Goal: Task Accomplishment & Management: Manage account settings

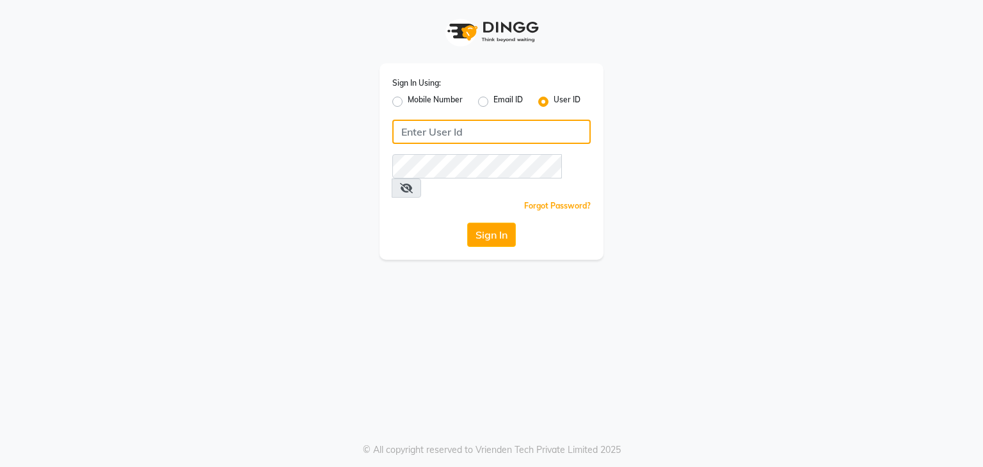
click at [437, 141] on input "Username" at bounding box center [491, 132] width 198 height 24
type input "mksmilagro"
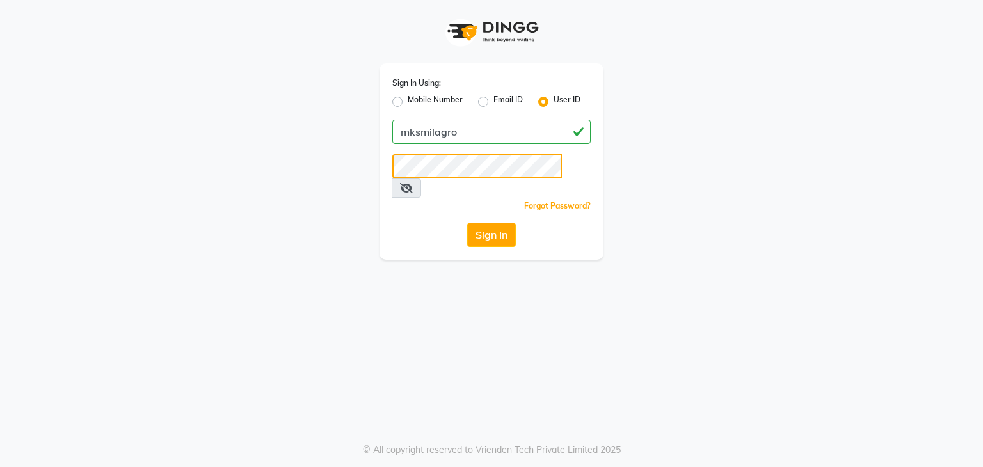
click at [467, 223] on button "Sign In" at bounding box center [491, 235] width 49 height 24
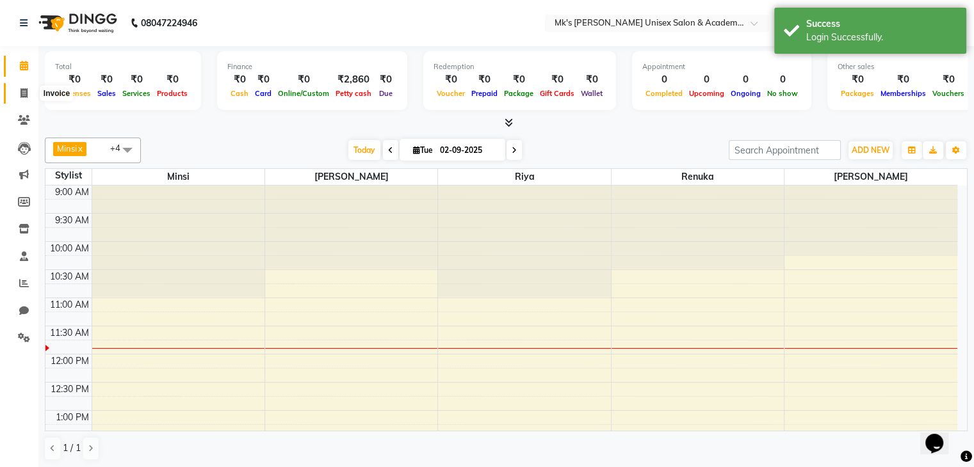
click at [15, 93] on span at bounding box center [24, 93] width 22 height 15
select select "service"
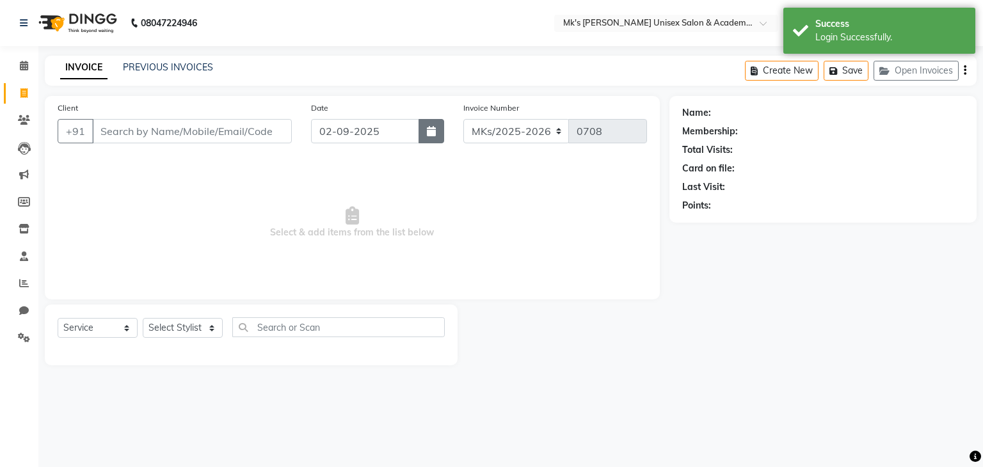
click at [428, 126] on icon "button" at bounding box center [431, 131] width 9 height 10
select select "9"
select select "2025"
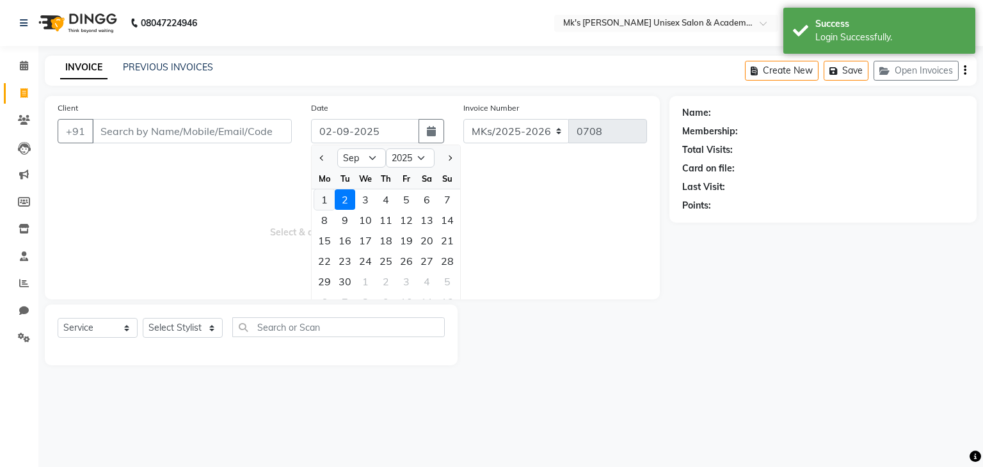
click at [322, 195] on div "1" at bounding box center [324, 200] width 20 height 20
type input "[DATE]"
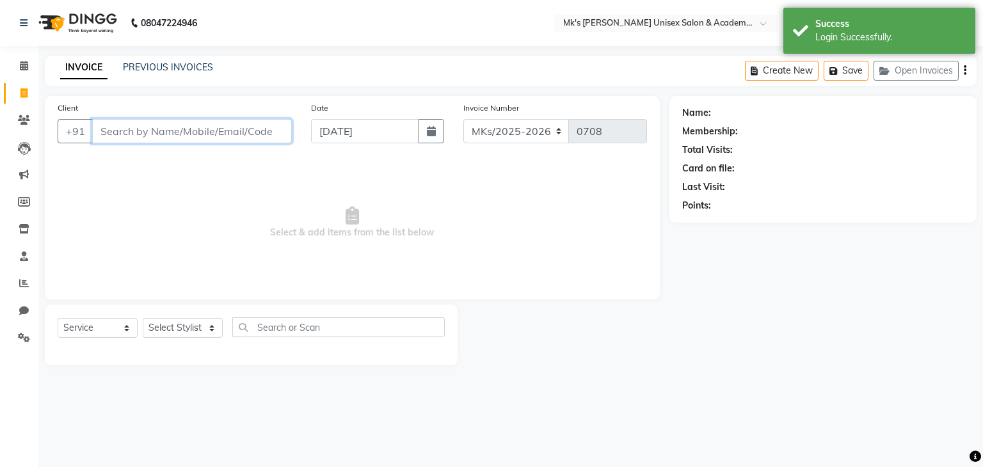
click at [202, 133] on input "Client" at bounding box center [192, 131] width 200 height 24
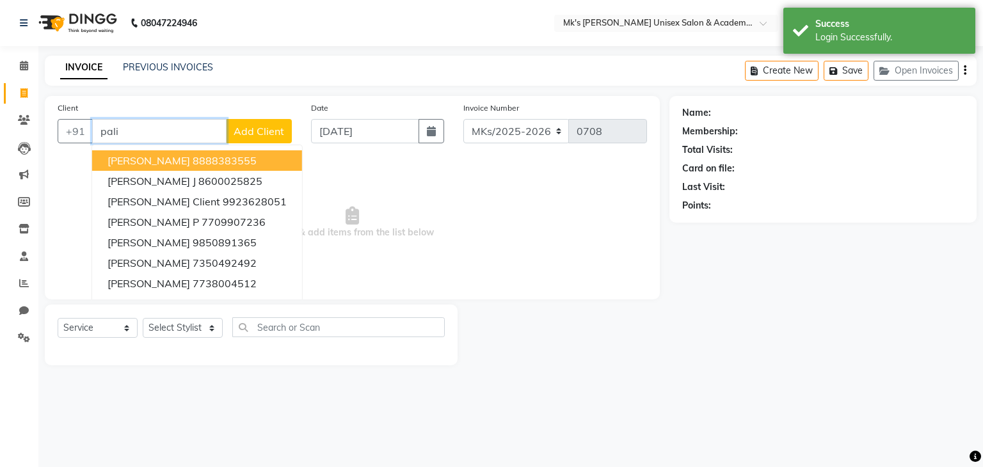
click at [193, 165] on ngb-highlight "8888383555" at bounding box center [225, 160] width 64 height 13
type input "8888383555"
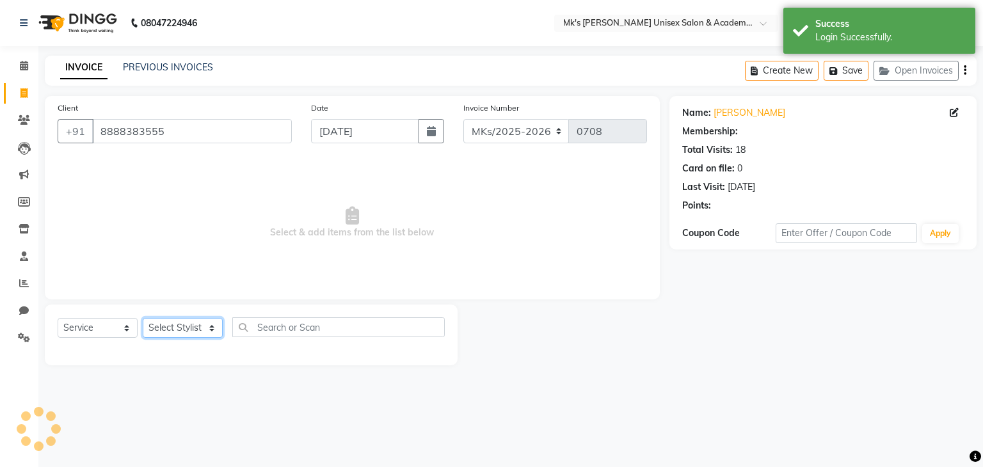
click at [209, 321] on select "Select Stylist [PERSON_NAME] Minsi [PERSON_NAME] [PERSON_NAME] [PERSON_NAME]" at bounding box center [183, 328] width 80 height 20
select select "1: Object"
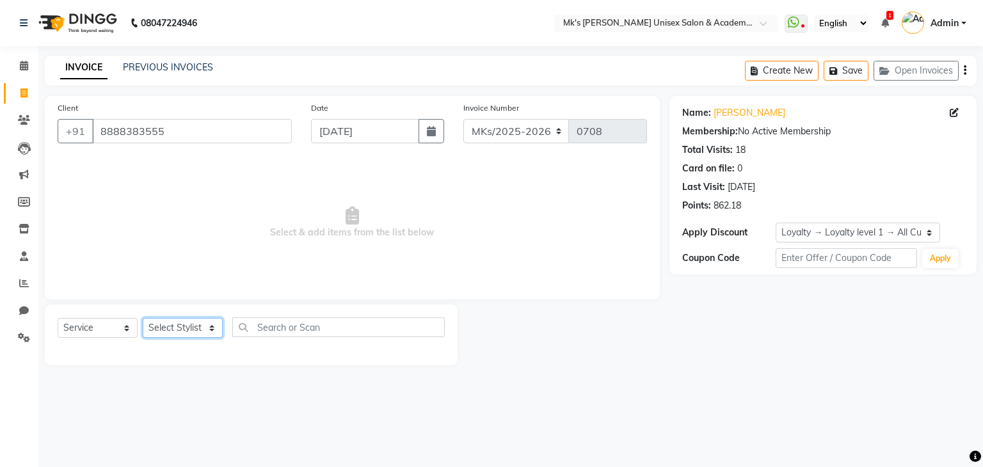
select select "21735"
click at [143, 319] on select "Select Stylist [PERSON_NAME] Minsi [PERSON_NAME] [PERSON_NAME] [PERSON_NAME]" at bounding box center [183, 328] width 80 height 20
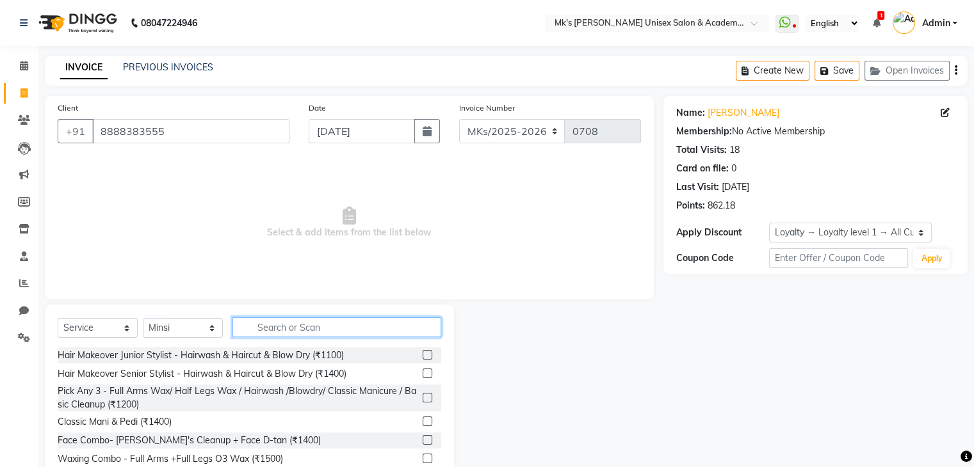
click at [296, 328] on input "text" at bounding box center [336, 328] width 209 height 20
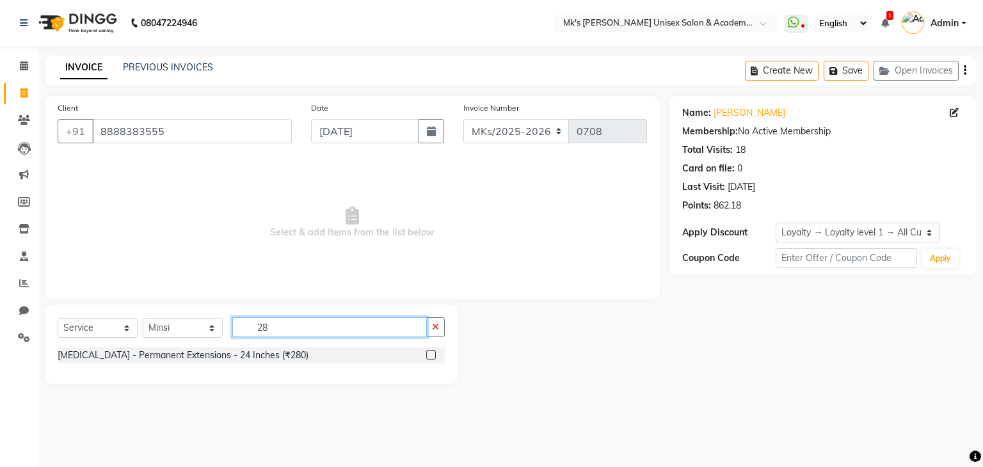
type input "2"
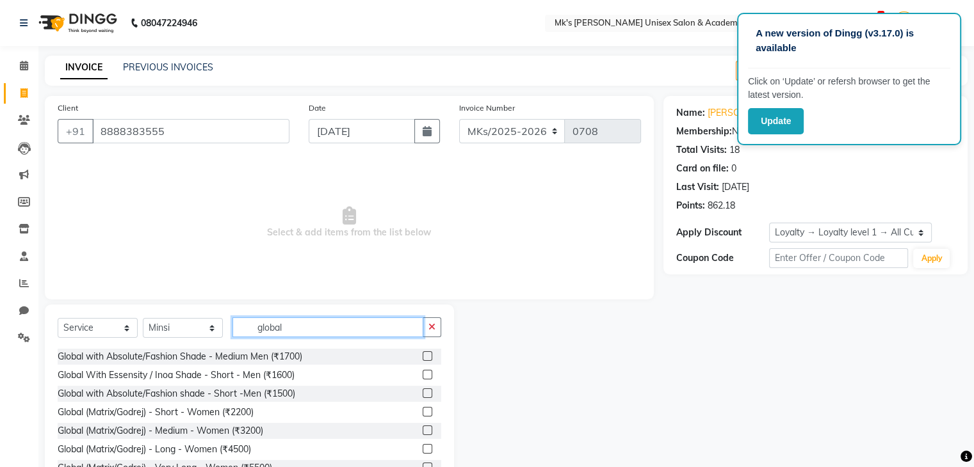
scroll to position [106, 0]
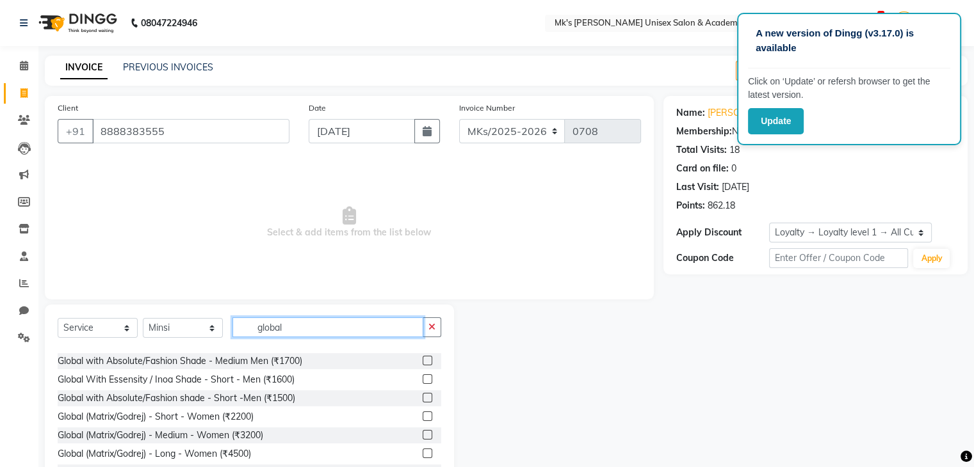
type input "global"
click at [423, 430] on div at bounding box center [432, 436] width 19 height 16
click at [423, 431] on label at bounding box center [428, 435] width 10 height 10
click at [423, 432] on input "checkbox" at bounding box center [427, 436] width 8 height 8
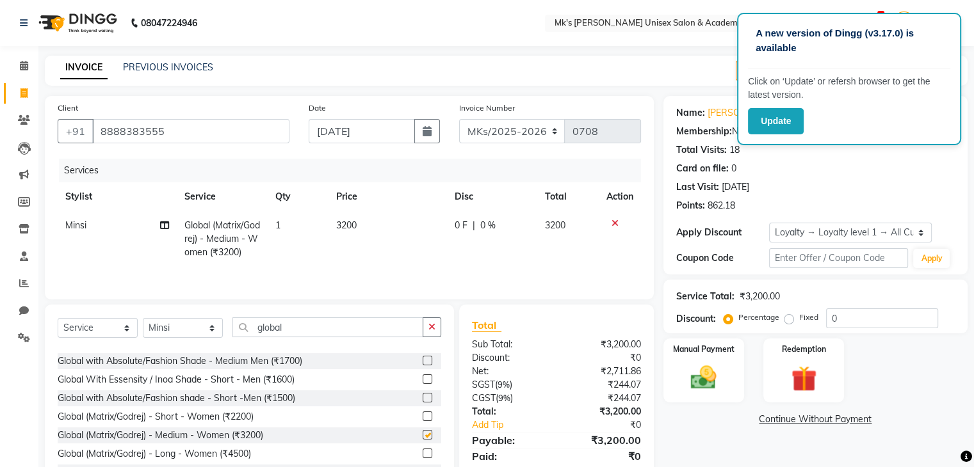
checkbox input "false"
click at [347, 236] on td "3200" at bounding box center [387, 239] width 118 height 56
select select "21735"
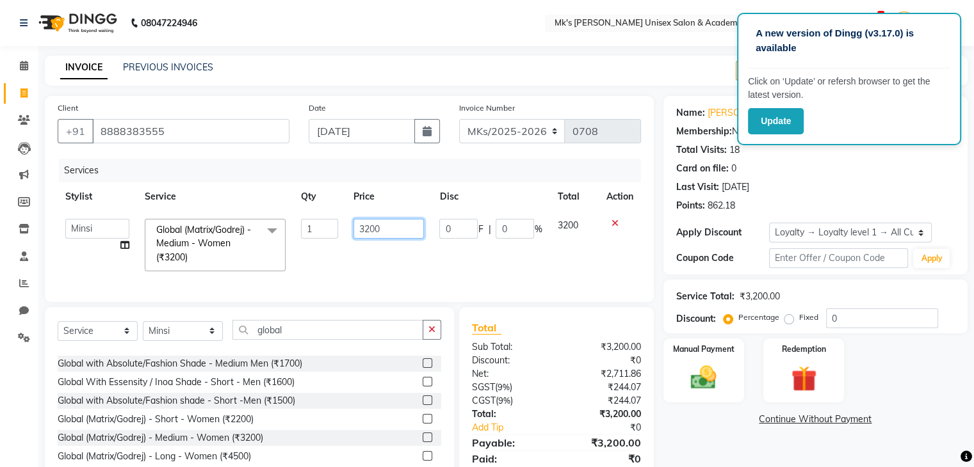
click at [362, 227] on input "3200" at bounding box center [388, 229] width 70 height 20
type input "2000"
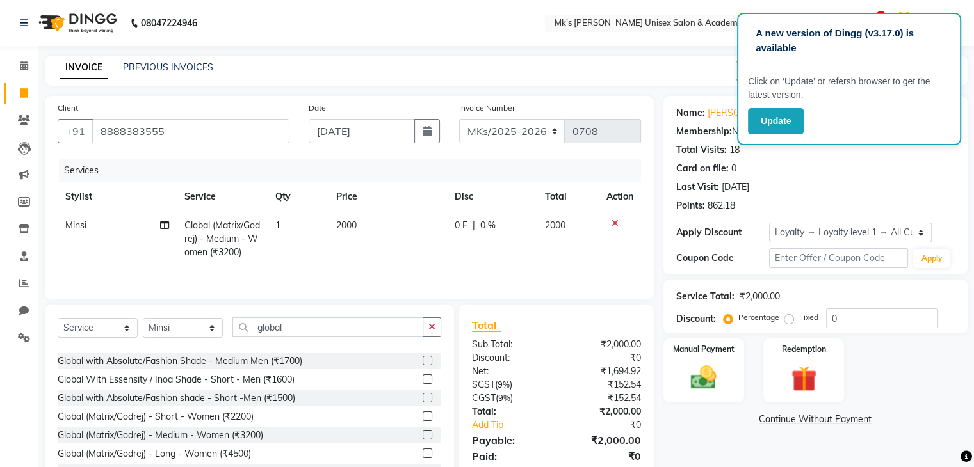
click at [501, 234] on td "0 F | 0 %" at bounding box center [492, 239] width 90 height 56
select select "21735"
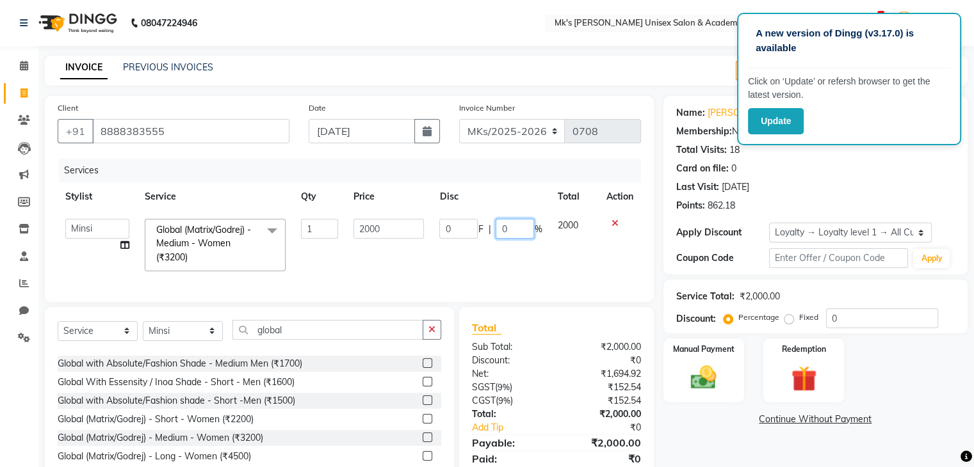
click at [501, 234] on input "0" at bounding box center [515, 229] width 38 height 20
type input "30"
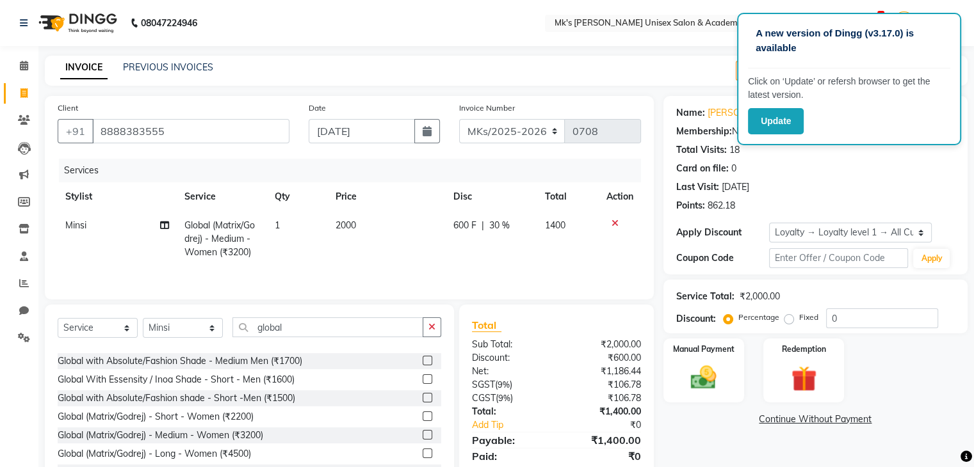
click at [526, 263] on td "600 F | 30 %" at bounding box center [492, 239] width 92 height 56
select select "21735"
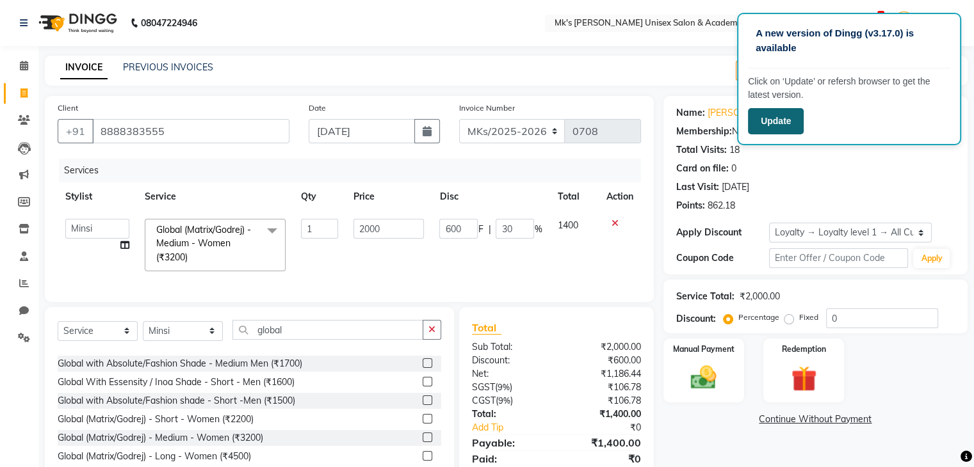
click at [779, 121] on button "Update" at bounding box center [776, 121] width 56 height 26
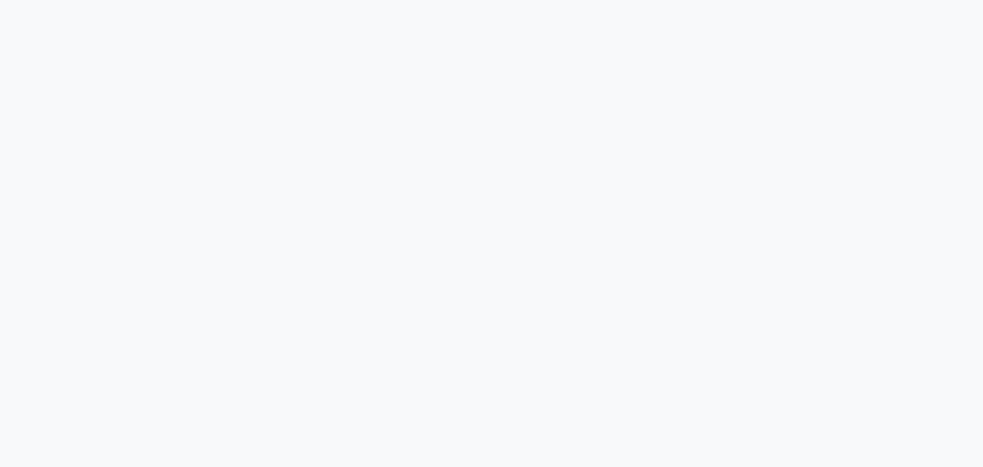
select select "service"
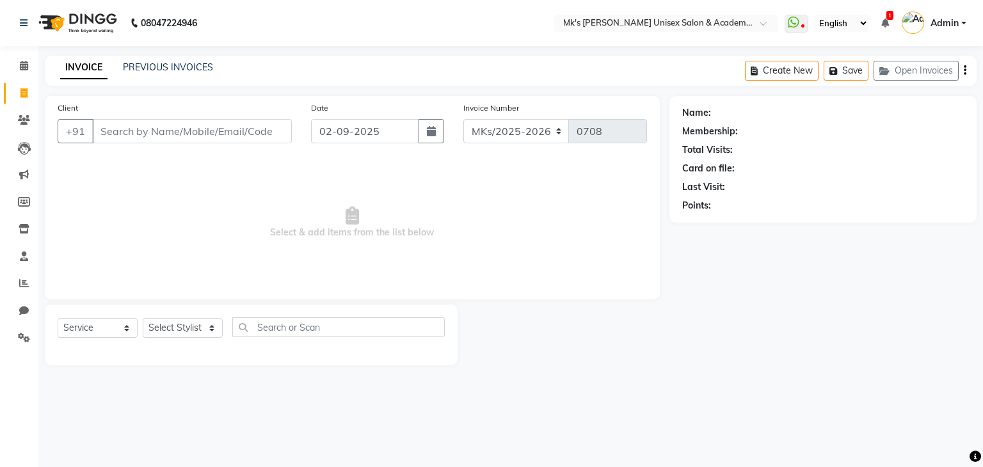
click at [884, 21] on icon at bounding box center [886, 23] width 8 height 9
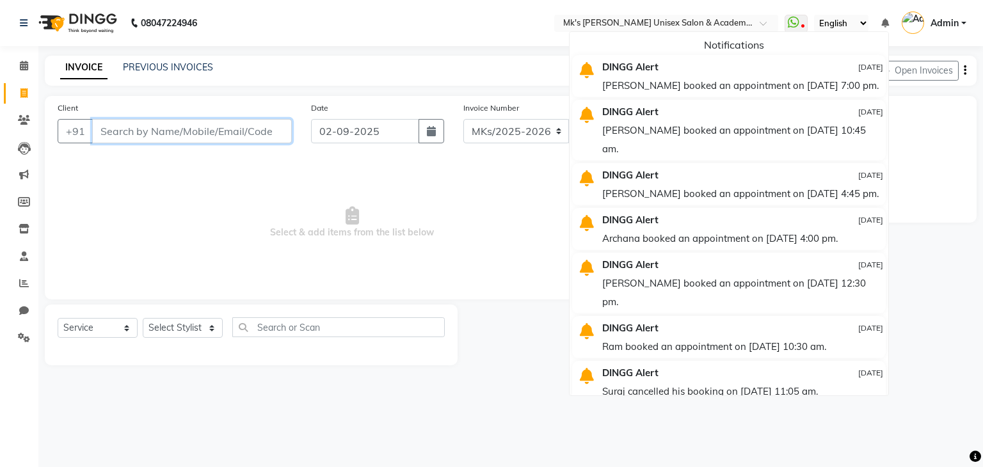
click at [222, 137] on input "Client" at bounding box center [192, 131] width 200 height 24
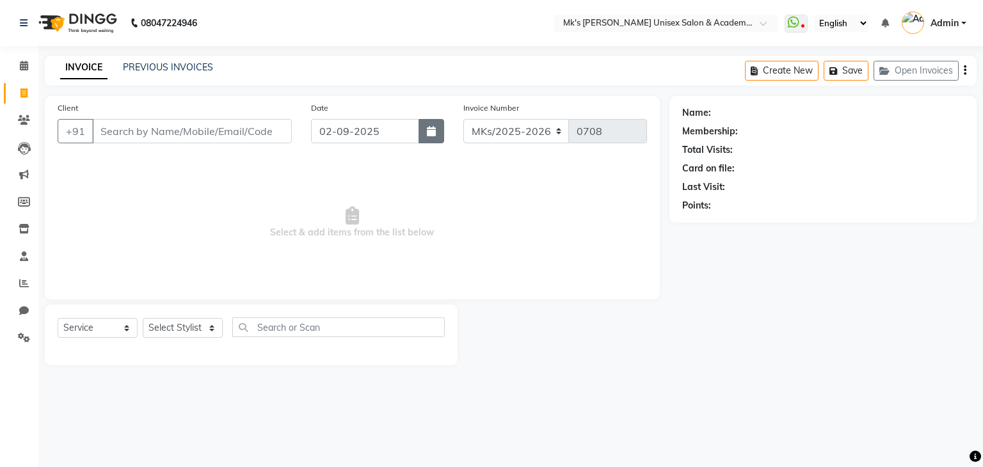
click at [428, 127] on icon "button" at bounding box center [431, 131] width 9 height 10
select select "9"
select select "2025"
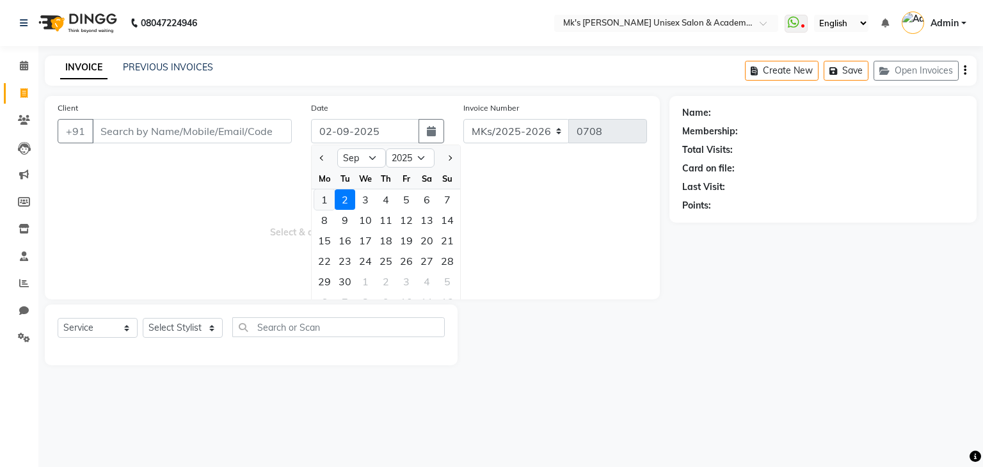
click at [328, 197] on div "1" at bounding box center [324, 200] width 20 height 20
type input "01-09-2025"
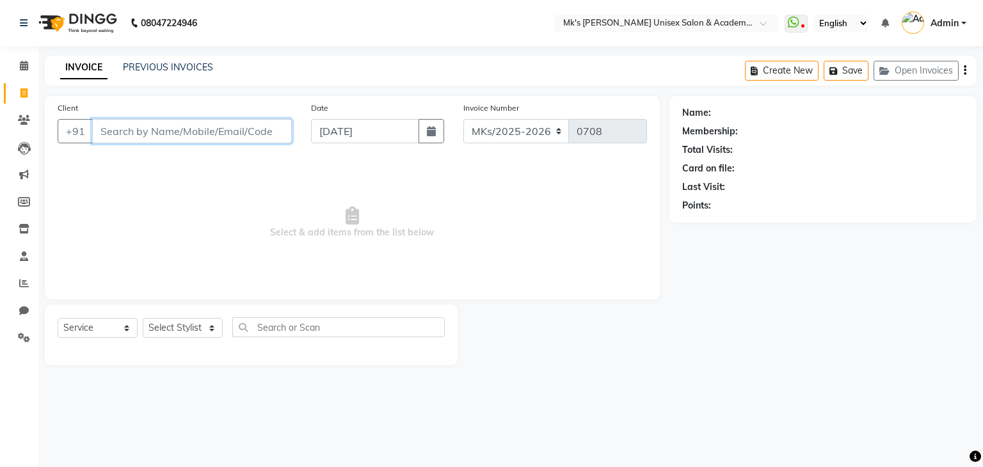
click at [220, 131] on input "Client" at bounding box center [192, 131] width 200 height 24
type input "p"
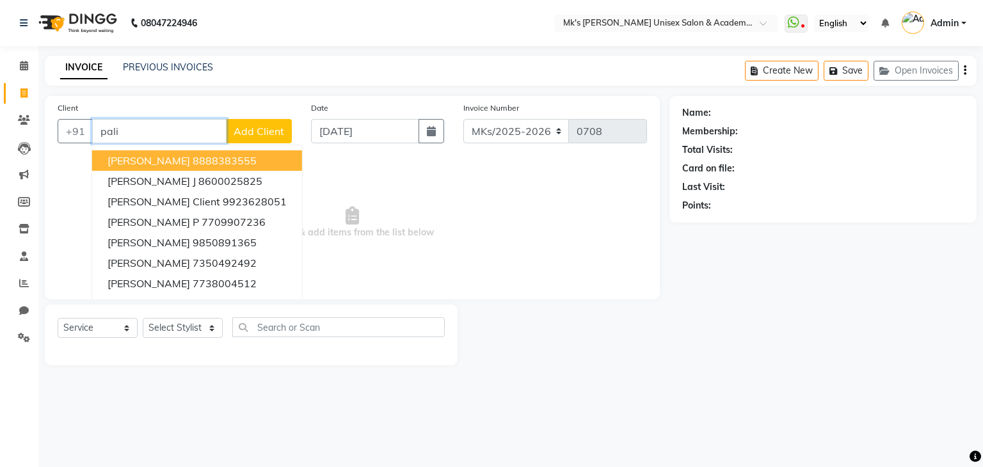
click at [206, 155] on ngb-highlight "8888383555" at bounding box center [225, 160] width 64 height 13
type input "8888383555"
select select "1: Object"
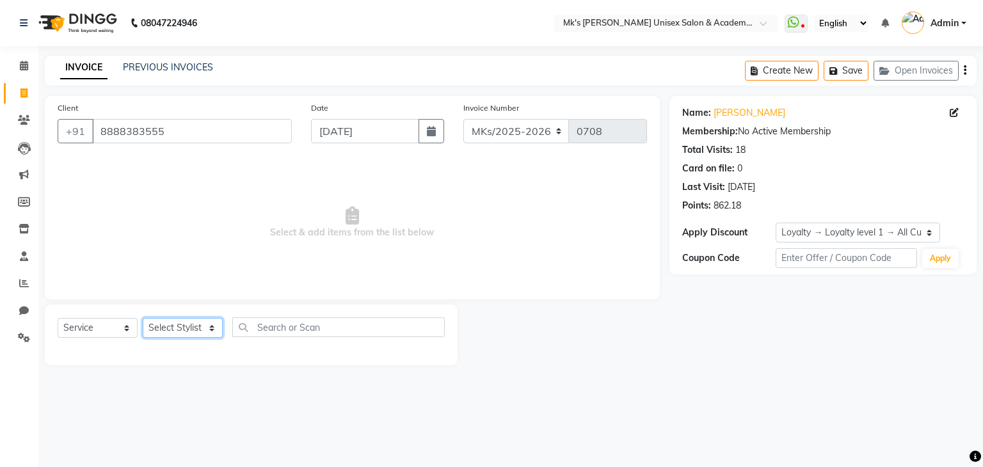
click at [205, 327] on select "Select Stylist Madhuri Jadhav Minsi Ramesh Renuka Riya Sandhaya Santoshi" at bounding box center [183, 328] width 80 height 20
click at [143, 319] on select "Select Stylist Madhuri Jadhav Minsi Ramesh Renuka Riya Sandhaya Santoshi" at bounding box center [183, 328] width 80 height 20
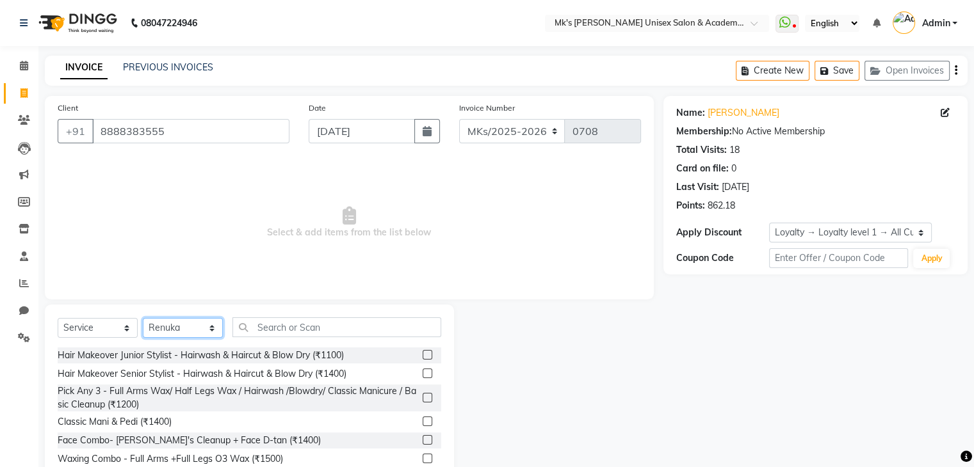
drag, startPoint x: 185, startPoint y: 328, endPoint x: 199, endPoint y: 221, distance: 108.5
click at [199, 221] on div "Client +91 8888383555 Date 01-09-2025 Invoice Number MKs/2025-2026 MK/2025-26 V…" at bounding box center [349, 295] width 628 height 398
select select "21735"
click at [143, 319] on select "Select Stylist Madhuri Jadhav Minsi Ramesh Renuka Riya Sandhaya Santoshi" at bounding box center [183, 328] width 80 height 20
click at [272, 323] on input "text" at bounding box center [336, 328] width 209 height 20
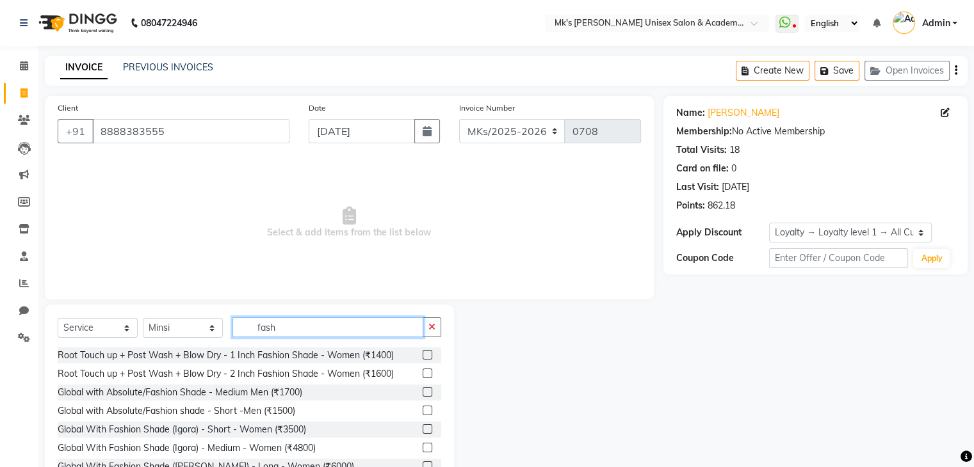
type input "fash"
click at [423, 427] on label at bounding box center [428, 429] width 10 height 10
click at [423, 427] on input "checkbox" at bounding box center [427, 430] width 8 height 8
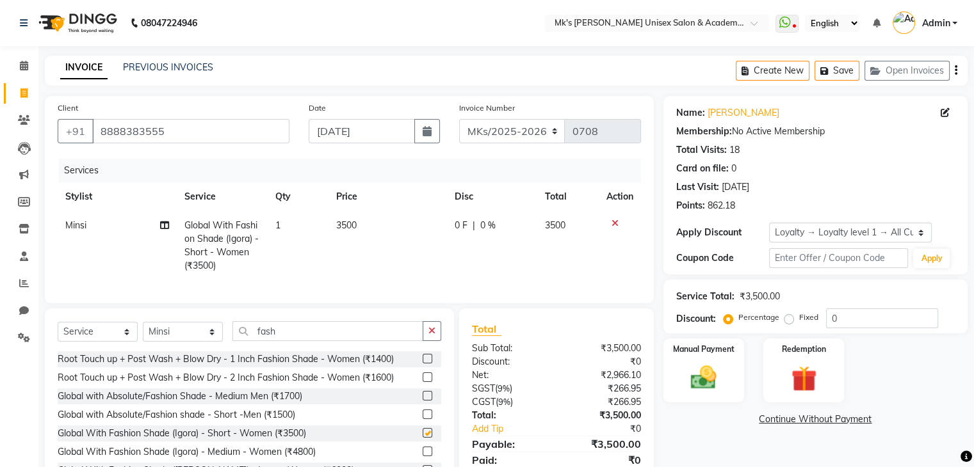
checkbox input "false"
click at [358, 226] on td "3500" at bounding box center [387, 245] width 118 height 69
select select "21735"
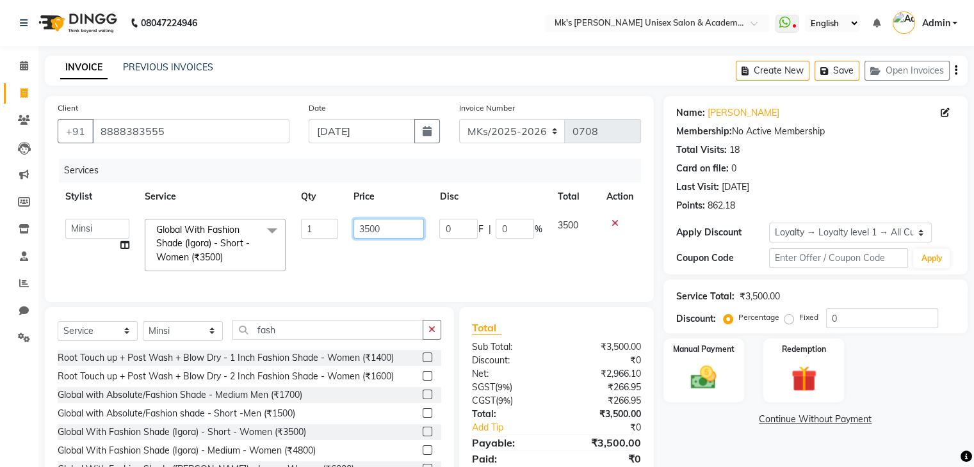
click at [358, 226] on input "3500" at bounding box center [388, 229] width 70 height 20
type input "2000"
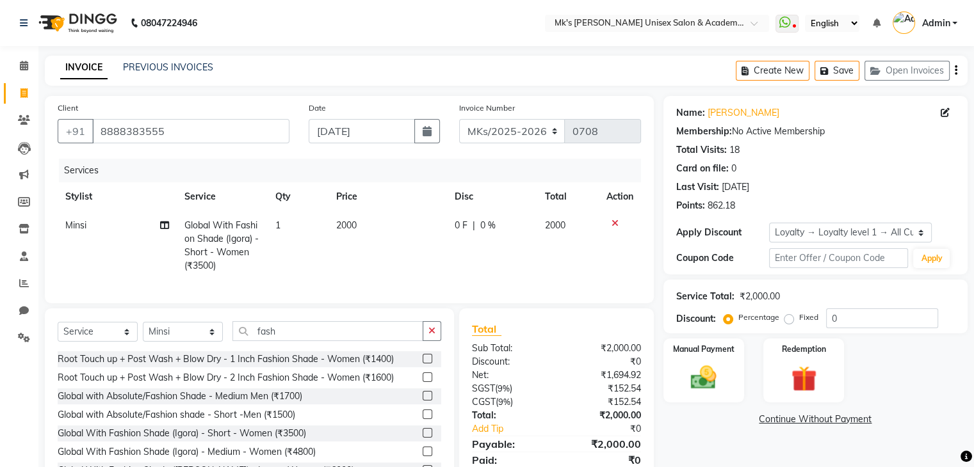
click at [497, 226] on div "0 F | 0 %" at bounding box center [492, 225] width 75 height 13
select select "21735"
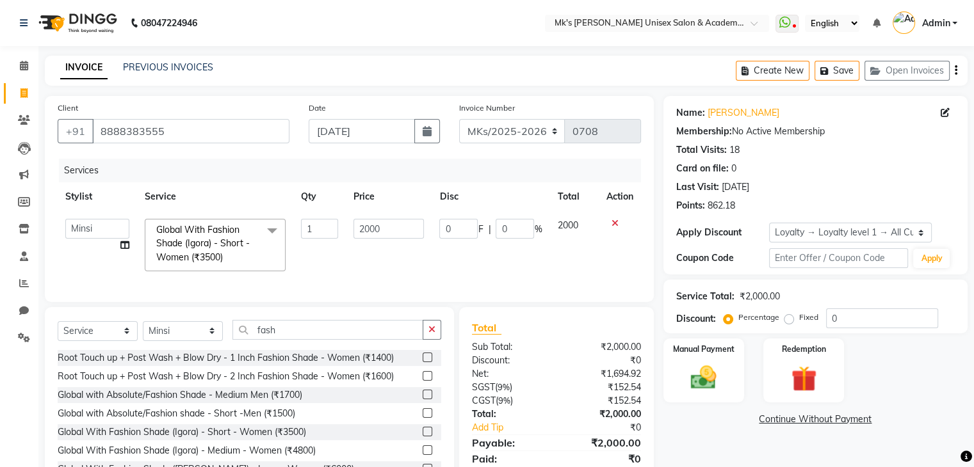
click at [497, 226] on input "0" at bounding box center [515, 229] width 38 height 20
type input "30"
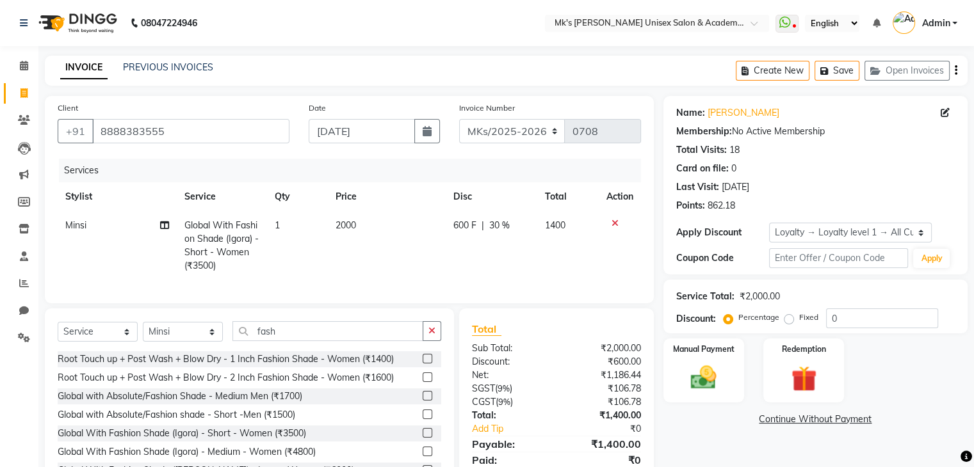
click at [522, 260] on td "600 F | 30 %" at bounding box center [492, 245] width 92 height 69
select select "21735"
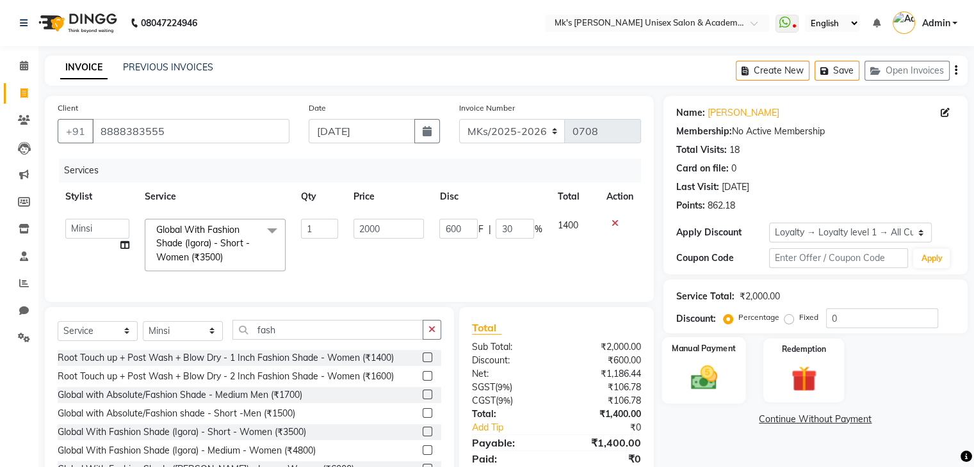
click at [719, 391] on img at bounding box center [703, 378] width 43 height 31
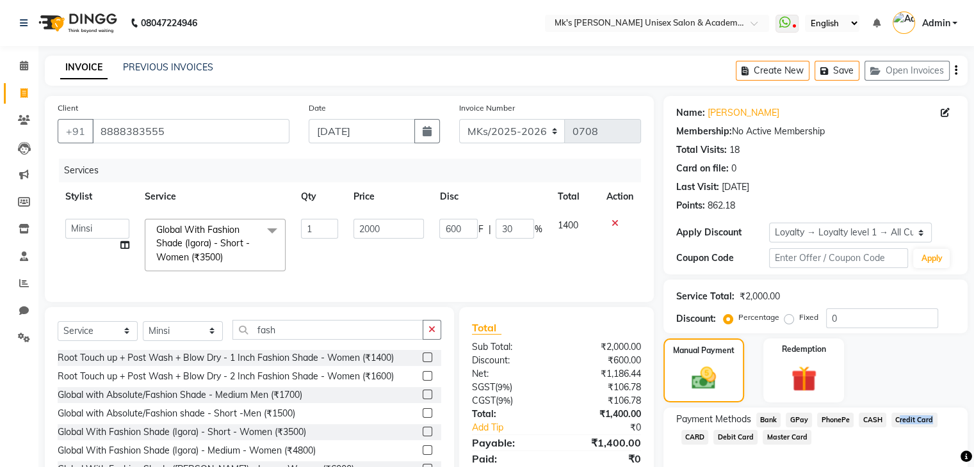
drag, startPoint x: 933, startPoint y: 410, endPoint x: 926, endPoint y: 420, distance: 12.1
click at [926, 420] on div "Payment Methods Bank GPay PhonePe CASH Credit Card CARD Debit Card Master Card" at bounding box center [815, 446] width 304 height 77
click at [926, 420] on span "Credit Card" at bounding box center [914, 420] width 46 height 15
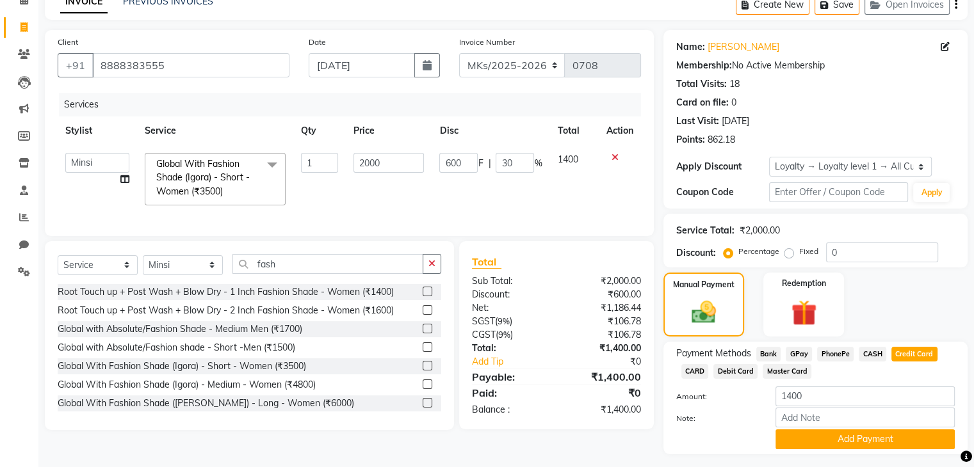
scroll to position [100, 0]
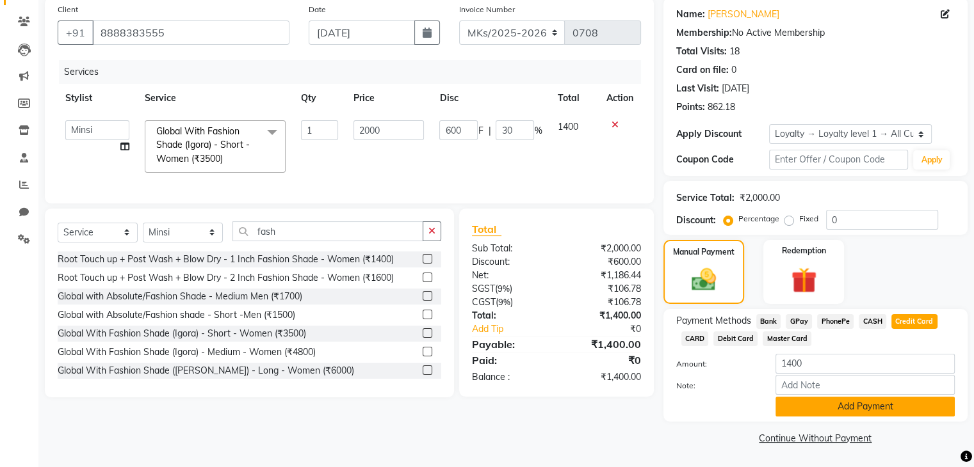
click at [899, 408] on button "Add Payment" at bounding box center [864, 407] width 179 height 20
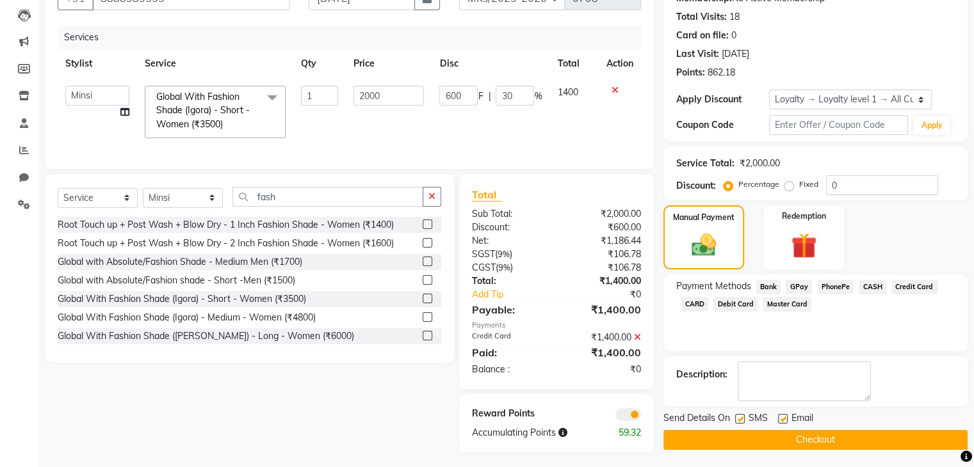
scroll to position [149, 0]
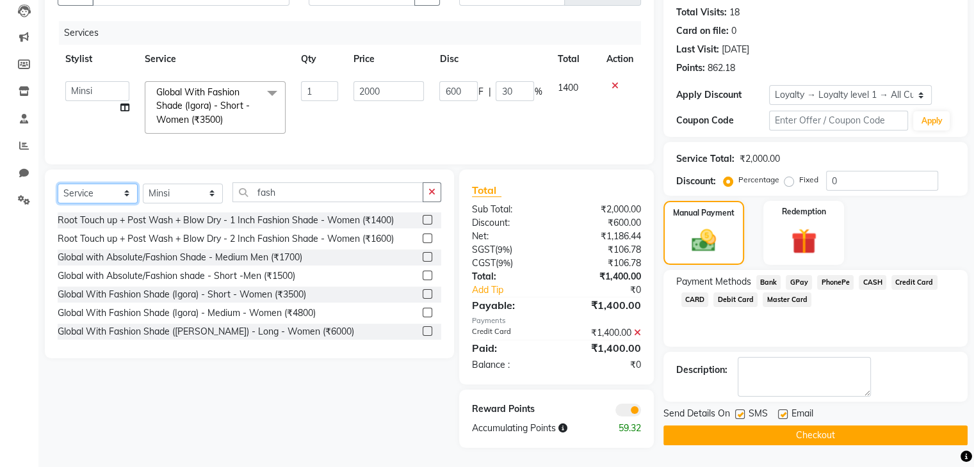
click at [125, 185] on select "Select Service Product Membership Package Voucher Prepaid Gift Card" at bounding box center [98, 194] width 80 height 20
select select "product"
click at [58, 184] on select "Select Service Product Membership Package Voucher Prepaid Gift Card" at bounding box center [98, 194] width 80 height 20
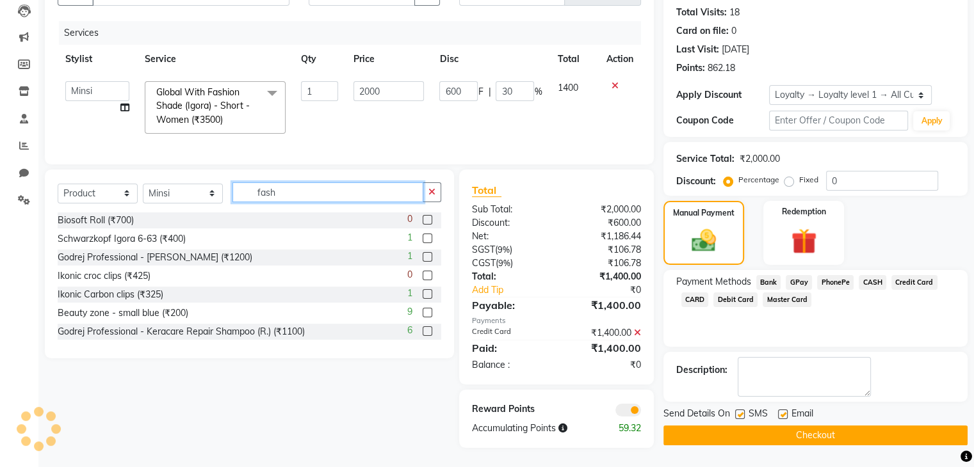
click at [280, 193] on input "fash" at bounding box center [327, 192] width 191 height 20
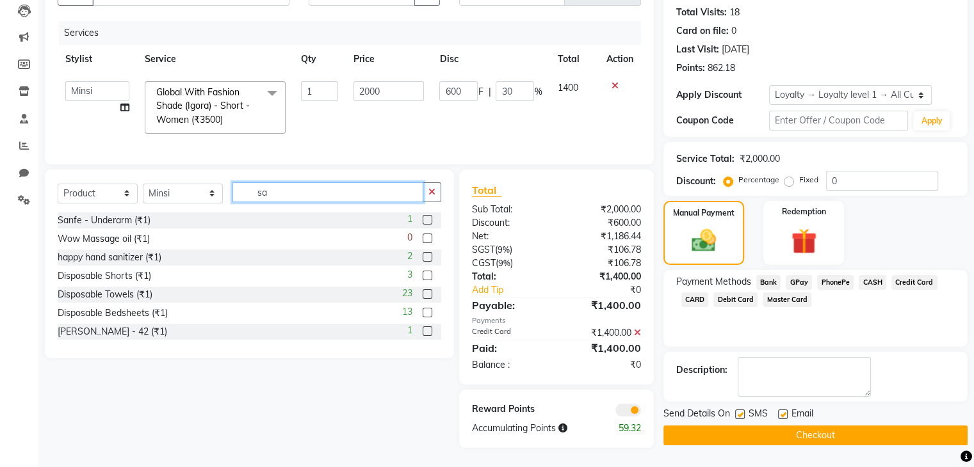
type input "s"
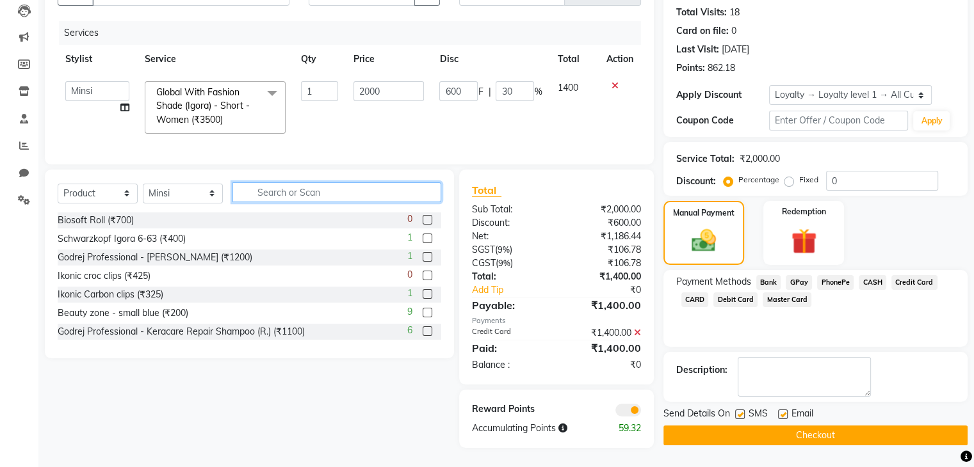
click at [326, 190] on input "text" at bounding box center [336, 192] width 209 height 20
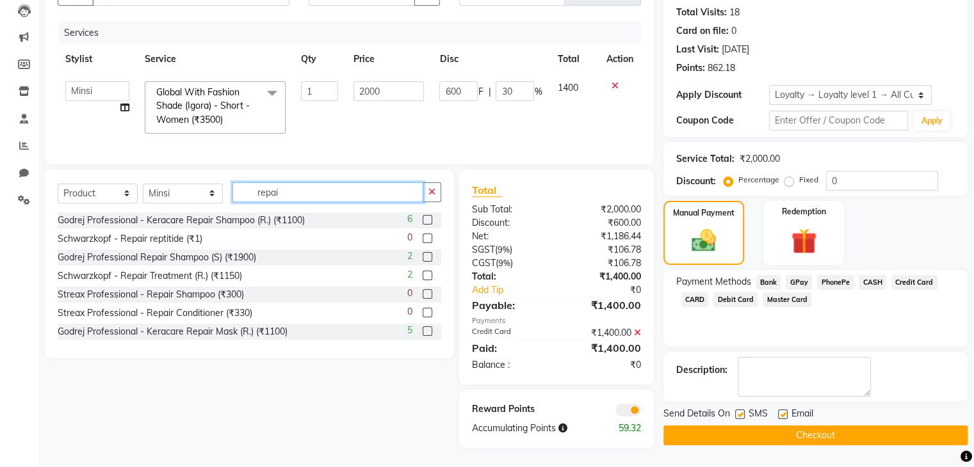
type input "repai"
click at [423, 332] on label at bounding box center [428, 332] width 10 height 10
click at [423, 332] on input "checkbox" at bounding box center [427, 332] width 8 height 8
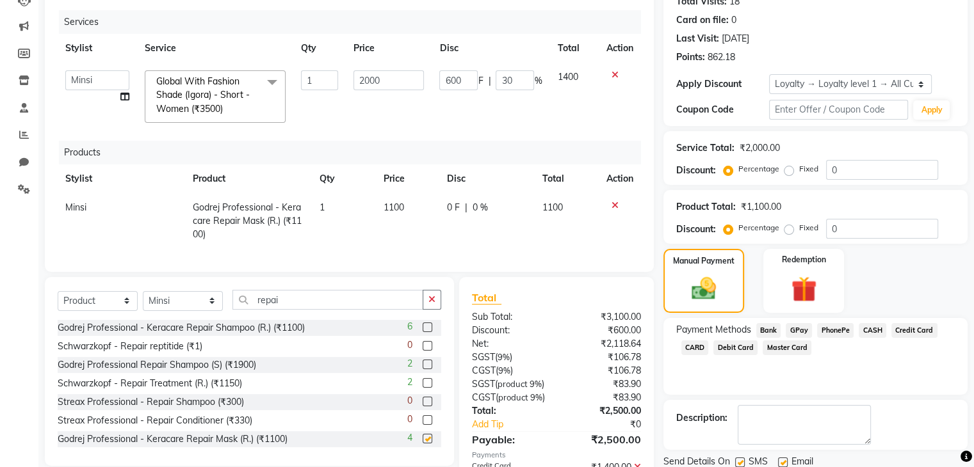
checkbox input "false"
click at [394, 193] on td "1100" at bounding box center [408, 221] width 64 height 56
select select "21735"
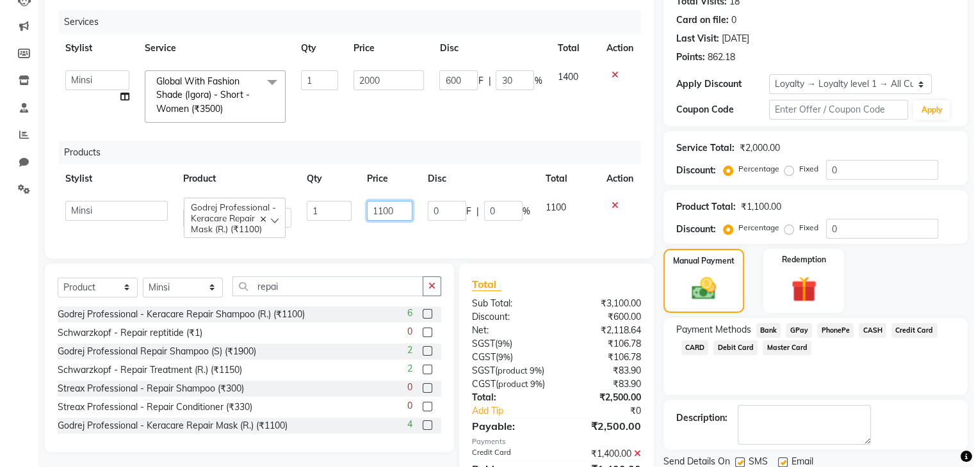
click at [397, 207] on input "1100" at bounding box center [389, 211] width 45 height 20
type input "1200"
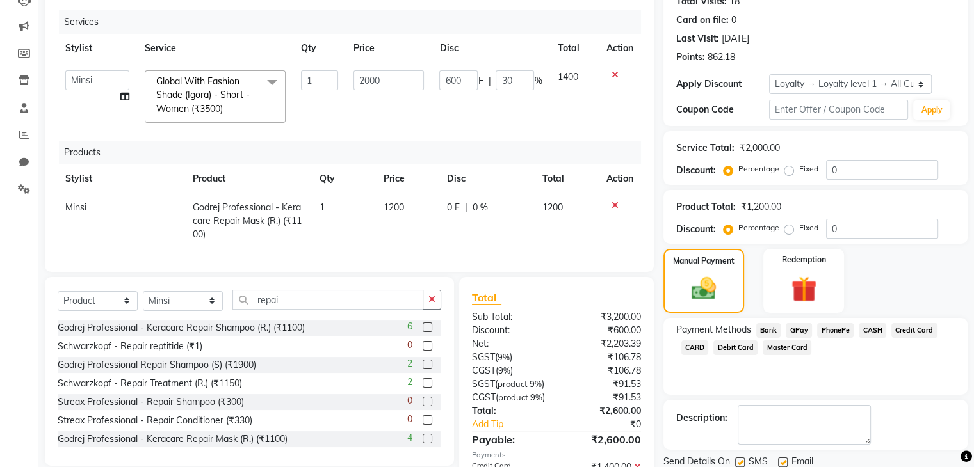
click at [487, 213] on div "0 F | 0 %" at bounding box center [487, 207] width 80 height 13
select select "21735"
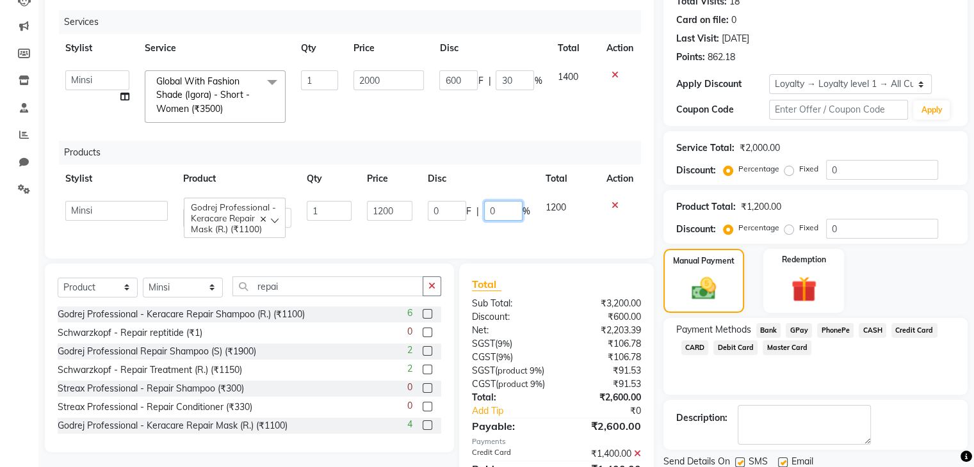
click at [487, 213] on input "0" at bounding box center [503, 211] width 38 height 20
type input "10"
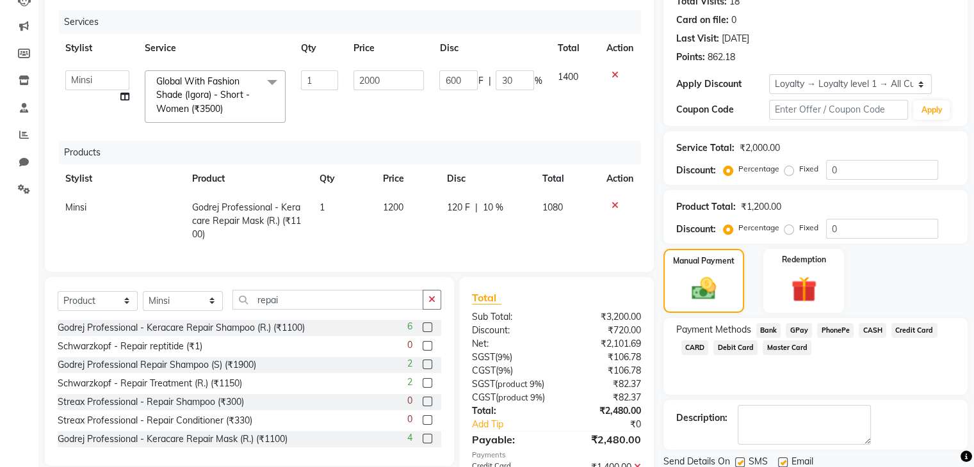
click at [512, 244] on div "Services Stylist Service Qty Price Disc Total Action Madhuri Jadhav Minsi Rames…" at bounding box center [349, 134] width 583 height 249
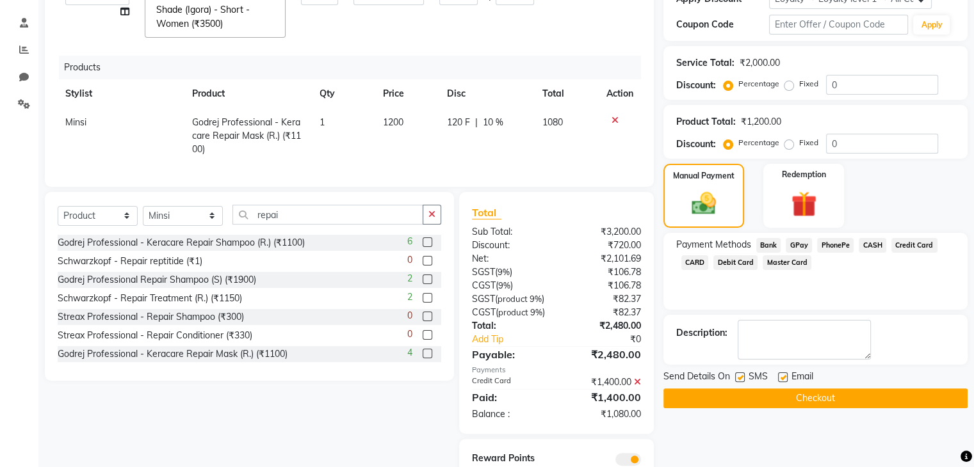
scroll to position [307, 0]
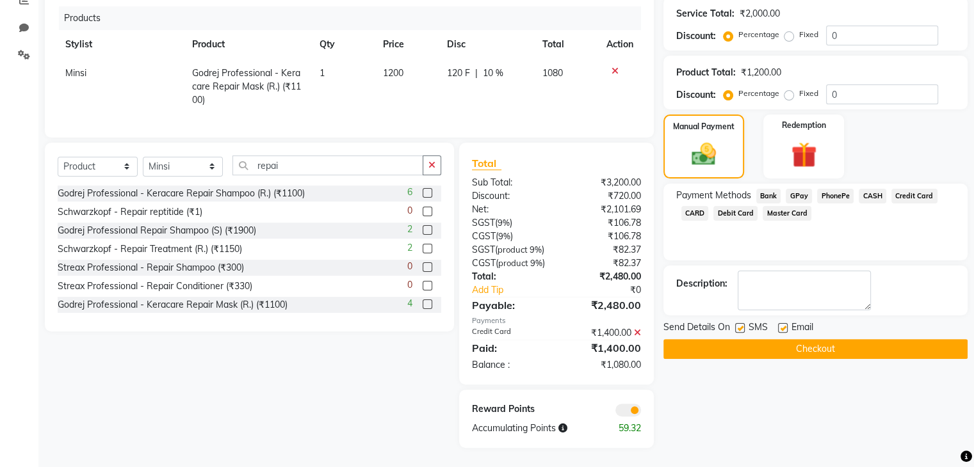
click at [918, 189] on span "Credit Card" at bounding box center [914, 196] width 46 height 15
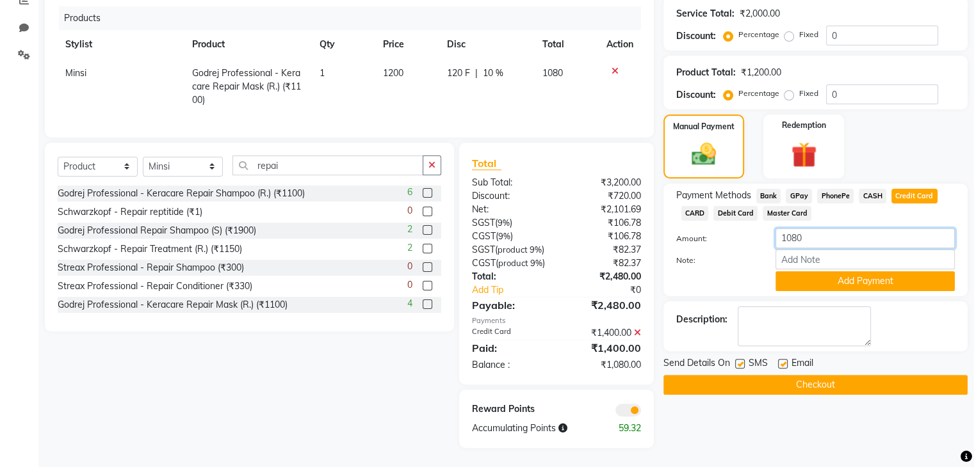
click at [780, 229] on input "1080" at bounding box center [864, 239] width 179 height 20
type input "1020"
click at [820, 271] on button "Add Payment" at bounding box center [864, 281] width 179 height 20
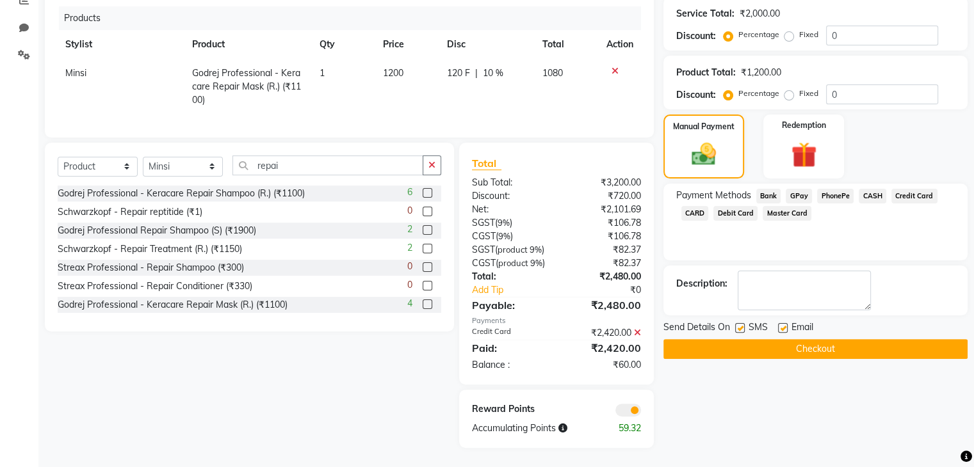
click at [802, 189] on span "GPay" at bounding box center [799, 196] width 26 height 15
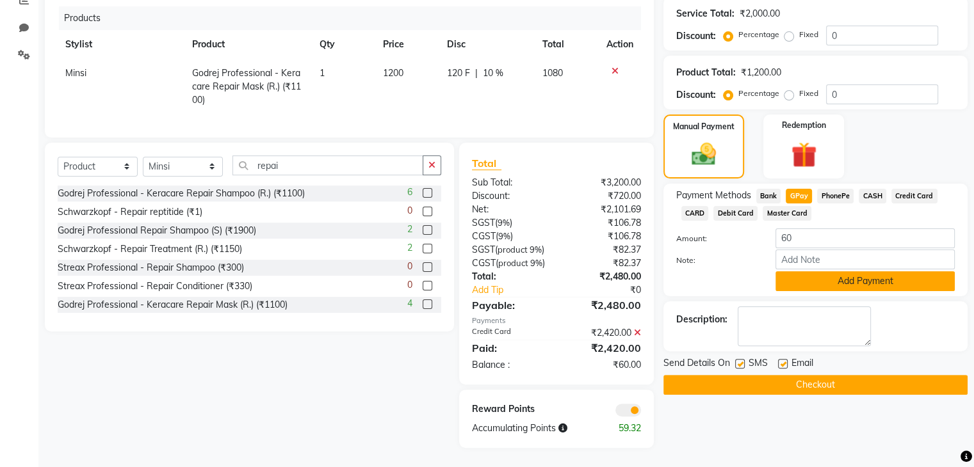
click at [809, 271] on button "Add Payment" at bounding box center [864, 281] width 179 height 20
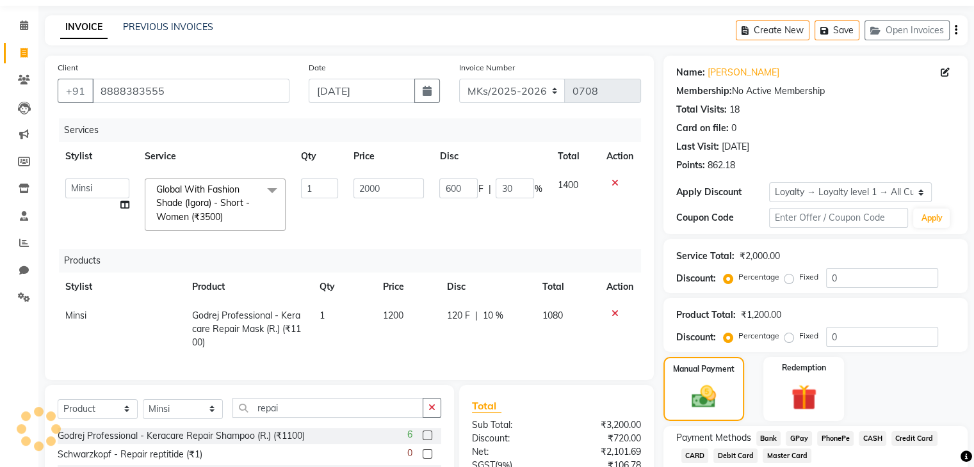
scroll to position [321, 0]
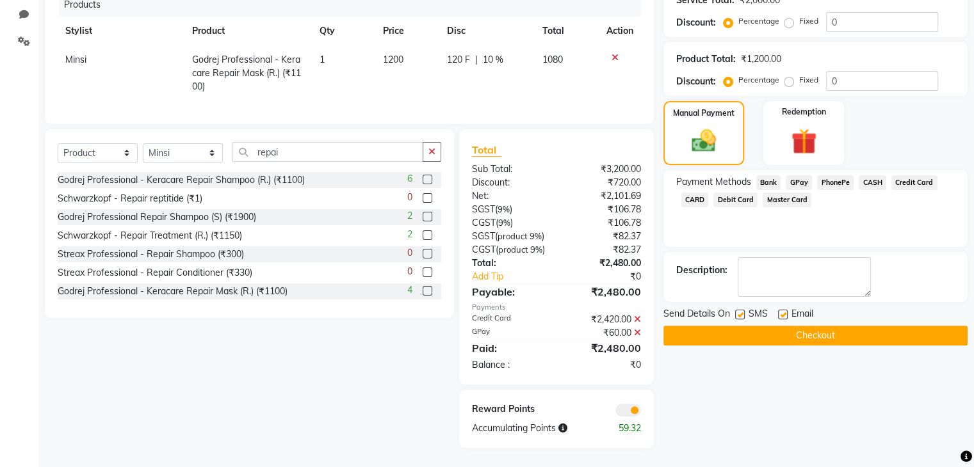
click at [814, 326] on button "Checkout" at bounding box center [815, 336] width 304 height 20
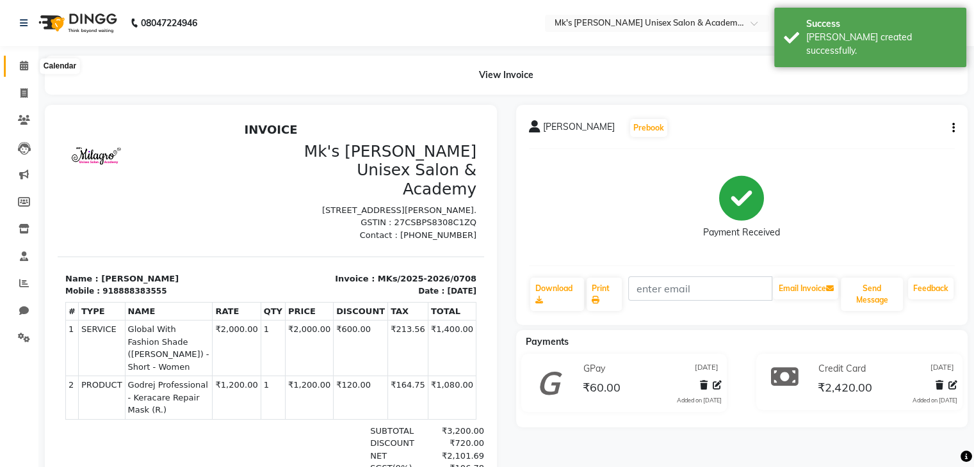
click at [28, 64] on icon at bounding box center [24, 66] width 8 height 10
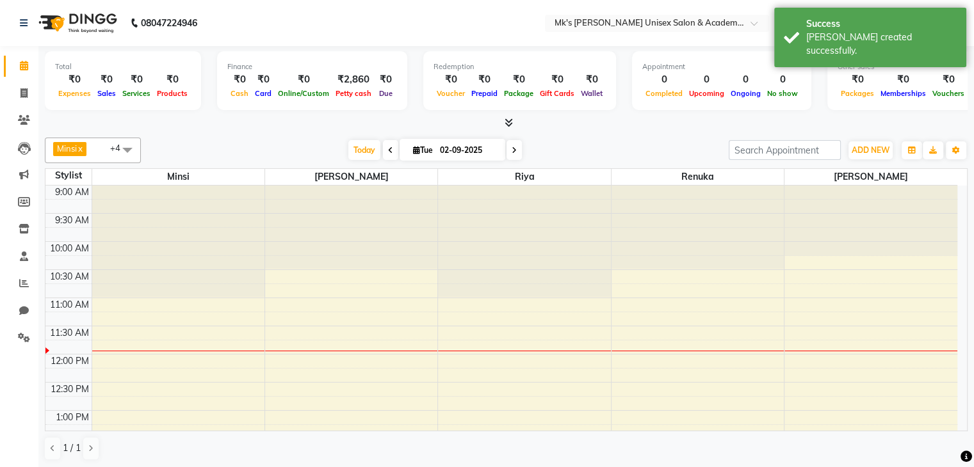
click at [627, 40] on nav "08047224946 Select Location × Mk's Milagro Unisex Salon & Academy, Vidyanagar, …" at bounding box center [487, 23] width 974 height 46
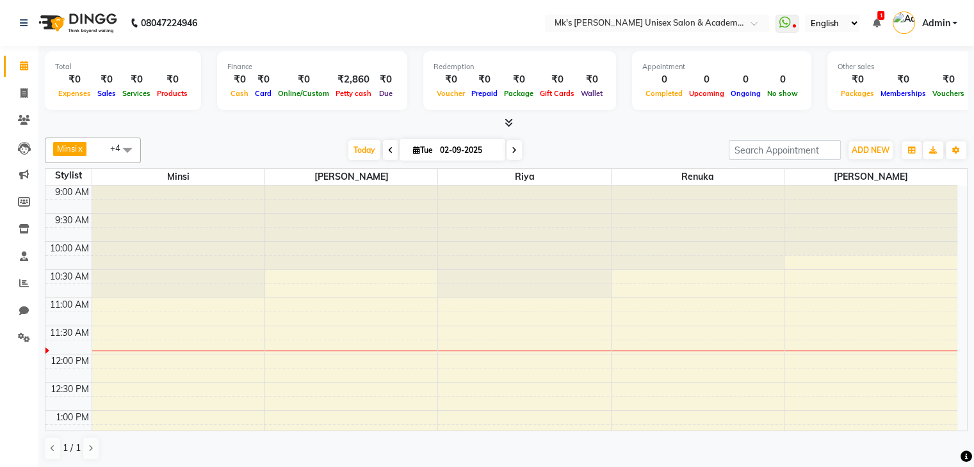
click at [879, 24] on ul "WhatsApp Status ✕ Status: Disconnected Most Recent Message: 29-06-2025 12:01 PM…" at bounding box center [869, 23] width 188 height 21
click at [879, 24] on icon at bounding box center [876, 23] width 8 height 9
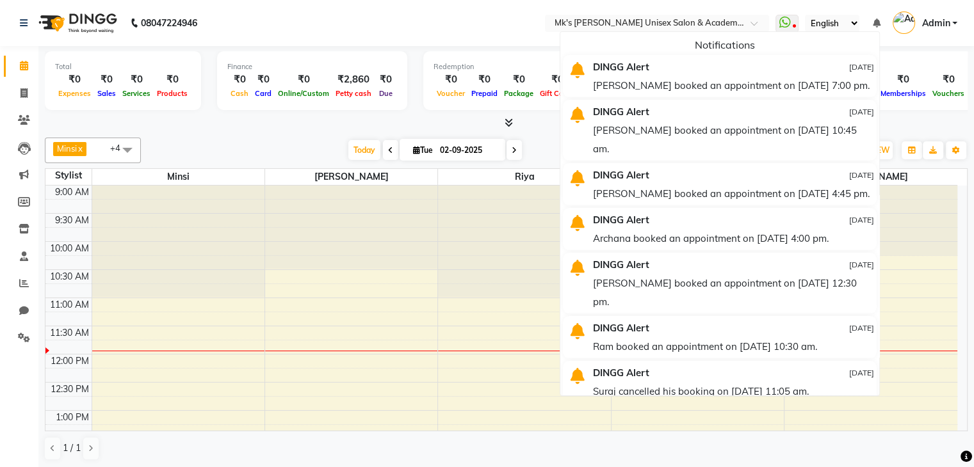
click at [456, 37] on nav "08047224946 Select Location × Mk's Milagro Unisex Salon & Academy, Vidyanagar, …" at bounding box center [487, 23] width 974 height 46
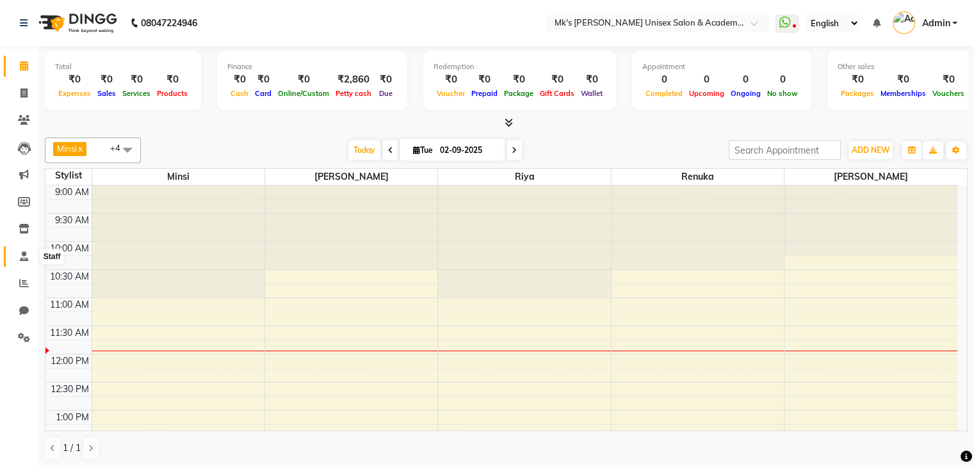
click at [22, 259] on icon at bounding box center [24, 257] width 8 height 10
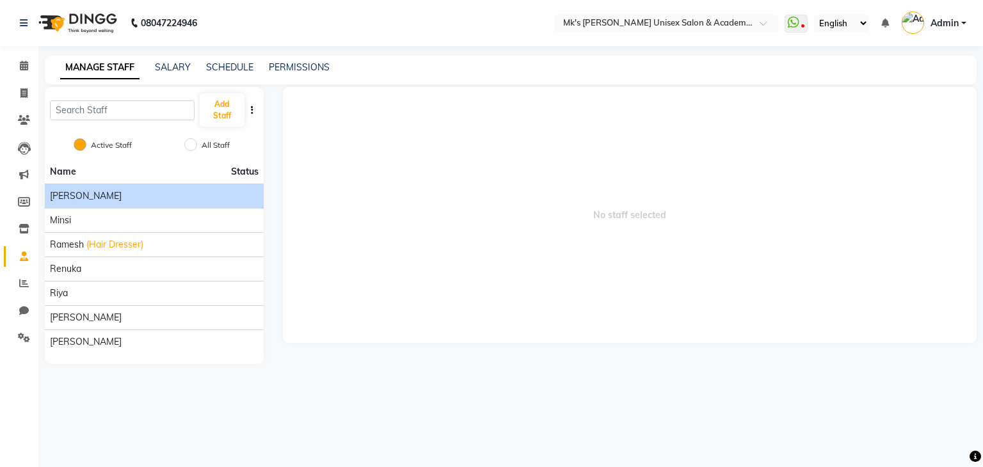
click at [122, 198] on div "Madhuri Jadhav" at bounding box center [154, 196] width 209 height 13
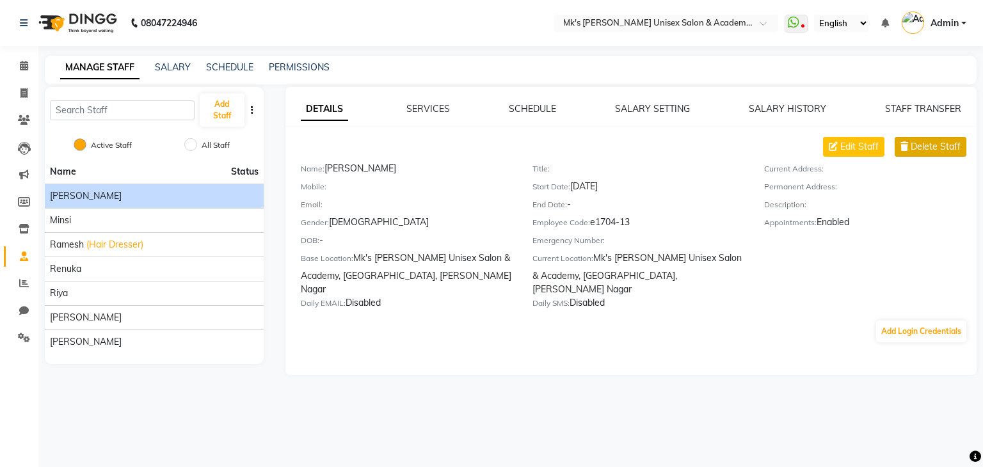
click at [920, 146] on span "Delete Staff" at bounding box center [936, 146] width 50 height 13
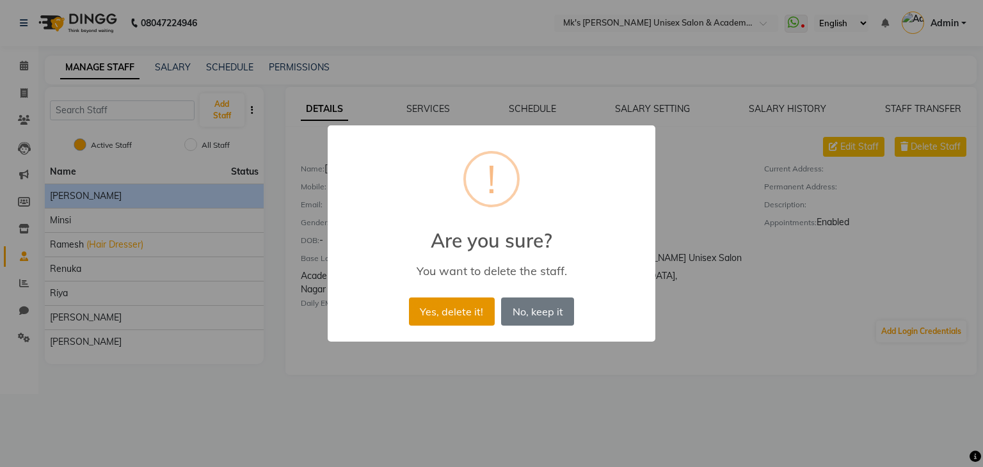
click at [489, 308] on button "Yes, delete it!" at bounding box center [452, 312] width 86 height 28
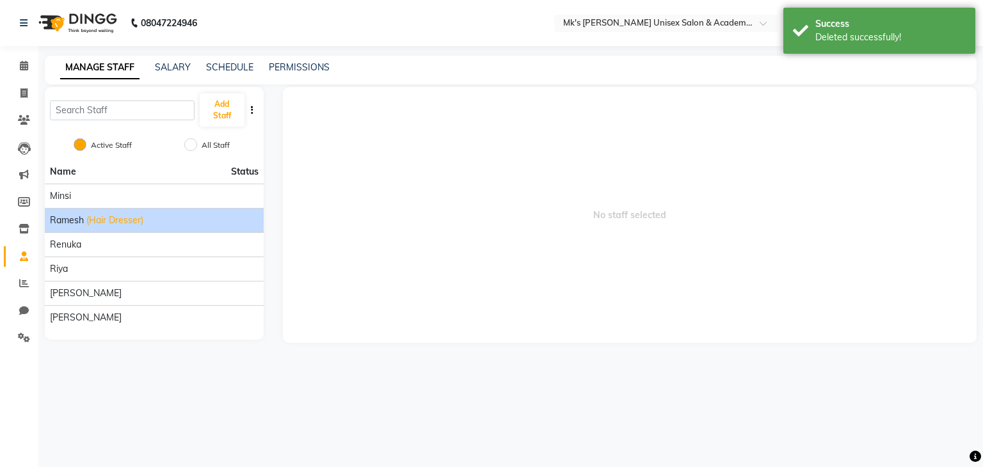
click at [100, 223] on span "(Hair Dresser)" at bounding box center [114, 220] width 57 height 13
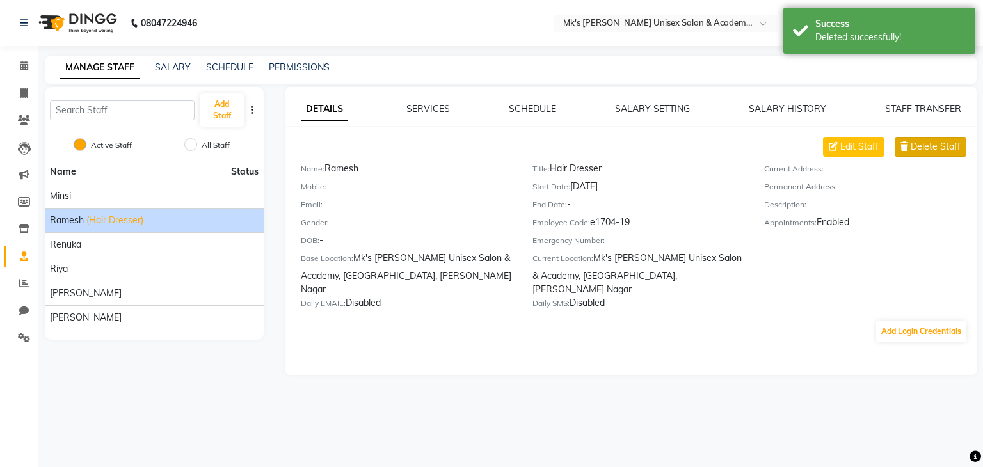
click at [925, 147] on span "Delete Staff" at bounding box center [936, 146] width 50 height 13
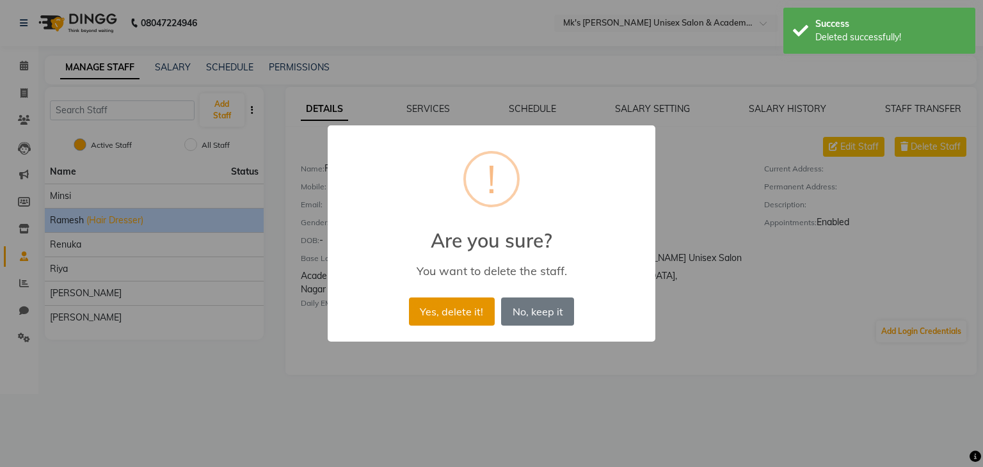
click at [458, 314] on button "Yes, delete it!" at bounding box center [452, 312] width 86 height 28
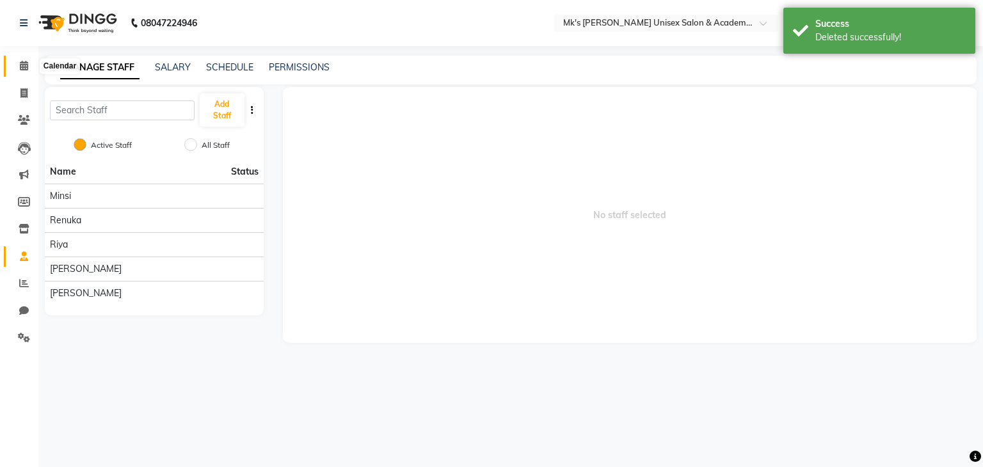
click at [20, 60] on span at bounding box center [24, 66] width 22 height 15
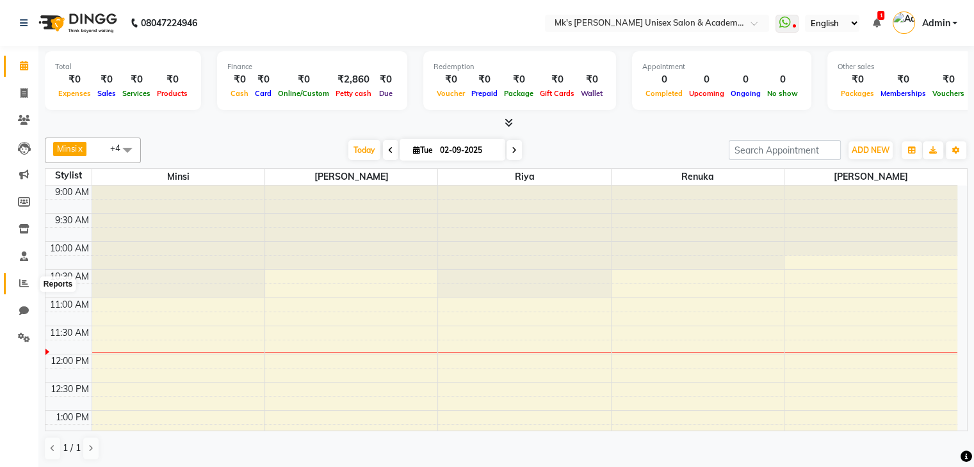
click at [24, 280] on icon at bounding box center [24, 284] width 10 height 10
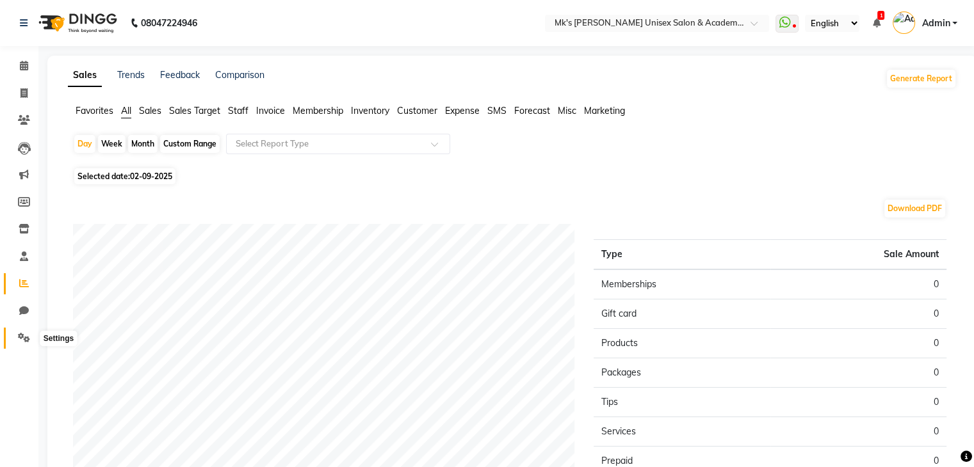
click at [18, 343] on icon at bounding box center [24, 338] width 12 height 10
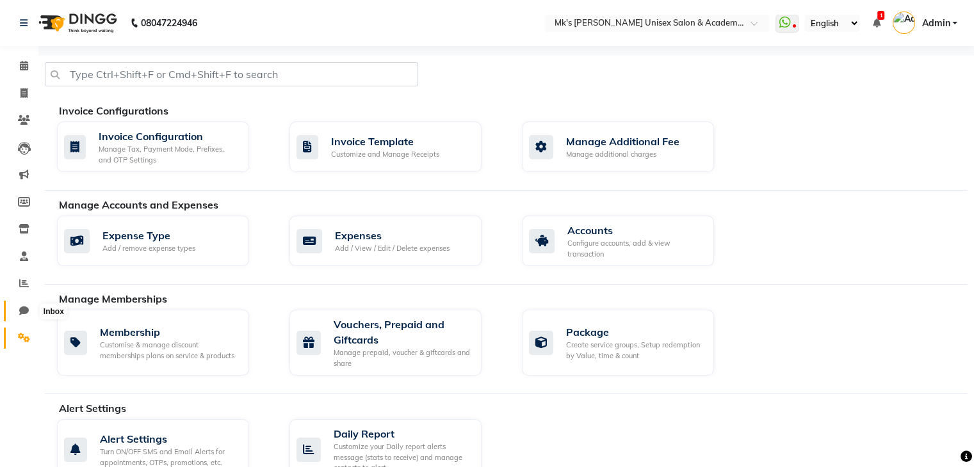
click at [26, 307] on icon at bounding box center [24, 311] width 10 height 10
select select "100"
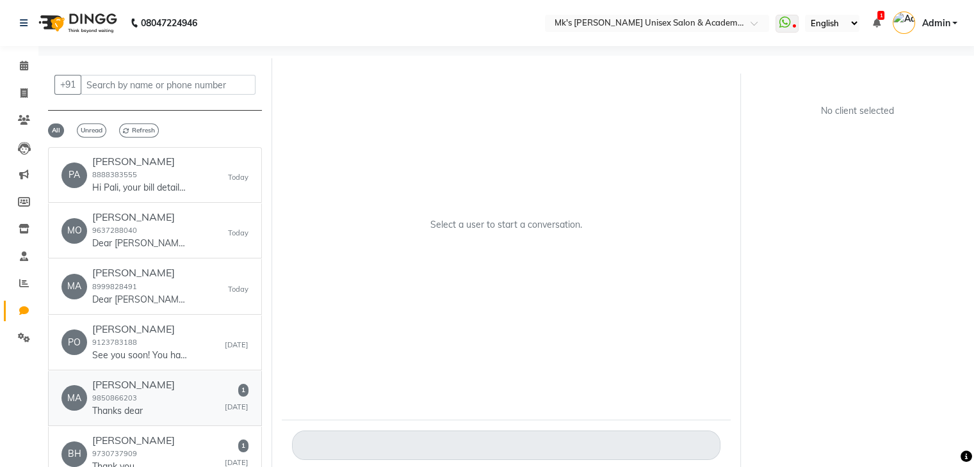
click at [156, 415] on div "MA Mala Khade 9850866203 Thanks dear 1 Yesterday" at bounding box center [154, 398] width 187 height 39
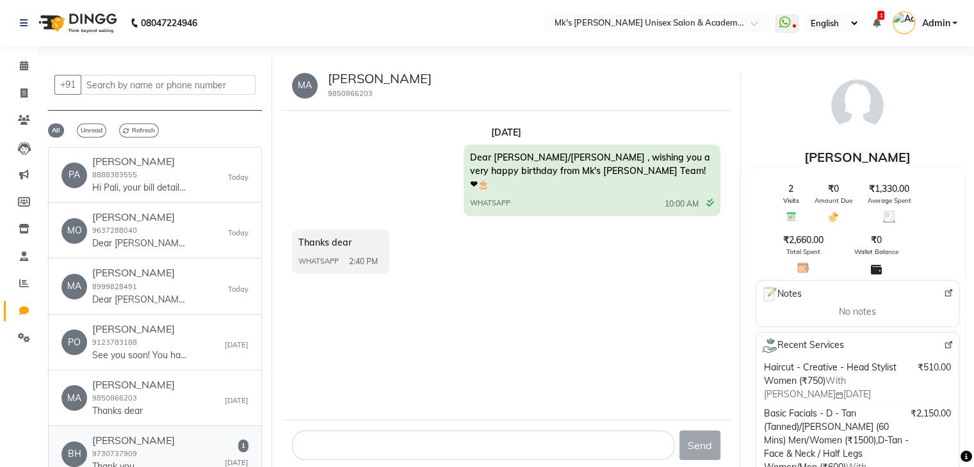
click at [159, 439] on h6 "Bhavna Kumavat" at bounding box center [133, 441] width 83 height 12
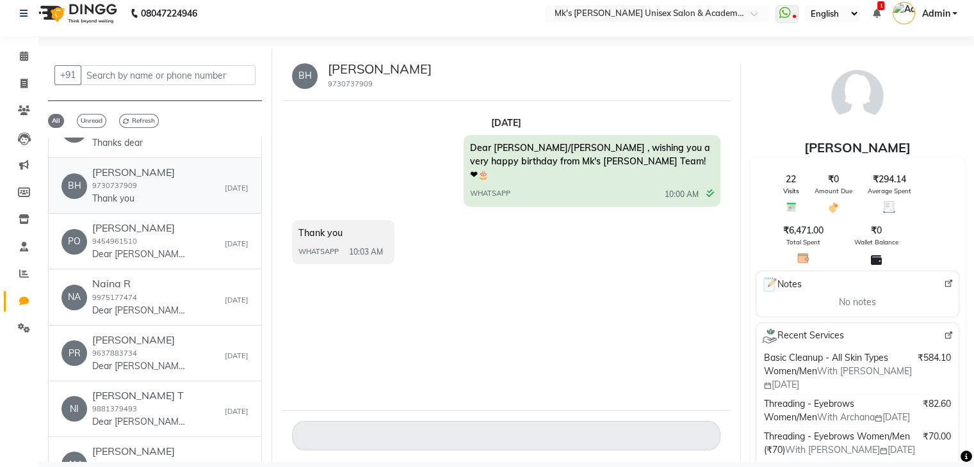
scroll to position [268, 0]
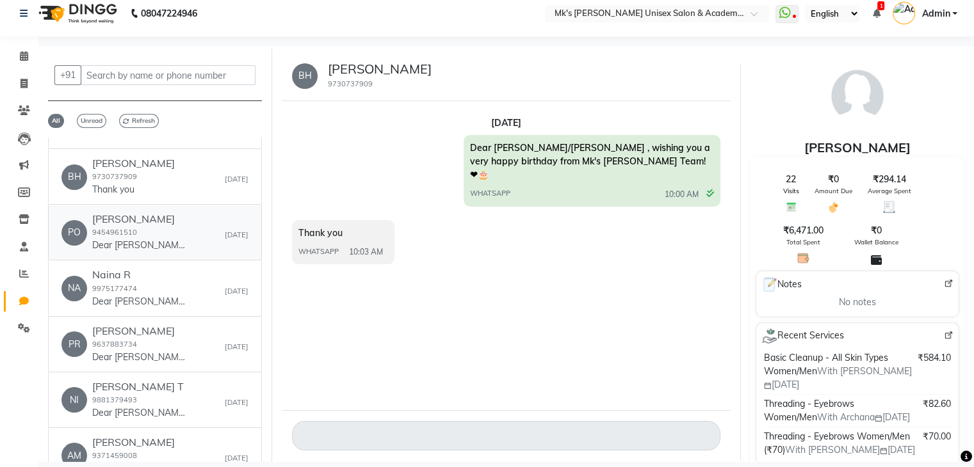
click at [165, 224] on div "Pooja Bhosale 9454961510 Dear Sir/Ma'am , wishing you a very happy birthday fro…" at bounding box center [140, 232] width 96 height 39
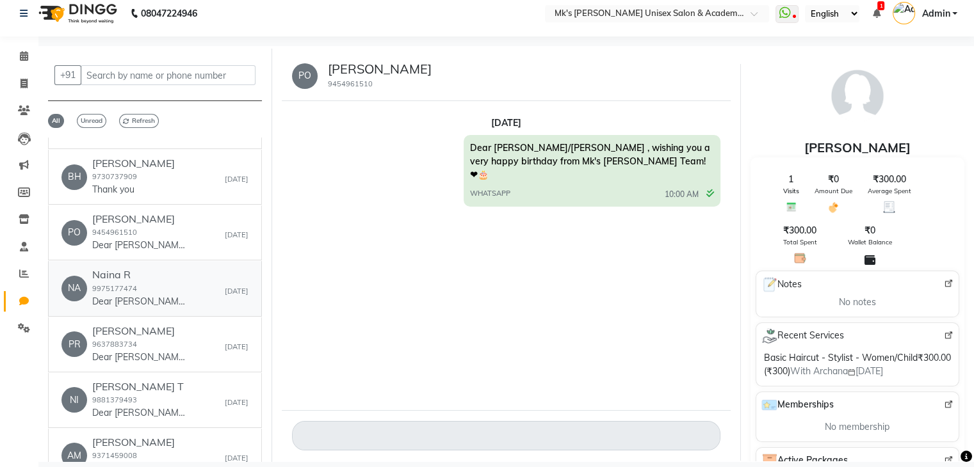
click at [160, 285] on div "Naina R 9975177474 Dear Sir/Ma'am , wishing you a very happy birthday from Mk's…" at bounding box center [140, 288] width 96 height 39
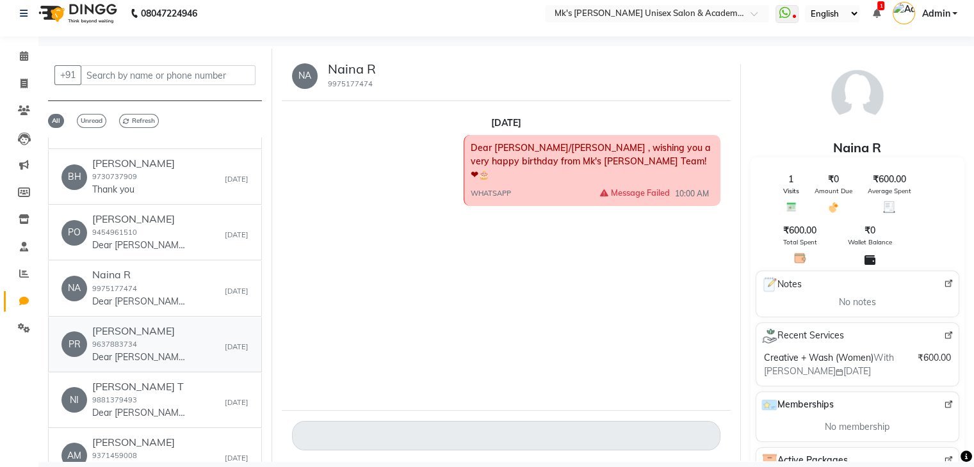
click at [154, 326] on h6 "Pratibha Sanap" at bounding box center [140, 331] width 96 height 12
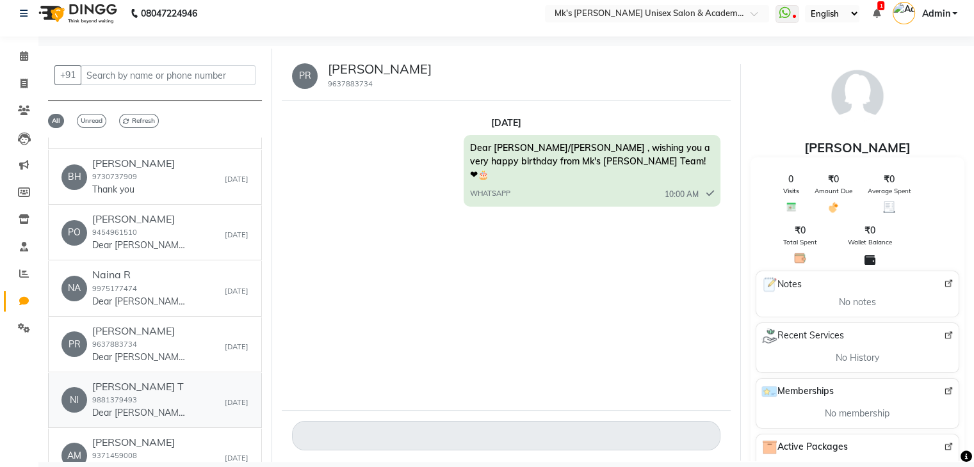
click at [143, 390] on h6 "Nita T" at bounding box center [140, 387] width 96 height 12
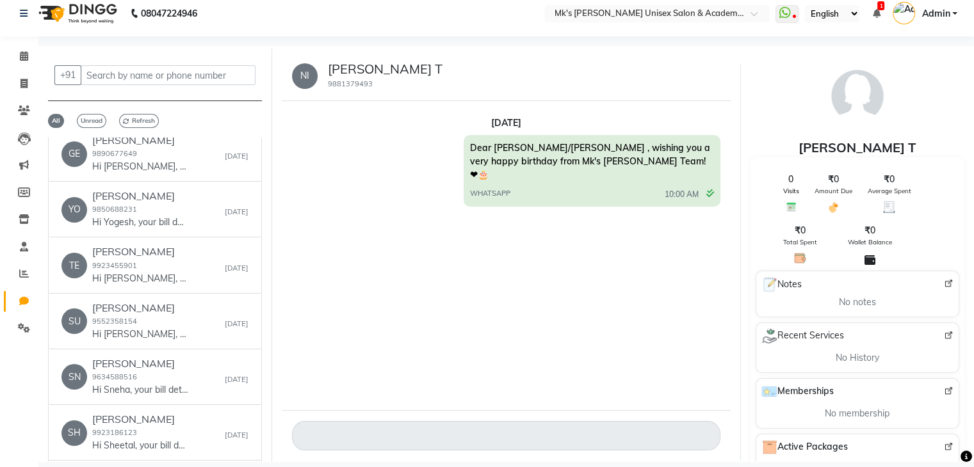
scroll to position [0, 0]
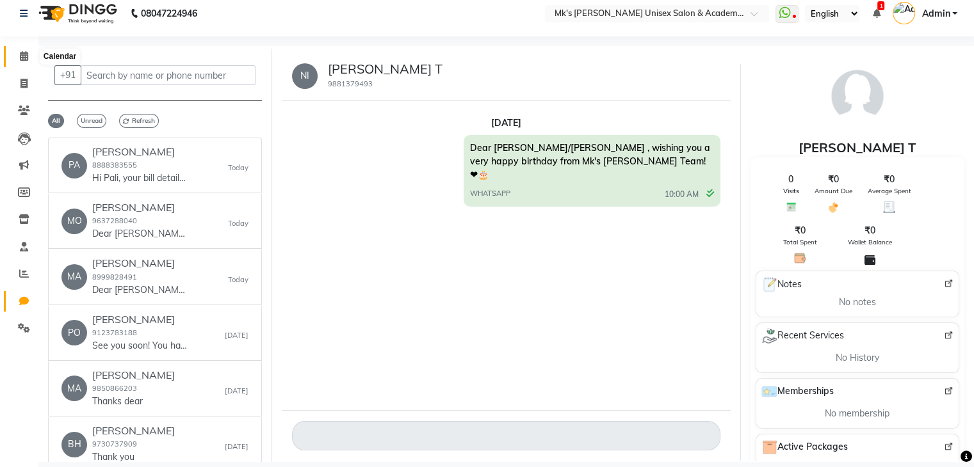
click at [29, 56] on span at bounding box center [24, 56] width 22 height 15
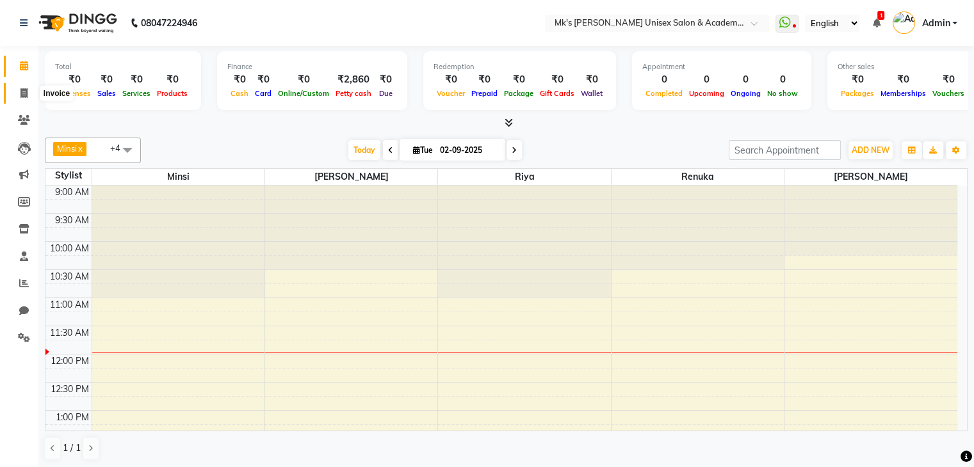
click at [29, 91] on span at bounding box center [24, 93] width 22 height 15
select select "service"
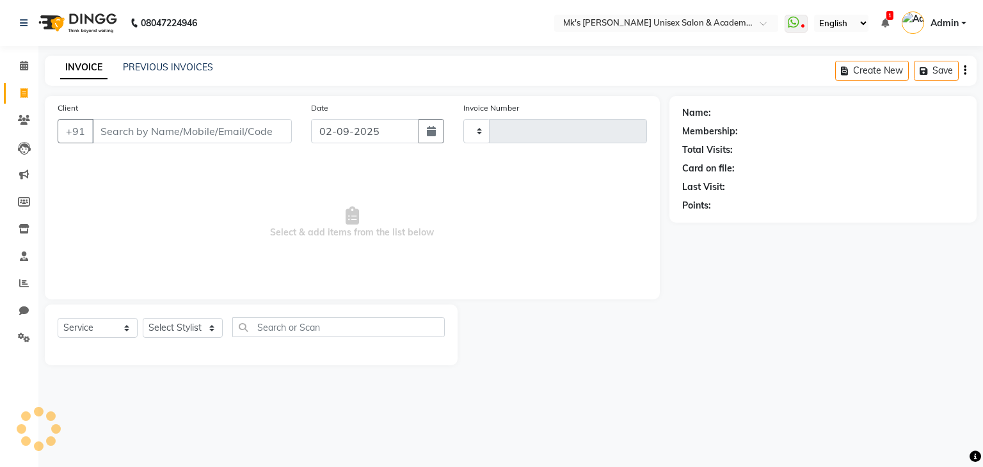
type input "0709"
select select "6031"
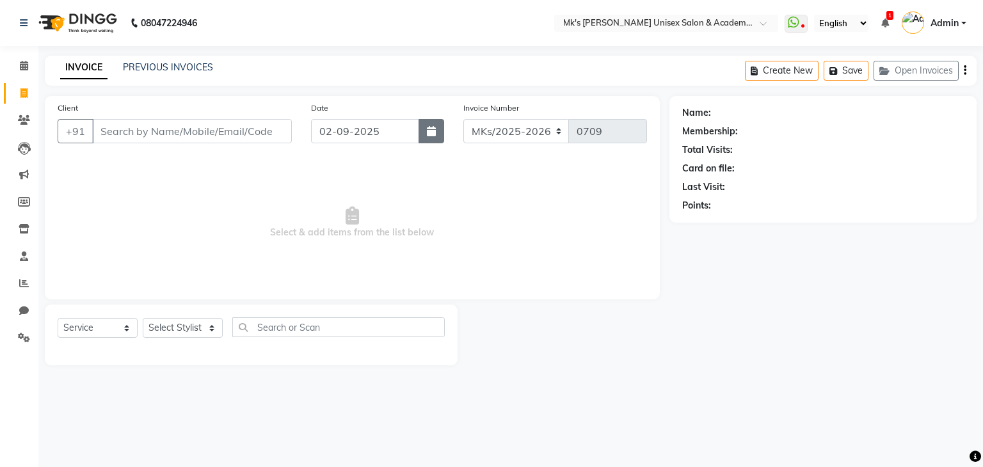
click at [444, 138] on button "button" at bounding box center [432, 131] width 26 height 24
select select "9"
select select "2025"
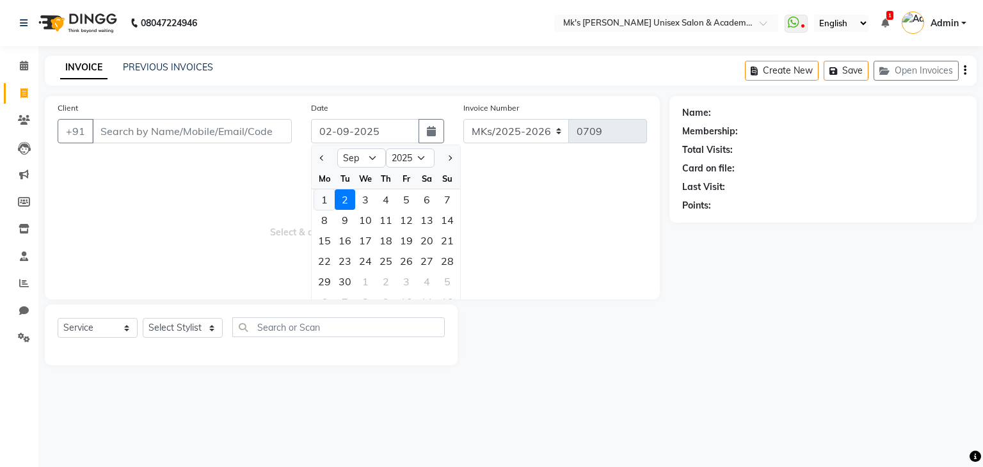
click at [323, 198] on div "1" at bounding box center [324, 200] width 20 height 20
type input "01-09-2025"
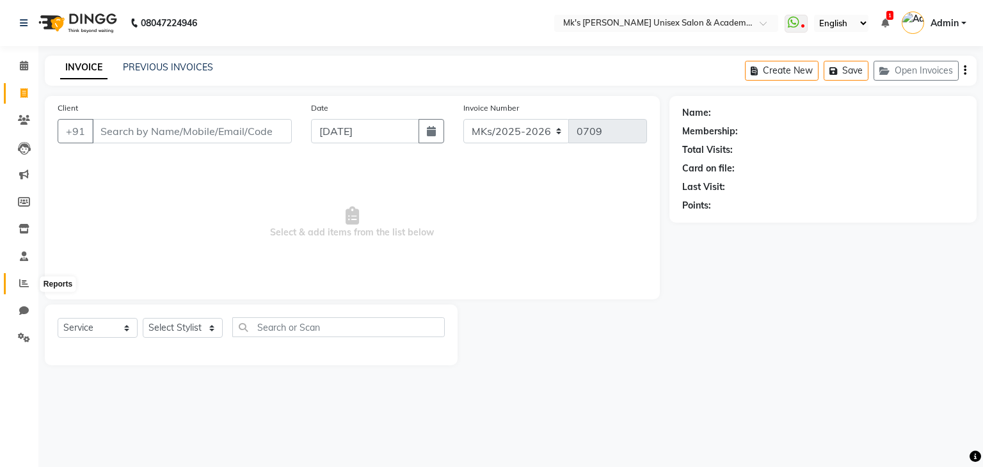
click at [25, 285] on icon at bounding box center [24, 284] width 10 height 10
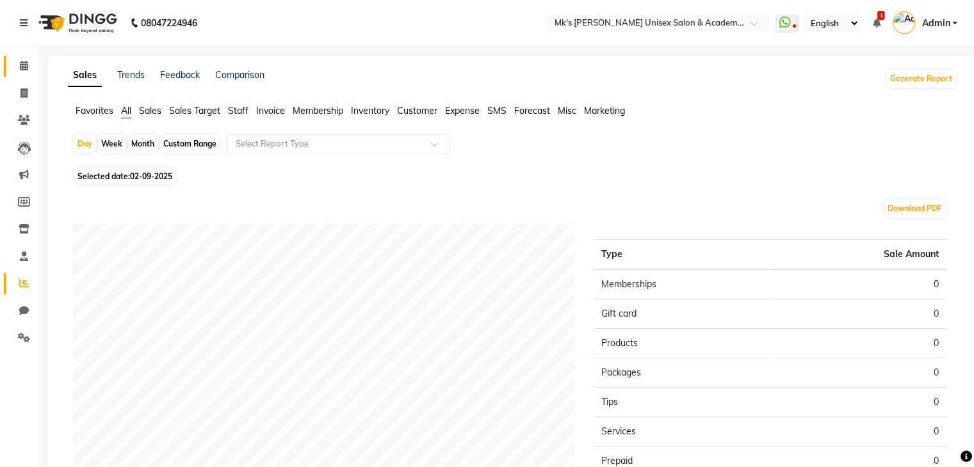
click at [21, 56] on link "Calendar" at bounding box center [19, 66] width 31 height 21
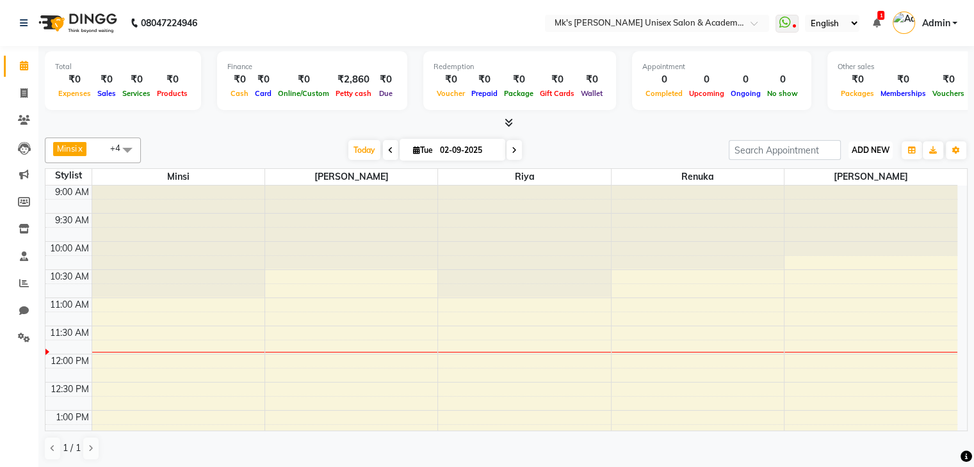
click at [861, 148] on span "ADD NEW" at bounding box center [871, 150] width 38 height 10
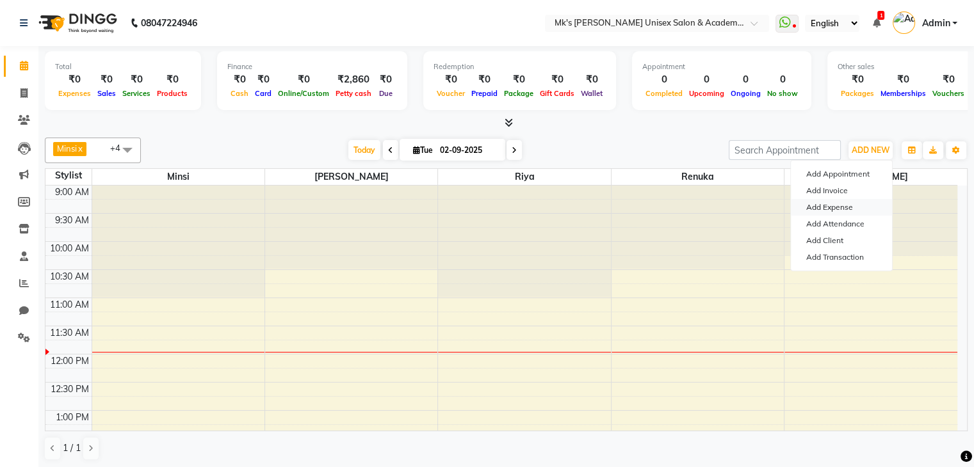
click at [825, 204] on link "Add Expense" at bounding box center [841, 207] width 101 height 17
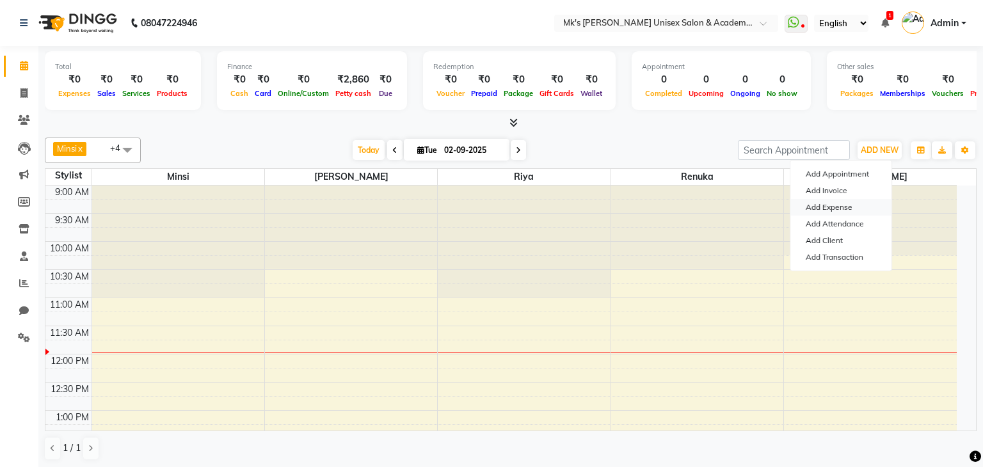
select select "1"
select select "2951"
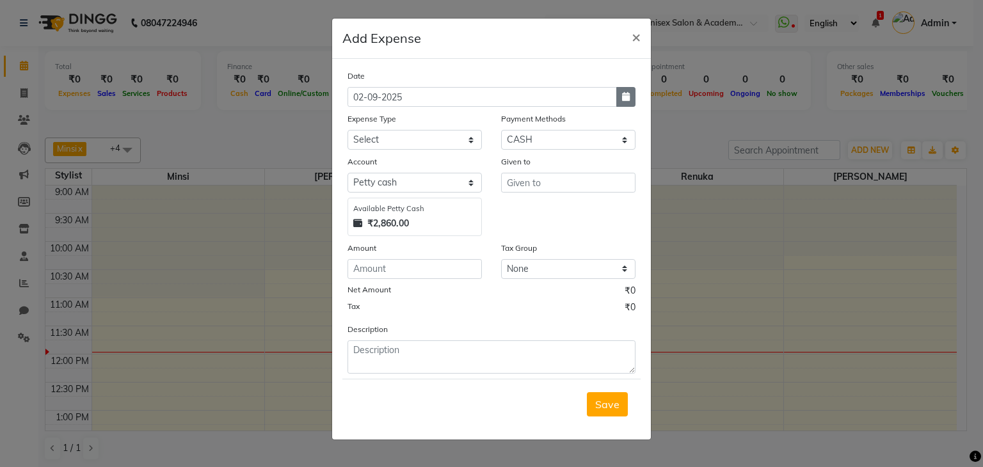
click at [624, 90] on button "button" at bounding box center [626, 97] width 19 height 20
select select "9"
select select "2025"
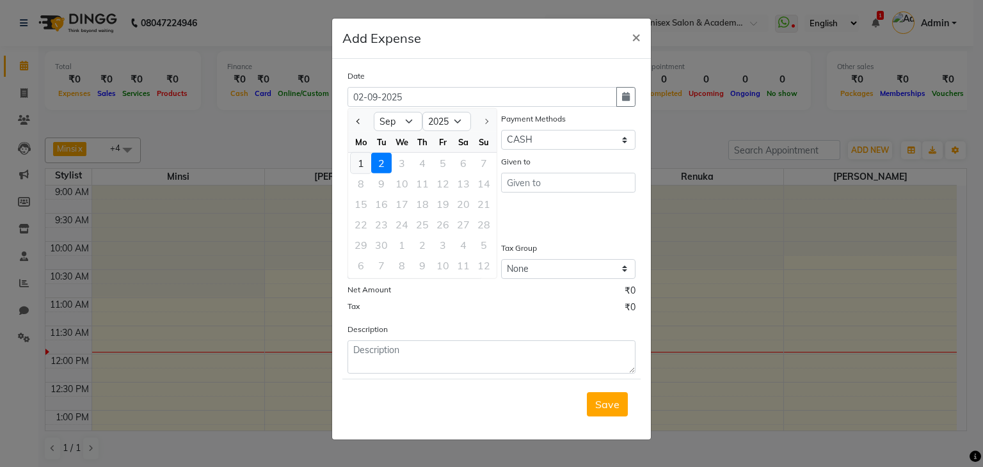
click at [368, 159] on div "1" at bounding box center [361, 163] width 20 height 20
type input "01-09-2025"
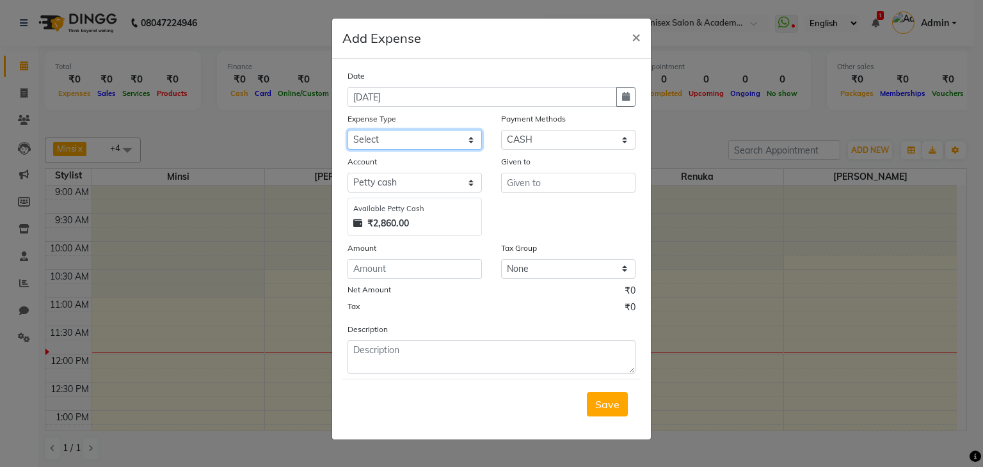
click at [374, 147] on select "Select Advance Salary Bank charges Car maintenance Cash transfer to bank Cash t…" at bounding box center [415, 140] width 134 height 20
select select "20183"
click at [348, 131] on select "Select Advance Salary Bank charges Car maintenance Cash transfer to bank Cash t…" at bounding box center [415, 140] width 134 height 20
click at [515, 139] on select "Select Bank GPay Prepaid Points PhonePe CASH Credit Card CARD Debit Card Master…" at bounding box center [568, 140] width 134 height 20
select select "5"
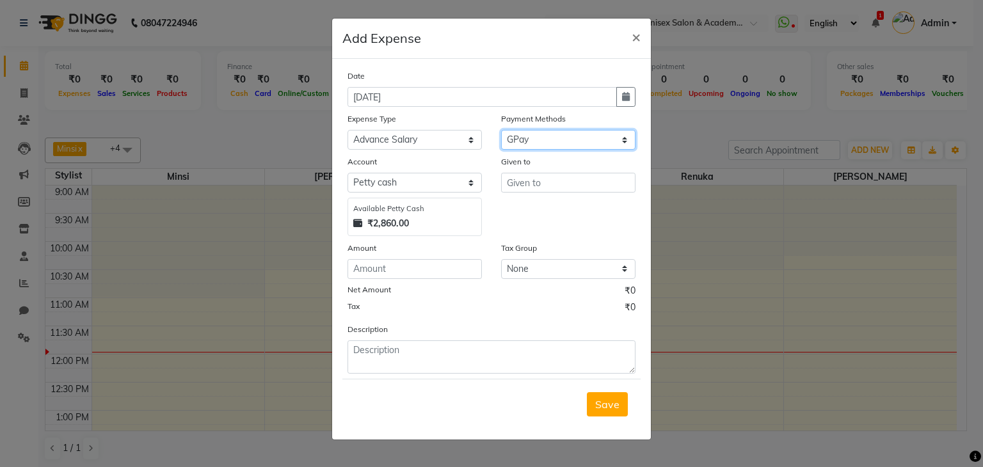
click at [501, 131] on select "Select Bank GPay Prepaid Points PhonePe CASH Credit Card CARD Debit Card Master…" at bounding box center [568, 140] width 134 height 20
select select "2952"
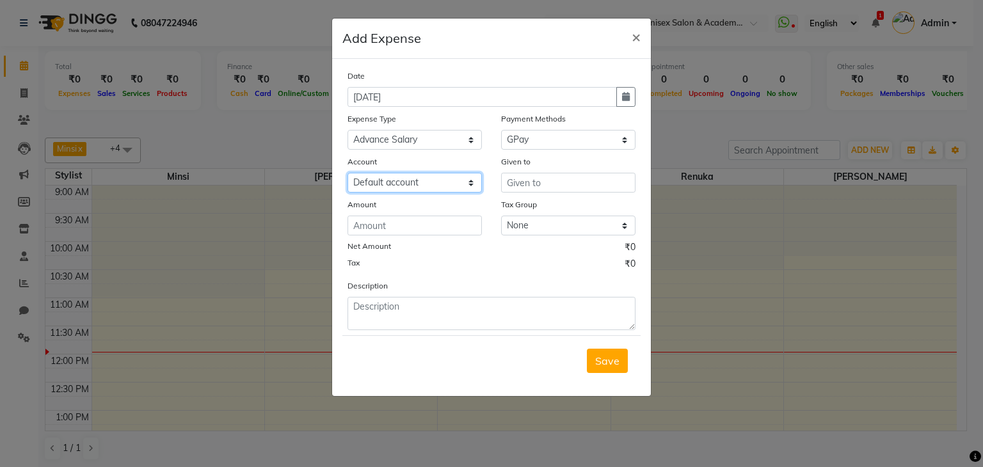
click at [415, 182] on select "Select Default account" at bounding box center [415, 183] width 134 height 20
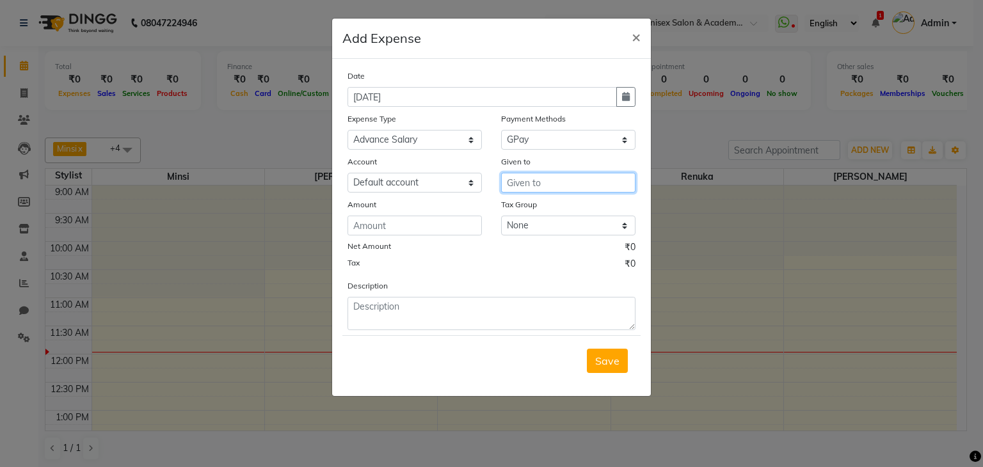
click at [525, 188] on input "text" at bounding box center [568, 183] width 134 height 20
type input "A"
click at [531, 208] on span "Ren" at bounding box center [526, 210] width 19 height 13
type input "Renuka"
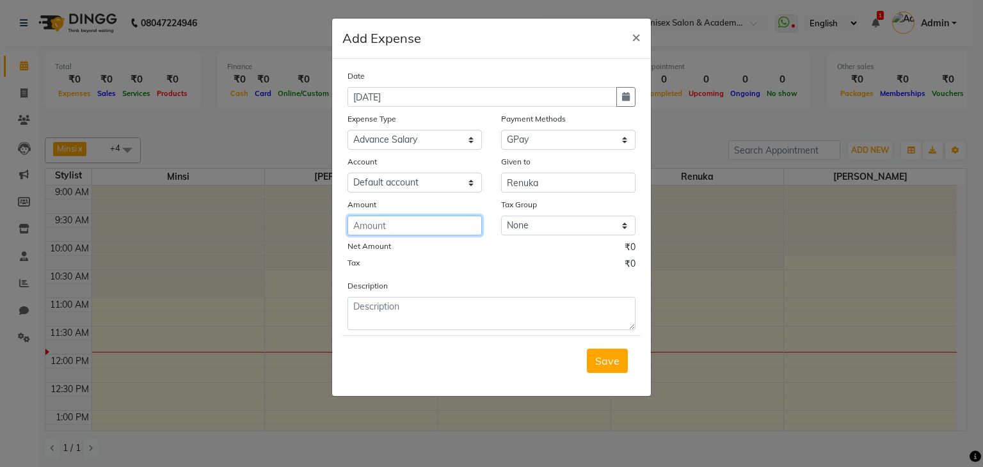
click at [418, 233] on input "number" at bounding box center [415, 226] width 134 height 20
type input "2000"
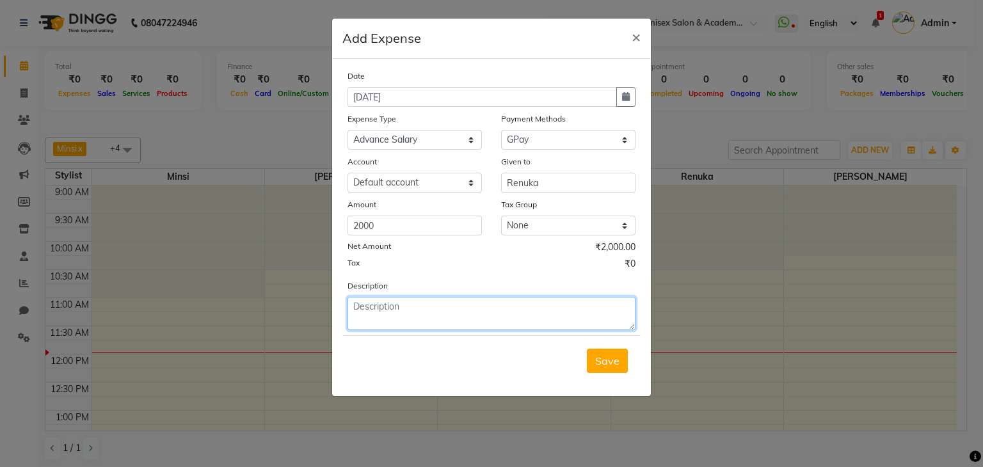
click at [531, 321] on textarea at bounding box center [492, 313] width 288 height 33
type textarea "Advance september"
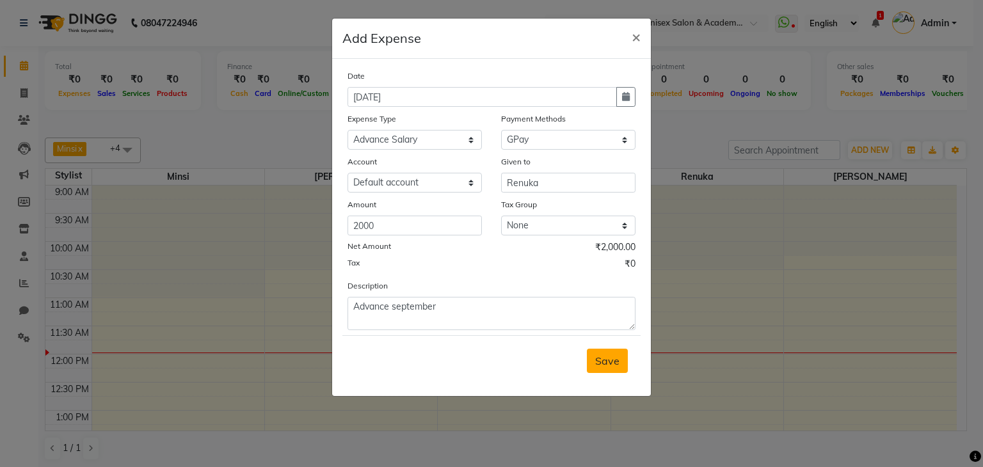
click at [590, 362] on button "Save" at bounding box center [607, 361] width 41 height 24
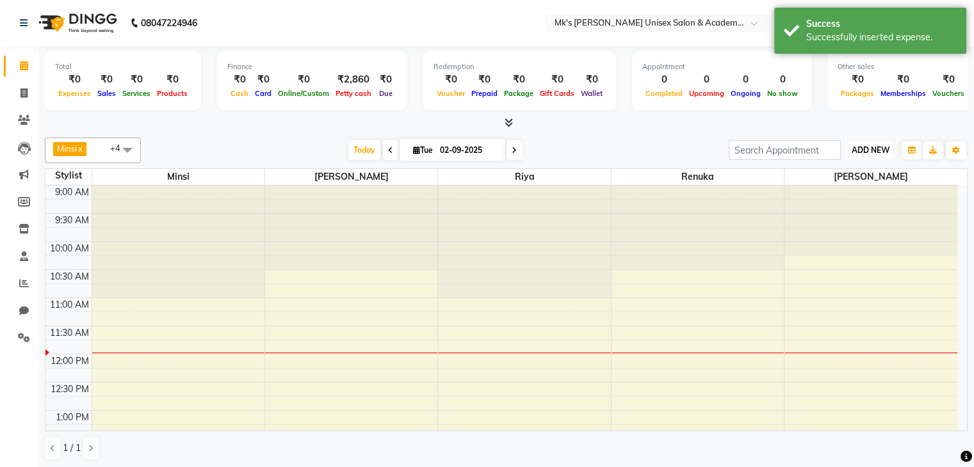
click at [872, 156] on button "ADD NEW Toggle Dropdown" at bounding box center [870, 150] width 44 height 18
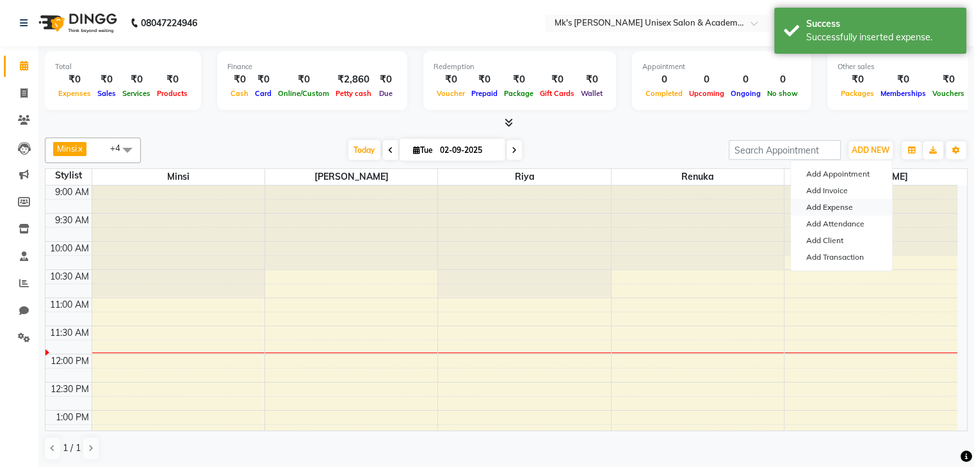
click at [833, 202] on link "Add Expense" at bounding box center [841, 207] width 101 height 17
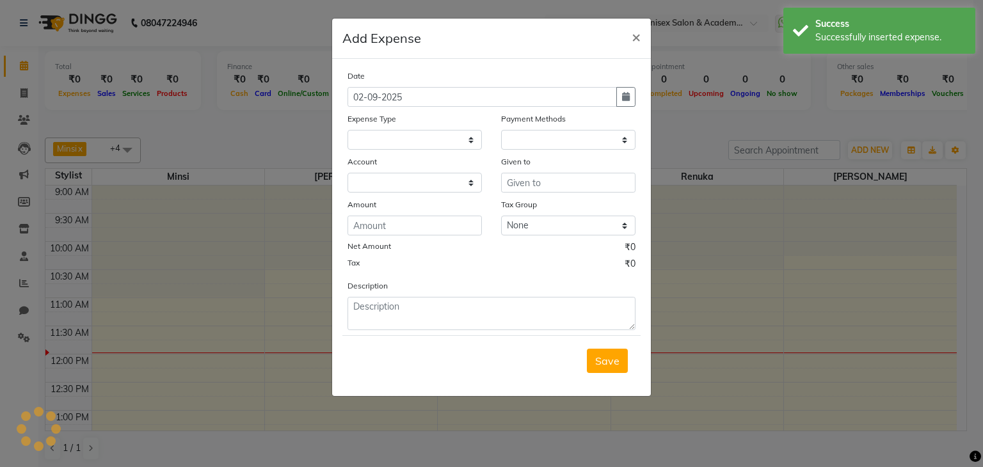
select select "1"
select select "2951"
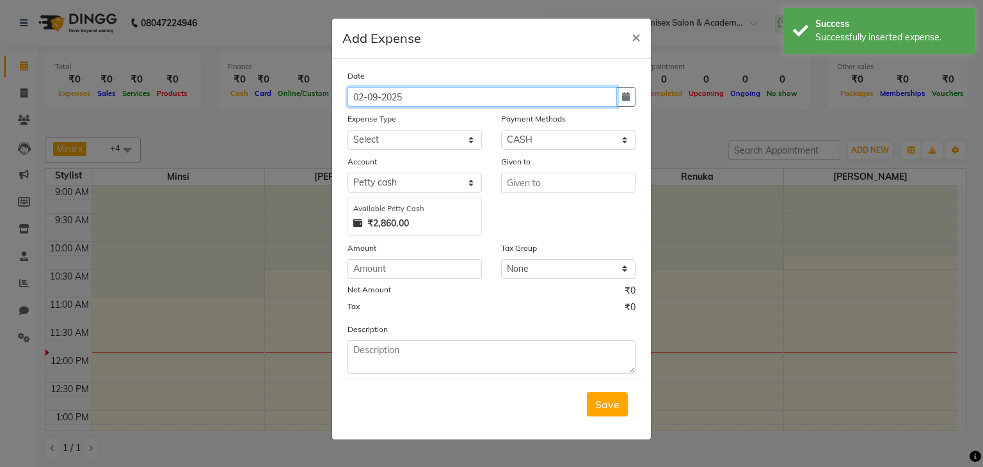
click at [430, 94] on input "02-09-2025" at bounding box center [483, 97] width 270 height 20
click at [625, 98] on icon "button" at bounding box center [626, 96] width 8 height 9
select select "9"
select select "2025"
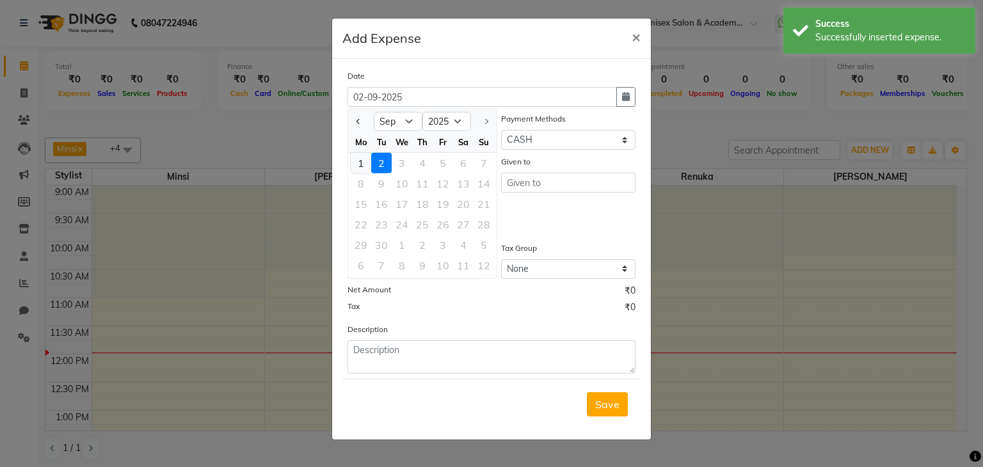
click at [364, 162] on div "1" at bounding box center [361, 163] width 20 height 20
type input "01-09-2025"
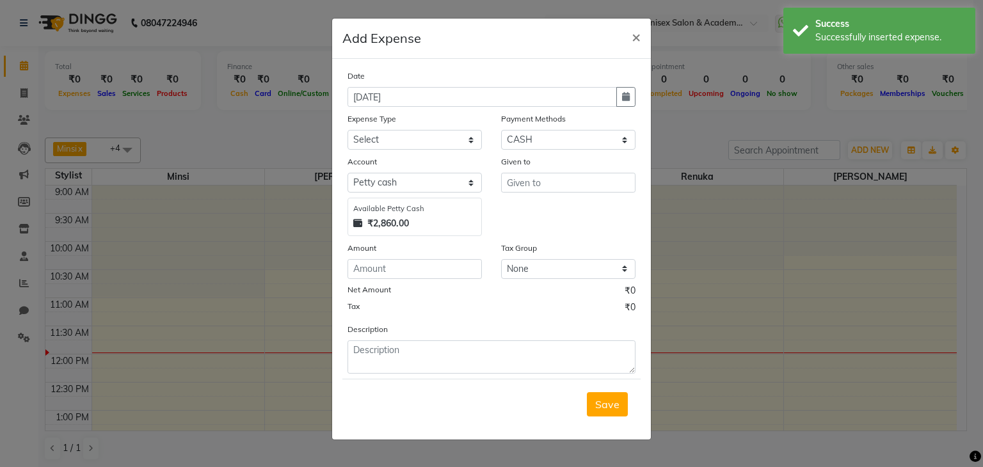
click at [362, 127] on div "Expense Type" at bounding box center [415, 121] width 134 height 18
click at [369, 138] on select "Select Advance Salary Bank charges Car maintenance Cash transfer to bank Cash t…" at bounding box center [415, 140] width 134 height 20
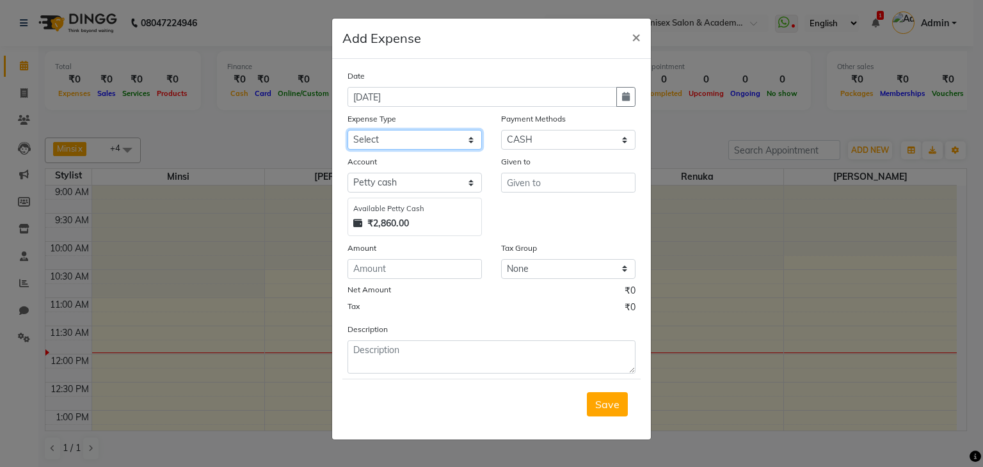
select select "20171"
click at [348, 131] on select "Select Advance Salary Bank charges Car maintenance Cash transfer to bank Cash t…" at bounding box center [415, 140] width 134 height 20
click at [517, 144] on select "Select Bank GPay Prepaid Points PhonePe CASH Credit Card CARD Debit Card Master…" at bounding box center [568, 140] width 134 height 20
select select "5"
click at [501, 131] on select "Select Bank GPay Prepaid Points PhonePe CASH Credit Card CARD Debit Card Master…" at bounding box center [568, 140] width 134 height 20
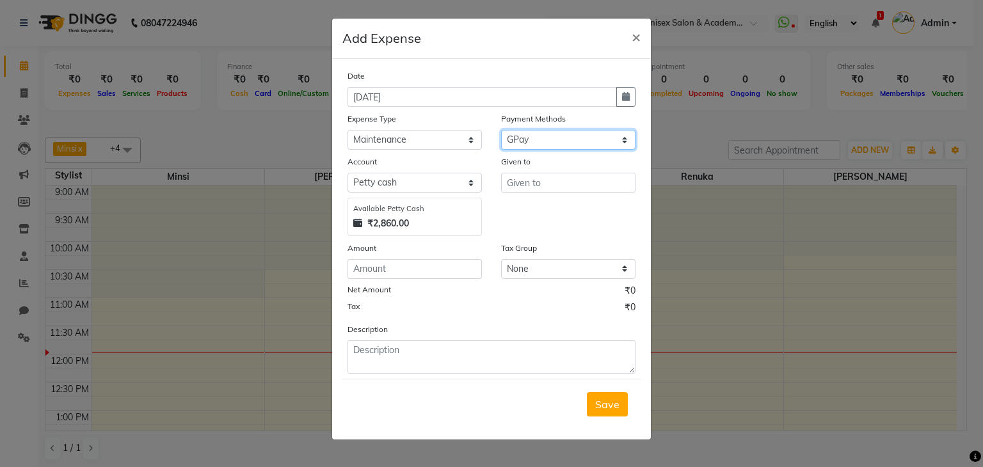
select select "2952"
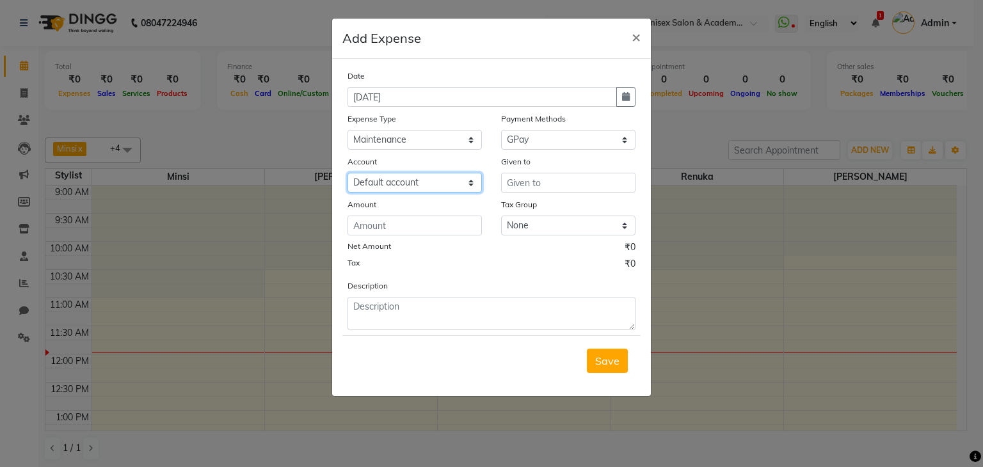
click at [417, 180] on select "Select Default account" at bounding box center [415, 183] width 134 height 20
click at [348, 175] on select "Select Default account" at bounding box center [415, 183] width 134 height 20
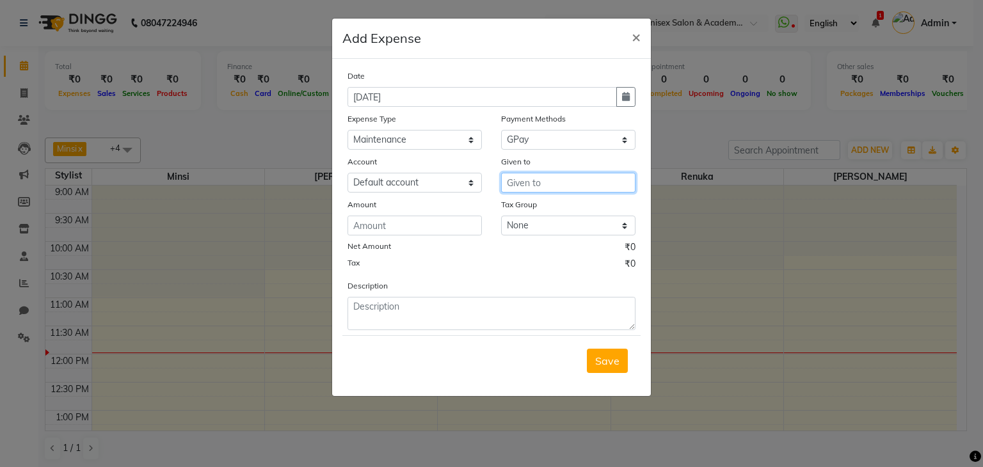
click at [541, 180] on input "text" at bounding box center [568, 183] width 134 height 20
type input "Pooja"
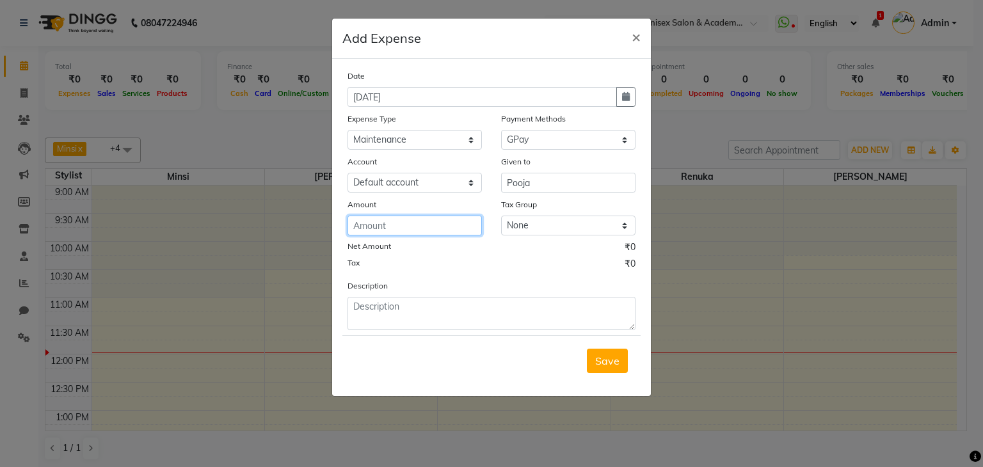
click at [423, 229] on input "number" at bounding box center [415, 226] width 134 height 20
type input "7355"
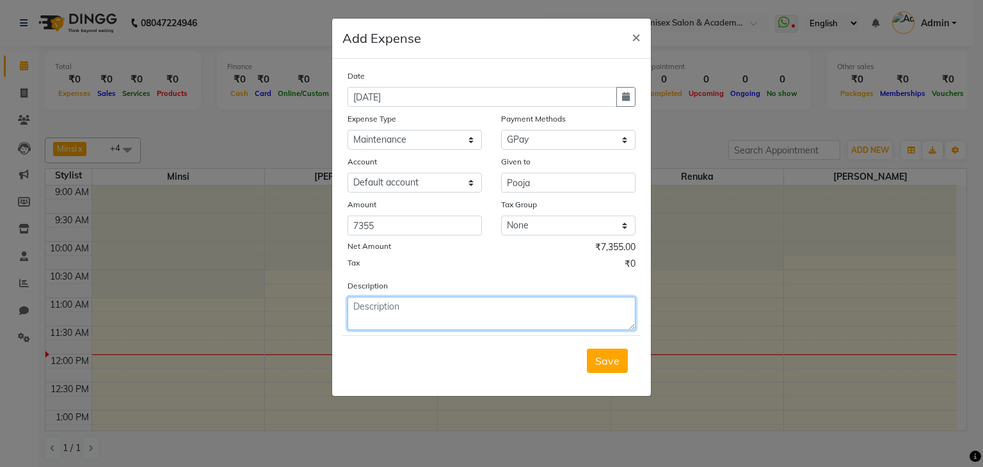
click at [438, 320] on textarea at bounding box center [492, 313] width 288 height 33
type textarea "housekeeping"
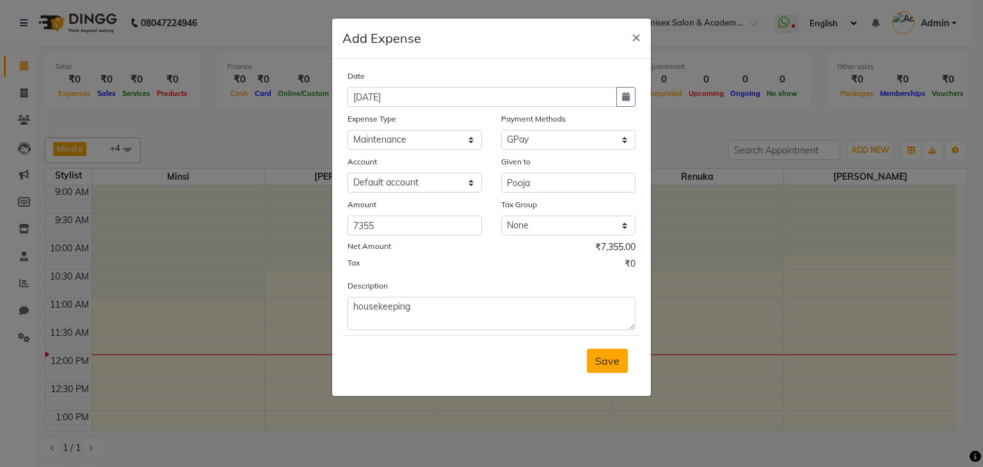
click at [600, 368] on span "Save" at bounding box center [607, 361] width 24 height 13
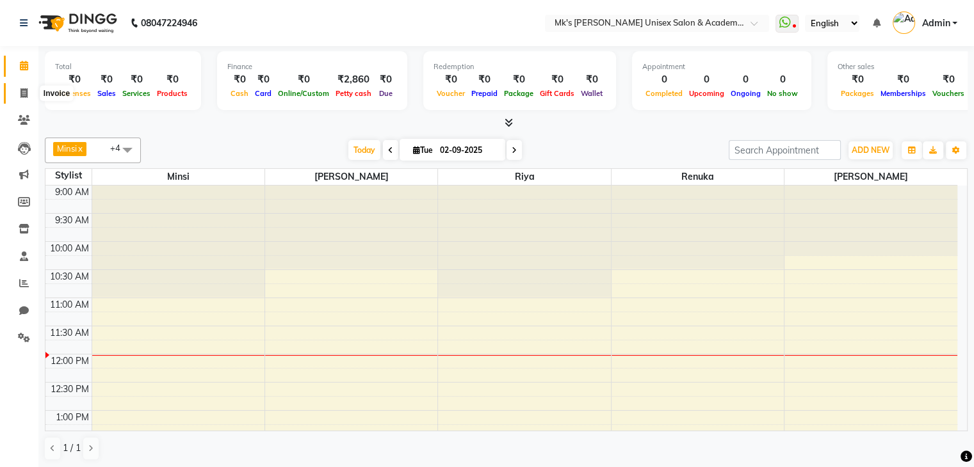
click at [28, 97] on span at bounding box center [24, 93] width 22 height 15
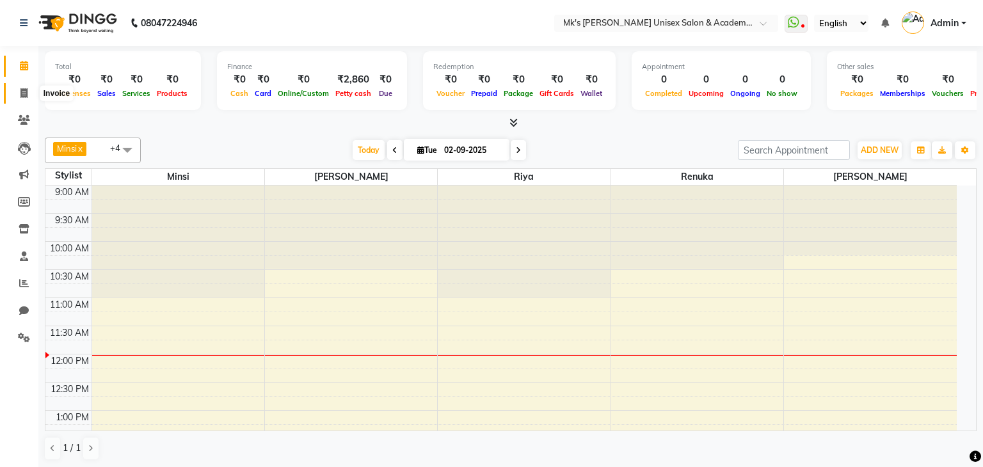
select select "service"
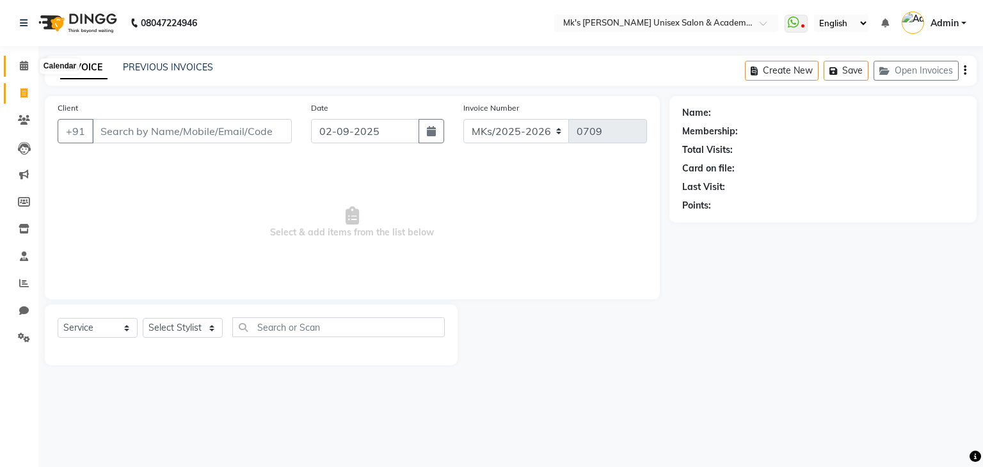
click at [31, 62] on span at bounding box center [24, 66] width 22 height 15
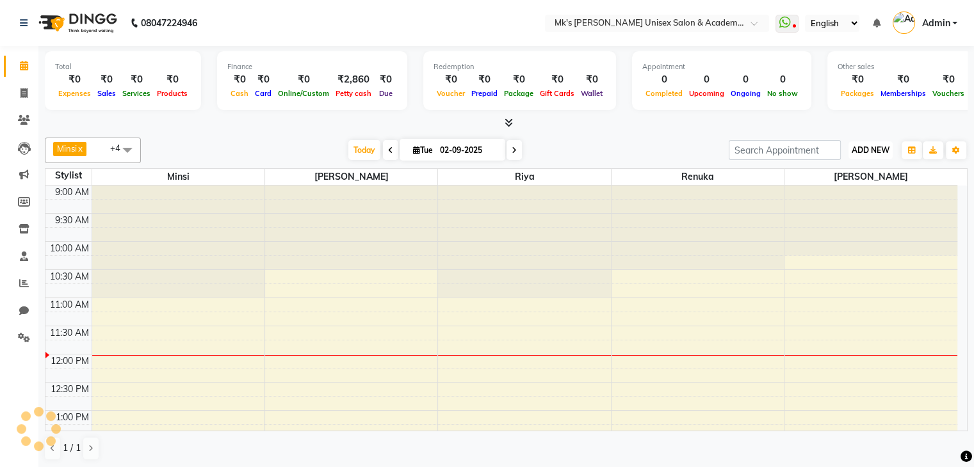
click at [871, 141] on button "ADD NEW Toggle Dropdown" at bounding box center [870, 150] width 44 height 18
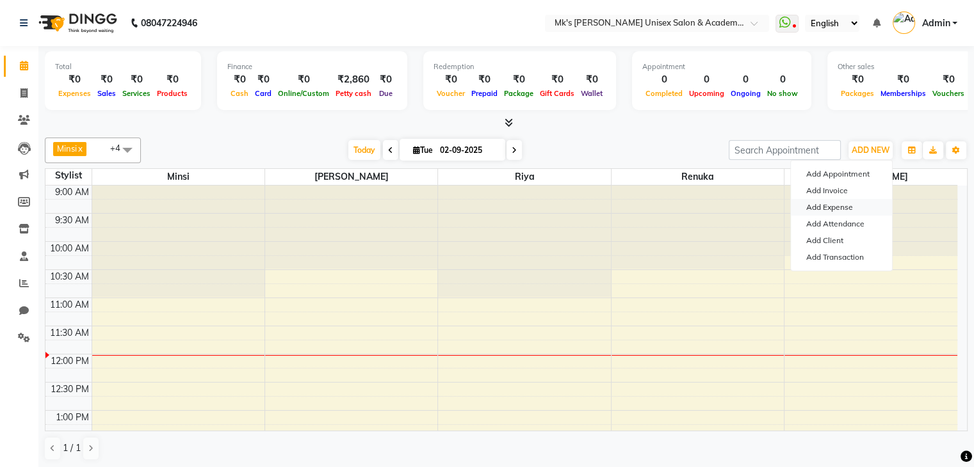
click at [845, 206] on link "Add Expense" at bounding box center [841, 207] width 101 height 17
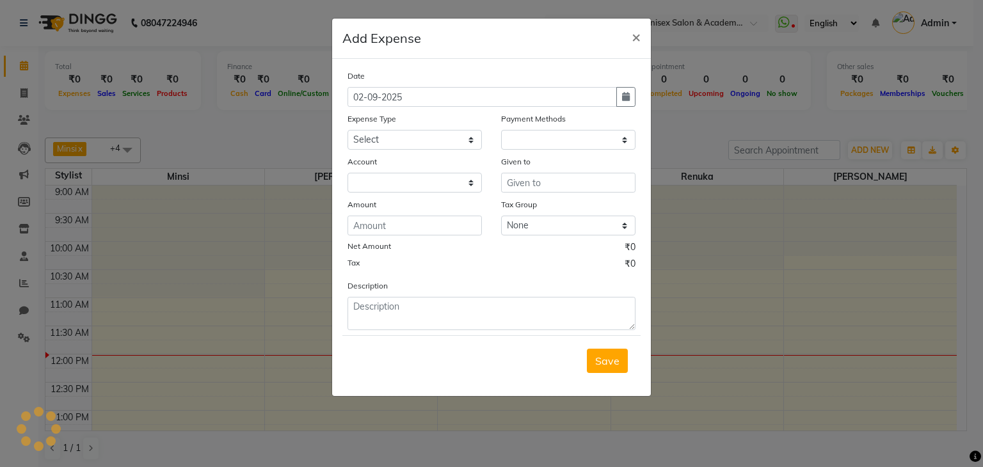
select select "1"
select select "2951"
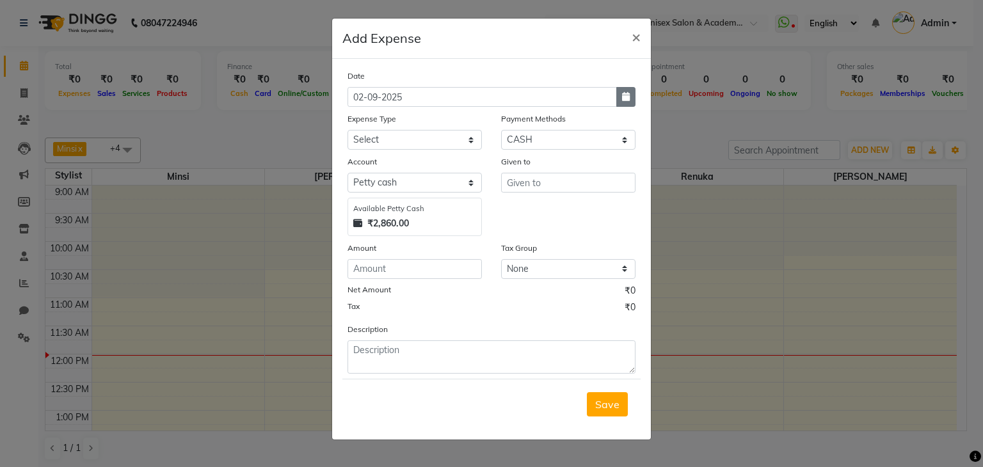
click at [626, 95] on icon "button" at bounding box center [626, 96] width 8 height 9
select select "9"
select select "2025"
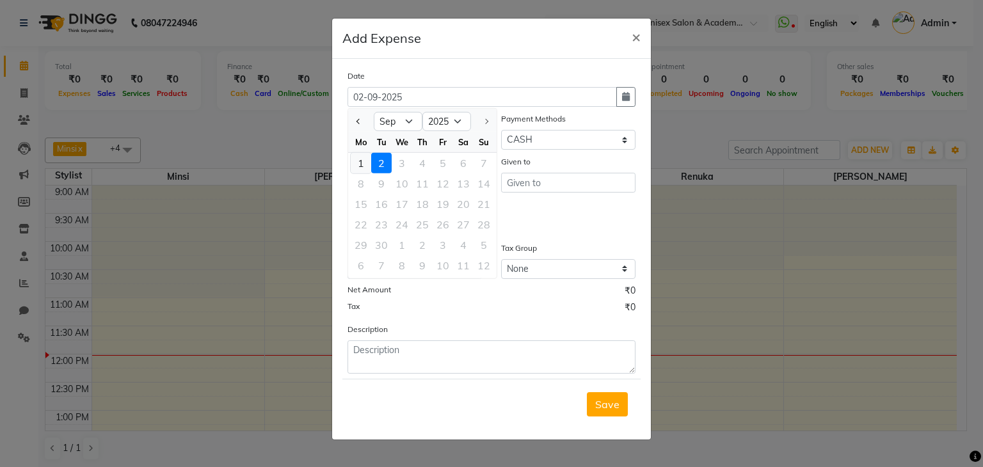
click at [365, 159] on div "1" at bounding box center [361, 163] width 20 height 20
type input "01-09-2025"
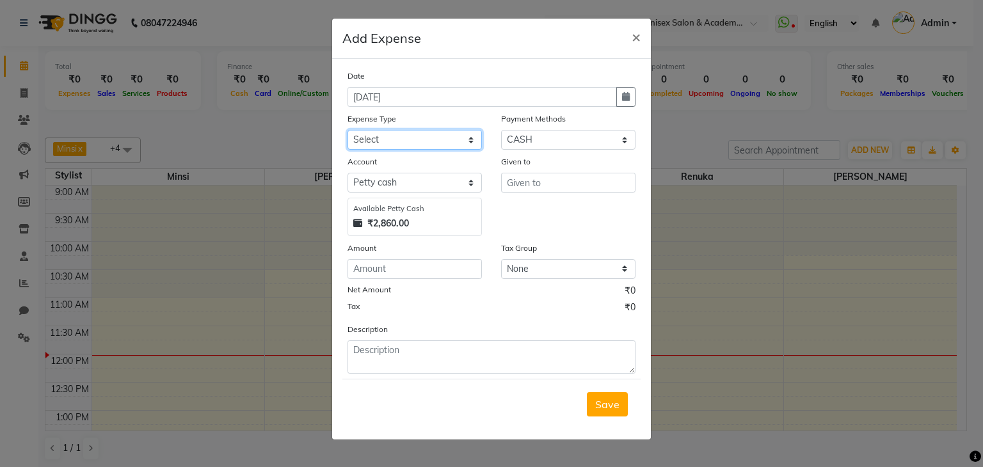
click at [400, 147] on select "Select Advance Salary Bank charges Car maintenance Cash transfer to bank Cash t…" at bounding box center [415, 140] width 134 height 20
select select "22889"
click at [348, 131] on select "Select Advance Salary Bank charges Car maintenance Cash transfer to bank Cash t…" at bounding box center [415, 140] width 134 height 20
click at [539, 147] on select "Select Bank GPay Prepaid Points PhonePe CASH Credit Card CARD Debit Card Master…" at bounding box center [568, 140] width 134 height 20
select select "5"
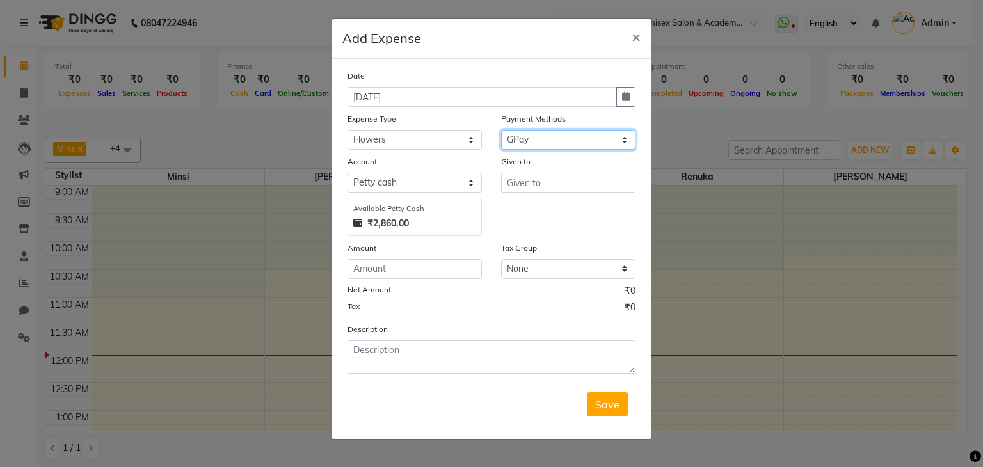
click at [501, 131] on select "Select Bank GPay Prepaid Points PhonePe CASH Credit Card CARD Debit Card Master…" at bounding box center [568, 140] width 134 height 20
select select "2952"
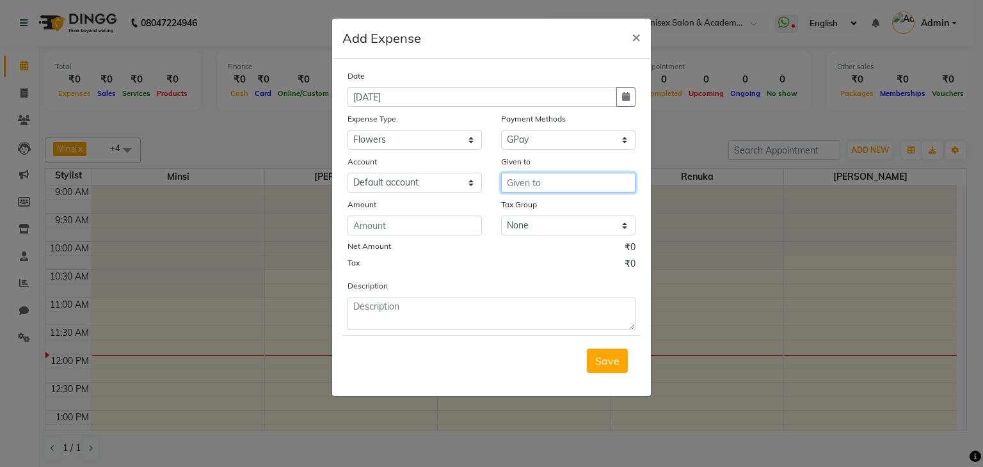
click at [524, 186] on input "text" at bounding box center [568, 183] width 134 height 20
type input "Ashwini"
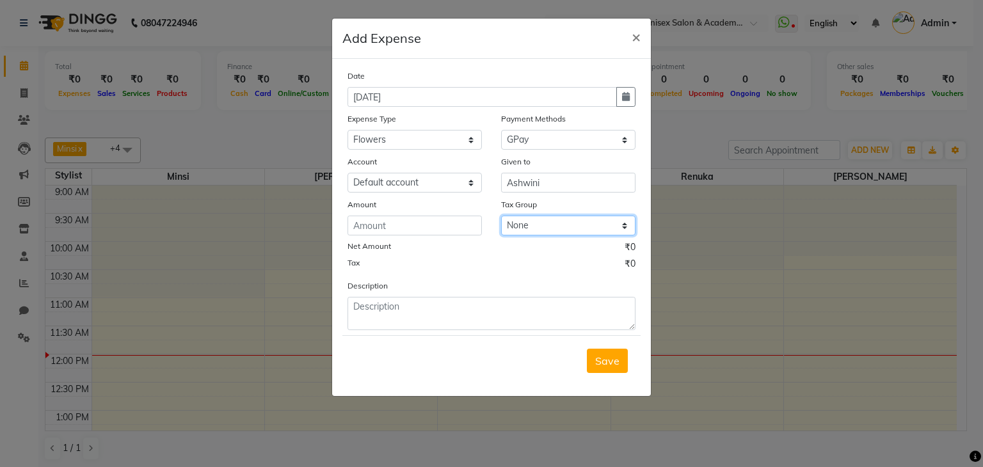
click at [535, 229] on select "None GST 12% GST 5% GST" at bounding box center [568, 226] width 134 height 20
click at [394, 229] on input "number" at bounding box center [415, 226] width 134 height 20
type input "85"
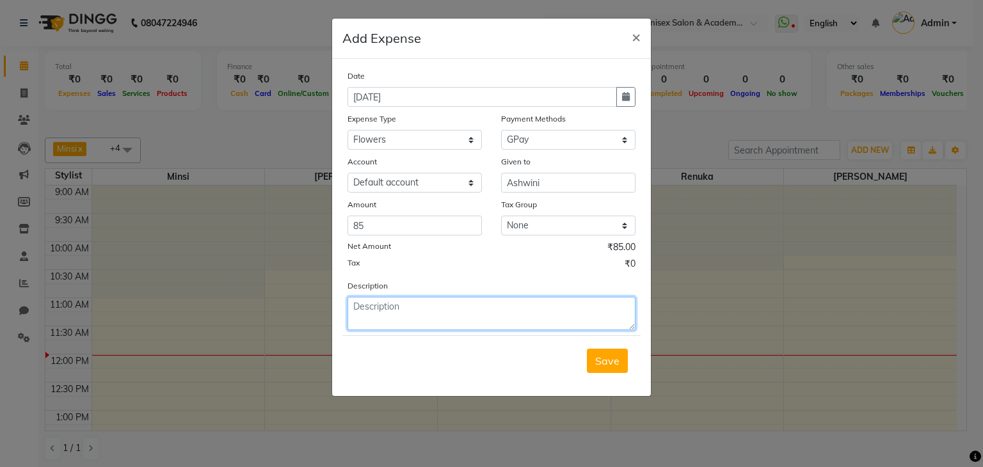
click at [384, 323] on textarea at bounding box center [492, 313] width 288 height 33
type textarea "flower nd durva"
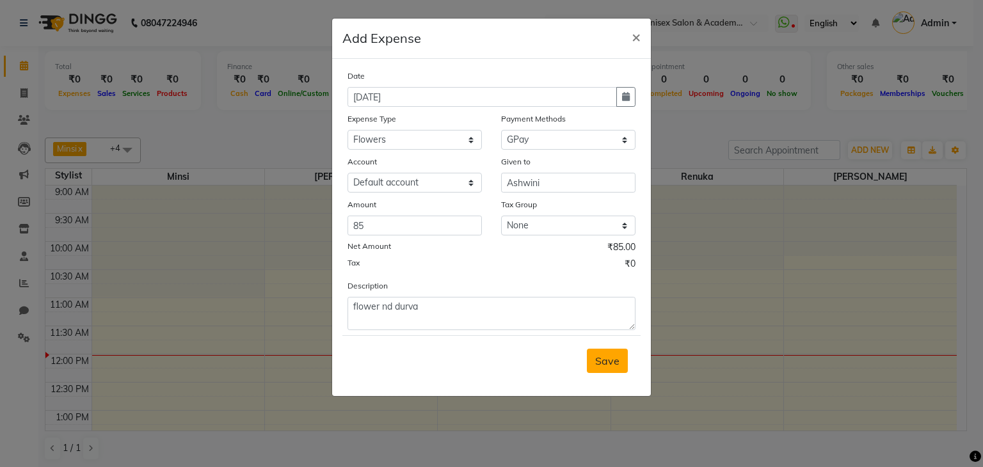
click at [617, 362] on span "Save" at bounding box center [607, 361] width 24 height 13
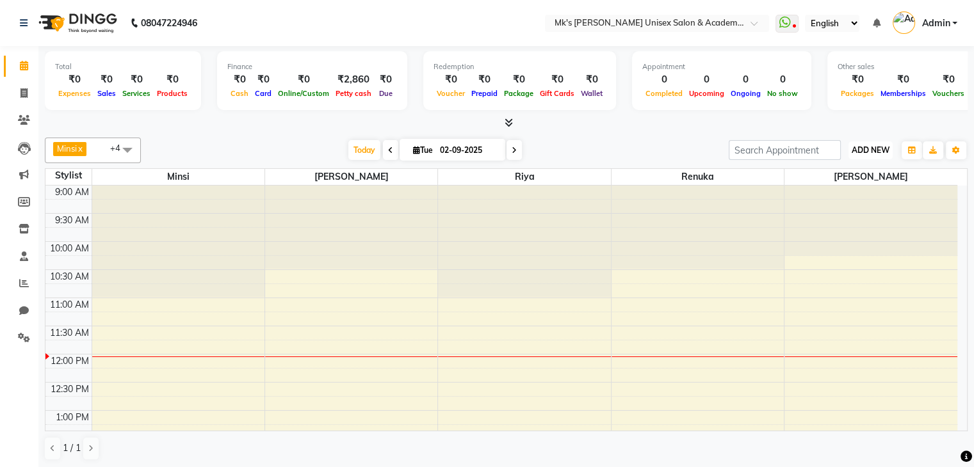
click at [861, 152] on span "ADD NEW" at bounding box center [871, 150] width 38 height 10
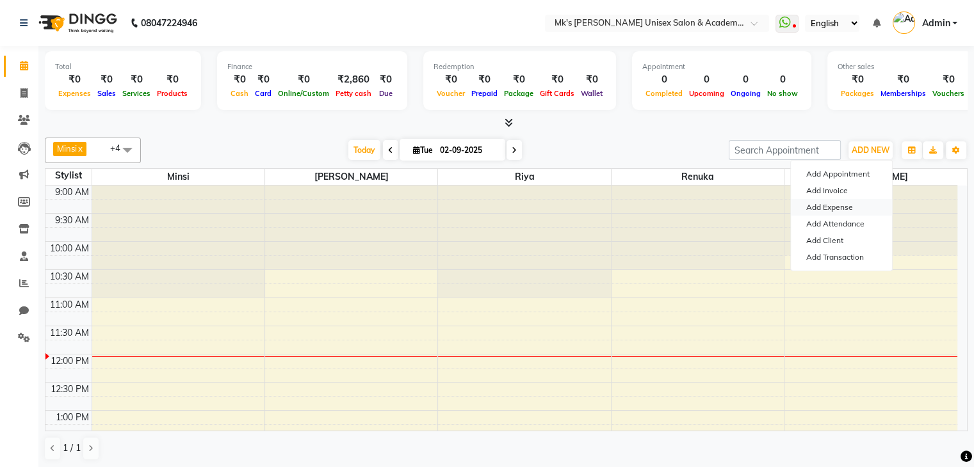
click at [837, 206] on link "Add Expense" at bounding box center [841, 207] width 101 height 17
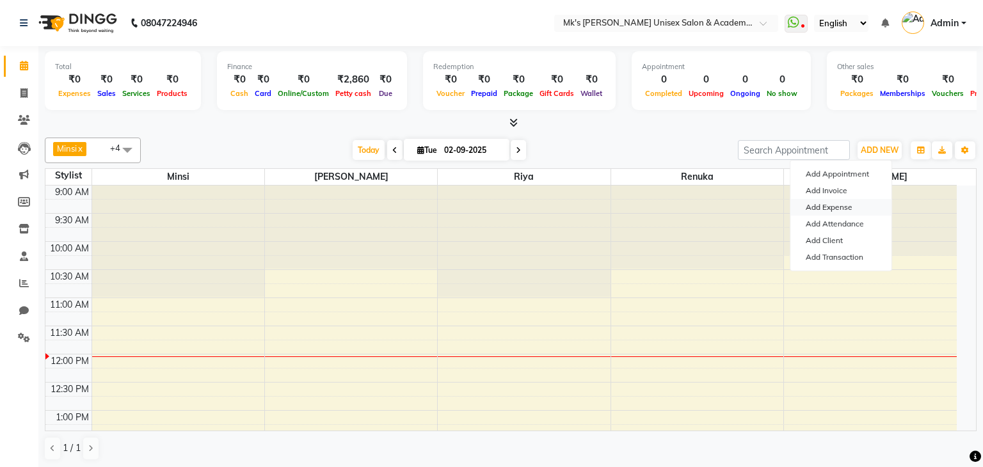
select select "1"
select select "2951"
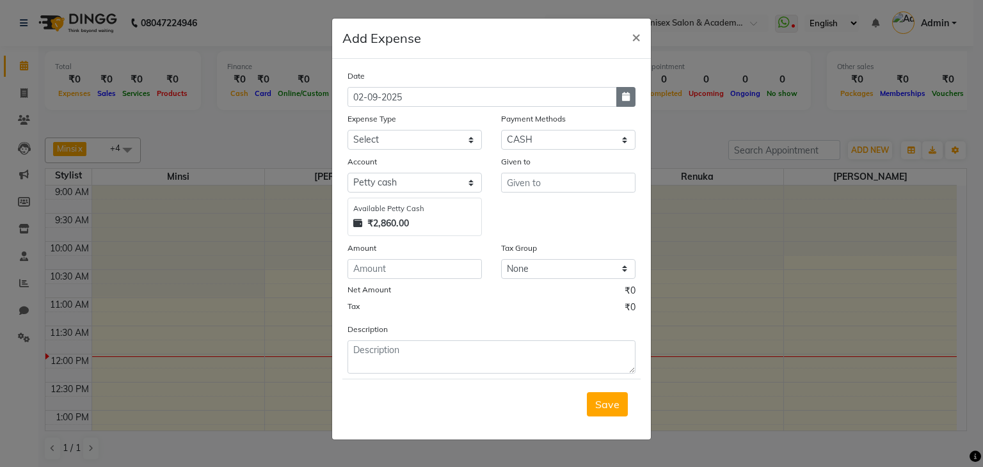
click at [632, 94] on button "button" at bounding box center [626, 97] width 19 height 20
select select "9"
select select "2025"
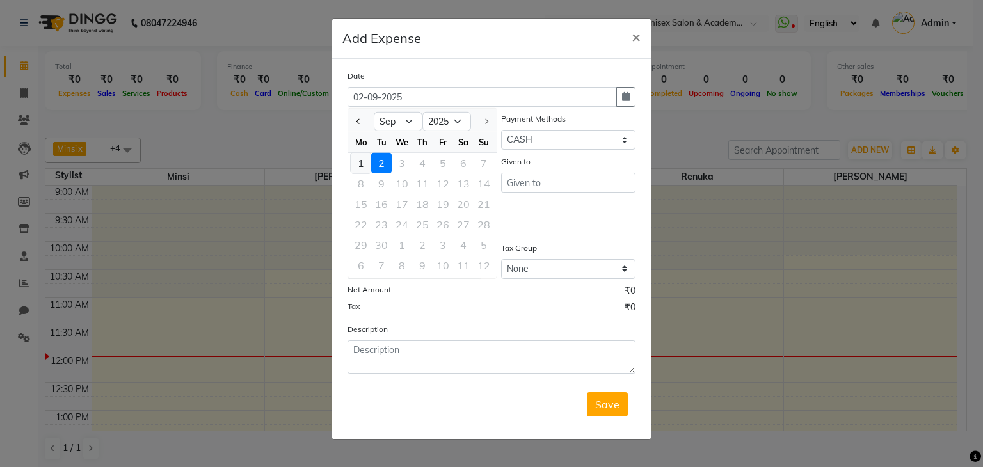
click at [364, 159] on div "1" at bounding box center [361, 163] width 20 height 20
type input "01-09-2025"
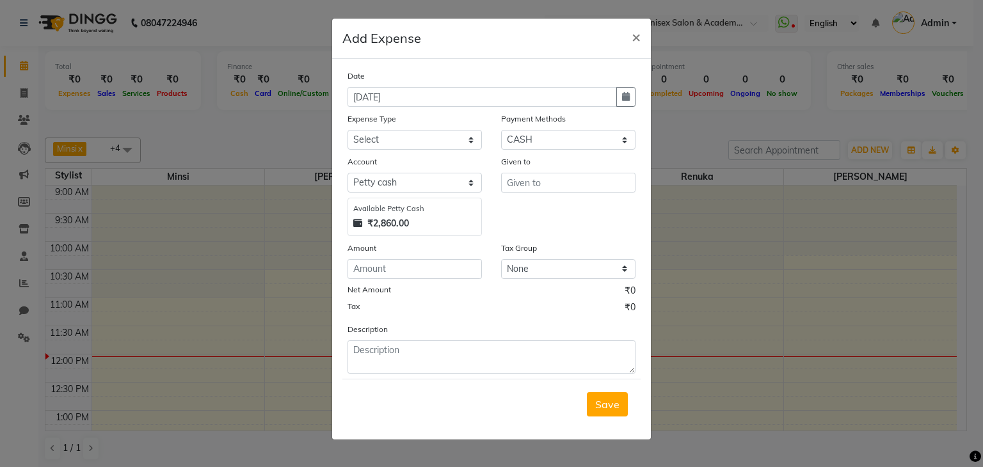
click at [364, 159] on label "Account" at bounding box center [362, 162] width 29 height 12
click at [371, 145] on select "Select Advance Salary Bank charges Car maintenance Cash transfer to bank Cash t…" at bounding box center [415, 140] width 134 height 20
select select "20175"
click at [348, 131] on select "Select Advance Salary Bank charges Car maintenance Cash transfer to bank Cash t…" at bounding box center [415, 140] width 134 height 20
click at [515, 144] on select "Select Bank GPay Prepaid Points PhonePe CASH Credit Card CARD Debit Card Master…" at bounding box center [568, 140] width 134 height 20
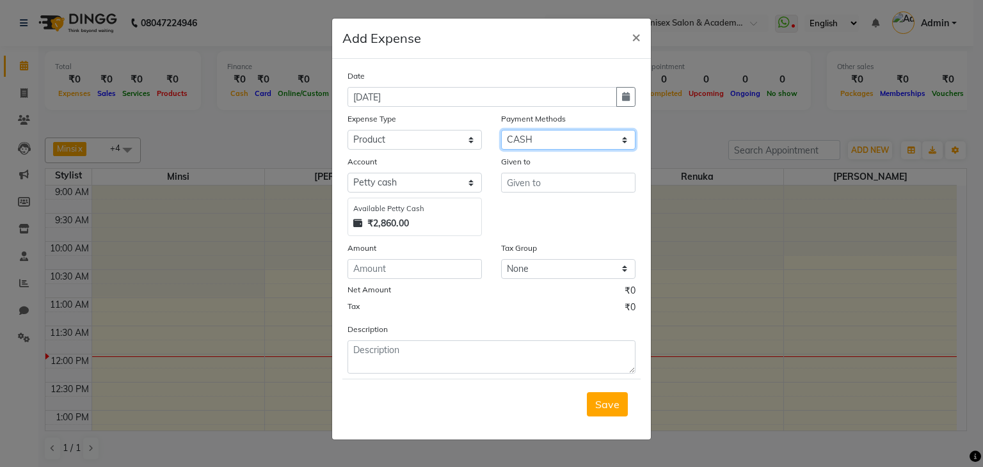
select select "5"
click at [501, 131] on select "Select Bank GPay Prepaid Points PhonePe CASH Credit Card CARD Debit Card Master…" at bounding box center [568, 140] width 134 height 20
select select "2952"
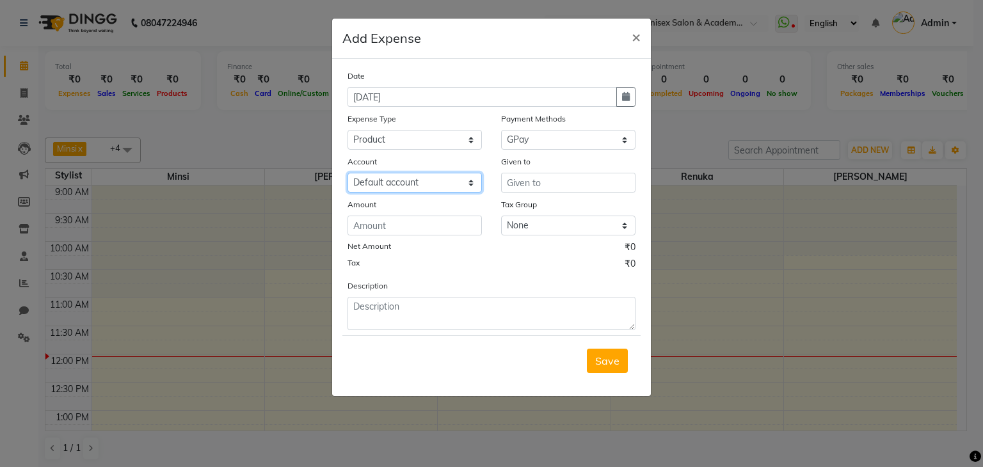
click at [424, 180] on select "Select Default account" at bounding box center [415, 183] width 134 height 20
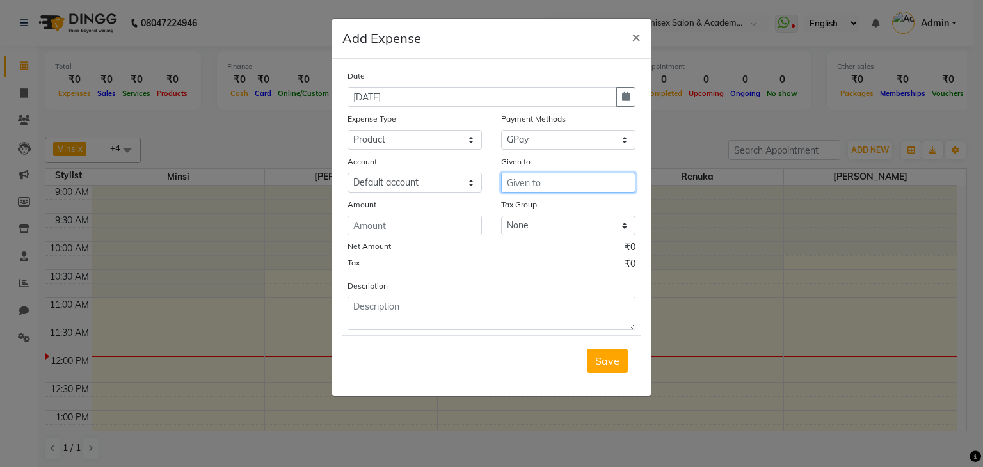
click at [554, 180] on input "text" at bounding box center [568, 183] width 134 height 20
type input "Credit card"
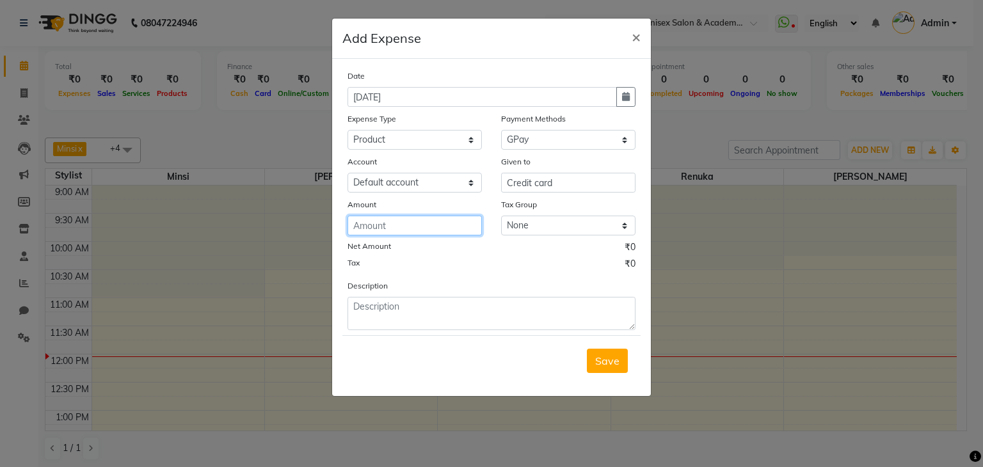
click at [385, 227] on input "number" at bounding box center [415, 226] width 134 height 20
type input "10000"
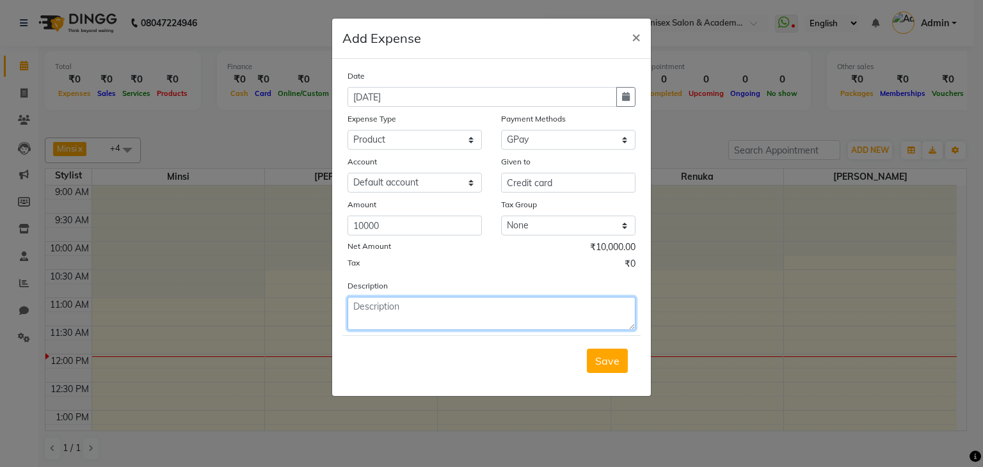
click at [389, 323] on textarea at bounding box center [492, 313] width 288 height 33
type textarea "Stock august"
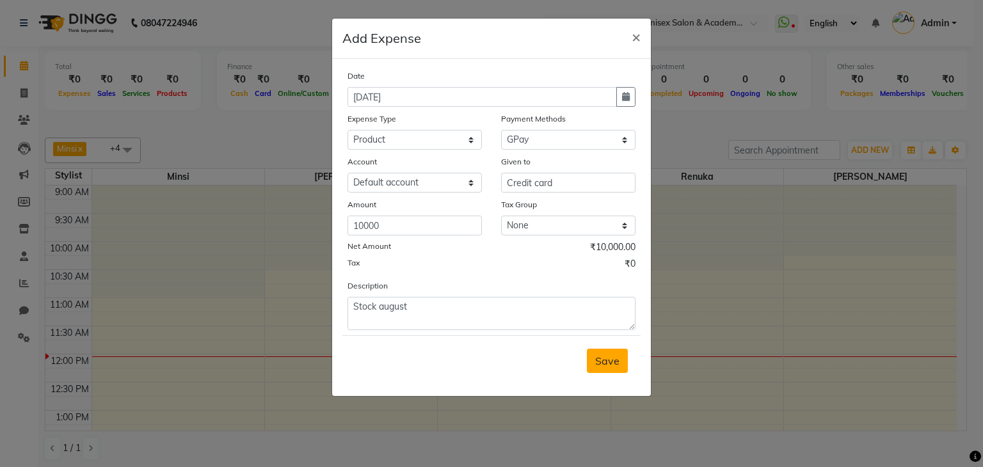
click at [599, 357] on span "Save" at bounding box center [607, 361] width 24 height 13
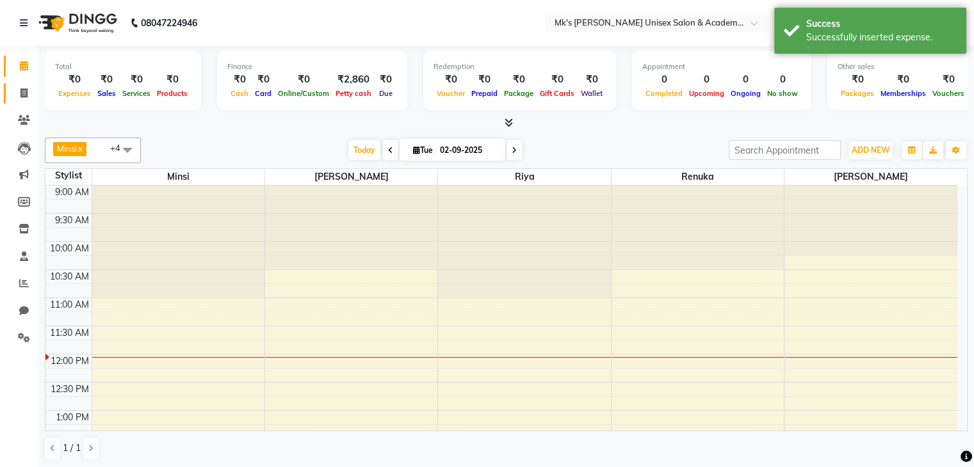
click at [24, 85] on link "Invoice" at bounding box center [19, 93] width 31 height 21
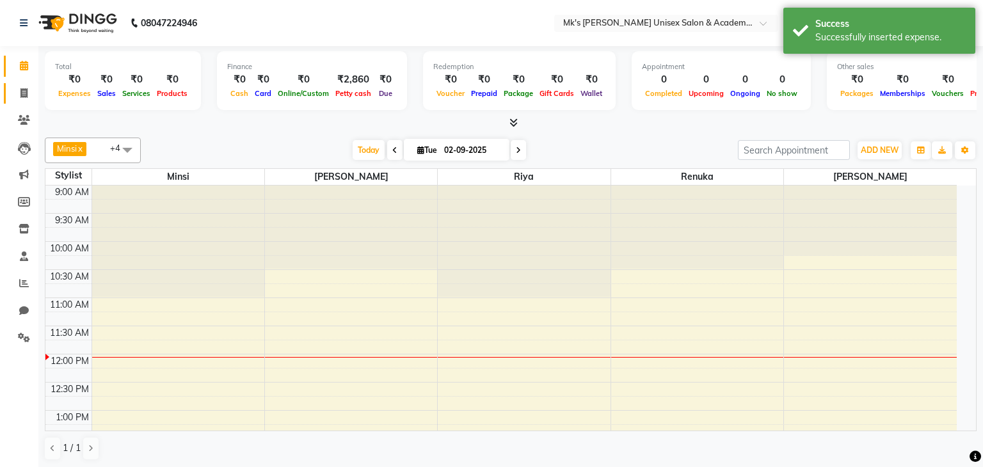
select select "service"
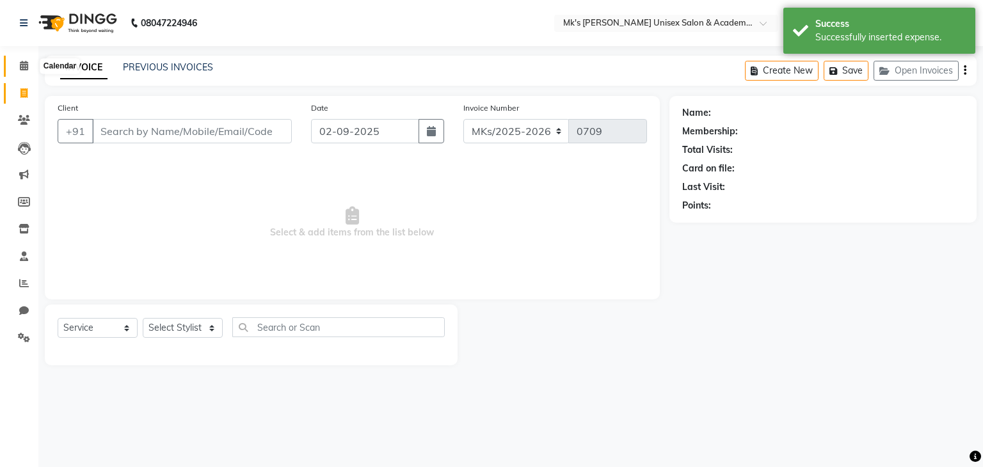
click at [24, 64] on icon at bounding box center [24, 66] width 8 height 10
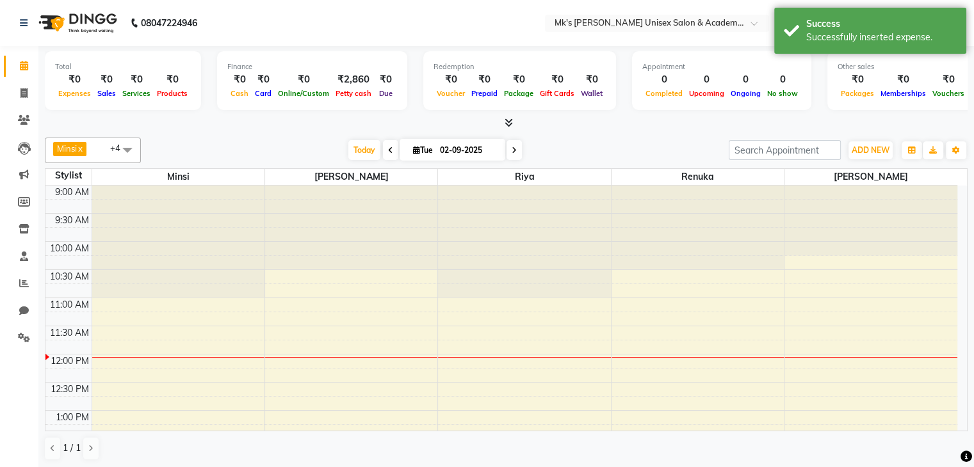
click at [507, 124] on icon at bounding box center [509, 123] width 8 height 10
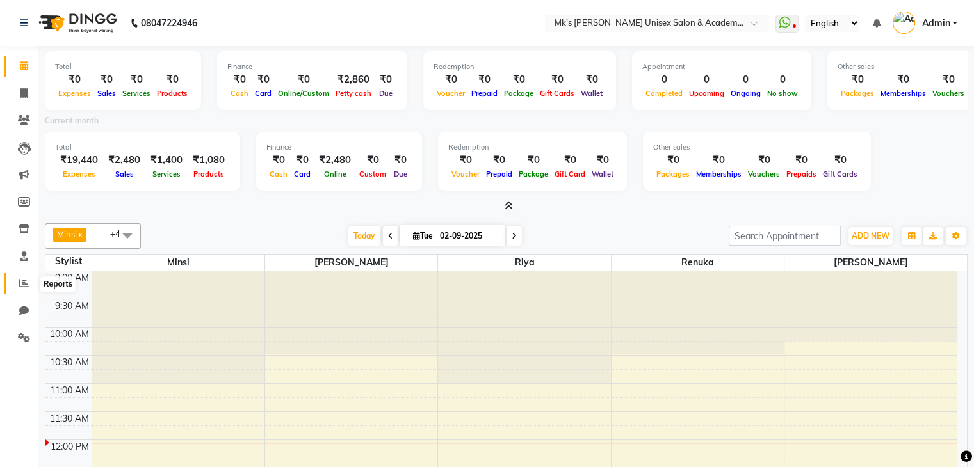
click at [27, 284] on icon at bounding box center [24, 284] width 10 height 10
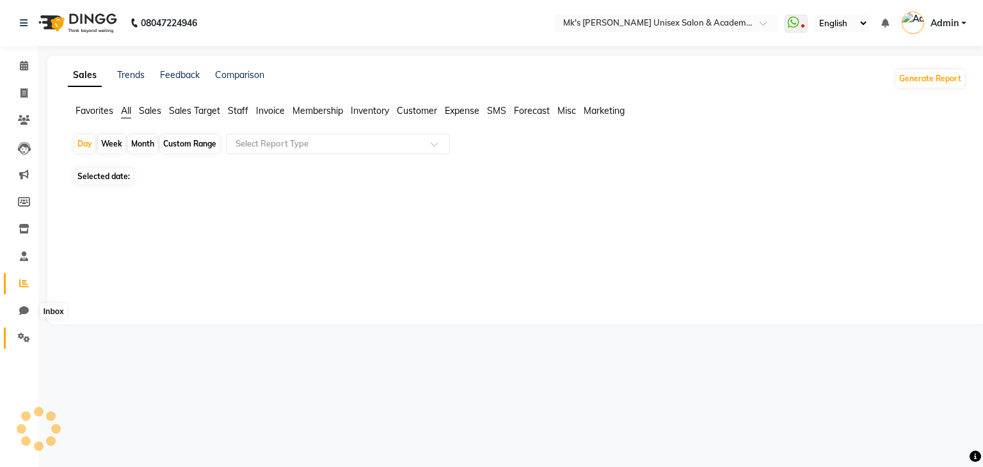
drag, startPoint x: 25, startPoint y: 300, endPoint x: 24, endPoint y: 330, distance: 29.5
click at [24, 330] on ul "Calendar Invoice Clients Leads Marketing Members Inventory Staff Reports Chat S…" at bounding box center [19, 206] width 38 height 306
click at [24, 330] on link "Settings" at bounding box center [19, 338] width 31 height 21
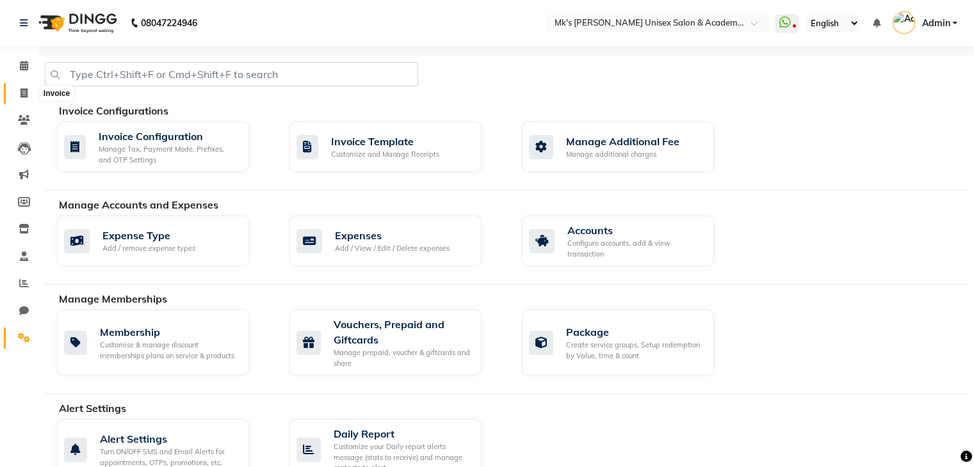
click at [21, 99] on span at bounding box center [24, 93] width 22 height 15
select select "service"
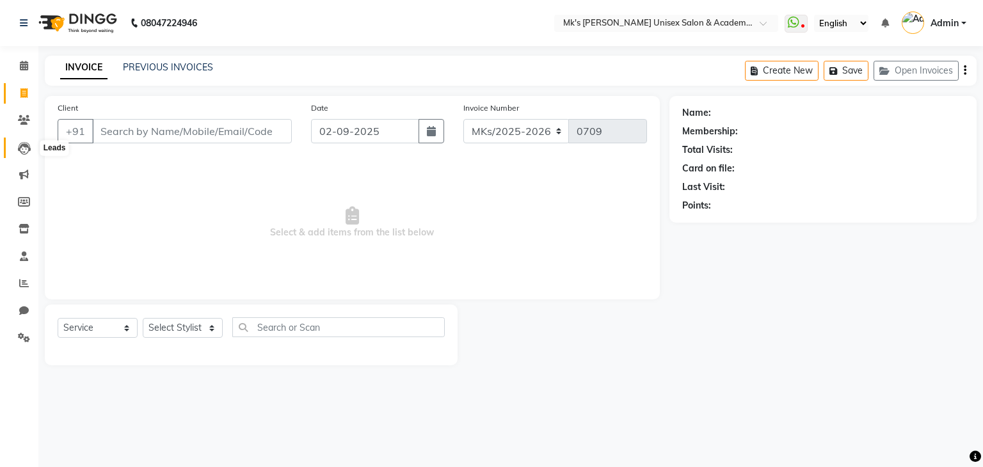
click at [19, 148] on icon at bounding box center [24, 148] width 13 height 13
select select "10"
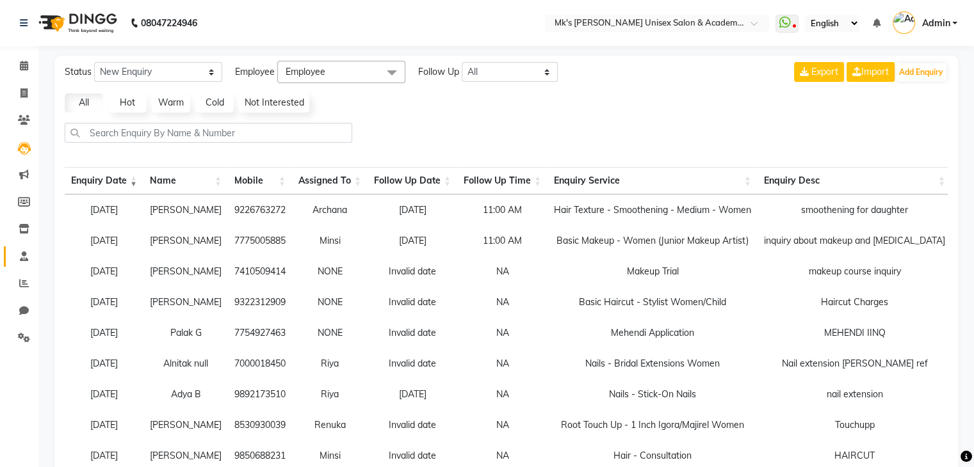
click at [25, 264] on link "Staff" at bounding box center [19, 257] width 31 height 21
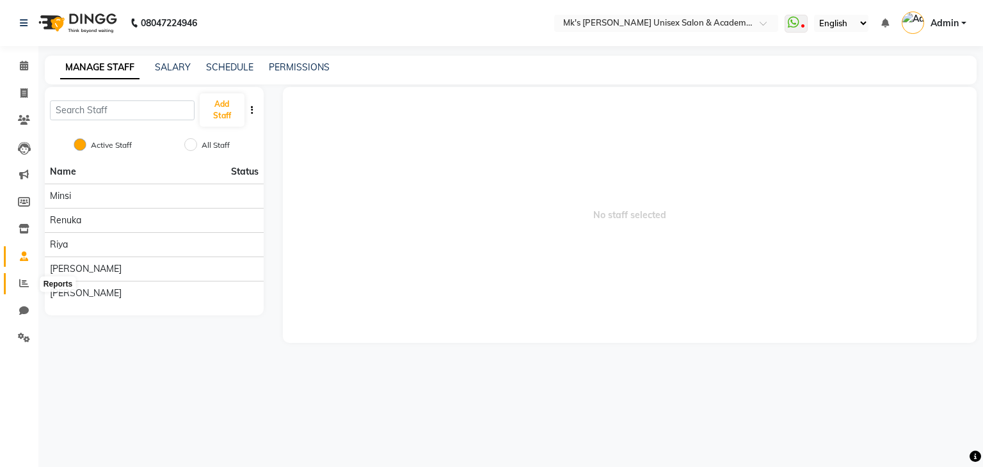
click at [25, 285] on icon at bounding box center [24, 284] width 10 height 10
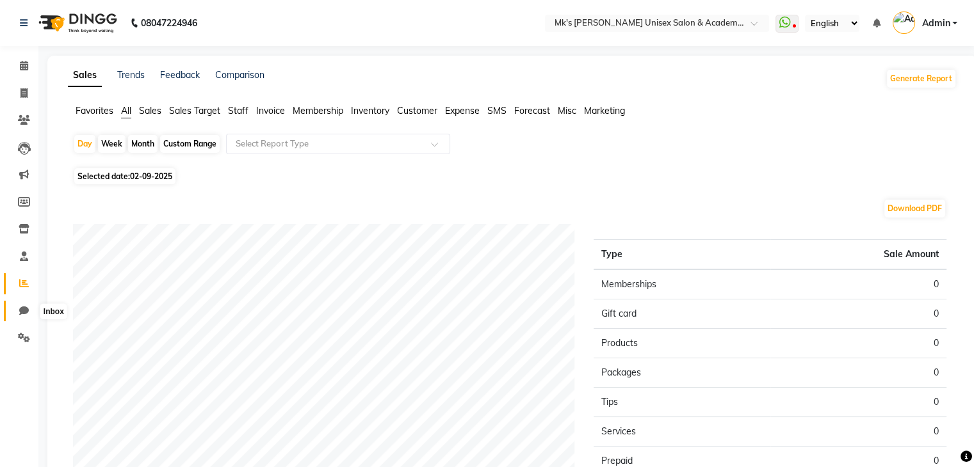
click at [26, 308] on icon at bounding box center [24, 311] width 10 height 10
select select "100"
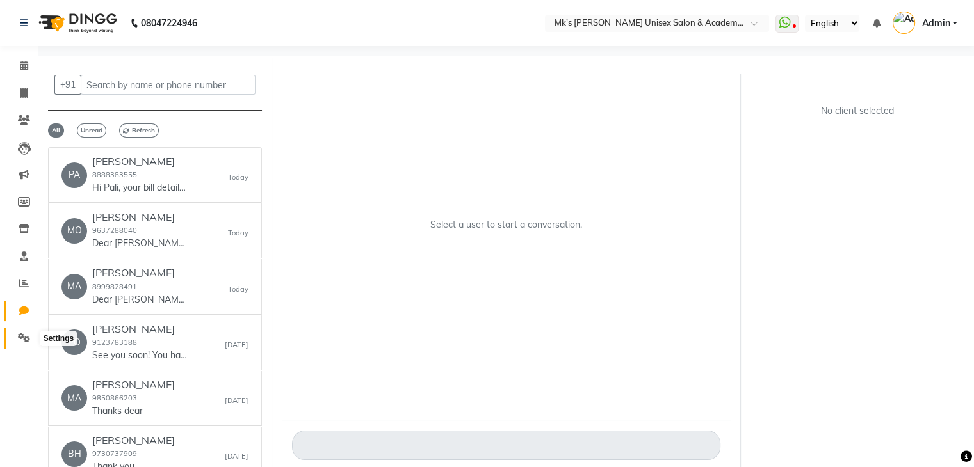
click at [26, 332] on span at bounding box center [24, 338] width 22 height 15
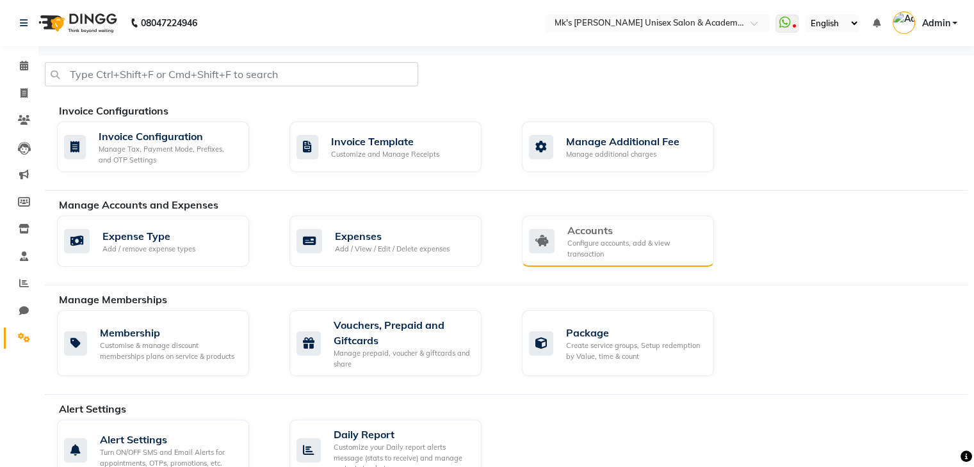
click at [630, 238] on div "Configure accounts, add & view transaction" at bounding box center [635, 248] width 136 height 21
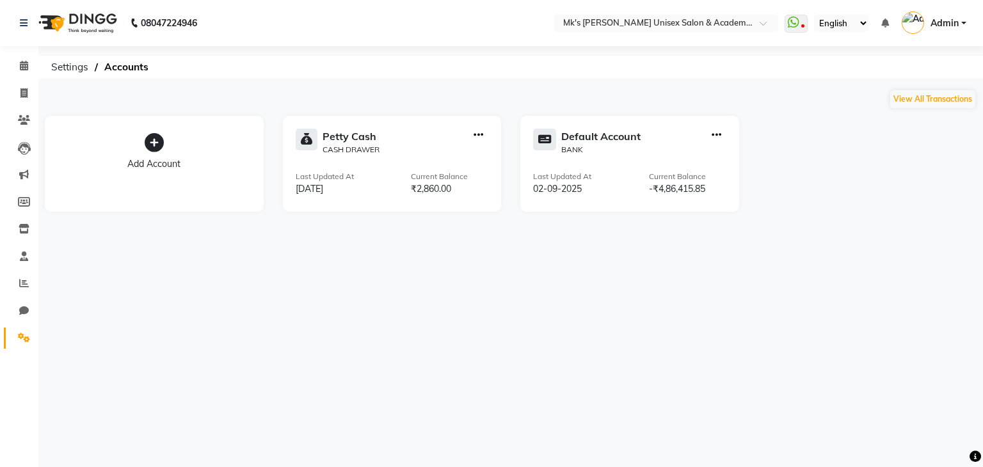
click at [480, 135] on icon "button" at bounding box center [479, 135] width 10 height 1
click at [486, 72] on div "Add Transaction" at bounding box center [480, 76] width 68 height 13
select select "direct"
select select "2951"
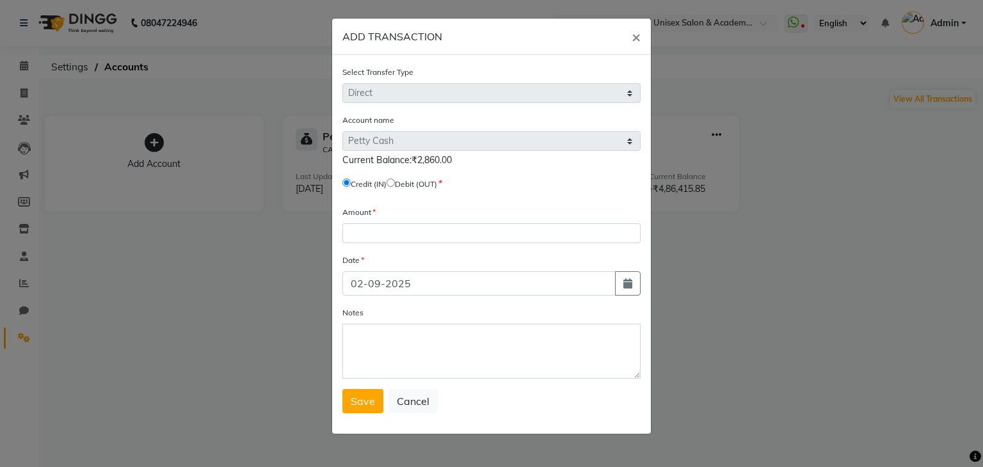
click at [395, 187] on input "radio" at bounding box center [391, 183] width 8 height 8
radio input "true"
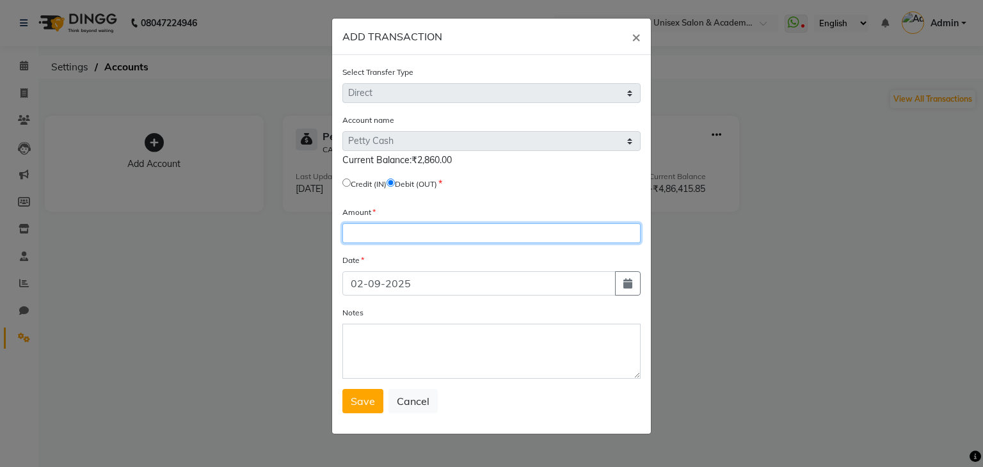
click at [382, 234] on input "number" at bounding box center [492, 233] width 298 height 20
type input "2360"
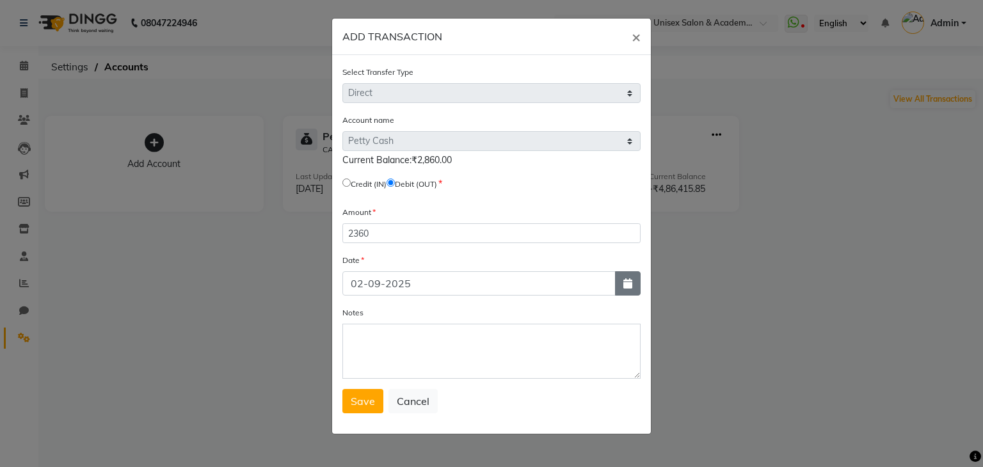
click at [620, 286] on button "button" at bounding box center [628, 283] width 26 height 24
select select "9"
select select "2025"
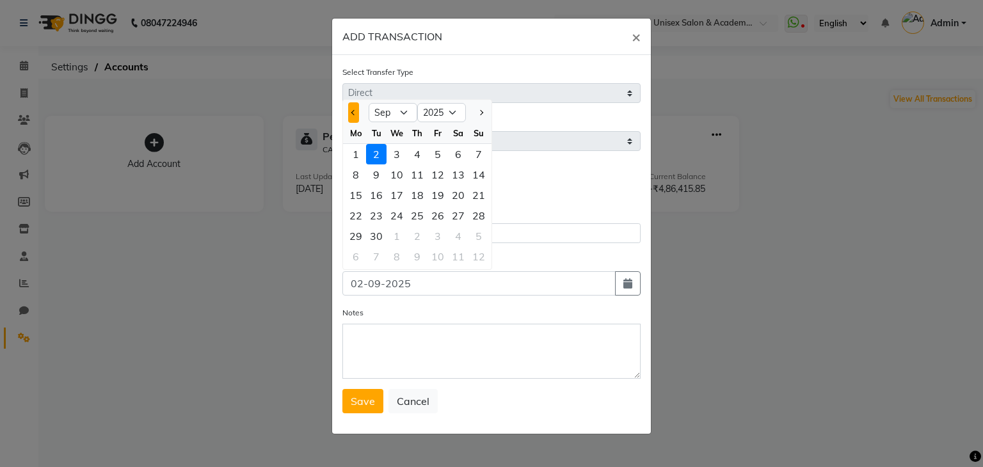
click at [355, 110] on button "Previous month" at bounding box center [353, 112] width 11 height 20
select select "8"
click at [481, 236] on div "31" at bounding box center [479, 236] width 20 height 20
type input "31-08-2025"
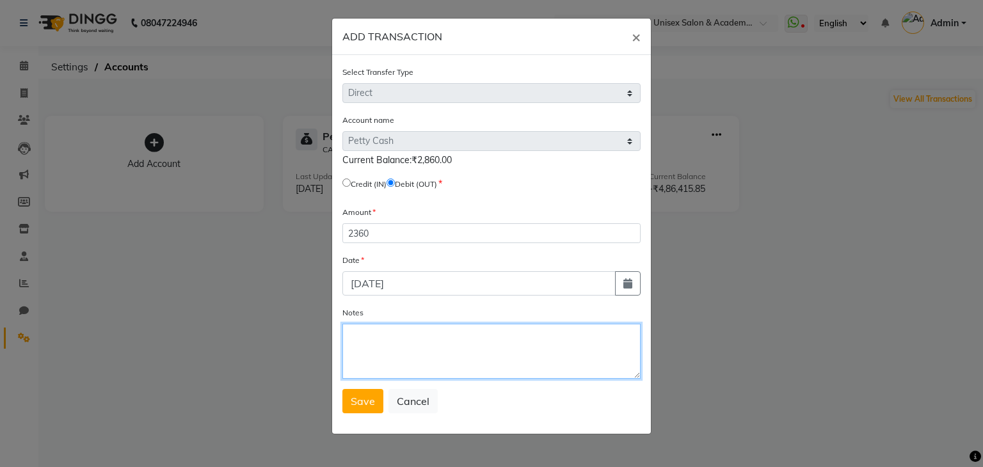
click at [419, 348] on textarea "Notes" at bounding box center [492, 351] width 298 height 55
type textarea "Petty out"
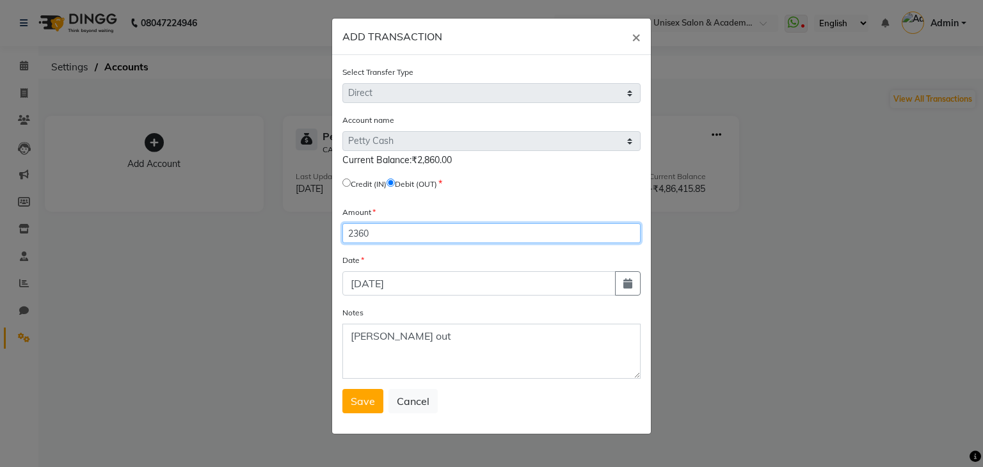
click at [358, 237] on input "2360" at bounding box center [492, 233] width 298 height 20
type input "1360"
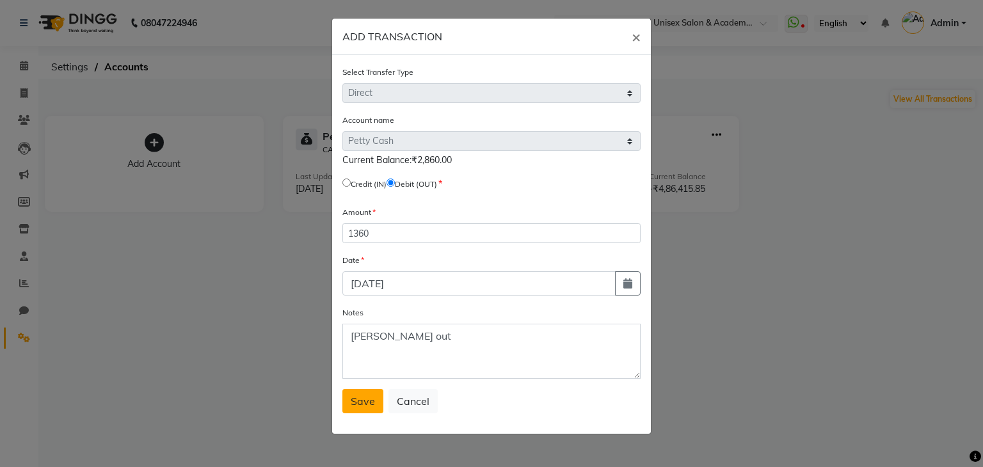
click at [360, 413] on button "Save" at bounding box center [363, 401] width 41 height 24
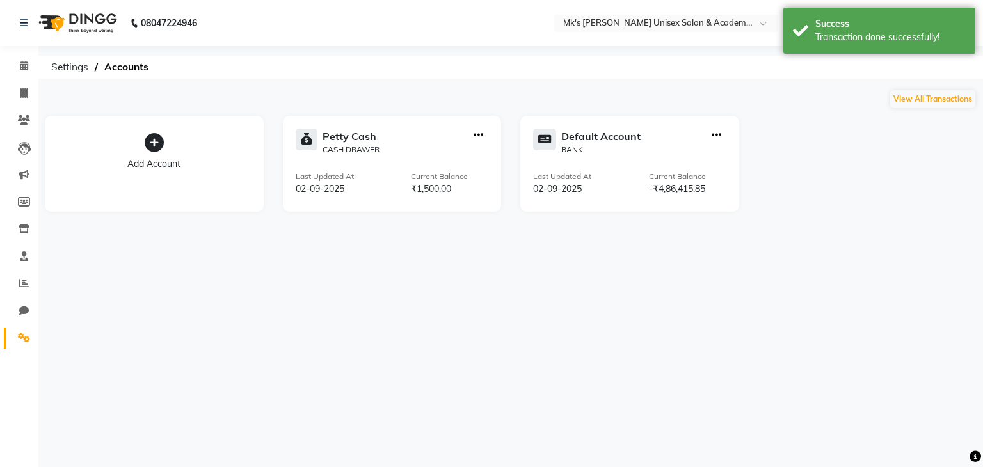
click at [476, 135] on icon "button" at bounding box center [479, 135] width 10 height 1
click at [475, 107] on div "View Transaction" at bounding box center [480, 108] width 68 height 13
select select "2951"
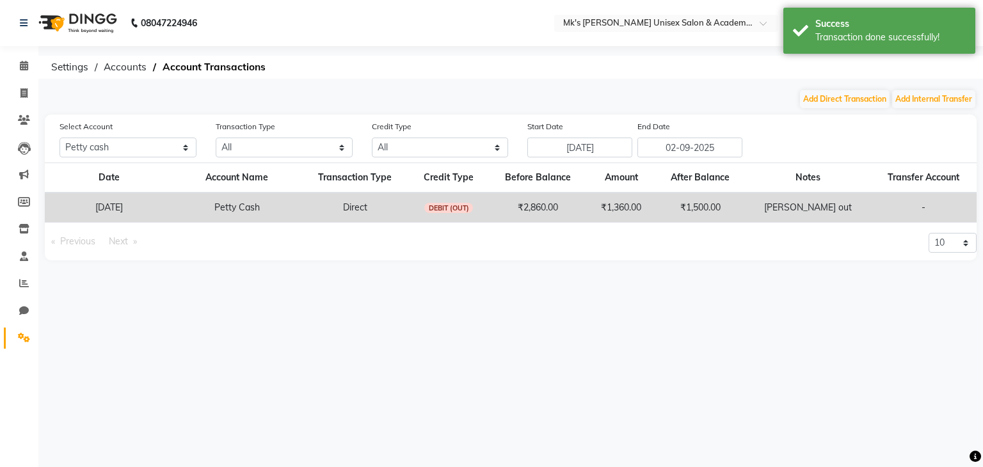
click at [871, 200] on td "-" at bounding box center [924, 208] width 106 height 30
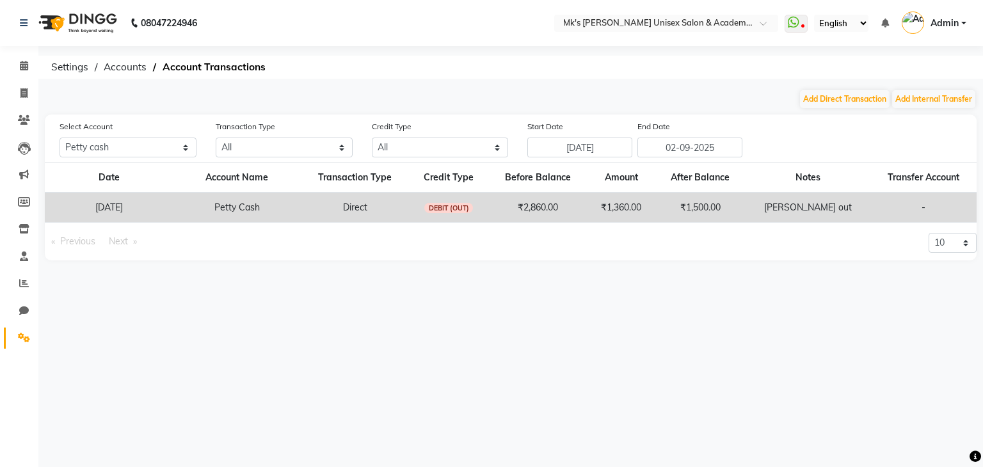
click at [834, 198] on td "Petty out" at bounding box center [808, 208] width 125 height 30
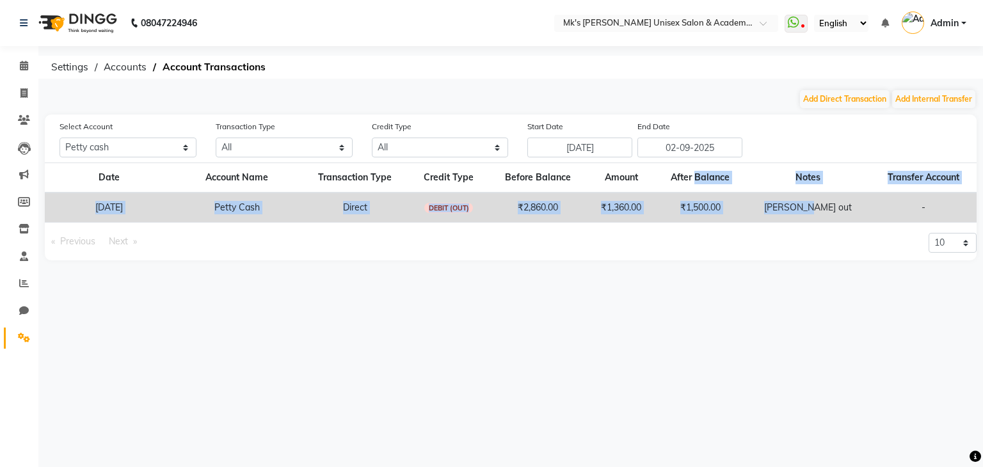
drag, startPoint x: 834, startPoint y: 198, endPoint x: 745, endPoint y: 180, distance: 91.5
click at [745, 180] on table "Date Account Name Transaction Type Credit Type Before Balance Amount After Bala…" at bounding box center [511, 193] width 932 height 60
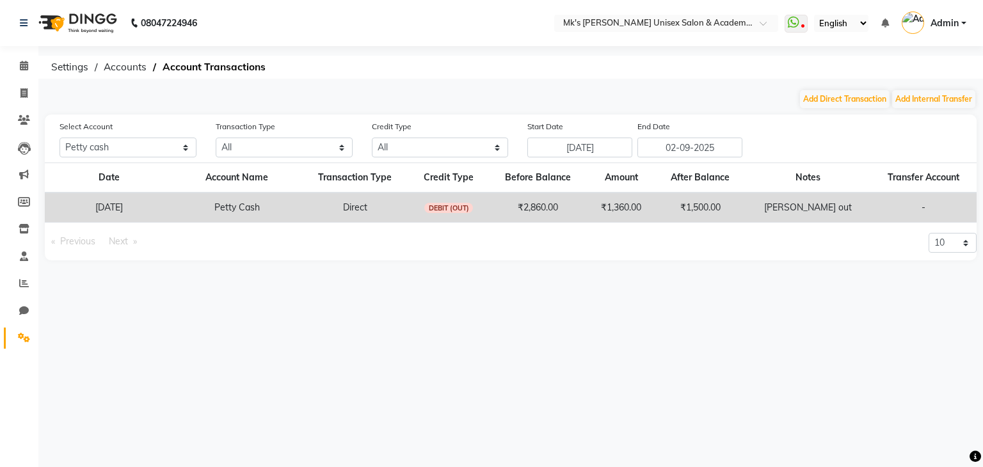
click at [656, 188] on th "Amount" at bounding box center [622, 178] width 68 height 30
click at [854, 95] on button "Add Direct Transaction" at bounding box center [845, 99] width 90 height 18
select select "direct"
select select "2951"
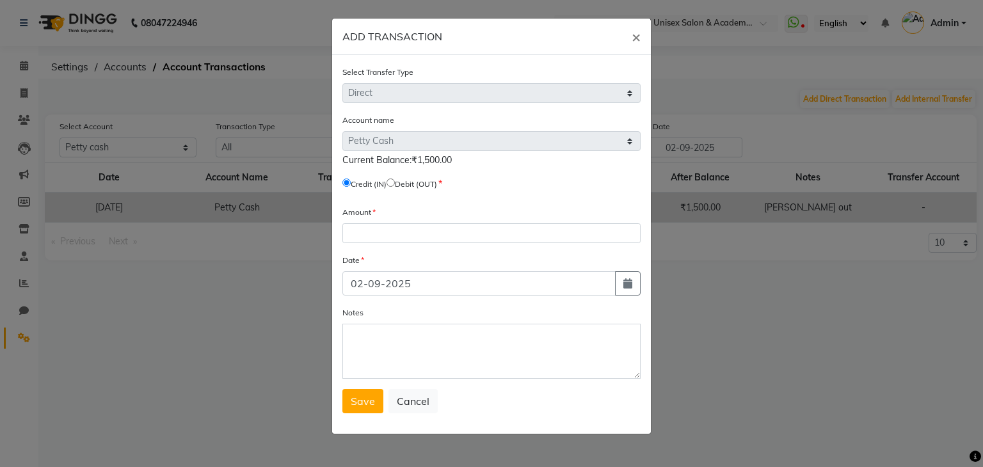
click at [405, 184] on label "Debit (OUT)" at bounding box center [416, 185] width 42 height 12
click at [395, 184] on input "radio" at bounding box center [391, 183] width 8 height 8
radio input "true"
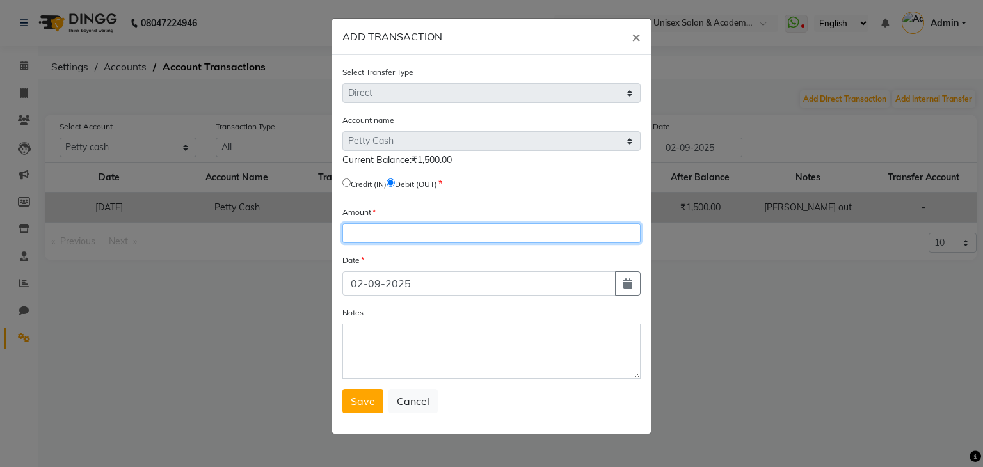
click at [389, 240] on input "number" at bounding box center [492, 233] width 298 height 20
type input "500"
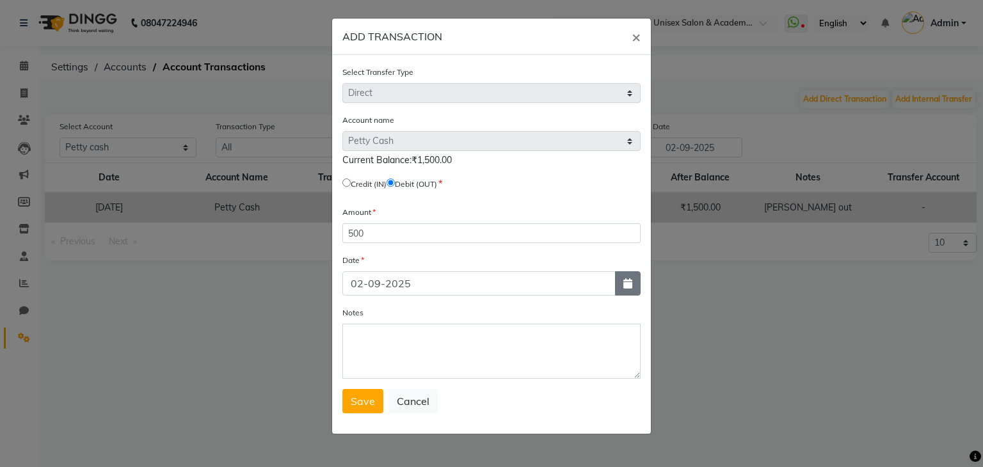
click at [635, 289] on button "button" at bounding box center [628, 283] width 26 height 24
select select "9"
select select "2025"
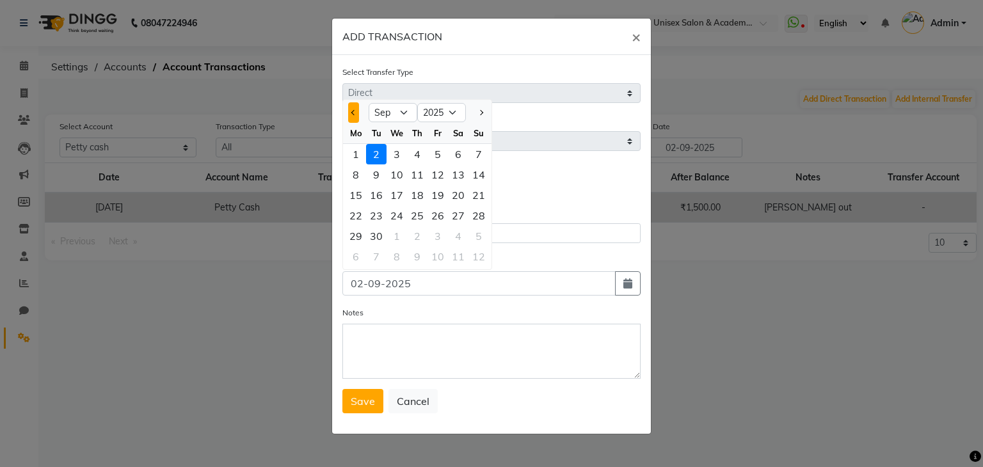
click at [351, 120] on button "Previous month" at bounding box center [353, 112] width 11 height 20
select select "8"
click at [474, 234] on div "31" at bounding box center [479, 236] width 20 height 20
type input "31-08-2025"
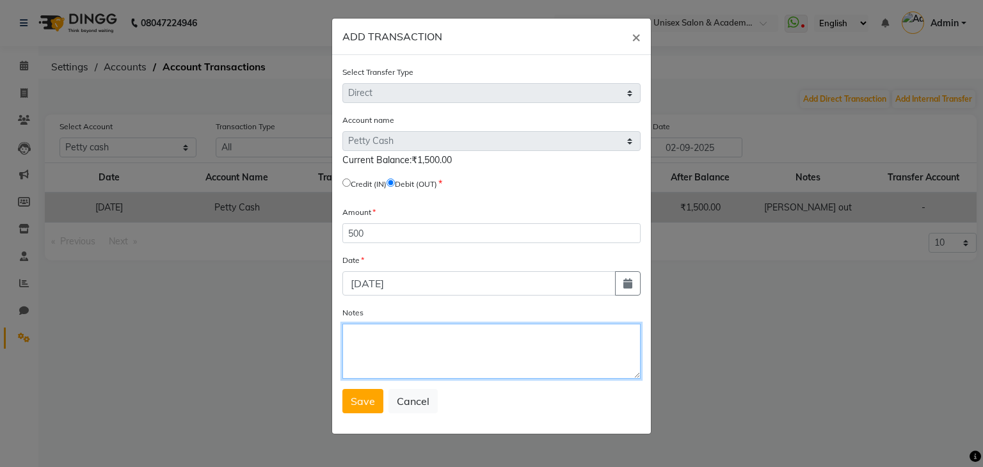
click at [395, 363] on textarea "Notes" at bounding box center [492, 351] width 298 height 55
type textarea "Petty out"
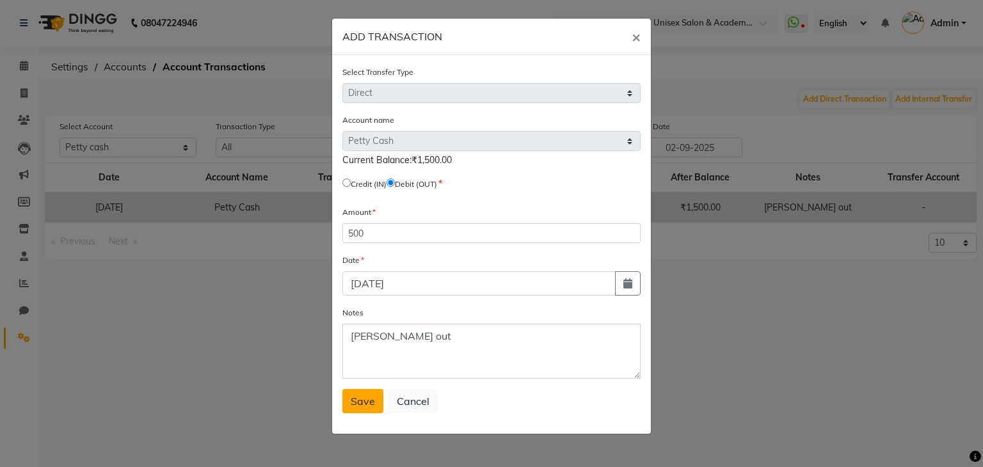
click at [371, 405] on span "Save" at bounding box center [363, 401] width 24 height 13
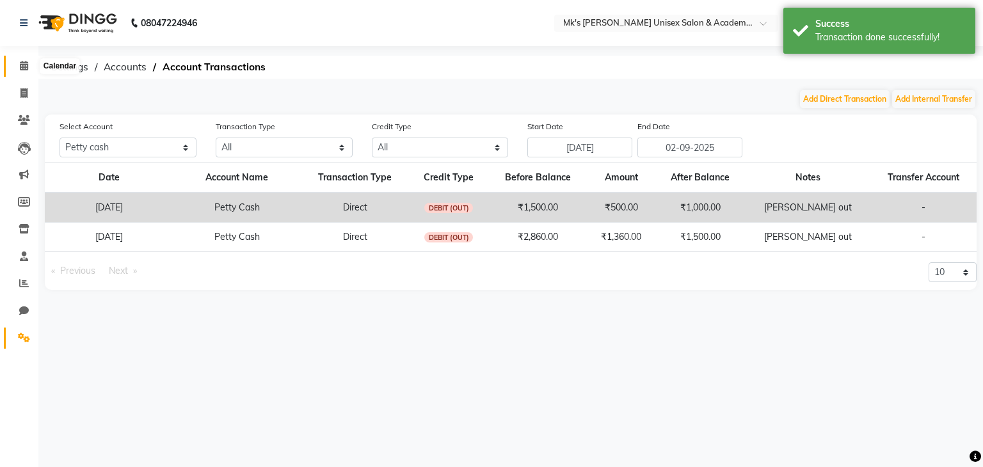
click at [24, 66] on icon at bounding box center [24, 66] width 8 height 10
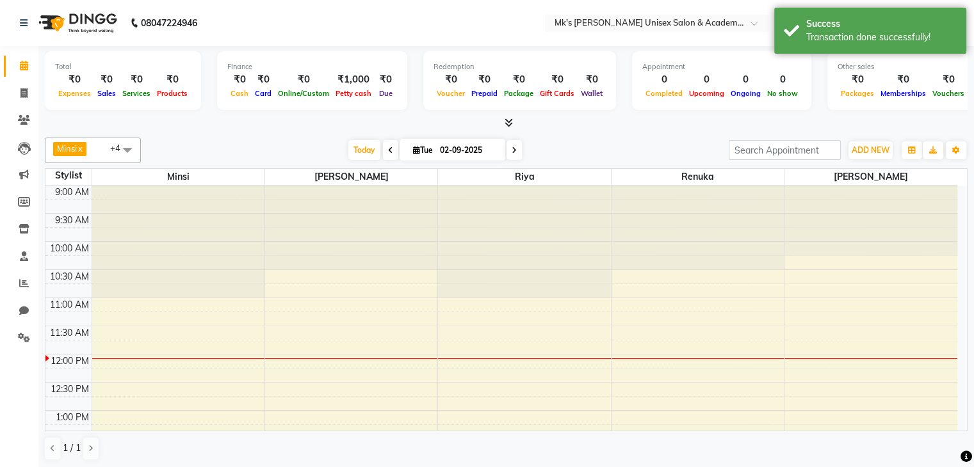
click at [507, 121] on icon at bounding box center [509, 123] width 8 height 10
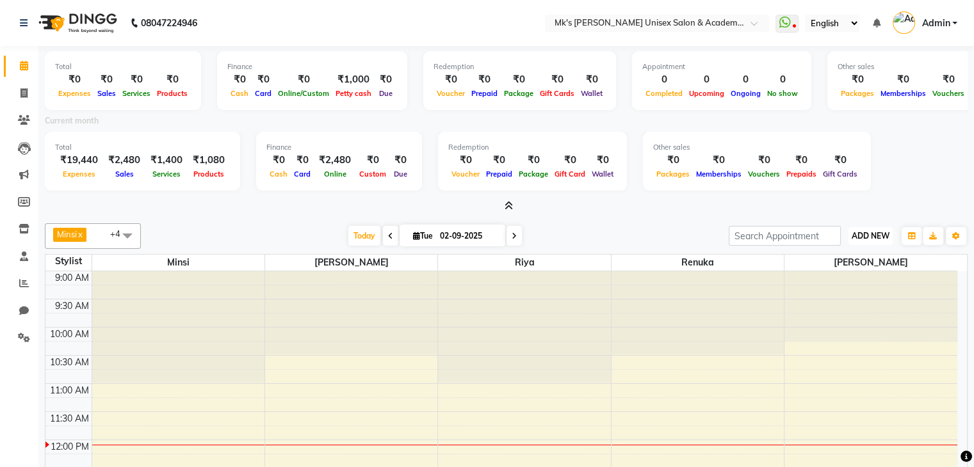
click at [868, 241] on button "ADD NEW Toggle Dropdown" at bounding box center [870, 236] width 44 height 18
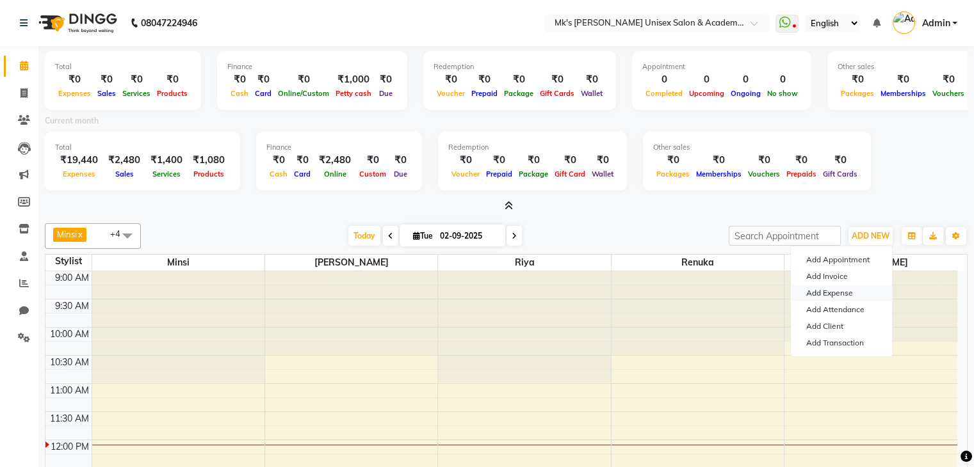
click at [835, 292] on link "Add Expense" at bounding box center [841, 293] width 101 height 17
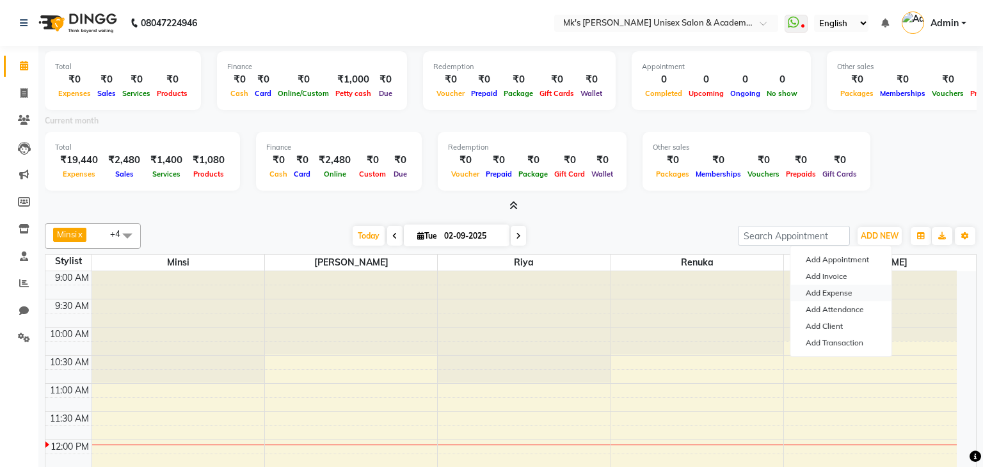
select select "1"
select select "2951"
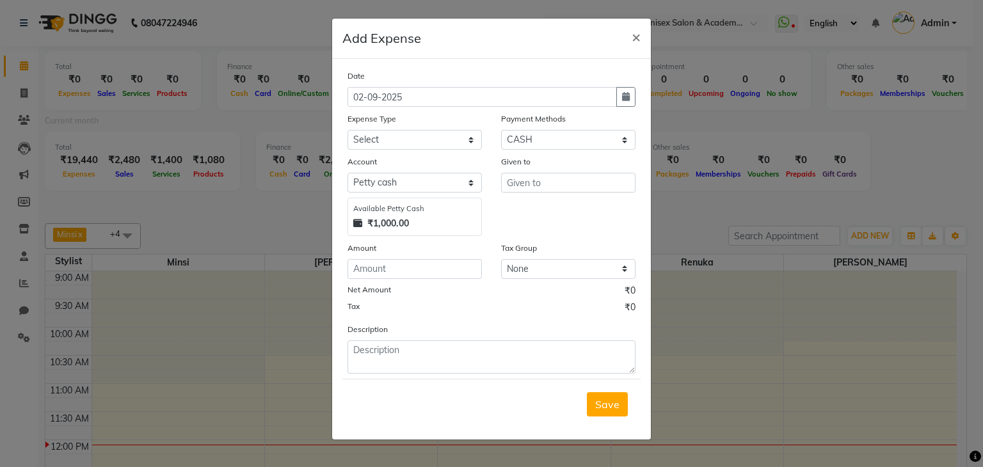
click at [423, 130] on div "Expense Type" at bounding box center [415, 121] width 134 height 18
click at [420, 141] on select "Select Advance Salary Bank charges Car maintenance Cash transfer to bank Cash t…" at bounding box center [415, 140] width 134 height 20
select select "22889"
click at [348, 131] on select "Select Advance Salary Bank charges Car maintenance Cash transfer to bank Cash t…" at bounding box center [415, 140] width 134 height 20
drag, startPoint x: 525, startPoint y: 143, endPoint x: 527, endPoint y: 194, distance: 50.6
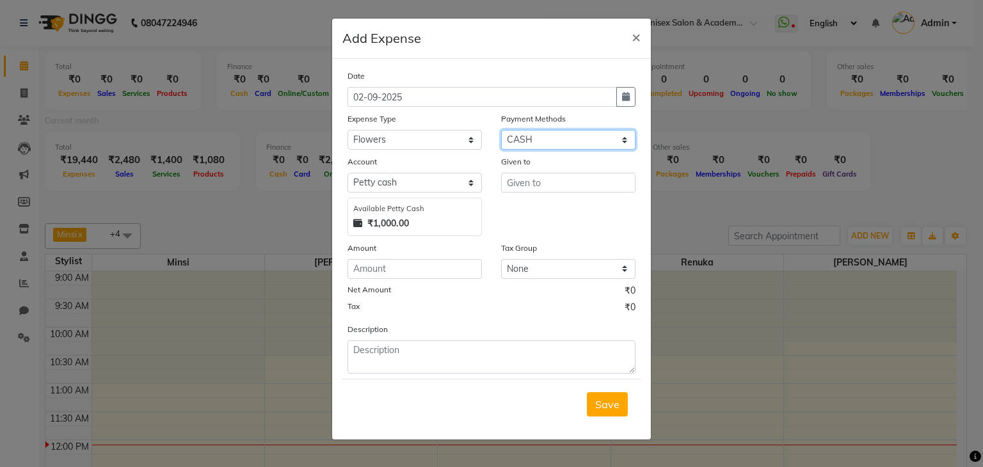
click at [527, 194] on div "Date 02-09-2025 Expense Type Select Advance Salary Bank charges Car maintenance…" at bounding box center [492, 221] width 288 height 305
select select "5"
click at [501, 131] on select "Select Bank GPay Prepaid Points PhonePe CASH Credit Card CARD Debit Card Master…" at bounding box center [568, 140] width 134 height 20
select select "2952"
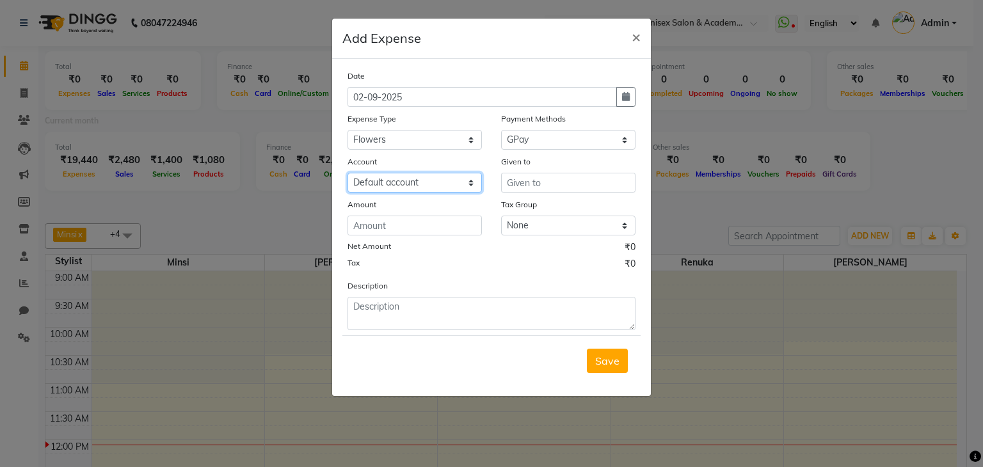
click at [379, 186] on select "Select Default account" at bounding box center [415, 183] width 134 height 20
drag, startPoint x: 494, startPoint y: 188, endPoint x: 524, endPoint y: 184, distance: 29.7
click at [524, 184] on div "Given to" at bounding box center [569, 174] width 154 height 38
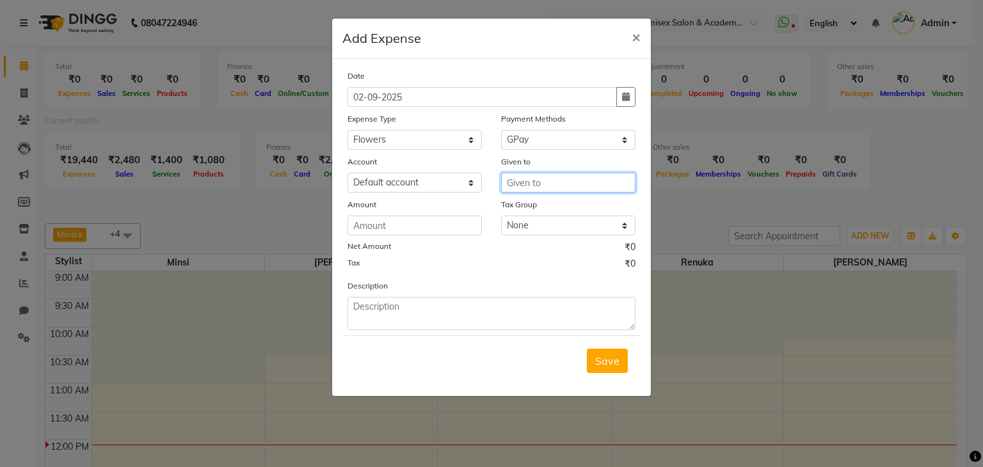
click at [524, 184] on input "text" at bounding box center [568, 183] width 134 height 20
type input "Ashwini"
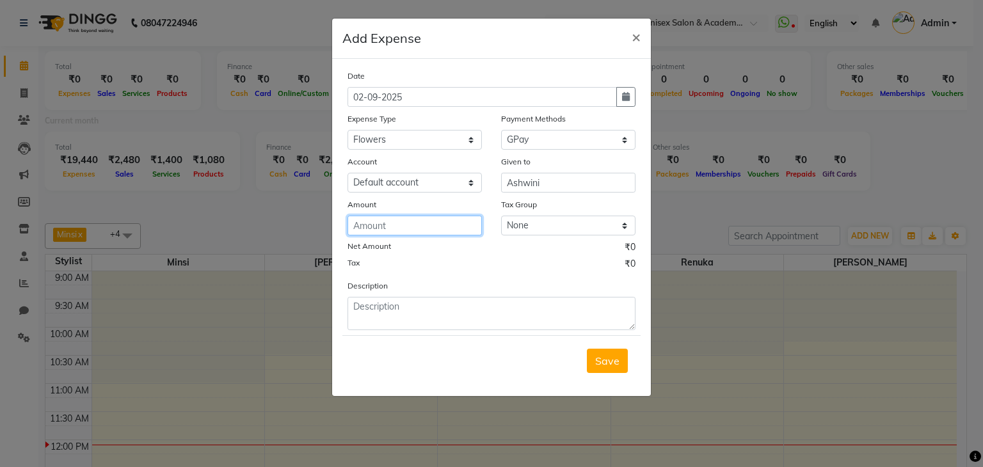
click at [412, 231] on input "number" at bounding box center [415, 226] width 134 height 20
type input "85"
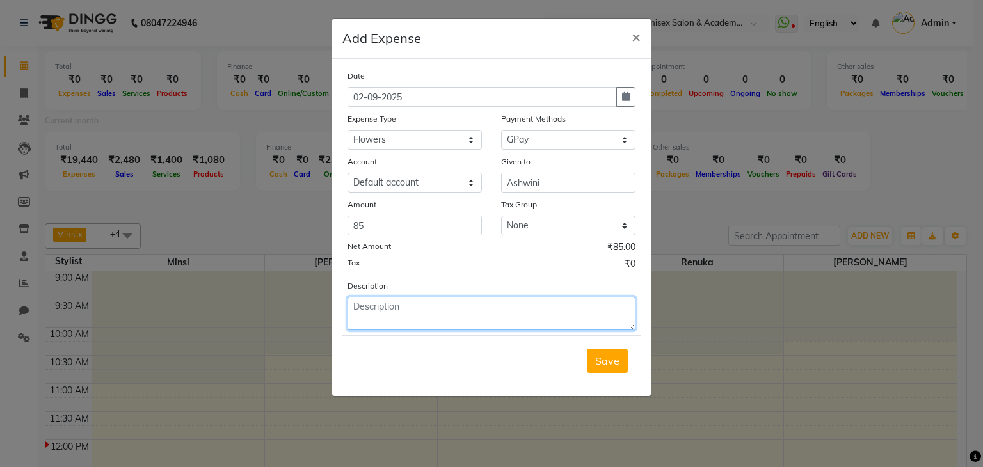
click at [402, 323] on textarea at bounding box center [492, 313] width 288 height 33
type textarea "Flowers and dhurva"
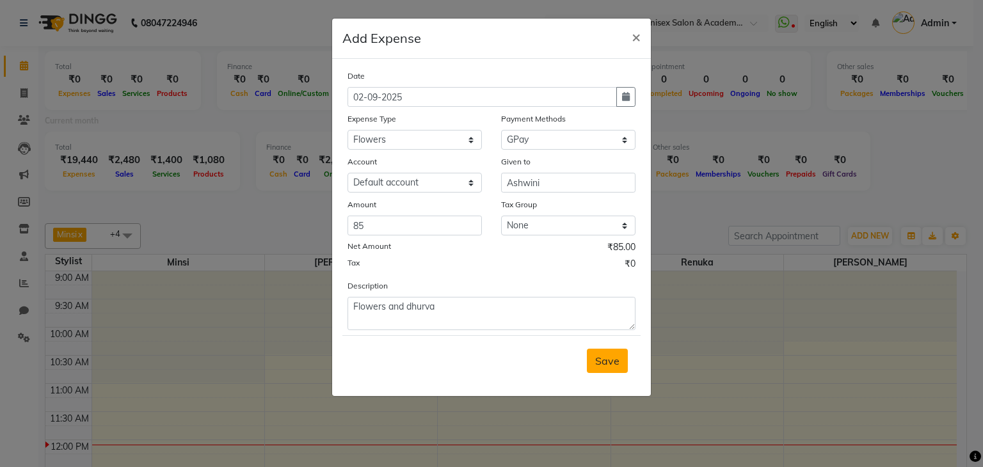
click at [624, 359] on button "Save" at bounding box center [607, 361] width 41 height 24
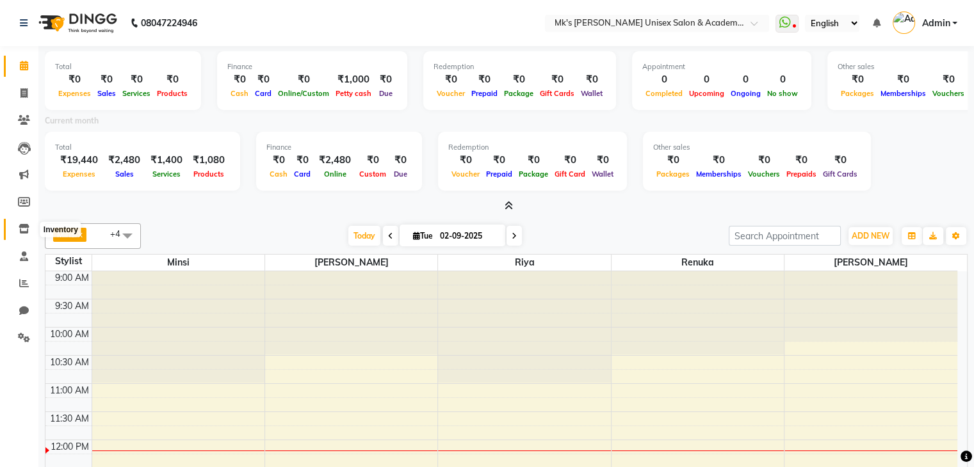
click at [20, 231] on icon at bounding box center [24, 229] width 11 height 10
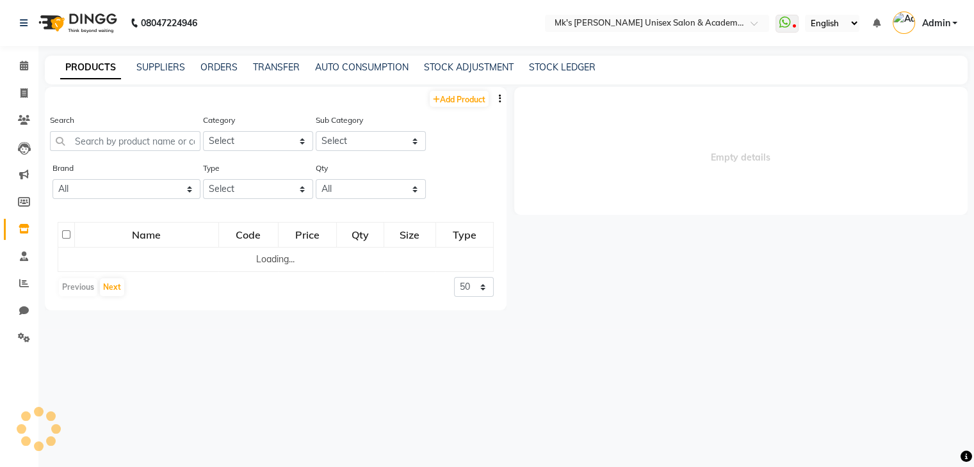
select select
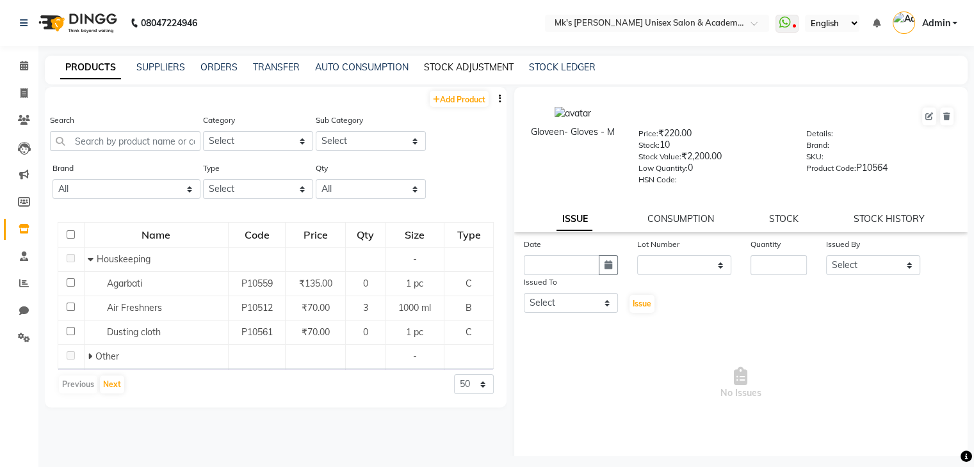
click at [471, 63] on link "STOCK ADJUSTMENT" at bounding box center [469, 67] width 90 height 12
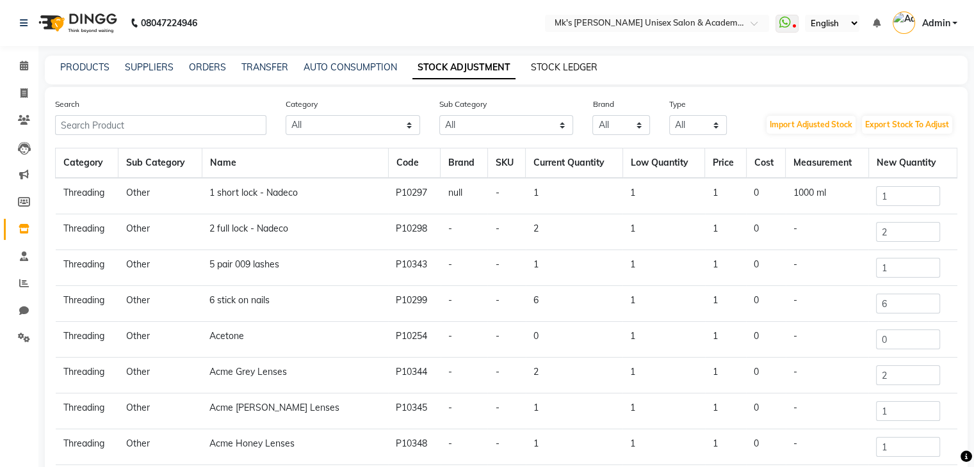
click at [576, 69] on link "STOCK LEDGER" at bounding box center [564, 67] width 67 height 12
select select "all"
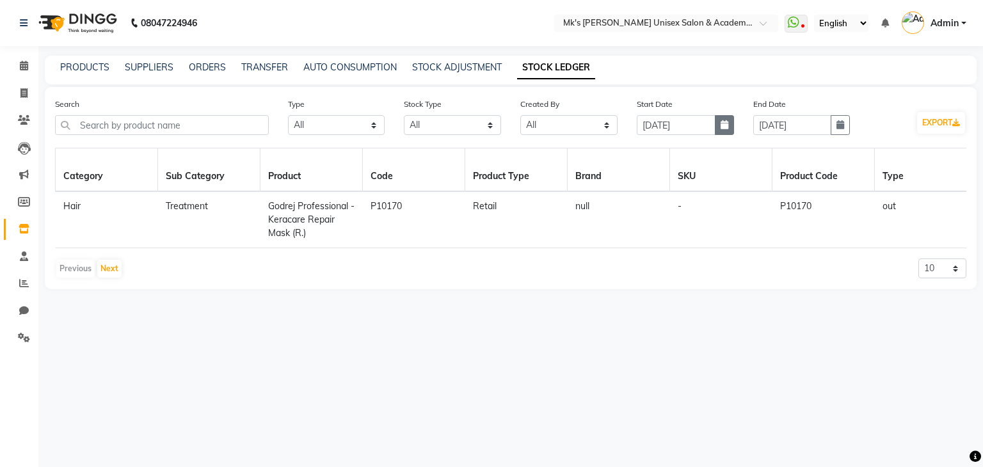
click at [722, 122] on icon "button" at bounding box center [725, 124] width 8 height 9
select select "9"
select select "2025"
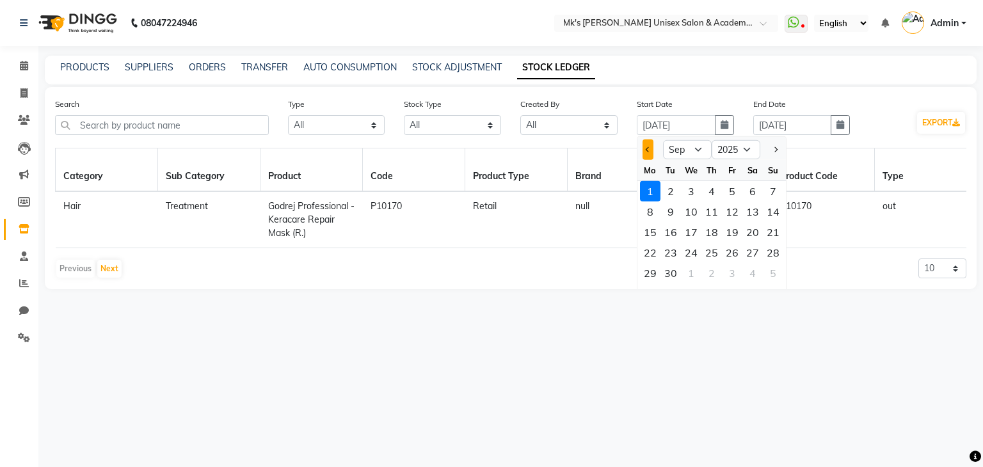
click at [650, 150] on span "Previous month" at bounding box center [648, 149] width 5 height 5
select select "8"
click at [734, 193] on div "1" at bounding box center [732, 191] width 20 height 20
type input "01-08-2025"
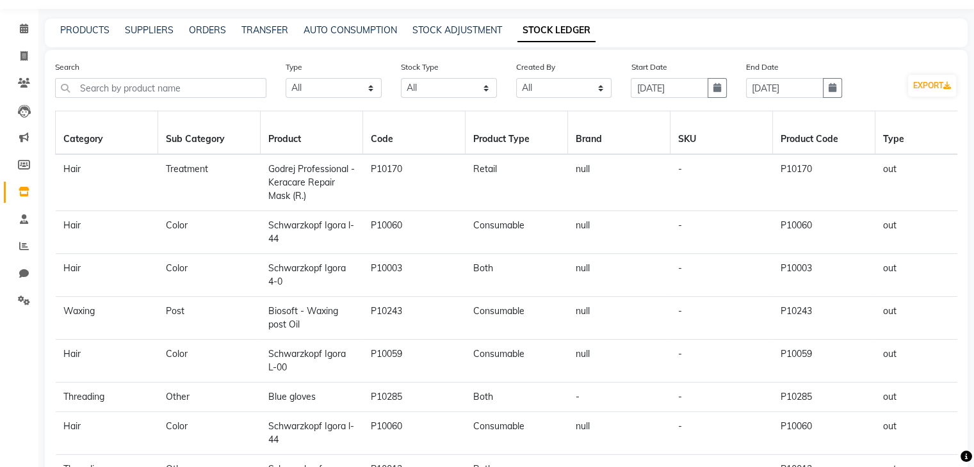
scroll to position [36, 0]
click at [218, 85] on input "text" at bounding box center [160, 89] width 211 height 20
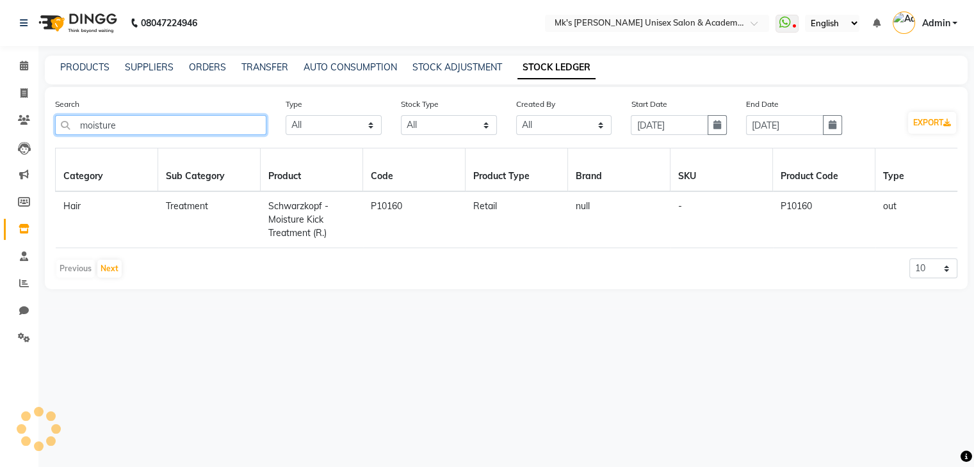
scroll to position [0, 0]
type input "moisture"
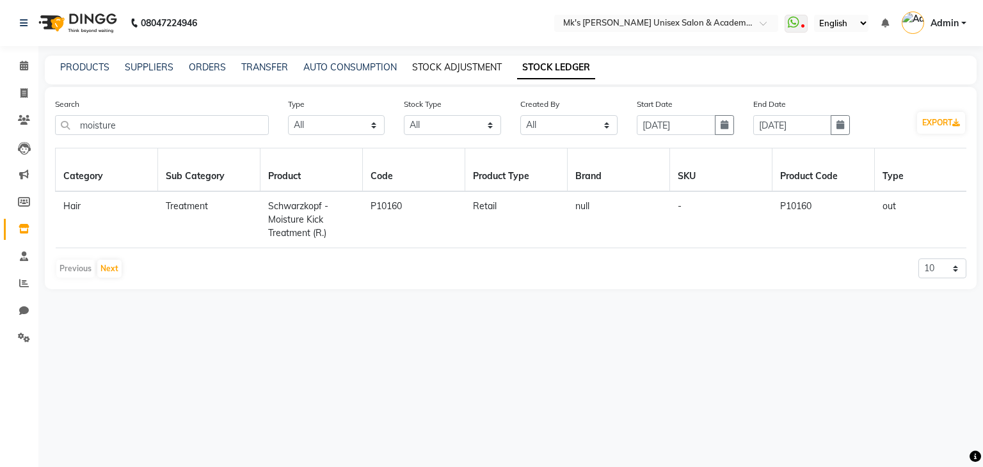
click at [453, 68] on link "STOCK ADJUSTMENT" at bounding box center [457, 67] width 90 height 12
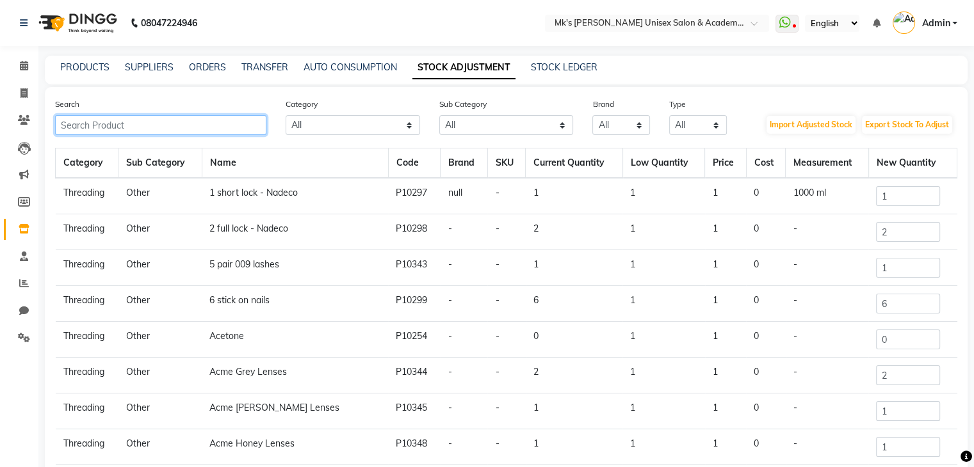
click at [202, 131] on input "text" at bounding box center [160, 125] width 211 height 20
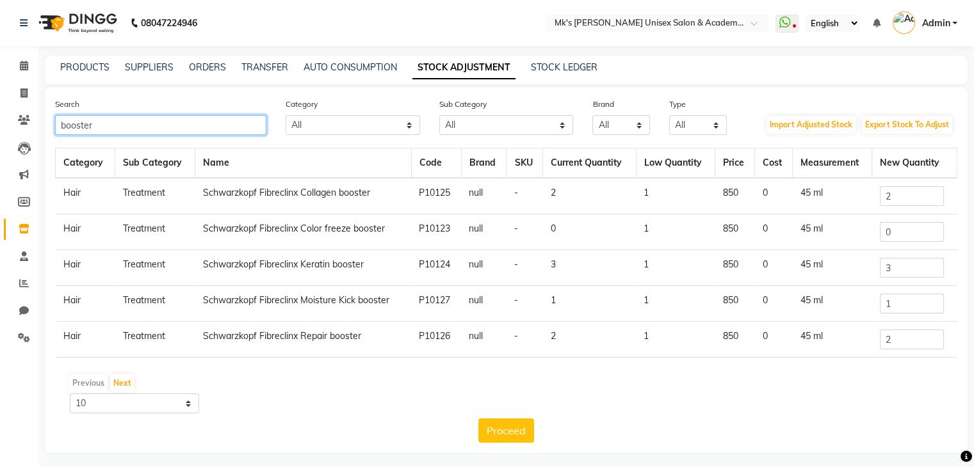
type input "booster"
click at [910, 310] on input "1" at bounding box center [912, 304] width 64 height 20
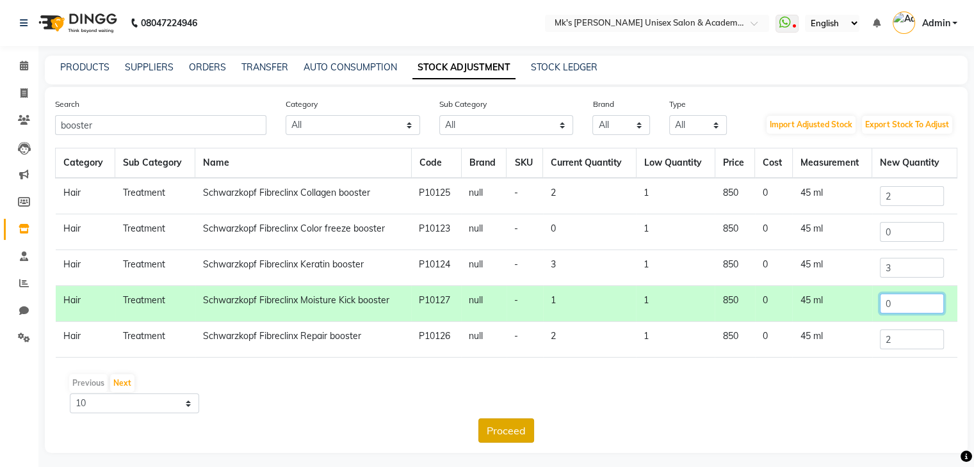
type input "0"
click at [512, 433] on button "Proceed" at bounding box center [506, 431] width 56 height 24
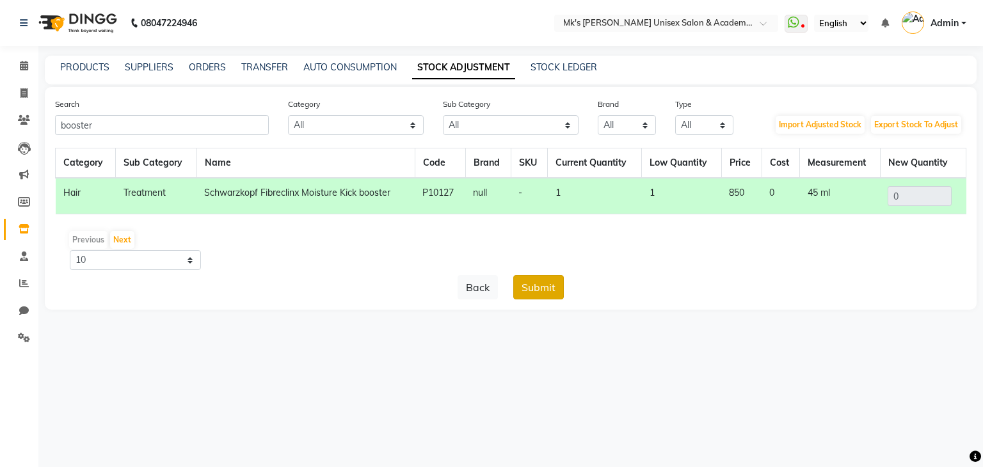
click at [542, 295] on button "Submit" at bounding box center [538, 287] width 51 height 24
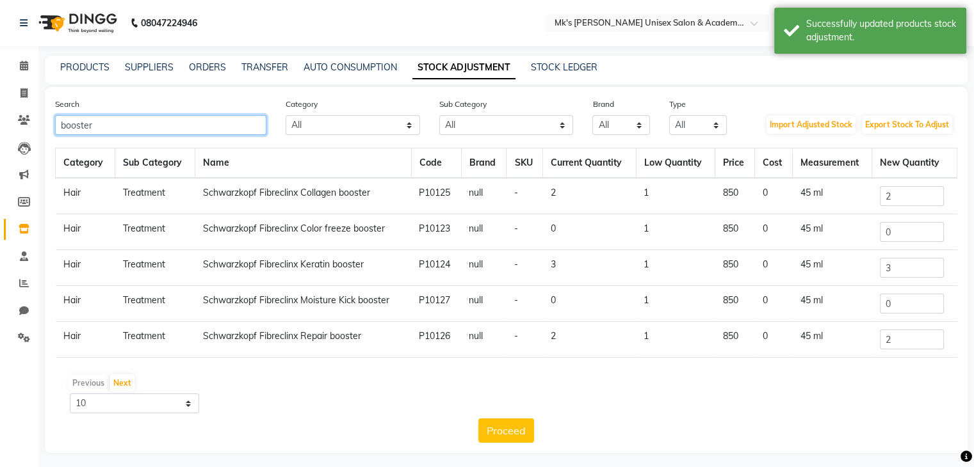
click at [77, 128] on input "booster" at bounding box center [160, 125] width 211 height 20
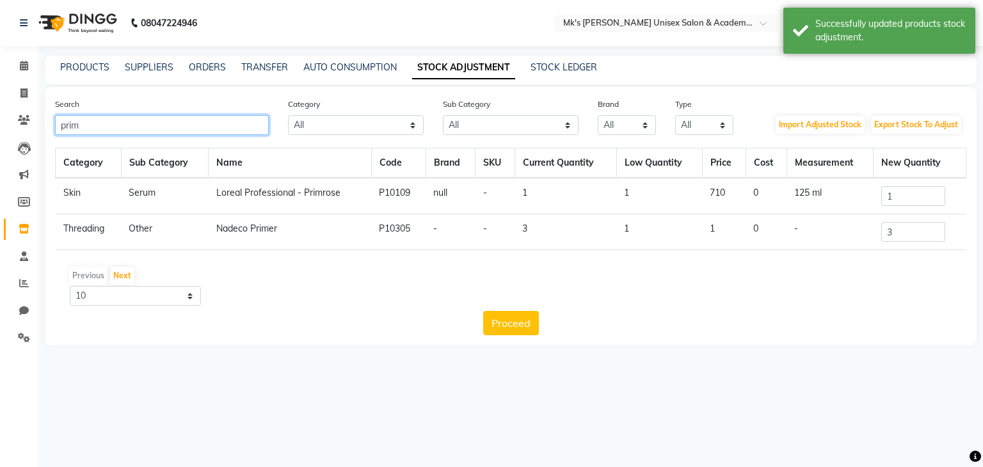
type input "prim"
click at [911, 231] on input "3" at bounding box center [914, 232] width 64 height 20
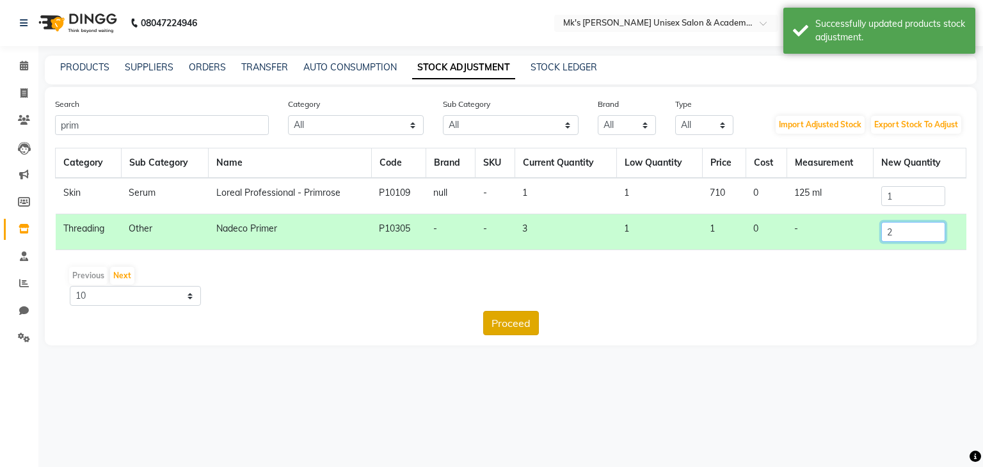
type input "2"
click at [519, 317] on button "Proceed" at bounding box center [511, 323] width 56 height 24
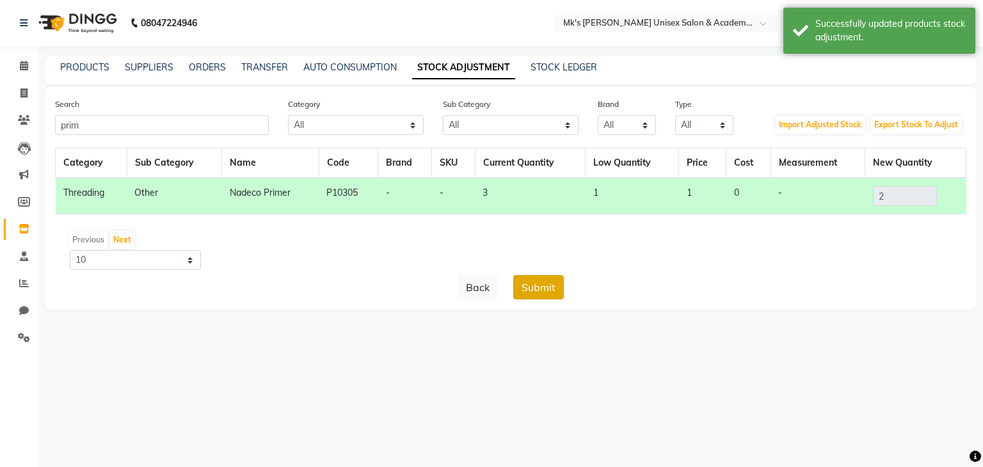
click at [543, 291] on button "Submit" at bounding box center [538, 287] width 51 height 24
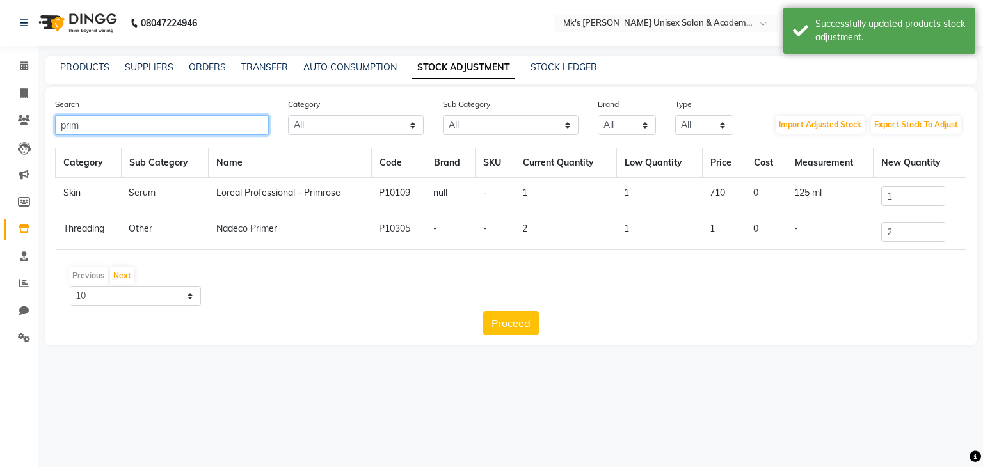
click at [140, 119] on input "prim" at bounding box center [162, 125] width 214 height 20
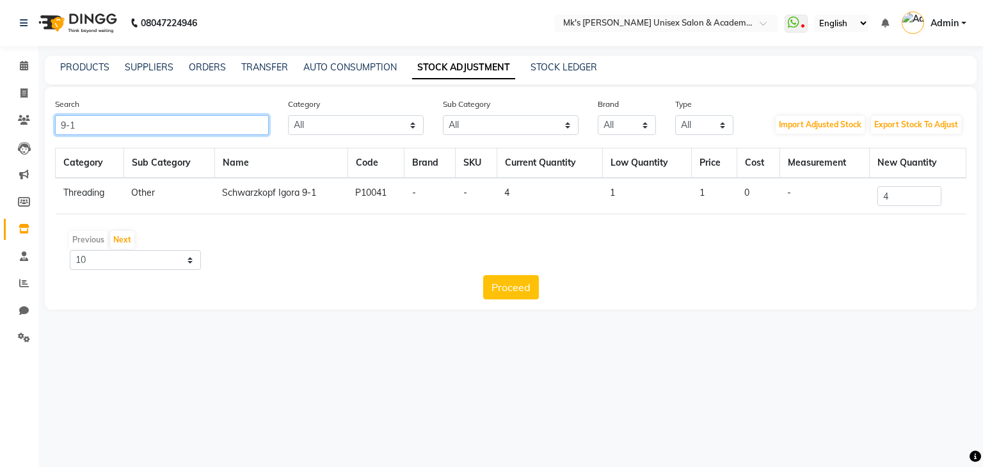
type input "9-1"
click at [912, 195] on input "4" at bounding box center [910, 196] width 64 height 20
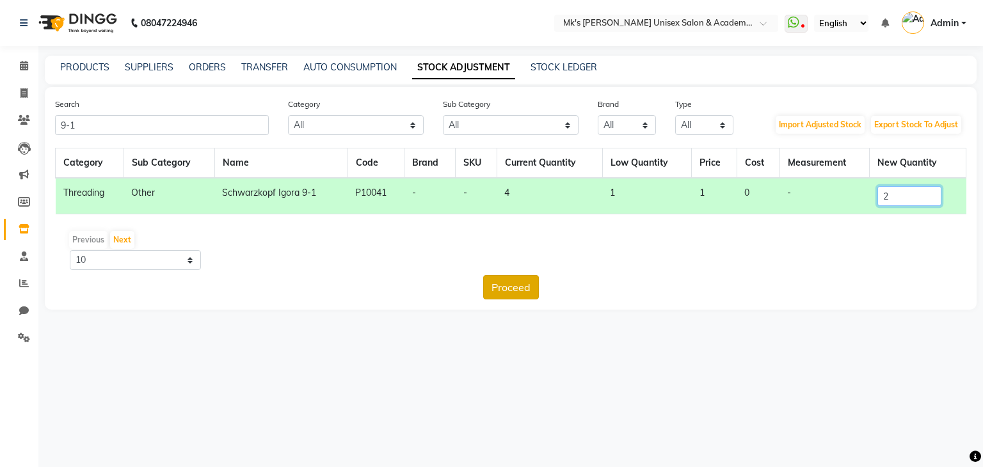
type input "2"
click at [514, 284] on button "Proceed" at bounding box center [511, 287] width 56 height 24
drag, startPoint x: 536, startPoint y: 273, endPoint x: 538, endPoint y: 284, distance: 10.6
click at [538, 284] on div "Category Sub Category Name Code Brand SKU Current Quantity Low Quantity Price C…" at bounding box center [511, 224] width 912 height 152
click at [538, 284] on button "Submit" at bounding box center [538, 287] width 51 height 24
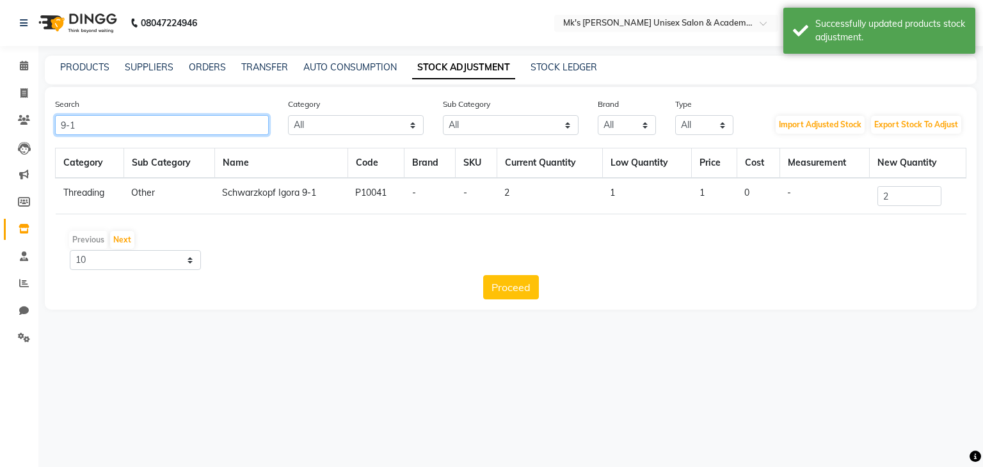
click at [95, 130] on input "9-1" at bounding box center [162, 125] width 214 height 20
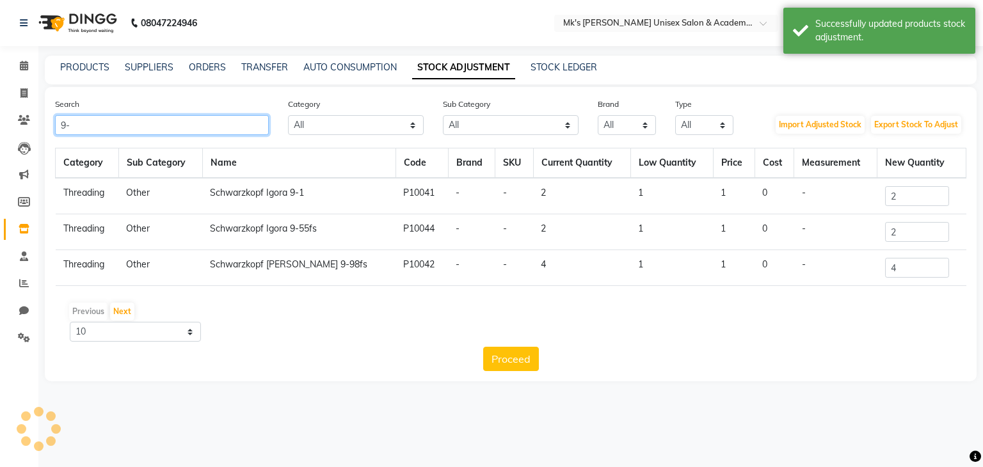
type input "9"
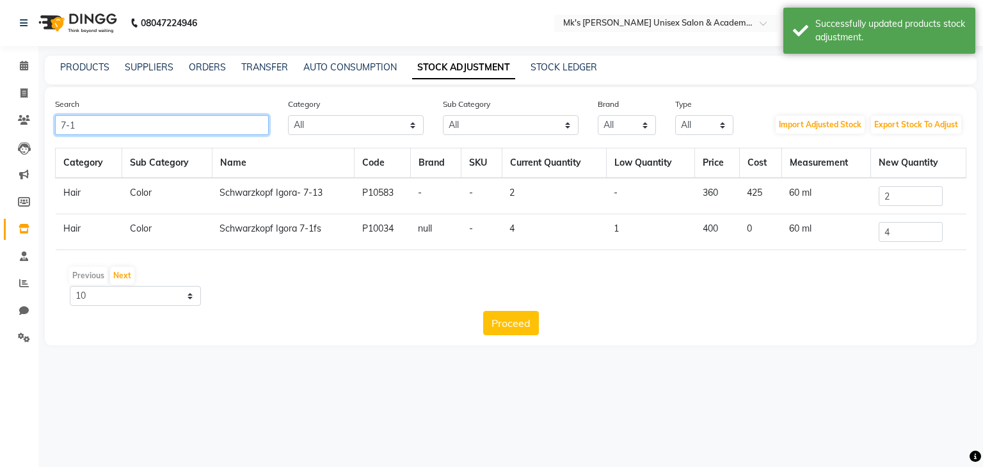
type input "7-1"
click at [917, 231] on input "4" at bounding box center [911, 232] width 64 height 20
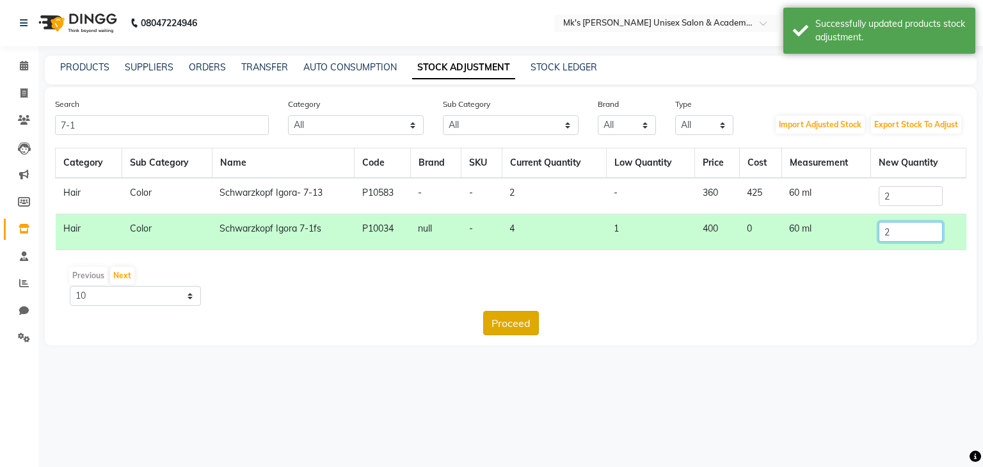
type input "2"
click at [512, 318] on button "Proceed" at bounding box center [511, 323] width 56 height 24
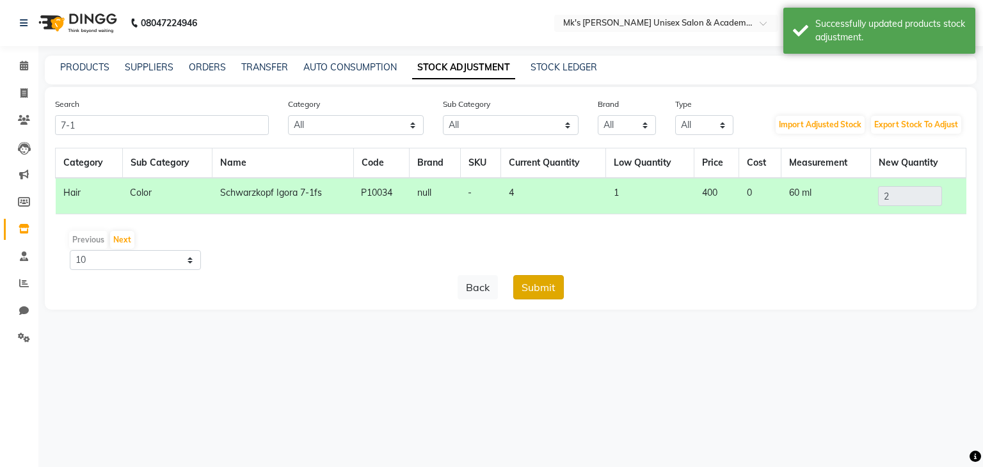
click at [537, 291] on button "Submit" at bounding box center [538, 287] width 51 height 24
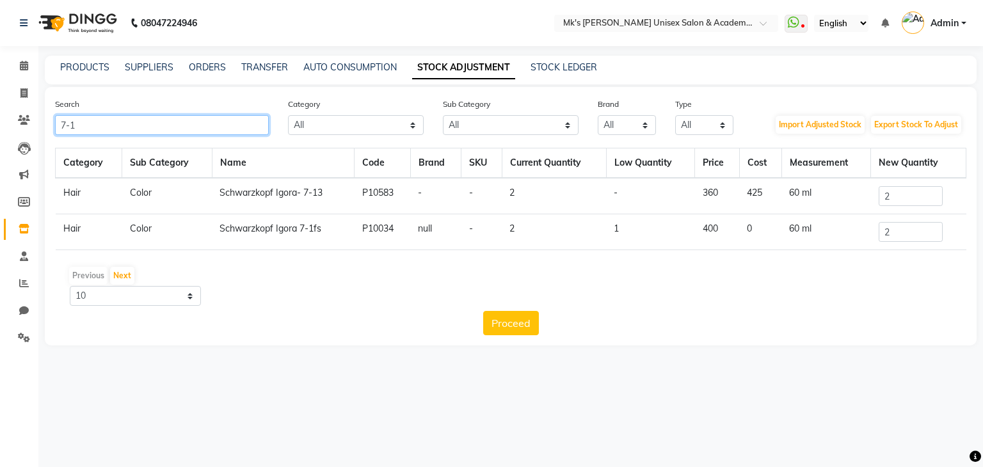
drag, startPoint x: 104, startPoint y: 127, endPoint x: 0, endPoint y: 128, distance: 103.7
click at [0, 128] on app-home "08047224946 Select Location × Mk's Milagro Unisex Salon & Academy, Vidyanagar, …" at bounding box center [491, 182] width 983 height 365
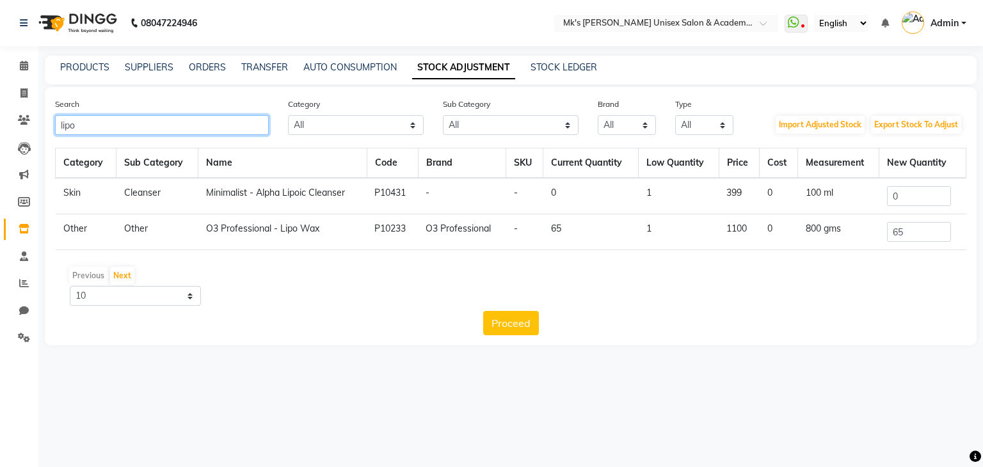
type input "lipo"
click at [921, 227] on input "65" at bounding box center [919, 232] width 64 height 20
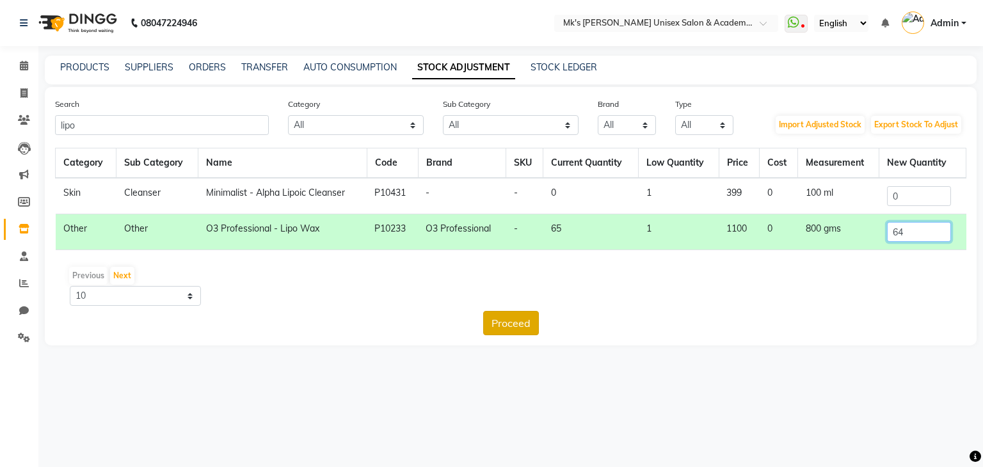
type input "64"
click at [507, 327] on button "Proceed" at bounding box center [511, 323] width 56 height 24
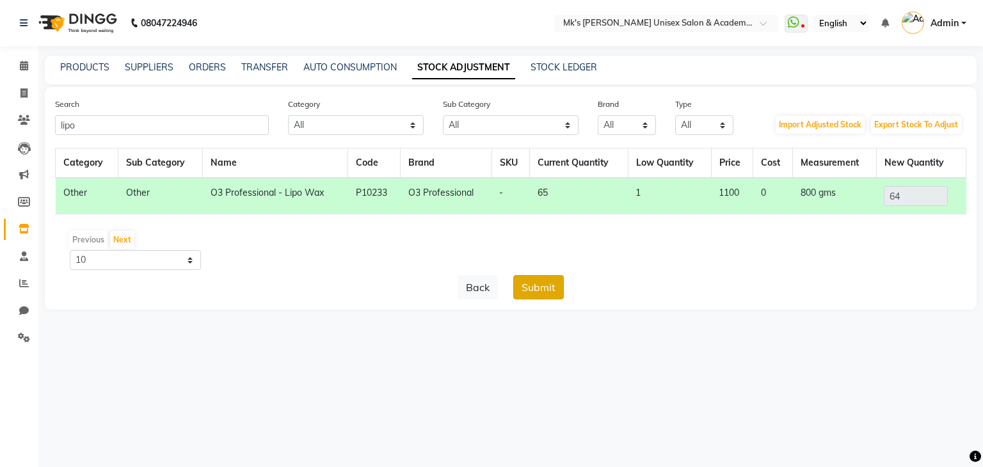
click at [539, 292] on button "Submit" at bounding box center [538, 287] width 51 height 24
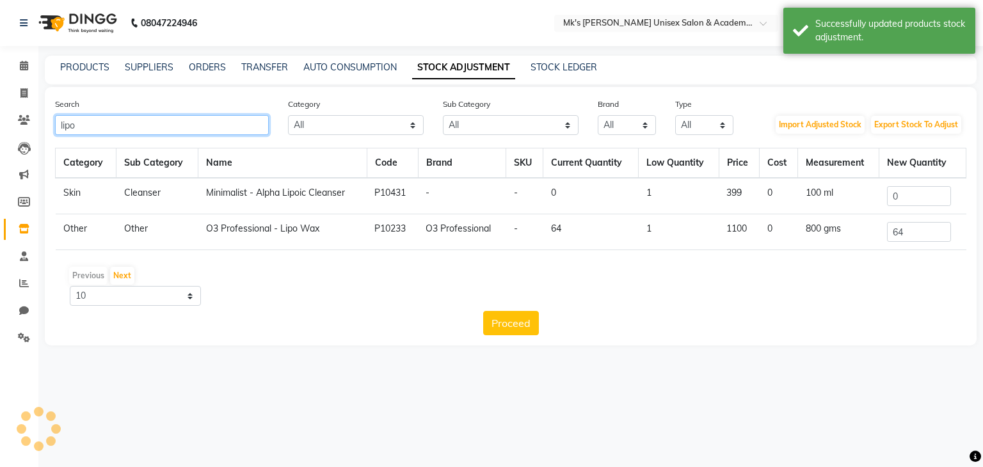
click at [120, 117] on input "lipo" at bounding box center [162, 125] width 214 height 20
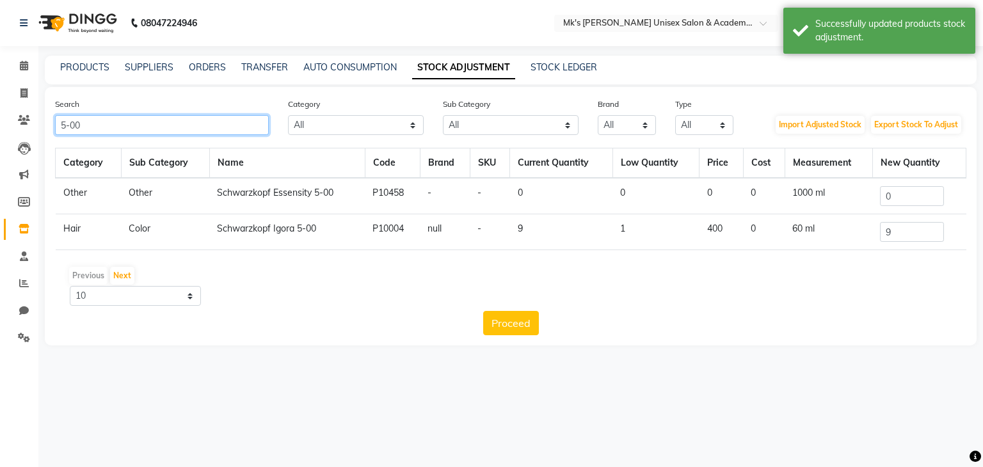
type input "5-00"
click at [910, 224] on input "9" at bounding box center [912, 232] width 64 height 20
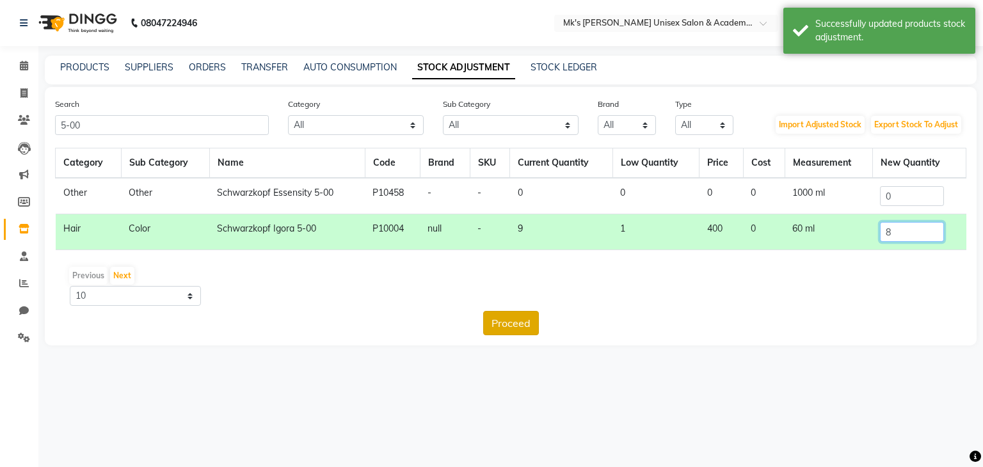
type input "8"
click at [509, 322] on button "Proceed" at bounding box center [511, 323] width 56 height 24
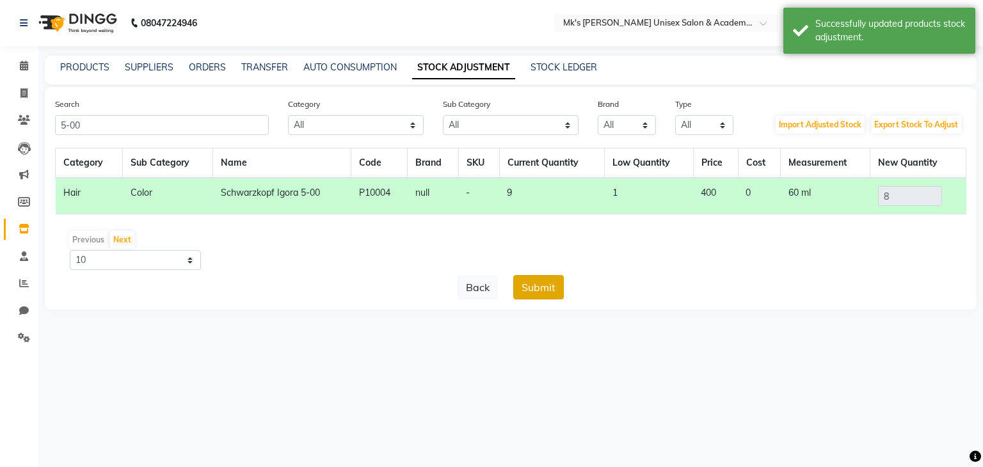
click at [546, 289] on button "Submit" at bounding box center [538, 287] width 51 height 24
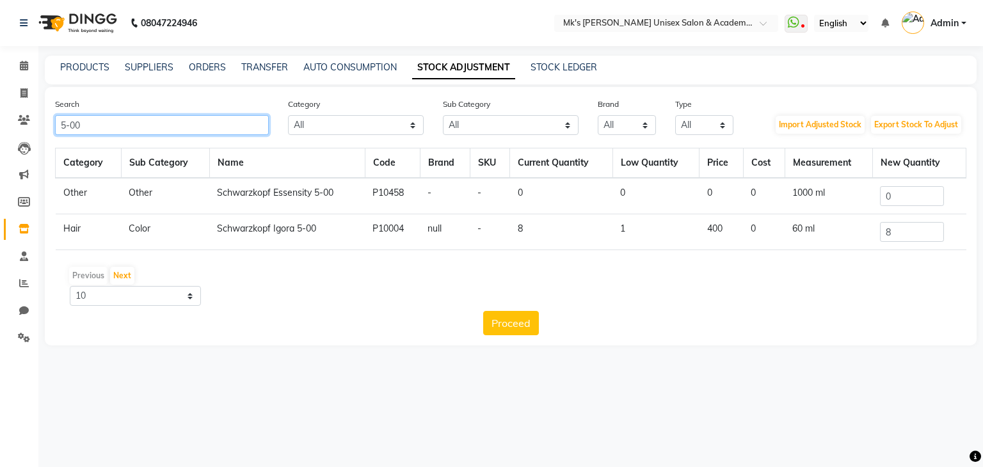
click at [101, 125] on input "5-00" at bounding box center [162, 125] width 214 height 20
type input "5"
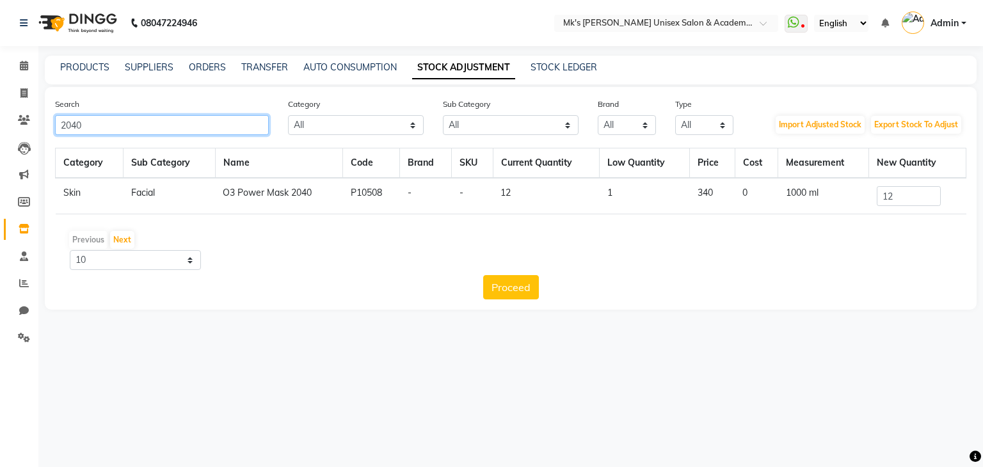
type input "2040"
click at [907, 194] on input "12" at bounding box center [909, 196] width 64 height 20
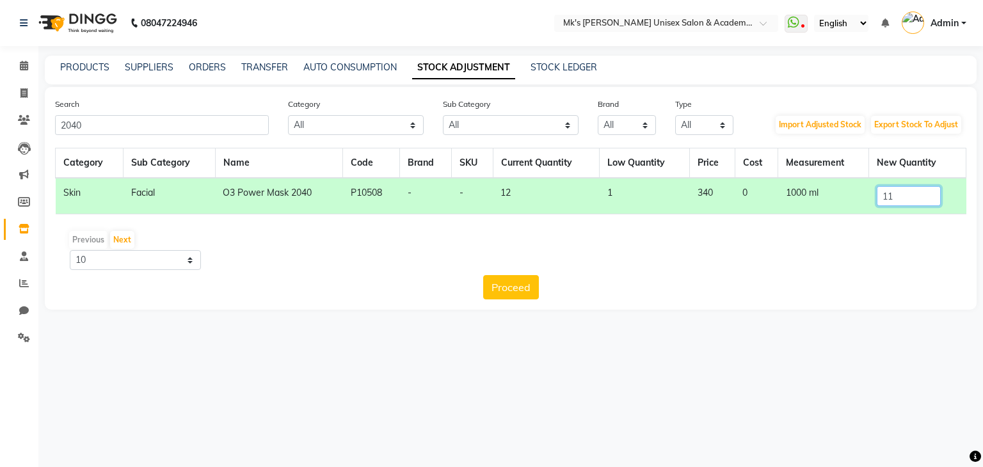
type input "11"
click at [524, 300] on div "Search 2040 Category All Hair Skin Makeup Personal Care Appliances Beard Waxing…" at bounding box center [511, 198] width 932 height 223
click at [521, 290] on button "Proceed" at bounding box center [511, 287] width 56 height 24
click at [549, 280] on button "Submit" at bounding box center [538, 287] width 51 height 24
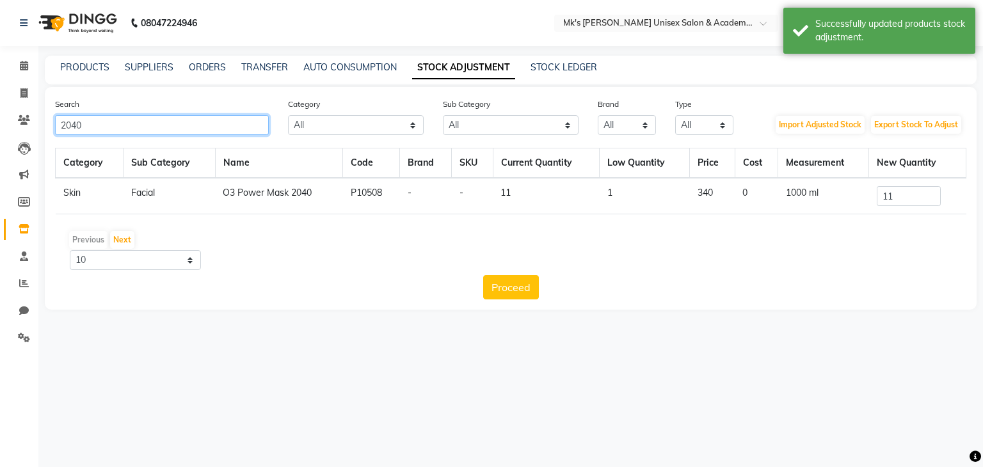
click at [70, 126] on input "2040" at bounding box center [162, 125] width 214 height 20
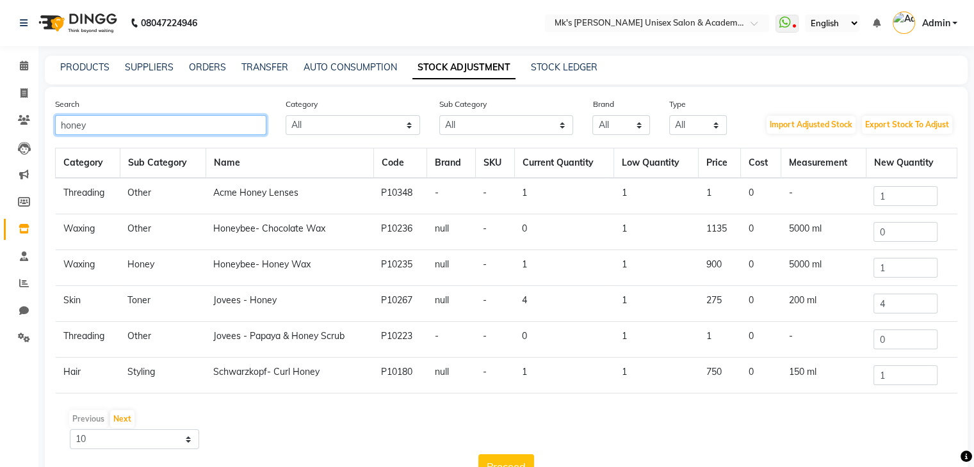
type input "honey"
click at [896, 302] on input "4" at bounding box center [905, 304] width 64 height 20
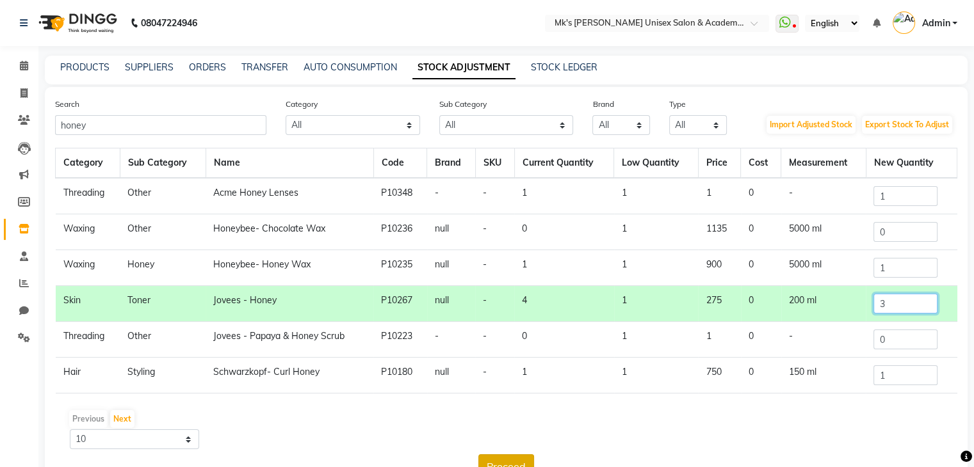
type input "3"
click at [517, 457] on button "Proceed" at bounding box center [506, 467] width 56 height 24
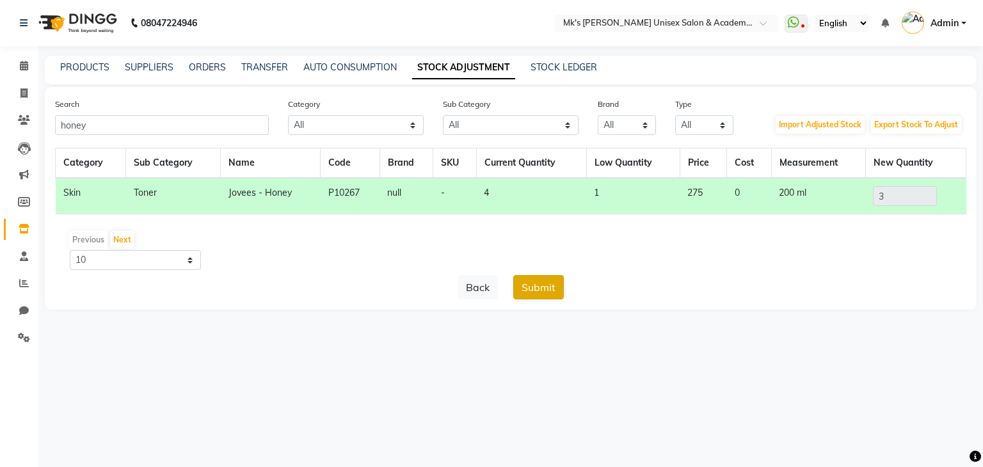
click at [546, 291] on button "Submit" at bounding box center [538, 287] width 51 height 24
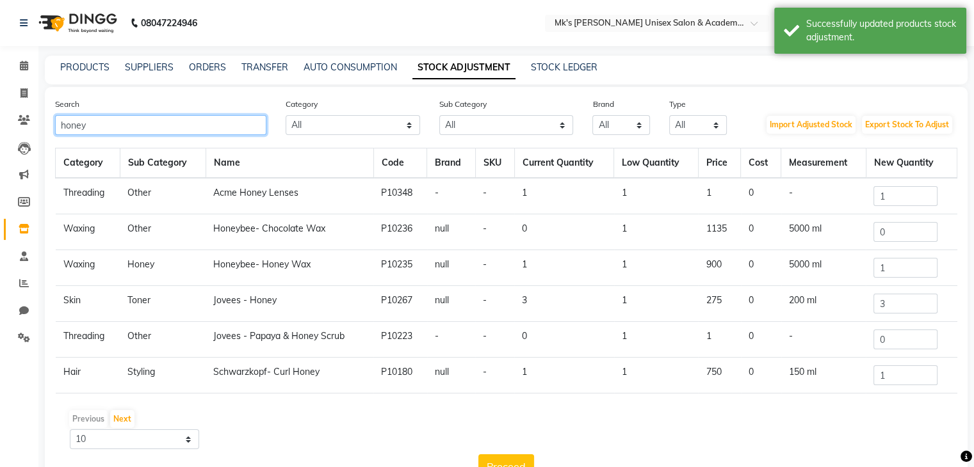
click at [63, 131] on input "honey" at bounding box center [160, 125] width 211 height 20
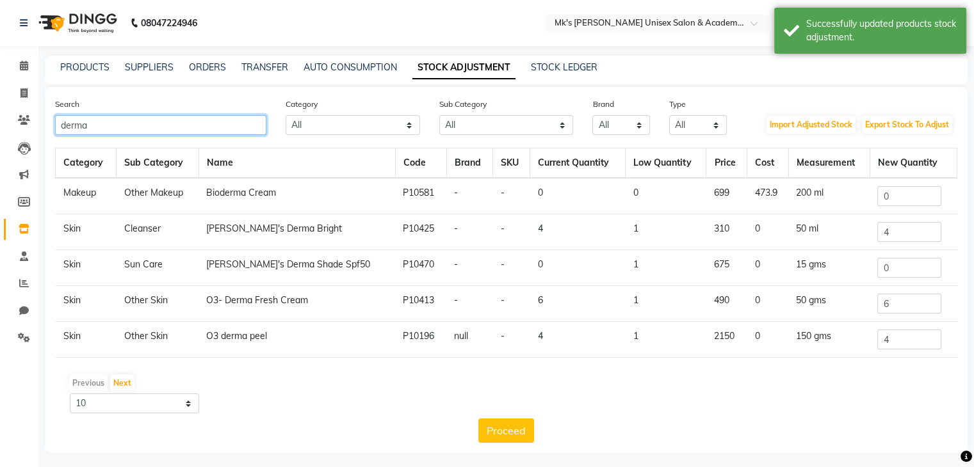
type input "derma"
click at [877, 298] on input "6" at bounding box center [909, 304] width 64 height 20
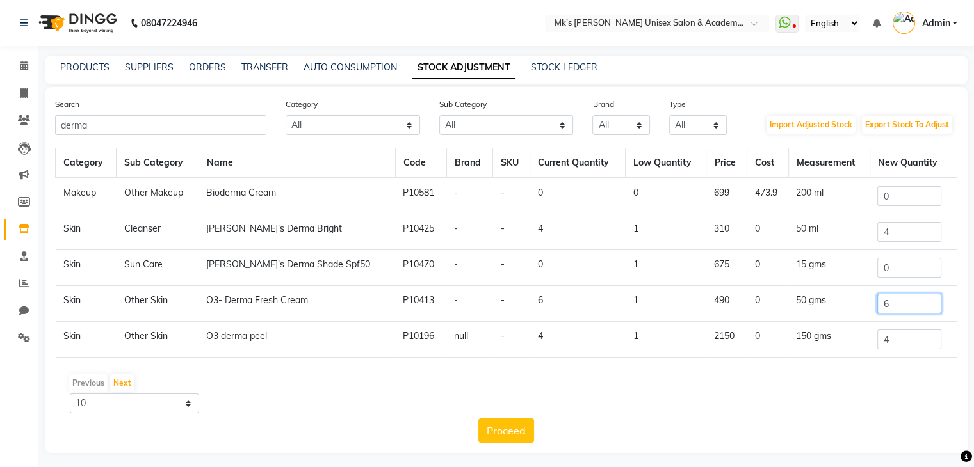
click at [877, 298] on input "6" at bounding box center [909, 304] width 64 height 20
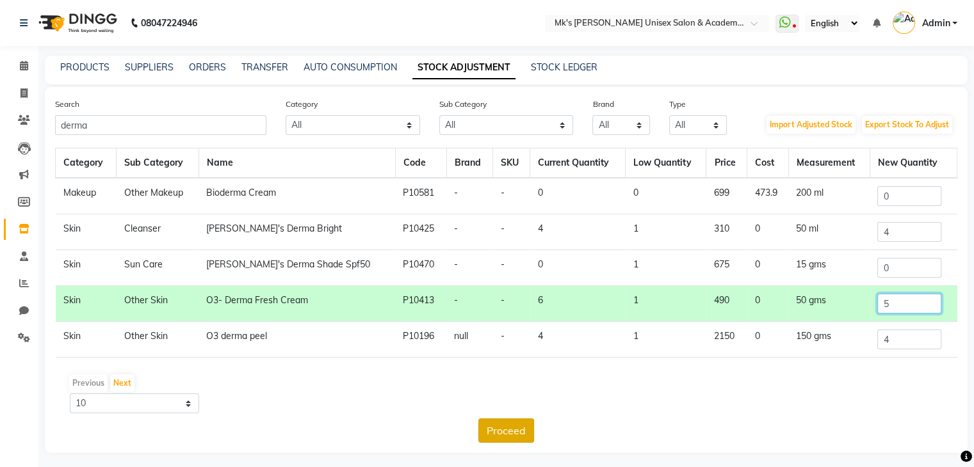
type input "5"
click at [522, 423] on button "Proceed" at bounding box center [506, 431] width 56 height 24
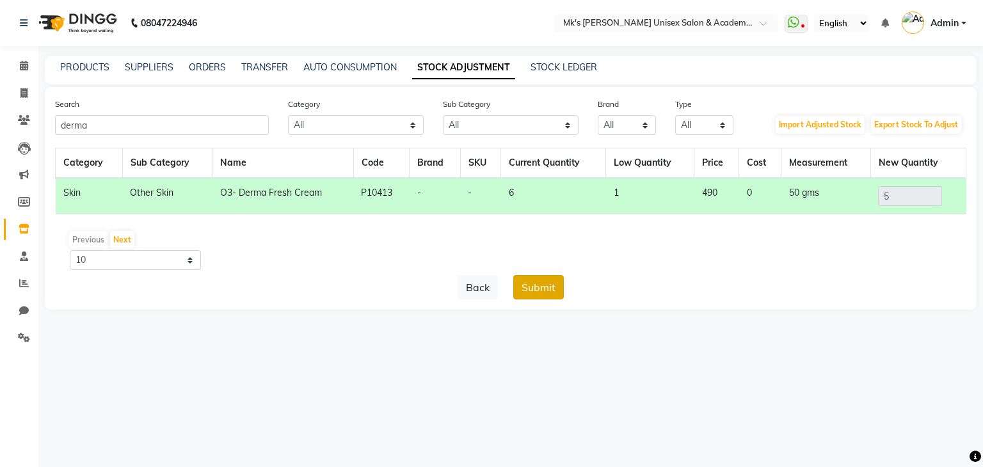
click at [553, 277] on button "Submit" at bounding box center [538, 287] width 51 height 24
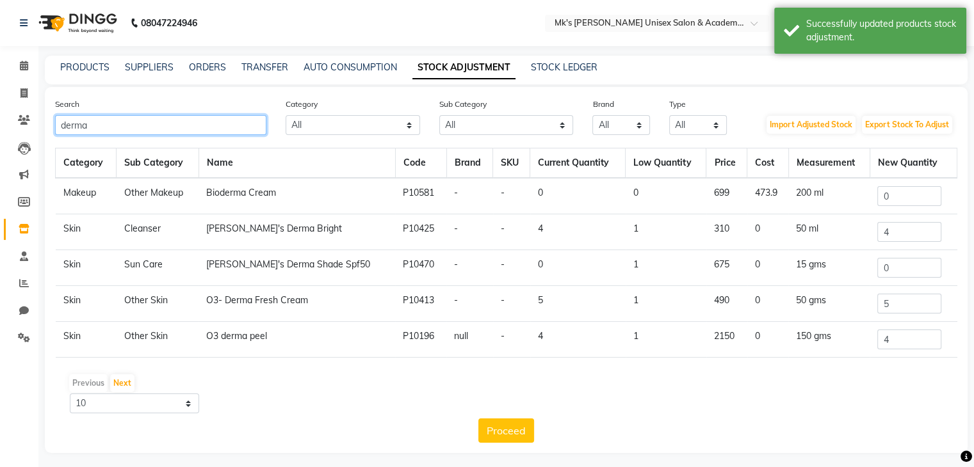
click at [75, 131] on input "derma" at bounding box center [160, 125] width 211 height 20
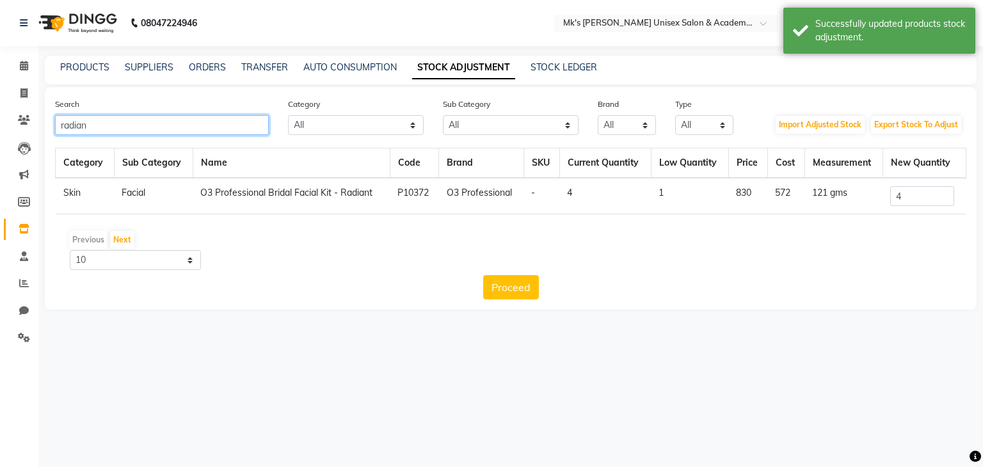
type input "radian"
click at [930, 198] on input "4" at bounding box center [923, 196] width 64 height 20
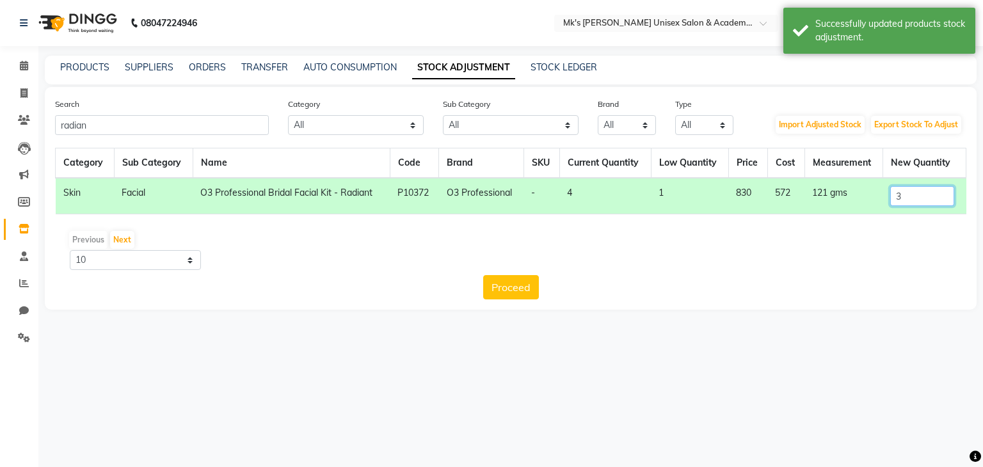
type input "3"
click at [549, 289] on div "Proceed" at bounding box center [511, 287] width 912 height 24
drag, startPoint x: 549, startPoint y: 289, endPoint x: 517, endPoint y: 282, distance: 33.4
click at [517, 282] on div "Proceed" at bounding box center [511, 287] width 912 height 24
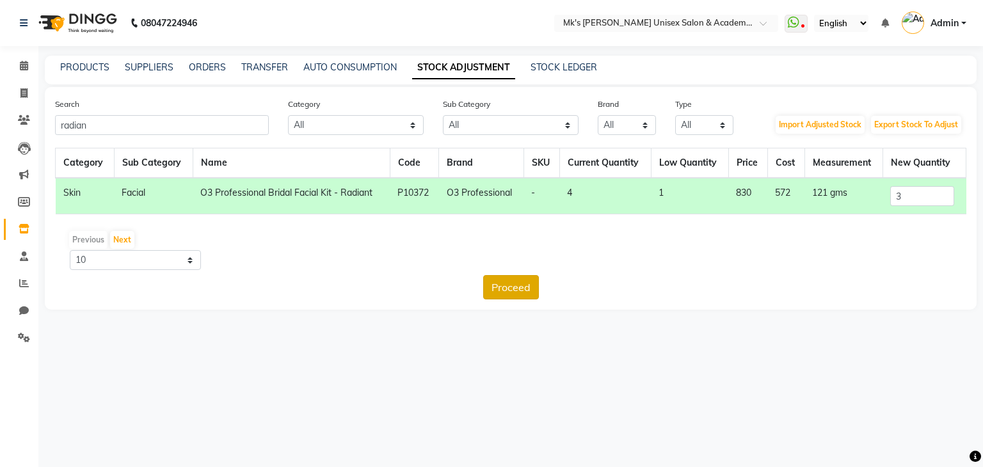
click at [517, 282] on button "Proceed" at bounding box center [511, 287] width 56 height 24
click at [547, 284] on button "Submit" at bounding box center [538, 287] width 51 height 24
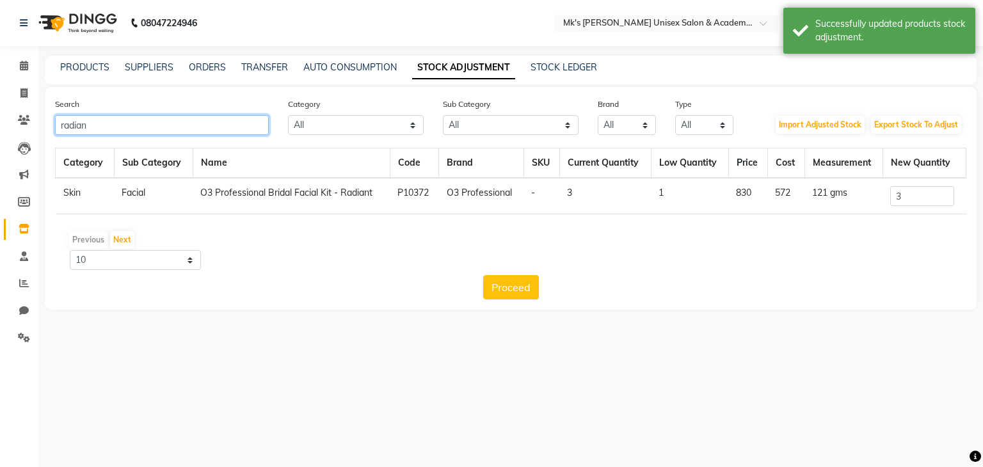
click at [71, 118] on input "radian" at bounding box center [162, 125] width 214 height 20
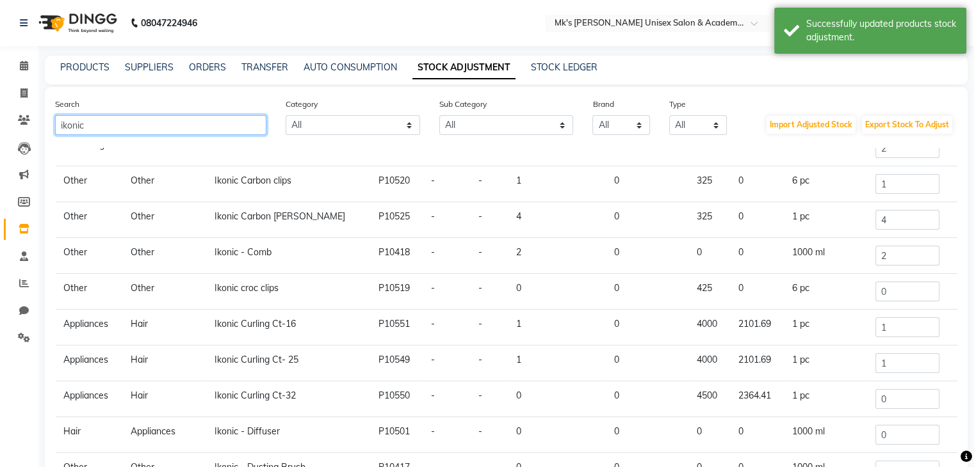
scroll to position [77, 0]
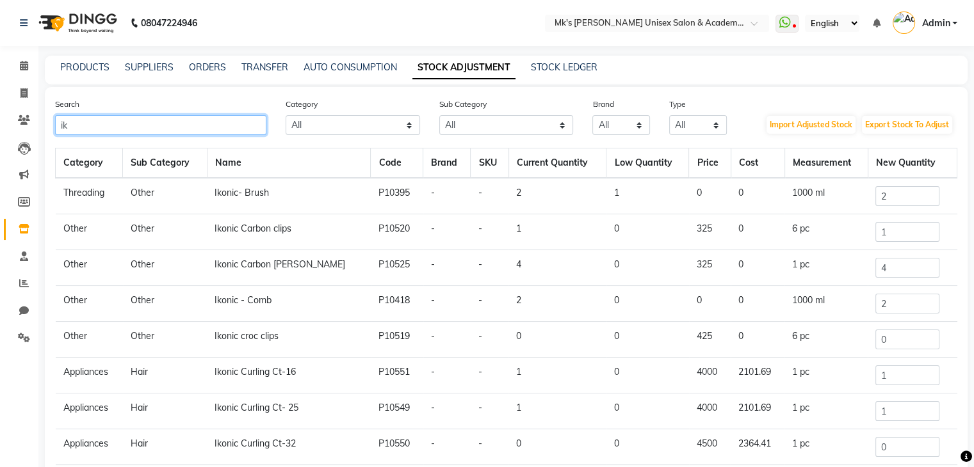
type input "i"
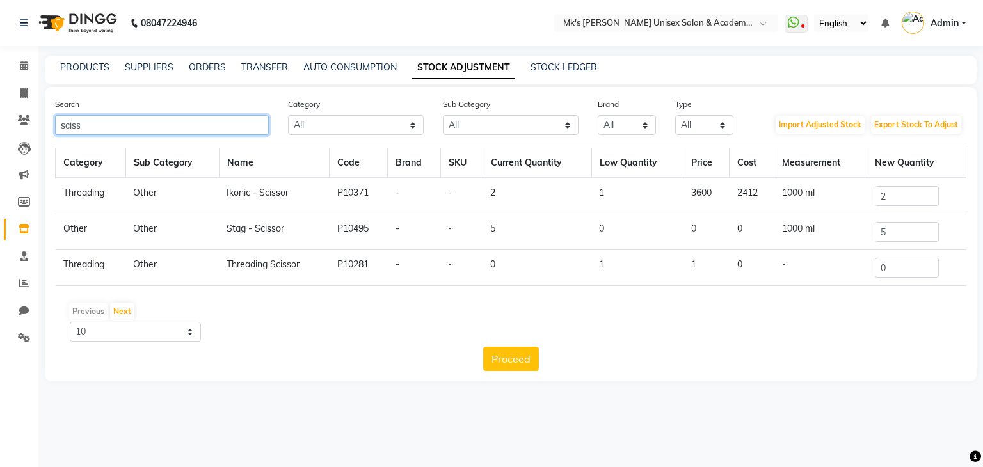
type input "sciss"
click at [891, 188] on input "2" at bounding box center [907, 196] width 64 height 20
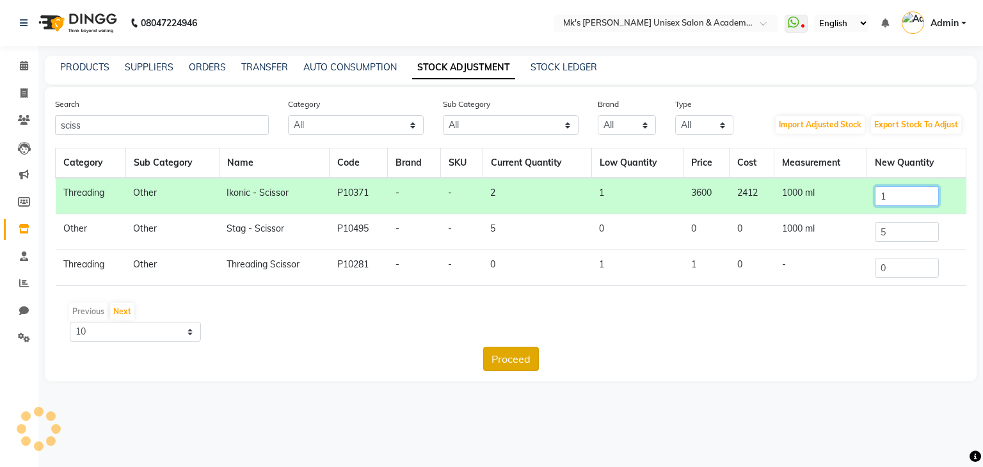
type input "1"
click at [519, 357] on button "Proceed" at bounding box center [511, 359] width 56 height 24
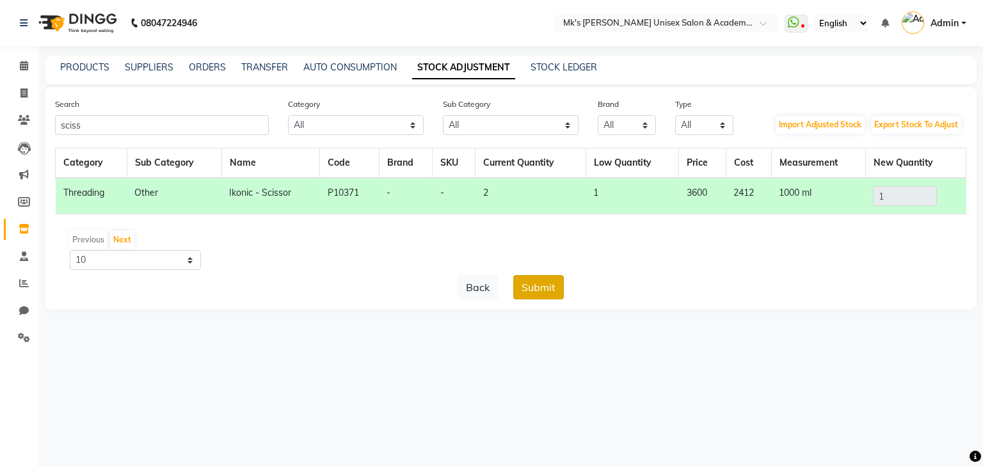
click at [531, 288] on button "Submit" at bounding box center [538, 287] width 51 height 24
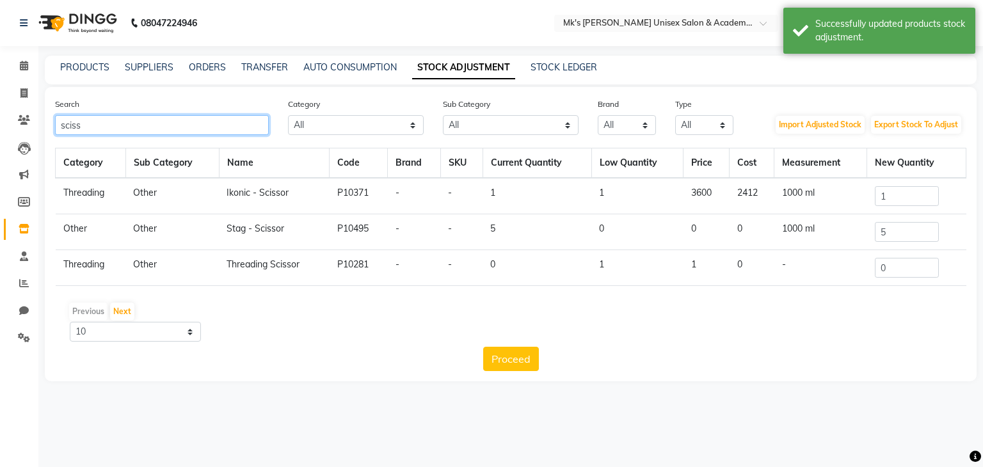
click at [70, 123] on input "sciss" at bounding box center [162, 125] width 214 height 20
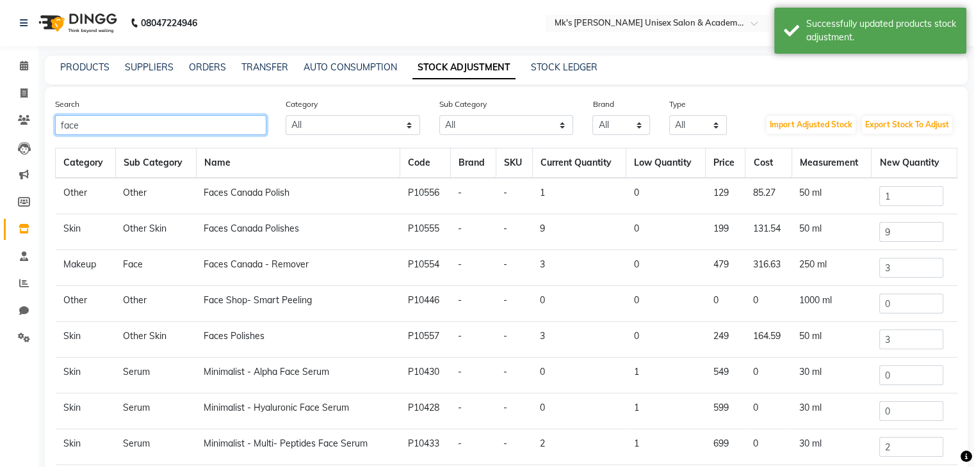
type input "face"
click at [896, 259] on input "3" at bounding box center [911, 268] width 64 height 20
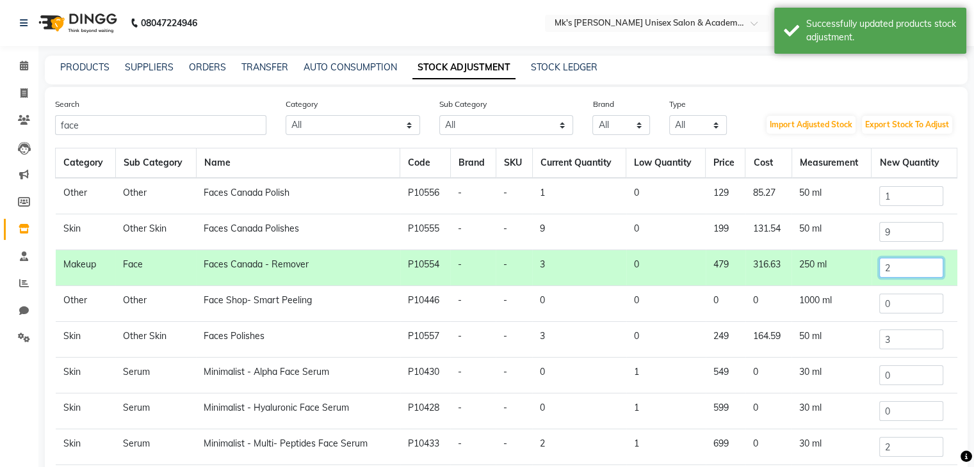
scroll to position [106, 0]
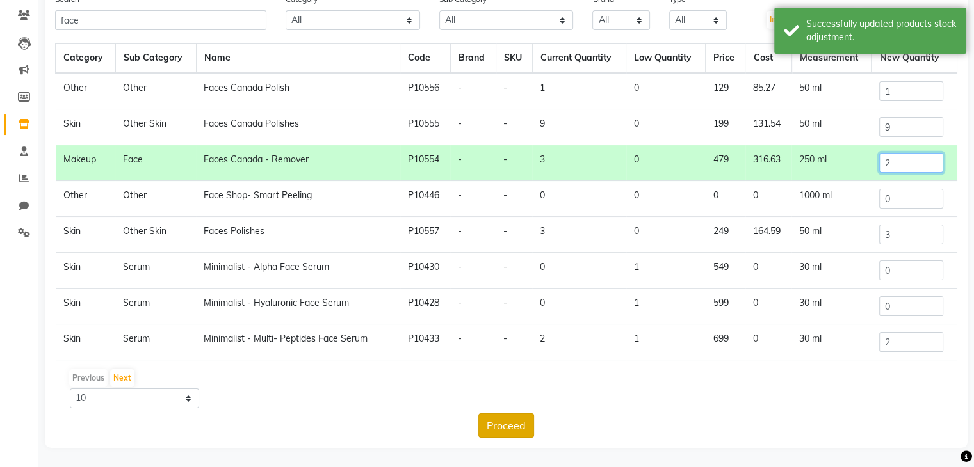
type input "2"
click at [516, 424] on button "Proceed" at bounding box center [506, 426] width 56 height 24
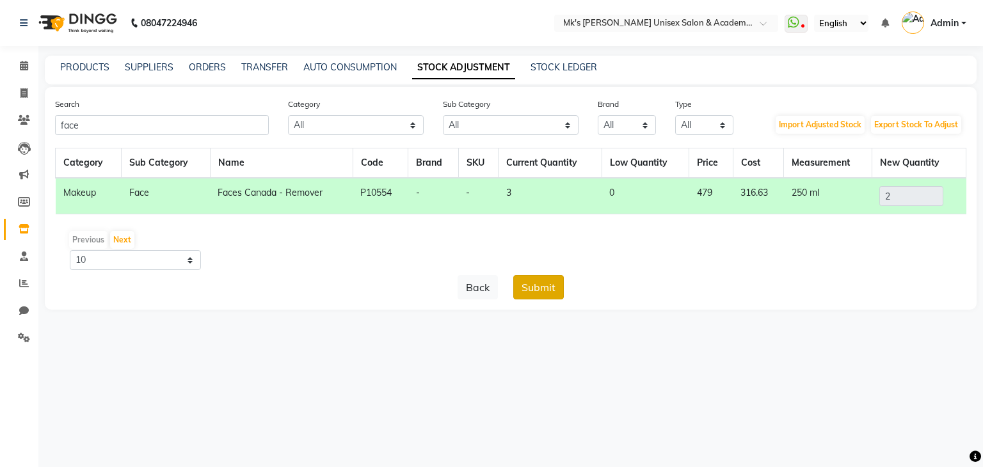
click at [531, 289] on button "Submit" at bounding box center [538, 287] width 51 height 24
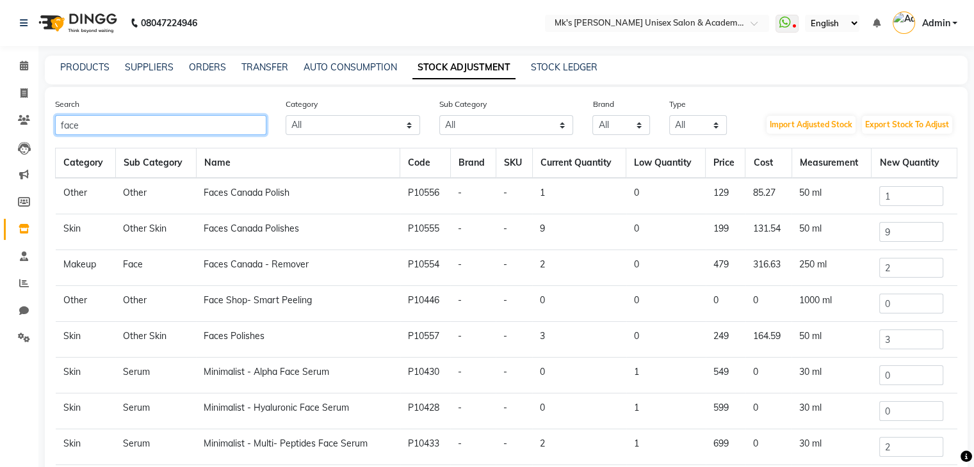
click at [156, 127] on input "face" at bounding box center [160, 125] width 211 height 20
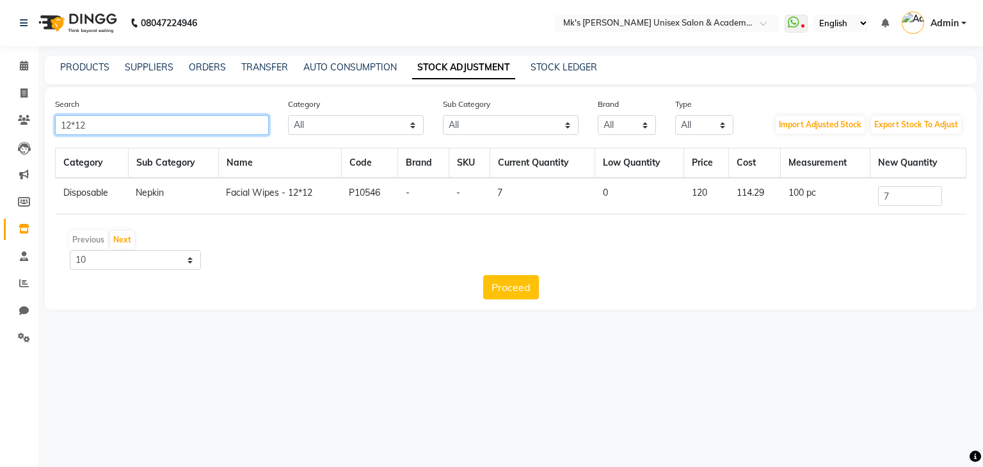
type input "12*12"
click at [932, 193] on input "7" at bounding box center [910, 196] width 64 height 20
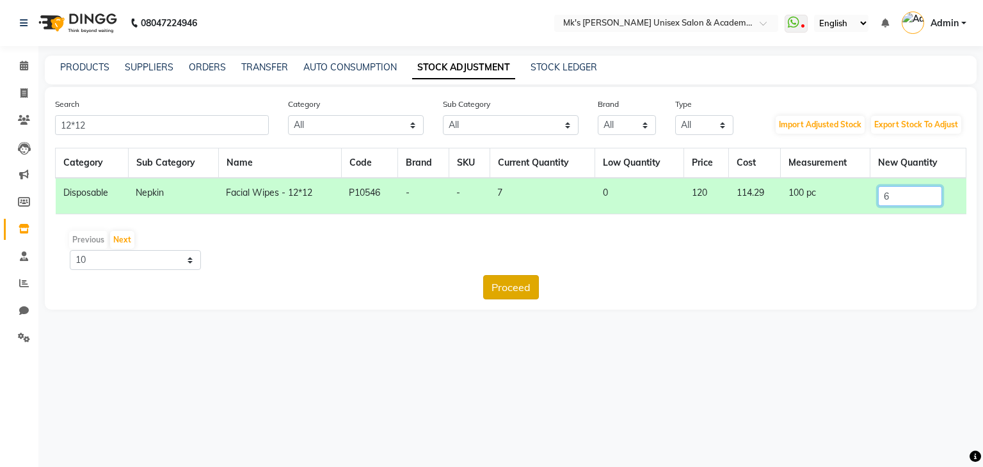
type input "6"
click at [501, 285] on button "Proceed" at bounding box center [511, 287] width 56 height 24
click at [524, 279] on button "Submit" at bounding box center [538, 287] width 51 height 24
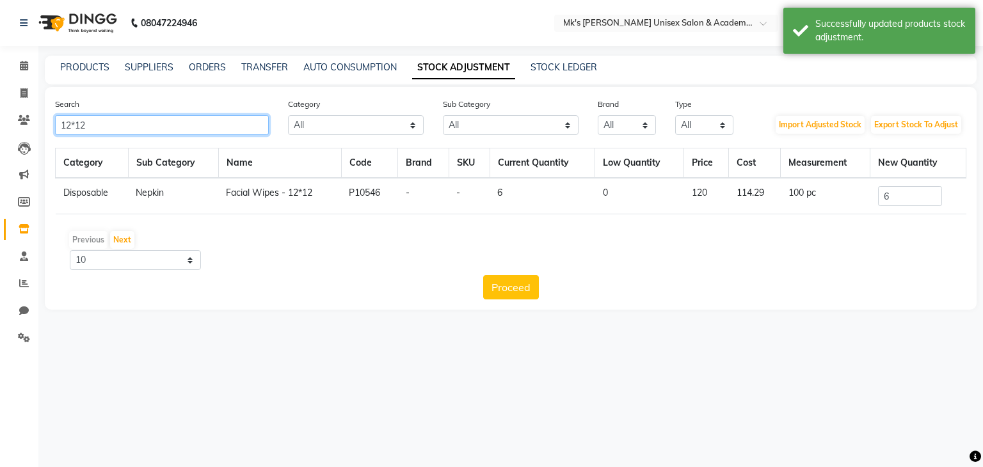
drag, startPoint x: 115, startPoint y: 123, endPoint x: 0, endPoint y: 99, distance: 117.0
click at [0, 99] on app-home "08047224946 Select Location × Mk's Milagro Unisex Salon & Academy, Vidyanagar, …" at bounding box center [491, 164] width 983 height 329
click at [61, 119] on input "max" at bounding box center [162, 125] width 214 height 20
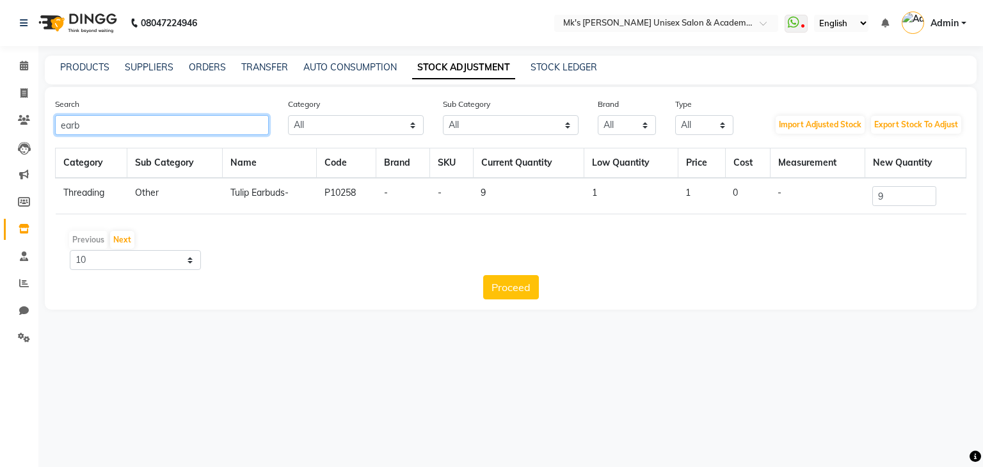
type input "earb"
click at [896, 195] on input "9" at bounding box center [905, 196] width 64 height 20
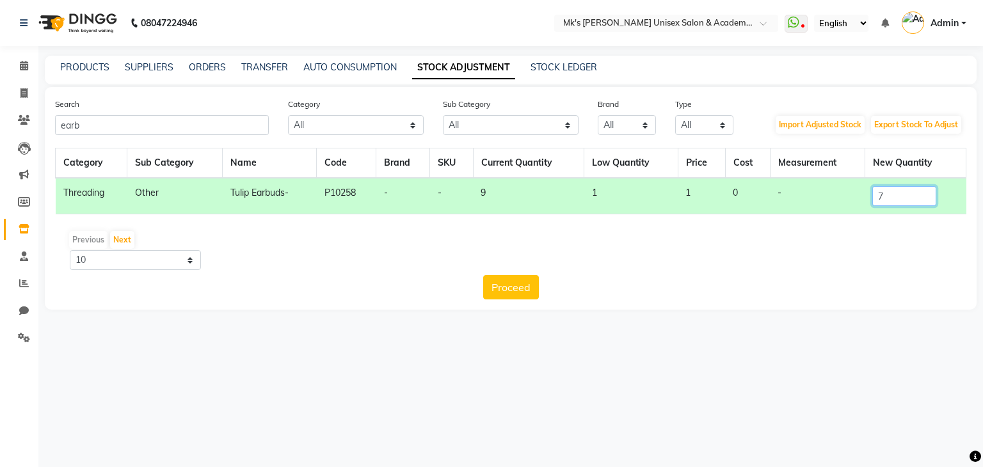
type input "7"
click at [520, 300] on div "Search earb Category All Hair Skin Makeup Personal Care Appliances Beard Waxing…" at bounding box center [511, 198] width 932 height 223
click at [520, 292] on button "Proceed" at bounding box center [511, 287] width 56 height 24
click at [547, 286] on button "Submit" at bounding box center [538, 287] width 51 height 24
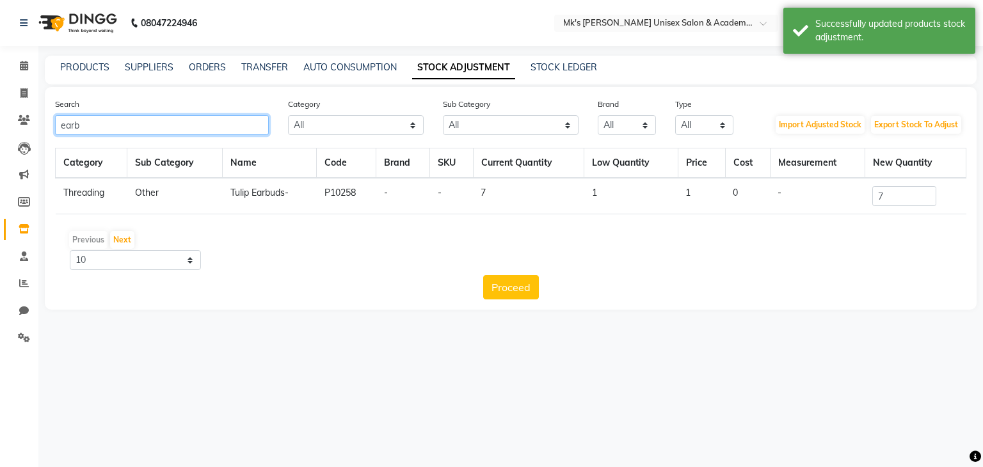
click at [63, 119] on input "earb" at bounding box center [162, 125] width 214 height 20
type input "soli"
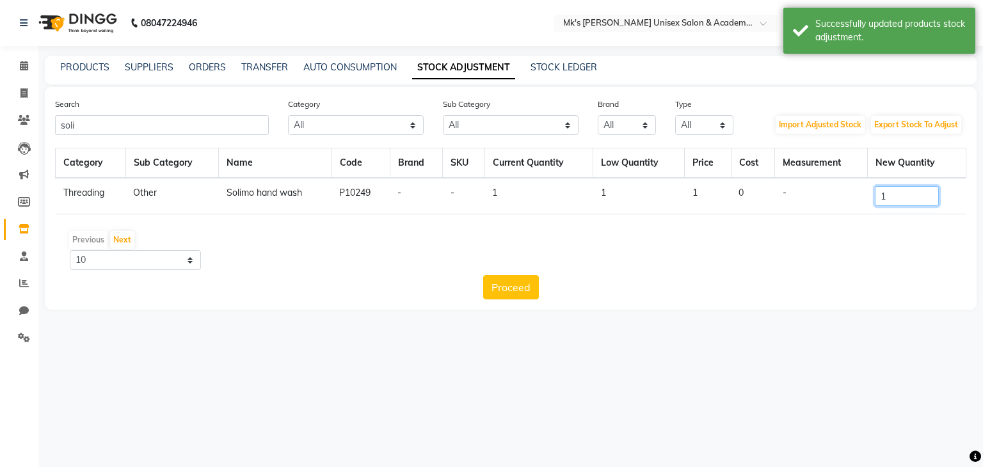
click at [921, 200] on input "1" at bounding box center [907, 196] width 64 height 20
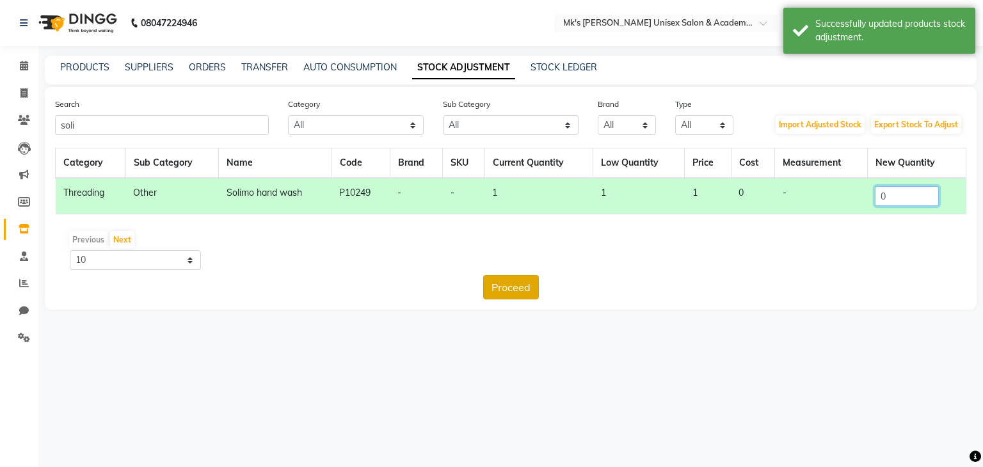
type input "0"
click at [516, 285] on button "Proceed" at bounding box center [511, 287] width 56 height 24
click at [535, 280] on button "Submit" at bounding box center [538, 287] width 51 height 24
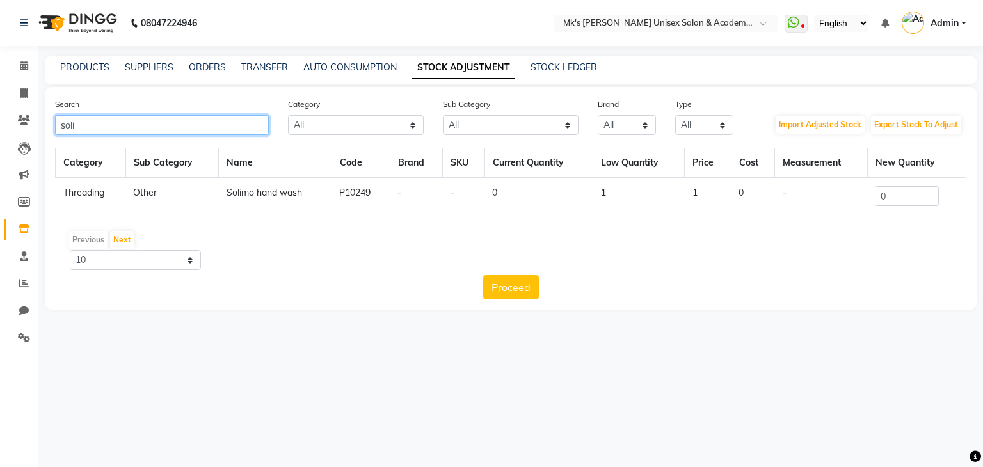
click at [60, 126] on input "soli" at bounding box center [162, 125] width 214 height 20
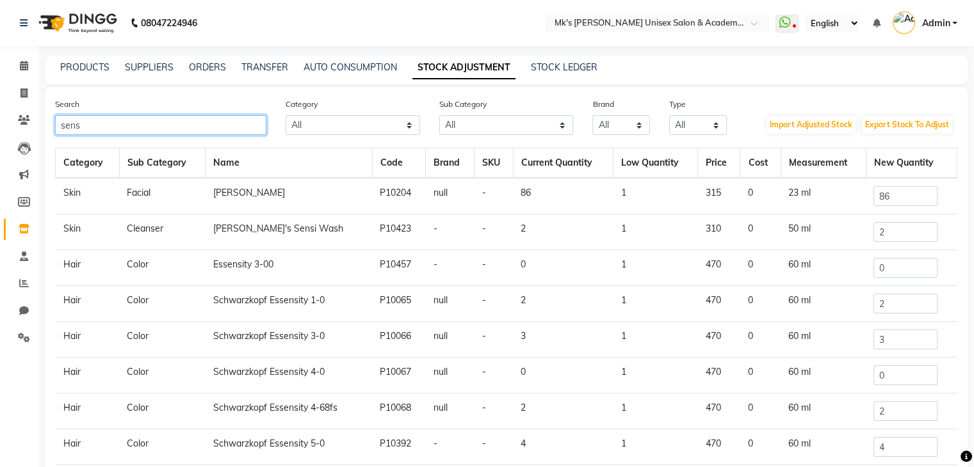
type input "sens"
click at [894, 194] on input "86" at bounding box center [905, 196] width 64 height 20
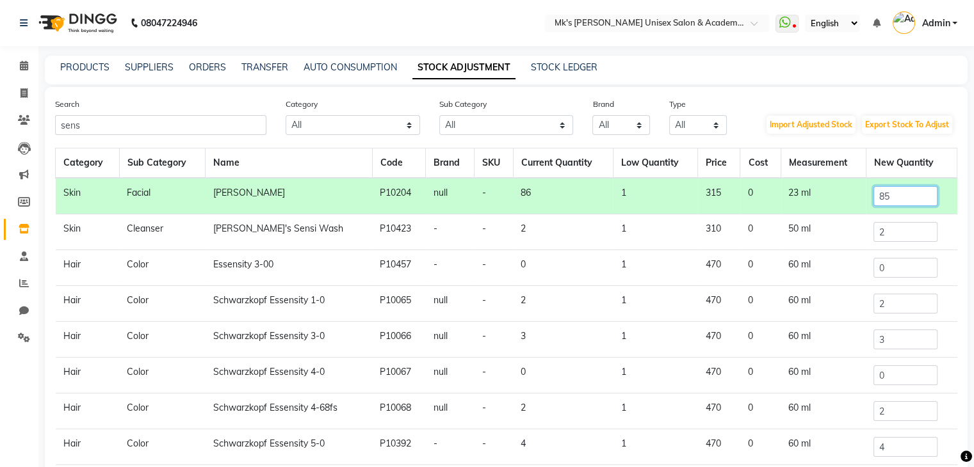
scroll to position [106, 0]
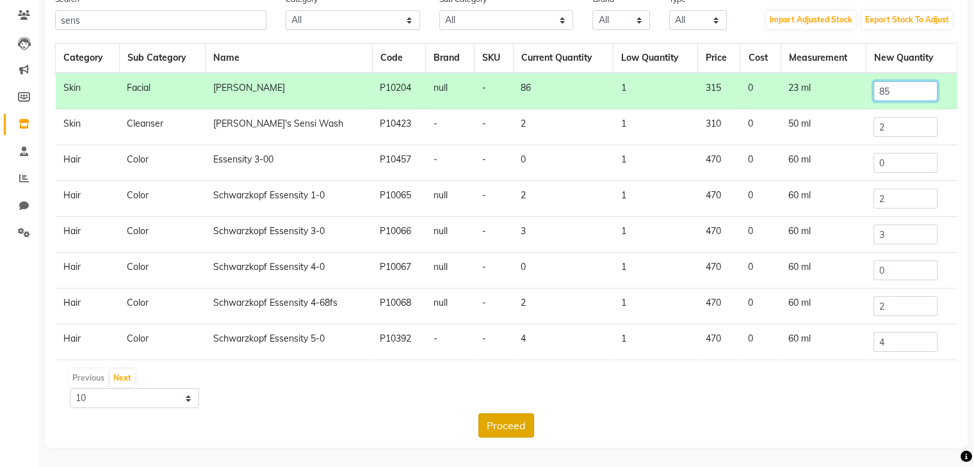
type input "85"
click at [492, 421] on button "Proceed" at bounding box center [506, 426] width 56 height 24
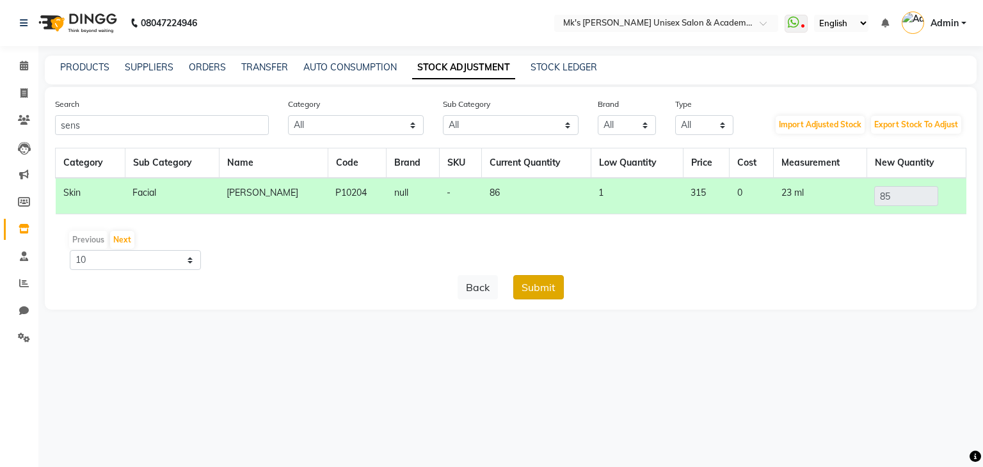
click at [542, 291] on button "Submit" at bounding box center [538, 287] width 51 height 24
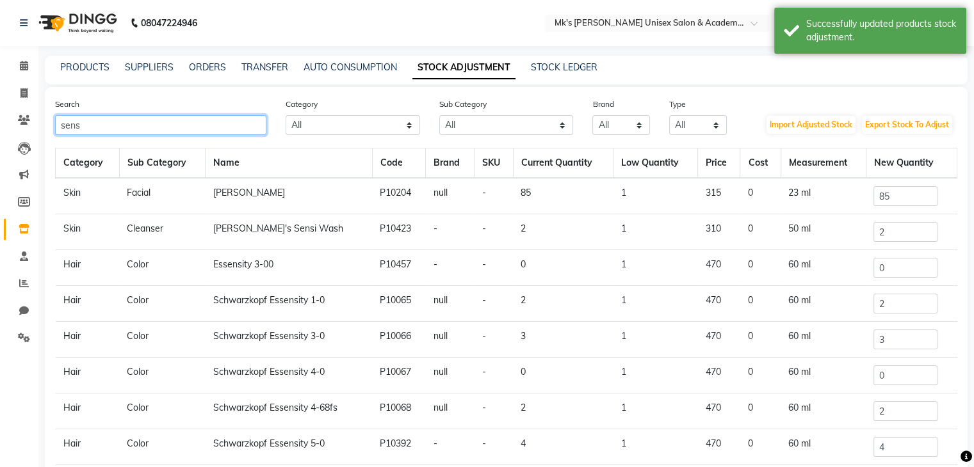
click at [72, 121] on input "sens" at bounding box center [160, 125] width 211 height 20
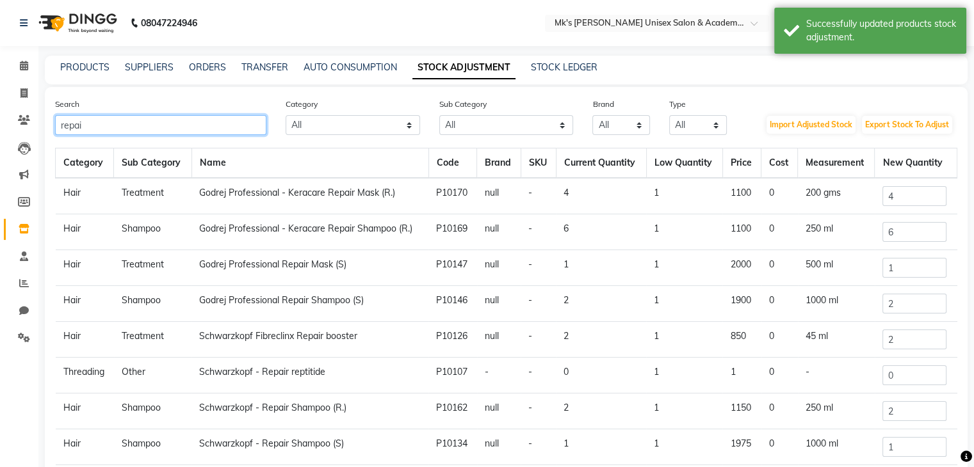
type input "repai"
click at [907, 230] on input "6" at bounding box center [914, 232] width 64 height 20
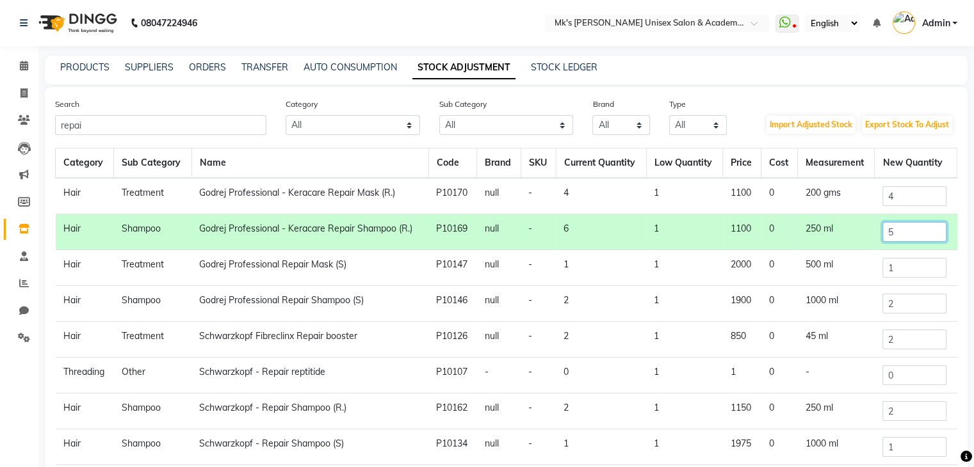
type input "5"
click at [902, 197] on input "4" at bounding box center [914, 196] width 64 height 20
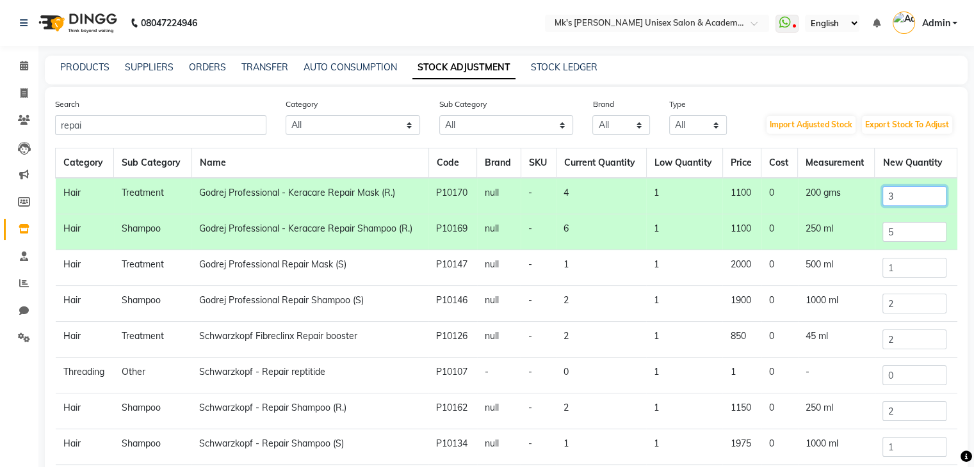
scroll to position [106, 0]
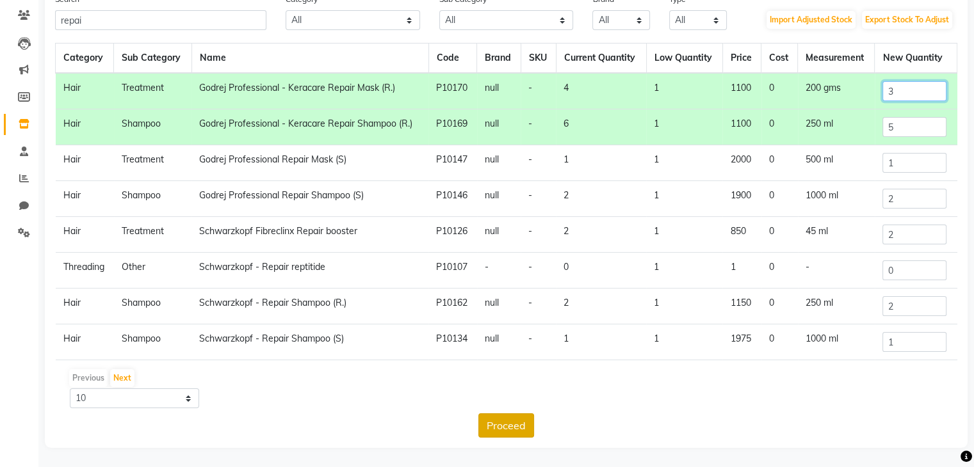
type input "3"
click at [519, 424] on button "Proceed" at bounding box center [506, 426] width 56 height 24
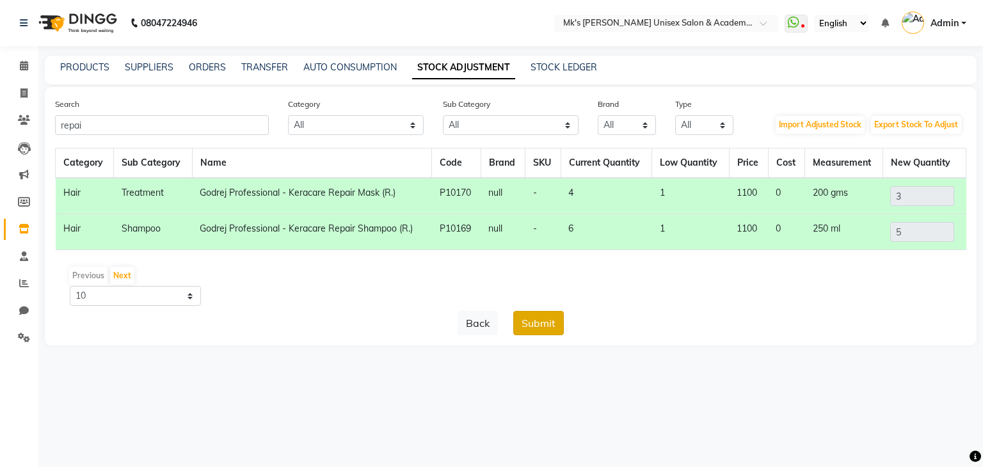
click at [539, 327] on button "Submit" at bounding box center [538, 323] width 51 height 24
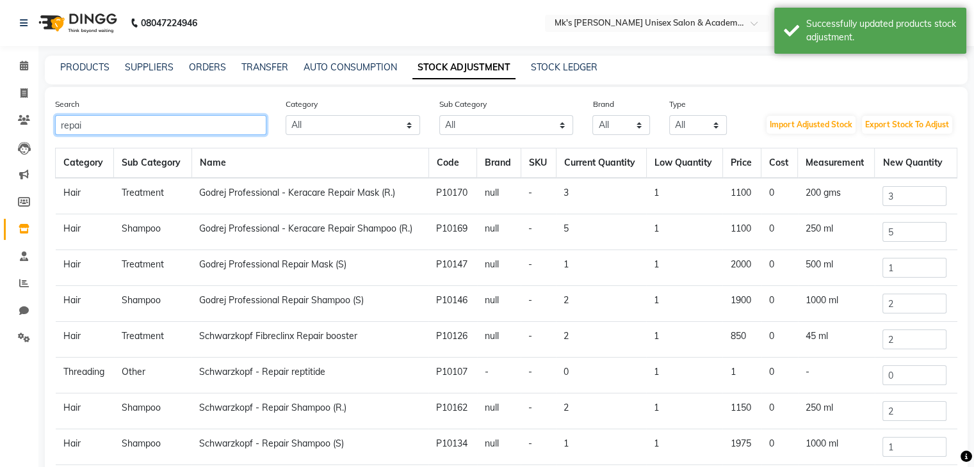
click at [76, 124] on input "repai" at bounding box center [160, 125] width 211 height 20
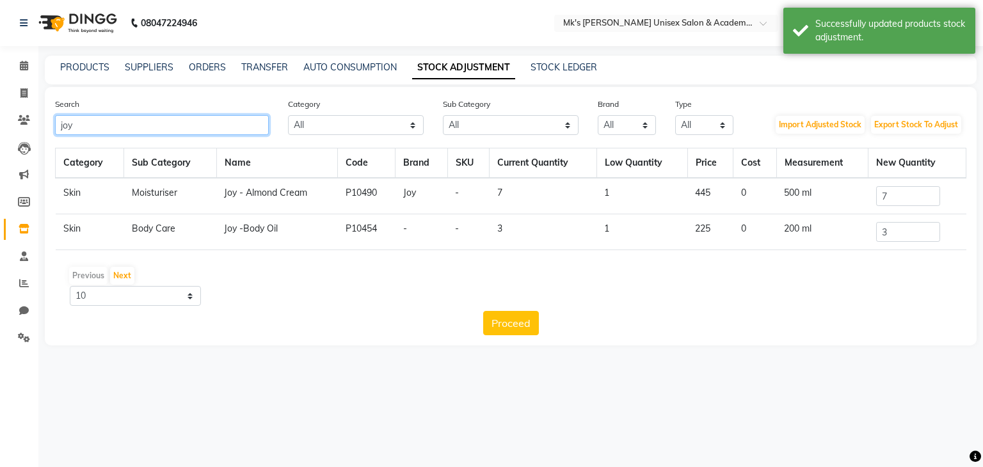
type input "joy"
click at [922, 226] on input "3" at bounding box center [909, 232] width 64 height 20
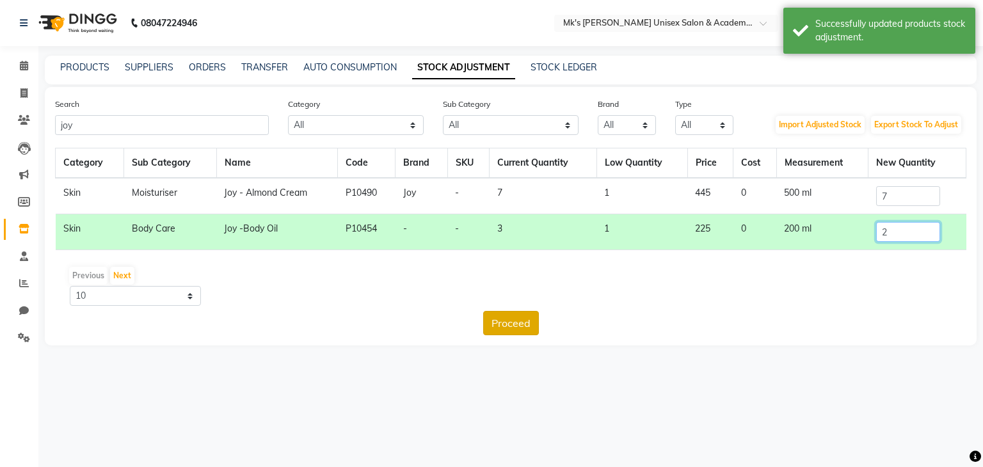
type input "2"
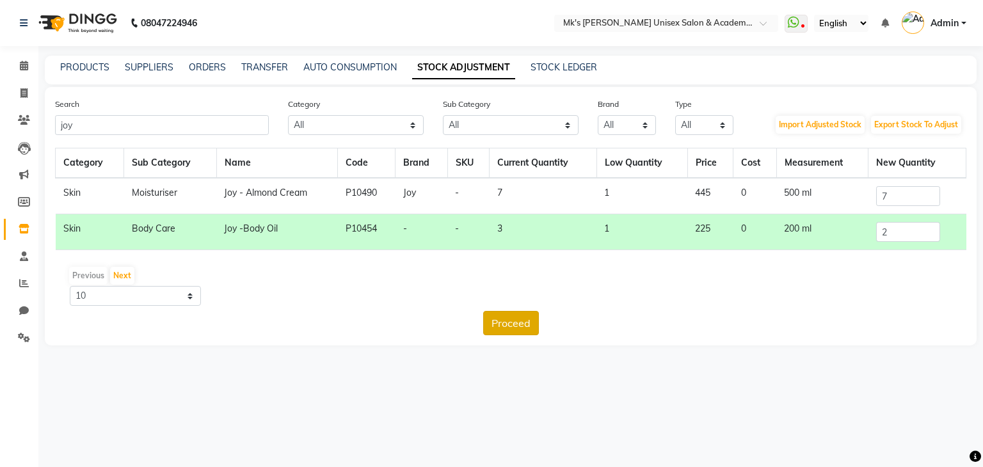
click at [521, 331] on button "Proceed" at bounding box center [511, 323] width 56 height 24
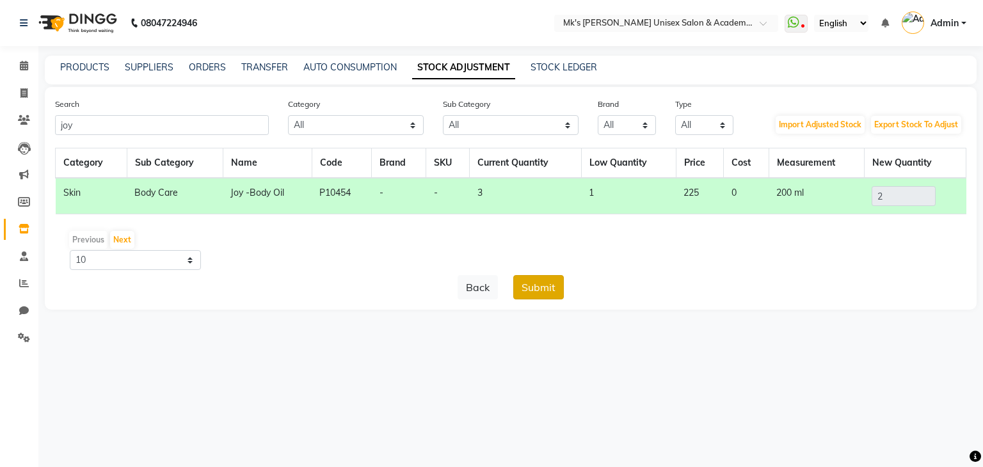
click at [546, 293] on button "Submit" at bounding box center [538, 287] width 51 height 24
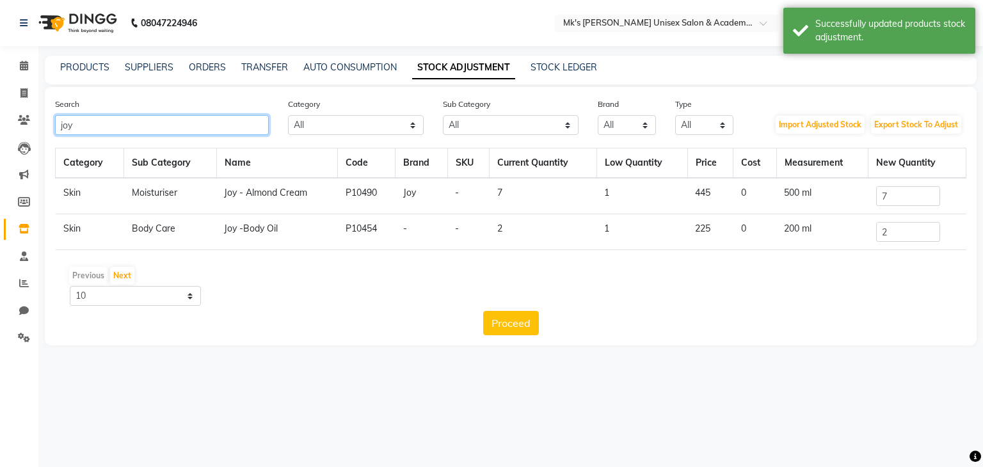
click at [64, 125] on input "joy" at bounding box center [162, 125] width 214 height 20
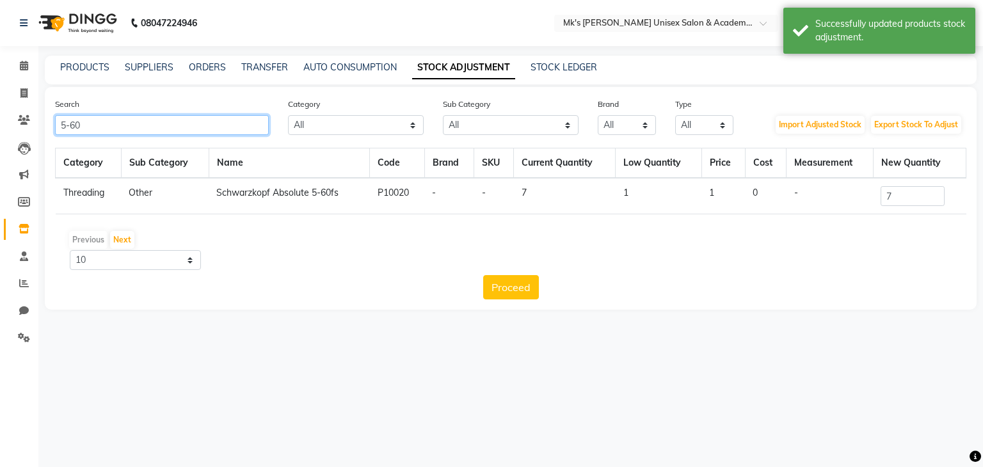
type input "5-60"
click at [921, 188] on input "7" at bounding box center [913, 196] width 64 height 20
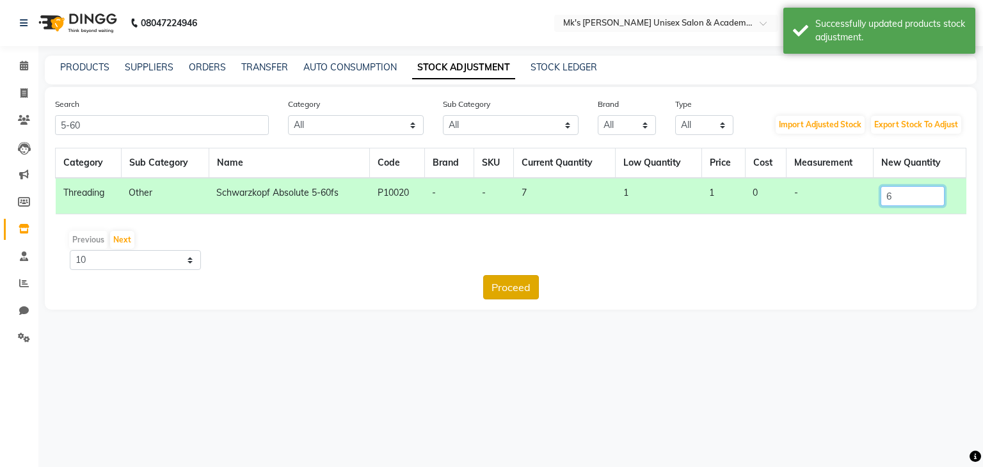
type input "6"
click at [527, 280] on button "Proceed" at bounding box center [511, 287] width 56 height 24
click at [547, 291] on button "Submit" at bounding box center [538, 287] width 51 height 24
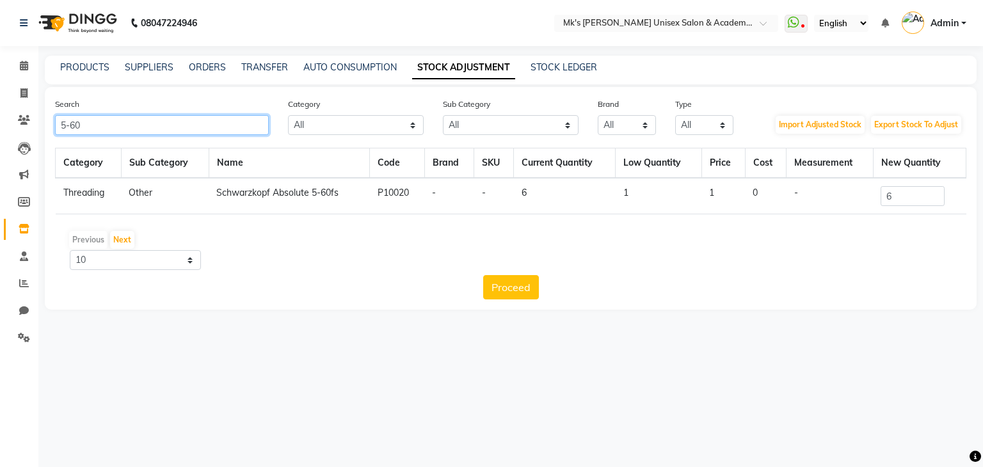
drag, startPoint x: 56, startPoint y: 115, endPoint x: 0, endPoint y: 102, distance: 57.8
click at [0, 102] on app-home "08047224946 Select Location × Mk's Milagro Unisex Salon & Academy, Vidyanagar, …" at bounding box center [491, 164] width 983 height 329
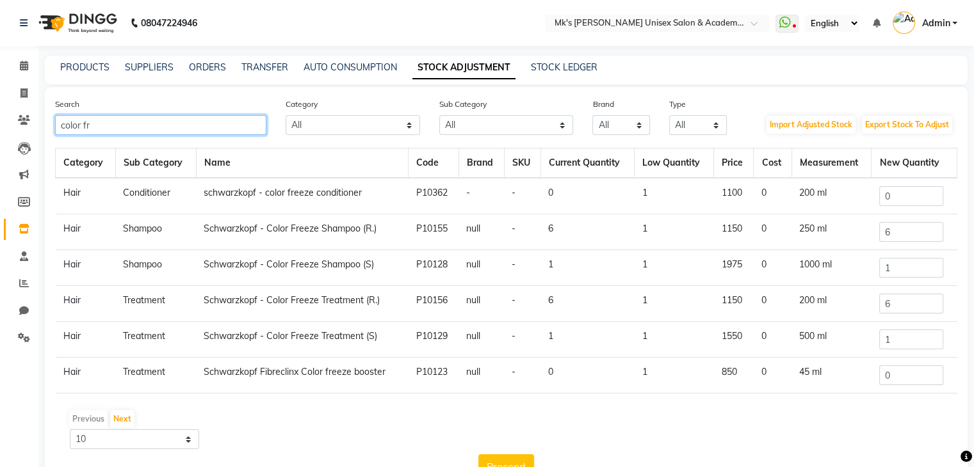
type input "color fr"
click at [902, 236] on input "6" at bounding box center [911, 232] width 64 height 20
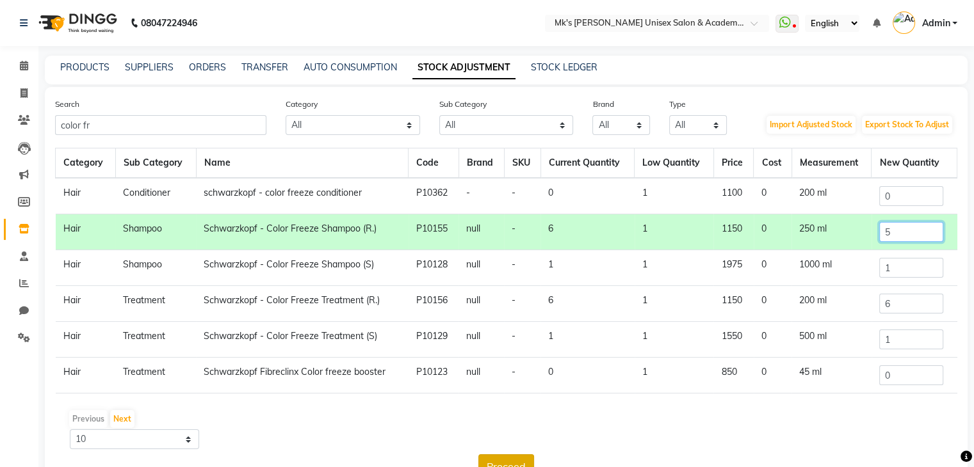
type input "5"
click at [498, 458] on button "Proceed" at bounding box center [506, 467] width 56 height 24
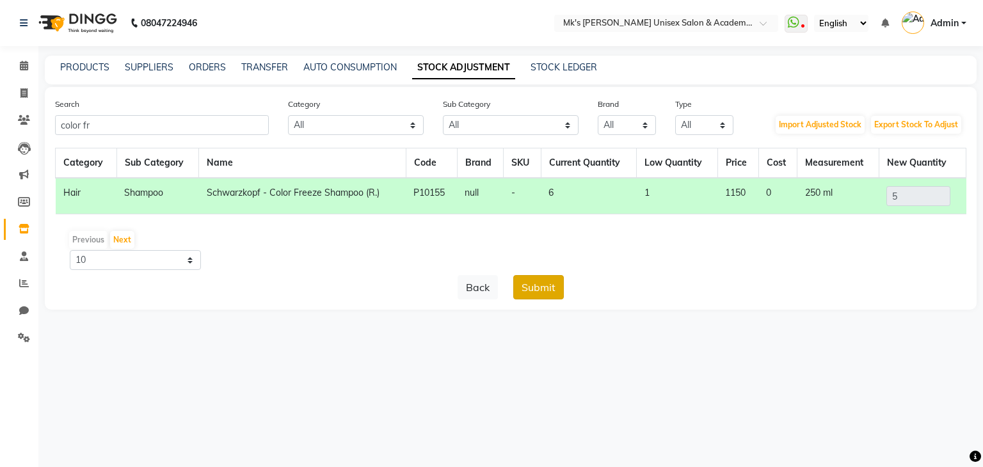
click at [533, 280] on button "Submit" at bounding box center [538, 287] width 51 height 24
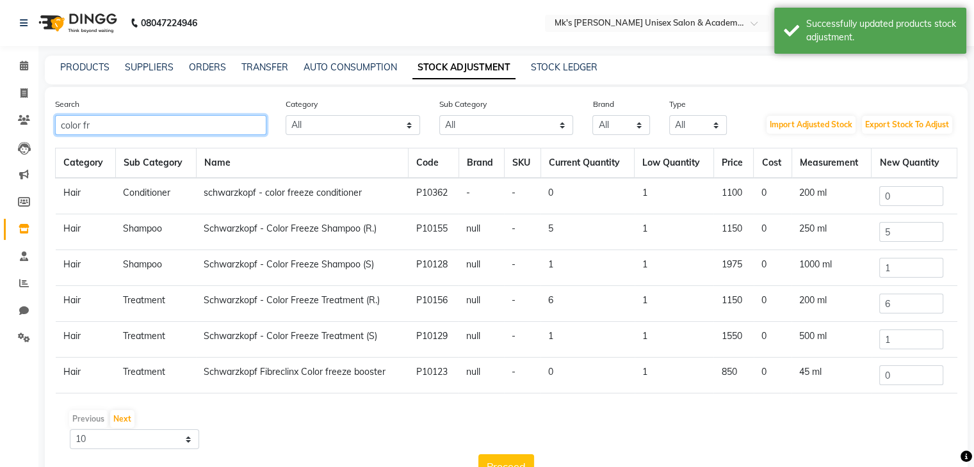
drag, startPoint x: 100, startPoint y: 125, endPoint x: 0, endPoint y: 108, distance: 101.5
click at [0, 108] on app-home "08047224946 Select Location × Mk's Milagro Unisex Salon & Academy, Vidyanagar, …" at bounding box center [487, 254] width 974 height 508
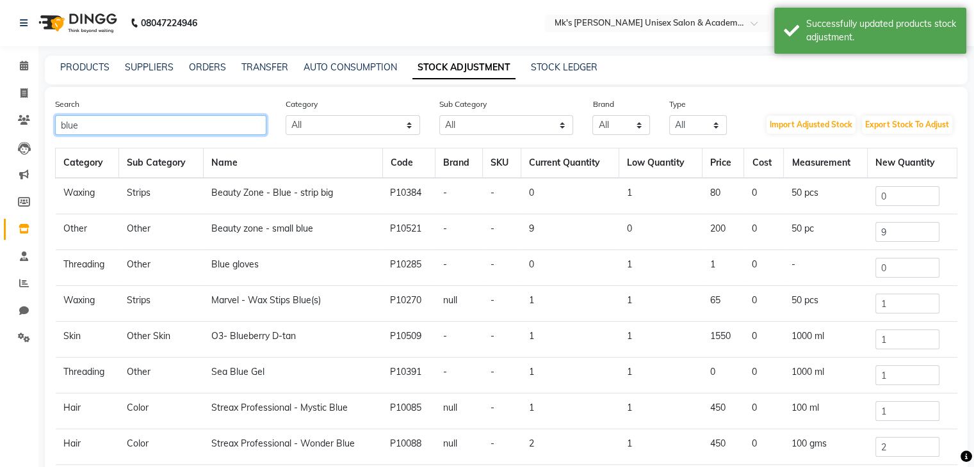
type input "blue"
click at [923, 226] on input "9" at bounding box center [907, 232] width 64 height 20
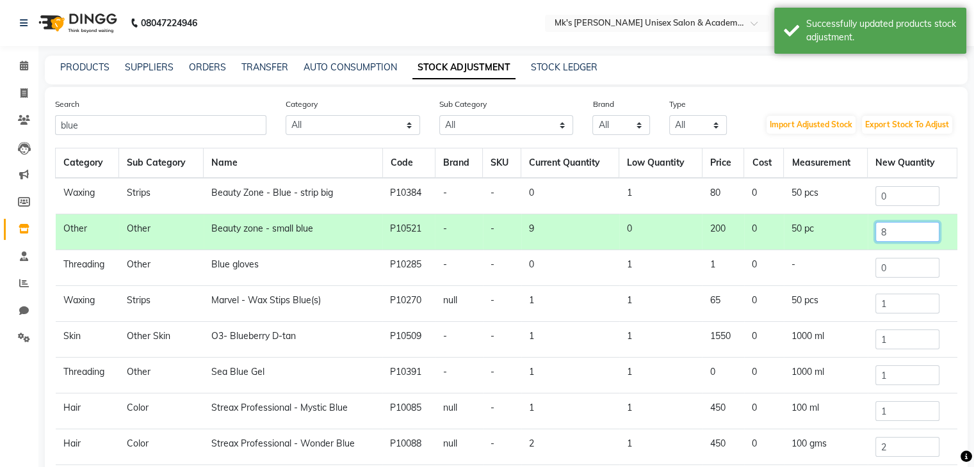
scroll to position [106, 0]
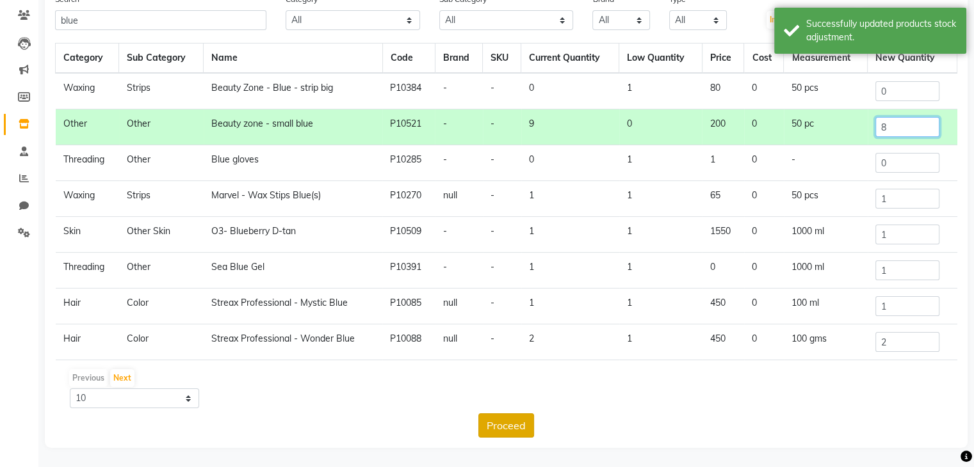
type input "8"
click at [504, 423] on button "Proceed" at bounding box center [506, 426] width 56 height 24
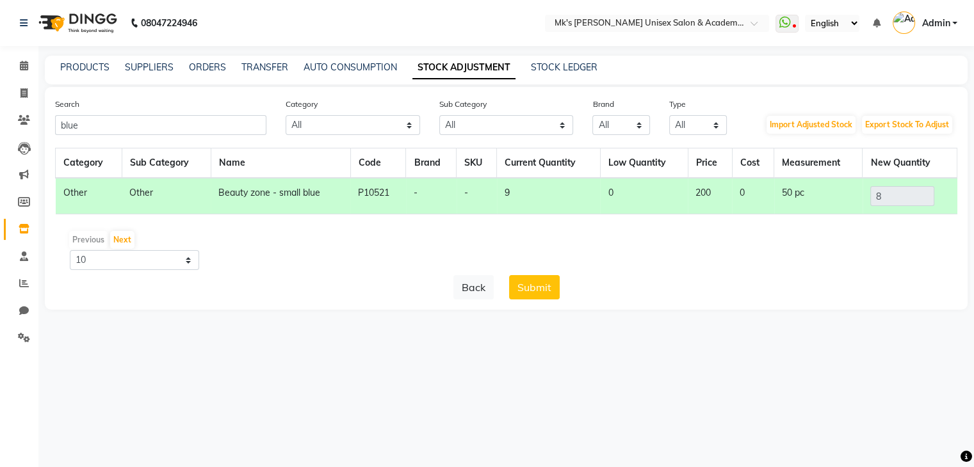
scroll to position [0, 0]
click at [543, 289] on button "Submit" at bounding box center [538, 287] width 51 height 24
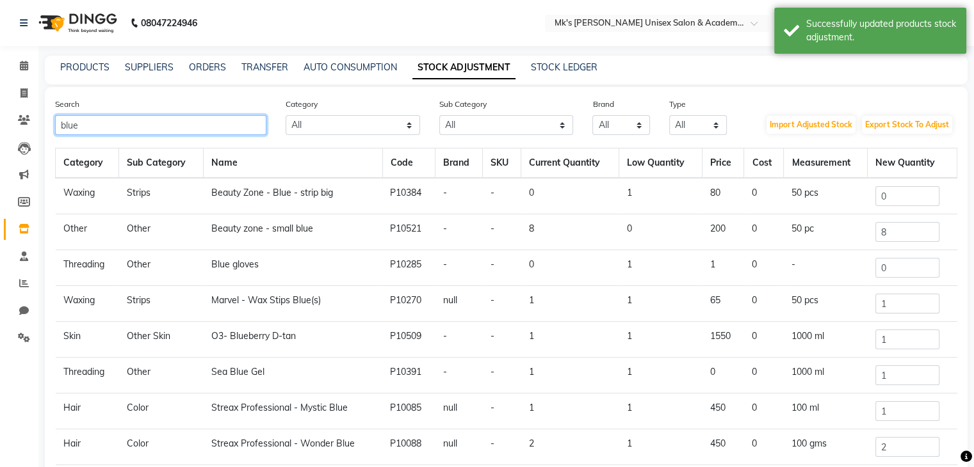
click at [64, 131] on input "blue" at bounding box center [160, 125] width 211 height 20
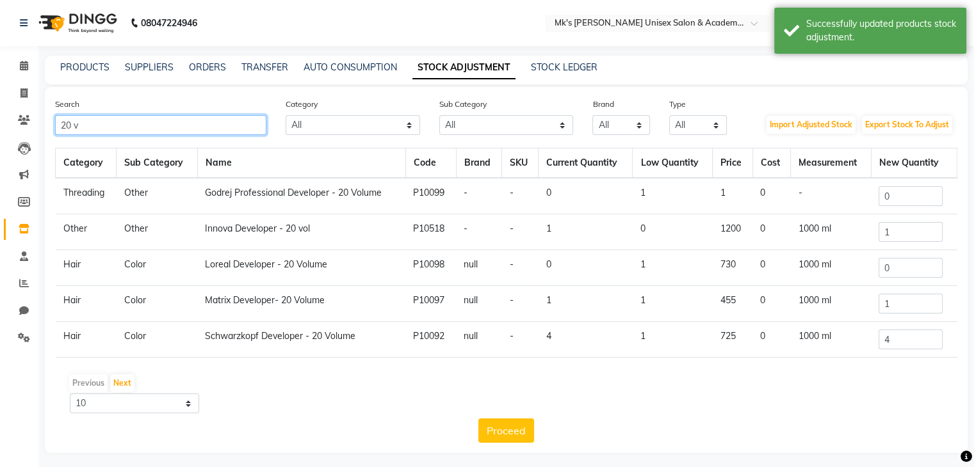
type input "20 v"
click at [899, 334] on input "4" at bounding box center [910, 340] width 64 height 20
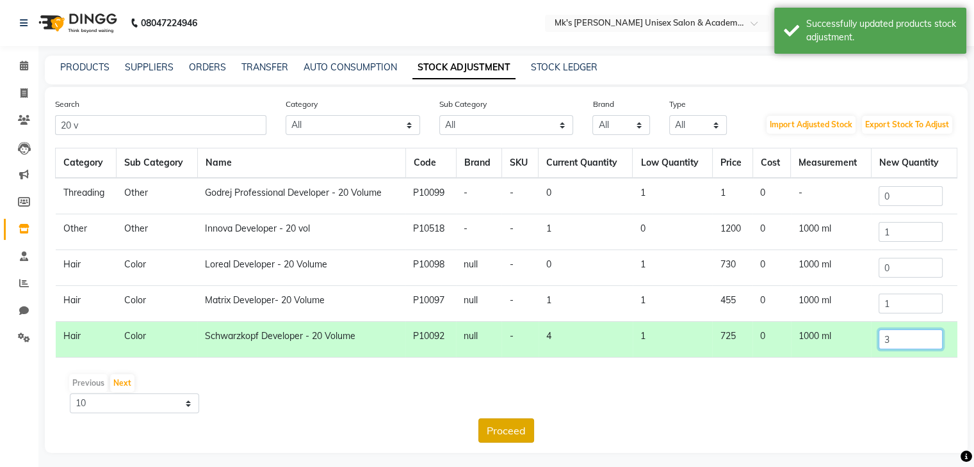
type input "3"
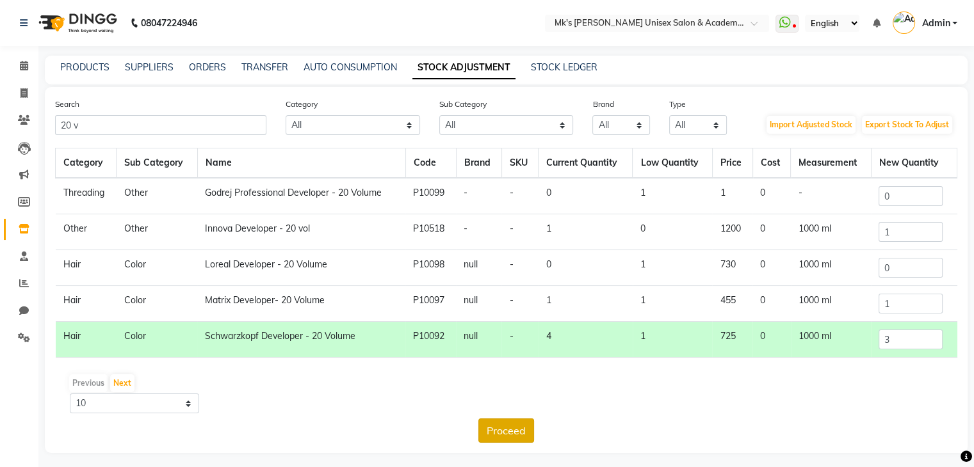
click at [518, 428] on button "Proceed" at bounding box center [506, 431] width 56 height 24
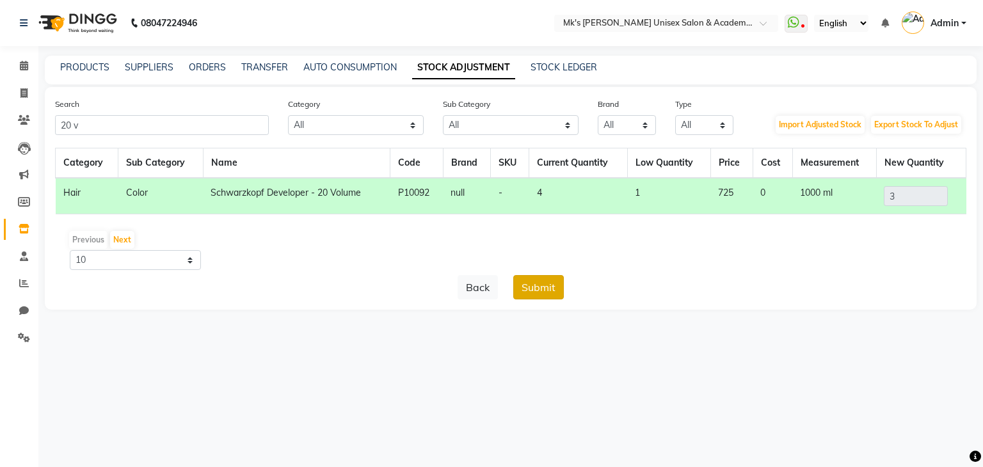
click at [531, 289] on button "Submit" at bounding box center [538, 287] width 51 height 24
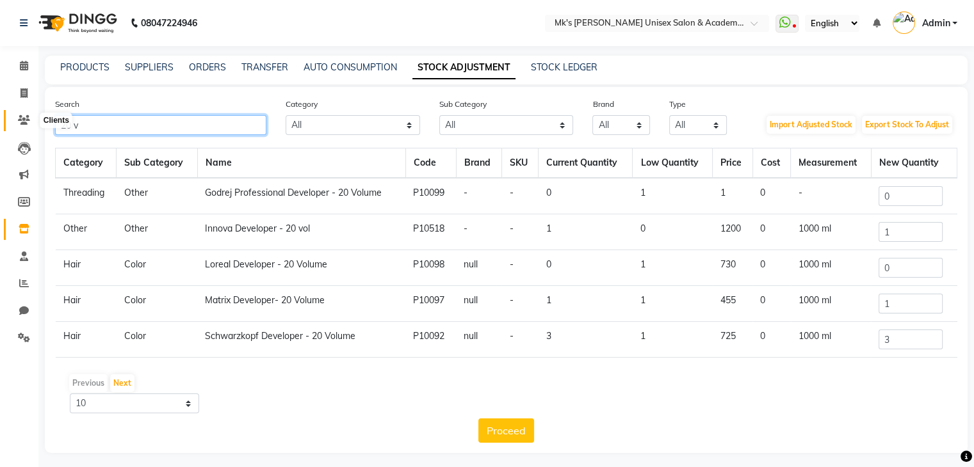
drag, startPoint x: 90, startPoint y: 122, endPoint x: 14, endPoint y: 120, distance: 76.2
click at [14, 120] on app-home "08047224946 Select Location × Mk's Milagro Unisex Salon & Academy, Vidyanagar, …" at bounding box center [487, 236] width 974 height 473
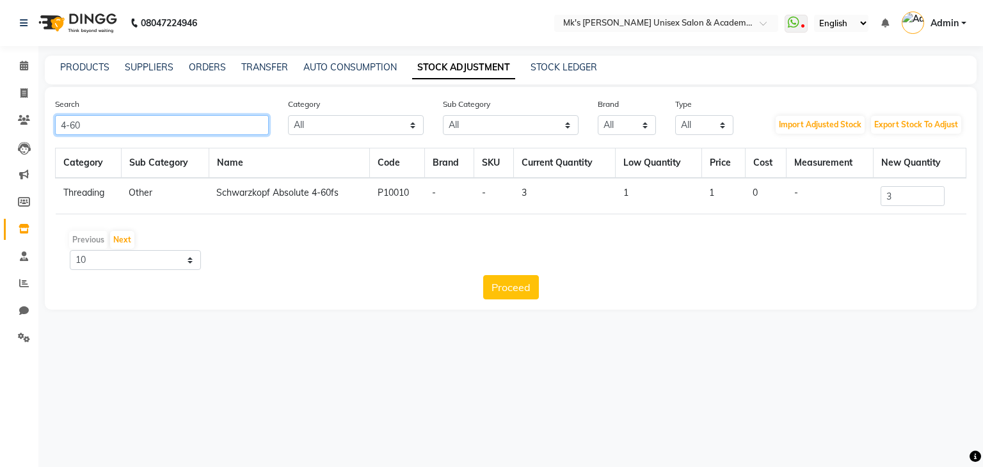
type input "4-60"
drag, startPoint x: 924, startPoint y: 207, endPoint x: 918, endPoint y: 201, distance: 8.6
click at [918, 201] on td "3" at bounding box center [919, 196] width 93 height 36
click at [918, 201] on input "3" at bounding box center [913, 196] width 64 height 20
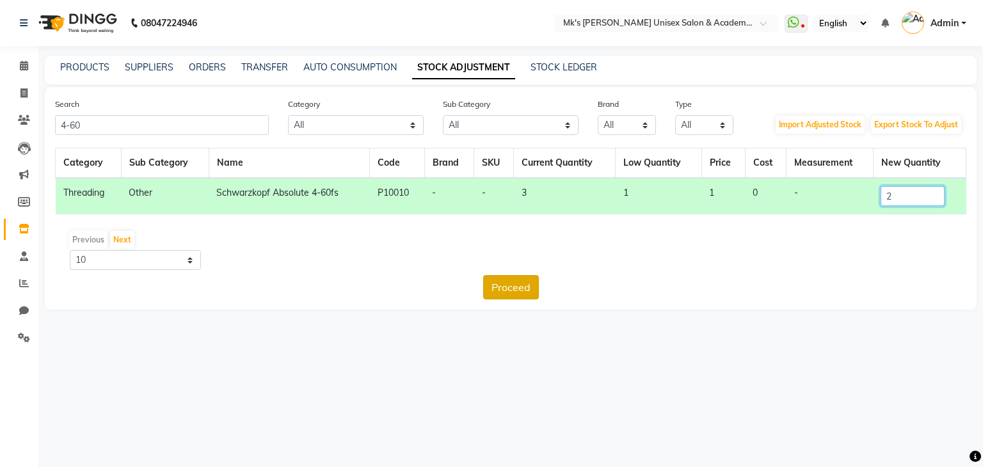
type input "2"
click at [502, 279] on button "Proceed" at bounding box center [511, 287] width 56 height 24
click at [531, 287] on button "Submit" at bounding box center [538, 287] width 51 height 24
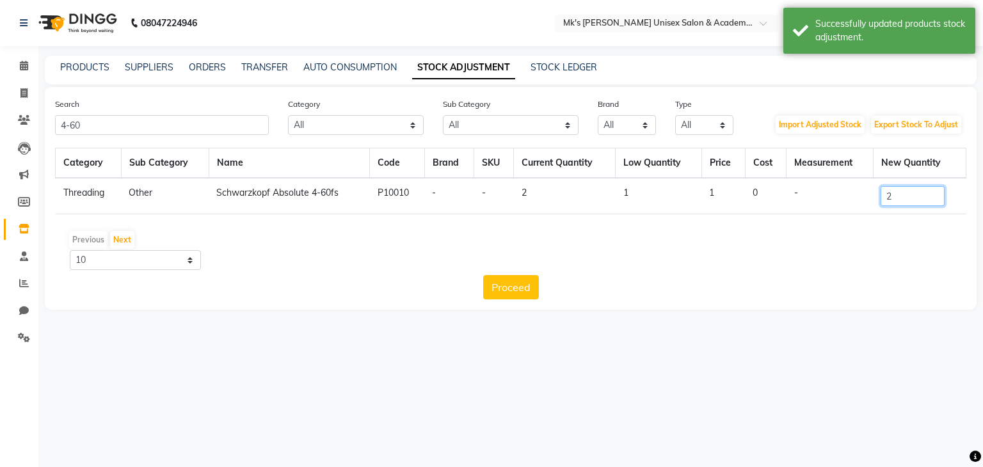
click at [900, 200] on input "2" at bounding box center [913, 196] width 64 height 20
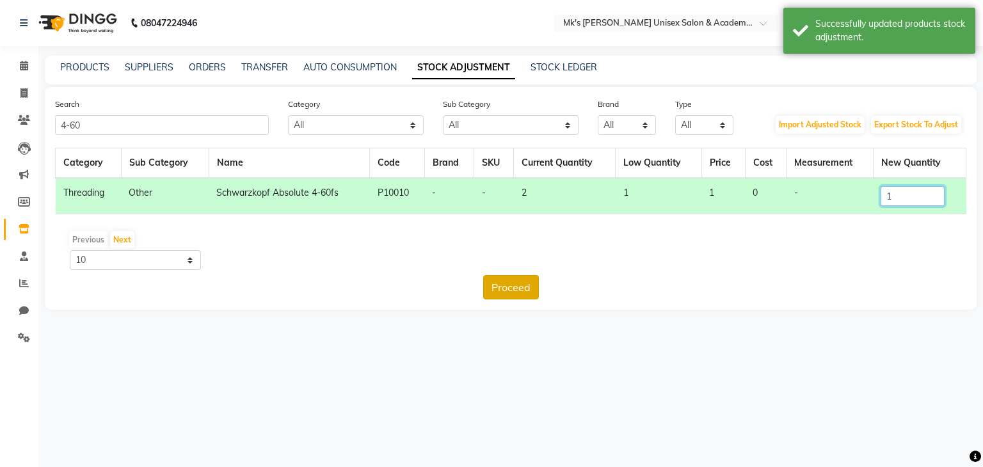
type input "1"
click at [508, 282] on button "Proceed" at bounding box center [511, 287] width 56 height 24
click at [529, 280] on button "Submit" at bounding box center [538, 287] width 51 height 24
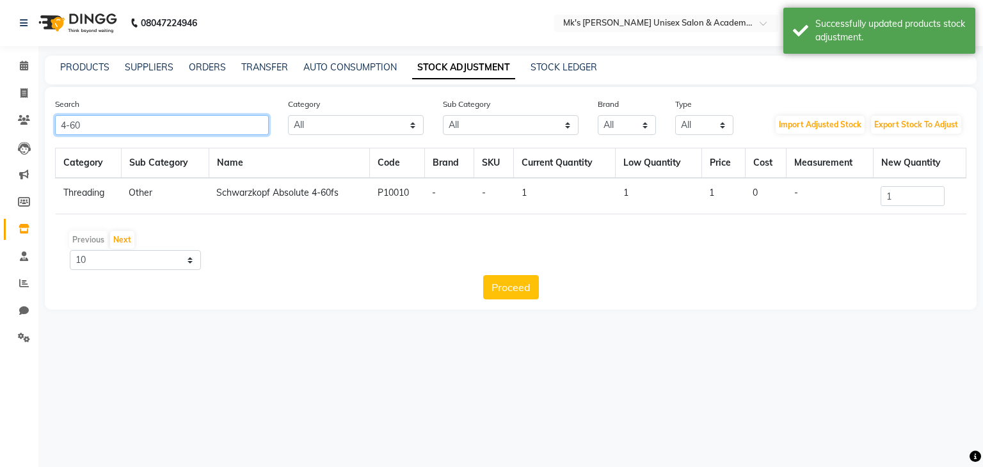
click at [110, 127] on input "4-60" at bounding box center [162, 125] width 214 height 20
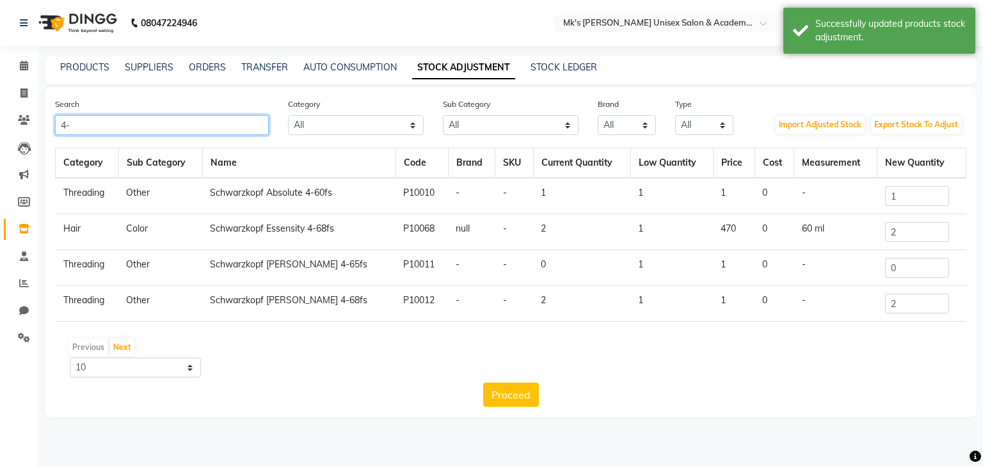
type input "4"
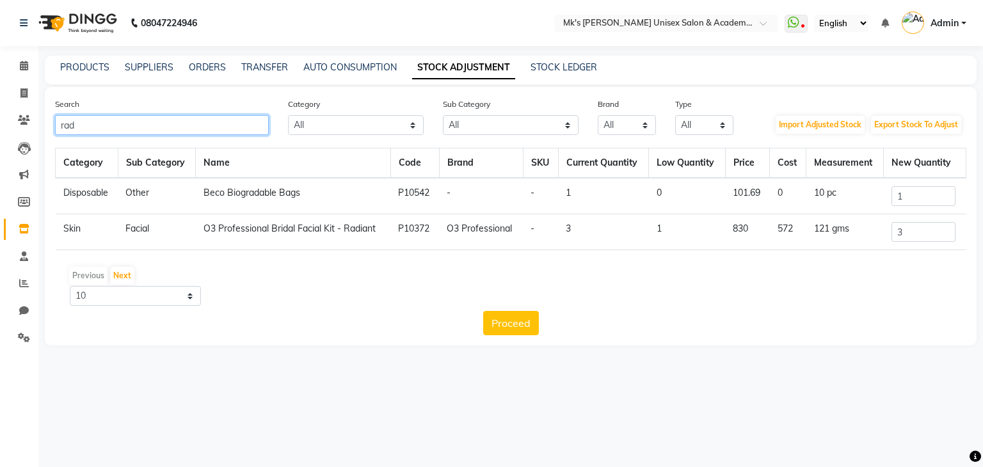
type input "rad"
click at [932, 243] on td "3" at bounding box center [925, 232] width 83 height 36
drag, startPoint x: 932, startPoint y: 243, endPoint x: 927, endPoint y: 230, distance: 13.2
click at [927, 230] on td "3" at bounding box center [925, 232] width 83 height 36
click at [927, 230] on input "3" at bounding box center [924, 232] width 64 height 20
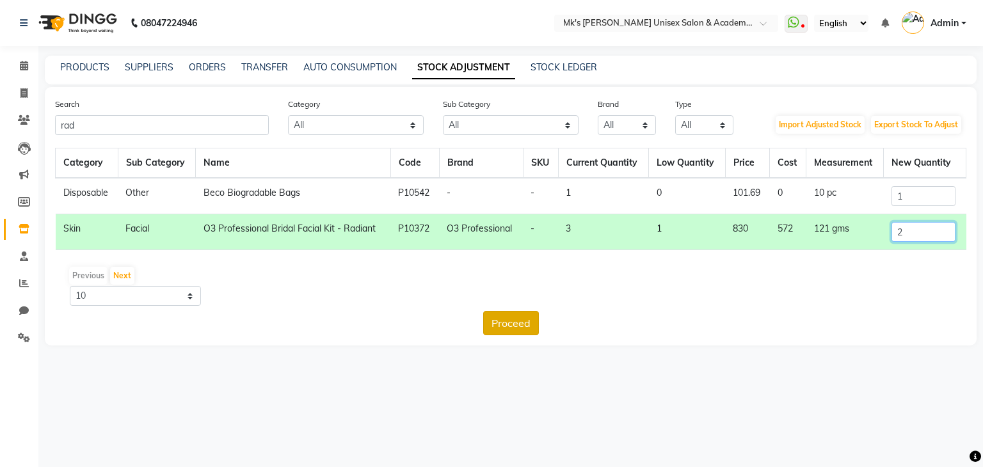
type input "2"
click at [519, 318] on button "Proceed" at bounding box center [511, 323] width 56 height 24
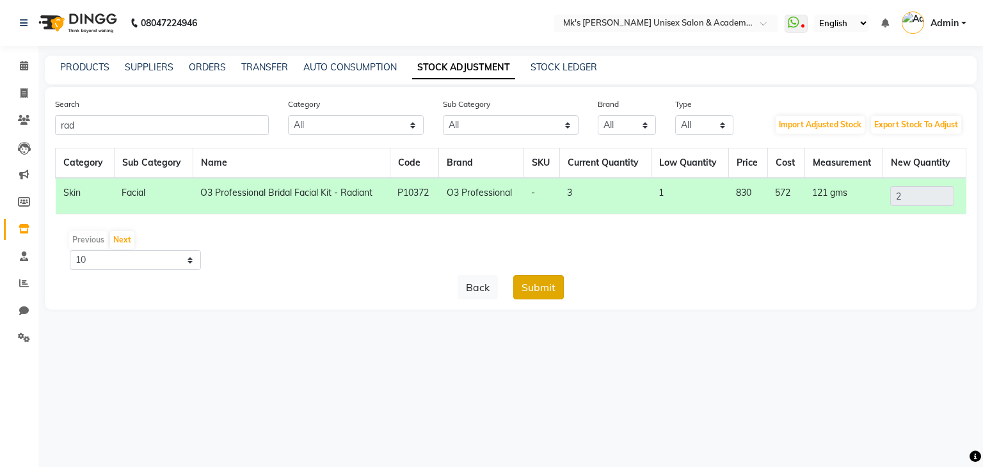
click at [560, 284] on button "Submit" at bounding box center [538, 287] width 51 height 24
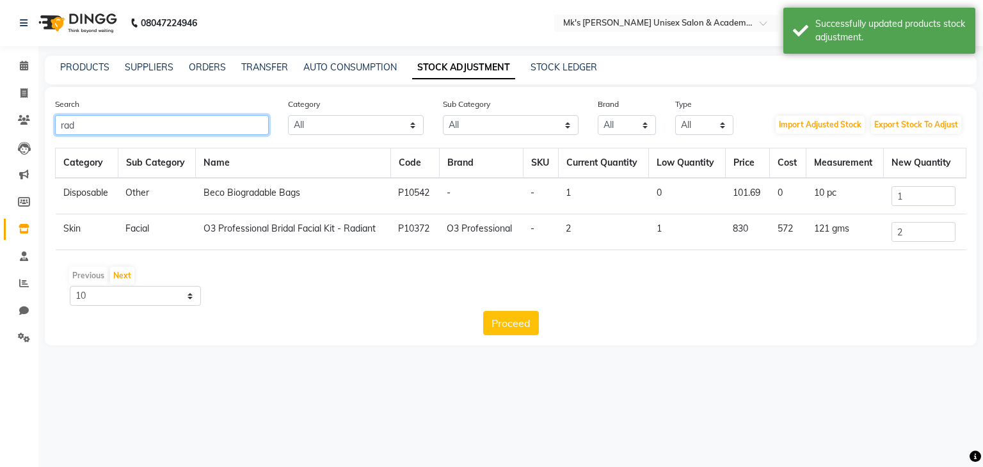
click at [65, 126] on input "rad" at bounding box center [162, 125] width 214 height 20
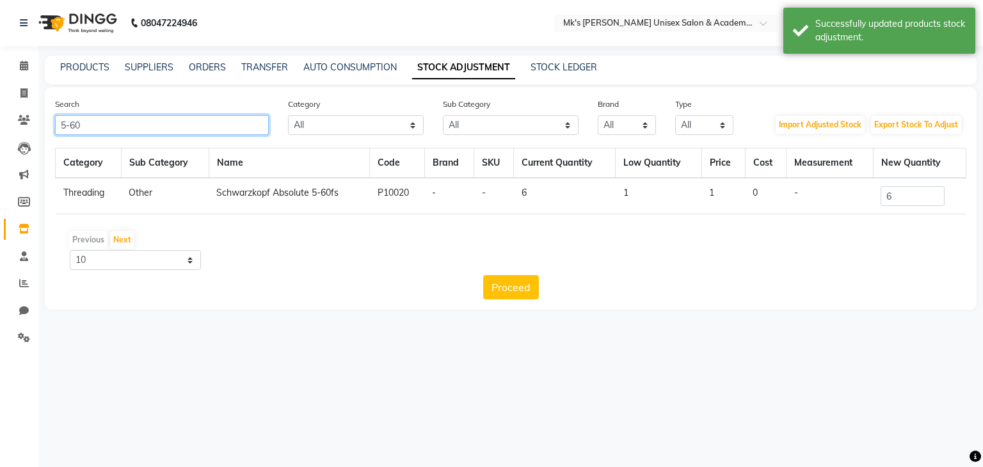
type input "5-60"
click at [909, 203] on input "6" at bounding box center [913, 196] width 64 height 20
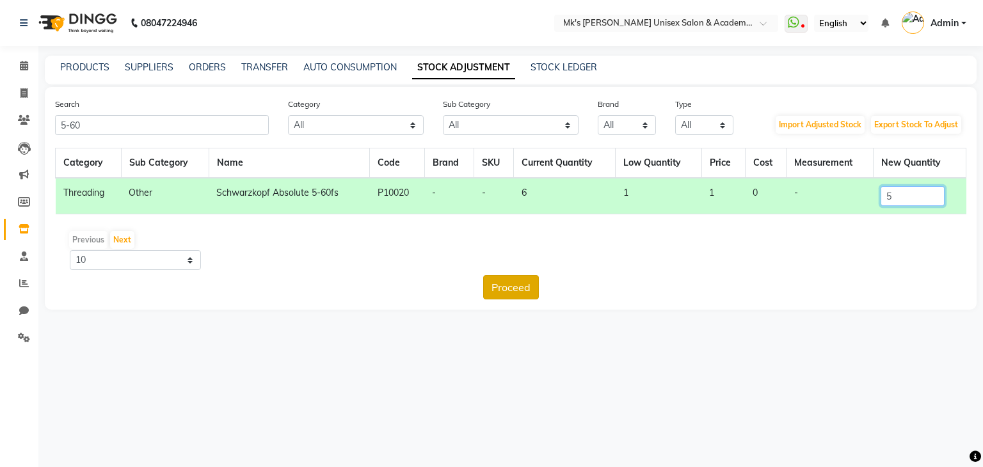
type input "5"
click at [522, 279] on button "Proceed" at bounding box center [511, 287] width 56 height 24
click at [551, 289] on button "Submit" at bounding box center [538, 287] width 51 height 24
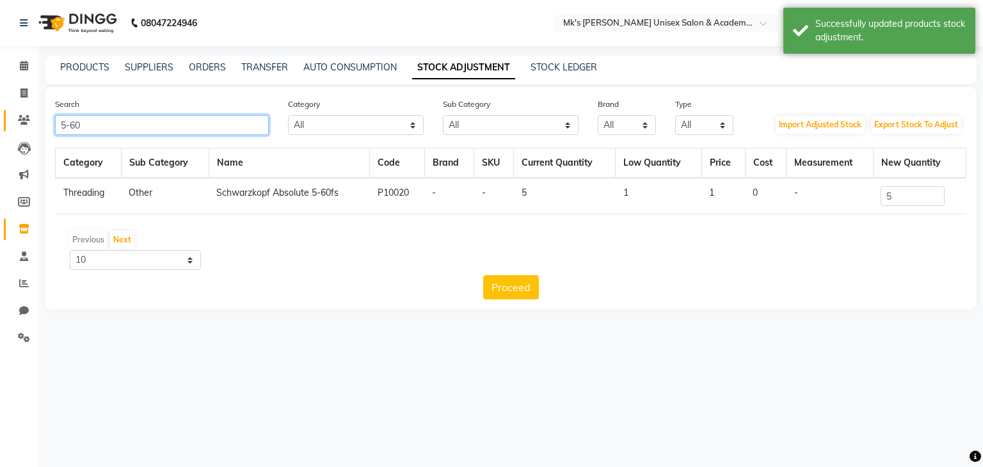
drag, startPoint x: 90, startPoint y: 134, endPoint x: 29, endPoint y: 123, distance: 61.2
click at [29, 123] on app-home "08047224946 Select Location × Mk's Milagro Unisex Salon & Academy, Vidyanagar, …" at bounding box center [491, 164] width 983 height 329
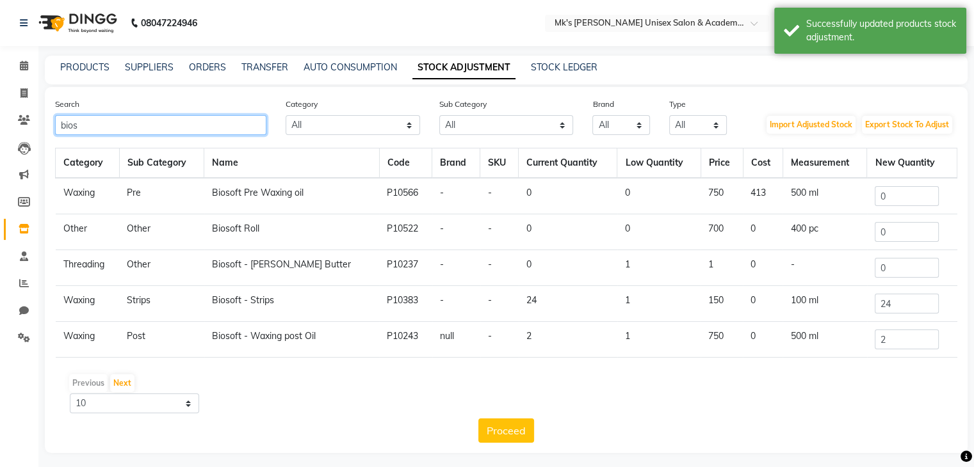
type input "bios"
click at [898, 304] on input "24" at bounding box center [907, 304] width 64 height 20
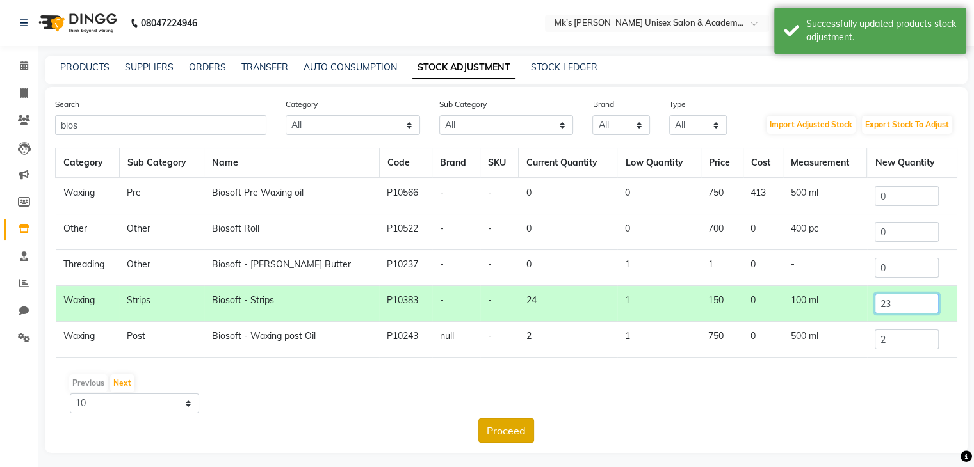
type input "23"
click at [498, 428] on button "Proceed" at bounding box center [506, 431] width 56 height 24
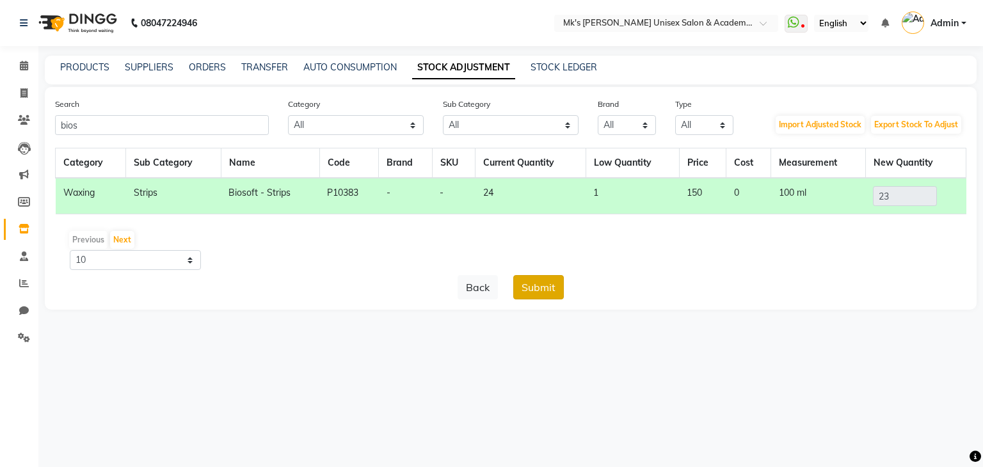
click at [541, 285] on button "Submit" at bounding box center [538, 287] width 51 height 24
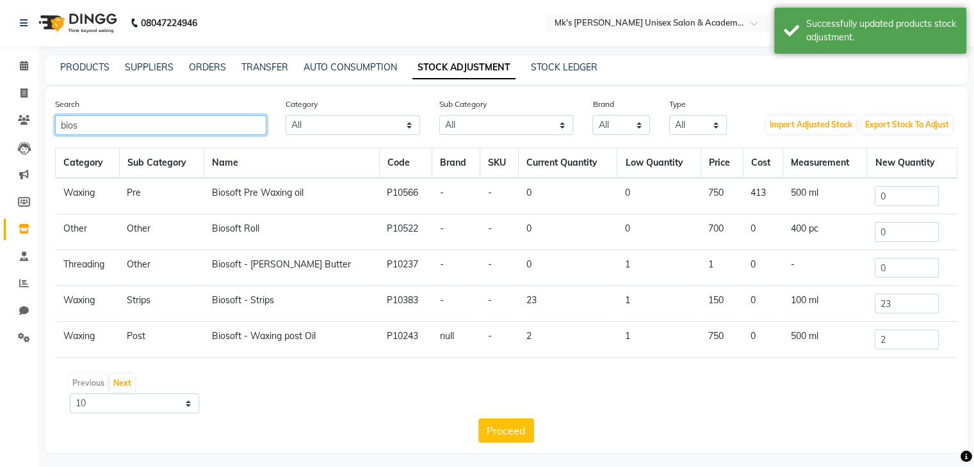
click at [67, 120] on input "bios" at bounding box center [160, 125] width 211 height 20
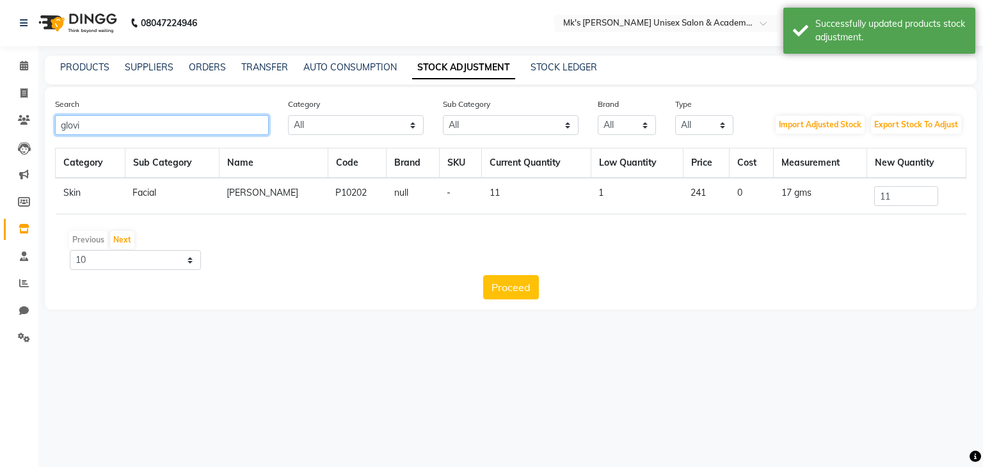
type input "glovi"
click at [929, 189] on input "11" at bounding box center [907, 196] width 64 height 20
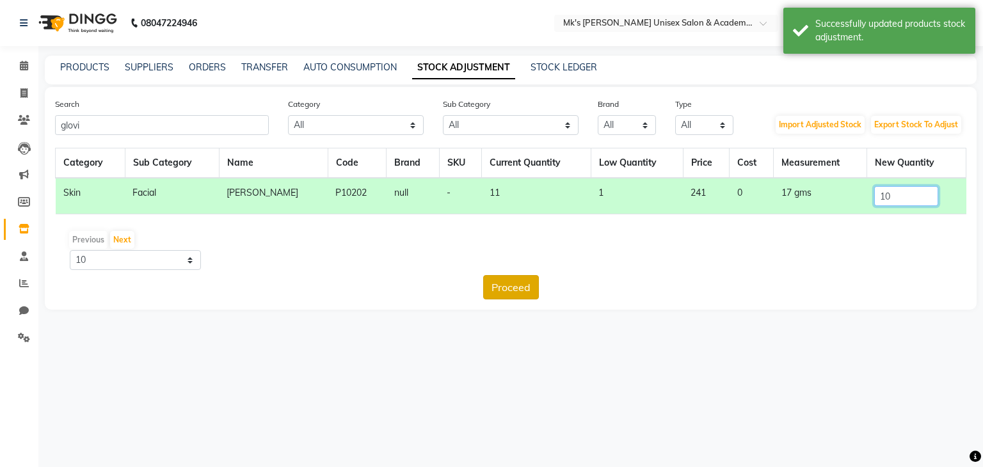
type input "10"
click at [521, 285] on button "Proceed" at bounding box center [511, 287] width 56 height 24
click at [540, 287] on button "Submit" at bounding box center [538, 287] width 51 height 24
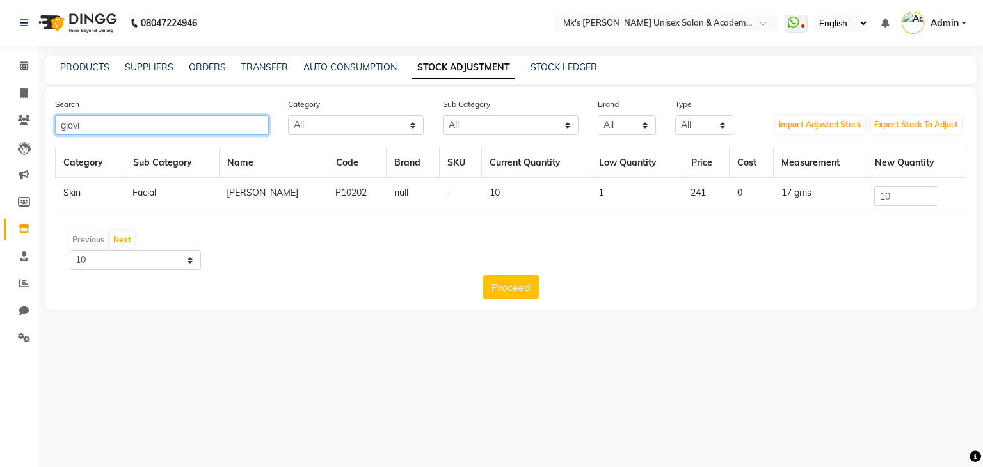
click at [59, 127] on input "glovi" at bounding box center [162, 125] width 214 height 20
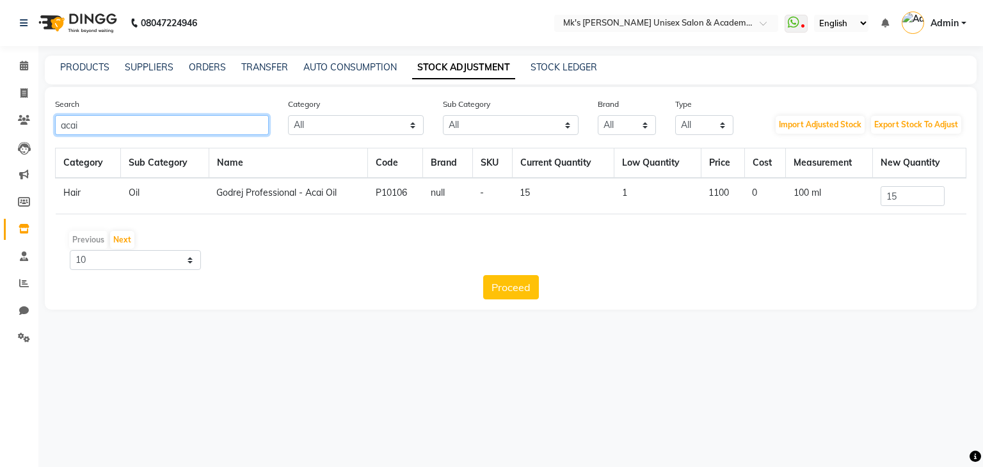
type input "acai"
click at [903, 195] on input "15" at bounding box center [913, 196] width 64 height 20
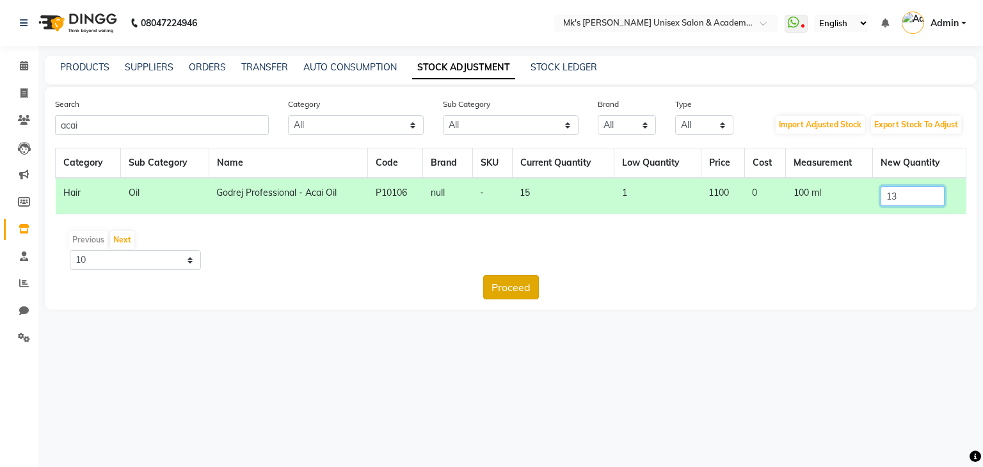
type input "13"
click at [522, 282] on button "Proceed" at bounding box center [511, 287] width 56 height 24
click at [542, 282] on button "Submit" at bounding box center [538, 287] width 51 height 24
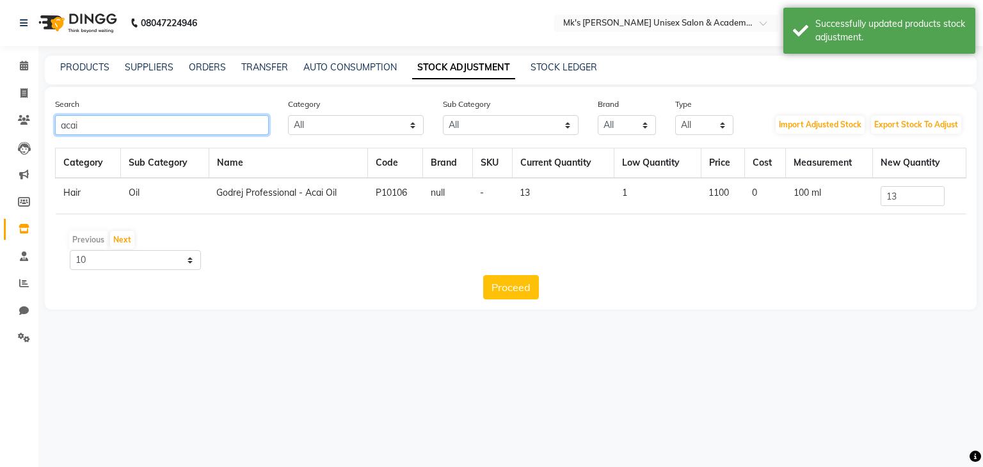
click at [72, 131] on input "acai" at bounding box center [162, 125] width 214 height 20
type input "5-60"
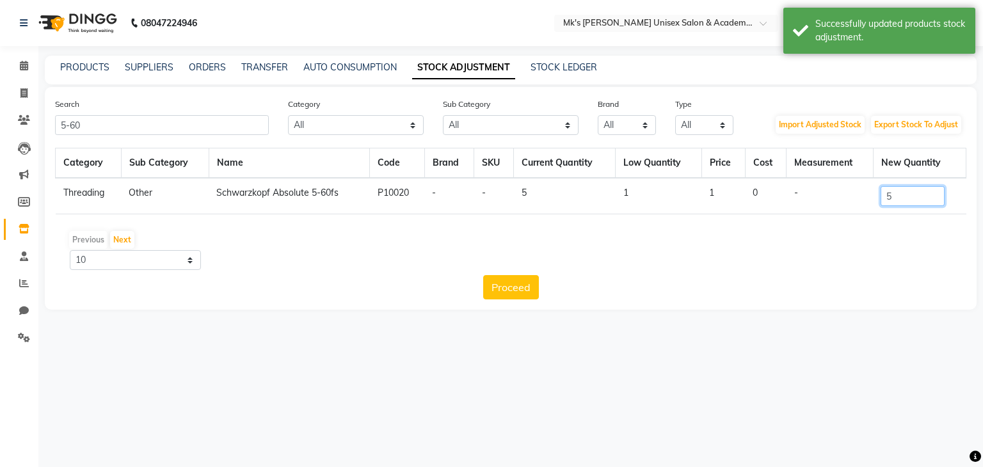
click at [923, 190] on input "5" at bounding box center [913, 196] width 64 height 20
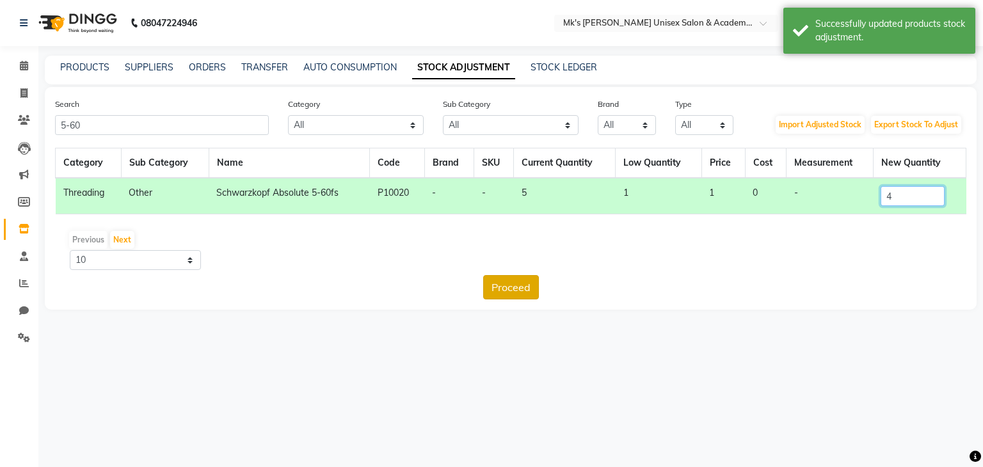
type input "4"
click at [514, 282] on button "Proceed" at bounding box center [511, 287] width 56 height 24
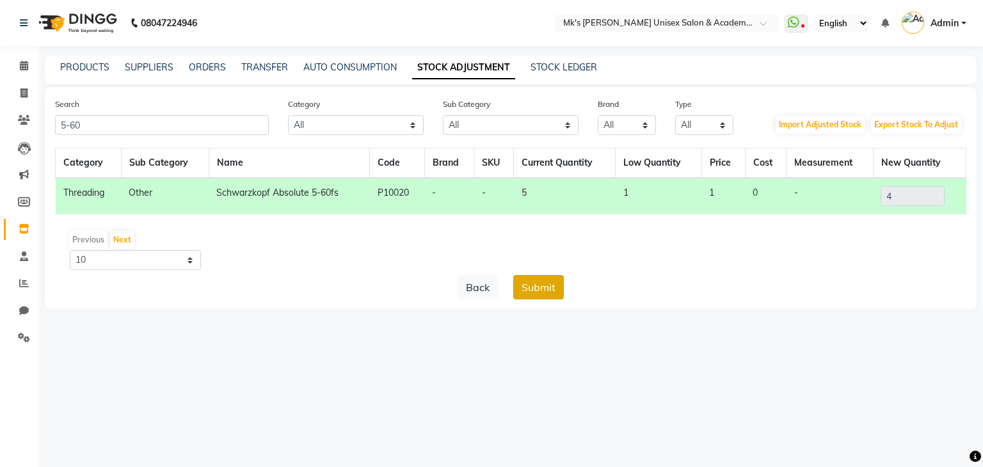
click at [535, 282] on button "Submit" at bounding box center [538, 287] width 51 height 24
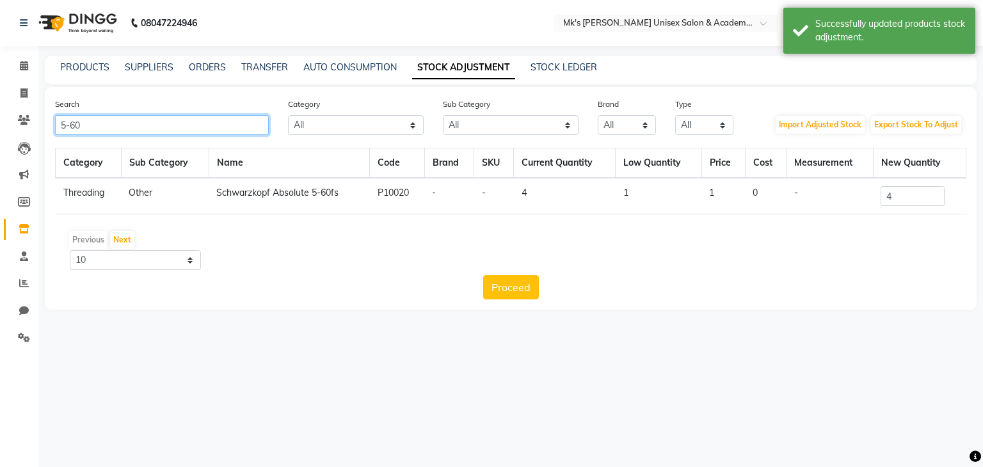
drag, startPoint x: 86, startPoint y: 129, endPoint x: 0, endPoint y: 126, distance: 85.8
click at [0, 126] on app-home "08047224946 Select Location × Mk's Milagro Unisex Salon & Academy, Vidyanagar, …" at bounding box center [491, 164] width 983 height 329
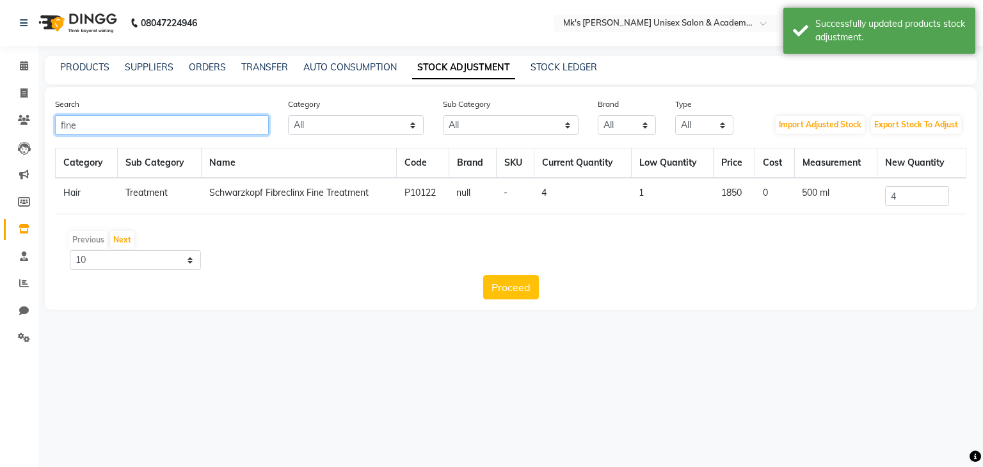
type input "fine"
click at [899, 195] on input "4" at bounding box center [917, 196] width 64 height 20
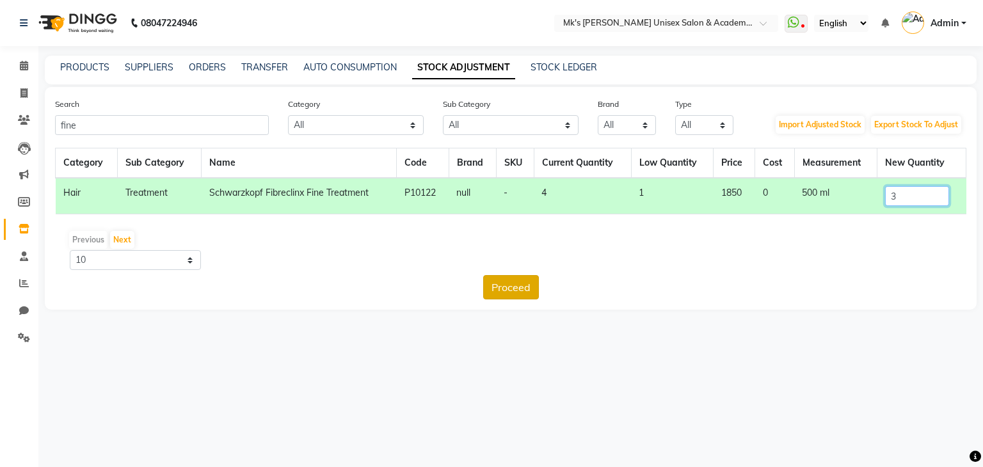
type input "3"
click at [530, 283] on button "Proceed" at bounding box center [511, 287] width 56 height 24
click at [546, 287] on button "Submit" at bounding box center [538, 287] width 51 height 24
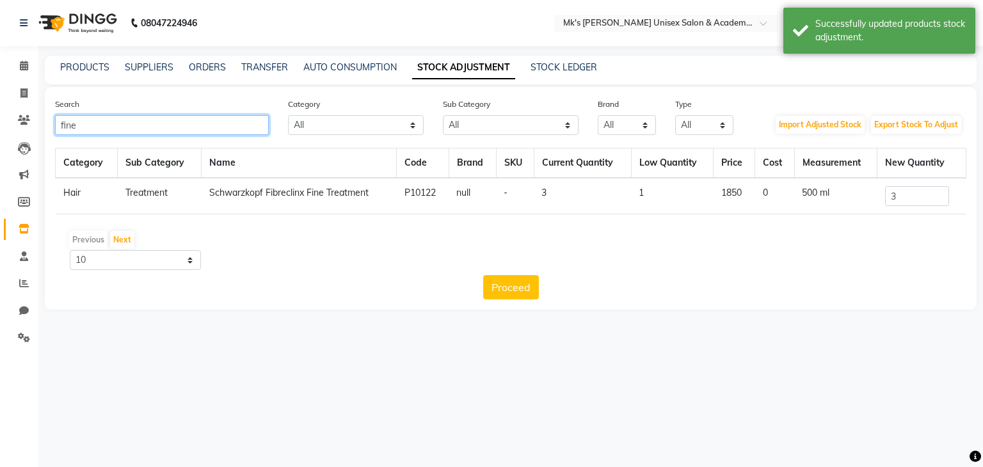
click at [69, 128] on input "fine" at bounding box center [162, 125] width 214 height 20
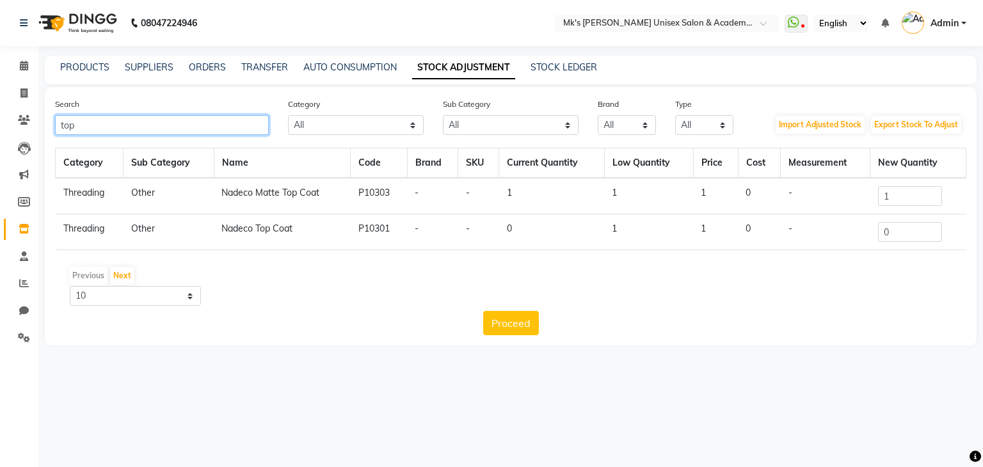
click at [68, 124] on input "top" at bounding box center [162, 125] width 214 height 20
type input "f"
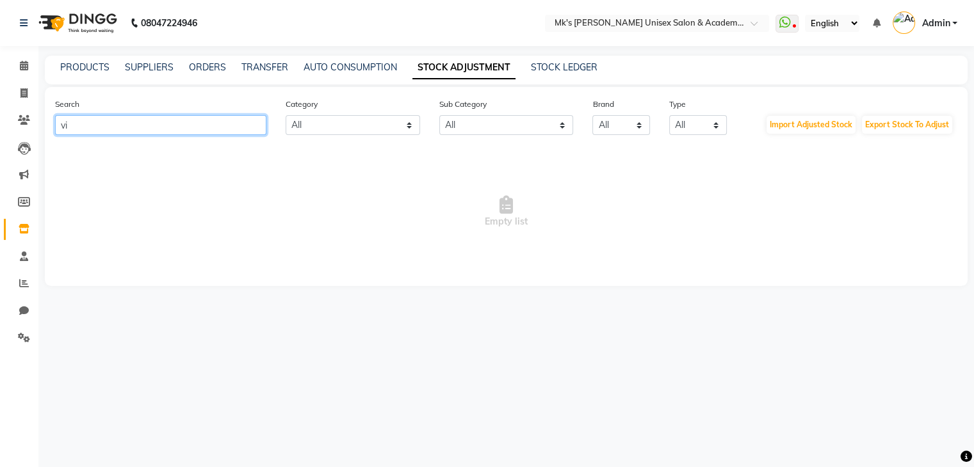
type input "v"
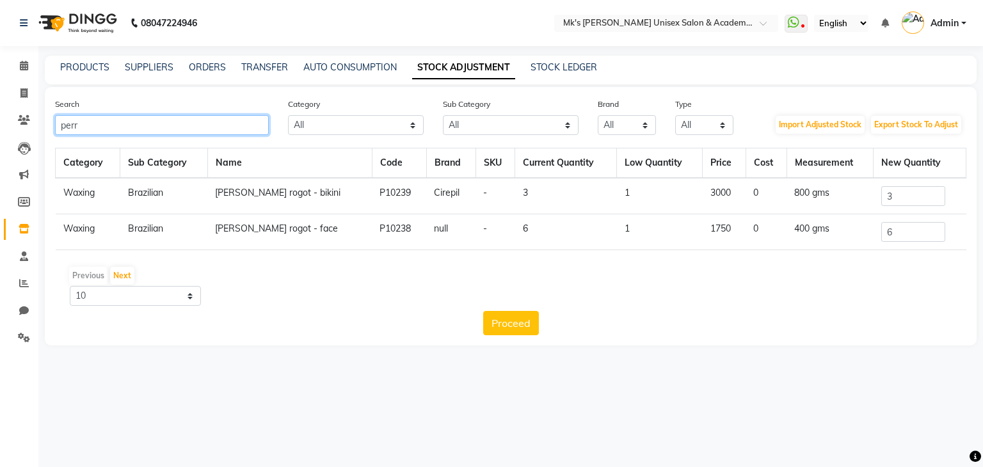
type input "perr"
click at [923, 227] on input "6" at bounding box center [914, 232] width 64 height 20
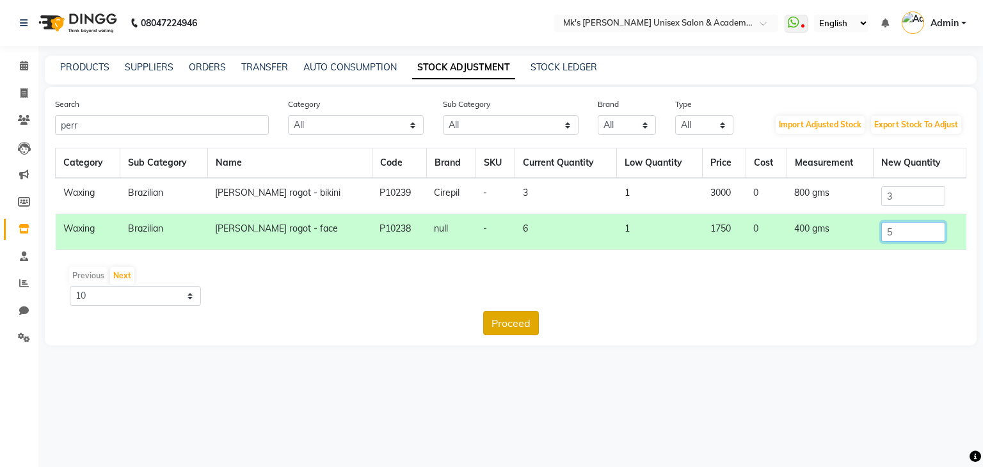
type input "5"
click at [499, 324] on button "Proceed" at bounding box center [511, 323] width 56 height 24
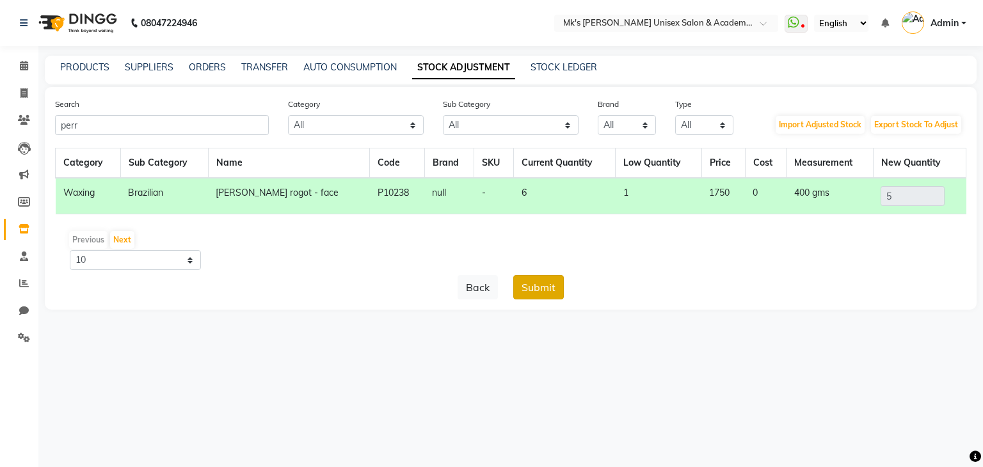
click at [542, 284] on button "Submit" at bounding box center [538, 287] width 51 height 24
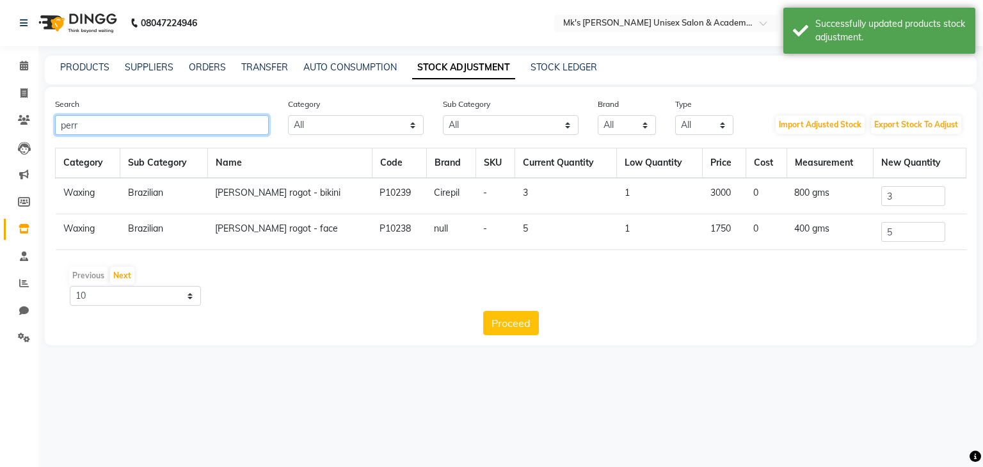
click at [59, 134] on input "perr" at bounding box center [162, 125] width 214 height 20
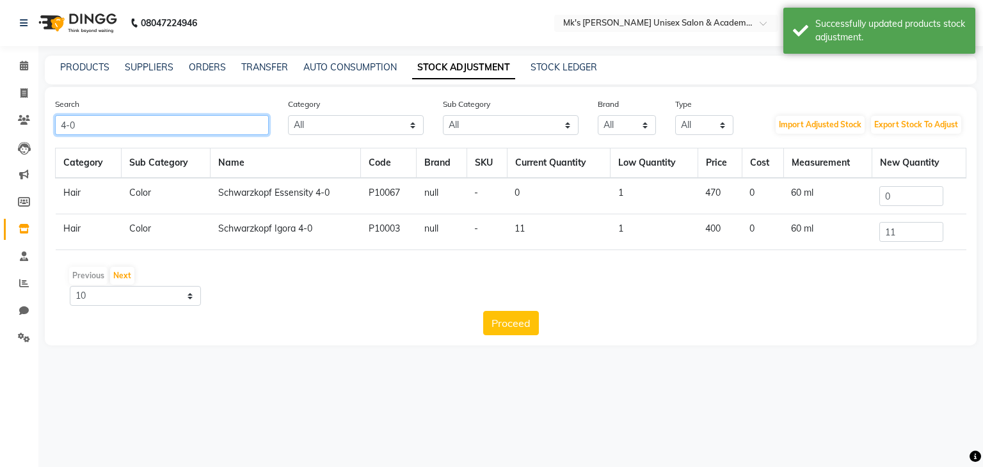
type input "4-0"
click at [912, 236] on input "11" at bounding box center [912, 232] width 64 height 20
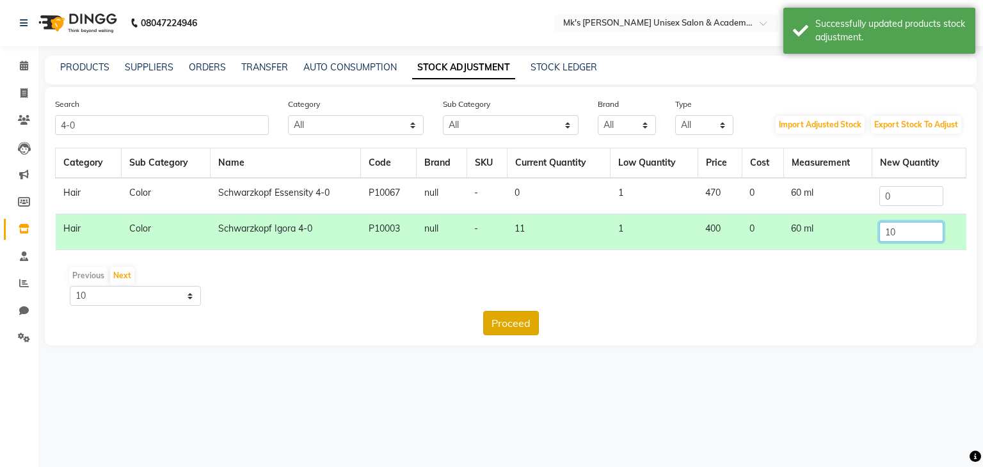
type input "10"
click at [512, 321] on button "Proceed" at bounding box center [511, 323] width 56 height 24
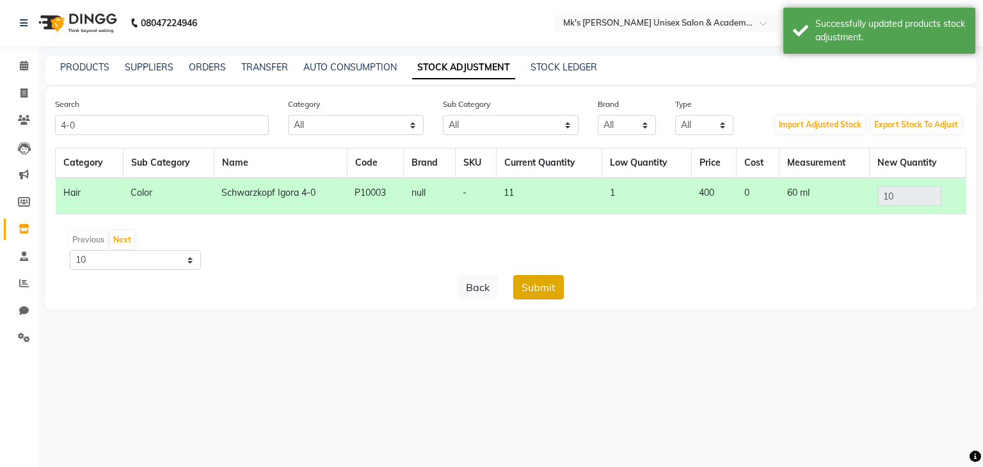
click at [542, 291] on button "Submit" at bounding box center [538, 287] width 51 height 24
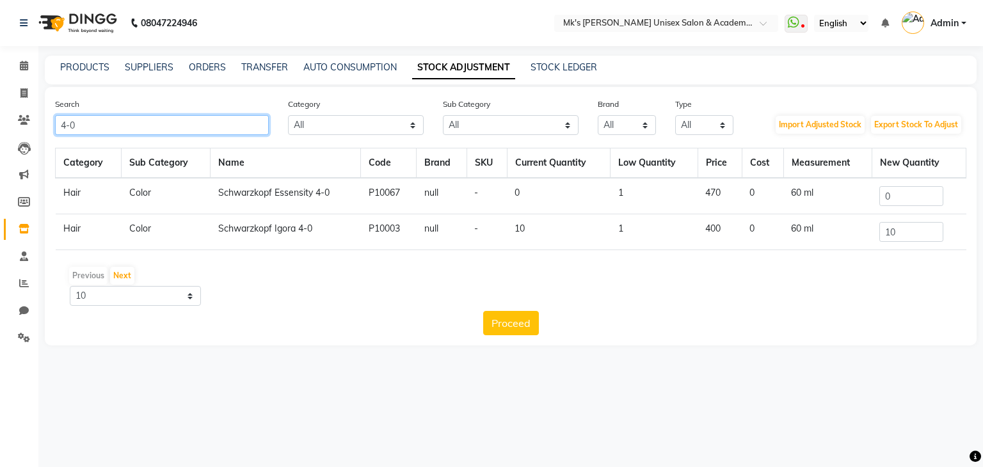
click at [95, 123] on input "4-0" at bounding box center [162, 125] width 214 height 20
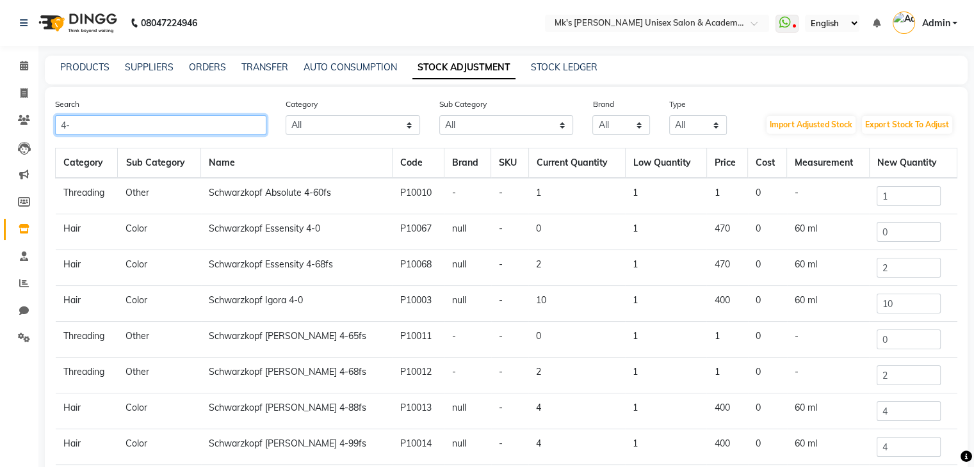
type input "4"
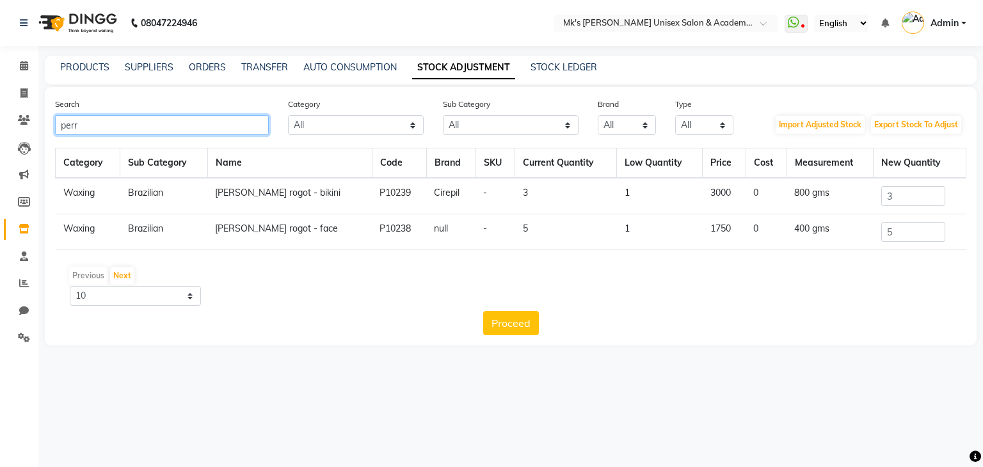
type input "perr"
click at [909, 226] on input "5" at bounding box center [914, 232] width 64 height 20
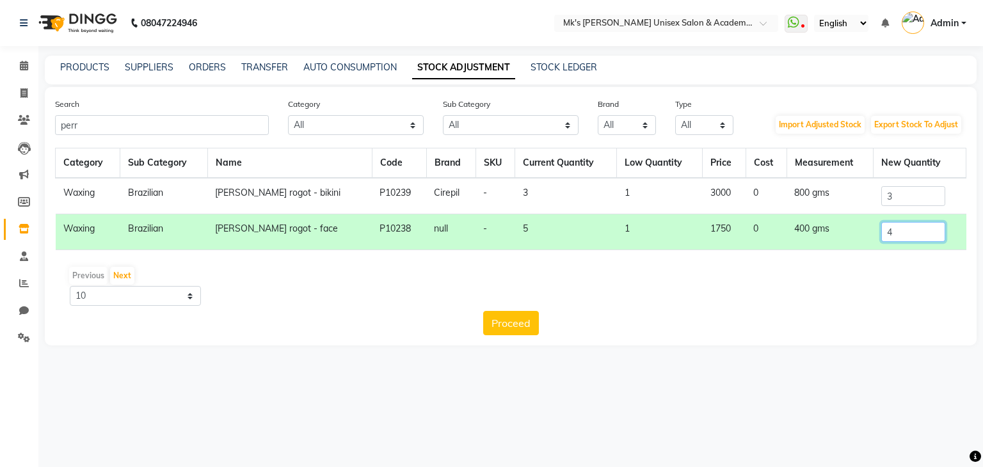
type input "4"
drag, startPoint x: 533, startPoint y: 308, endPoint x: 532, endPoint y: 321, distance: 12.8
click at [532, 321] on div "Category Sub Category Name Code Brand SKU Current Quantity Low Quantity Price C…" at bounding box center [511, 242] width 912 height 188
click at [532, 321] on button "Proceed" at bounding box center [511, 323] width 56 height 24
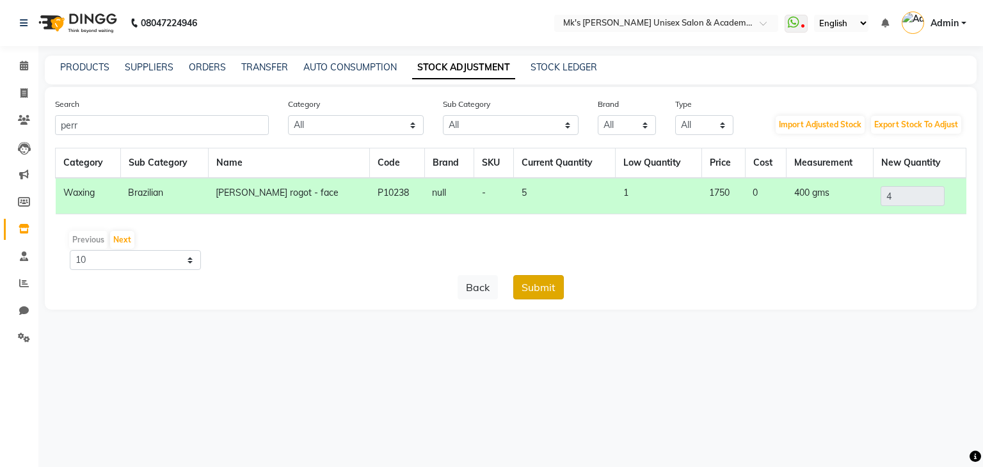
click at [551, 289] on button "Submit" at bounding box center [538, 287] width 51 height 24
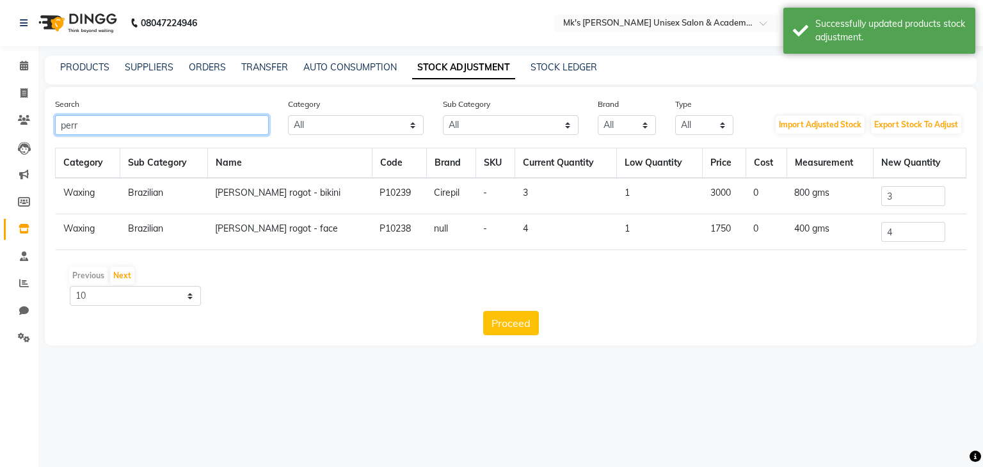
click at [55, 124] on input "perr" at bounding box center [162, 125] width 214 height 20
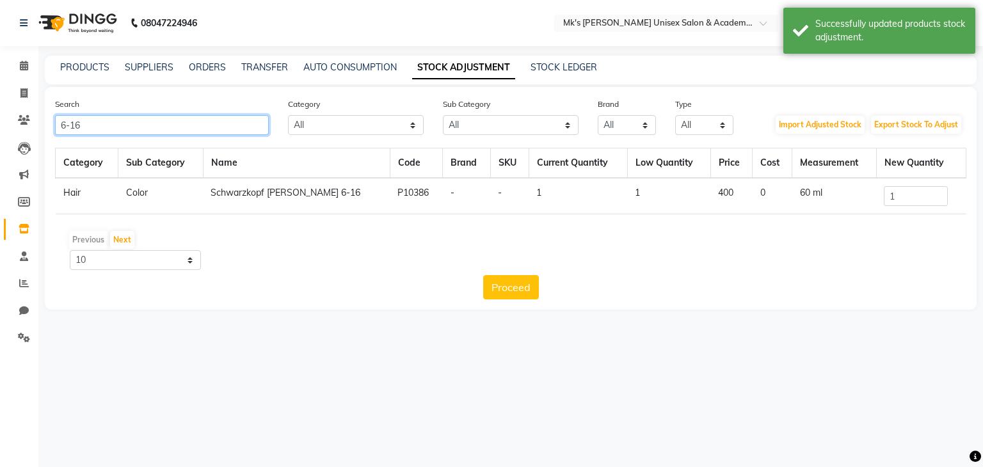
type input "6-16"
click at [919, 200] on input "1" at bounding box center [916, 196] width 64 height 20
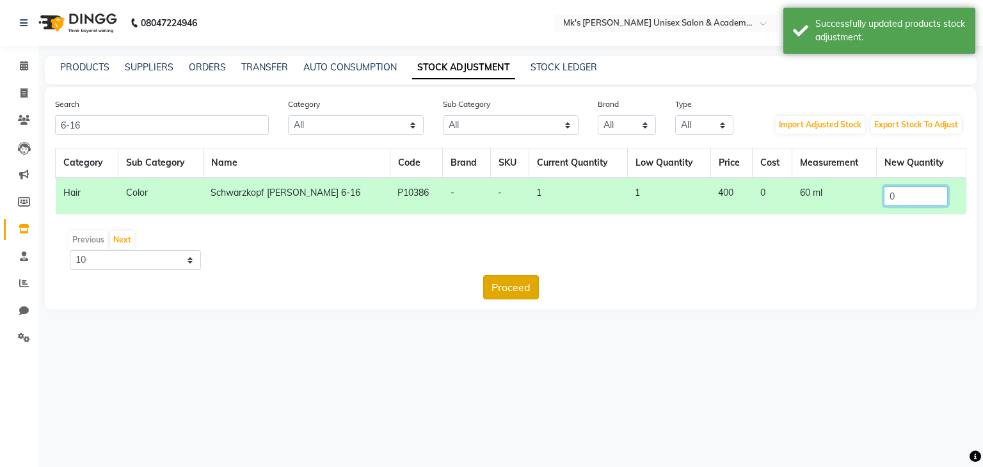
type input "0"
click at [512, 290] on button "Proceed" at bounding box center [511, 287] width 56 height 24
click at [529, 292] on button "Submit" at bounding box center [538, 287] width 51 height 24
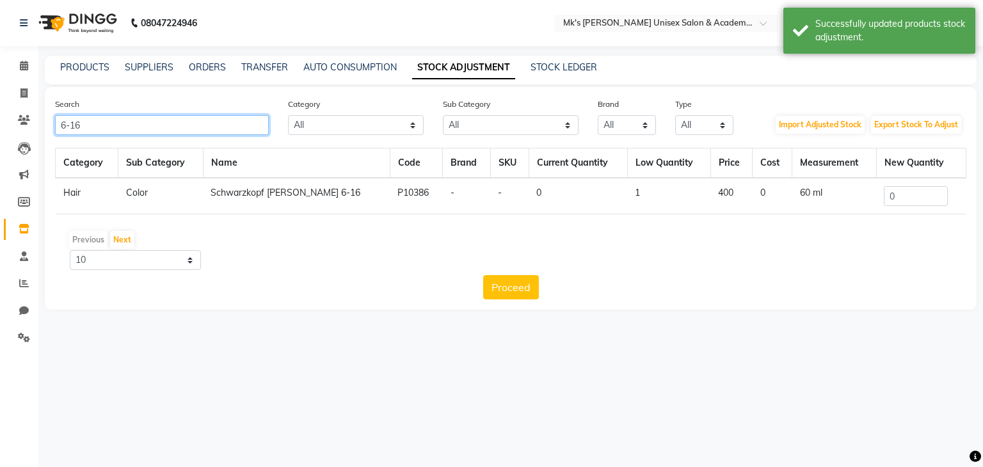
drag, startPoint x: 82, startPoint y: 126, endPoint x: 0, endPoint y: 143, distance: 83.6
click at [0, 143] on app-home "08047224946 Select Location × Mk's Milagro Unisex Salon & Academy, Vidyanagar, …" at bounding box center [491, 164] width 983 height 329
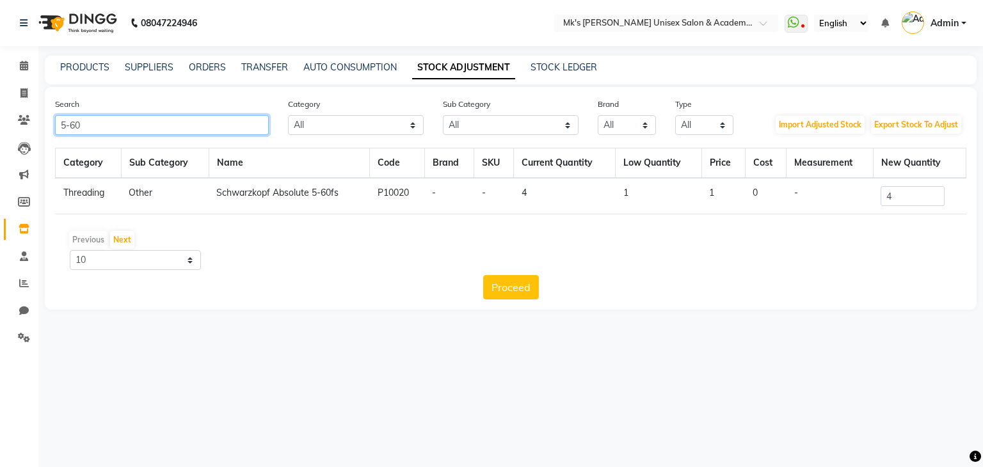
type input "5-60"
click at [917, 204] on input "4" at bounding box center [913, 196] width 64 height 20
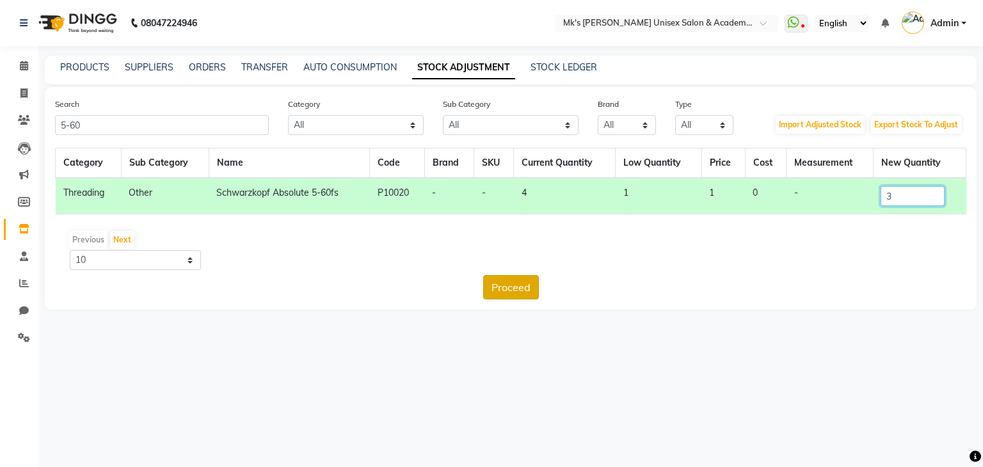
type input "3"
click at [497, 291] on button "Proceed" at bounding box center [511, 287] width 56 height 24
click at [537, 280] on button "Submit" at bounding box center [538, 287] width 51 height 24
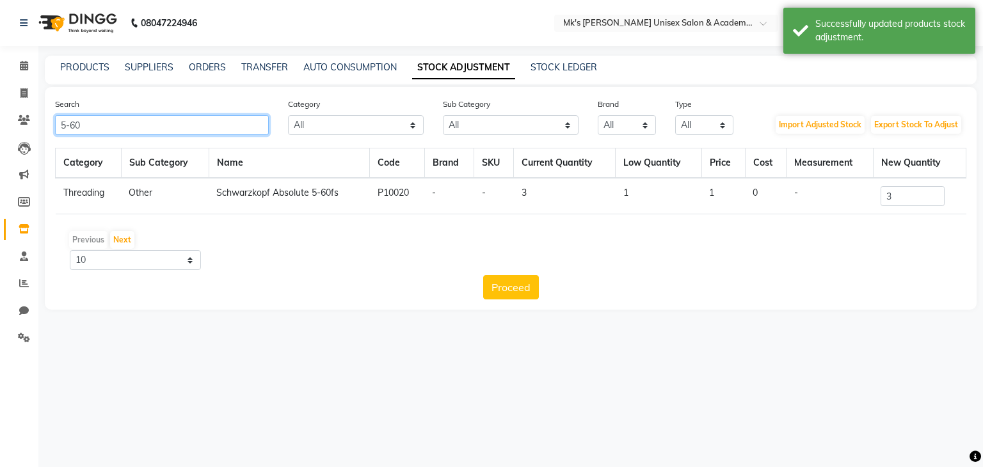
drag, startPoint x: 101, startPoint y: 131, endPoint x: 0, endPoint y: 125, distance: 100.7
click at [0, 125] on app-home "08047224946 Select Location × Mk's Milagro Unisex Salon & Academy, Vidyanagar, …" at bounding box center [491, 164] width 983 height 329
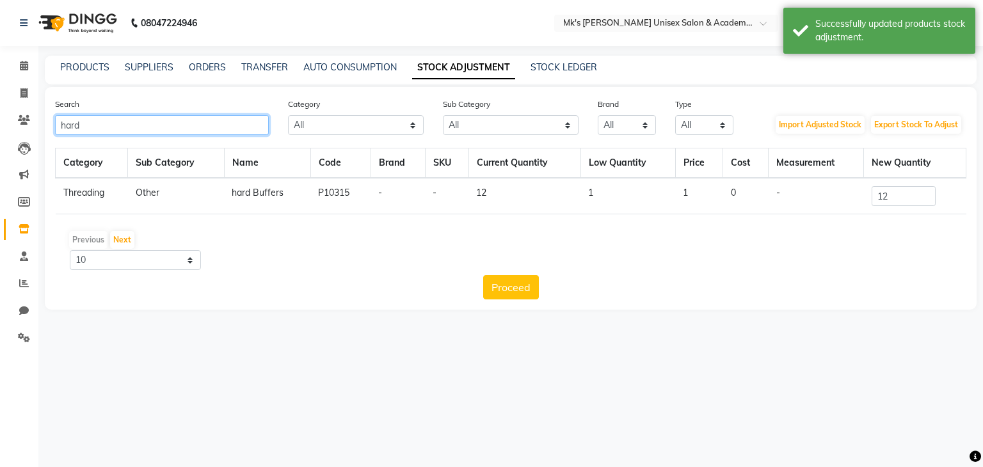
type input "hard"
click at [923, 193] on input "12" at bounding box center [904, 196] width 64 height 20
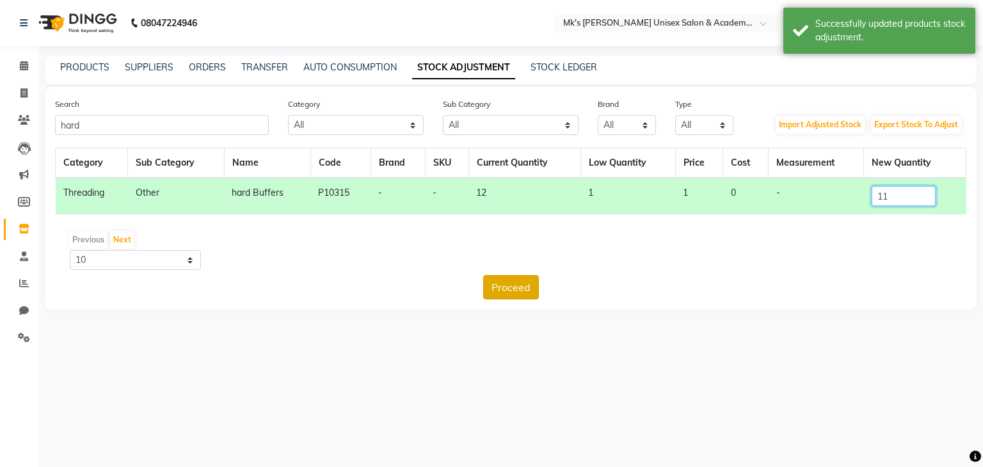
type input "11"
click at [504, 281] on button "Proceed" at bounding box center [511, 287] width 56 height 24
click at [537, 280] on button "Submit" at bounding box center [538, 287] width 51 height 24
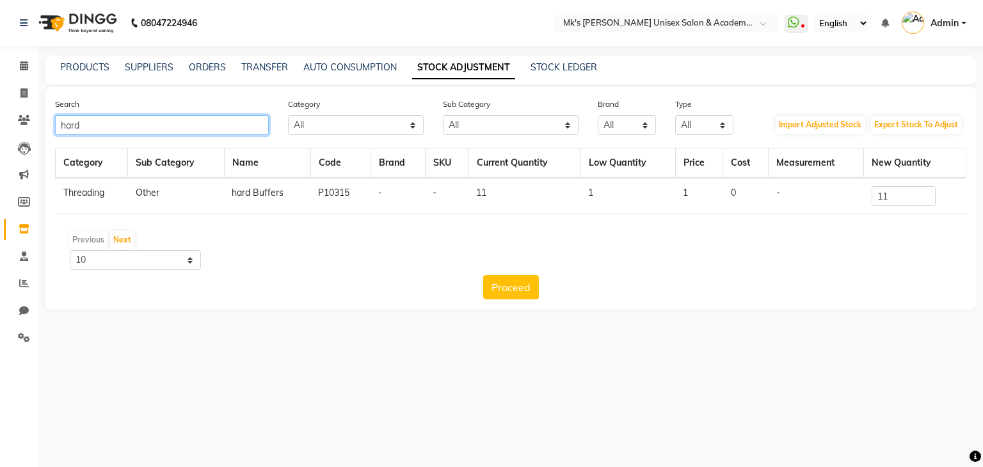
click at [125, 118] on input "hard" at bounding box center [162, 125] width 214 height 20
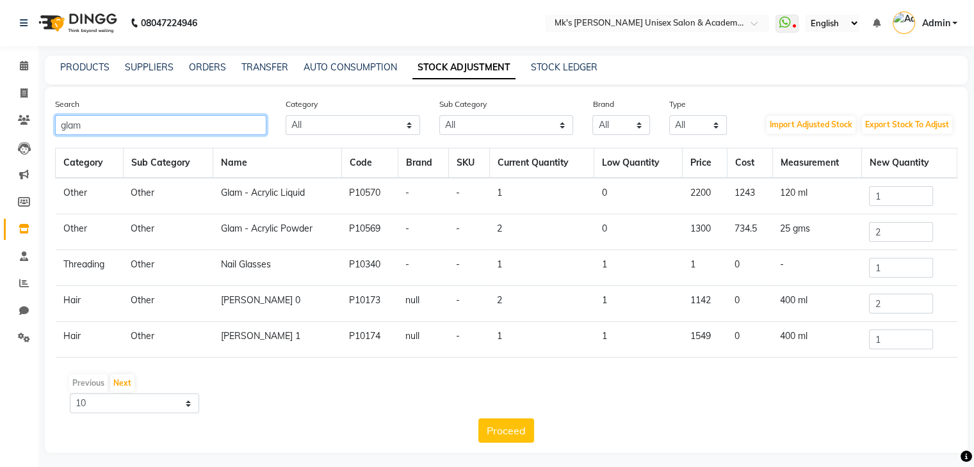
type input "glam"
click at [323, 223] on td "Glam - Acrylic Powder" at bounding box center [277, 232] width 129 height 36
click at [102, 126] on input "glam" at bounding box center [160, 125] width 211 height 20
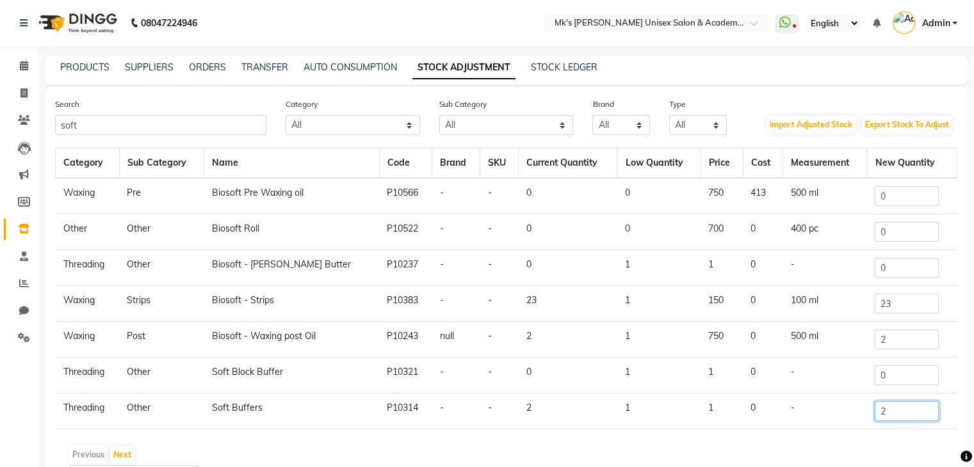
click at [895, 410] on input "2" at bounding box center [907, 411] width 64 height 20
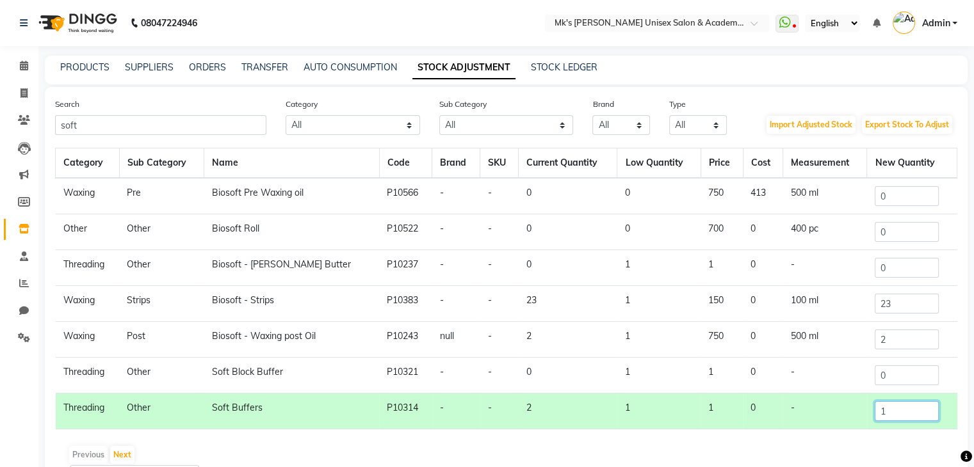
scroll to position [76, 0]
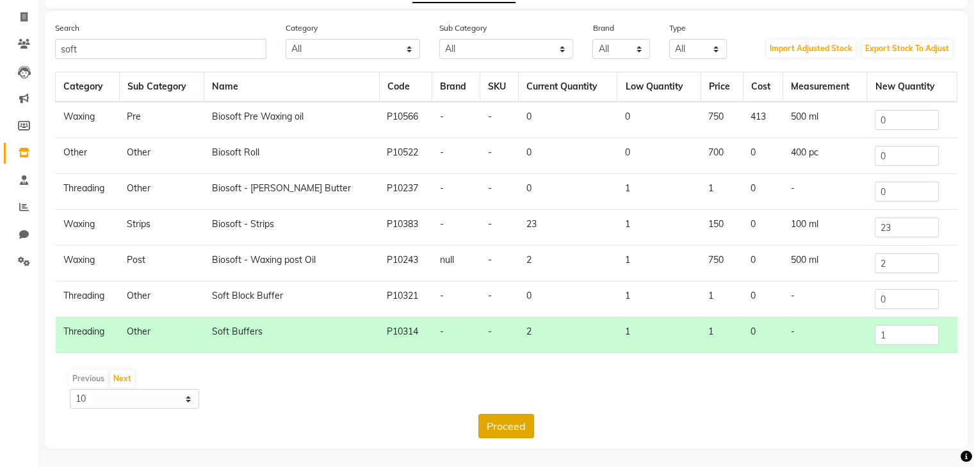
click at [530, 416] on button "Proceed" at bounding box center [506, 426] width 56 height 24
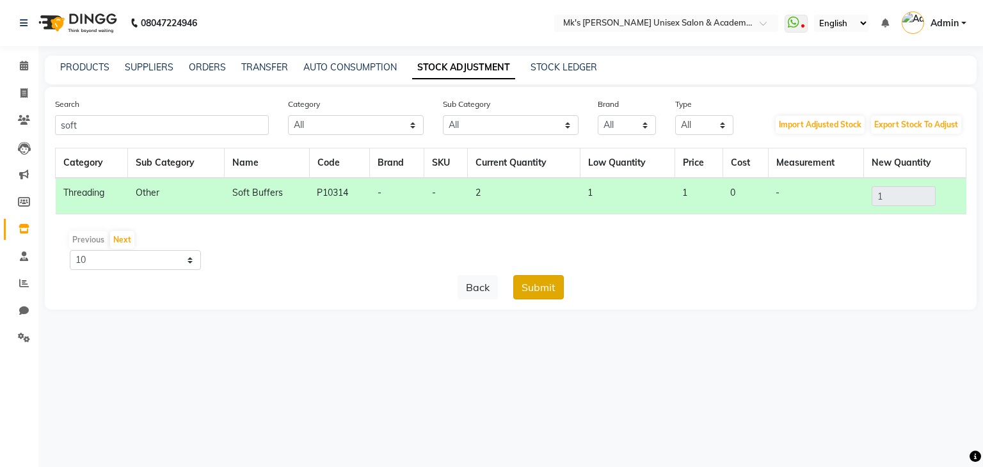
click at [540, 294] on button "Submit" at bounding box center [538, 287] width 51 height 24
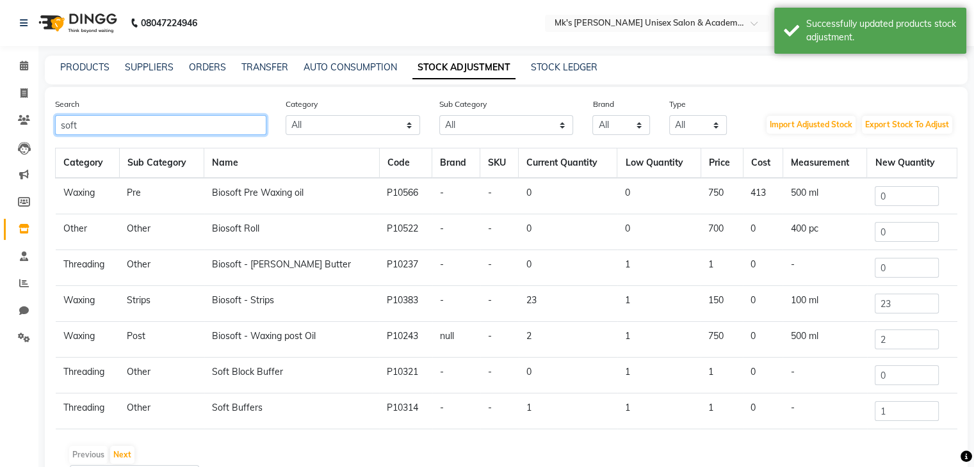
click at [59, 129] on input "soft" at bounding box center [160, 125] width 211 height 20
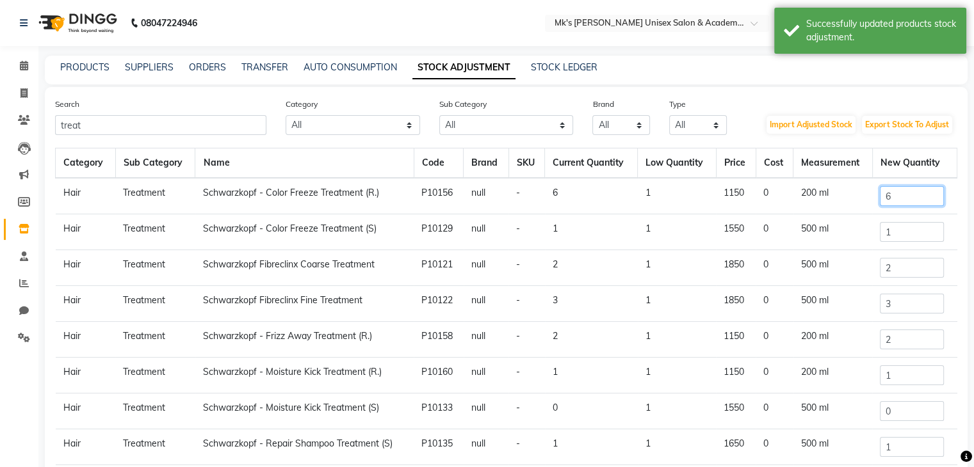
click at [905, 200] on input "6" at bounding box center [912, 196] width 64 height 20
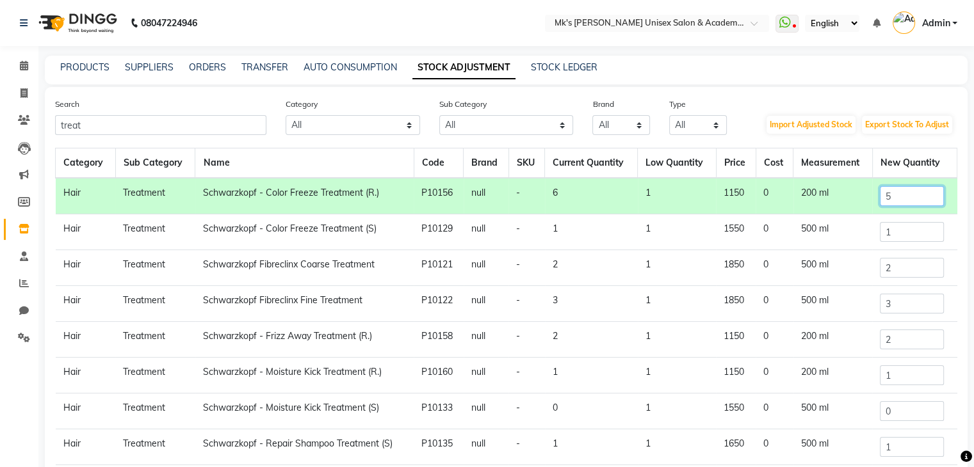
scroll to position [106, 0]
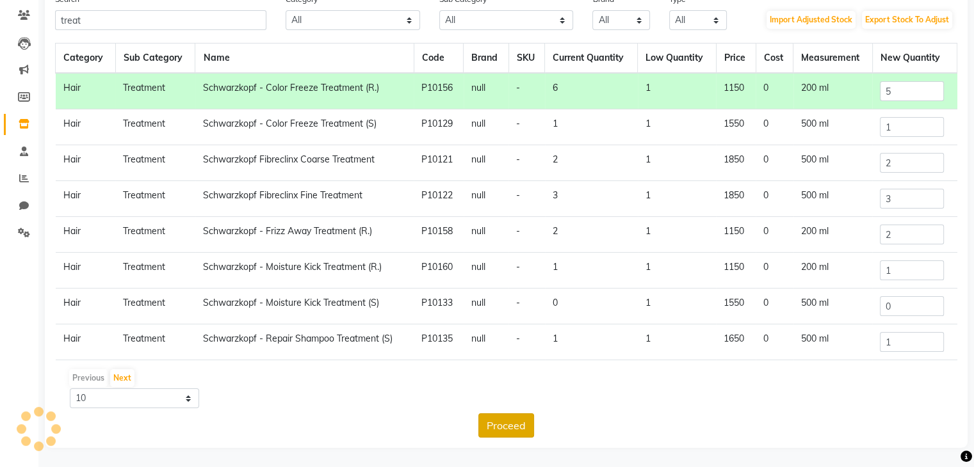
click at [517, 424] on button "Proceed" at bounding box center [506, 426] width 56 height 24
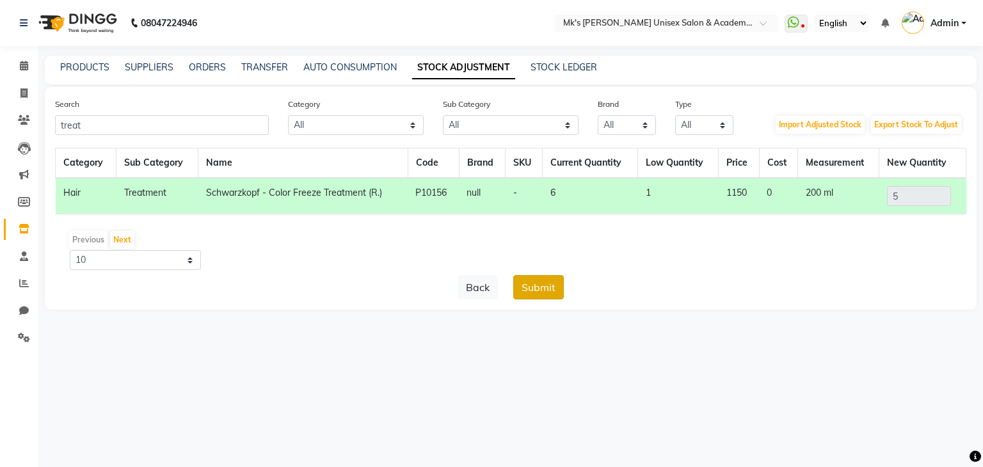
click at [542, 290] on button "Submit" at bounding box center [538, 287] width 51 height 24
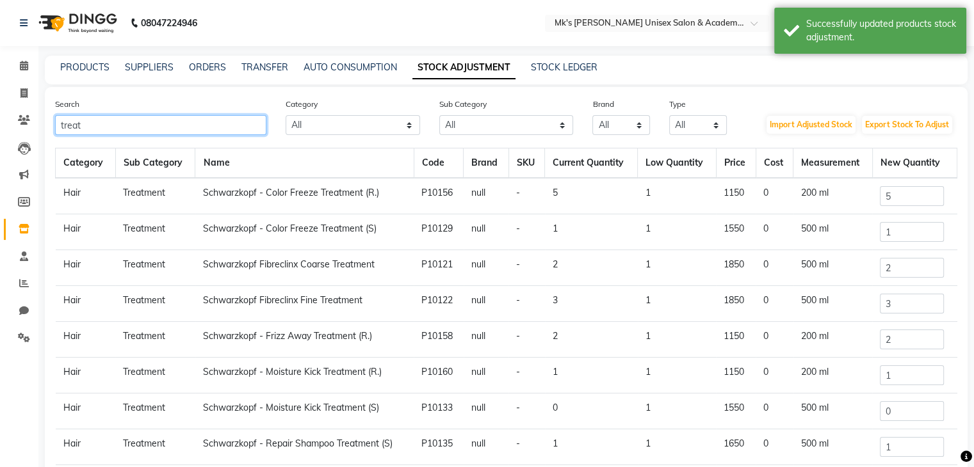
click at [67, 129] on input "treat" at bounding box center [160, 125] width 211 height 20
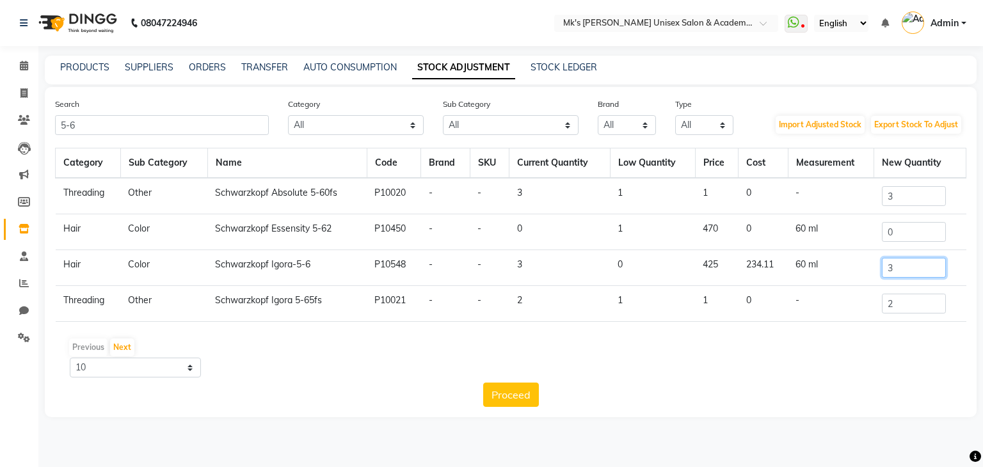
click at [909, 263] on input "3" at bounding box center [914, 268] width 64 height 20
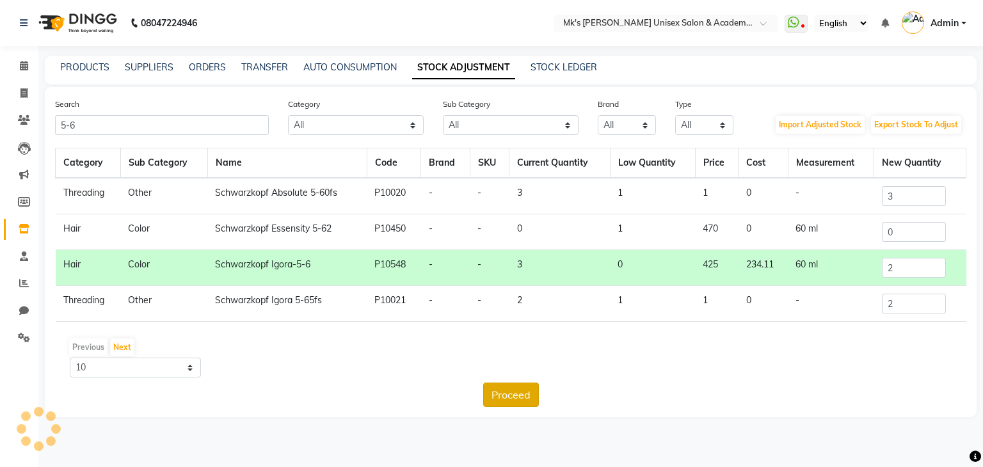
click at [532, 394] on button "Proceed" at bounding box center [511, 395] width 56 height 24
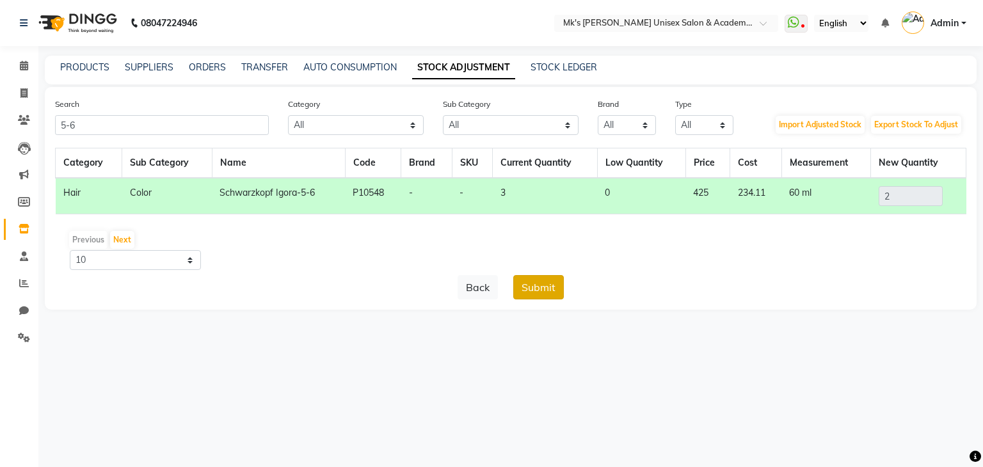
click at [541, 282] on button "Submit" at bounding box center [538, 287] width 51 height 24
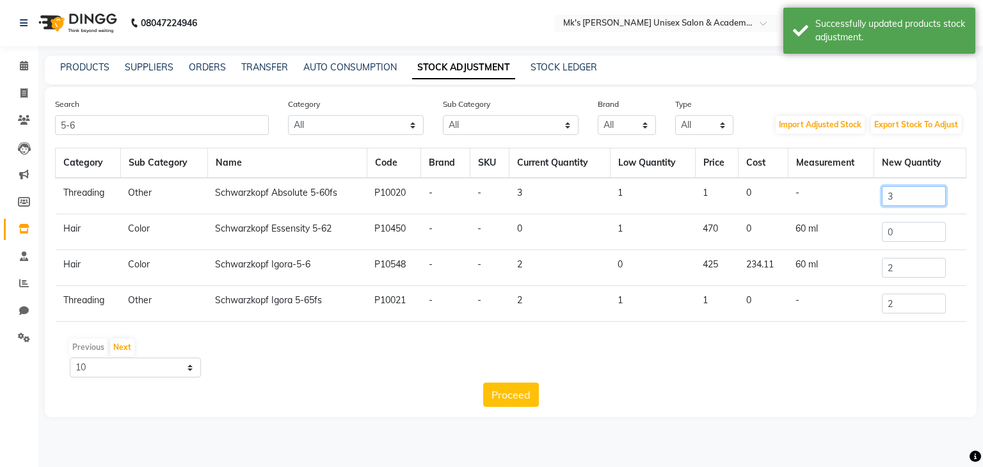
click at [909, 195] on input "3" at bounding box center [914, 196] width 64 height 20
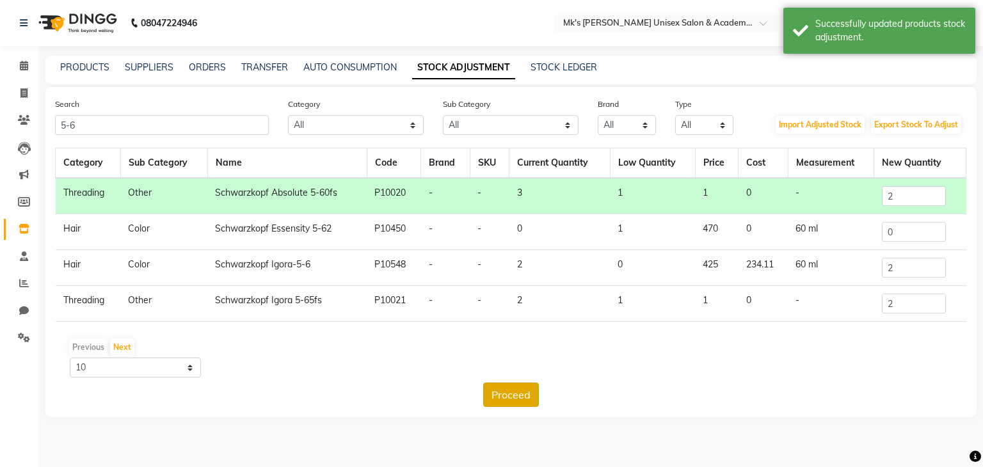
click at [508, 391] on button "Proceed" at bounding box center [511, 395] width 56 height 24
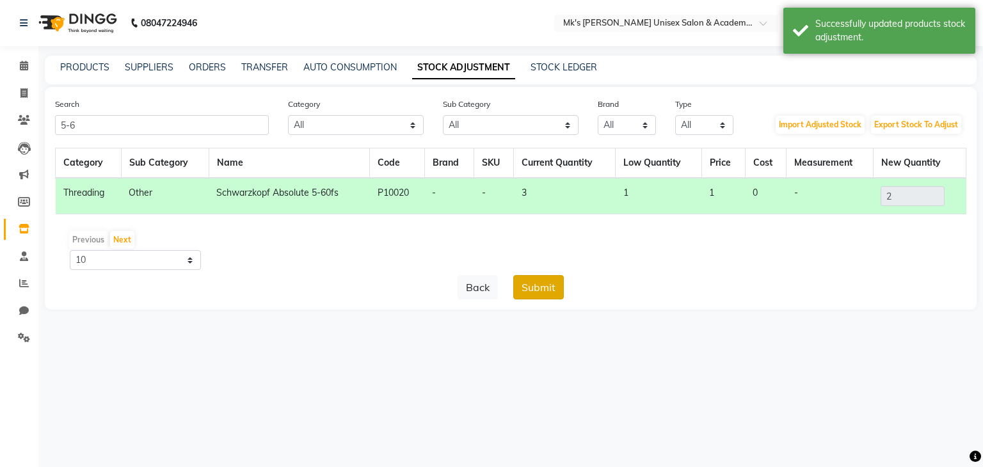
click at [554, 284] on button "Submit" at bounding box center [538, 287] width 51 height 24
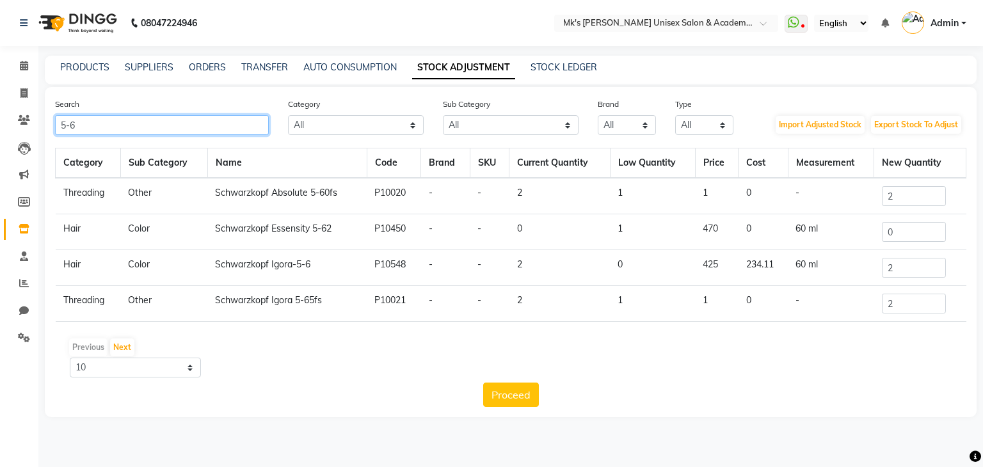
click at [96, 124] on input "5-6" at bounding box center [162, 125] width 214 height 20
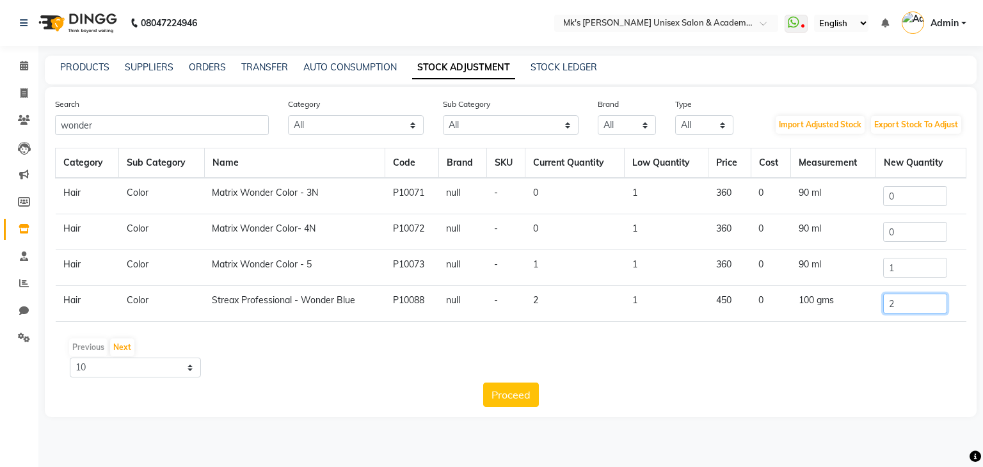
click at [913, 298] on input "2" at bounding box center [916, 304] width 64 height 20
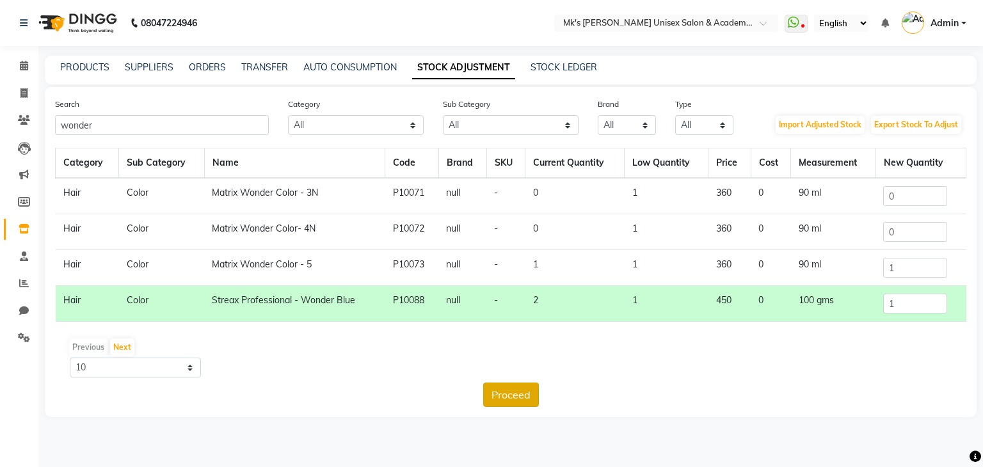
click at [502, 402] on button "Proceed" at bounding box center [511, 395] width 56 height 24
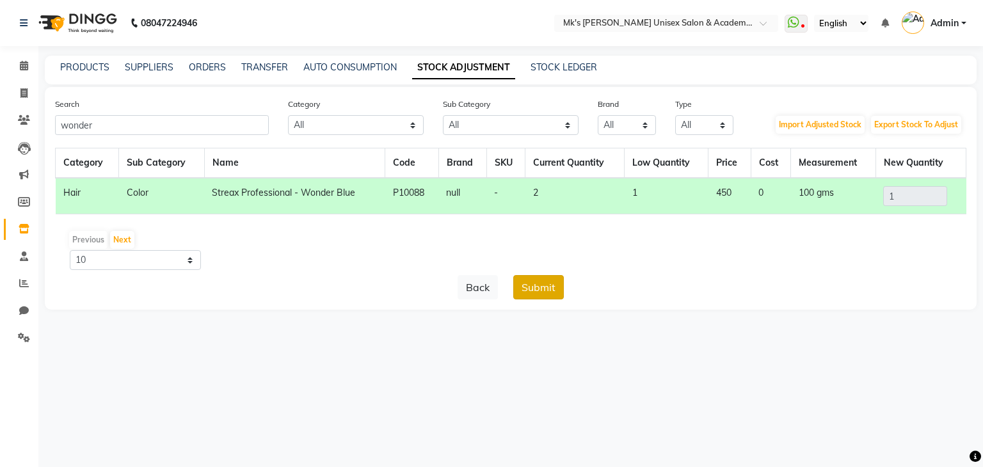
click at [546, 289] on button "Submit" at bounding box center [538, 287] width 51 height 24
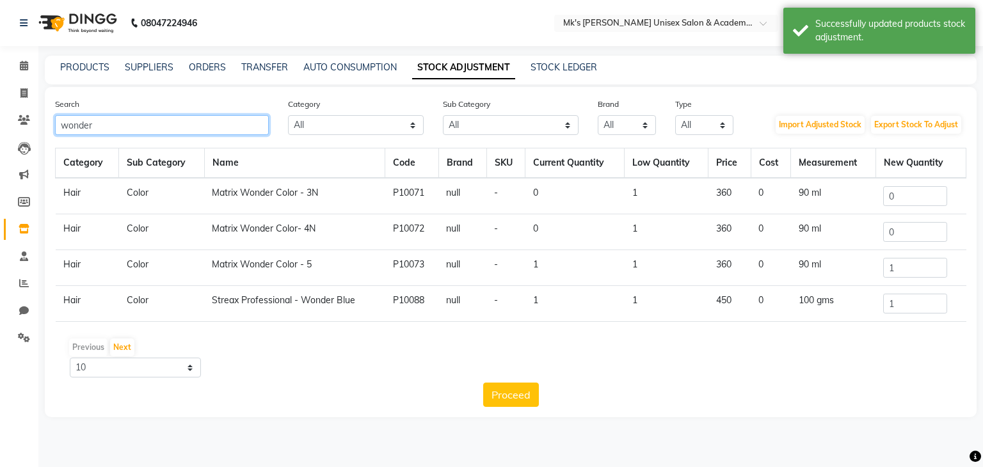
click at [69, 123] on input "wonder" at bounding box center [162, 125] width 214 height 20
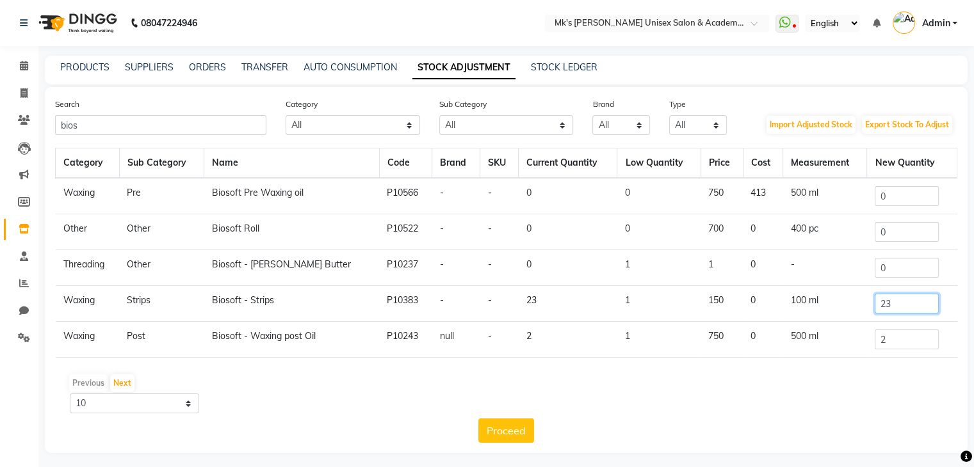
click at [903, 299] on input "23" at bounding box center [907, 304] width 64 height 20
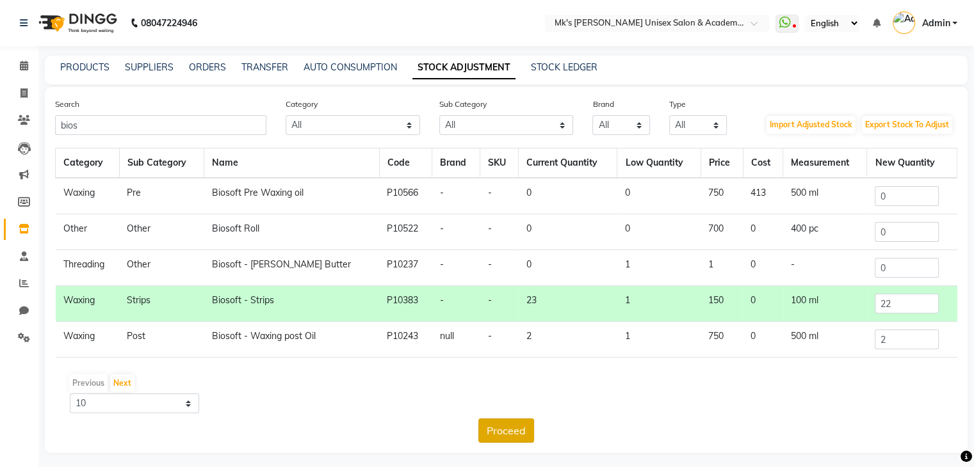
click at [502, 421] on button "Proceed" at bounding box center [506, 431] width 56 height 24
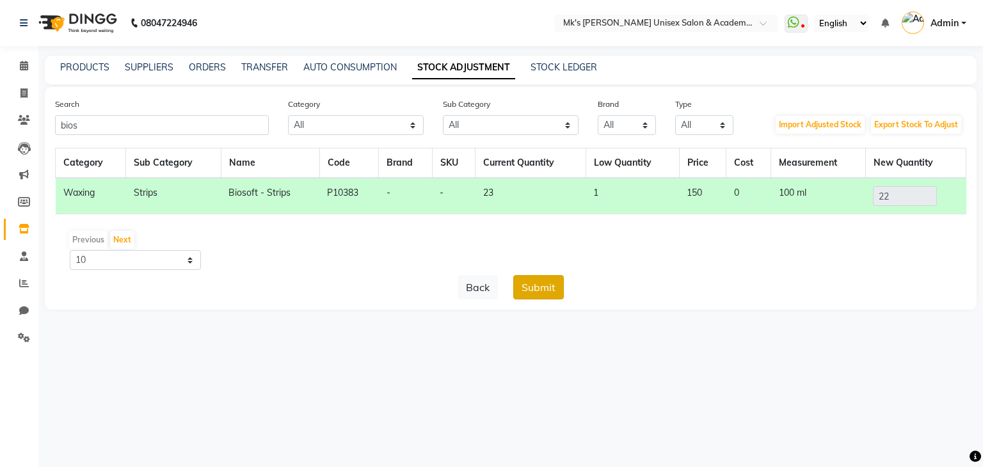
click at [546, 284] on button "Submit" at bounding box center [538, 287] width 51 height 24
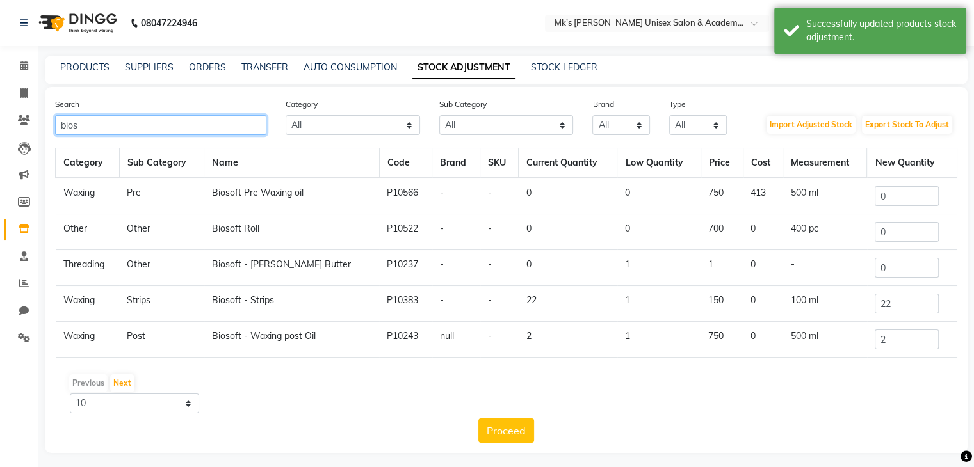
click at [67, 124] on input "bios" at bounding box center [160, 125] width 211 height 20
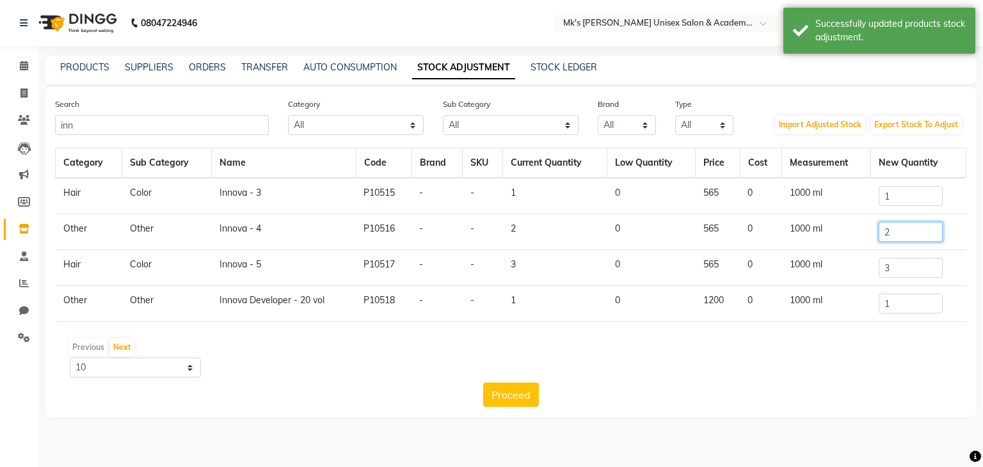
click at [905, 231] on input "2" at bounding box center [911, 232] width 64 height 20
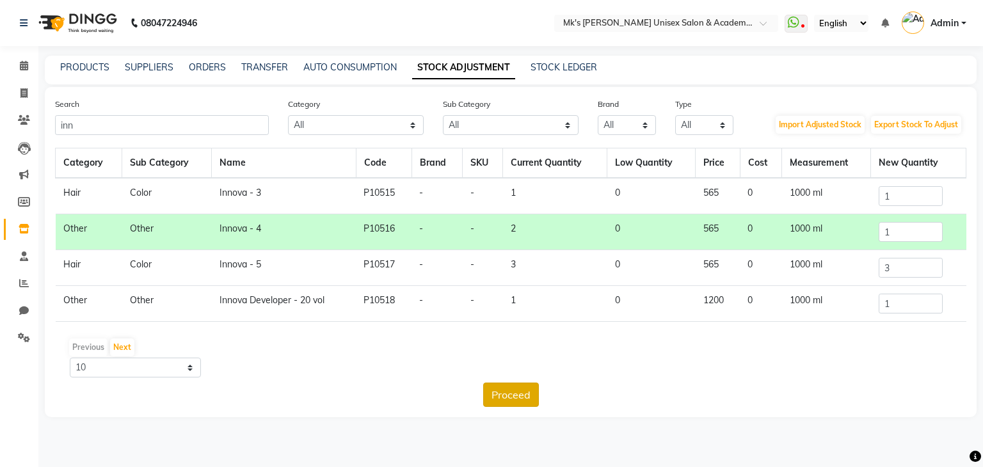
click at [528, 387] on button "Proceed" at bounding box center [511, 395] width 56 height 24
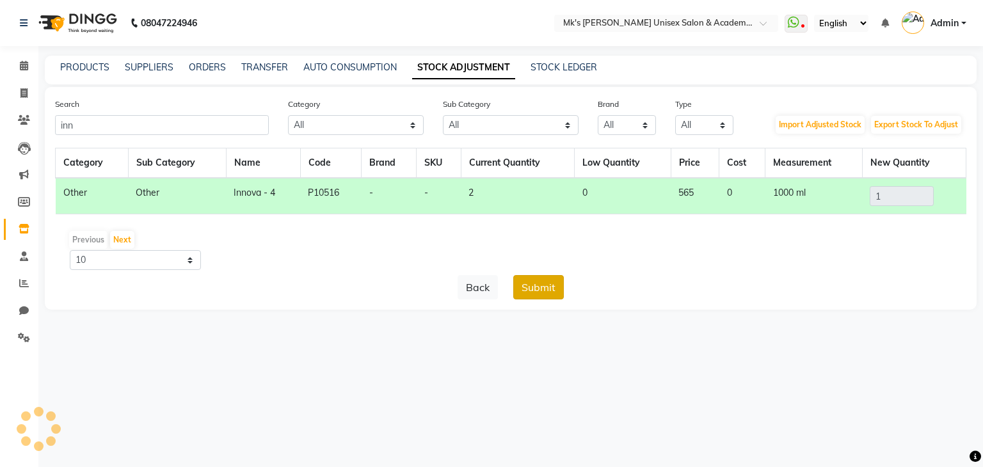
click at [541, 287] on button "Submit" at bounding box center [538, 287] width 51 height 24
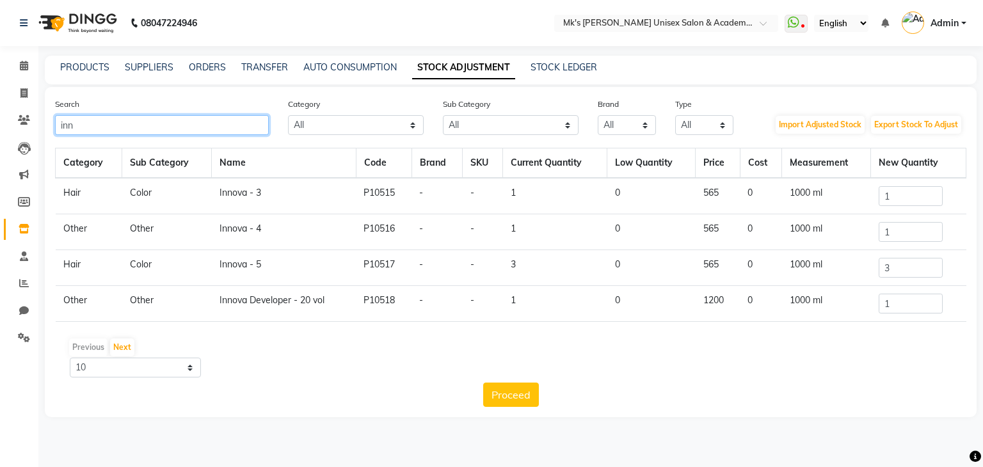
click at [73, 129] on input "inn" at bounding box center [162, 125] width 214 height 20
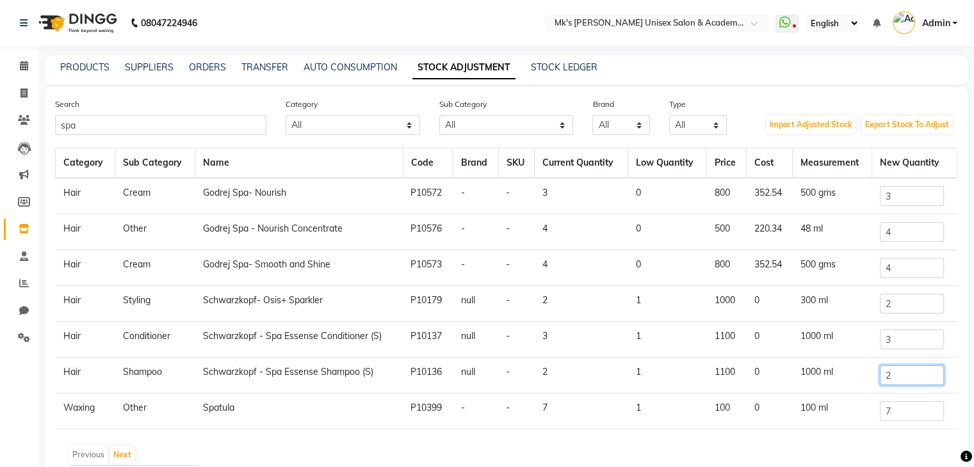
click at [897, 374] on input "2" at bounding box center [912, 376] width 64 height 20
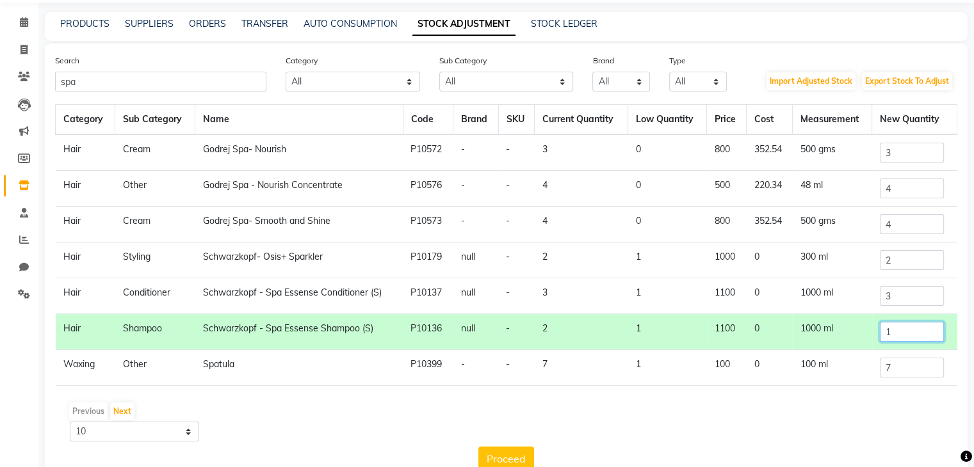
scroll to position [76, 0]
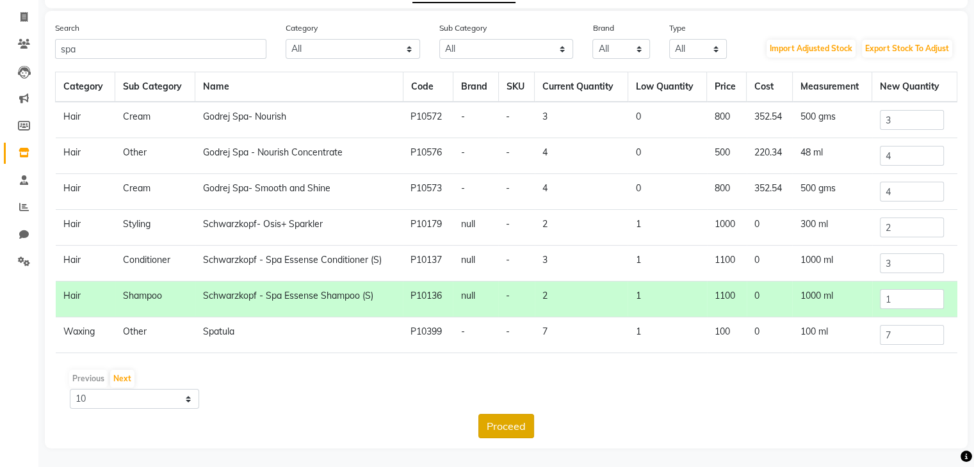
click at [528, 425] on button "Proceed" at bounding box center [506, 426] width 56 height 24
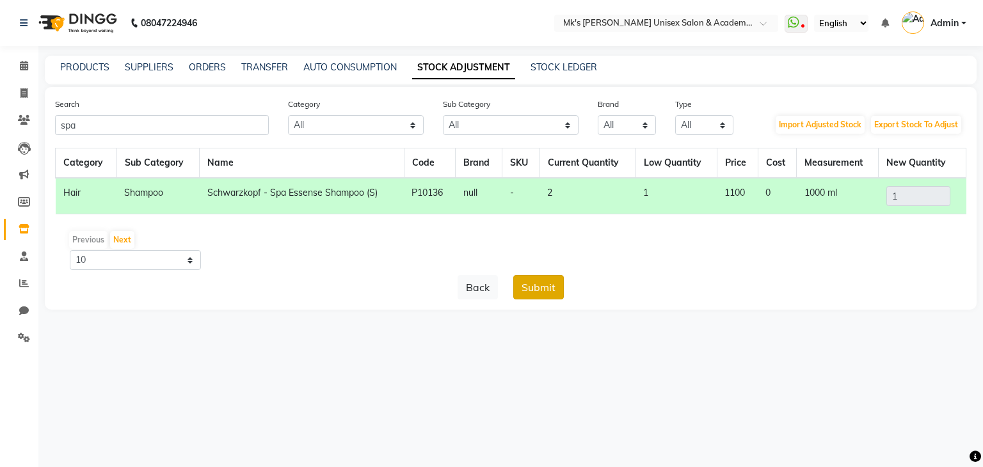
click at [553, 282] on button "Submit" at bounding box center [538, 287] width 51 height 24
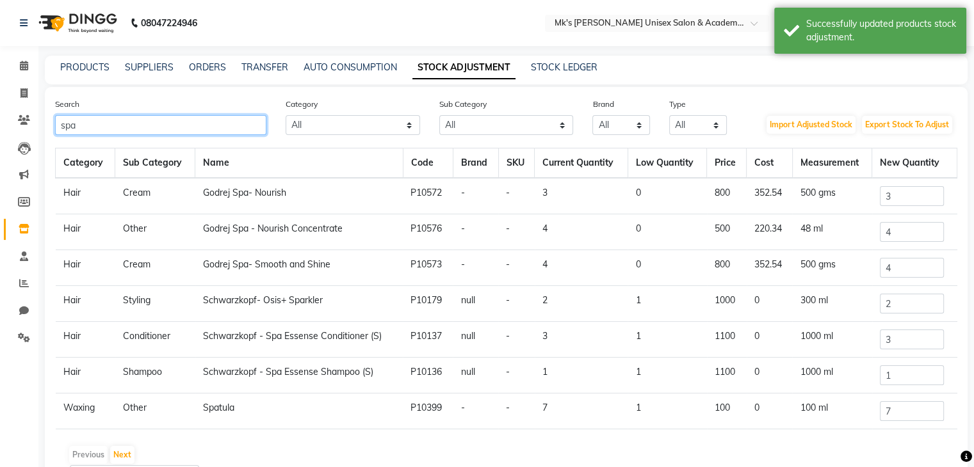
click at [59, 124] on input "spa" at bounding box center [160, 125] width 211 height 20
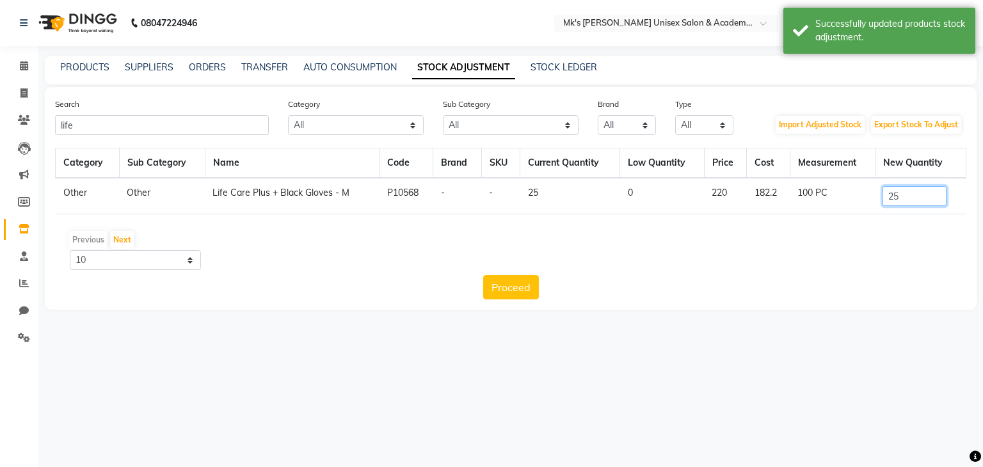
click at [909, 191] on input "25" at bounding box center [915, 196] width 64 height 20
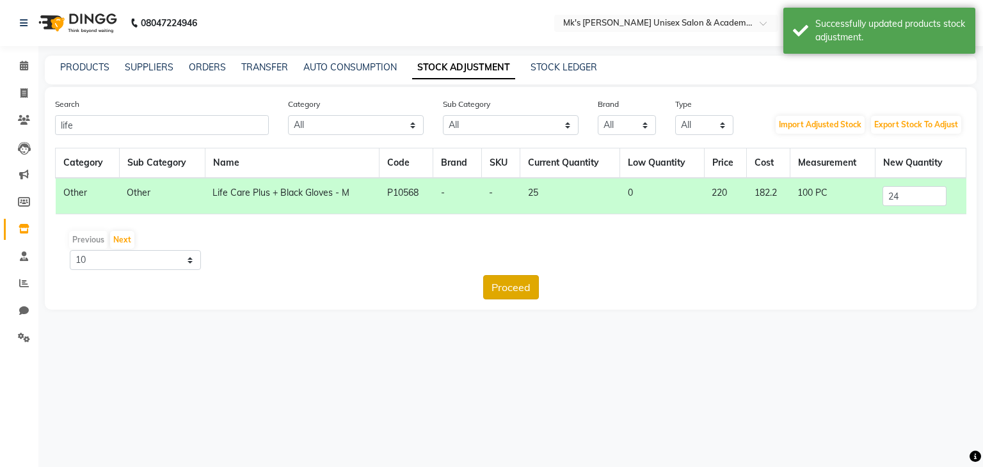
click at [521, 284] on button "Proceed" at bounding box center [511, 287] width 56 height 24
click at [542, 291] on button "Submit" at bounding box center [538, 287] width 51 height 24
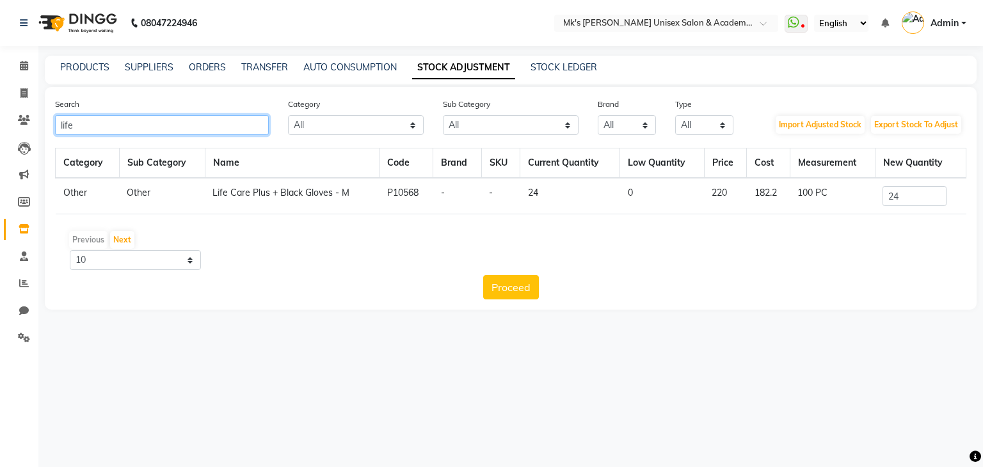
click at [69, 124] on input "life" at bounding box center [162, 125] width 214 height 20
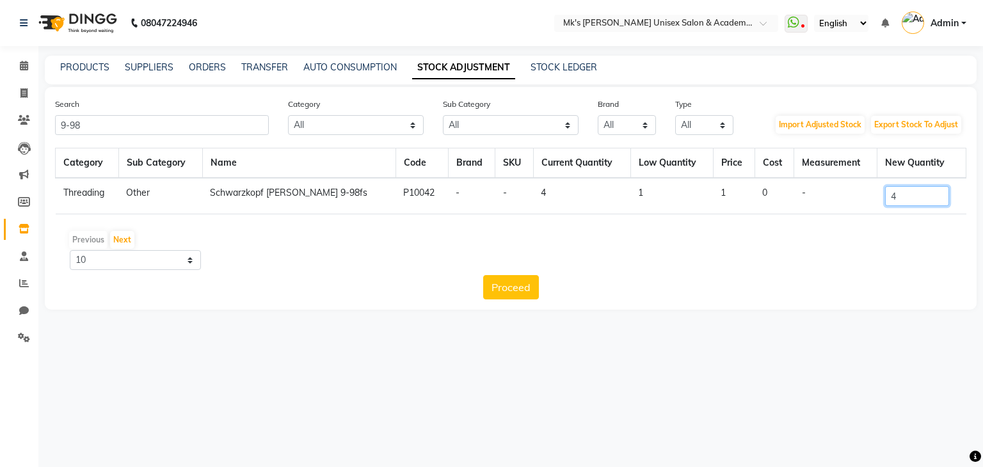
click at [922, 198] on input "4" at bounding box center [917, 196] width 64 height 20
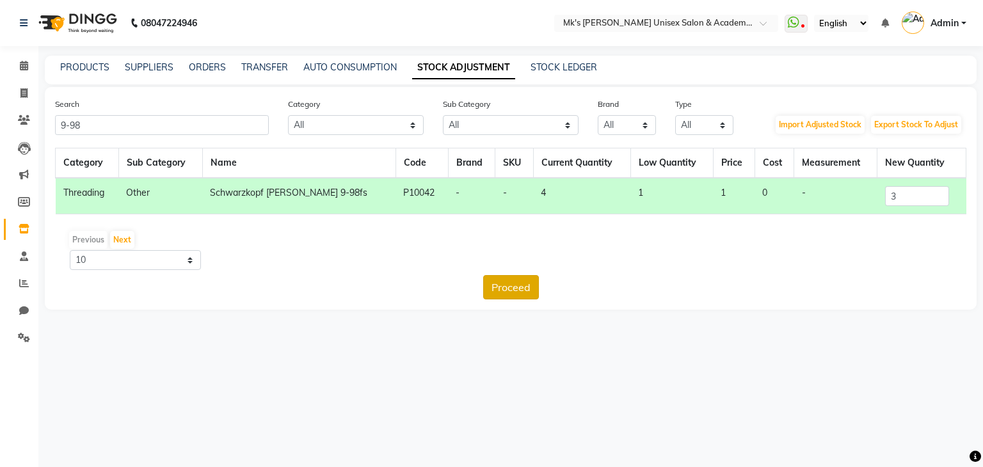
click at [497, 287] on button "Proceed" at bounding box center [511, 287] width 56 height 24
click at [538, 296] on button "Submit" at bounding box center [538, 287] width 51 height 24
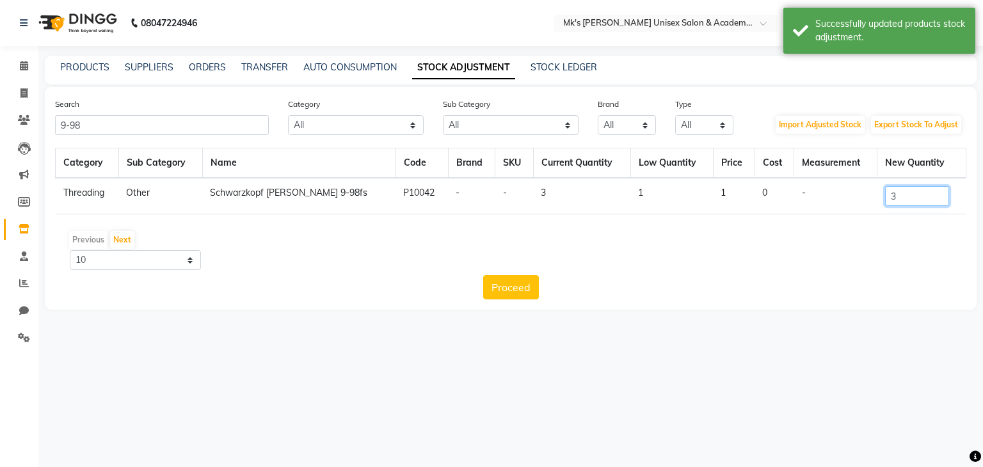
click at [916, 193] on input "3" at bounding box center [917, 196] width 64 height 20
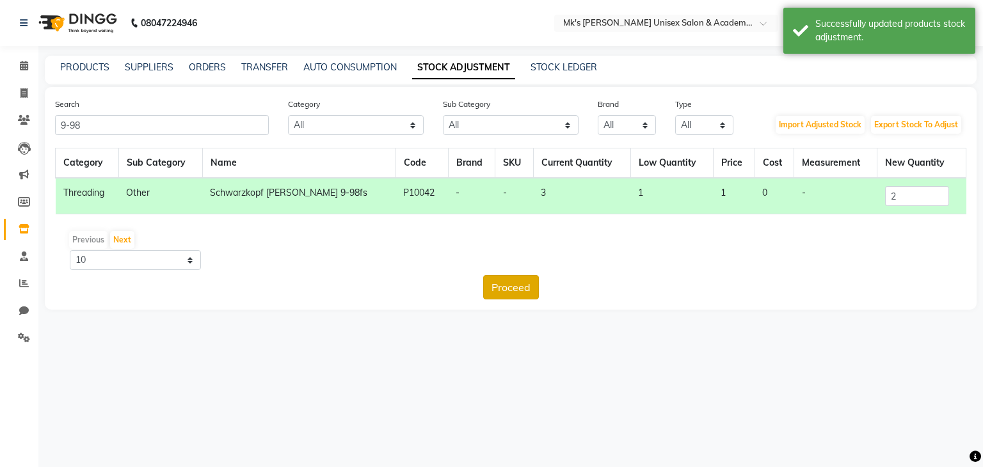
click at [505, 285] on button "Proceed" at bounding box center [511, 287] width 56 height 24
click at [549, 282] on button "Submit" at bounding box center [538, 287] width 51 height 24
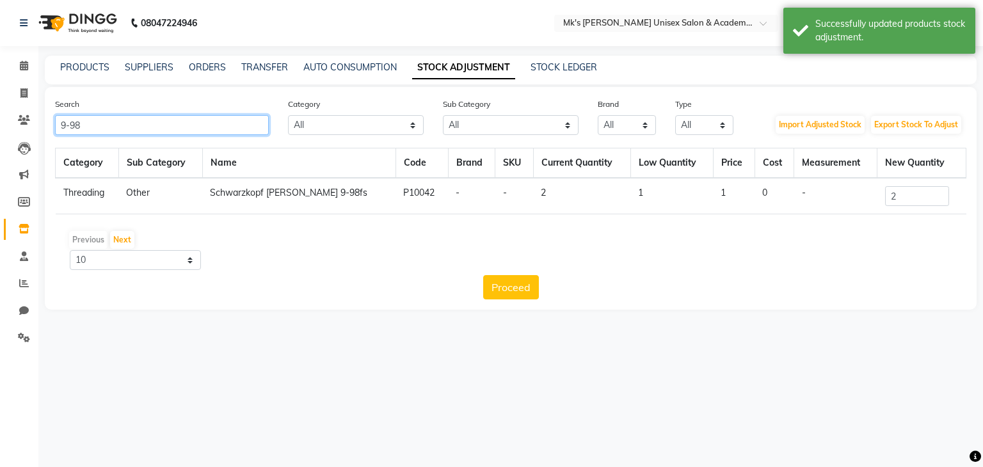
drag, startPoint x: 93, startPoint y: 124, endPoint x: 0, endPoint y: 134, distance: 94.0
click at [0, 134] on app-home "08047224946 Select Location × Mk's Milagro Unisex Salon & Academy, Vidyanagar, …" at bounding box center [491, 164] width 983 height 329
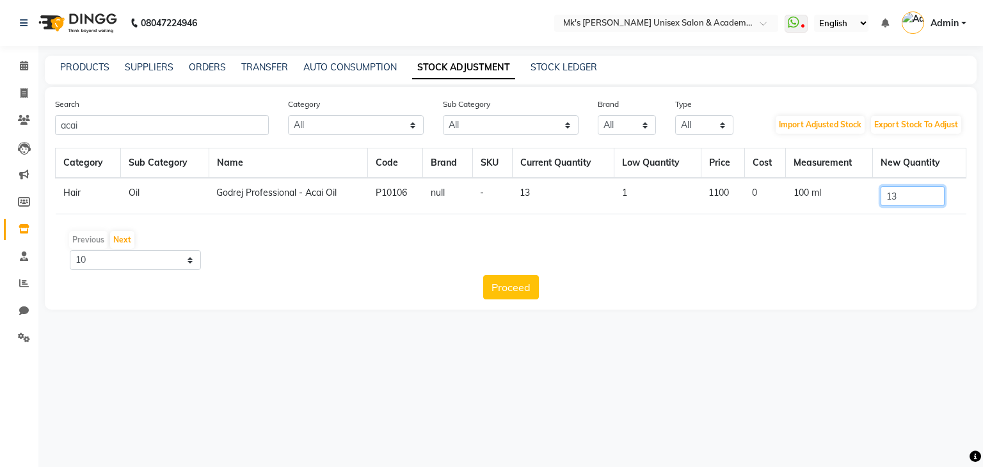
click at [922, 194] on input "13" at bounding box center [913, 196] width 64 height 20
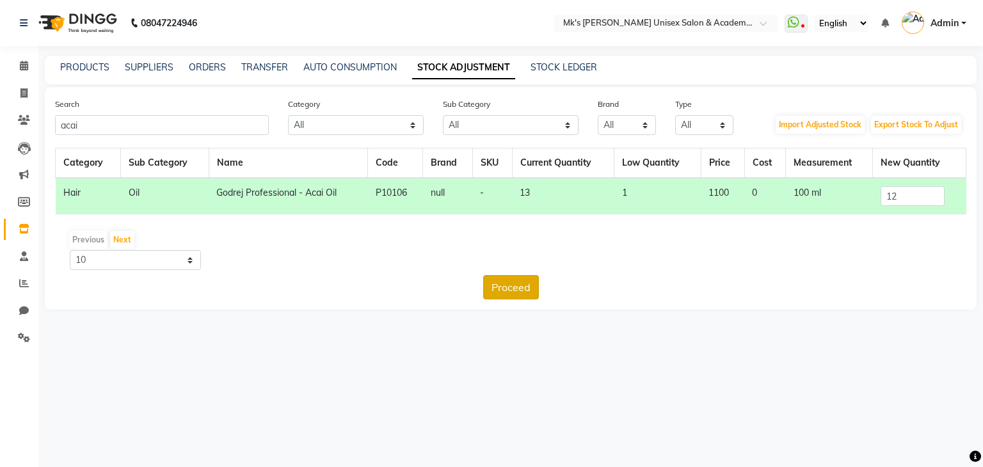
click at [520, 287] on button "Proceed" at bounding box center [511, 287] width 56 height 24
click at [520, 287] on button "Submit" at bounding box center [538, 287] width 51 height 24
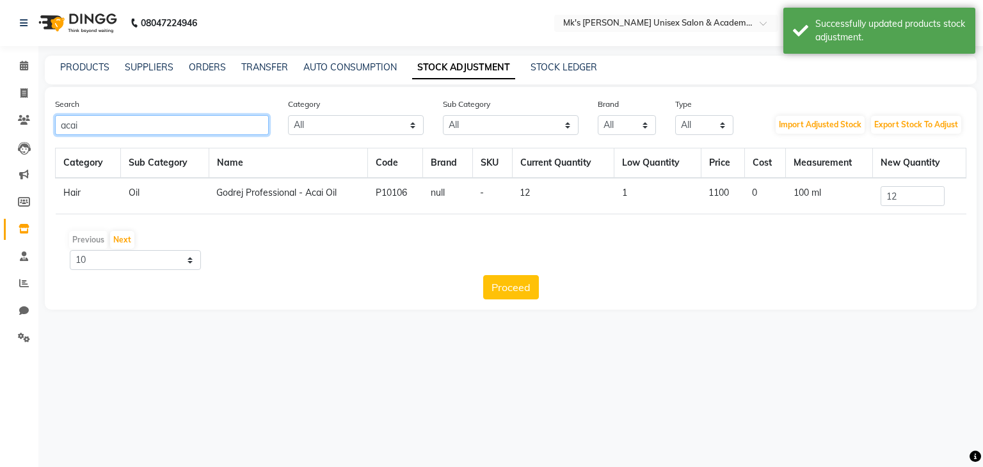
click at [93, 133] on input "acai" at bounding box center [162, 125] width 214 height 20
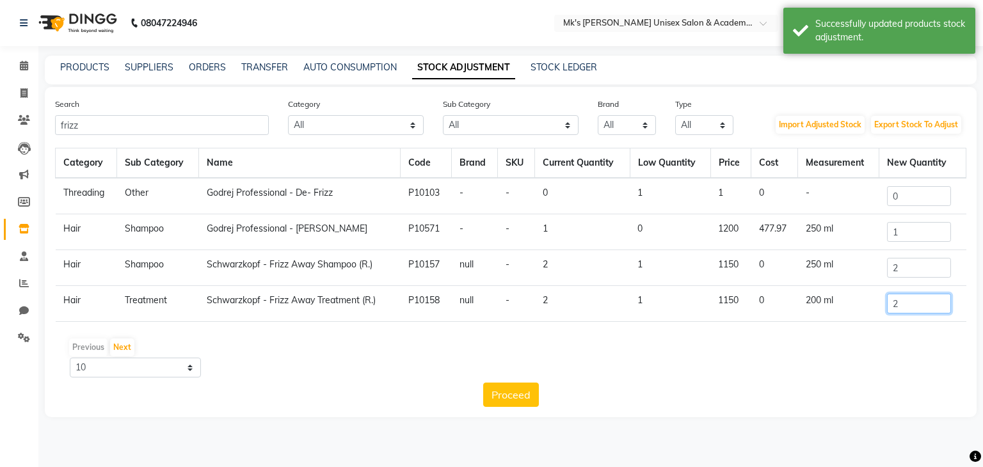
click at [914, 302] on input "2" at bounding box center [919, 304] width 64 height 20
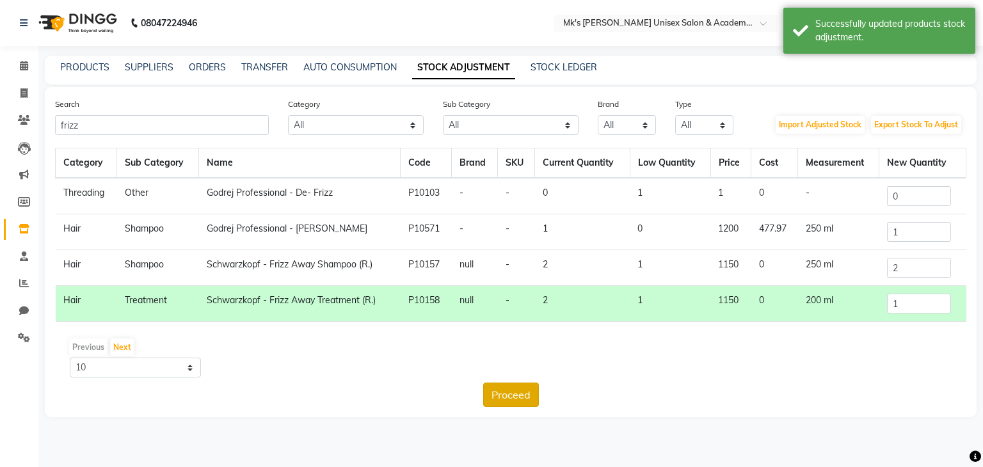
click at [525, 389] on button "Proceed" at bounding box center [511, 395] width 56 height 24
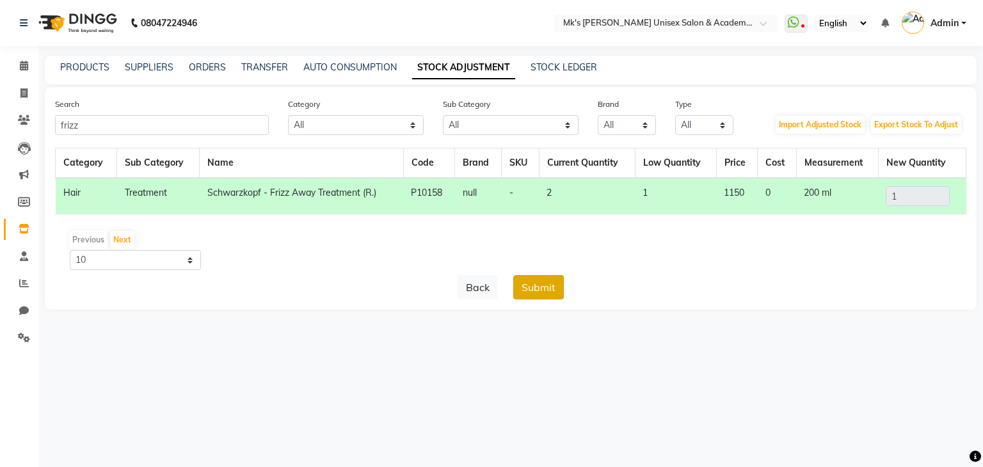
drag, startPoint x: 542, startPoint y: 300, endPoint x: 541, endPoint y: 293, distance: 7.7
click at [541, 293] on div "Search frizz Category All Hair Skin Makeup Personal Care Appliances Beard Waxin…" at bounding box center [511, 198] width 932 height 223
click at [541, 293] on button "Submit" at bounding box center [538, 287] width 51 height 24
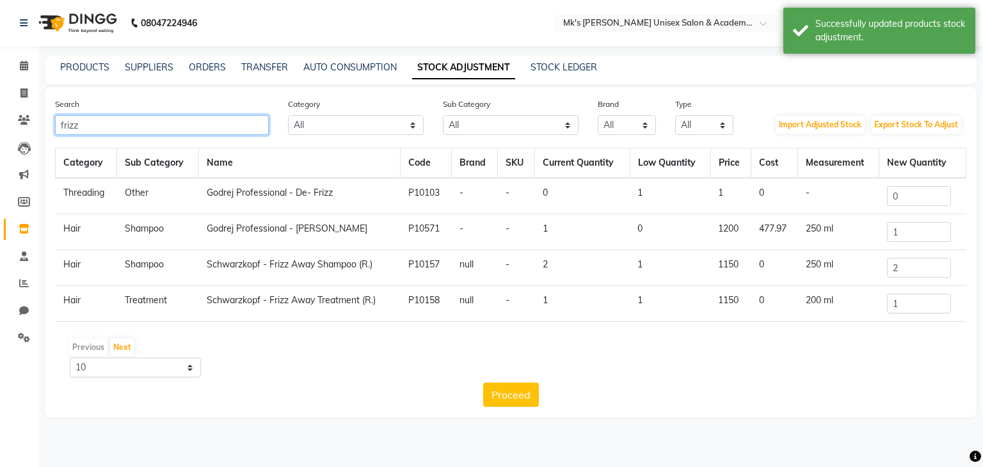
click at [75, 125] on input "frizz" at bounding box center [162, 125] width 214 height 20
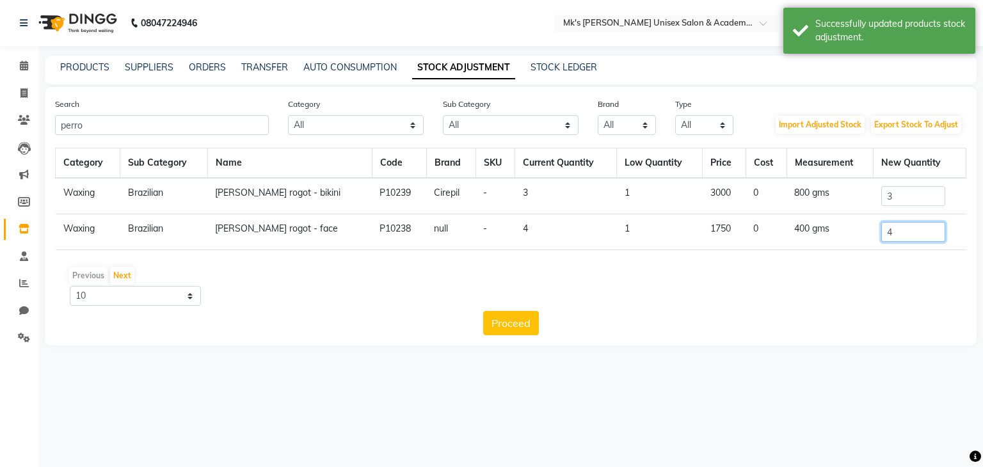
click at [898, 225] on input "4" at bounding box center [914, 232] width 64 height 20
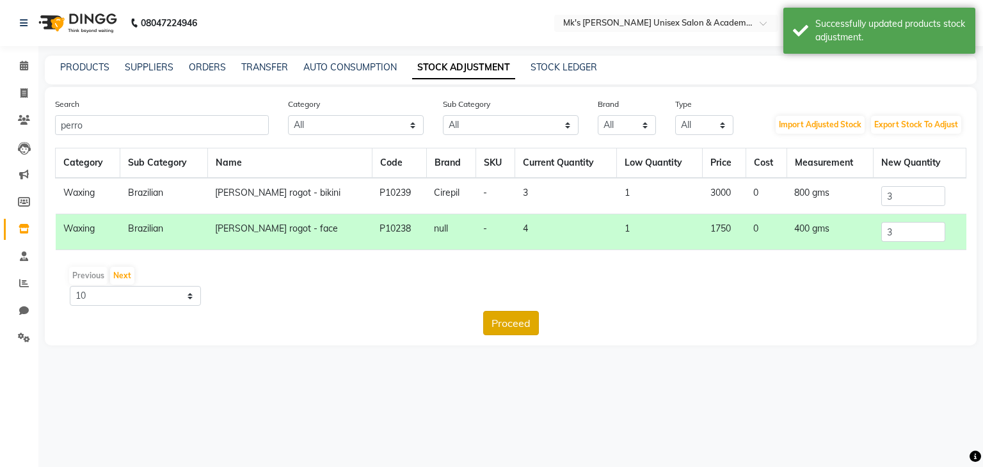
click at [519, 321] on button "Proceed" at bounding box center [511, 323] width 56 height 24
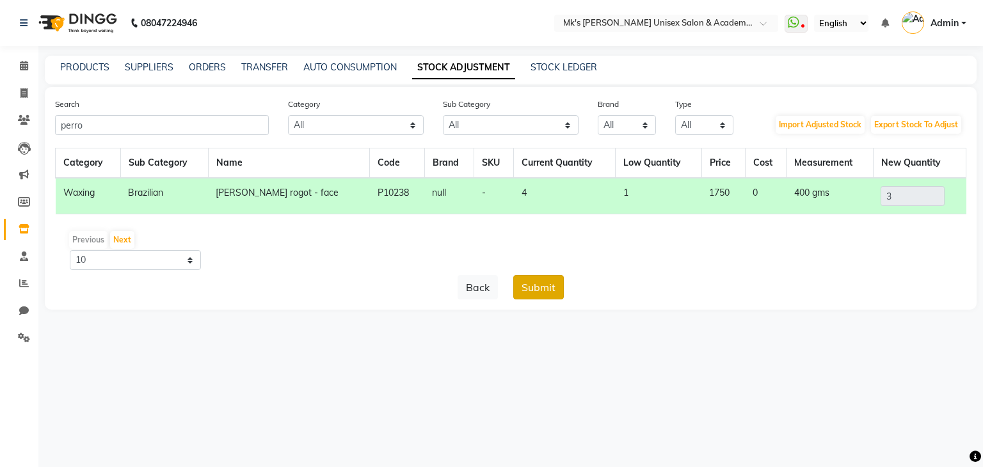
click at [547, 290] on button "Submit" at bounding box center [538, 287] width 51 height 24
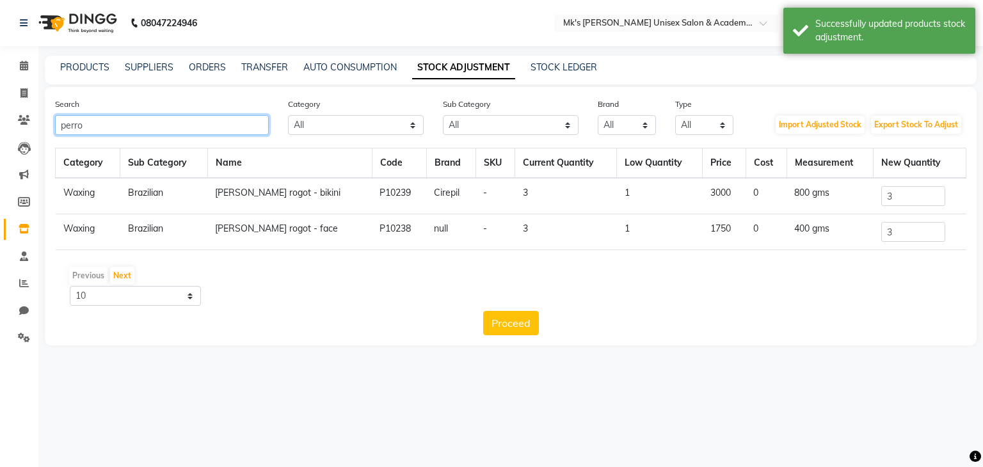
click at [61, 120] on input "perro" at bounding box center [162, 125] width 214 height 20
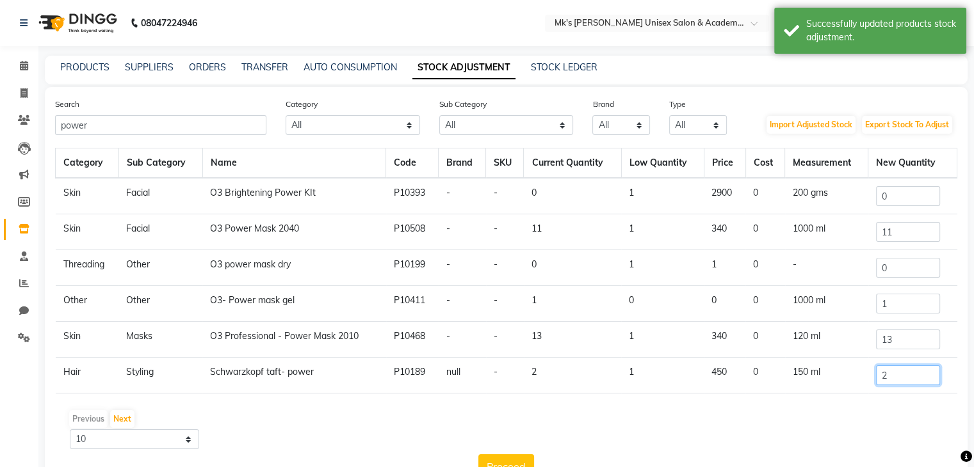
click at [922, 375] on input "2" at bounding box center [908, 376] width 64 height 20
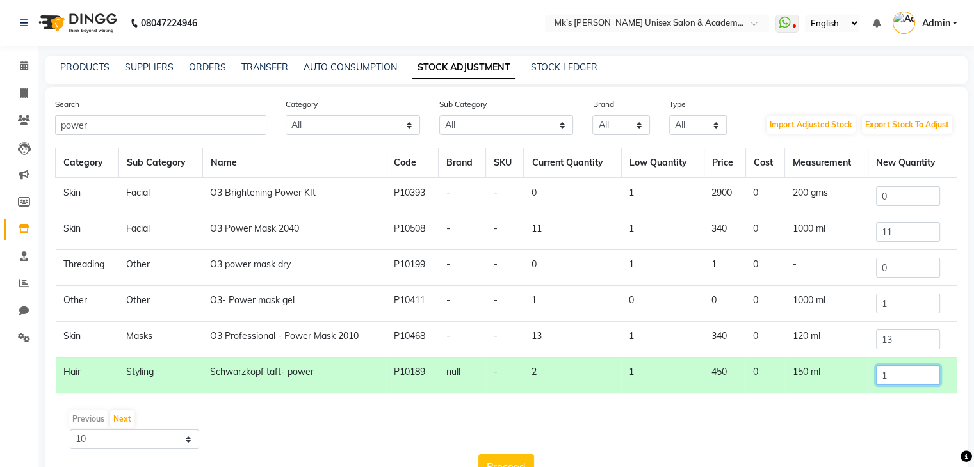
scroll to position [40, 0]
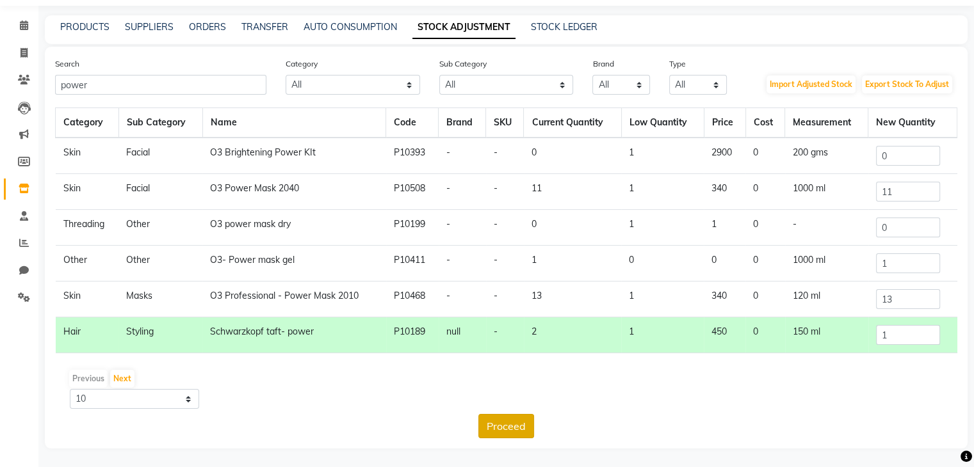
click at [522, 426] on button "Proceed" at bounding box center [506, 426] width 56 height 24
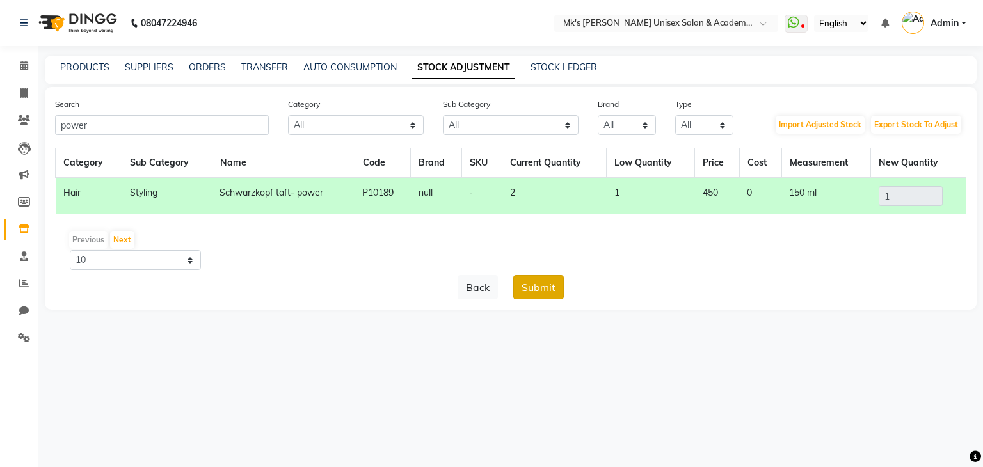
click at [553, 285] on button "Submit" at bounding box center [538, 287] width 51 height 24
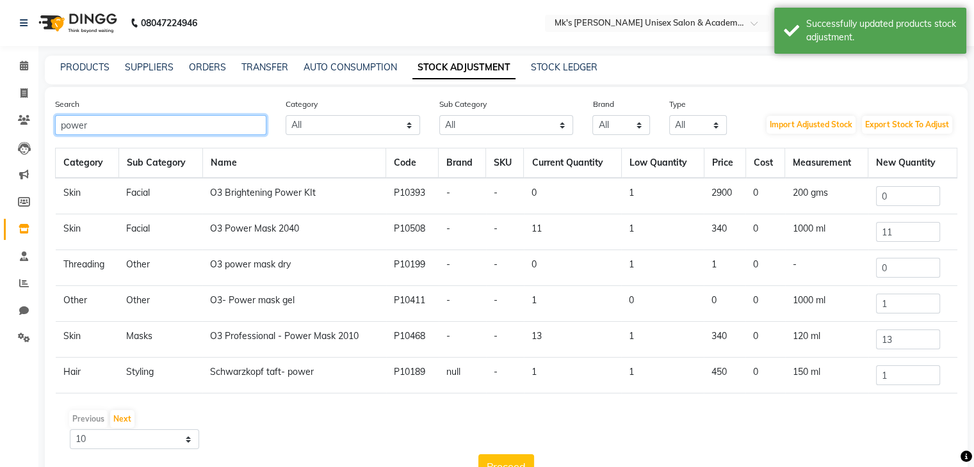
click at [63, 118] on input "power" at bounding box center [160, 125] width 211 height 20
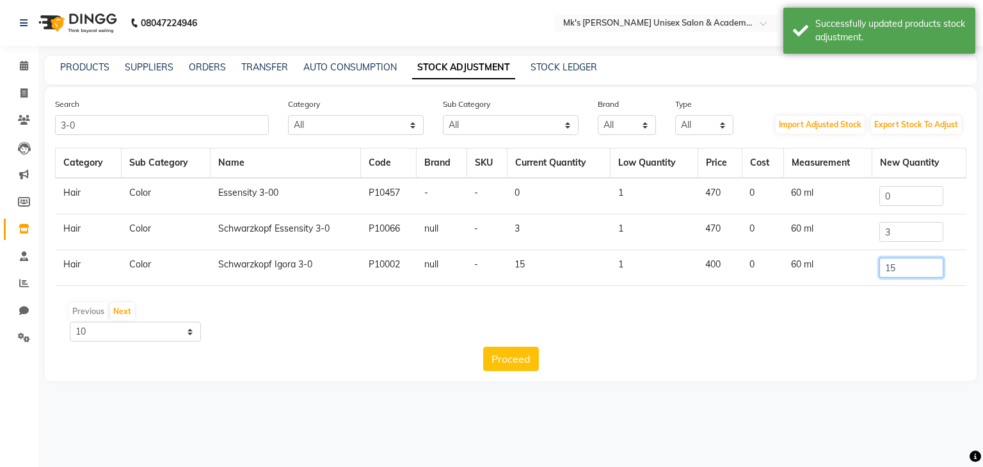
click at [930, 269] on input "15" at bounding box center [912, 268] width 64 height 20
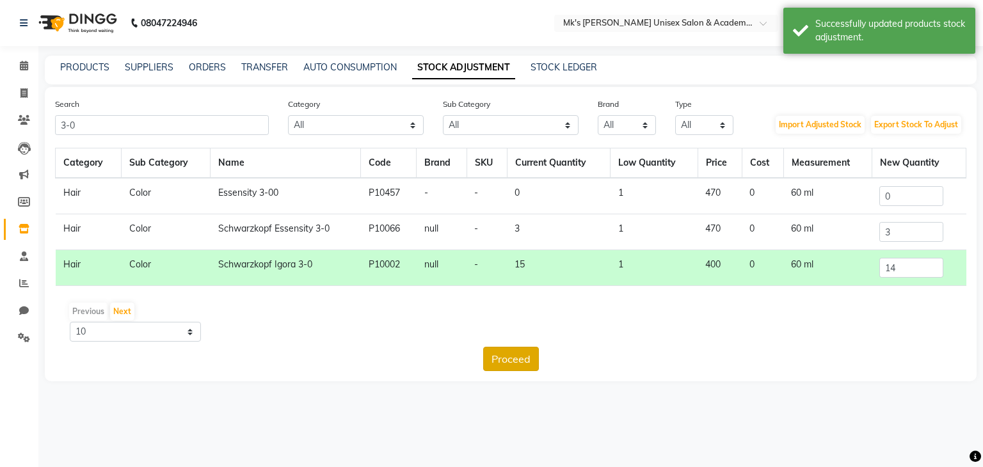
click at [515, 367] on button "Proceed" at bounding box center [511, 359] width 56 height 24
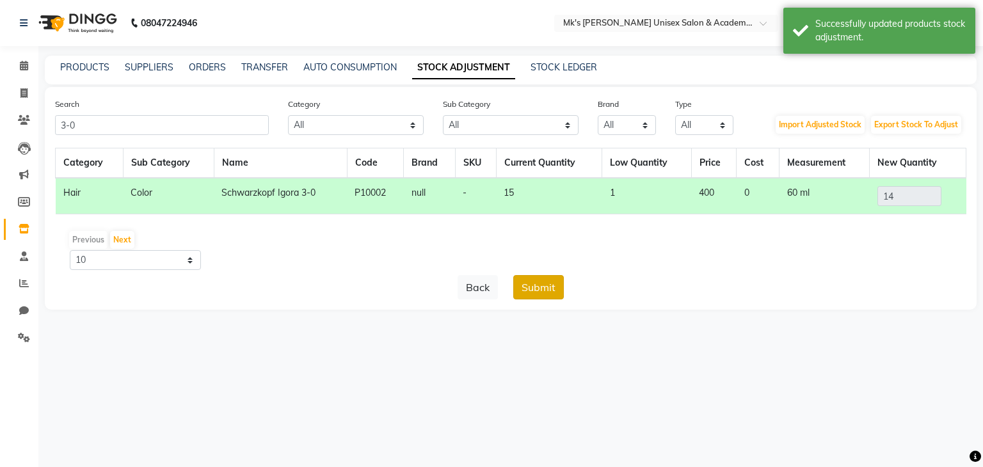
click at [540, 290] on button "Submit" at bounding box center [538, 287] width 51 height 24
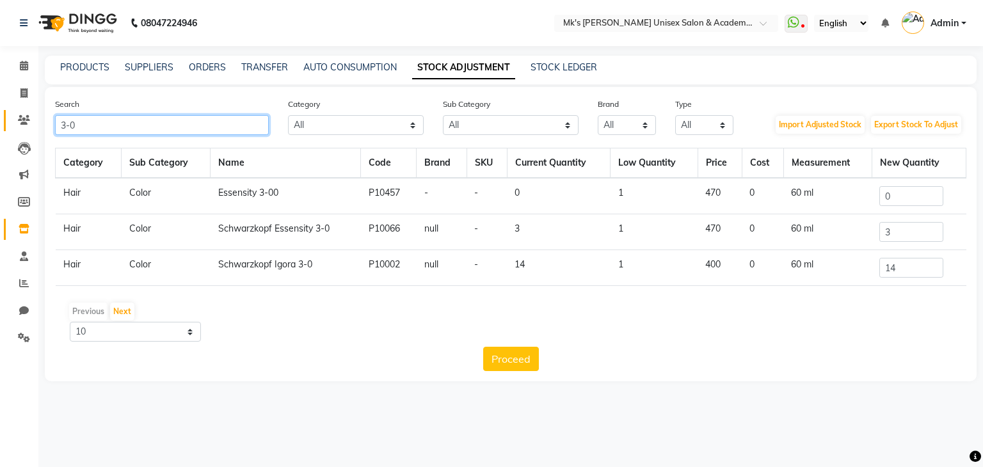
drag, startPoint x: 83, startPoint y: 122, endPoint x: 11, endPoint y: 120, distance: 72.4
click at [11, 120] on app-home "08047224946 Select Location × Mk's Milagro Unisex Salon & Academy, Vidyanagar, …" at bounding box center [491, 200] width 983 height 401
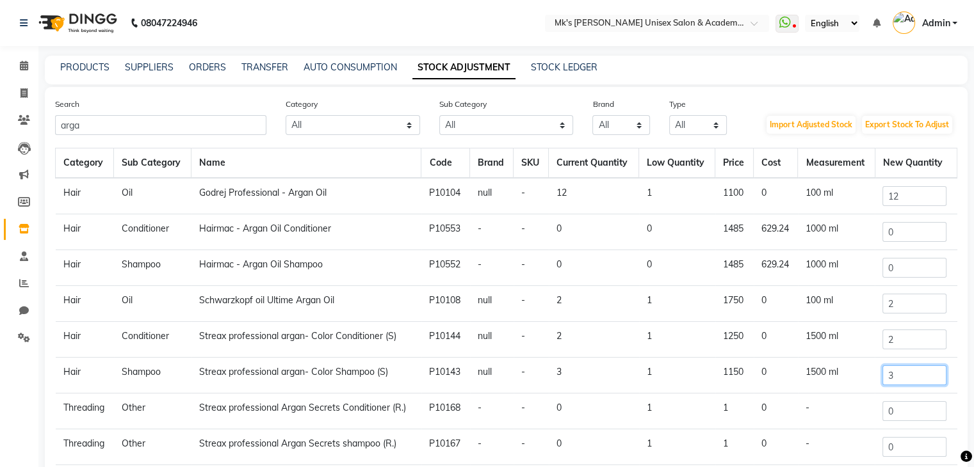
click at [895, 381] on input "3" at bounding box center [914, 376] width 64 height 20
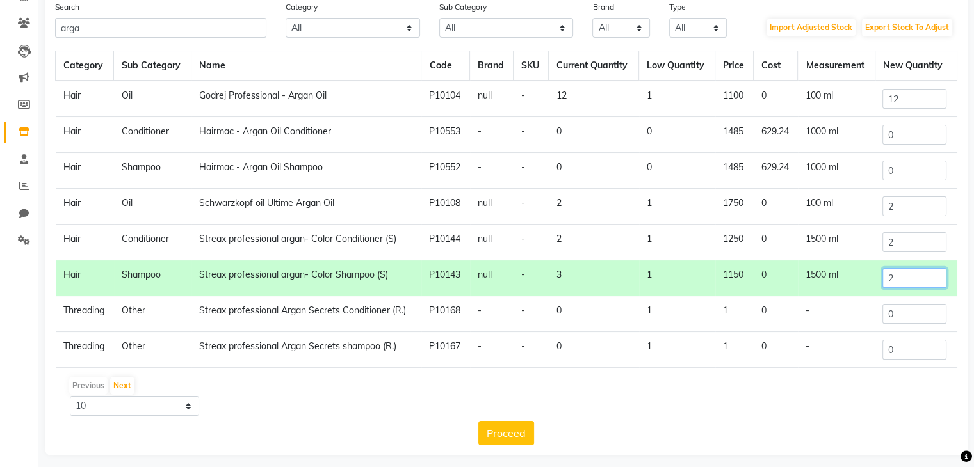
scroll to position [106, 0]
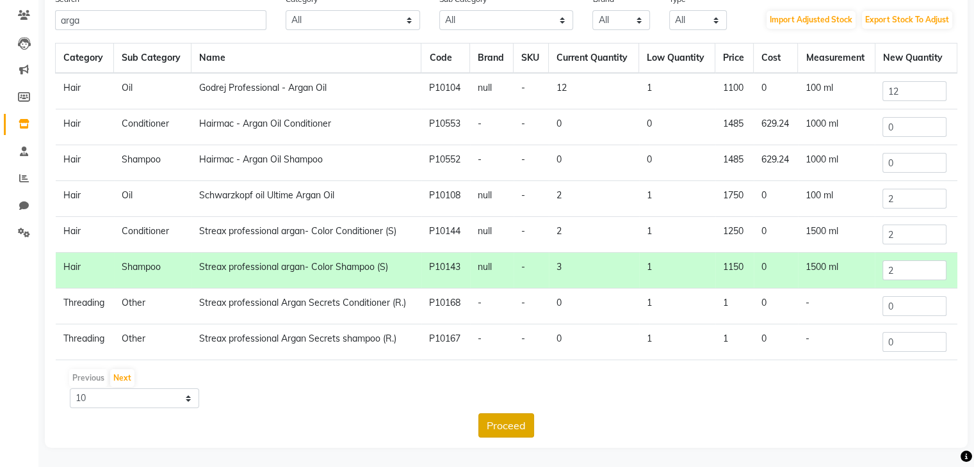
click at [515, 431] on button "Proceed" at bounding box center [506, 426] width 56 height 24
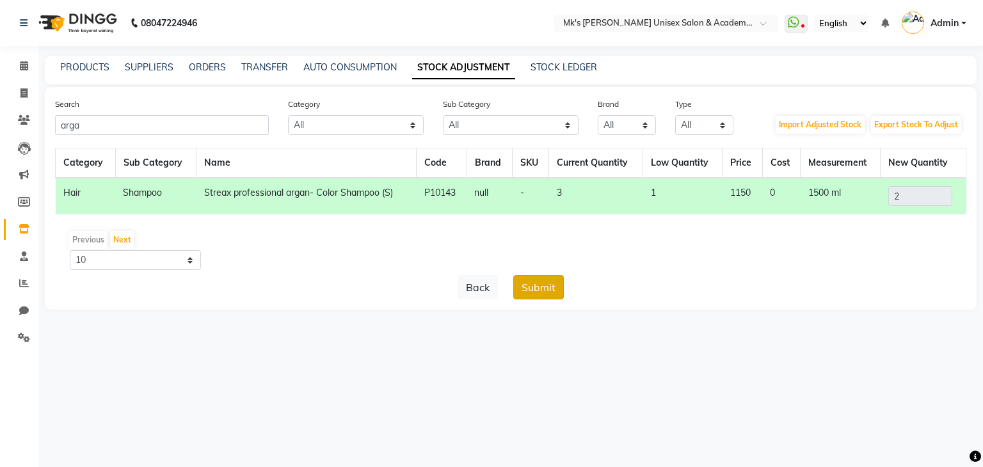
click at [540, 282] on button "Submit" at bounding box center [538, 287] width 51 height 24
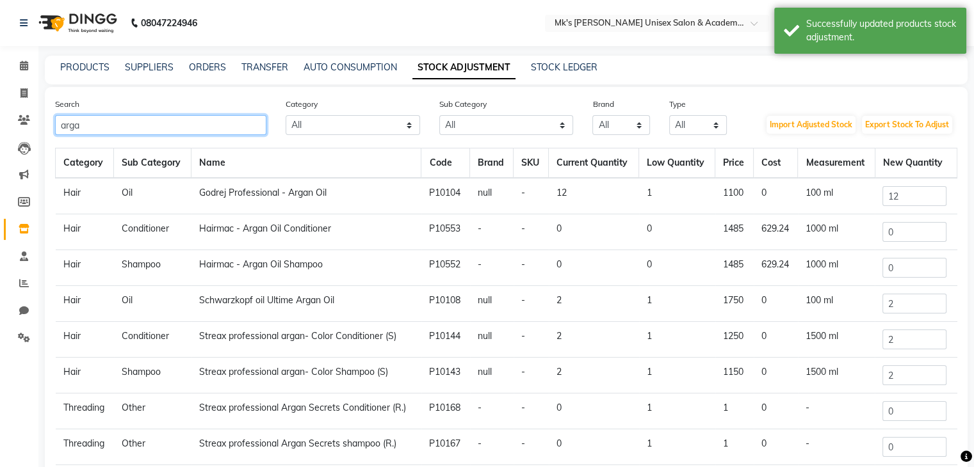
click at [62, 129] on input "arga" at bounding box center [160, 125] width 211 height 20
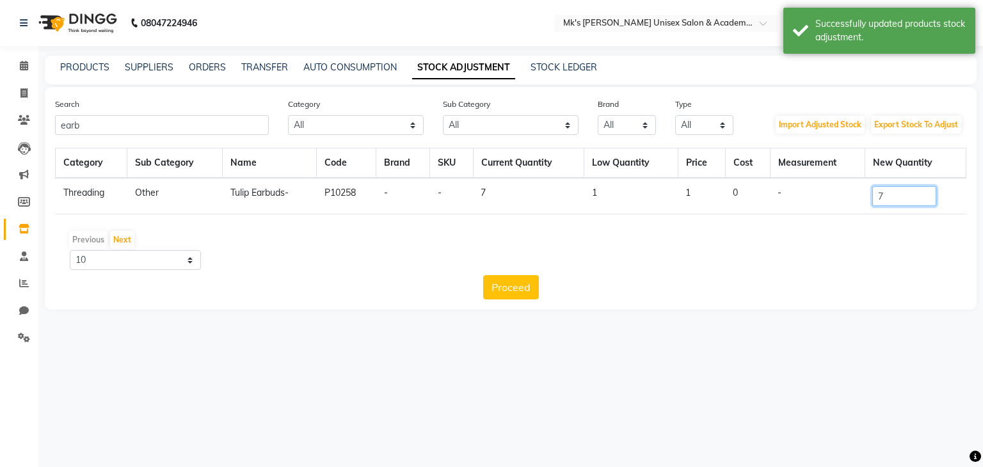
click at [904, 200] on input "7" at bounding box center [905, 196] width 64 height 20
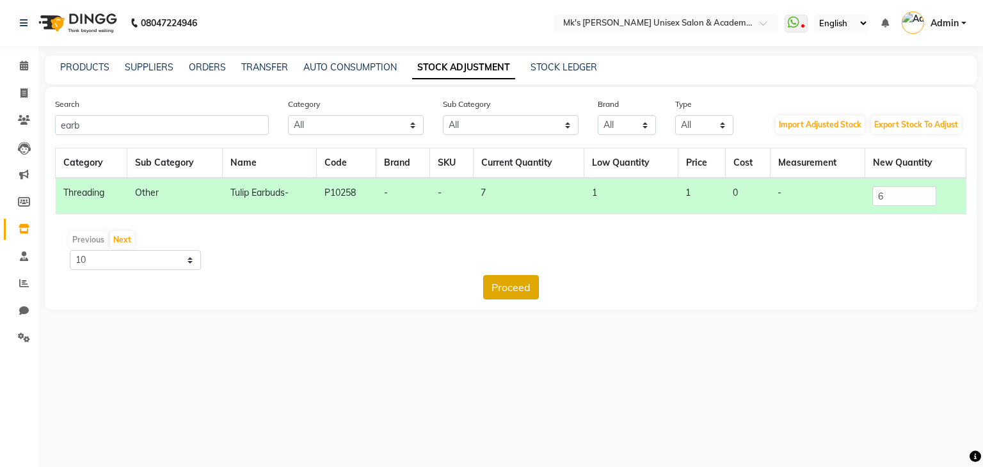
click at [516, 282] on button "Proceed" at bounding box center [511, 287] width 56 height 24
click at [553, 287] on button "Submit" at bounding box center [538, 287] width 51 height 24
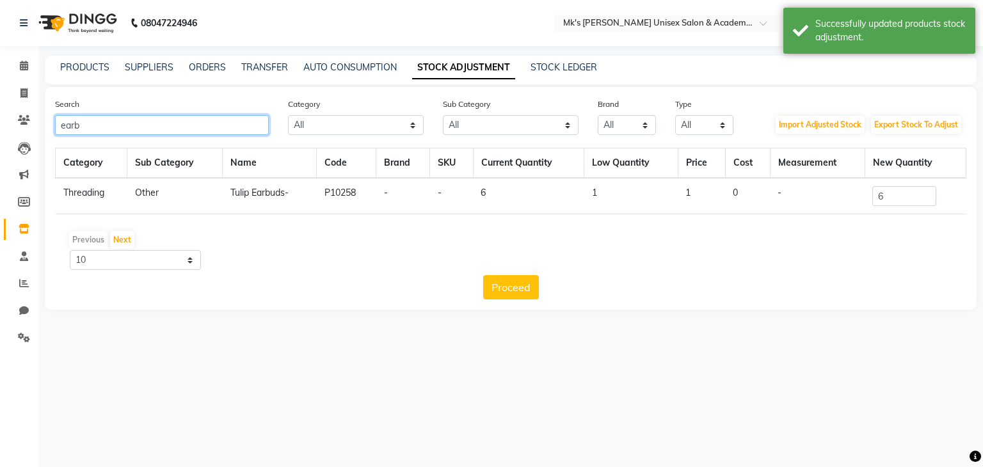
click at [65, 121] on input "earb" at bounding box center [162, 125] width 214 height 20
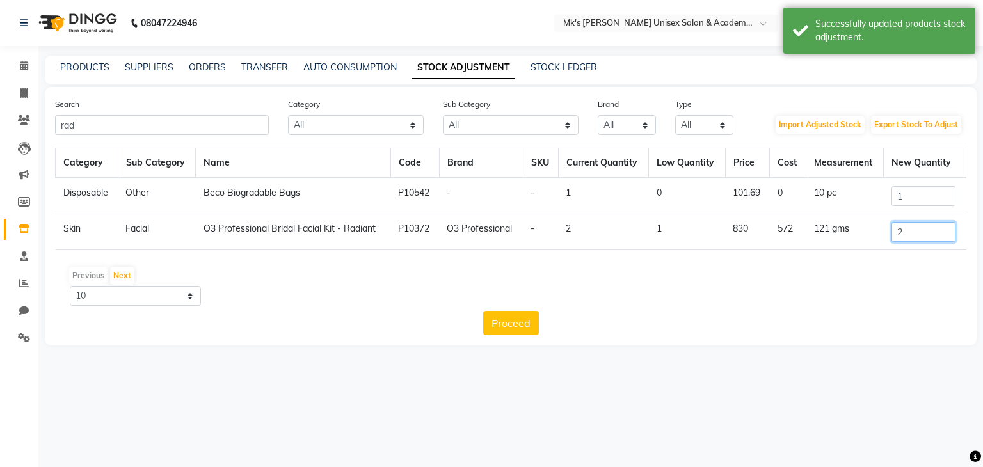
click at [907, 234] on input "2" at bounding box center [924, 232] width 64 height 20
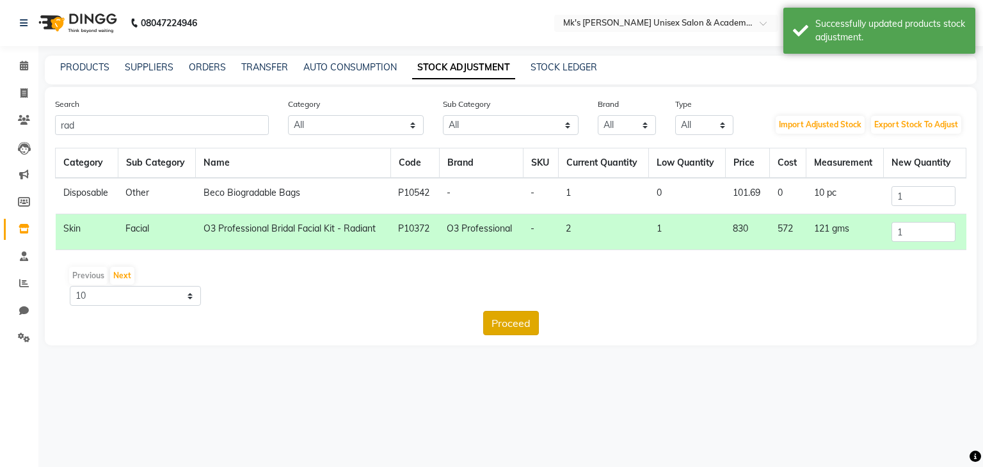
click at [499, 321] on button "Proceed" at bounding box center [511, 323] width 56 height 24
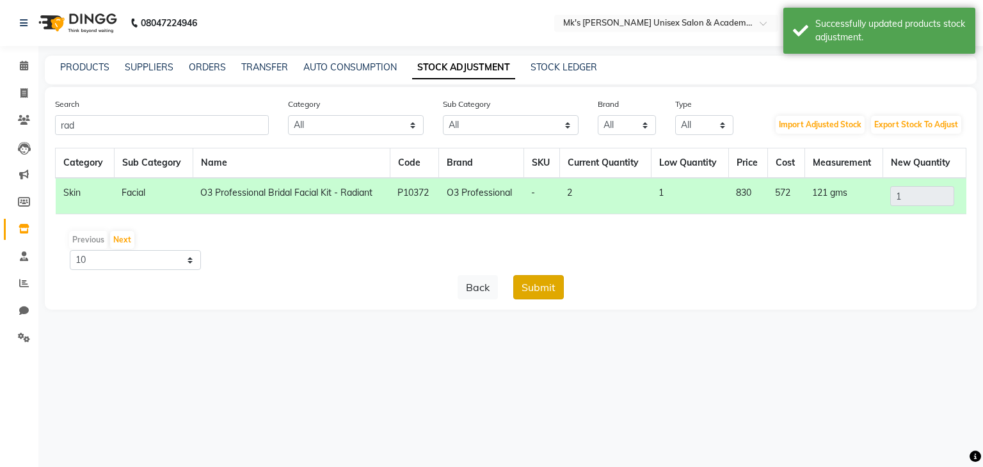
click at [542, 284] on button "Submit" at bounding box center [538, 287] width 51 height 24
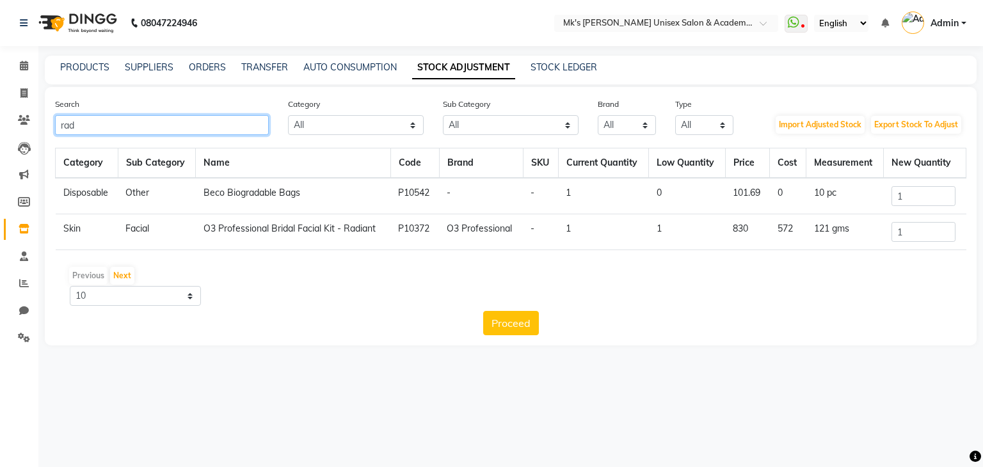
click at [65, 121] on input "rad" at bounding box center [162, 125] width 214 height 20
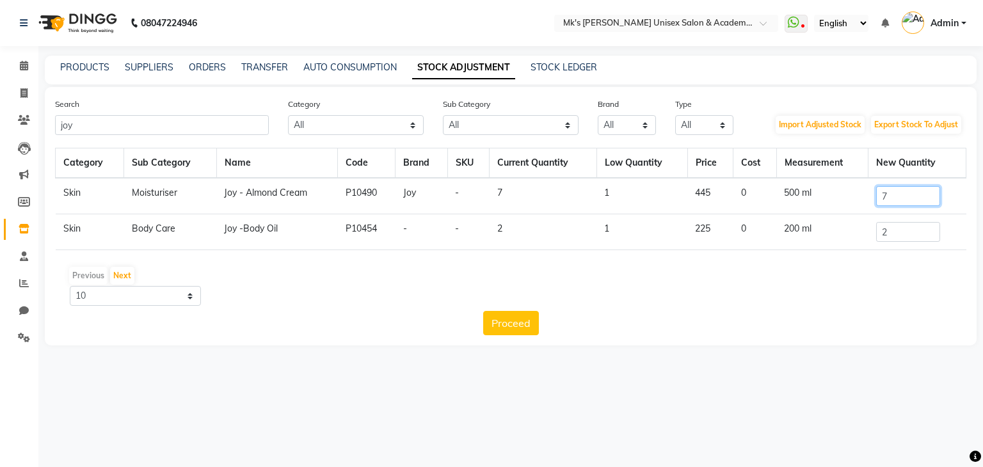
click at [911, 201] on input "7" at bounding box center [909, 196] width 64 height 20
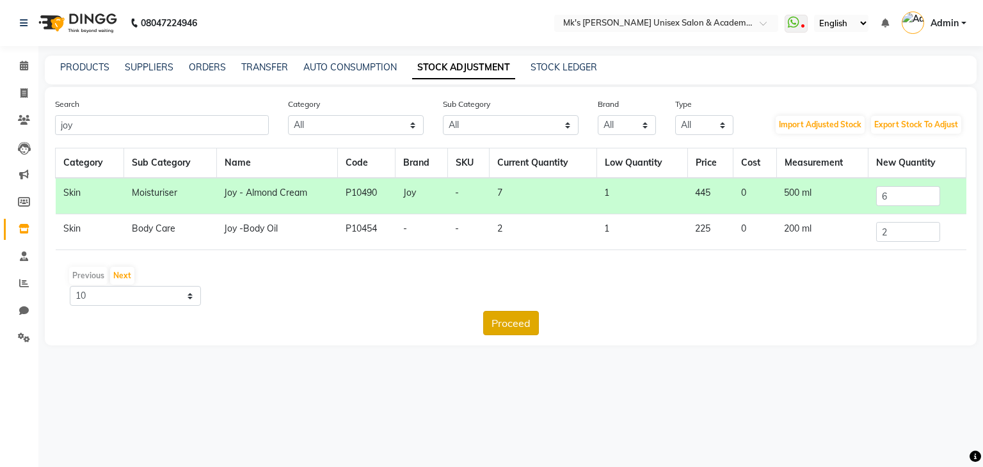
click at [526, 313] on button "Proceed" at bounding box center [511, 323] width 56 height 24
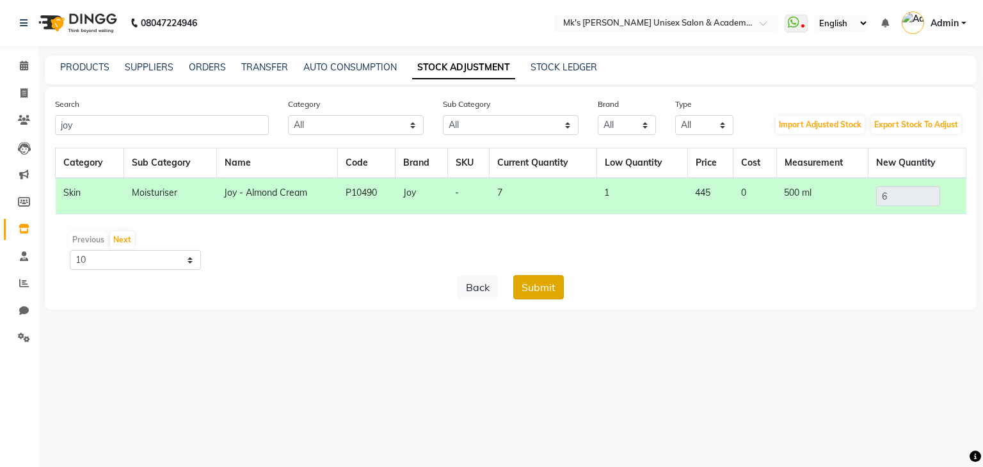
click at [542, 293] on button "Submit" at bounding box center [538, 287] width 51 height 24
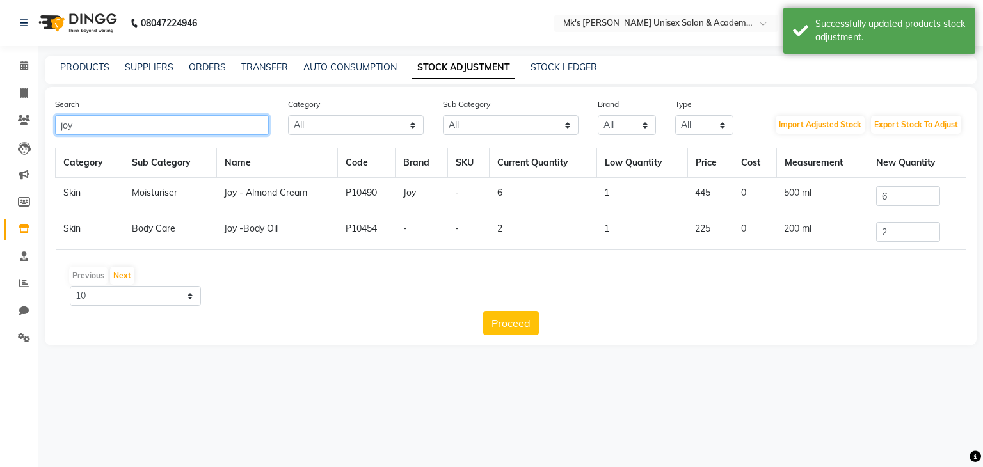
click at [66, 129] on input "joy" at bounding box center [162, 125] width 214 height 20
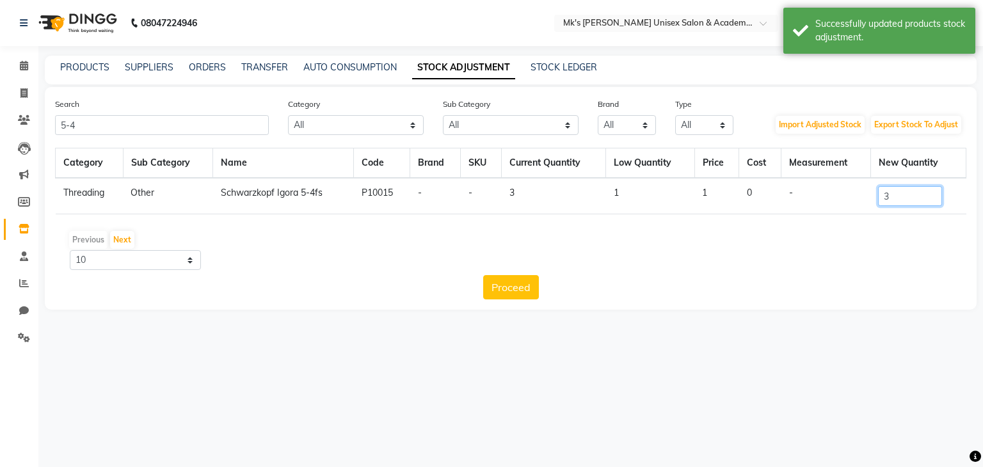
drag, startPoint x: 899, startPoint y: 206, endPoint x: 899, endPoint y: 193, distance: 12.8
click at [899, 193] on td "3" at bounding box center [918, 196] width 95 height 36
click at [899, 193] on input "3" at bounding box center [910, 196] width 64 height 20
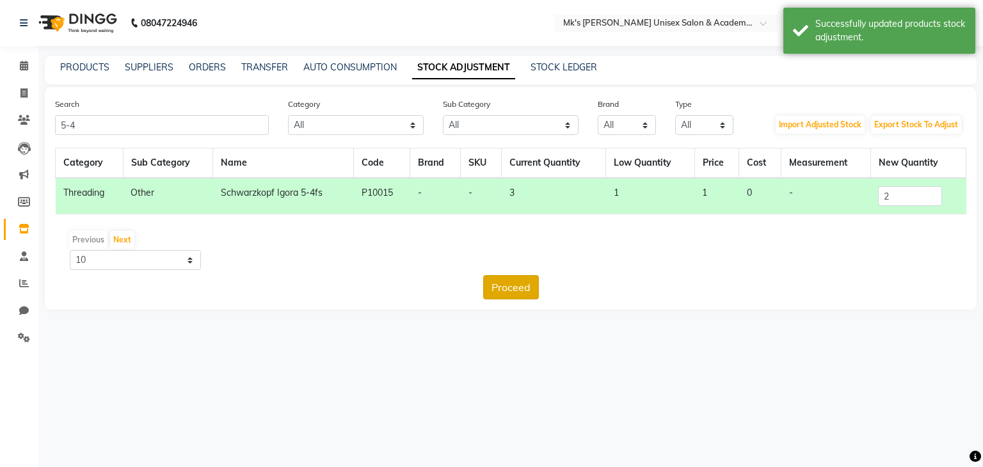
click at [522, 286] on button "Proceed" at bounding box center [511, 287] width 56 height 24
click at [531, 286] on button "Submit" at bounding box center [538, 287] width 51 height 24
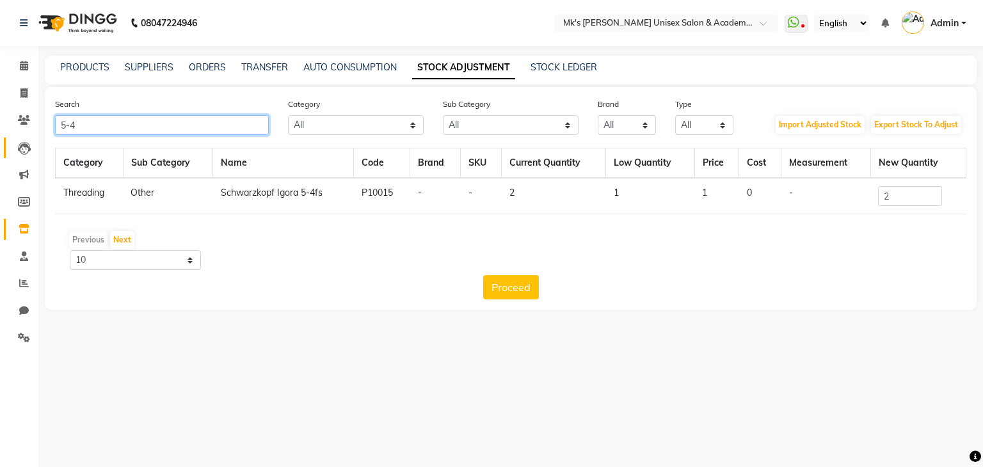
drag, startPoint x: 111, startPoint y: 124, endPoint x: 5, endPoint y: 137, distance: 107.1
click at [5, 137] on app-home "08047224946 Select Location × Mk's Milagro Unisex Salon & Academy, Vidyanagar, …" at bounding box center [491, 164] width 983 height 329
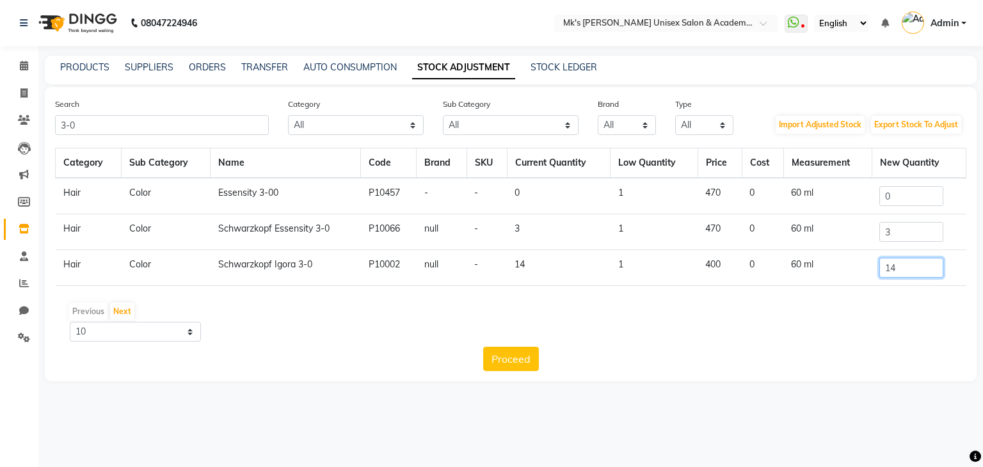
click at [923, 269] on input "14" at bounding box center [912, 268] width 64 height 20
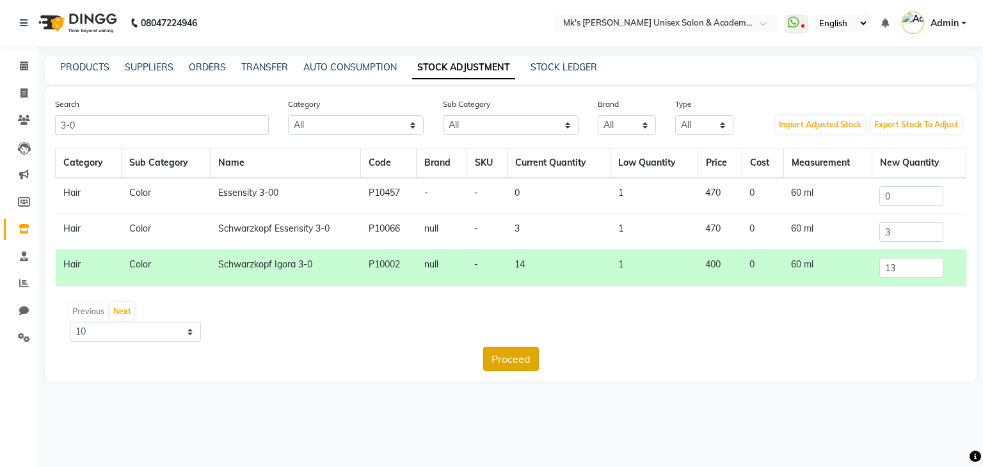
click at [521, 354] on button "Proceed" at bounding box center [511, 359] width 56 height 24
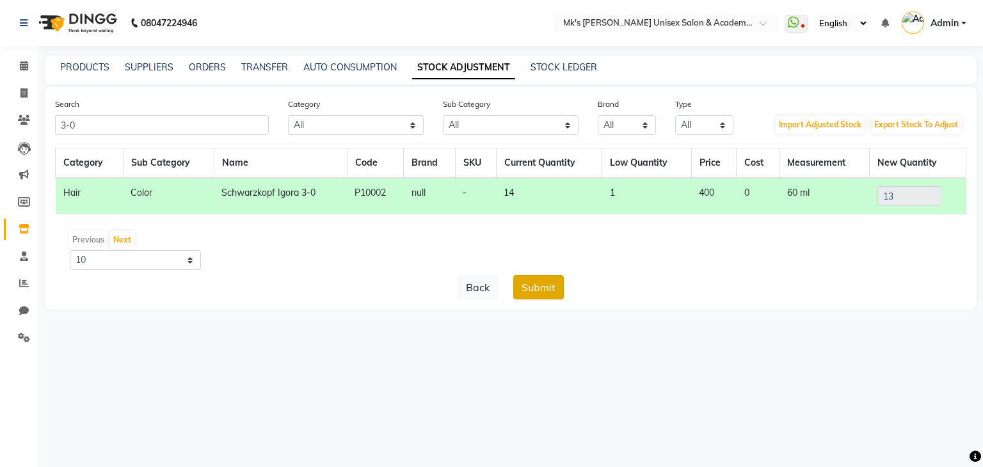
drag, startPoint x: 533, startPoint y: 300, endPoint x: 533, endPoint y: 289, distance: 10.9
click at [533, 289] on div "Search 3-0 Category All Hair Skin Makeup Personal Care Appliances Beard Waxing …" at bounding box center [511, 198] width 932 height 223
click at [533, 289] on button "Submit" at bounding box center [538, 287] width 51 height 24
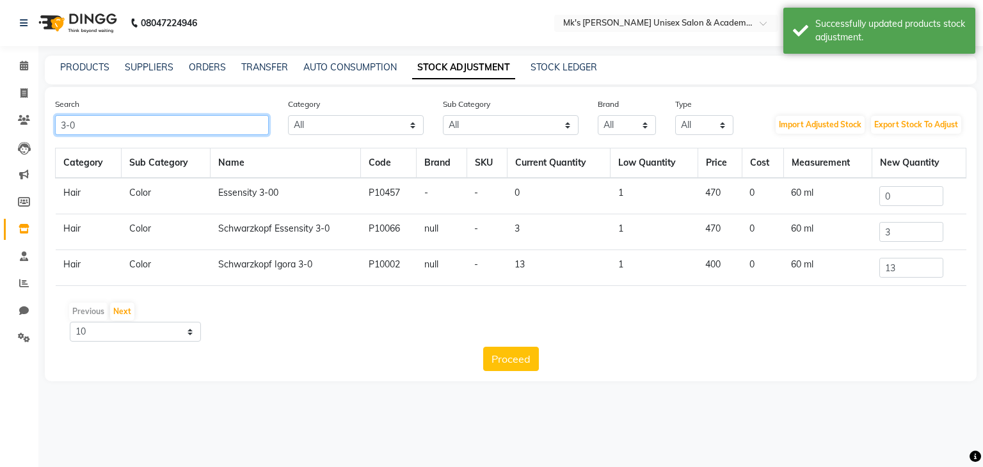
drag, startPoint x: 76, startPoint y: 131, endPoint x: 15, endPoint y: 135, distance: 60.4
click at [15, 135] on app-home "08047224946 Select Location × Mk's Milagro Unisex Salon & Academy, Vidyanagar, …" at bounding box center [491, 200] width 983 height 401
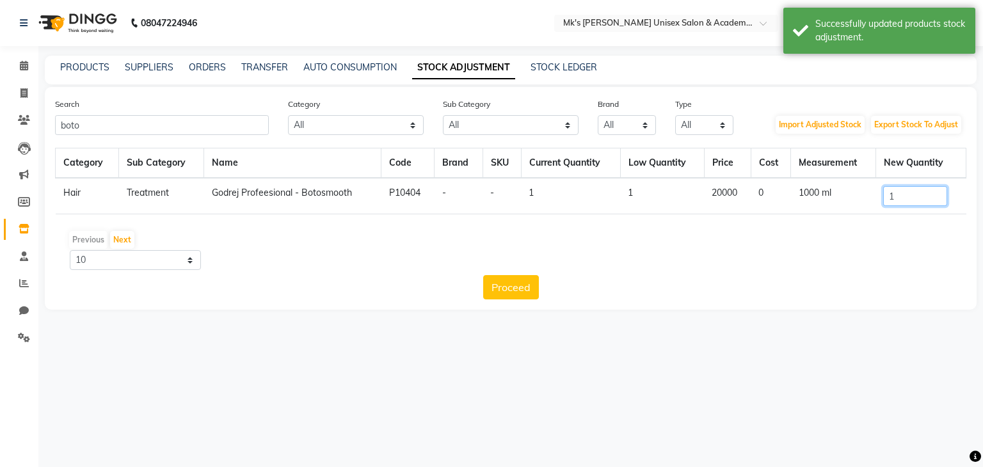
click at [919, 195] on input "1" at bounding box center [916, 196] width 64 height 20
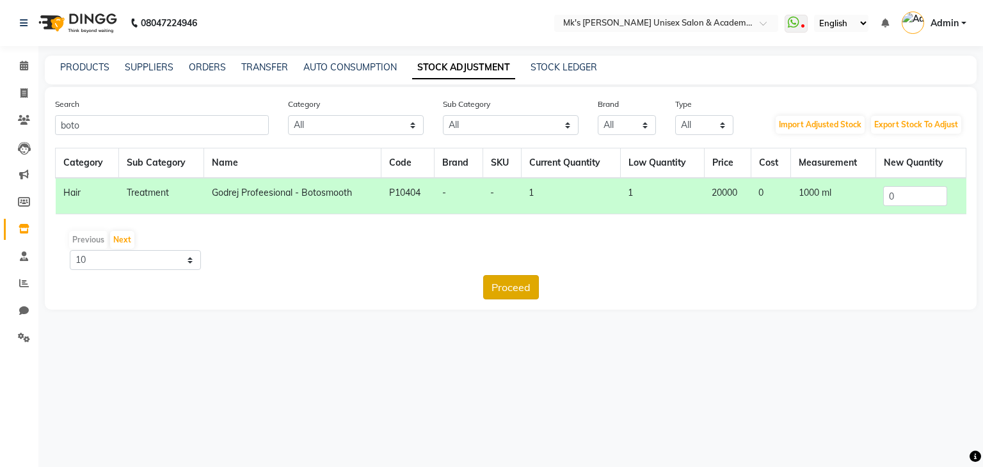
click at [484, 291] on button "Proceed" at bounding box center [511, 287] width 56 height 24
click at [550, 285] on button "Submit" at bounding box center [538, 287] width 51 height 24
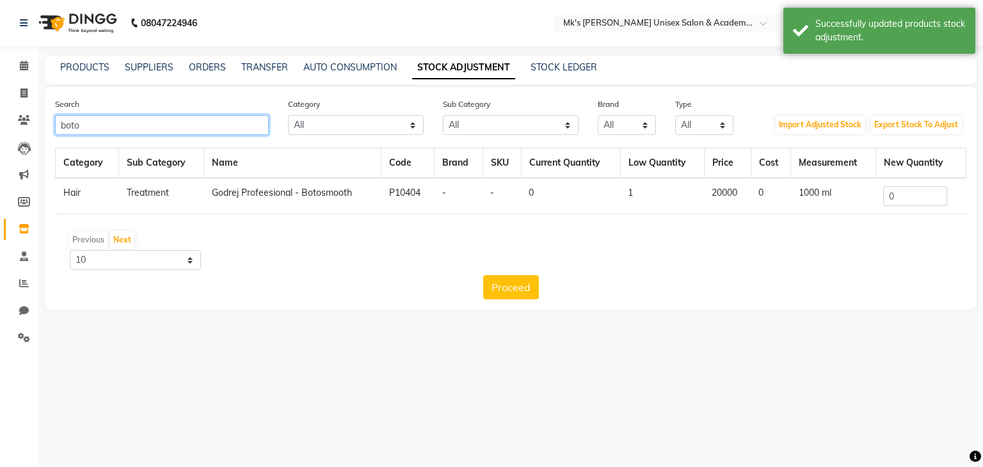
click at [67, 124] on input "boto" at bounding box center [162, 125] width 214 height 20
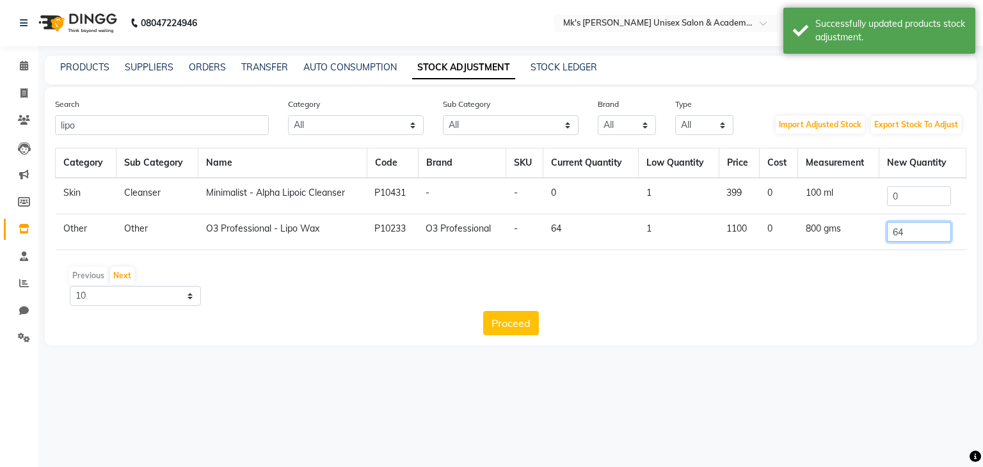
click at [926, 236] on input "64" at bounding box center [919, 232] width 64 height 20
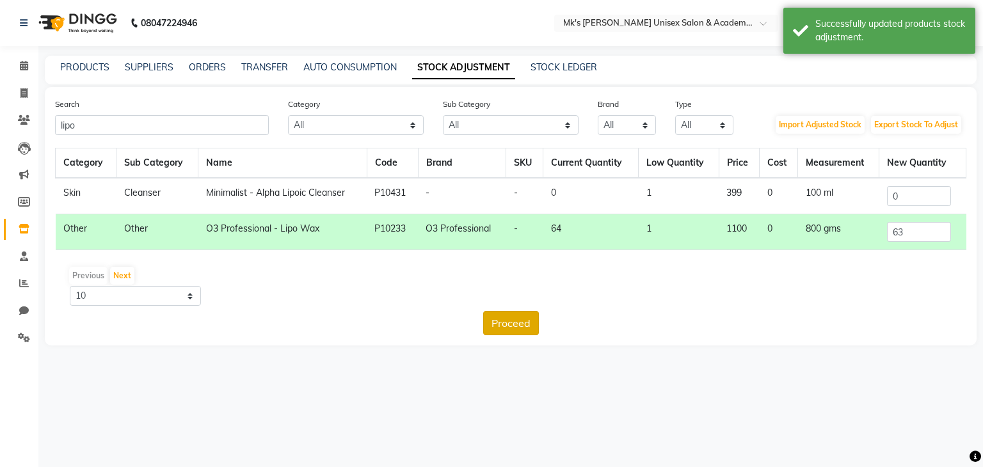
click at [499, 321] on button "Proceed" at bounding box center [511, 323] width 56 height 24
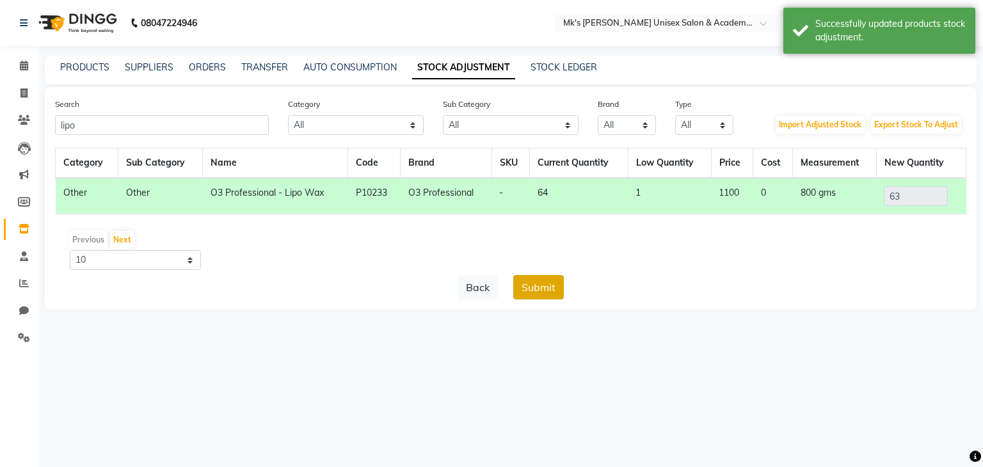
click at [541, 282] on button "Submit" at bounding box center [538, 287] width 51 height 24
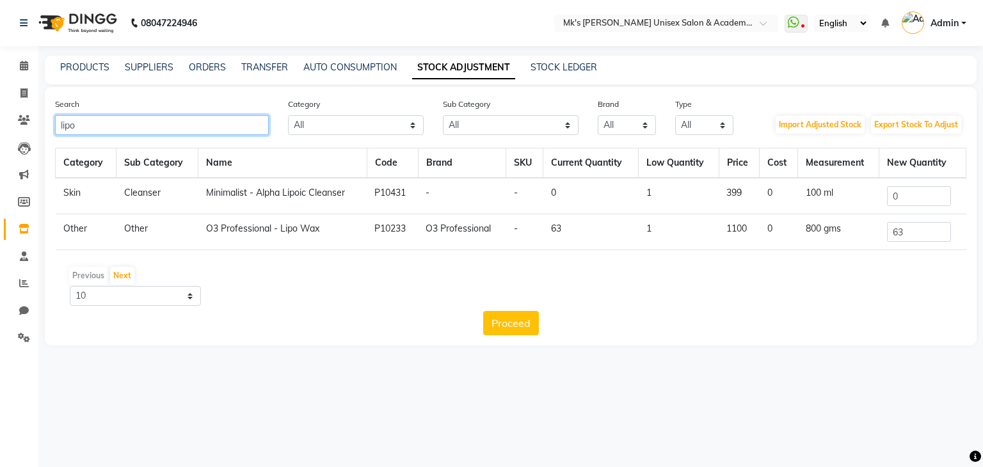
click at [64, 126] on input "lipo" at bounding box center [162, 125] width 214 height 20
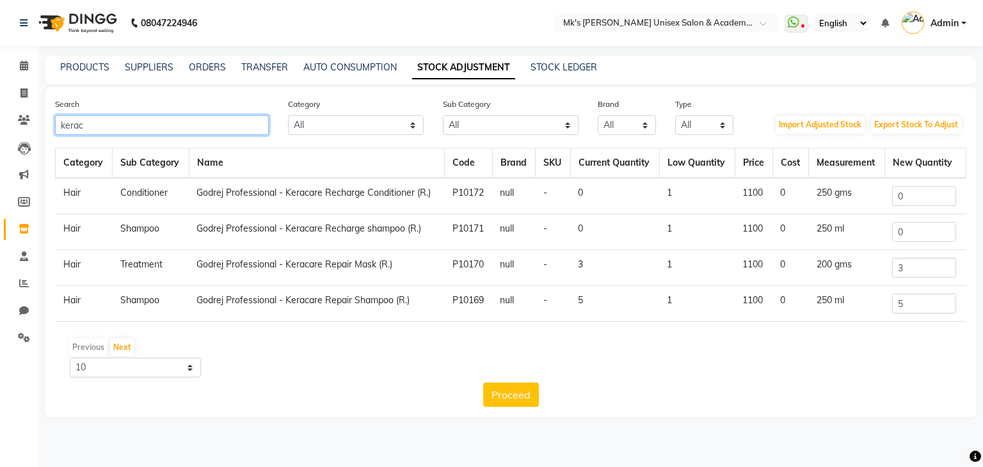
click at [86, 117] on input "kerac" at bounding box center [162, 125] width 214 height 20
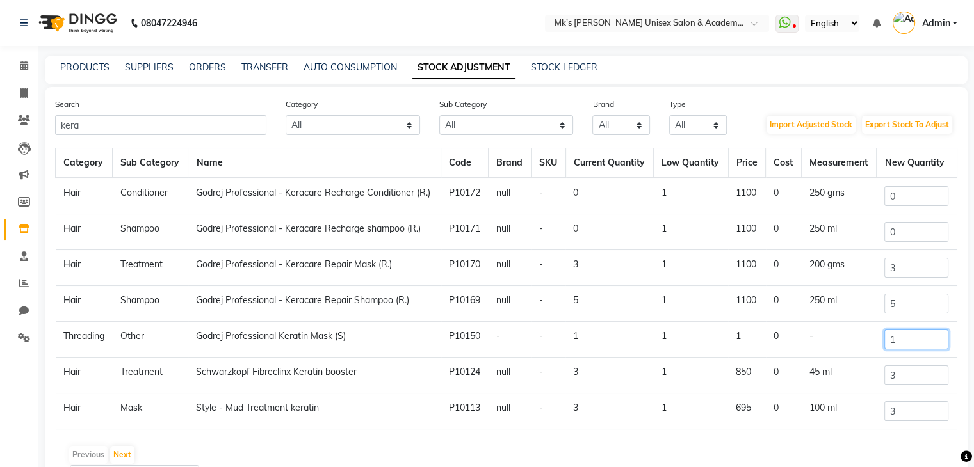
click at [914, 346] on input "1" at bounding box center [916, 340] width 64 height 20
click at [133, 127] on input "kera" at bounding box center [160, 125] width 211 height 20
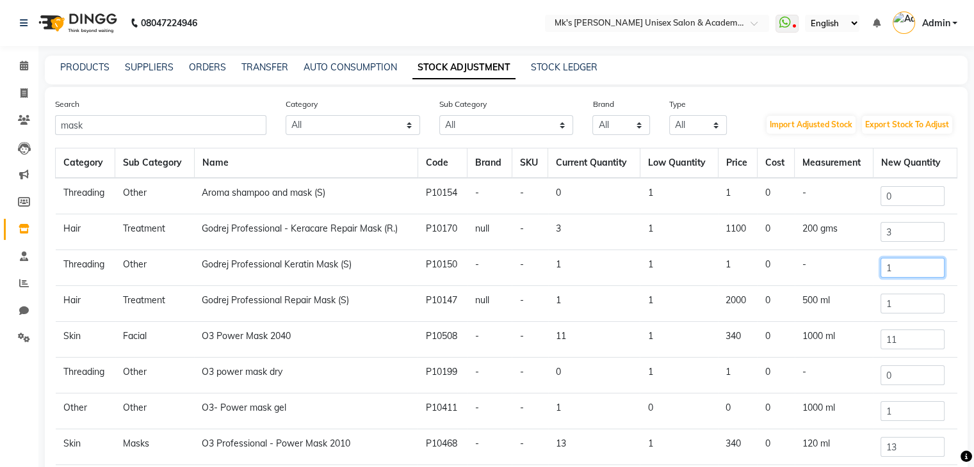
click at [912, 264] on input "1" at bounding box center [912, 268] width 64 height 20
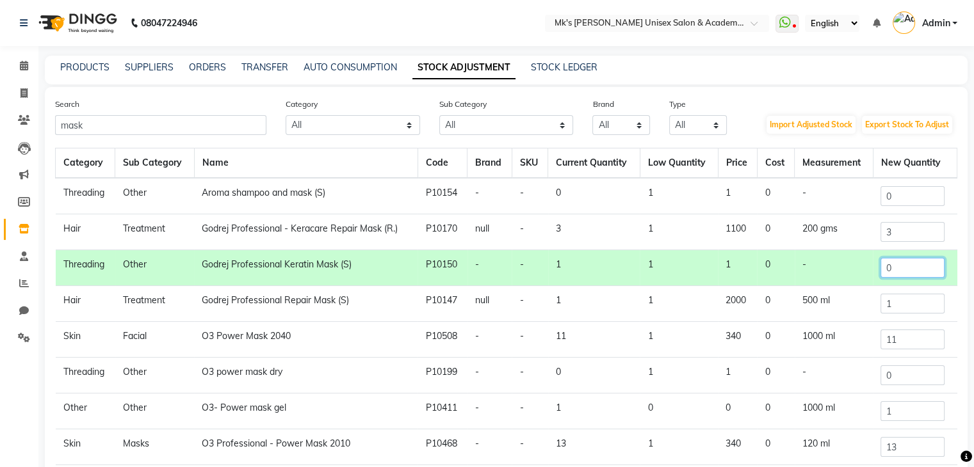
scroll to position [106, 0]
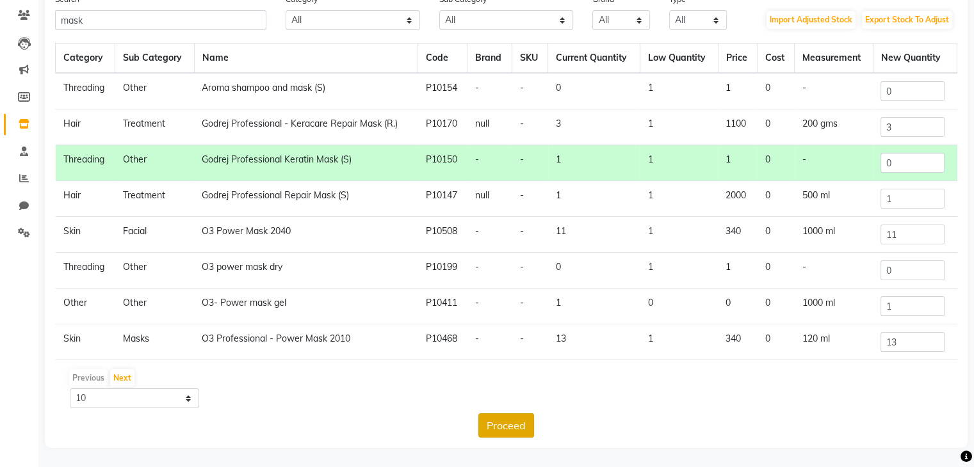
click at [505, 425] on button "Proceed" at bounding box center [506, 426] width 56 height 24
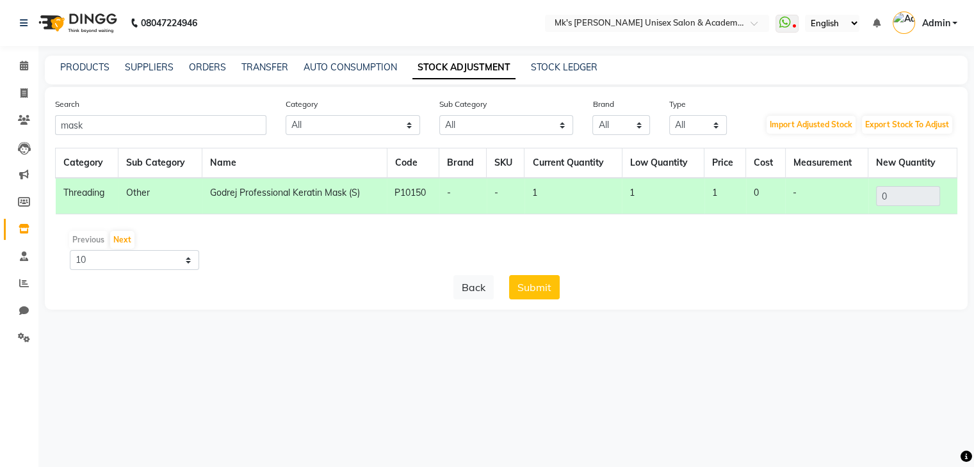
scroll to position [0, 0]
click at [535, 293] on button "Submit" at bounding box center [538, 287] width 51 height 24
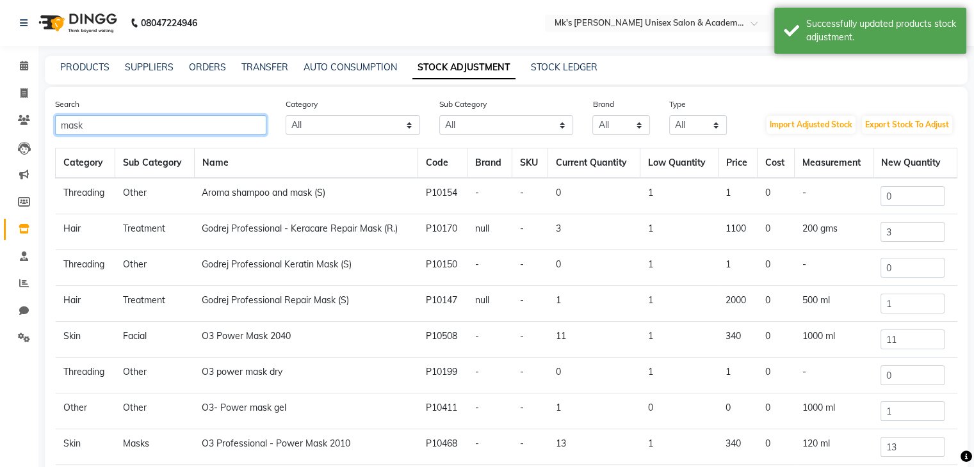
click at [79, 124] on input "mask" at bounding box center [160, 125] width 211 height 20
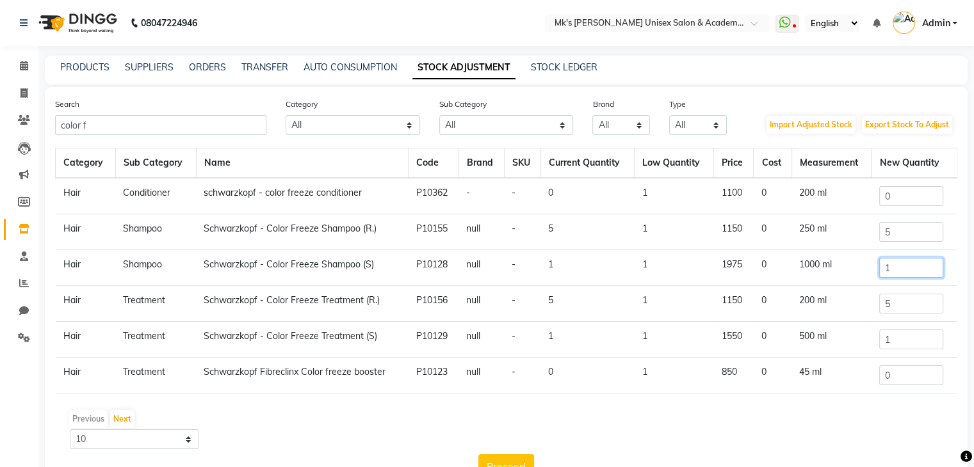
click at [904, 264] on input "1" at bounding box center [911, 268] width 64 height 20
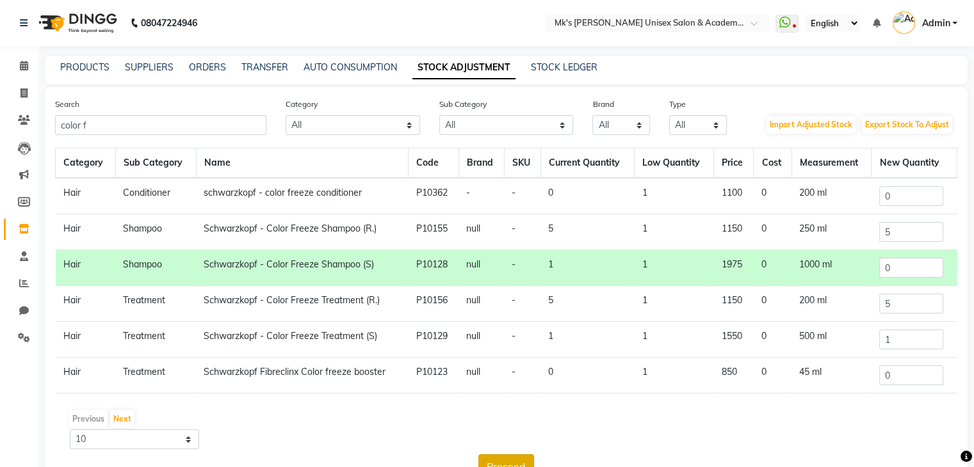
click at [484, 460] on button "Proceed" at bounding box center [506, 467] width 56 height 24
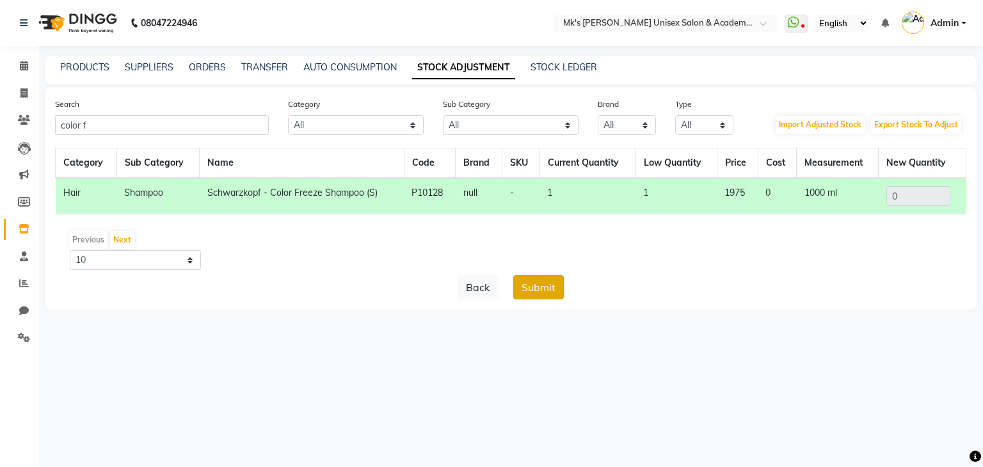
click at [537, 287] on button "Submit" at bounding box center [538, 287] width 51 height 24
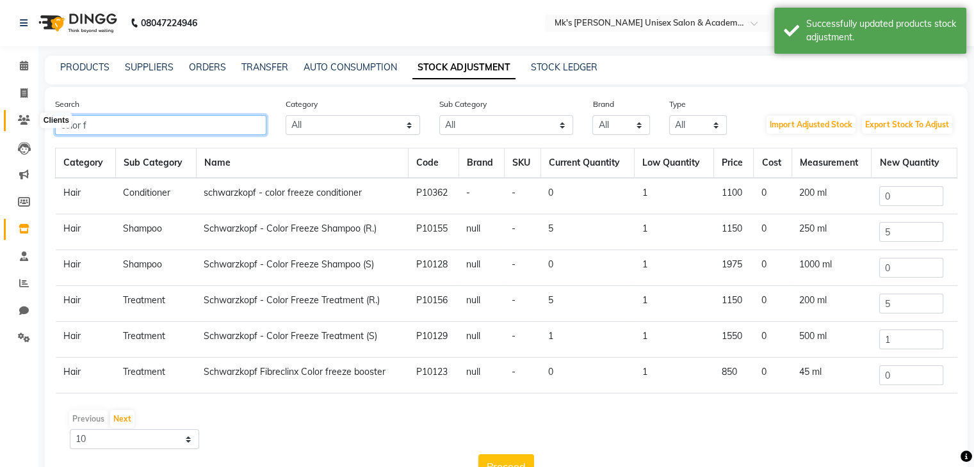
drag, startPoint x: 97, startPoint y: 118, endPoint x: 9, endPoint y: 119, distance: 87.7
click at [9, 119] on app-home "08047224946 Select Location × Mk's Milagro Unisex Salon & Academy, Vidyanagar, …" at bounding box center [487, 254] width 974 height 508
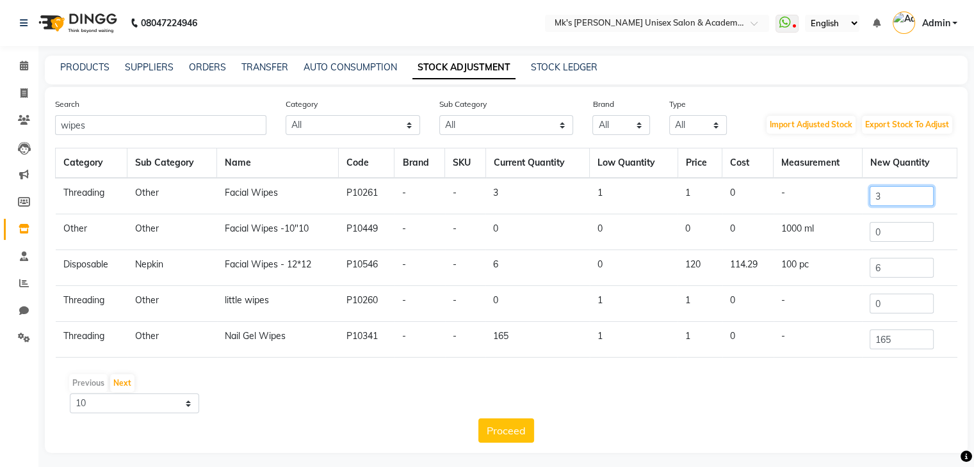
click at [926, 200] on input "3" at bounding box center [901, 196] width 64 height 20
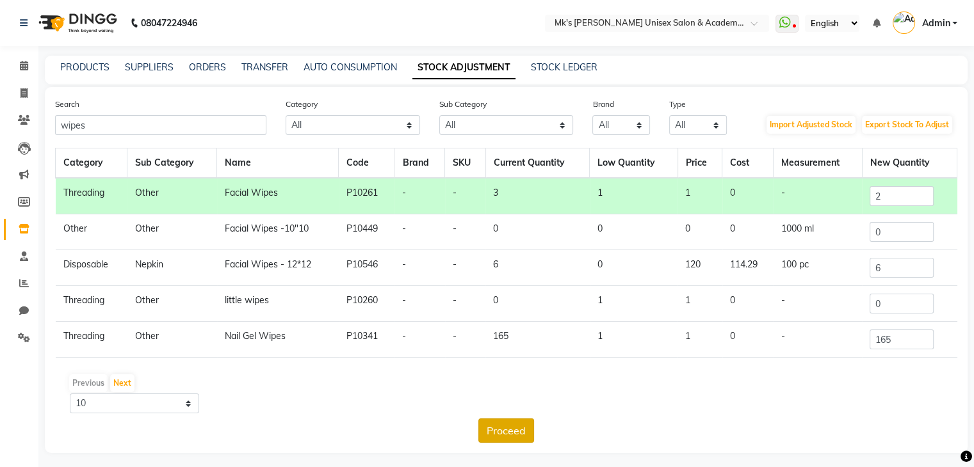
click at [510, 436] on button "Proceed" at bounding box center [506, 431] width 56 height 24
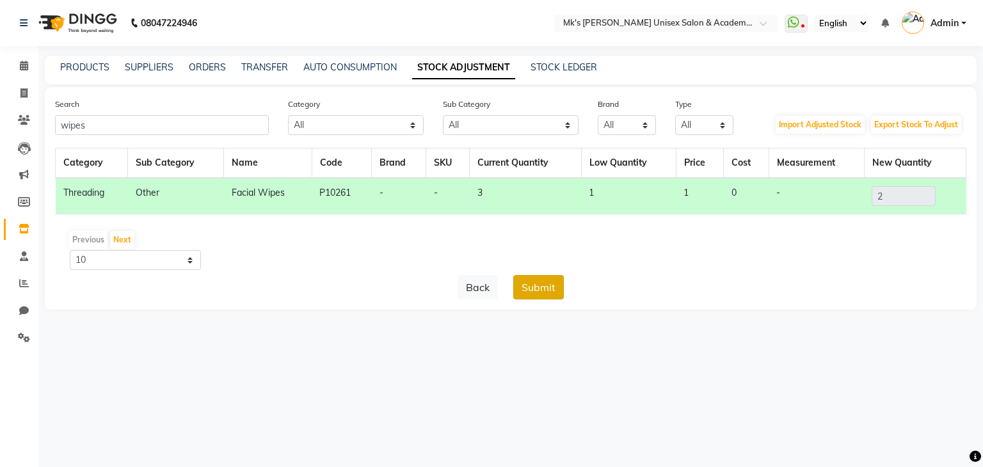
click at [540, 283] on button "Submit" at bounding box center [538, 287] width 51 height 24
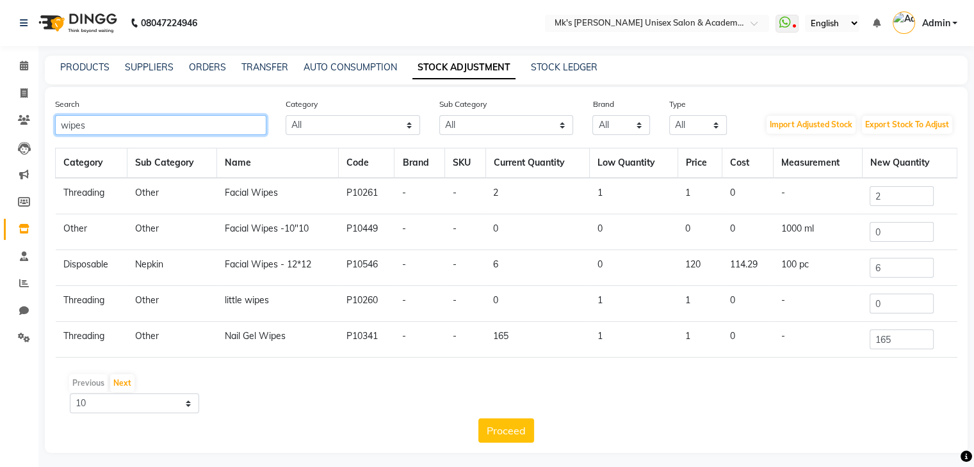
click at [61, 127] on input "wipes" at bounding box center [160, 125] width 211 height 20
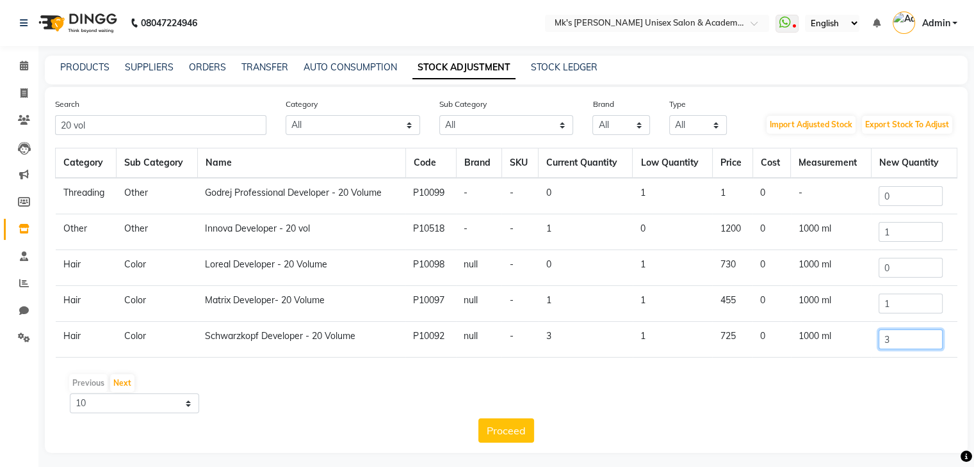
click at [887, 339] on input "3" at bounding box center [910, 340] width 64 height 20
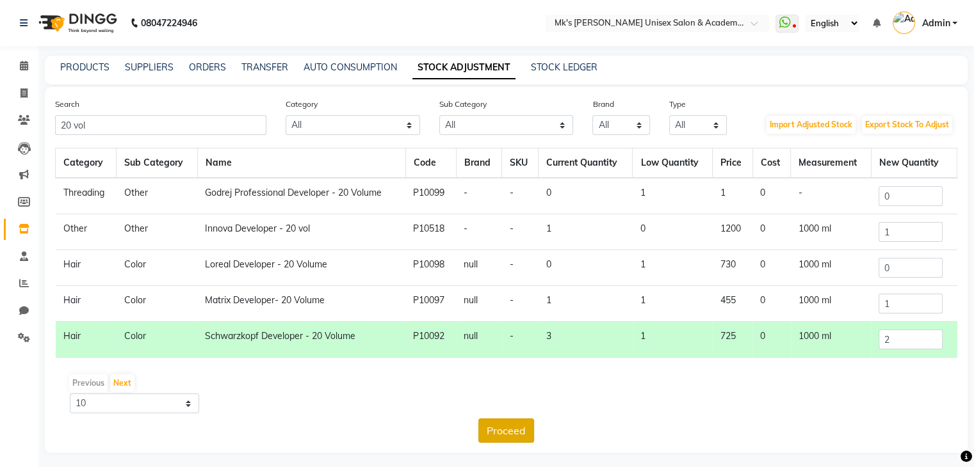
click at [512, 430] on button "Proceed" at bounding box center [506, 431] width 56 height 24
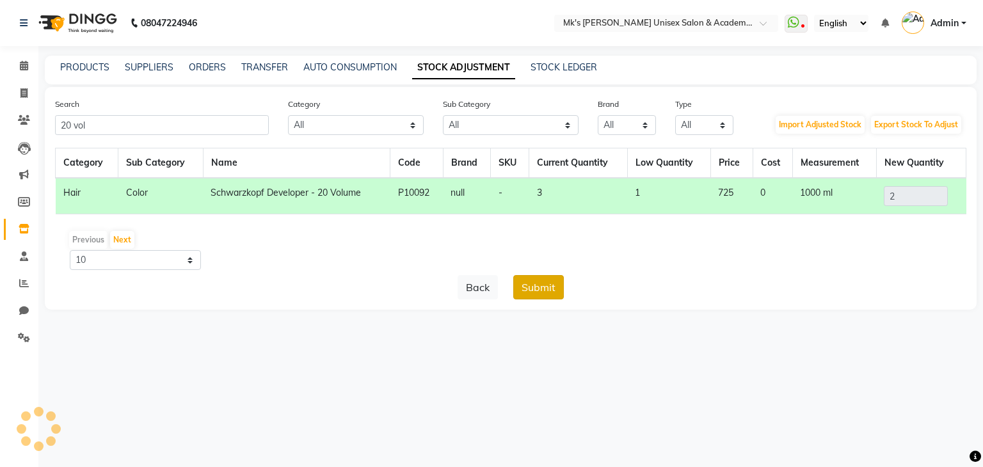
click at [549, 290] on button "Submit" at bounding box center [538, 287] width 51 height 24
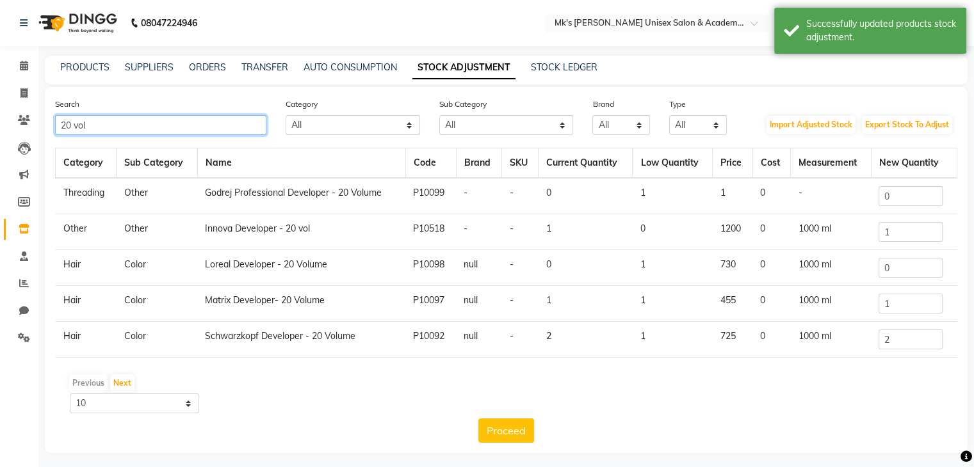
drag, startPoint x: 87, startPoint y: 129, endPoint x: 0, endPoint y: 113, distance: 88.5
click at [0, 113] on app-home "08047224946 Select Location × Mk's Milagro Unisex Salon & Academy, Vidyanagar, …" at bounding box center [487, 236] width 974 height 473
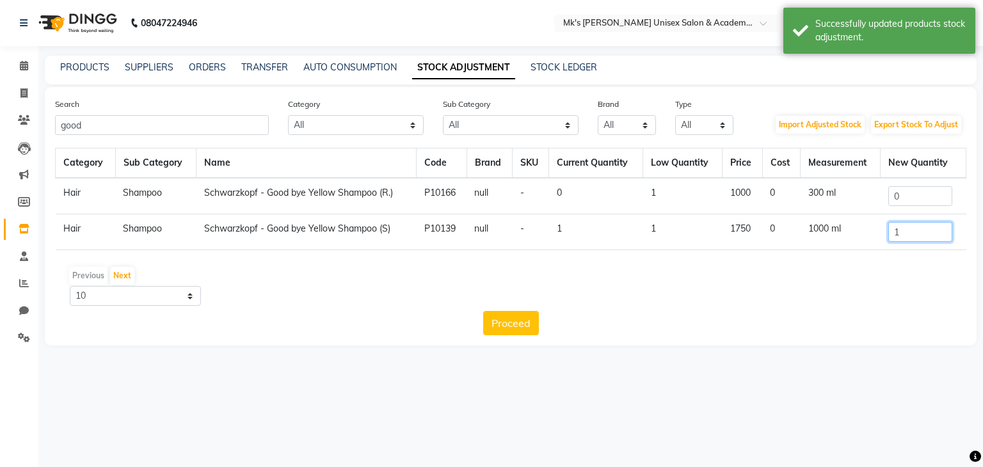
click at [942, 234] on input "1" at bounding box center [921, 232] width 64 height 20
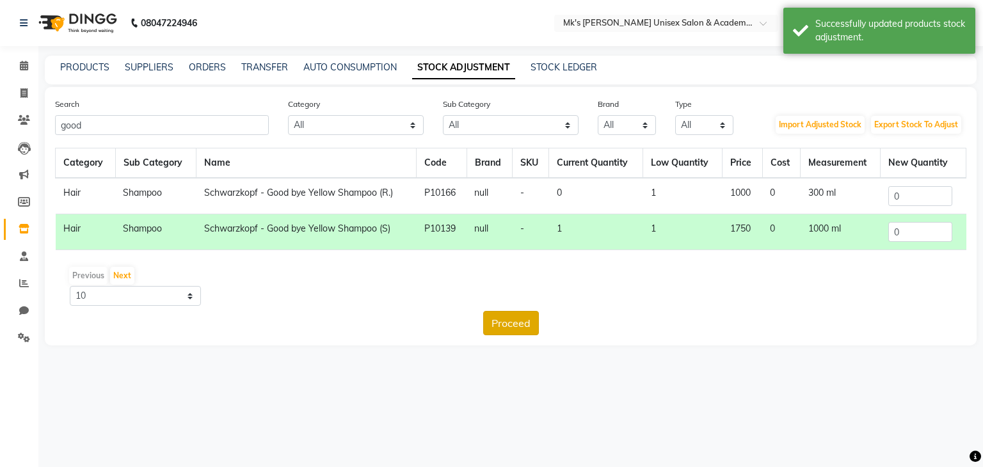
click at [523, 319] on button "Proceed" at bounding box center [511, 323] width 56 height 24
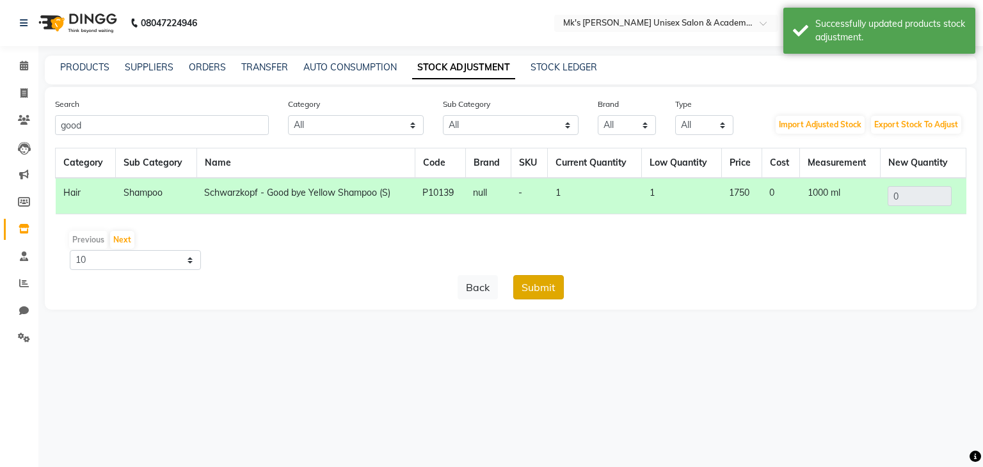
click at [548, 276] on button "Submit" at bounding box center [538, 287] width 51 height 24
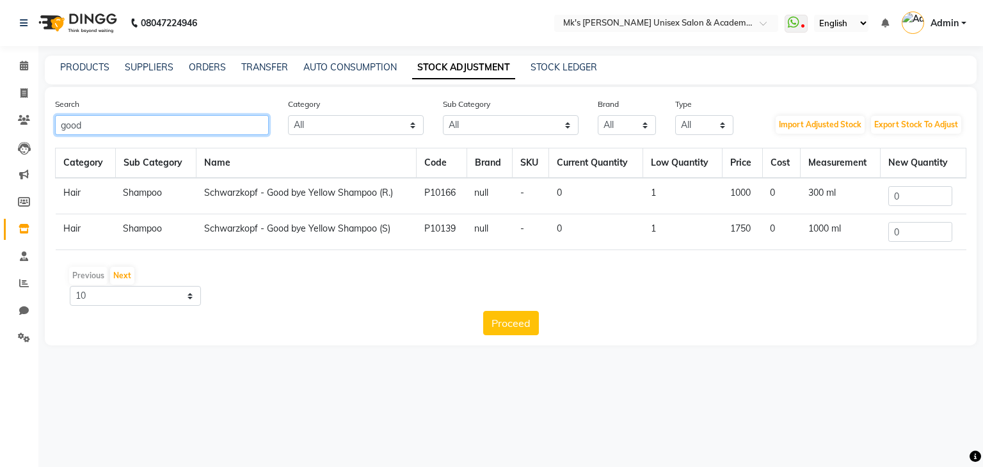
click at [72, 123] on input "good" at bounding box center [162, 125] width 214 height 20
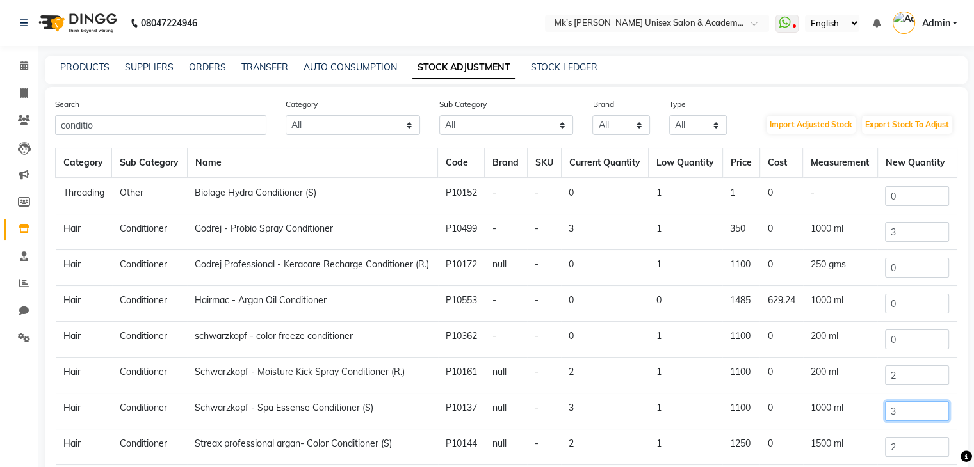
click at [913, 421] on input "3" at bounding box center [917, 411] width 64 height 20
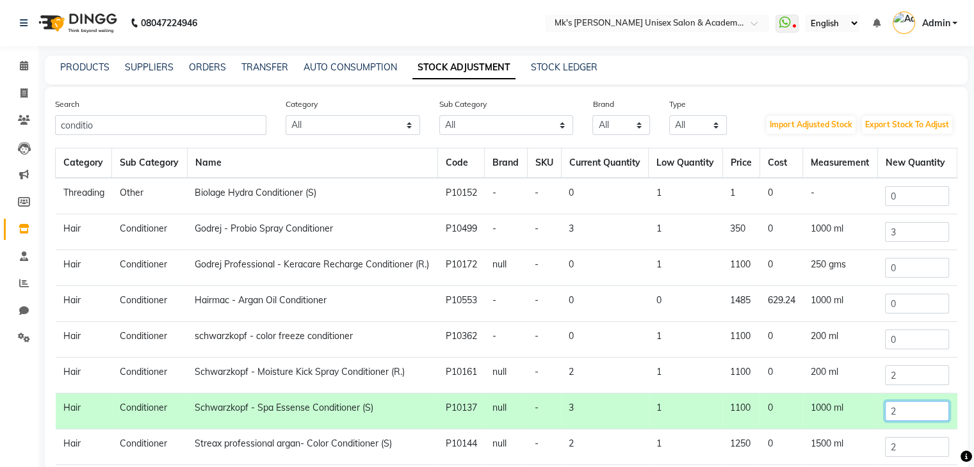
scroll to position [106, 0]
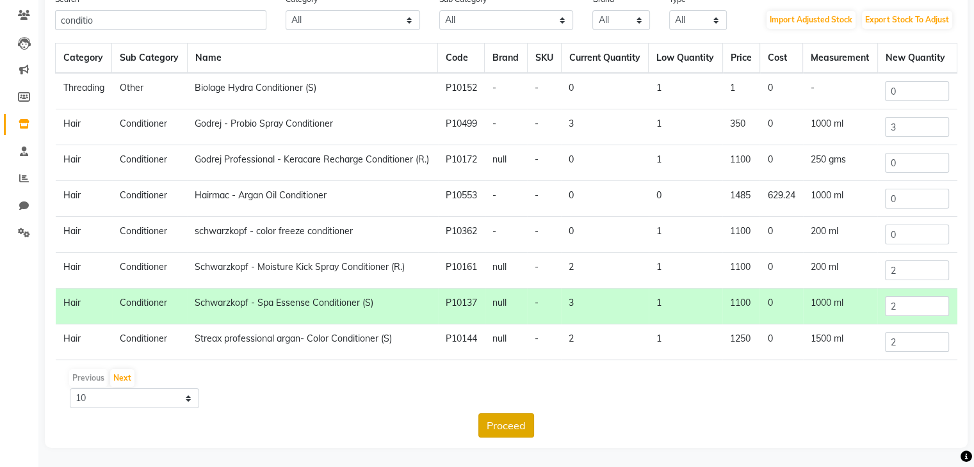
click at [529, 423] on button "Proceed" at bounding box center [506, 426] width 56 height 24
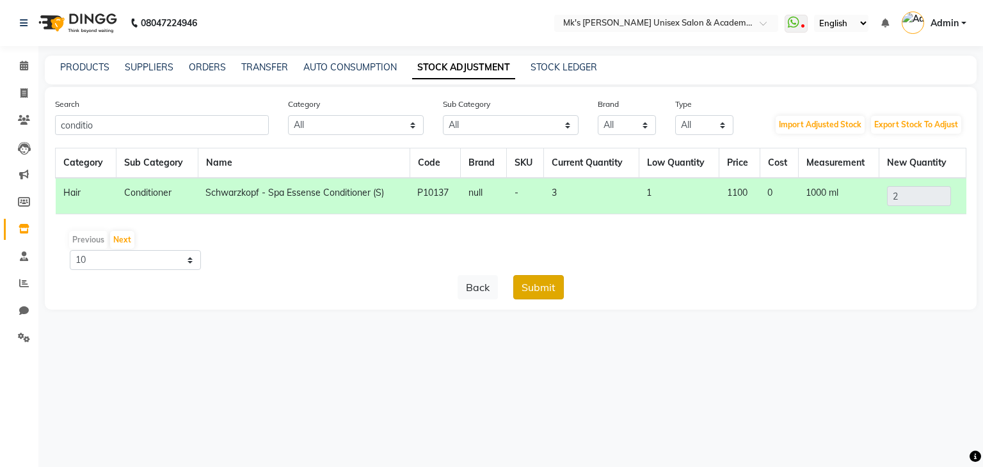
click at [540, 295] on button "Submit" at bounding box center [538, 287] width 51 height 24
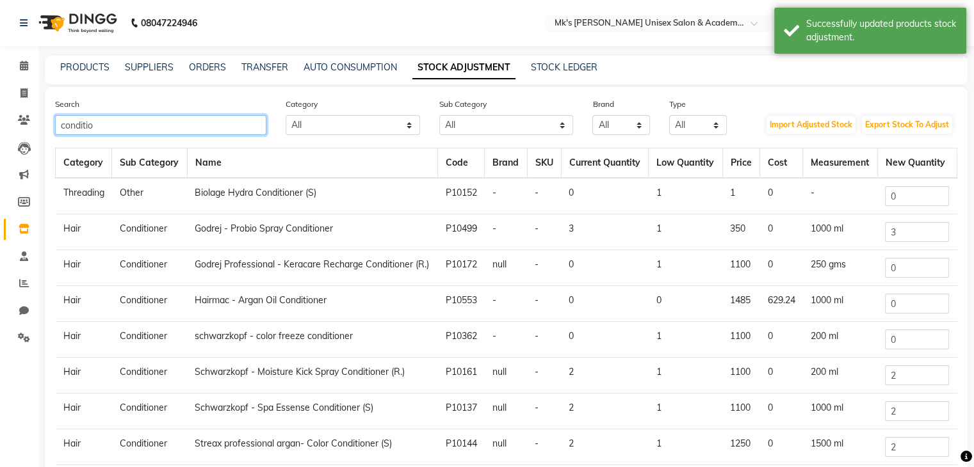
click at [79, 131] on input "conditio" at bounding box center [160, 125] width 211 height 20
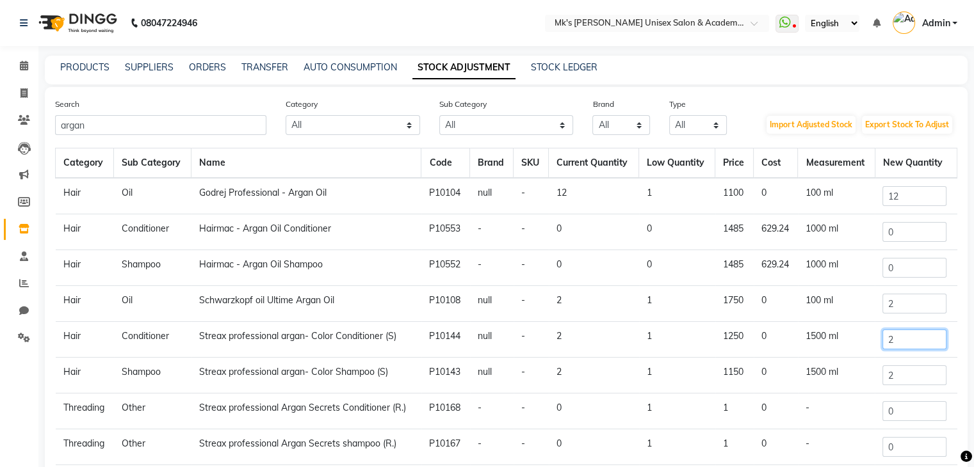
click at [903, 344] on input "2" at bounding box center [914, 340] width 64 height 20
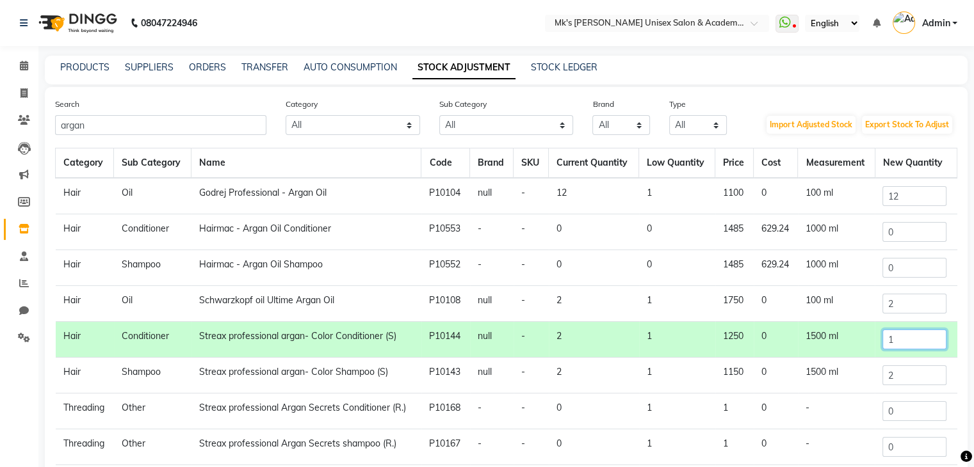
scroll to position [106, 0]
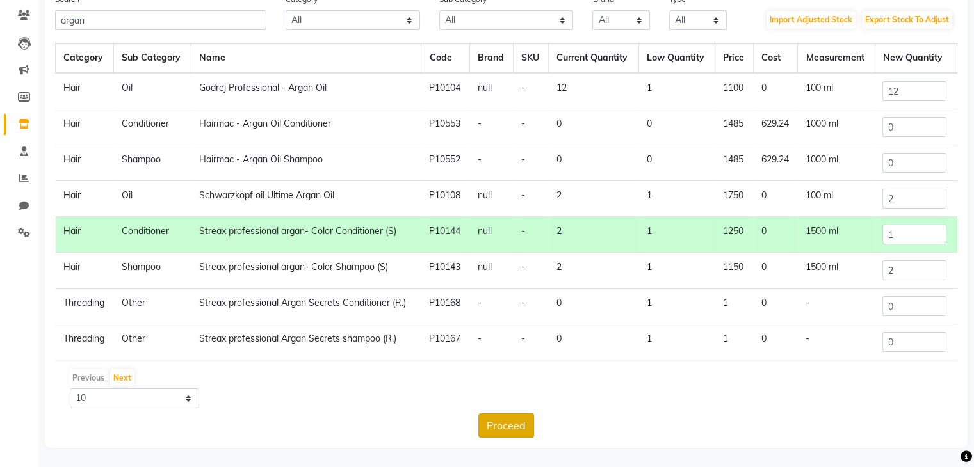
click at [533, 417] on button "Proceed" at bounding box center [506, 426] width 56 height 24
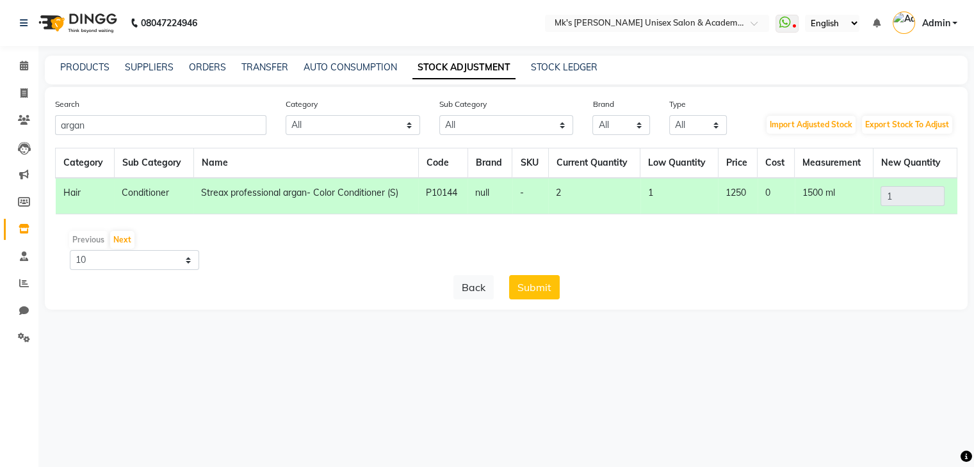
scroll to position [0, 0]
click at [542, 293] on button "Submit" at bounding box center [538, 287] width 51 height 24
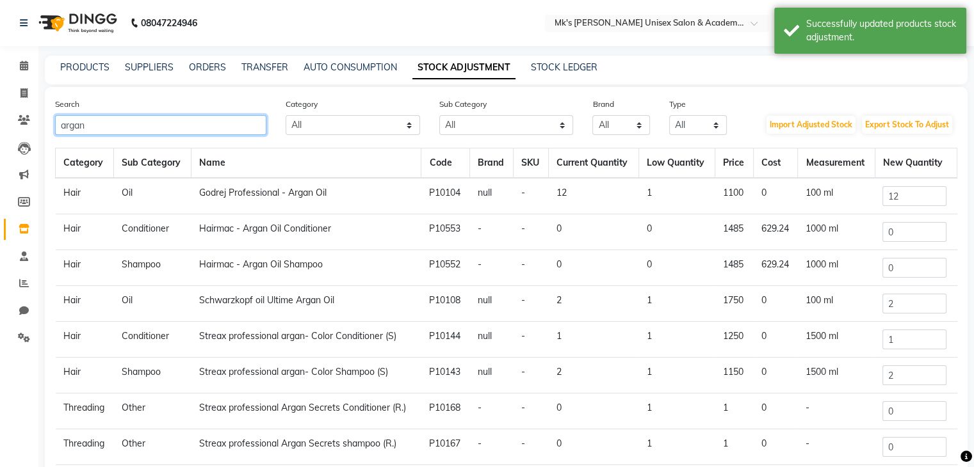
click at [70, 120] on input "argan" at bounding box center [160, 125] width 211 height 20
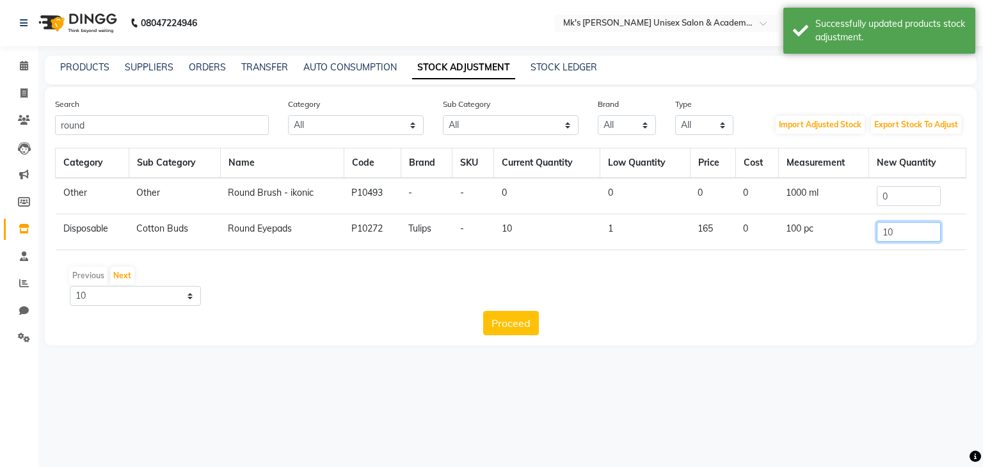
click at [892, 234] on input "10" at bounding box center [909, 232] width 64 height 20
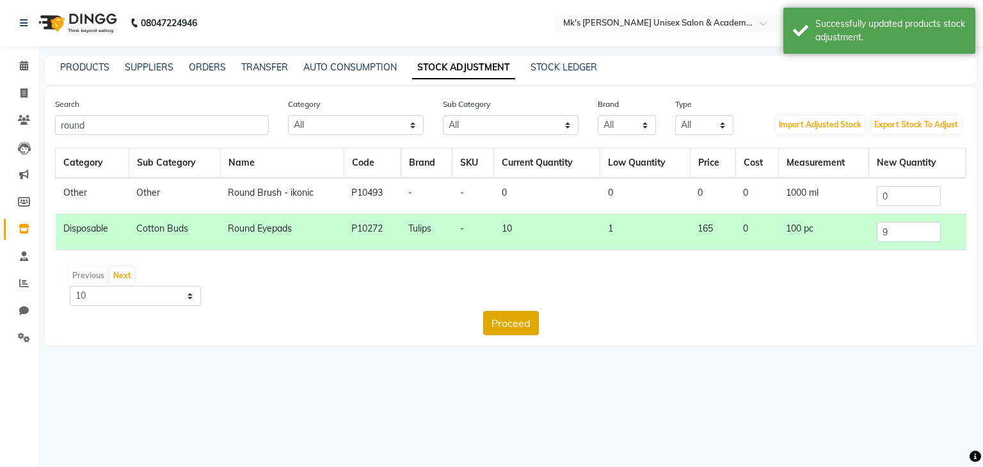
click at [513, 325] on button "Proceed" at bounding box center [511, 323] width 56 height 24
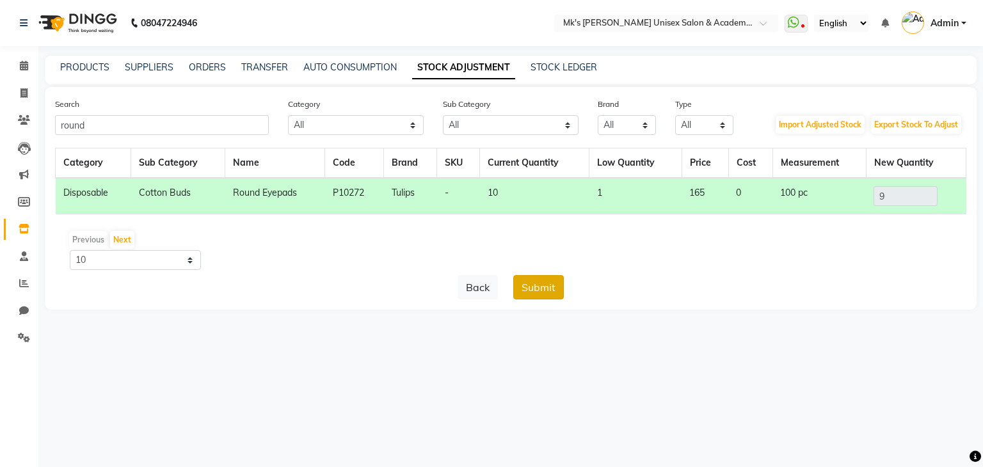
click at [538, 277] on button "Submit" at bounding box center [538, 287] width 51 height 24
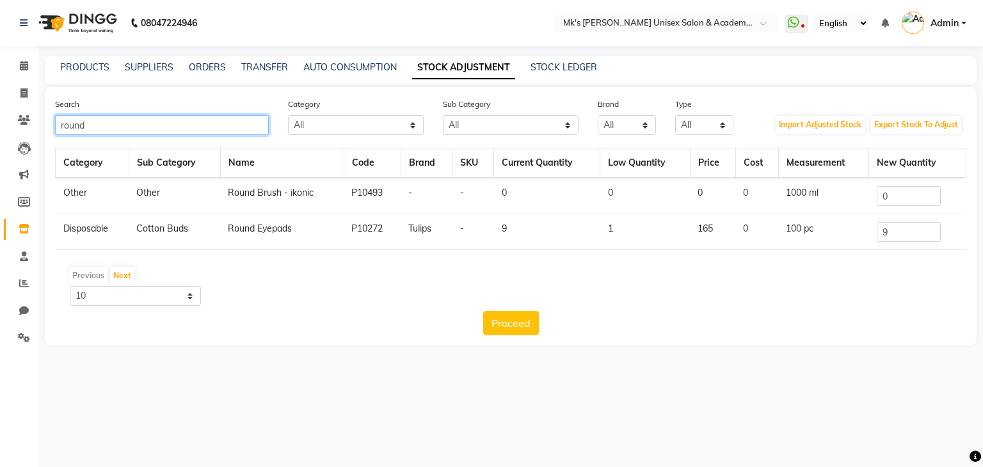
click at [72, 125] on input "round" at bounding box center [162, 125] width 214 height 20
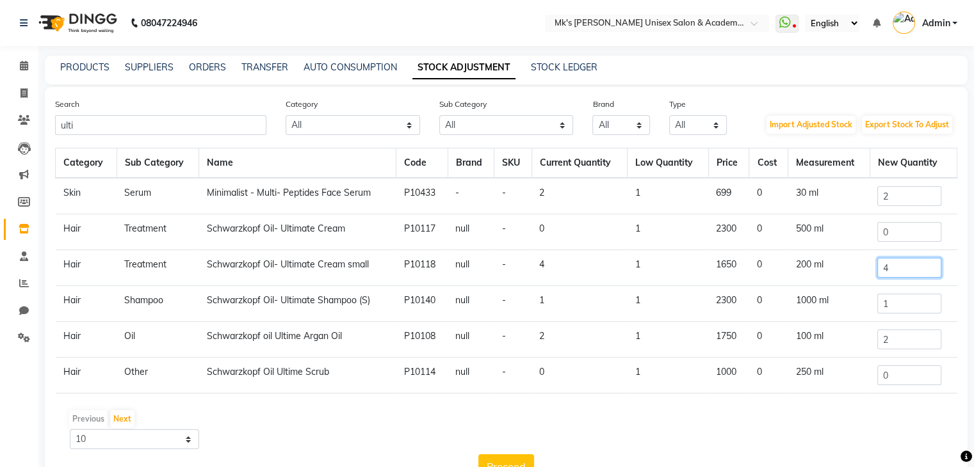
click at [911, 271] on input "4" at bounding box center [909, 268] width 64 height 20
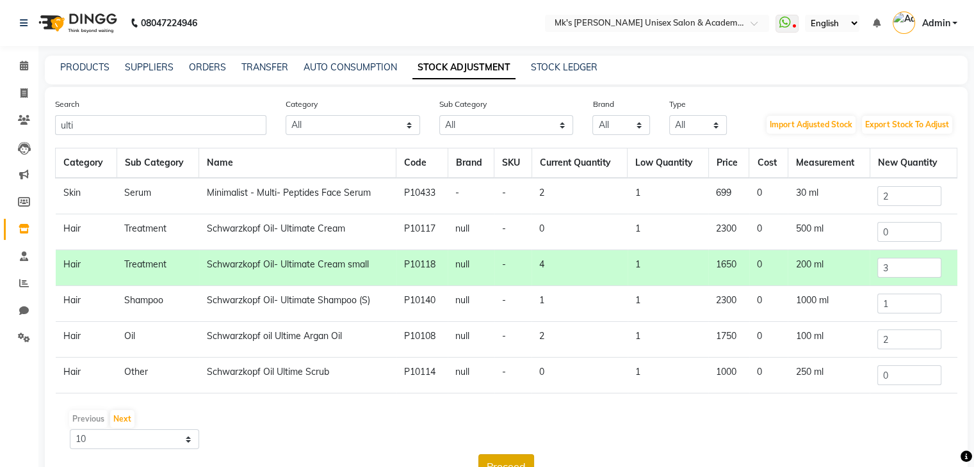
click at [489, 460] on button "Proceed" at bounding box center [506, 467] width 56 height 24
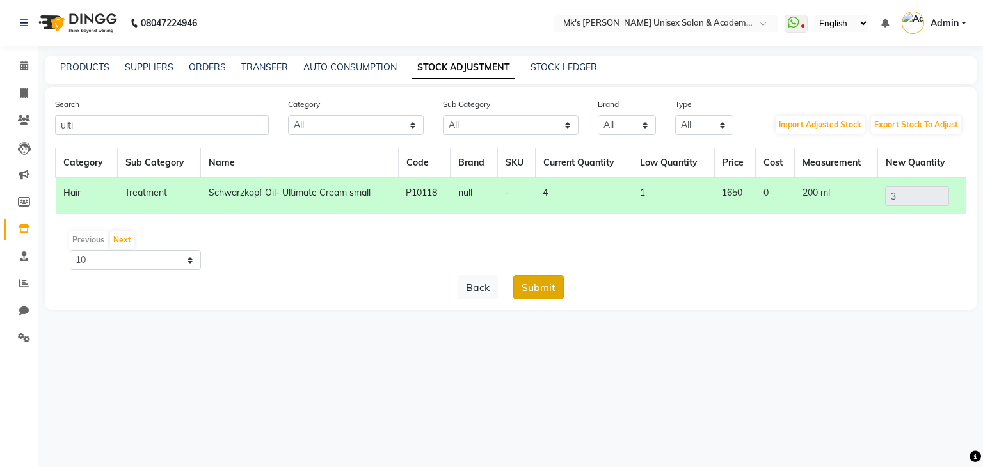
click at [533, 277] on button "Submit" at bounding box center [538, 287] width 51 height 24
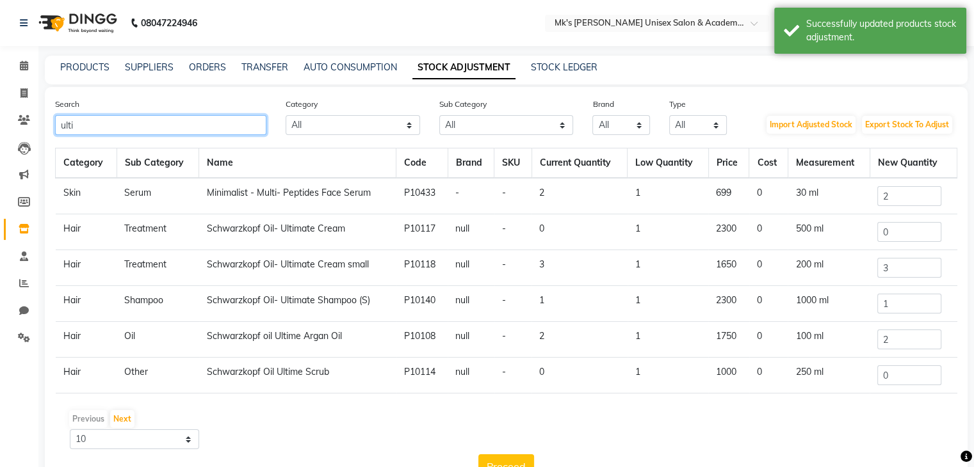
click at [61, 125] on input "ulti" at bounding box center [160, 125] width 211 height 20
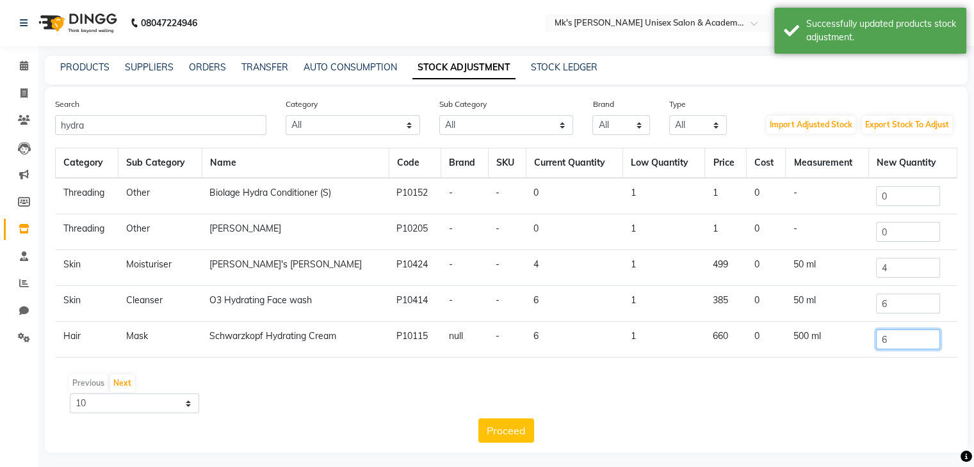
click at [901, 331] on input "6" at bounding box center [908, 340] width 64 height 20
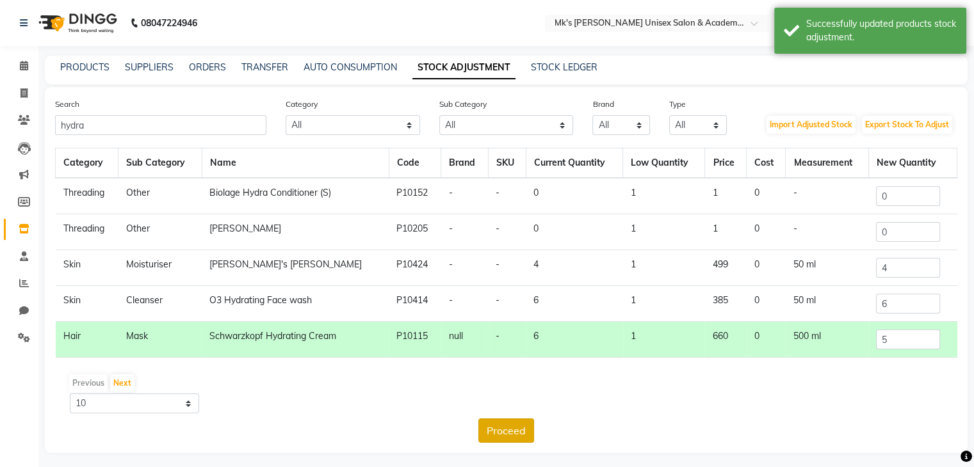
click at [499, 431] on button "Proceed" at bounding box center [506, 431] width 56 height 24
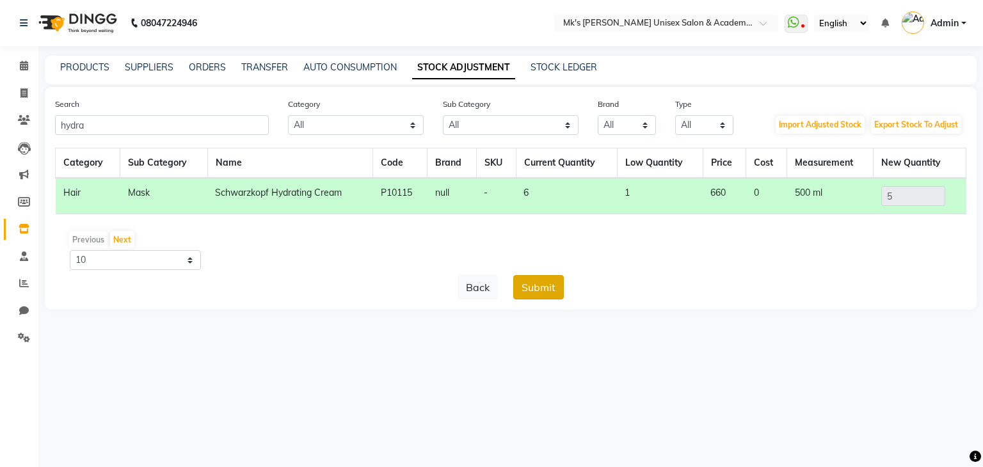
click at [547, 287] on button "Submit" at bounding box center [538, 287] width 51 height 24
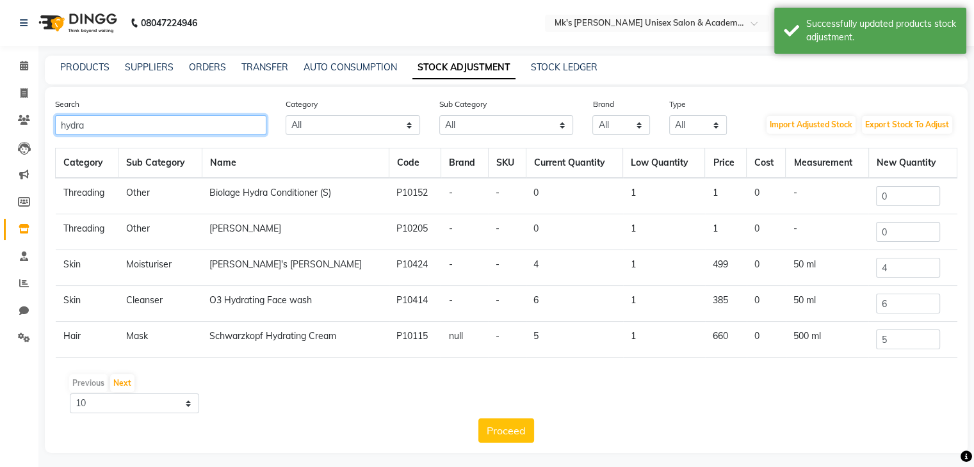
click at [57, 127] on input "hydra" at bounding box center [160, 125] width 211 height 20
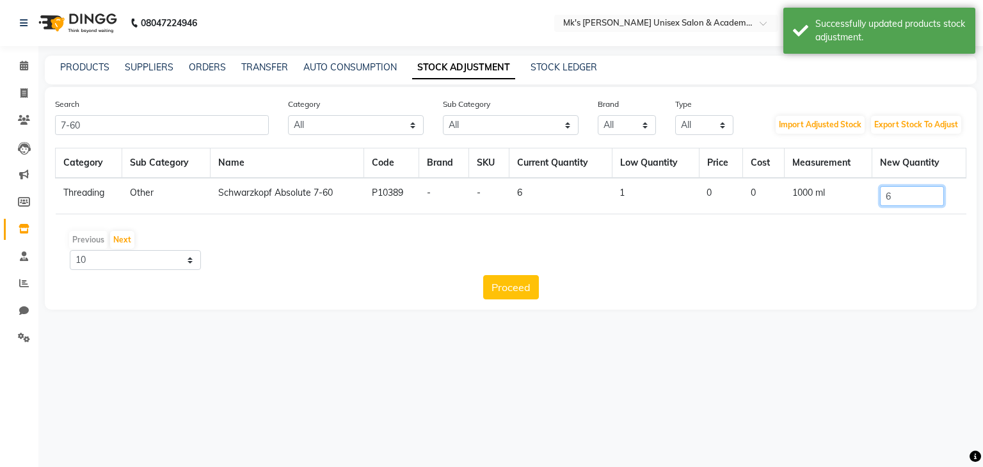
click at [915, 196] on input "6" at bounding box center [912, 196] width 64 height 20
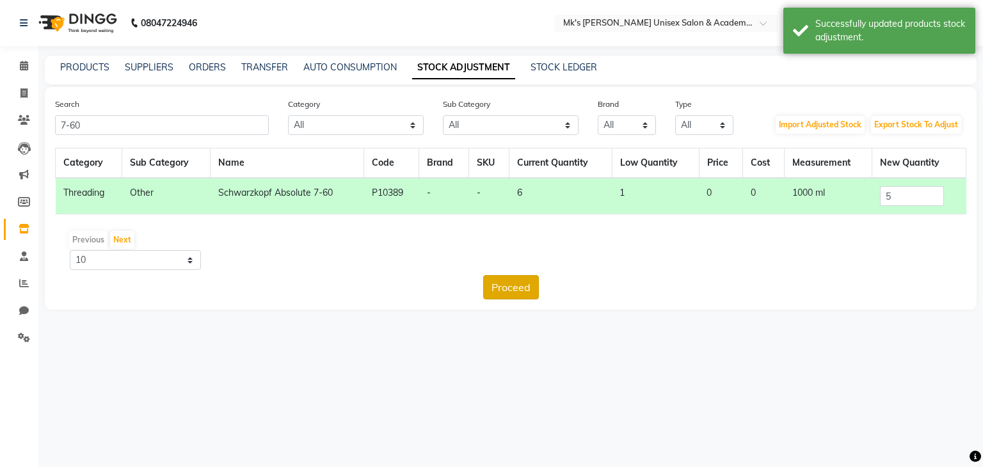
click at [523, 280] on button "Proceed" at bounding box center [511, 287] width 56 height 24
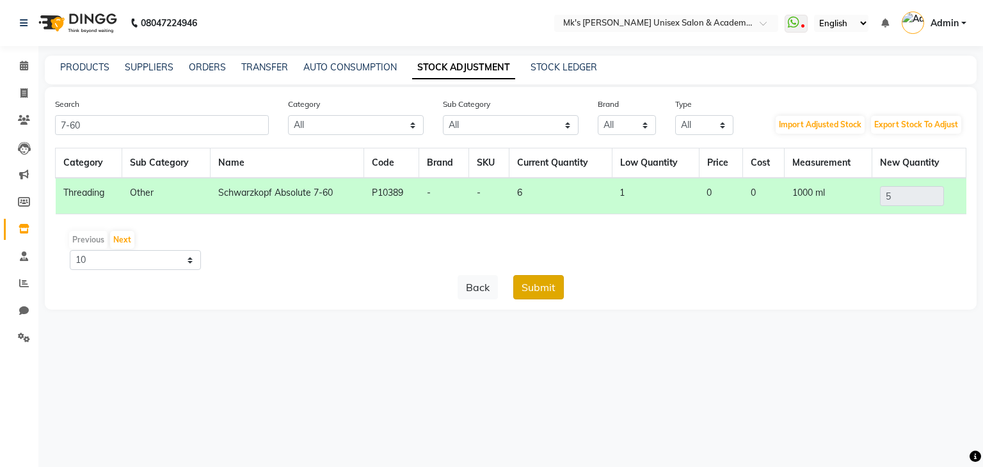
drag, startPoint x: 543, startPoint y: 273, endPoint x: 541, endPoint y: 287, distance: 14.2
click at [541, 287] on div "Category Sub Category Name Code Brand SKU Current Quantity Low Quantity Price C…" at bounding box center [511, 224] width 912 height 152
click at [541, 287] on button "Submit" at bounding box center [538, 287] width 51 height 24
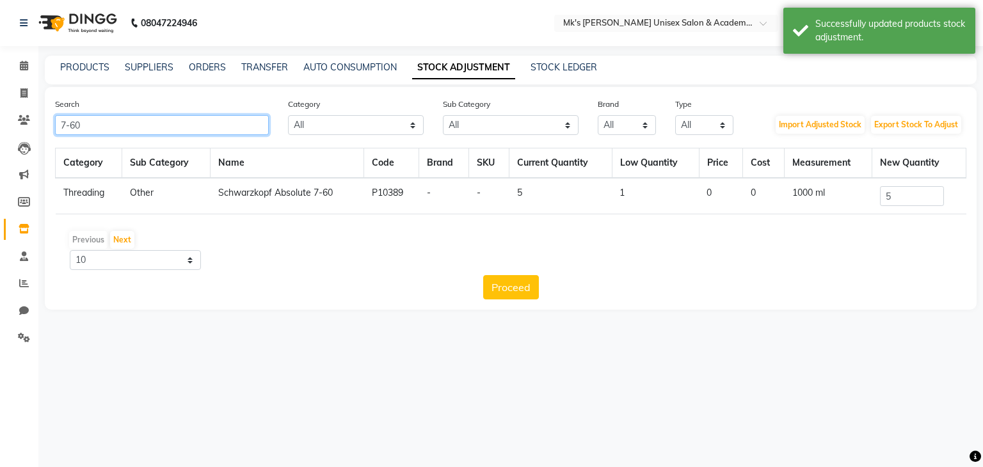
drag, startPoint x: 98, startPoint y: 121, endPoint x: 10, endPoint y: 134, distance: 88.6
click at [10, 134] on app-home "08047224946 Select Location × Mk's Milagro Unisex Salon & Academy, Vidyanagar, …" at bounding box center [491, 164] width 983 height 329
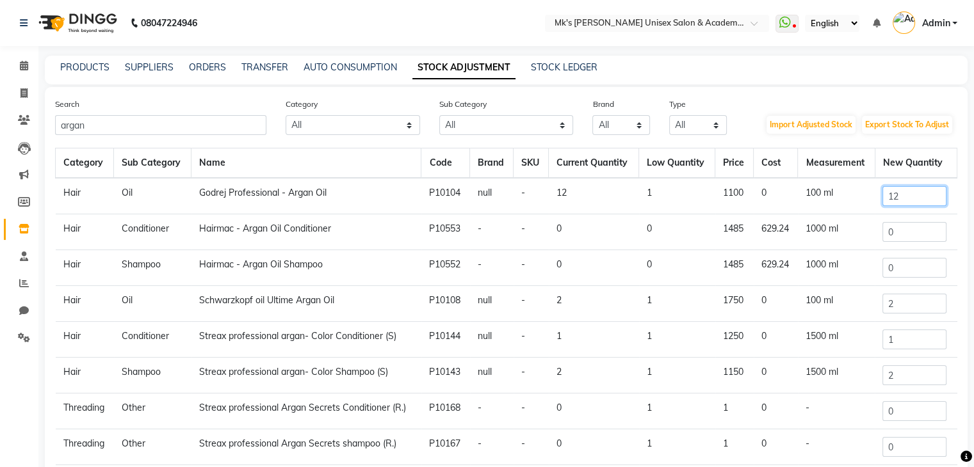
click at [896, 199] on input "12" at bounding box center [914, 196] width 64 height 20
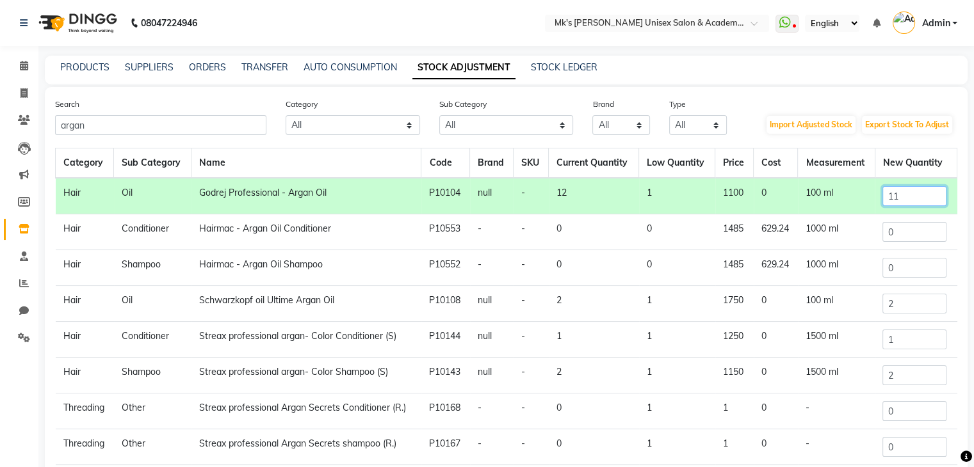
scroll to position [106, 0]
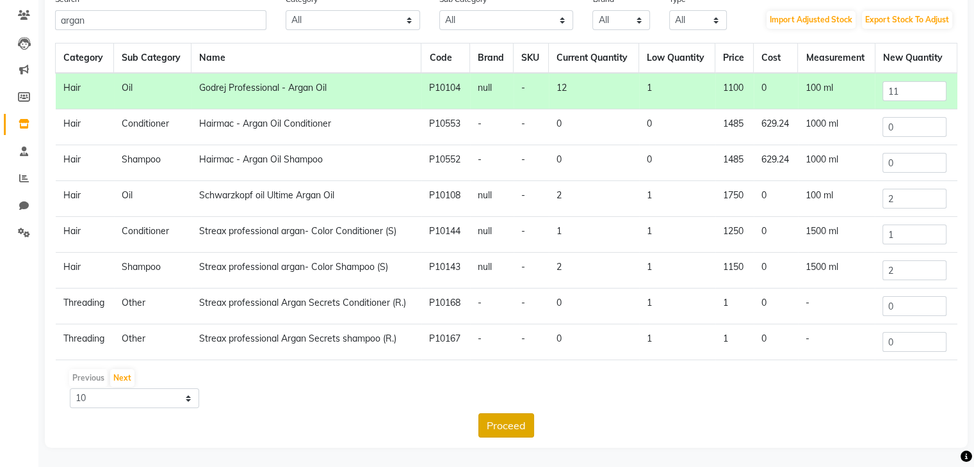
click at [499, 425] on button "Proceed" at bounding box center [506, 426] width 56 height 24
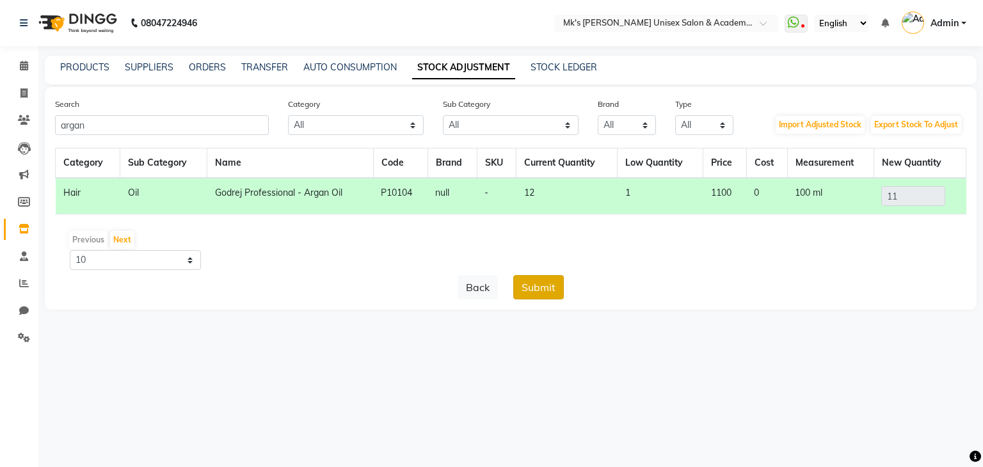
click at [539, 296] on button "Submit" at bounding box center [538, 287] width 51 height 24
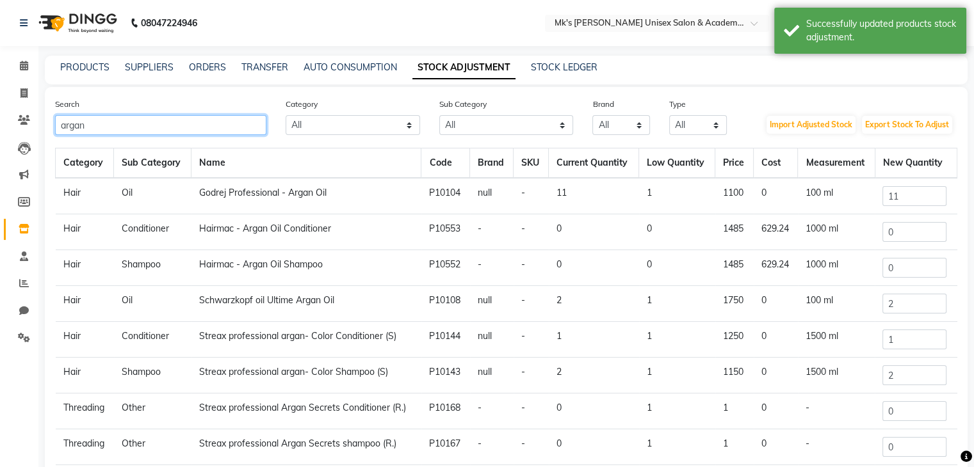
click at [74, 118] on input "argan" at bounding box center [160, 125] width 211 height 20
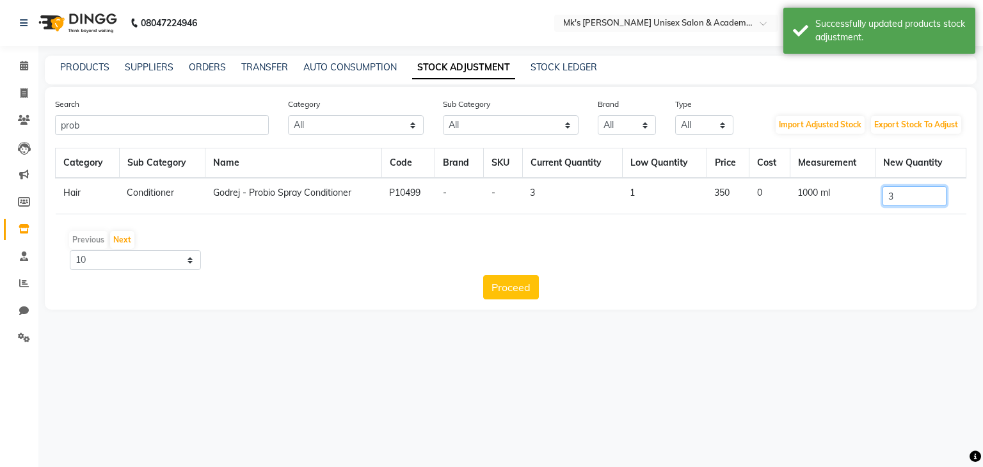
click at [916, 197] on input "3" at bounding box center [915, 196] width 64 height 20
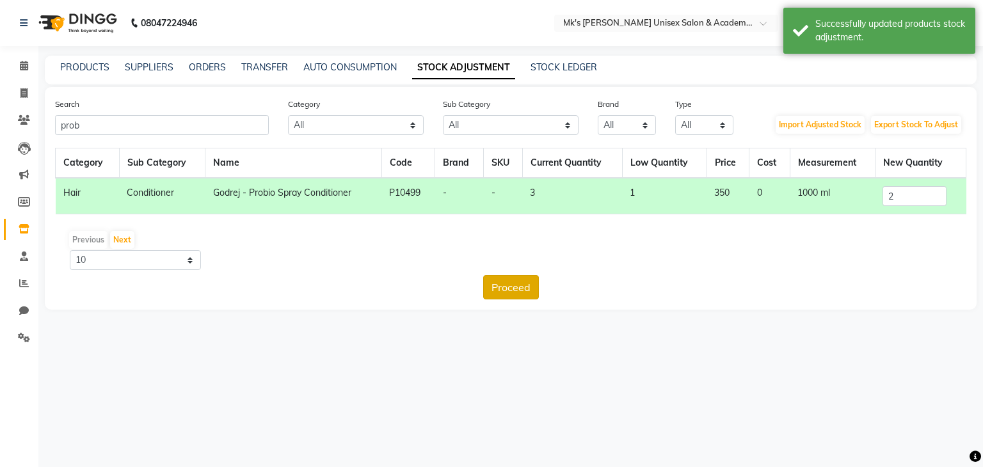
click at [517, 280] on button "Proceed" at bounding box center [511, 287] width 56 height 24
drag, startPoint x: 572, startPoint y: 287, endPoint x: 535, endPoint y: 282, distance: 37.4
click at [535, 282] on div "Back Submit" at bounding box center [511, 287] width 912 height 24
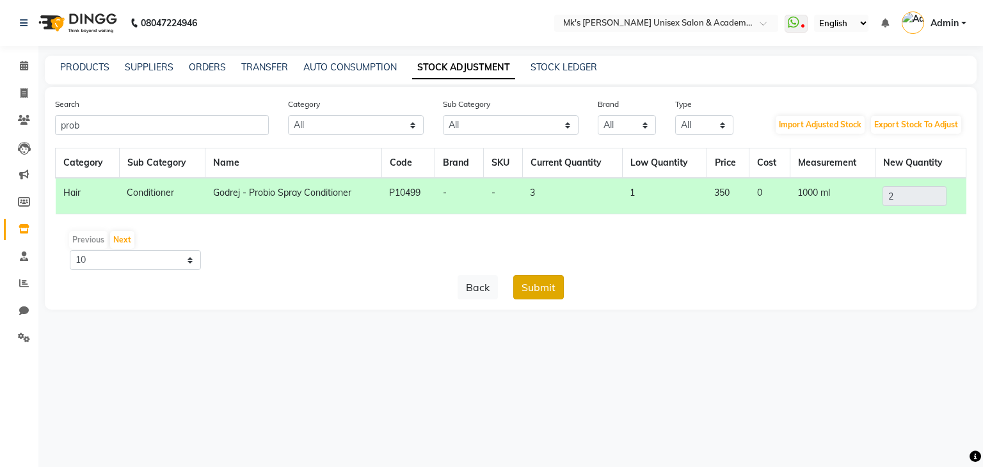
click at [535, 282] on button "Submit" at bounding box center [538, 287] width 51 height 24
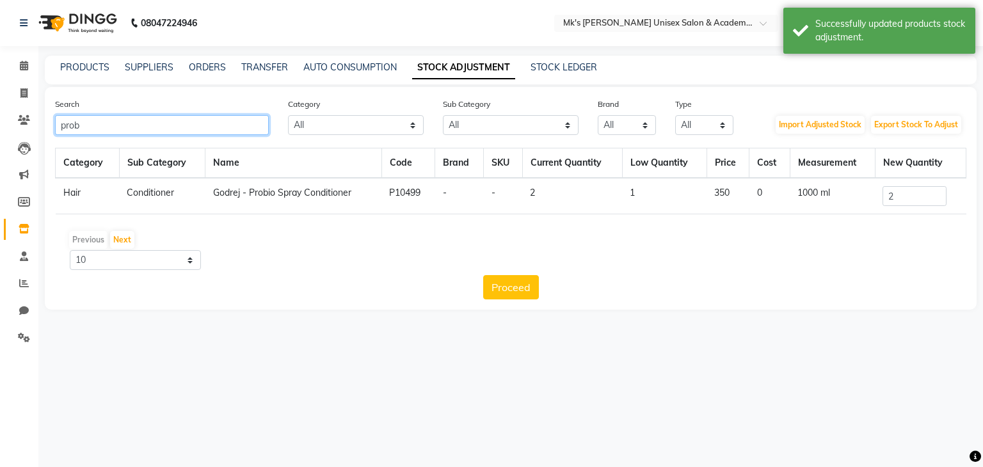
click at [80, 127] on input "prob" at bounding box center [162, 125] width 214 height 20
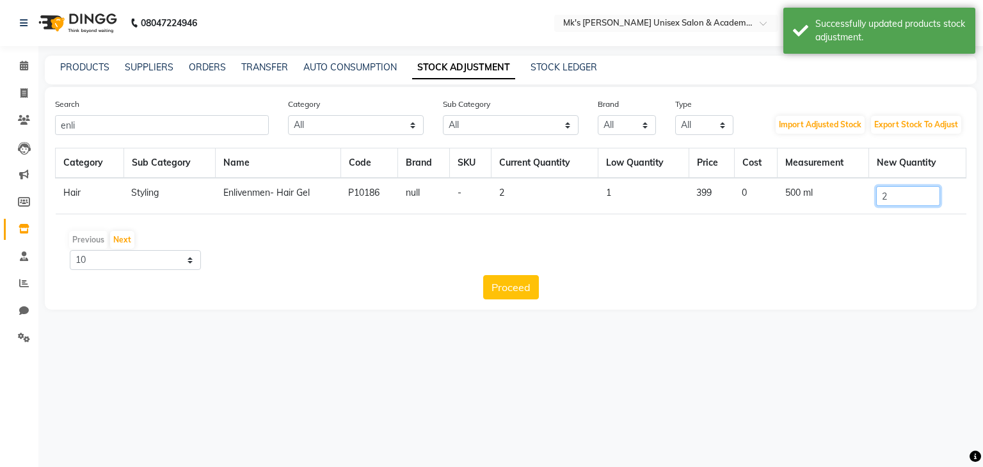
click at [917, 198] on input "2" at bounding box center [909, 196] width 64 height 20
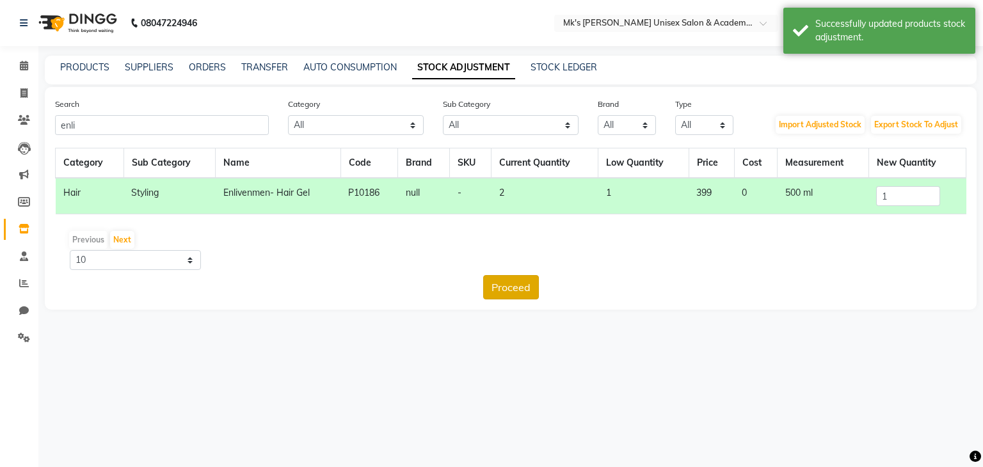
click at [513, 295] on button "Proceed" at bounding box center [511, 287] width 56 height 24
drag, startPoint x: 540, startPoint y: 271, endPoint x: 540, endPoint y: 282, distance: 11.5
click at [540, 282] on div "Category Sub Category Name Code Brand SKU Current Quantity Low Quantity Price C…" at bounding box center [511, 224] width 912 height 152
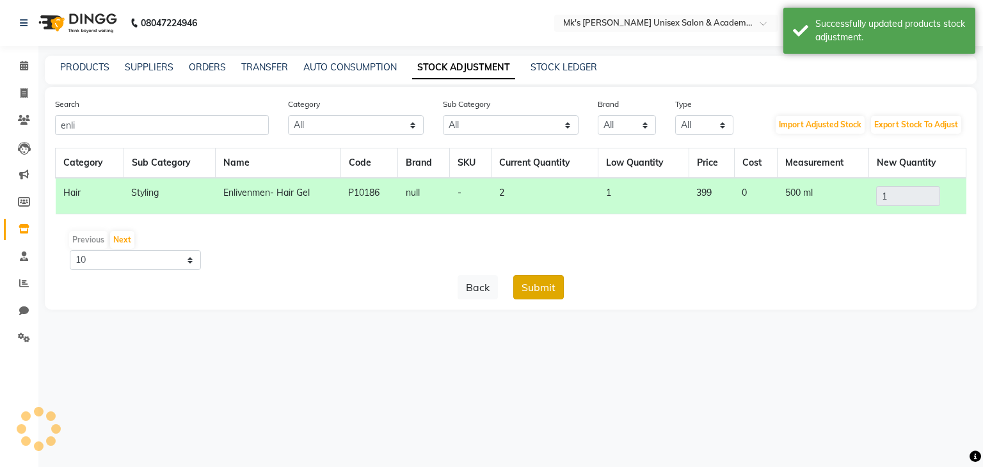
click at [540, 282] on button "Submit" at bounding box center [538, 287] width 51 height 24
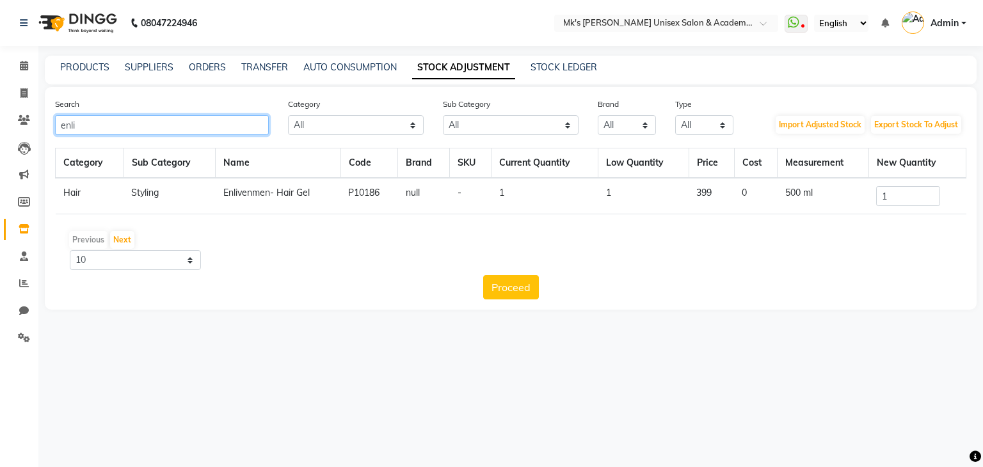
click at [60, 129] on input "enli" at bounding box center [162, 125] width 214 height 20
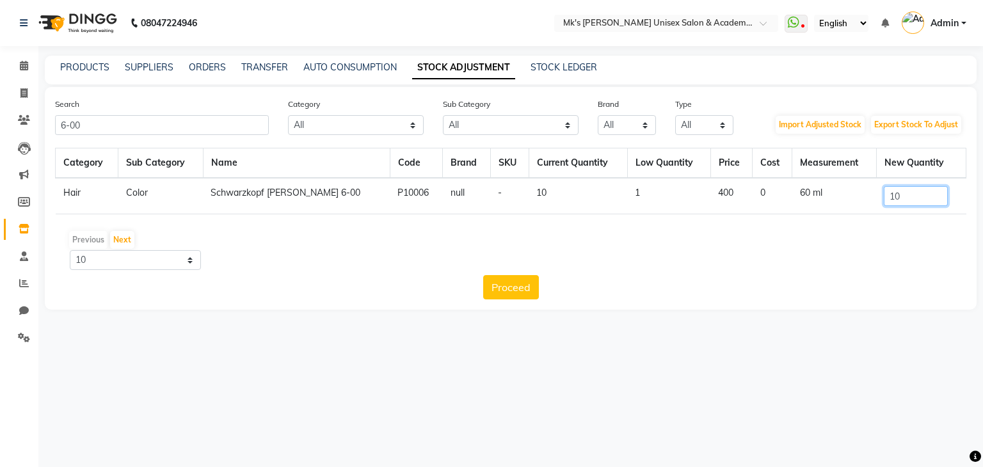
click at [932, 190] on input "10" at bounding box center [916, 196] width 64 height 20
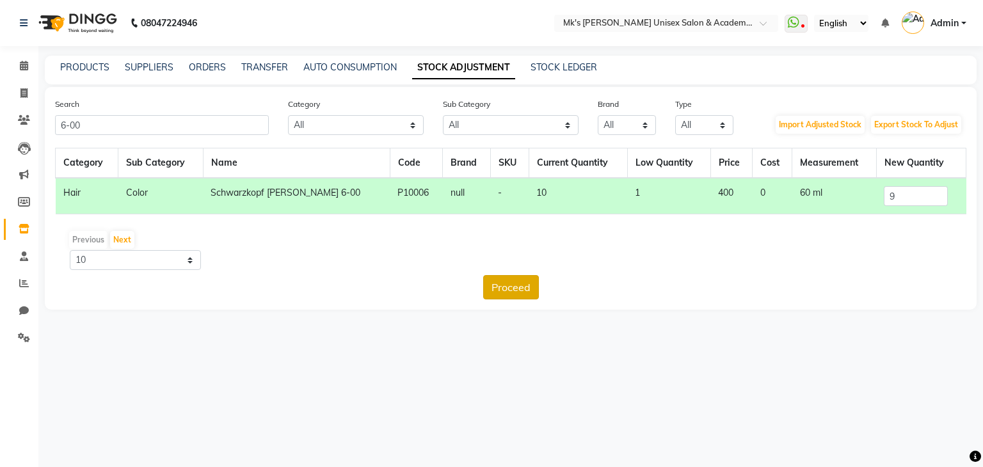
drag, startPoint x: 544, startPoint y: 287, endPoint x: 513, endPoint y: 278, distance: 31.6
click at [513, 278] on div "Proceed" at bounding box center [511, 287] width 912 height 24
click at [513, 278] on button "Proceed" at bounding box center [511, 287] width 56 height 24
click at [537, 282] on button "Submit" at bounding box center [538, 287] width 51 height 24
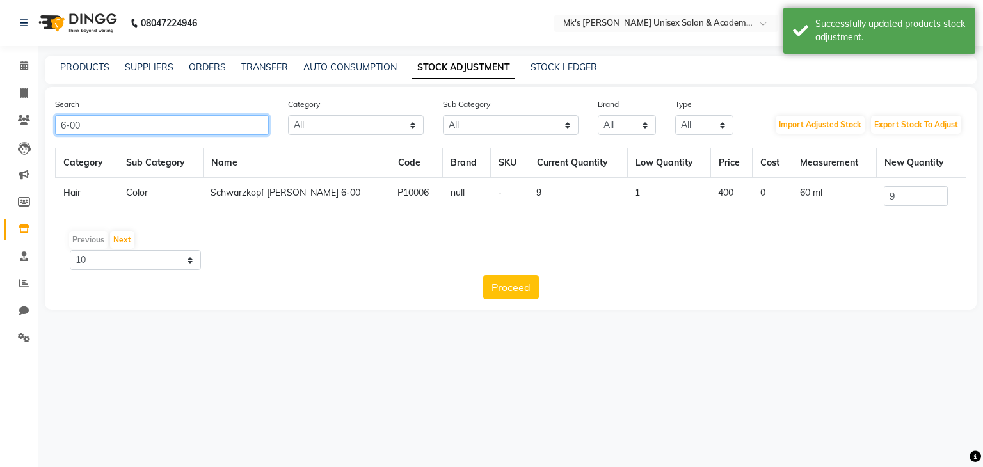
click at [165, 125] on input "6-00" at bounding box center [162, 125] width 214 height 20
click at [917, 202] on input "3" at bounding box center [916, 196] width 64 height 20
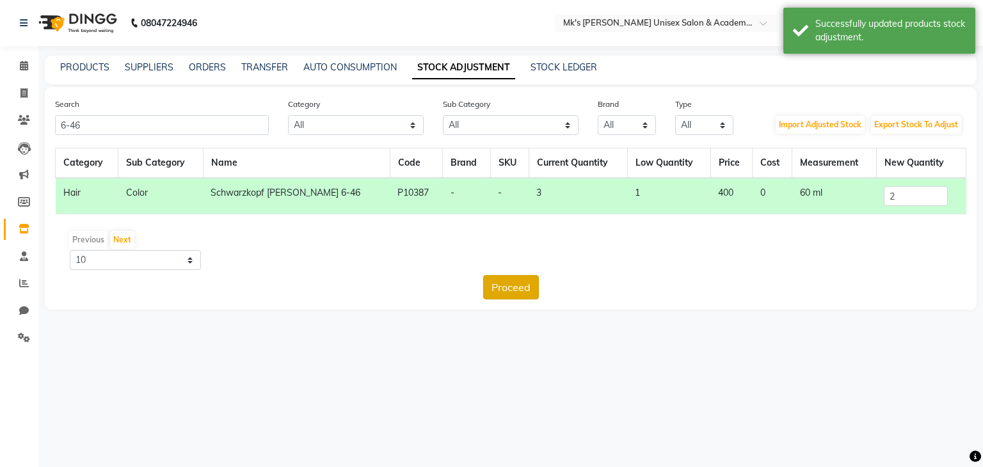
click at [512, 281] on button "Proceed" at bounding box center [511, 287] width 56 height 24
click at [535, 280] on button "Submit" at bounding box center [538, 287] width 51 height 24
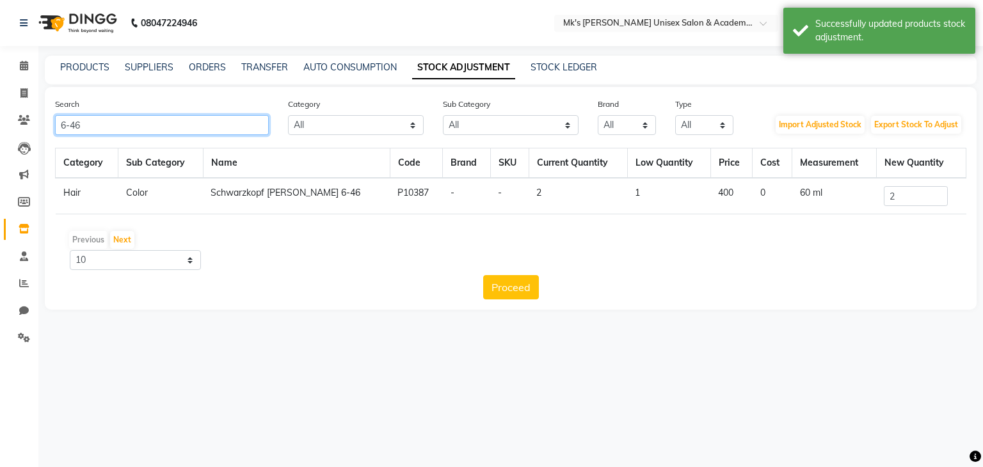
click at [85, 124] on input "6-46" at bounding box center [162, 125] width 214 height 20
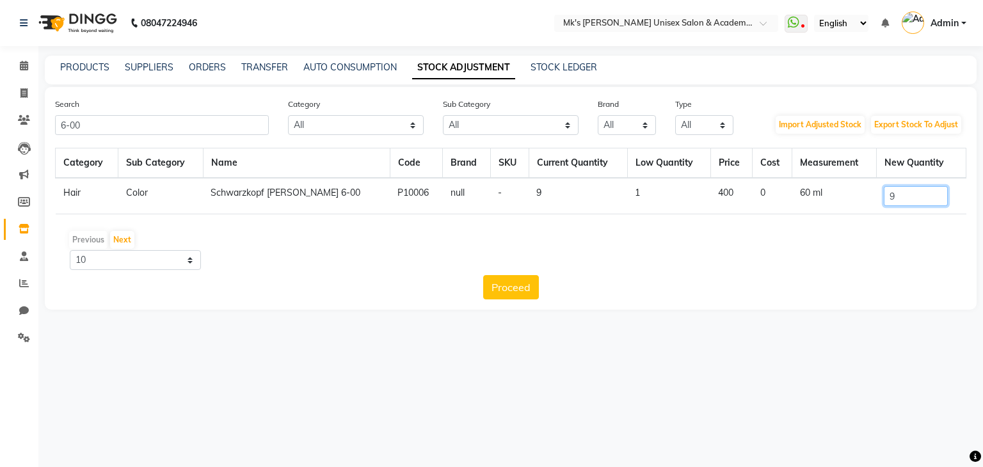
click at [898, 195] on input "9" at bounding box center [916, 196] width 64 height 20
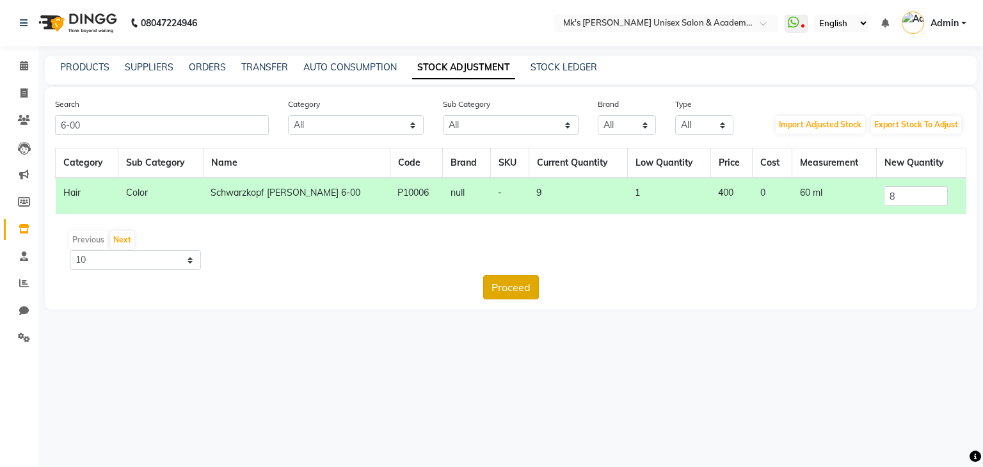
drag, startPoint x: 483, startPoint y: 293, endPoint x: 515, endPoint y: 289, distance: 32.8
click at [515, 289] on div "Proceed" at bounding box center [511, 287] width 912 height 24
click at [515, 289] on button "Proceed" at bounding box center [511, 287] width 56 height 24
click at [548, 284] on button "Submit" at bounding box center [538, 287] width 51 height 24
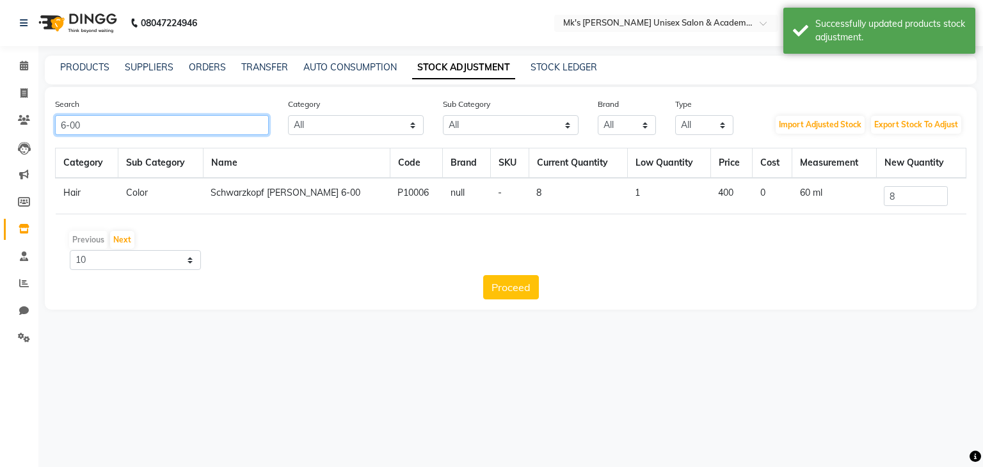
drag, startPoint x: 152, startPoint y: 126, endPoint x: 65, endPoint y: 117, distance: 87.6
click at [65, 117] on input "6-00" at bounding box center [162, 125] width 214 height 20
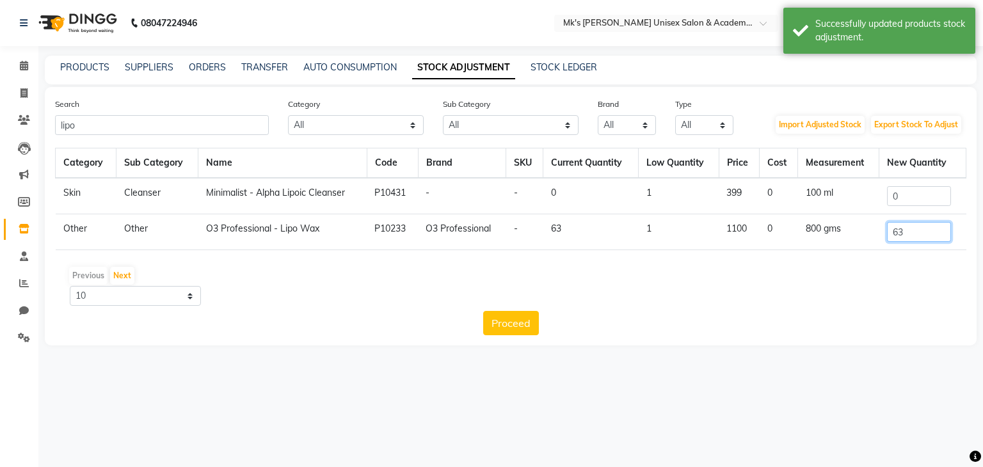
click at [921, 238] on input "63" at bounding box center [919, 232] width 64 height 20
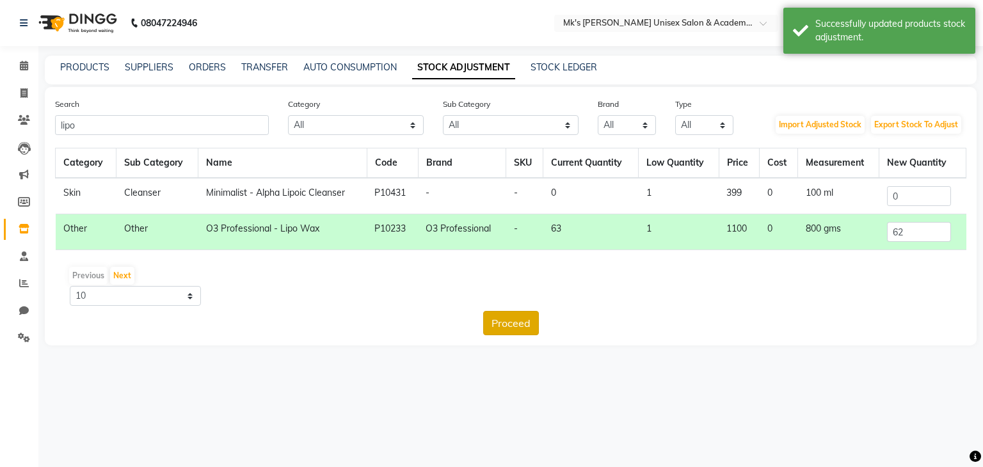
click at [529, 331] on button "Proceed" at bounding box center [511, 323] width 56 height 24
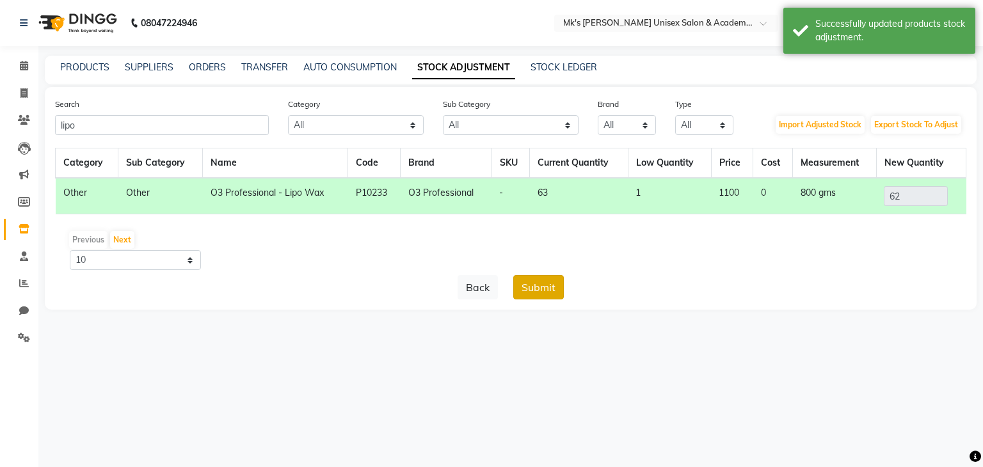
click at [548, 286] on button "Submit" at bounding box center [538, 287] width 51 height 24
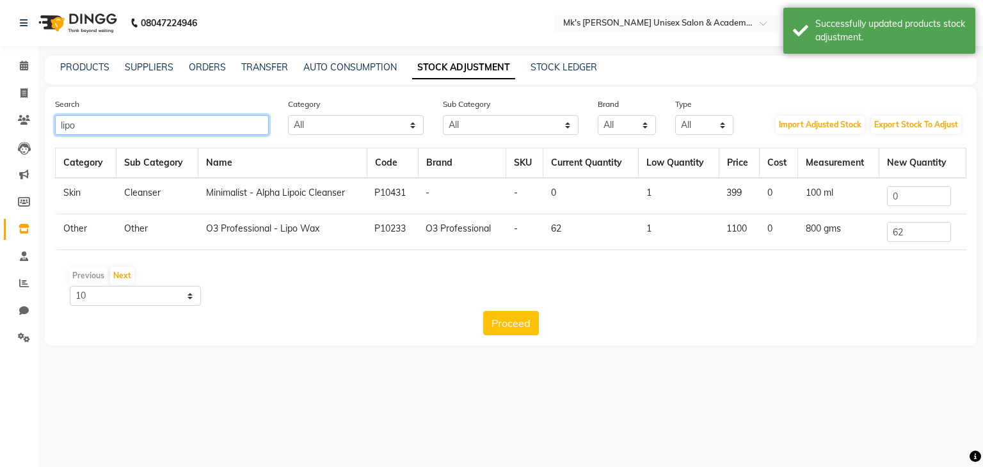
click at [58, 131] on input "lipo" at bounding box center [162, 125] width 214 height 20
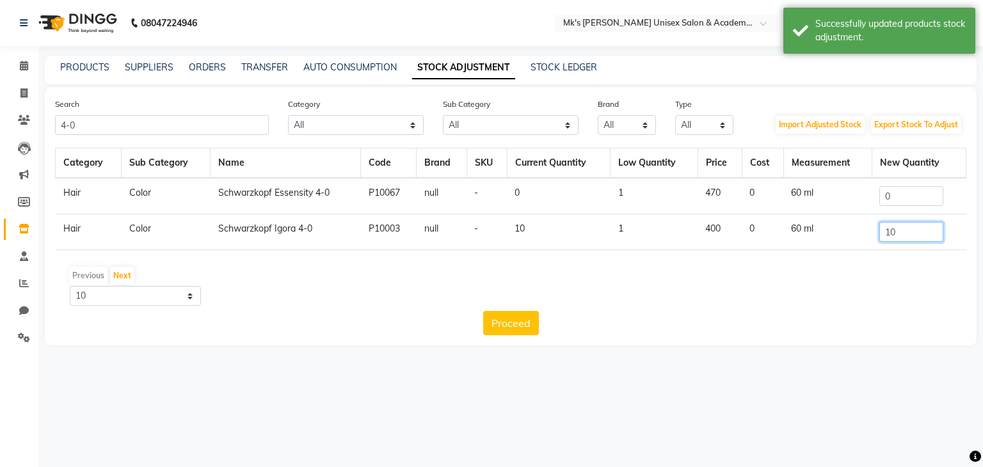
click at [932, 229] on input "10" at bounding box center [912, 232] width 64 height 20
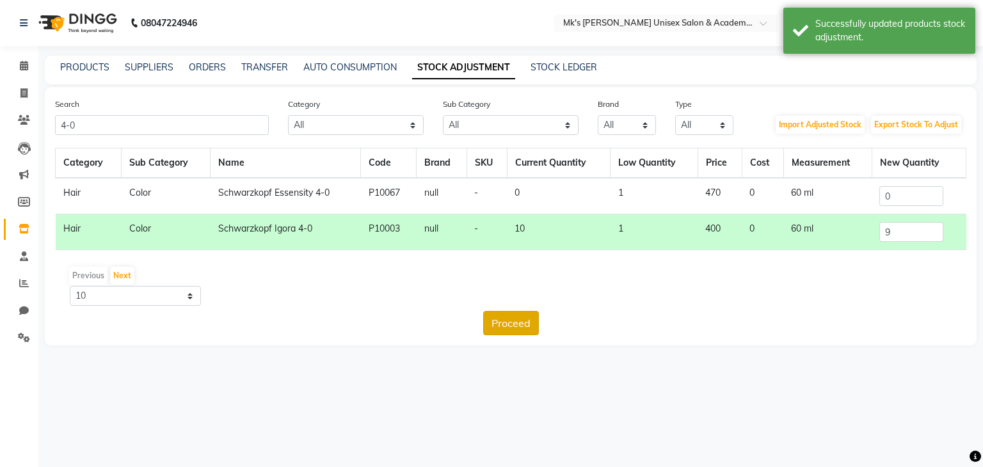
click at [490, 314] on button "Proceed" at bounding box center [511, 323] width 56 height 24
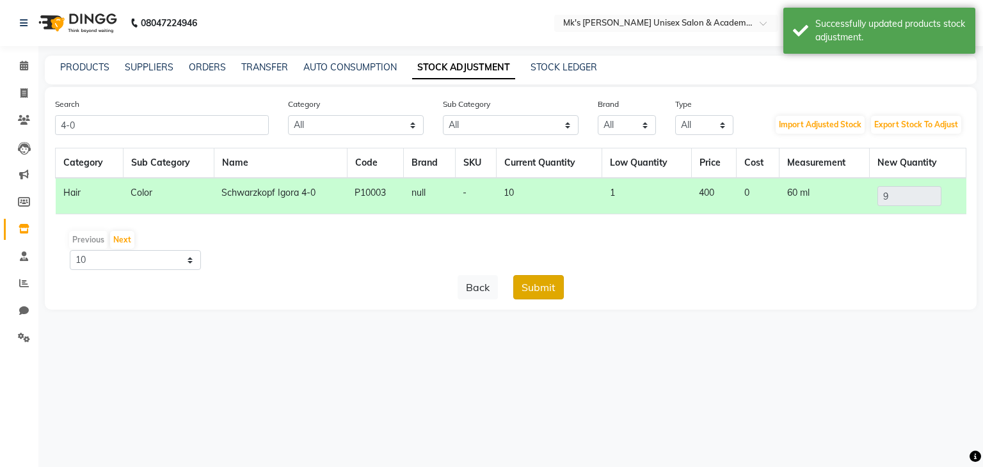
click at [534, 280] on button "Submit" at bounding box center [538, 287] width 51 height 24
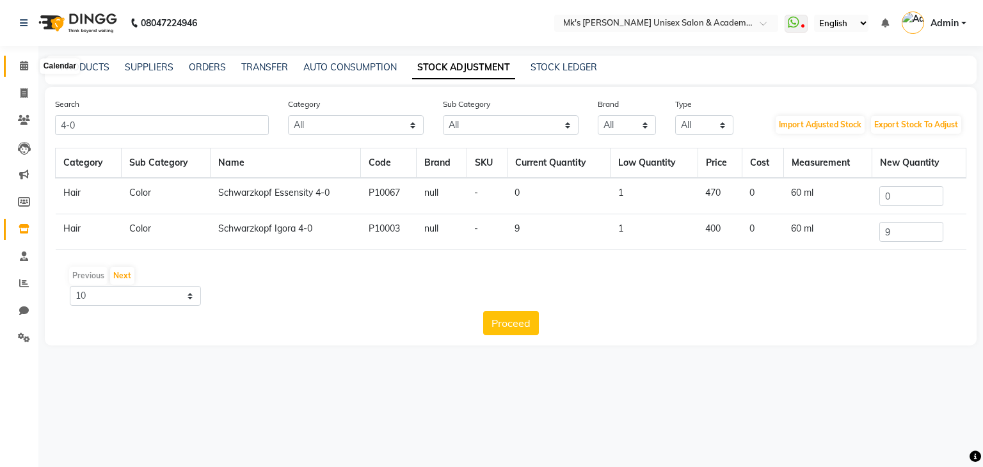
click at [18, 70] on span at bounding box center [24, 66] width 22 height 15
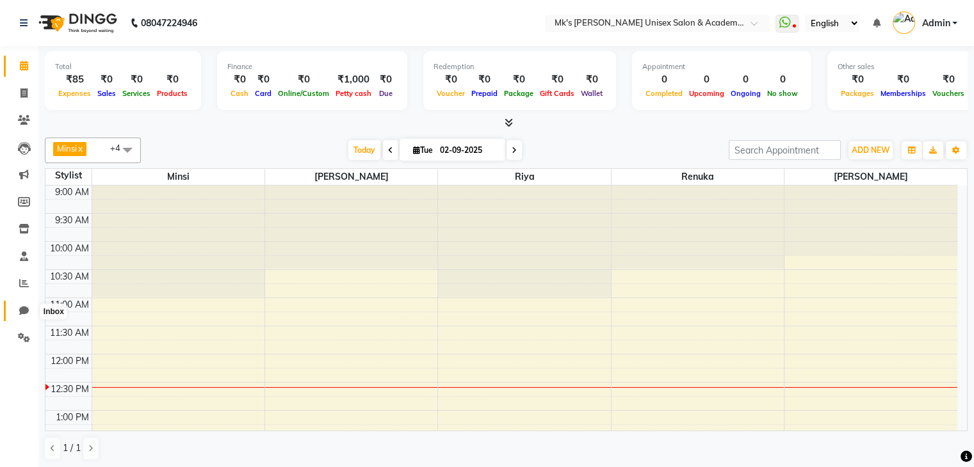
click at [26, 317] on span at bounding box center [24, 311] width 22 height 15
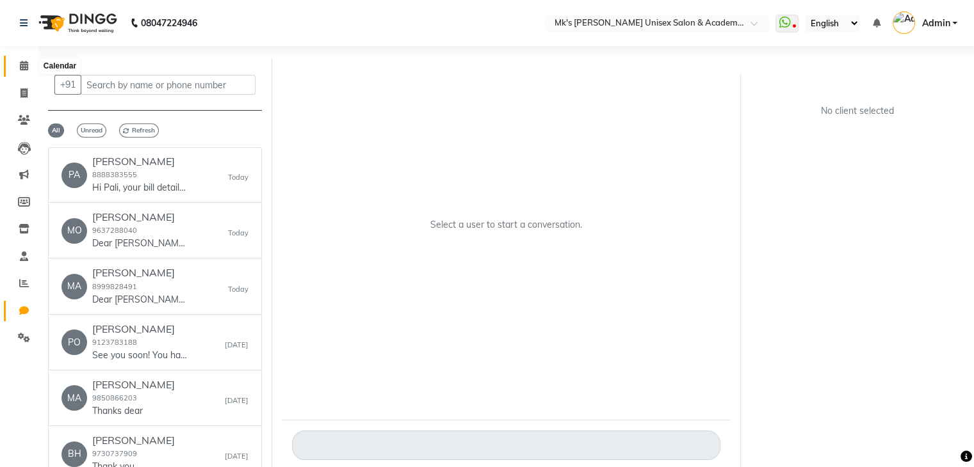
click at [28, 69] on icon at bounding box center [24, 66] width 8 height 10
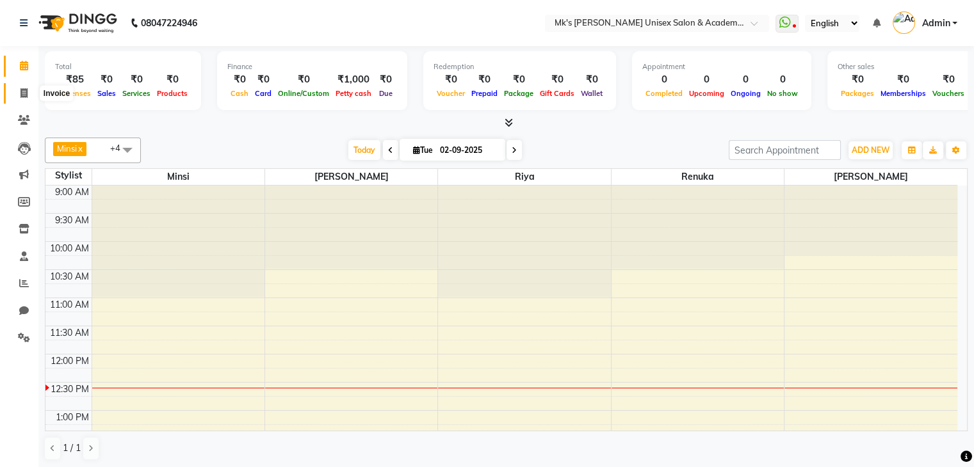
click at [30, 95] on span at bounding box center [24, 93] width 22 height 15
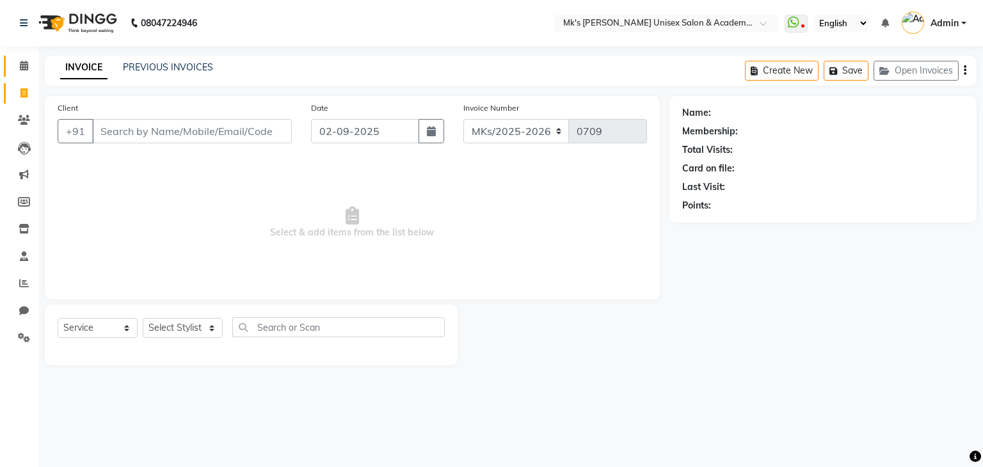
click at [27, 73] on link "Calendar" at bounding box center [19, 66] width 31 height 21
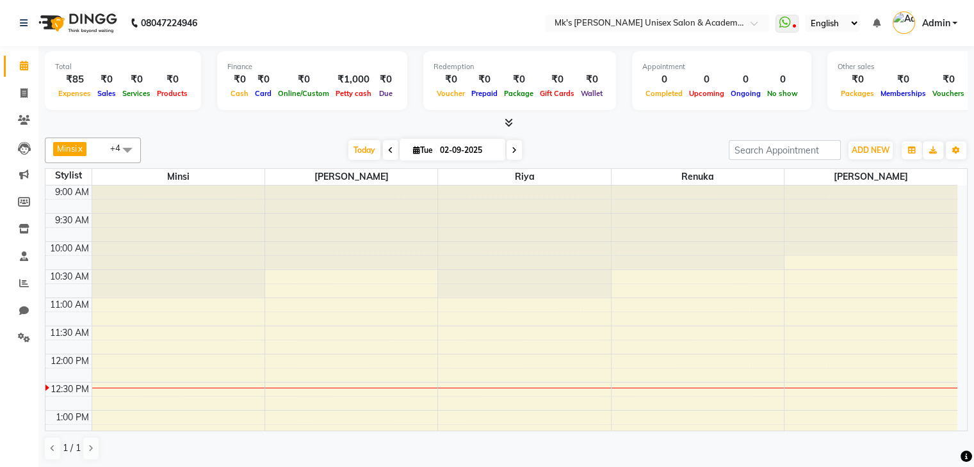
scroll to position [168, 0]
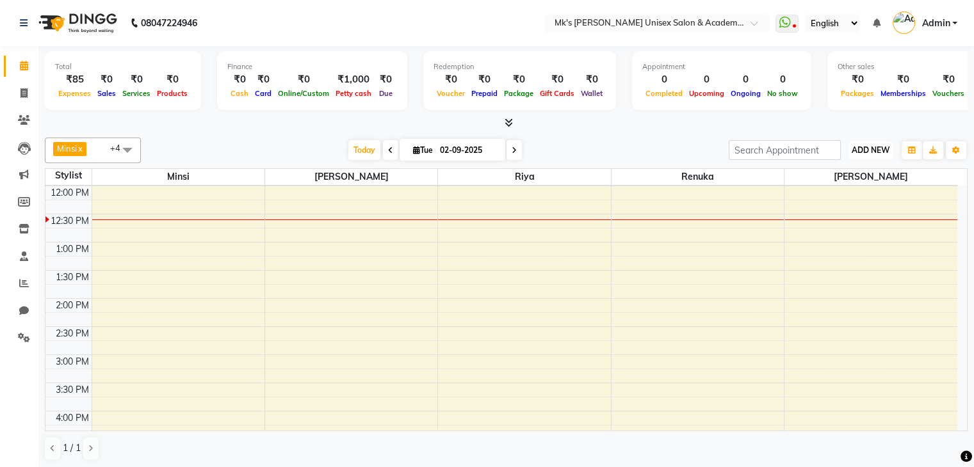
click at [878, 147] on span "ADD NEW" at bounding box center [871, 150] width 38 height 10
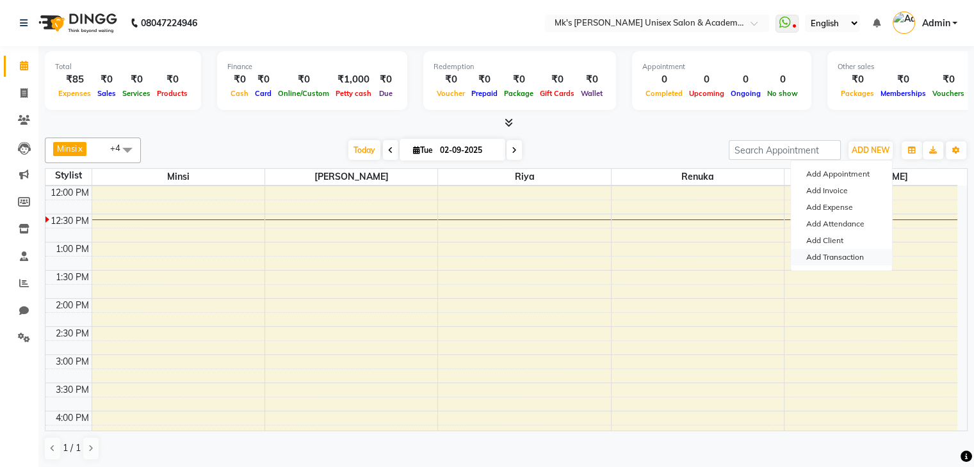
click at [842, 252] on link "Add Transaction" at bounding box center [841, 257] width 101 height 17
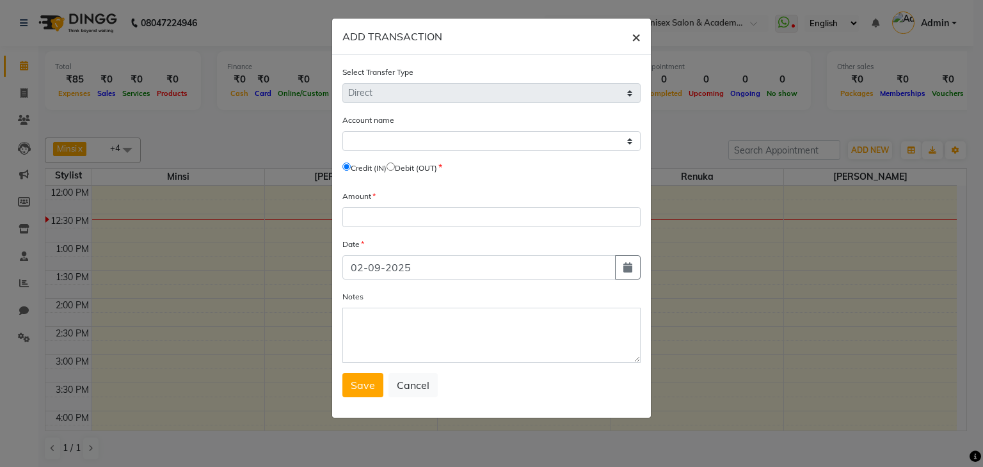
click at [633, 36] on span "×" at bounding box center [636, 36] width 9 height 19
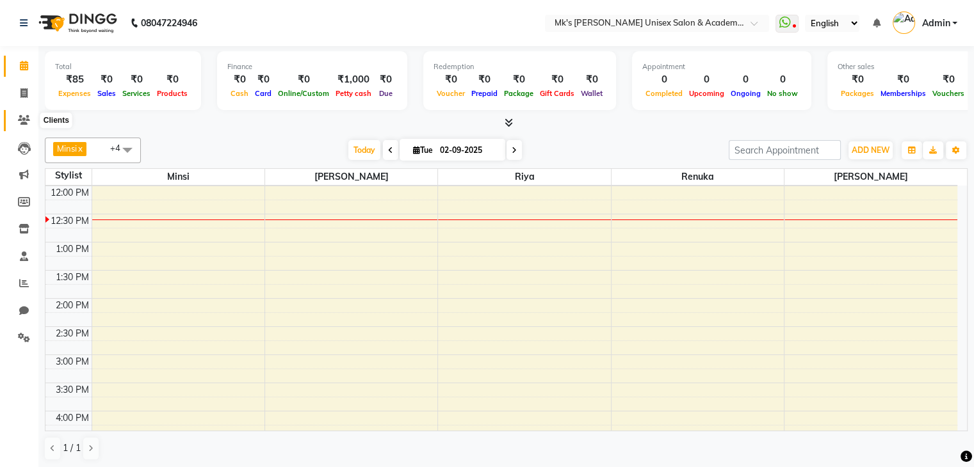
click at [29, 118] on span at bounding box center [24, 120] width 22 height 15
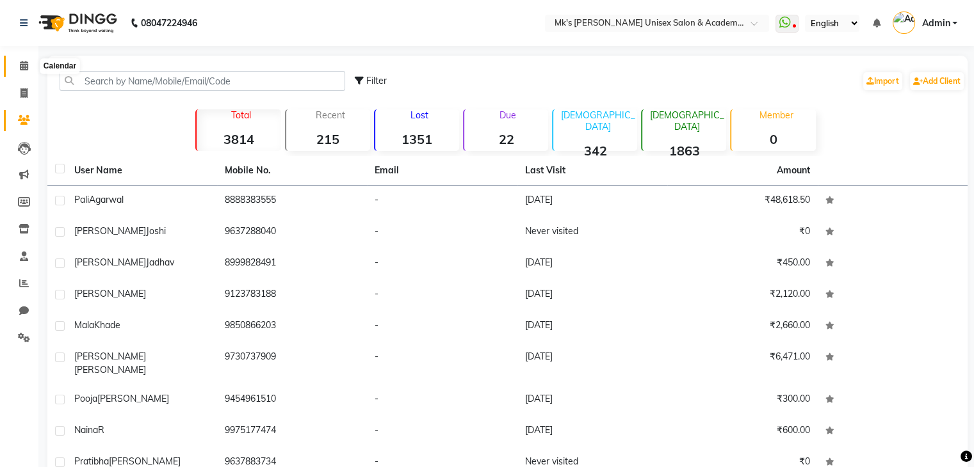
click at [31, 64] on span at bounding box center [24, 66] width 22 height 15
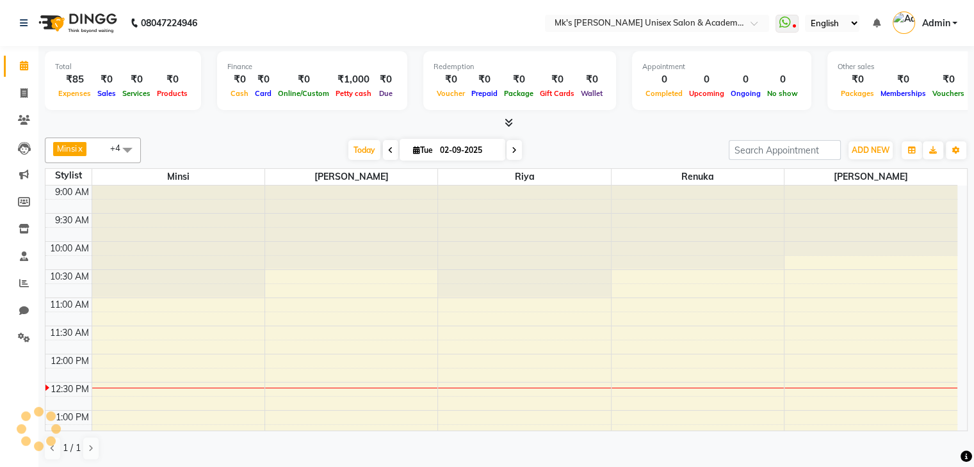
scroll to position [168, 0]
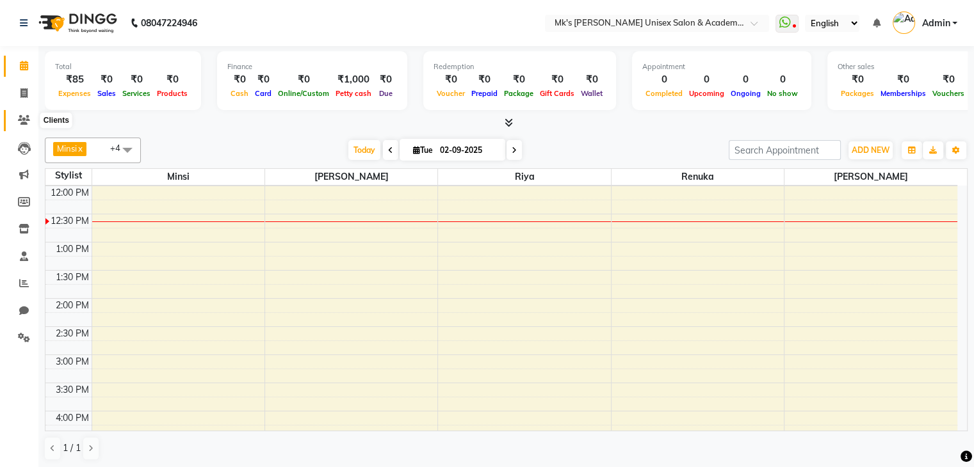
click at [28, 118] on icon at bounding box center [24, 120] width 12 height 10
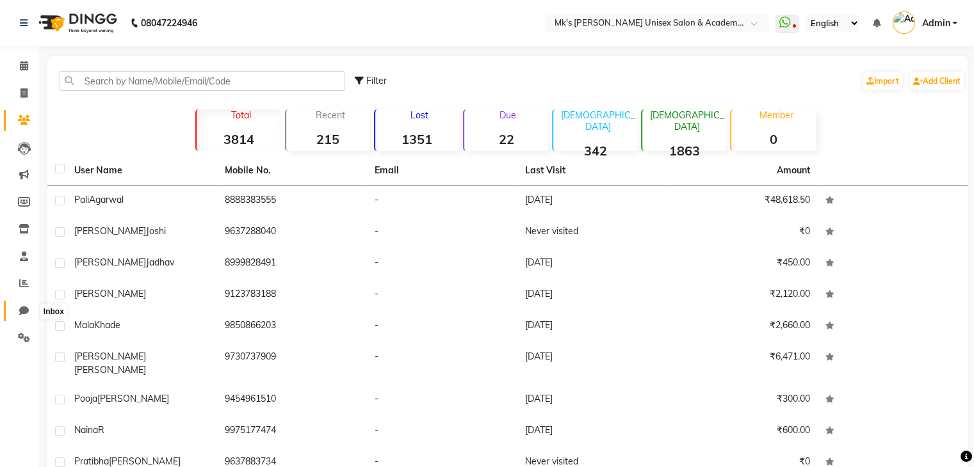
click at [24, 318] on span at bounding box center [24, 311] width 22 height 15
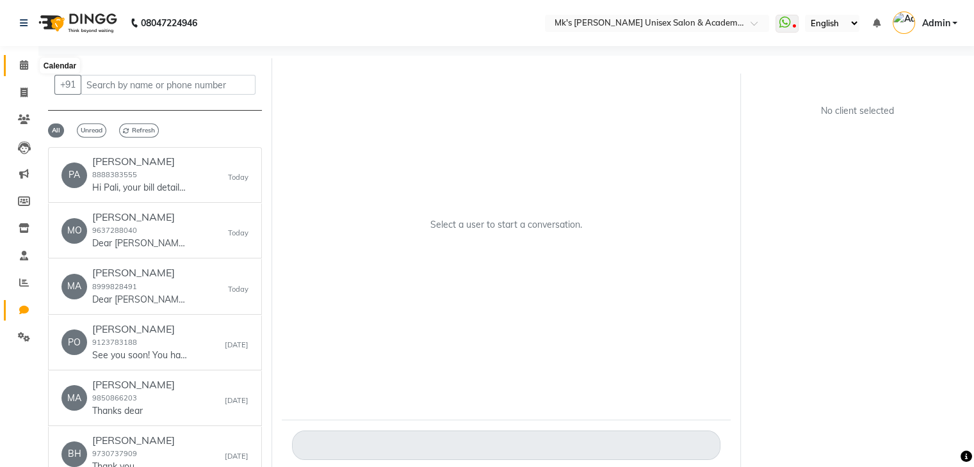
click at [30, 72] on span at bounding box center [24, 65] width 22 height 15
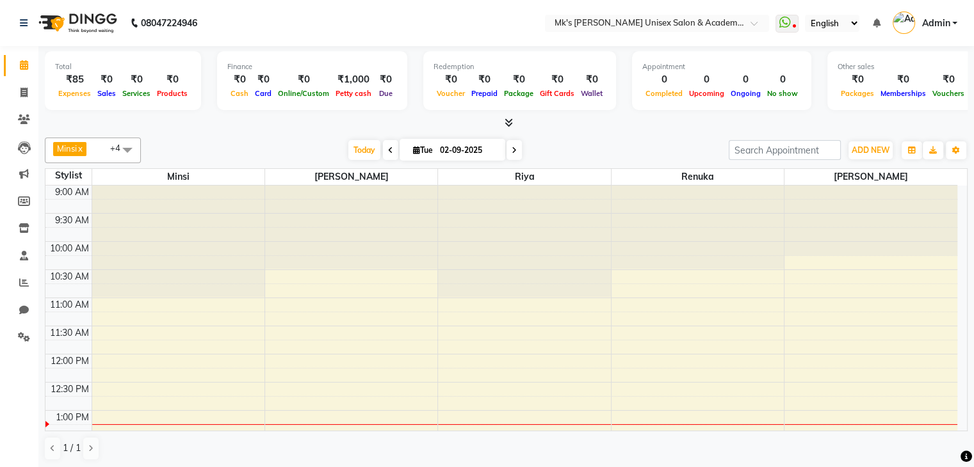
drag, startPoint x: 516, startPoint y: 124, endPoint x: 508, endPoint y: 122, distance: 7.8
click at [508, 122] on div at bounding box center [506, 123] width 923 height 13
click at [508, 122] on icon at bounding box center [509, 123] width 8 height 10
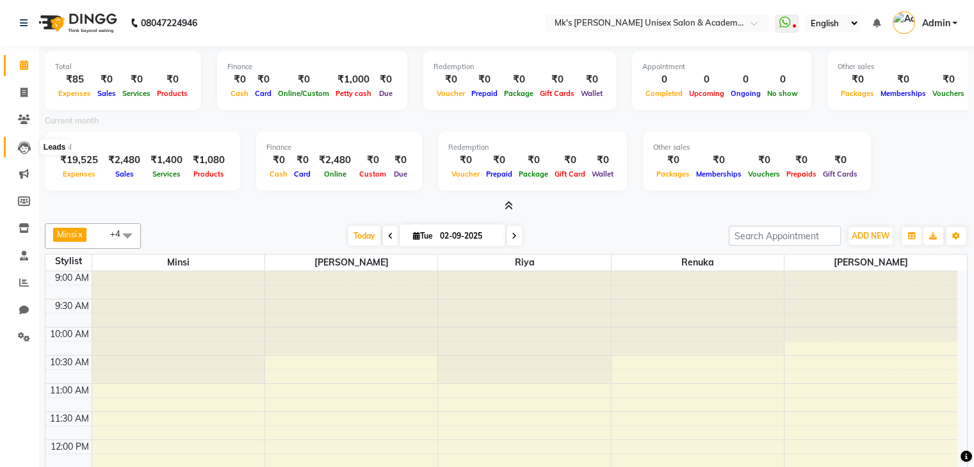
click at [16, 141] on span at bounding box center [24, 147] width 22 height 15
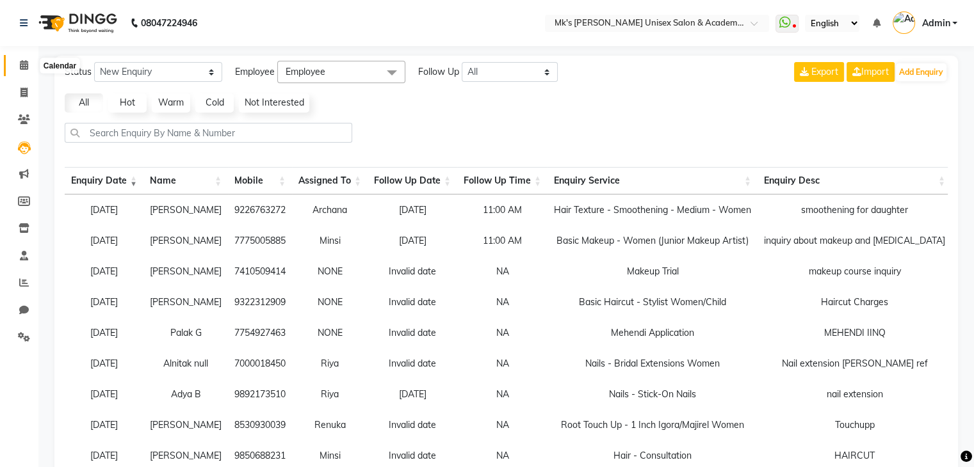
click at [28, 60] on span at bounding box center [24, 65] width 22 height 15
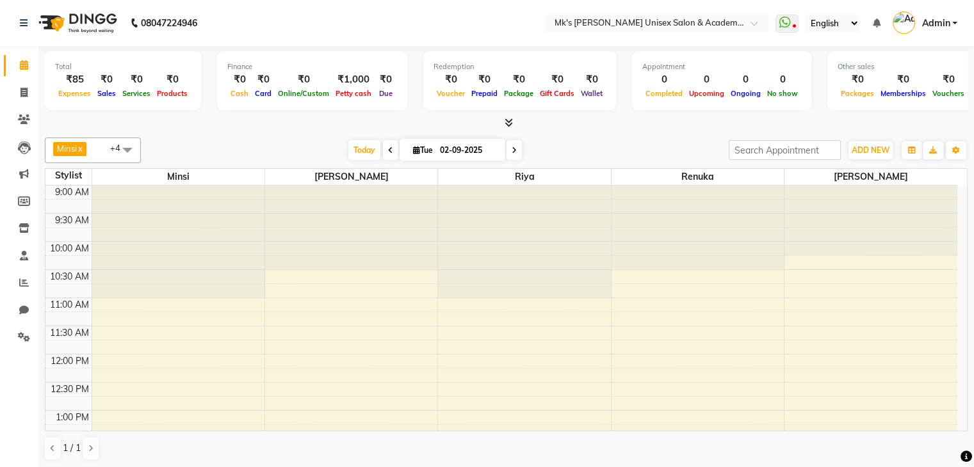
click at [503, 117] on span at bounding box center [505, 123] width 13 height 13
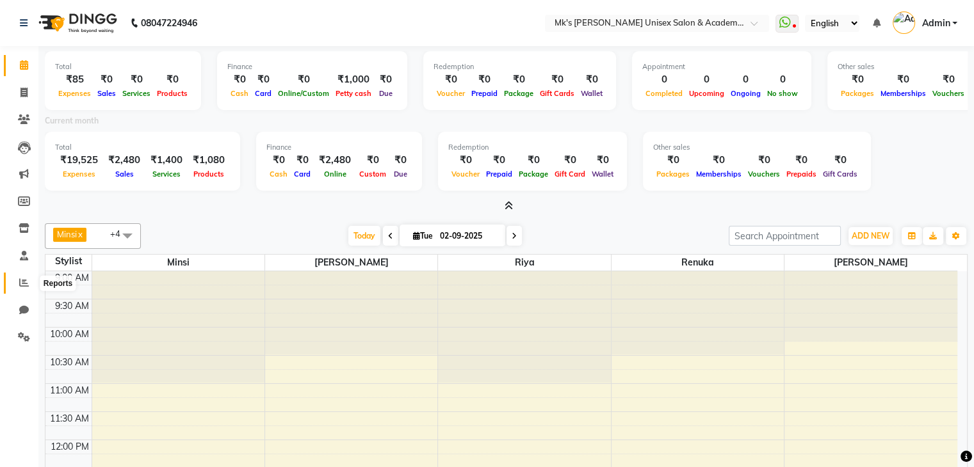
click at [23, 287] on icon at bounding box center [24, 283] width 10 height 10
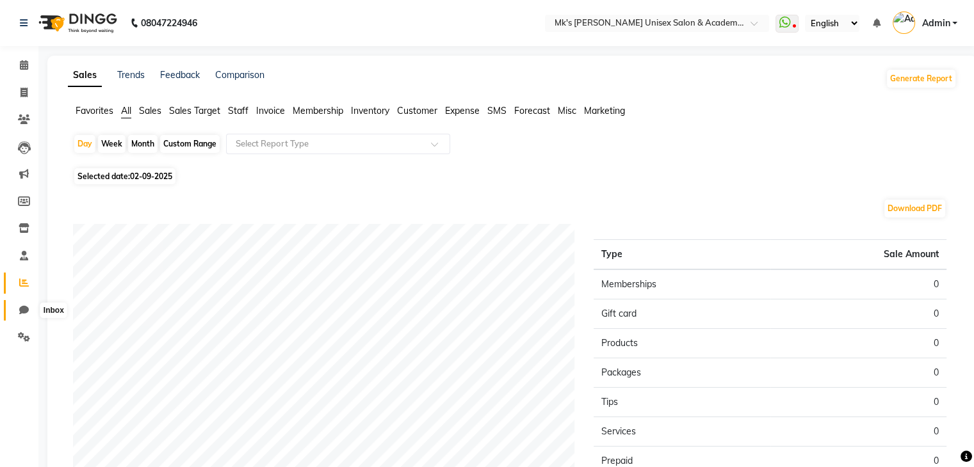
click at [24, 311] on icon at bounding box center [24, 310] width 10 height 10
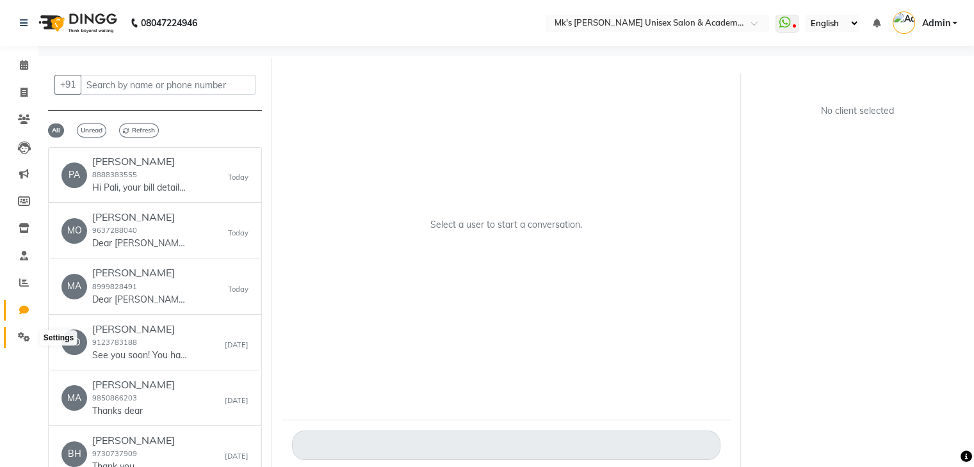
click at [24, 334] on icon at bounding box center [24, 337] width 12 height 10
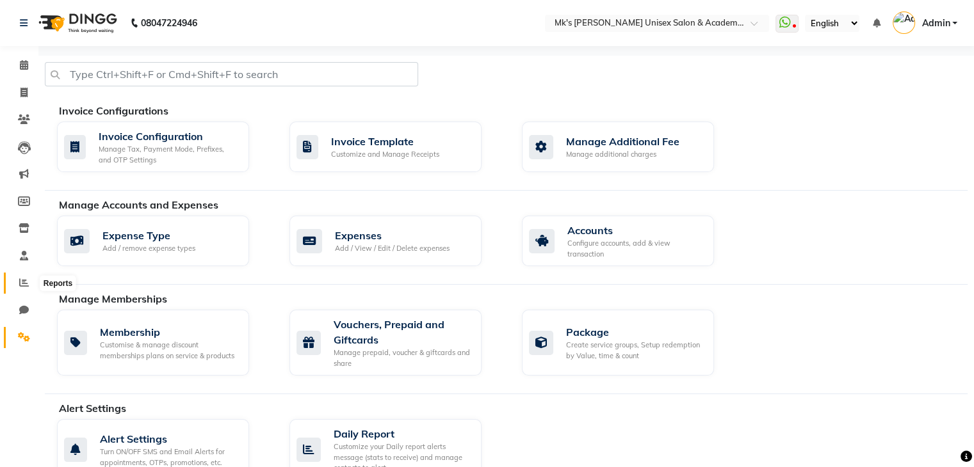
click at [26, 282] on icon at bounding box center [24, 283] width 10 height 10
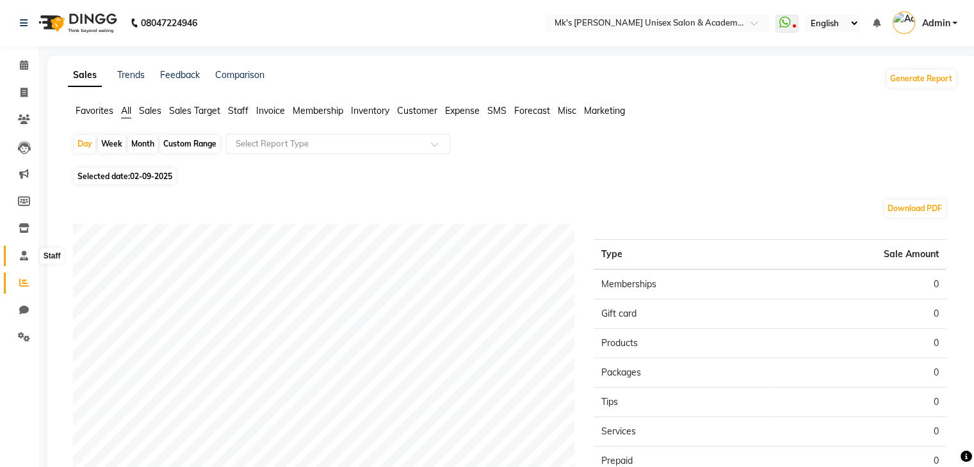
click at [23, 251] on icon at bounding box center [24, 256] width 8 height 10
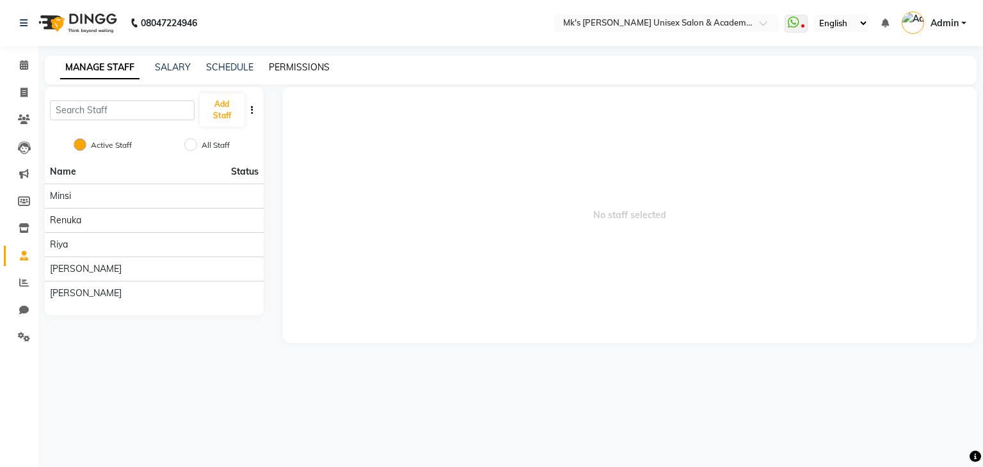
click at [287, 65] on link "PERMISSIONS" at bounding box center [299, 67] width 61 height 12
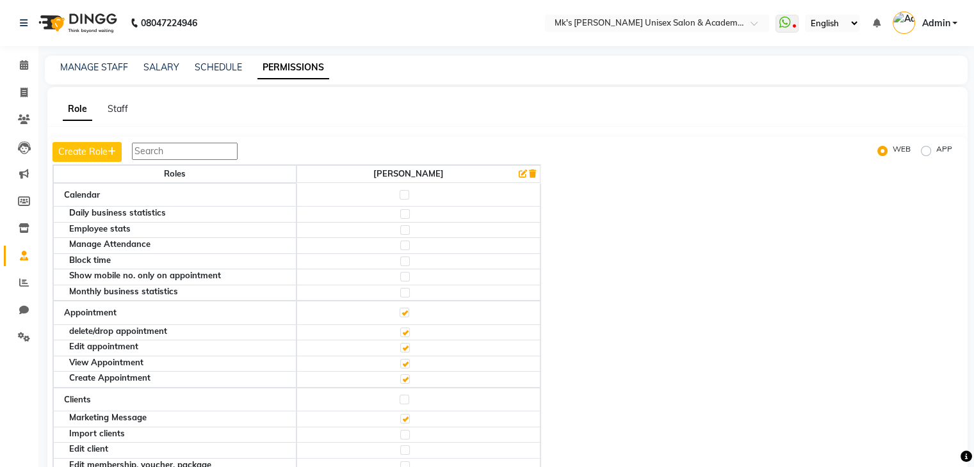
click at [525, 174] on icon "button" at bounding box center [523, 174] width 8 height 8
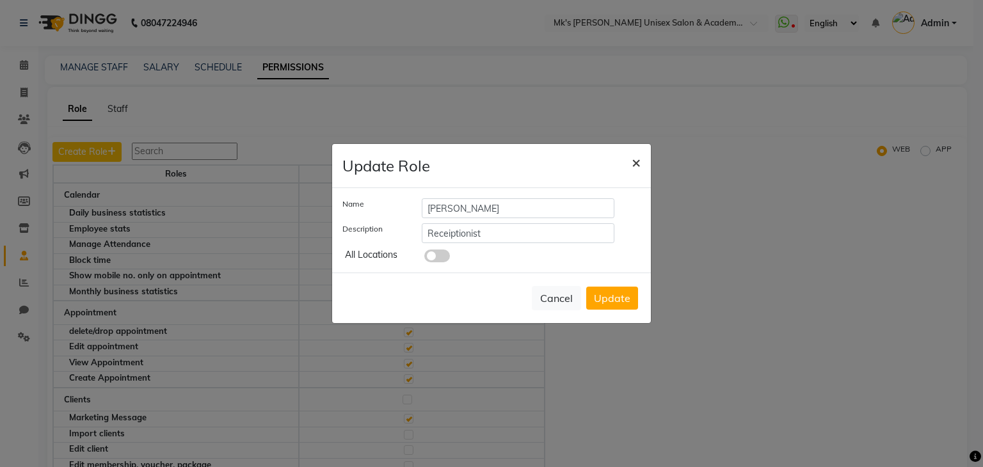
click at [644, 161] on button "×" at bounding box center [636, 162] width 29 height 36
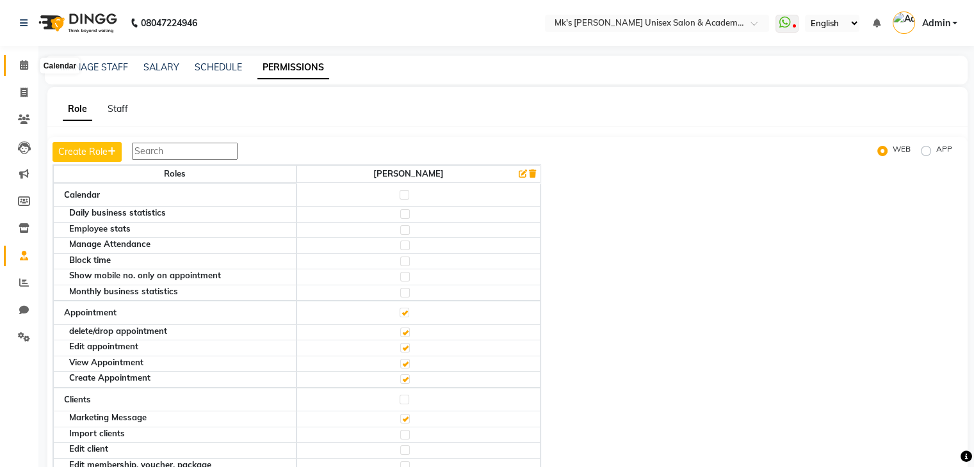
click at [28, 62] on icon at bounding box center [24, 65] width 8 height 10
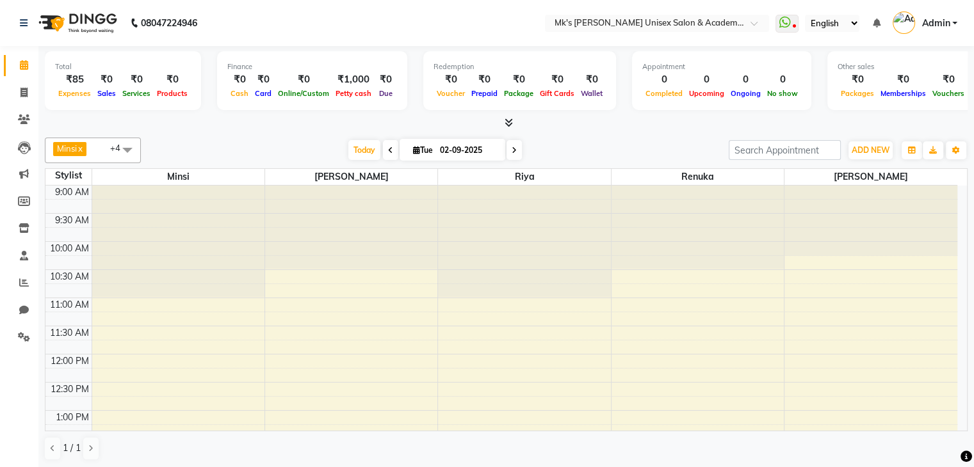
scroll to position [1, 0]
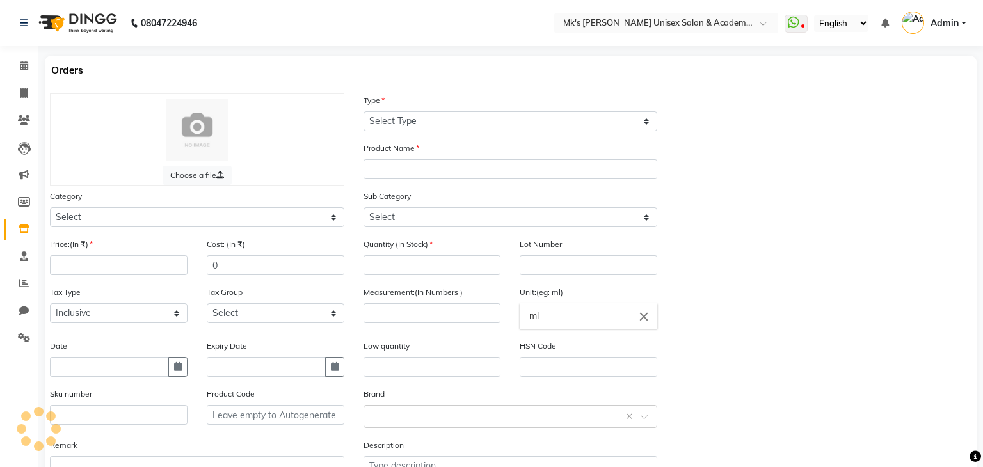
select select "true"
click at [24, 339] on icon at bounding box center [24, 338] width 12 height 10
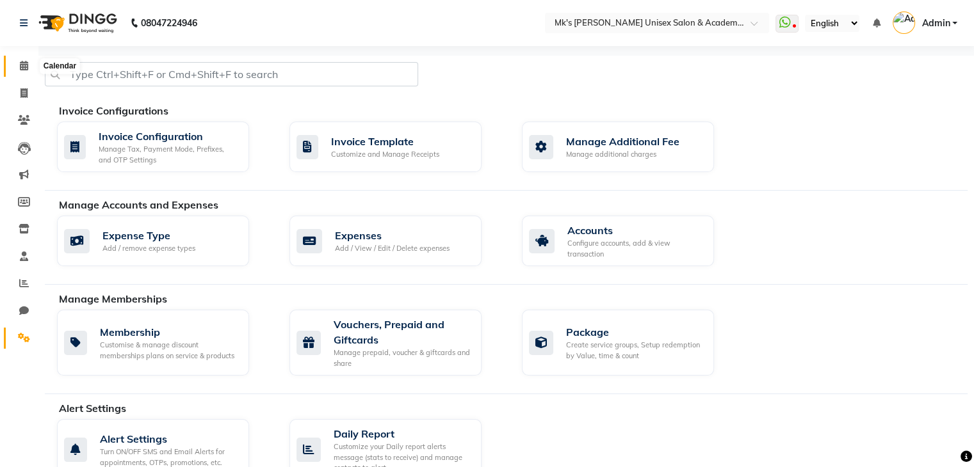
click at [32, 65] on span at bounding box center [24, 66] width 22 height 15
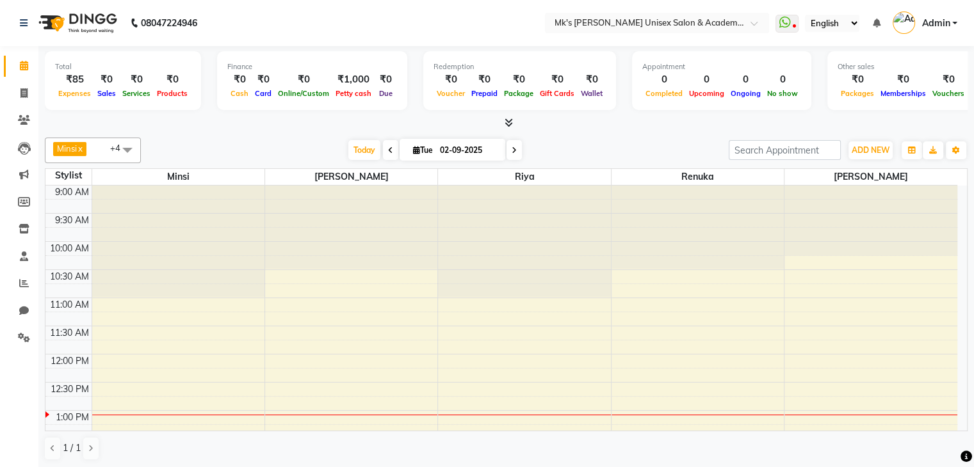
click at [41, 67] on div "Total ₹85 Expenses ₹0 Sales ₹0 Services ₹0 Products Finance ₹0 Cash ₹0 Card ₹0 …" at bounding box center [505, 257] width 935 height 423
click at [506, 125] on icon at bounding box center [509, 123] width 8 height 10
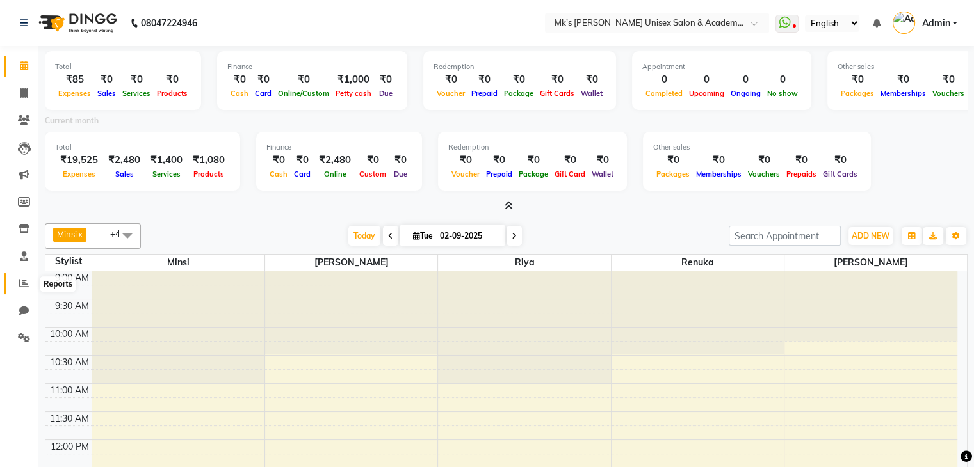
click at [21, 284] on icon at bounding box center [24, 284] width 10 height 10
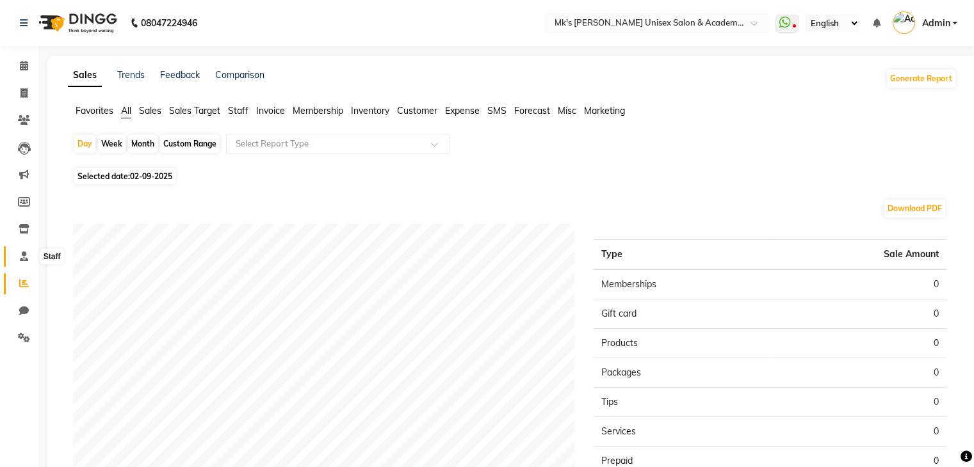
click at [24, 256] on icon at bounding box center [24, 257] width 8 height 10
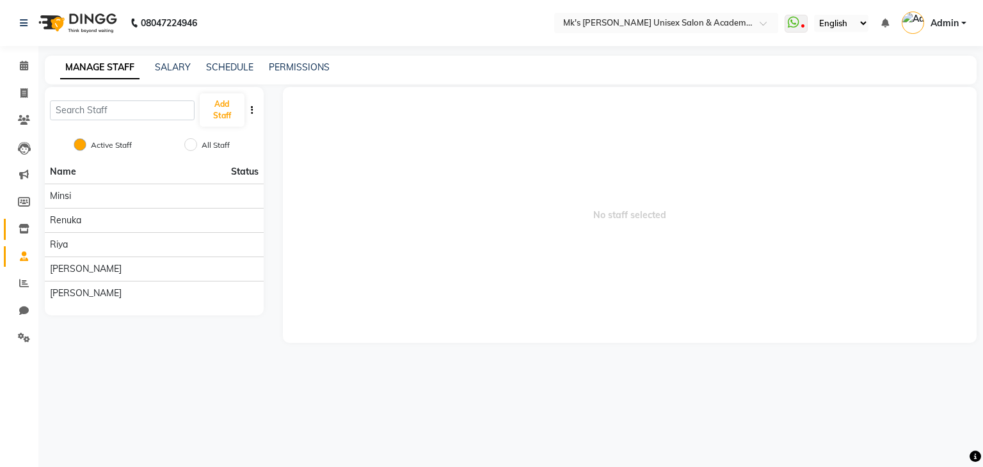
click at [24, 238] on link "Inventory" at bounding box center [19, 229] width 31 height 21
select select
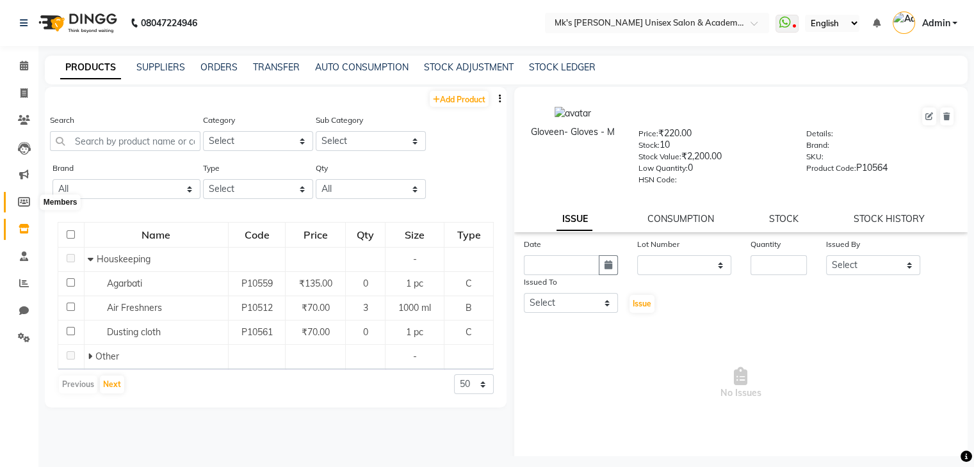
click at [22, 209] on span at bounding box center [24, 202] width 22 height 15
select select
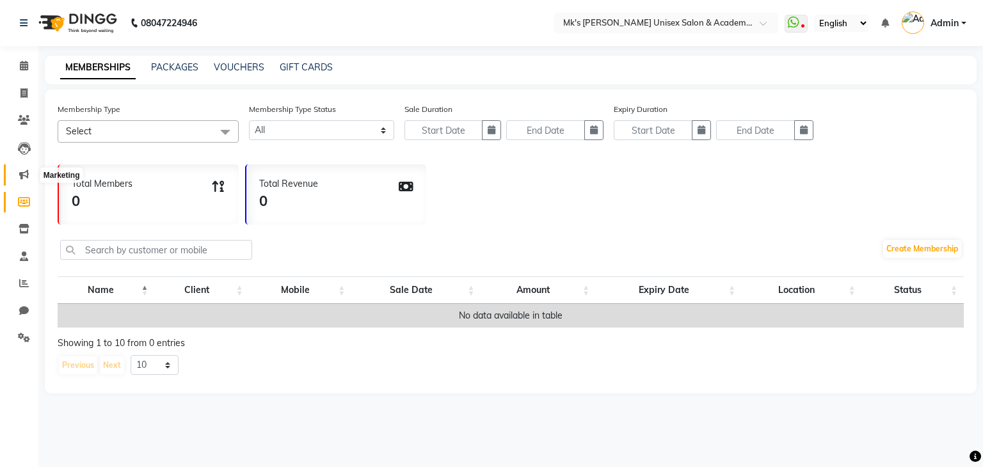
click at [23, 172] on icon at bounding box center [24, 175] width 10 height 10
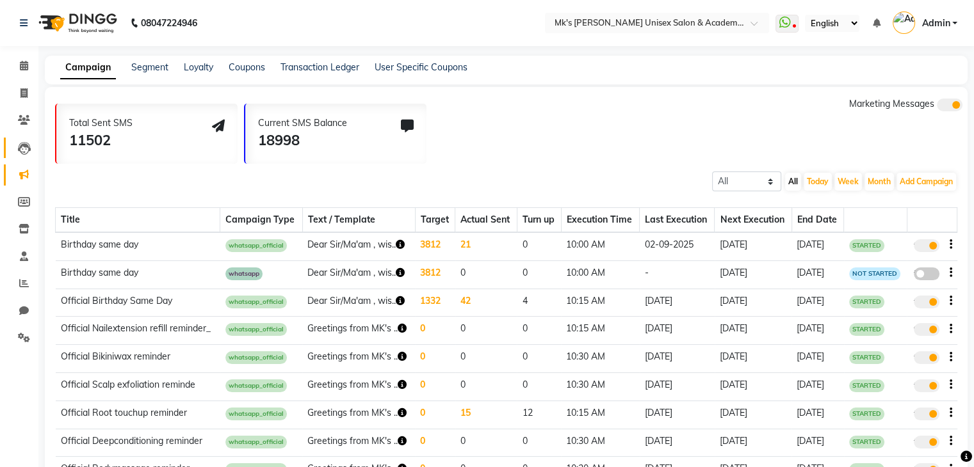
click at [24, 139] on link "Leads" at bounding box center [19, 148] width 31 height 21
select select "10"
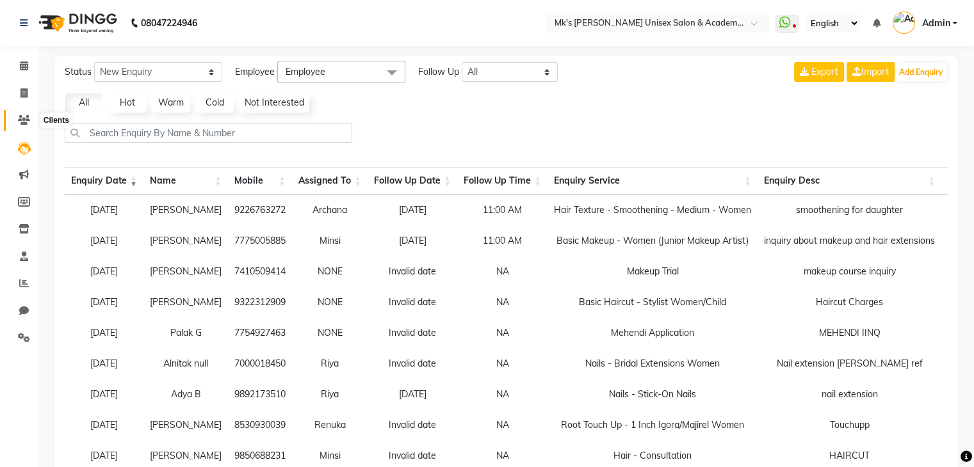
click at [24, 120] on icon at bounding box center [24, 120] width 12 height 10
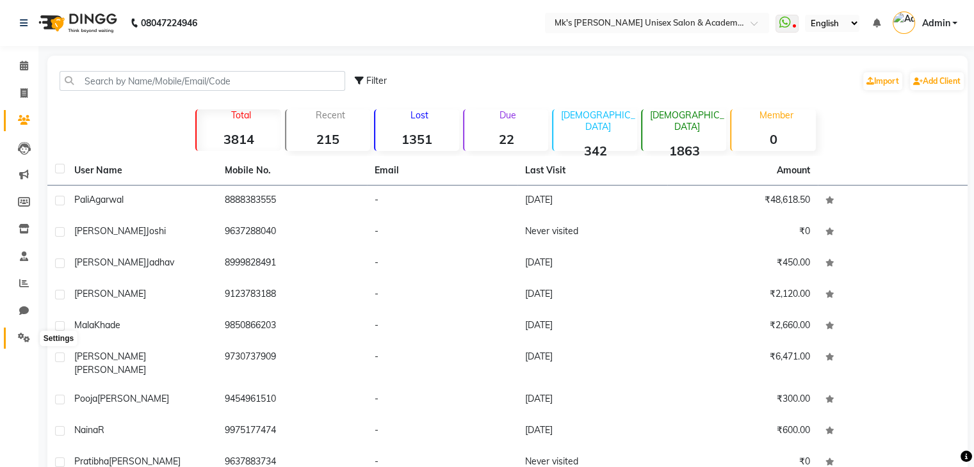
click at [22, 339] on icon at bounding box center [24, 338] width 12 height 10
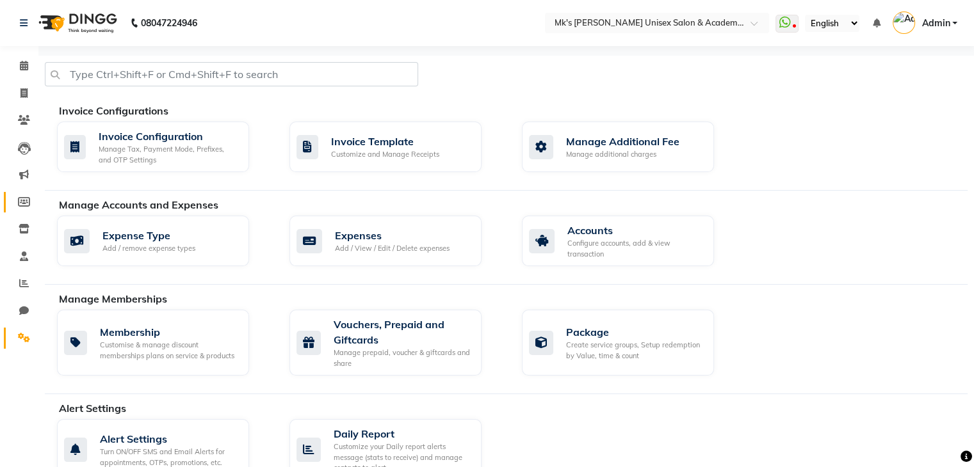
click at [23, 210] on link "Members" at bounding box center [19, 202] width 31 height 21
select select
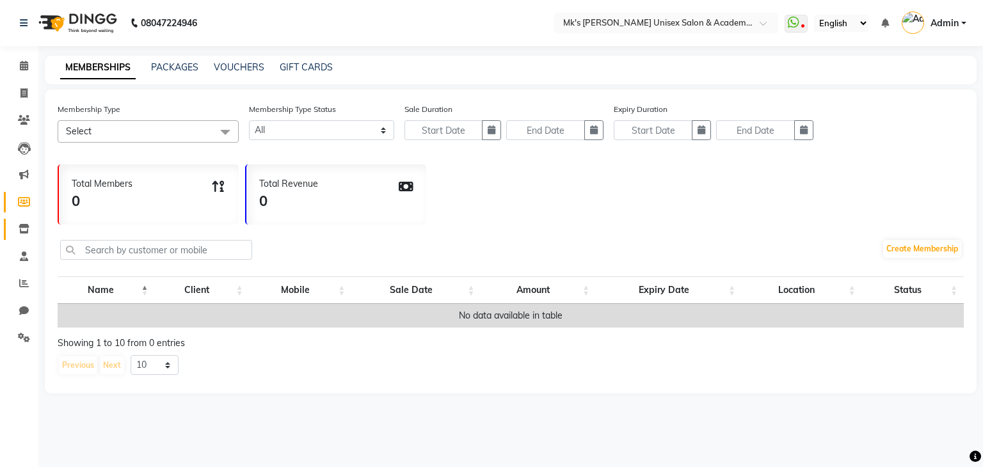
click at [25, 221] on link "Inventory" at bounding box center [19, 229] width 31 height 21
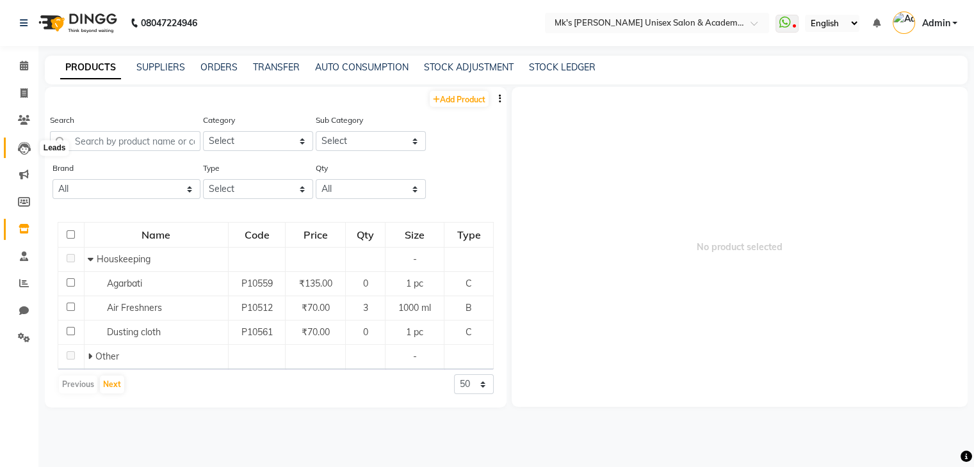
click at [19, 149] on icon at bounding box center [24, 148] width 13 height 13
select select "10"
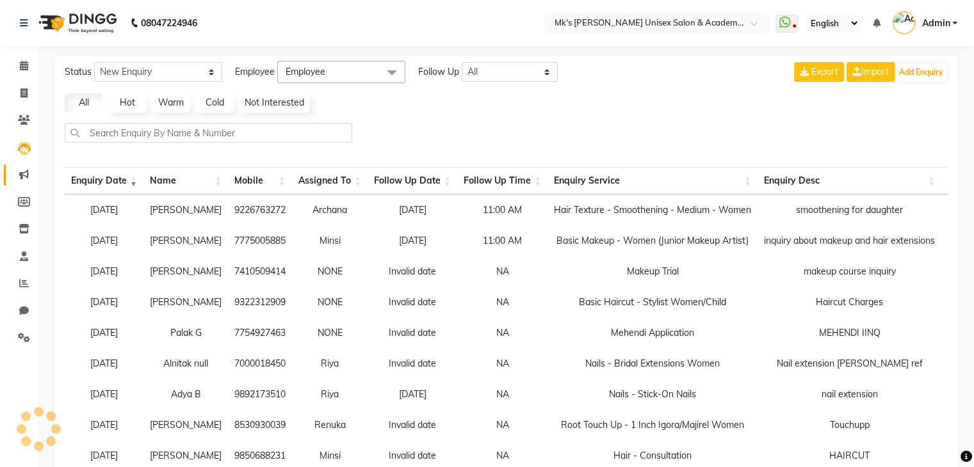
click at [19, 166] on link "Marketing" at bounding box center [19, 175] width 31 height 21
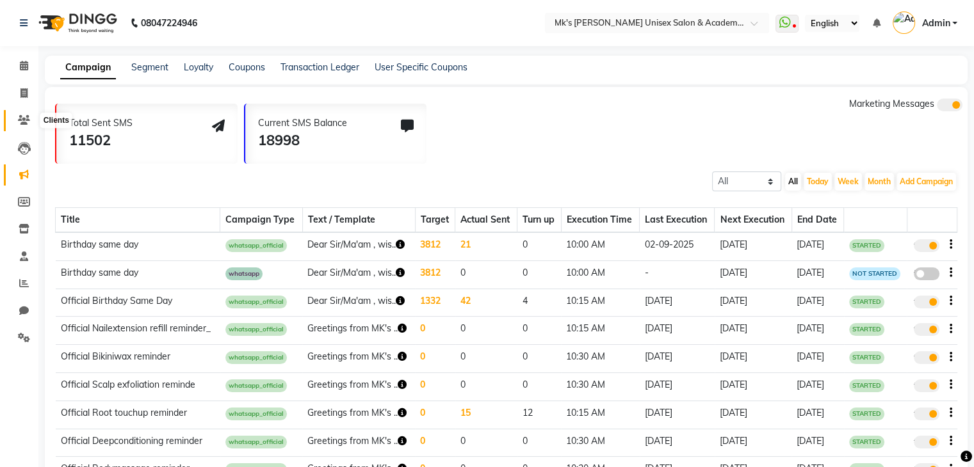
click at [20, 120] on icon at bounding box center [24, 120] width 12 height 10
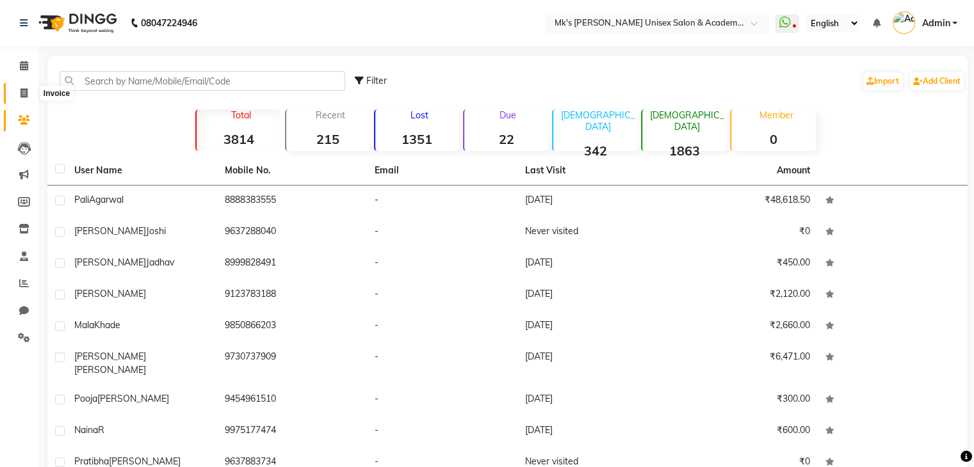
click at [23, 96] on icon at bounding box center [23, 93] width 7 height 10
select select "service"
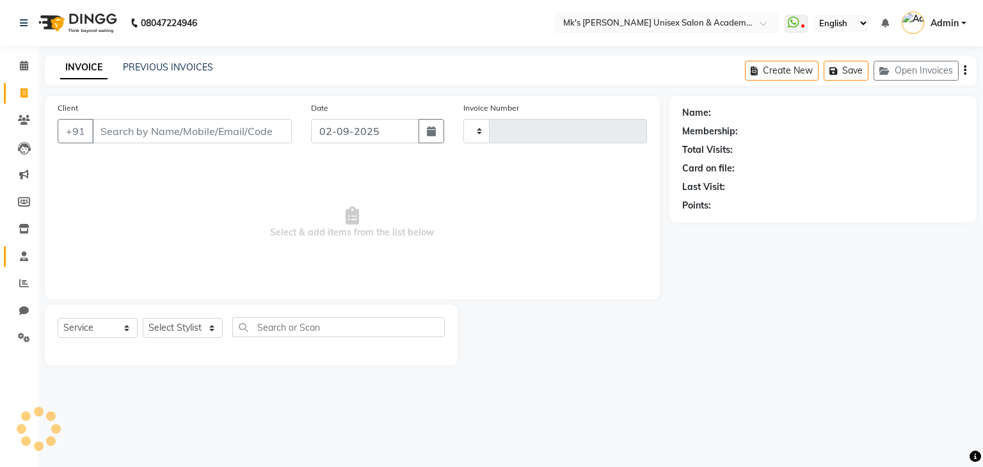
type input "0709"
select select "6031"
click at [18, 328] on link "Settings" at bounding box center [19, 338] width 31 height 21
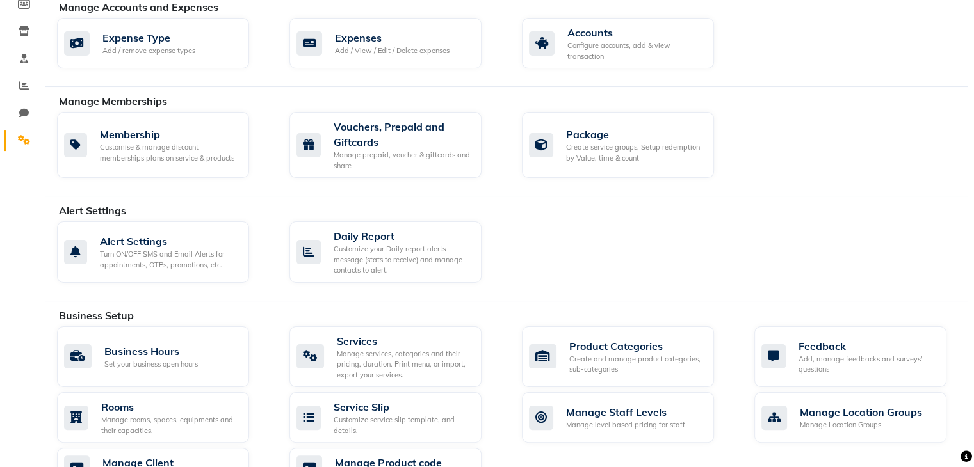
scroll to position [282, 0]
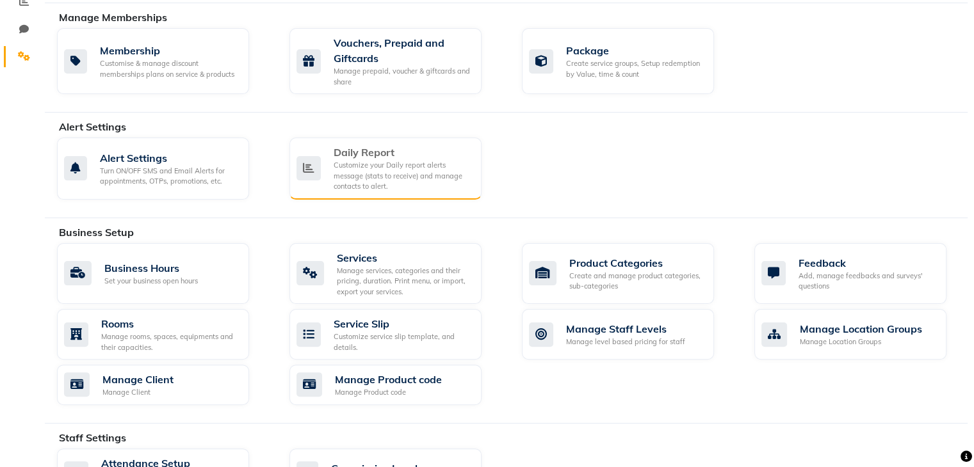
click at [420, 172] on div "Customize your Daily report alerts message (stats to receive) and manage contac…" at bounding box center [403, 176] width 138 height 32
select select "240"
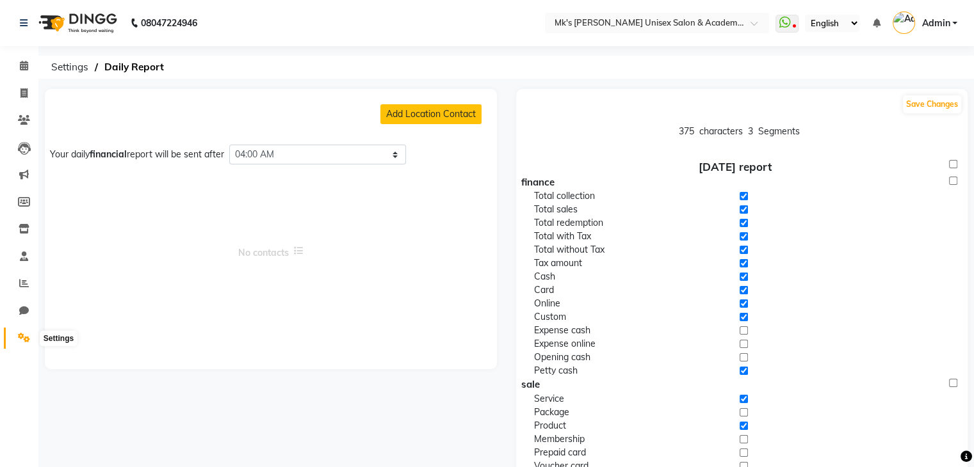
click at [31, 339] on span at bounding box center [24, 338] width 22 height 15
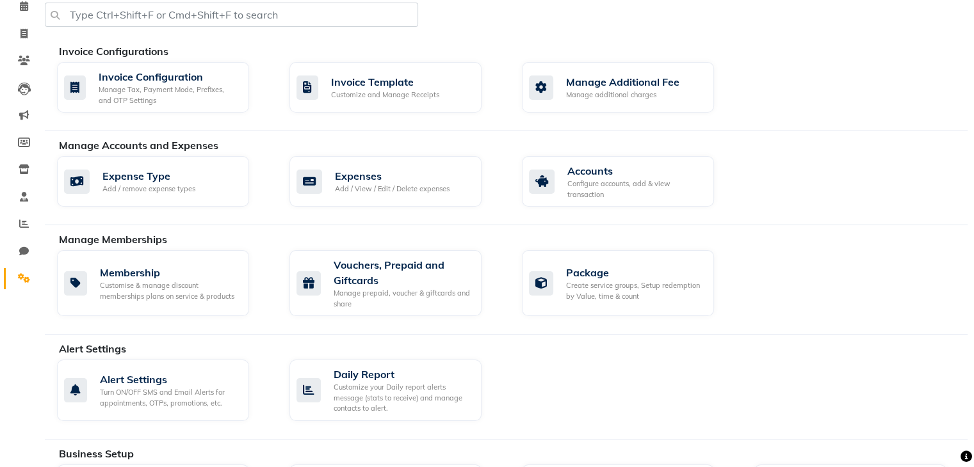
scroll to position [102, 0]
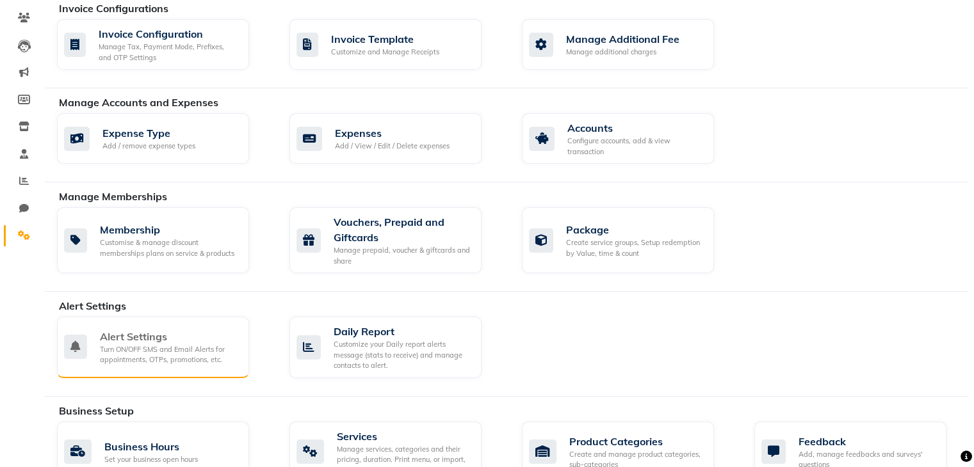
click at [86, 331] on div "Alert Settings Turn ON/OFF SMS and Email Alerts for appointments, OTPs, promoti…" at bounding box center [151, 347] width 175 height 36
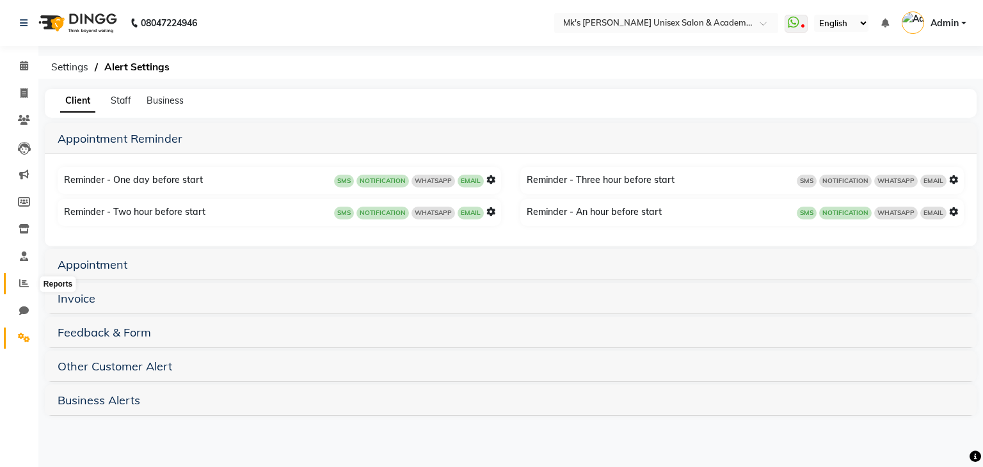
click at [26, 287] on icon at bounding box center [24, 284] width 10 height 10
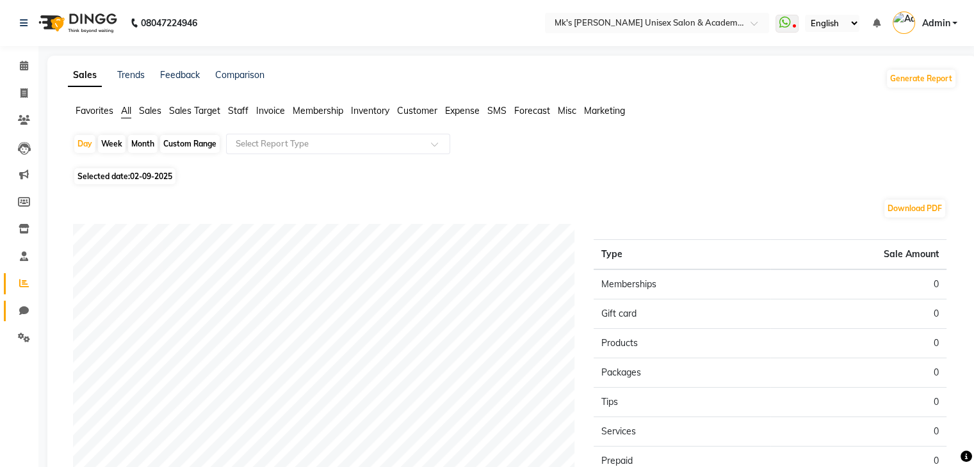
click at [24, 302] on link "Chat" at bounding box center [19, 311] width 31 height 21
select select "100"
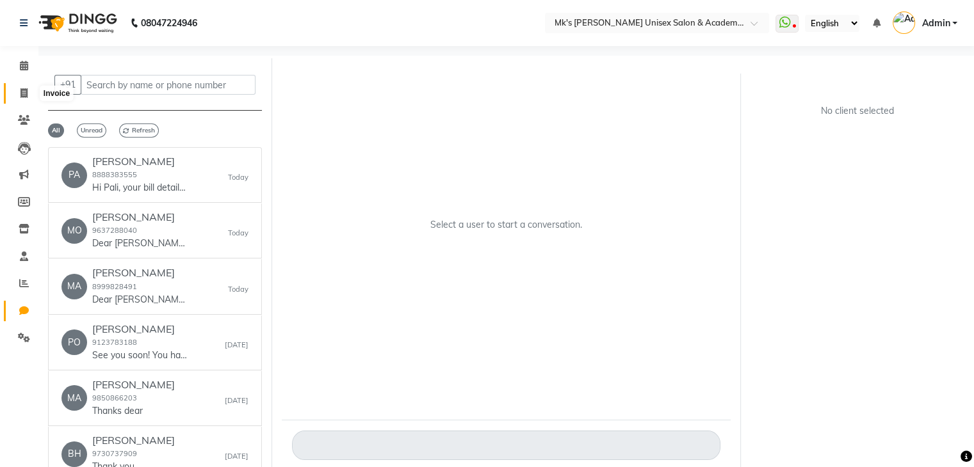
click at [25, 90] on icon at bounding box center [23, 93] width 7 height 10
select select "service"
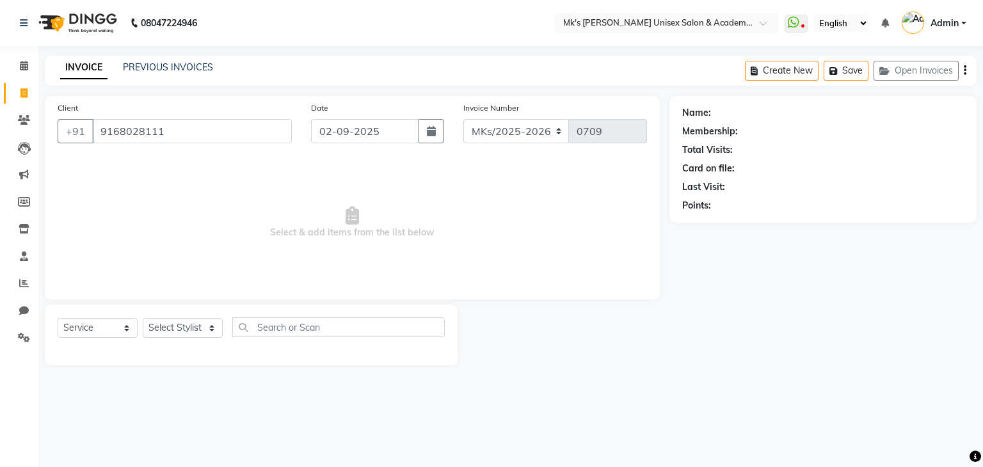
type input "9168028111"
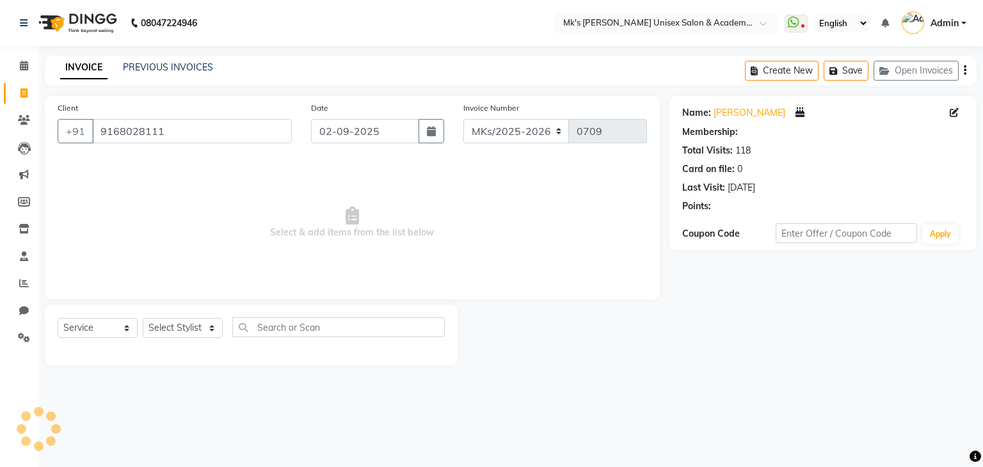
select select "1: Object"
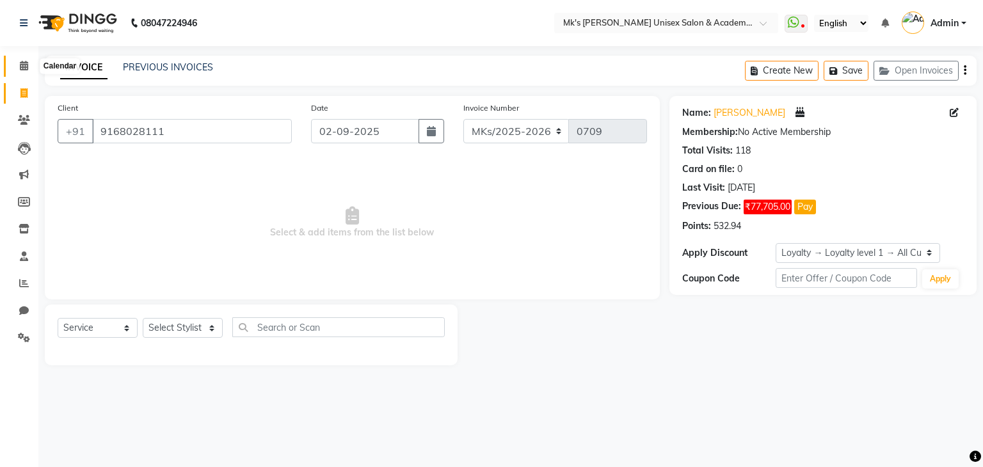
click at [20, 72] on span at bounding box center [24, 66] width 22 height 15
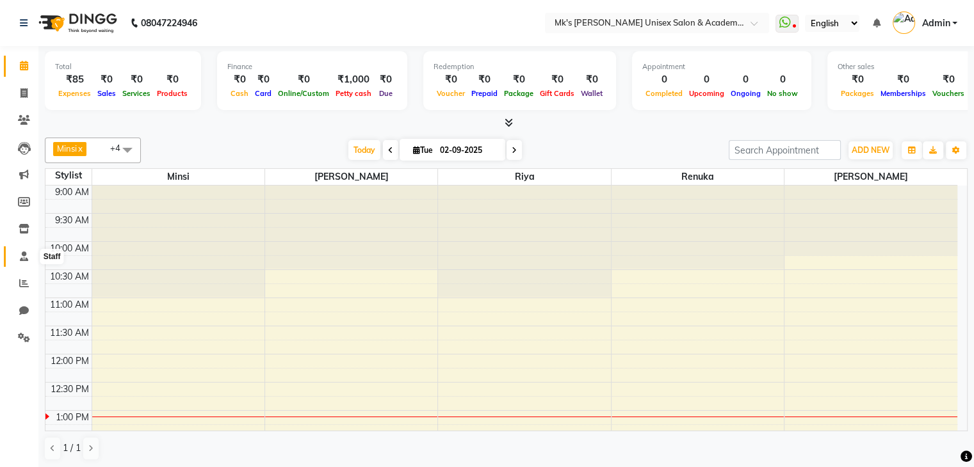
click at [26, 256] on icon at bounding box center [24, 257] width 8 height 10
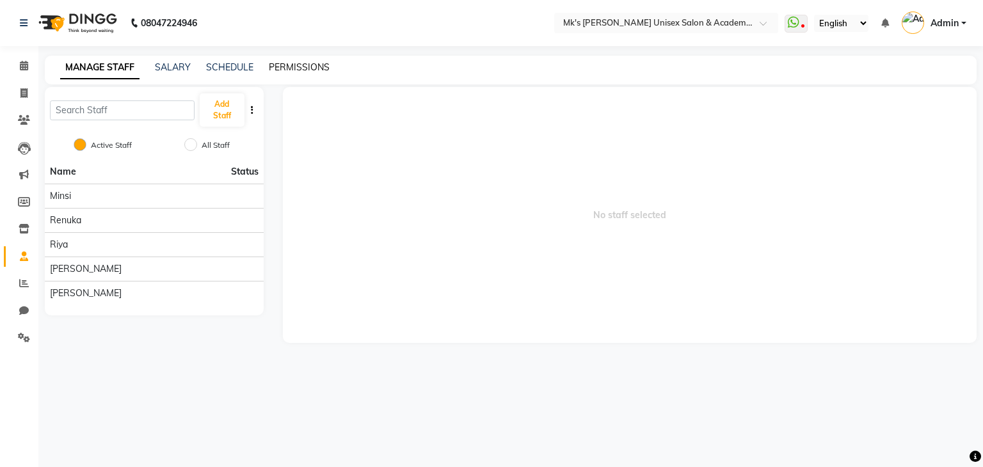
click at [303, 66] on link "PERMISSIONS" at bounding box center [299, 67] width 61 height 12
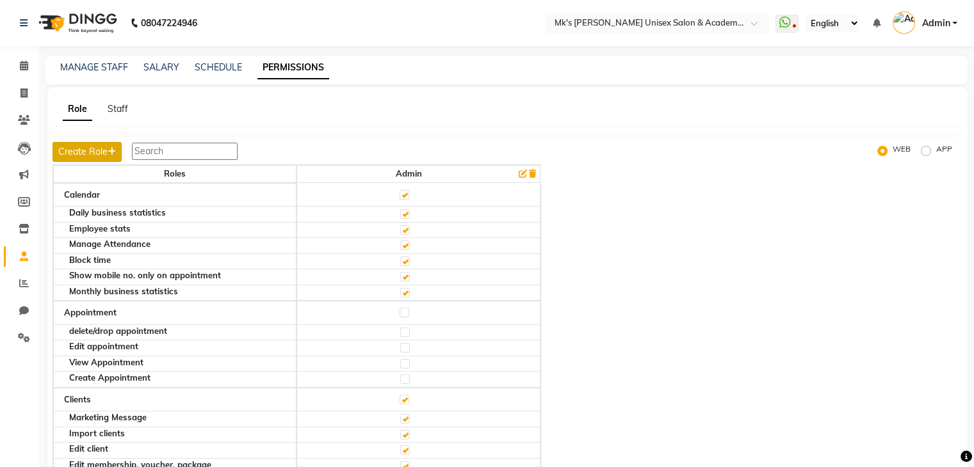
click at [106, 152] on button "Create Role" at bounding box center [87, 152] width 69 height 20
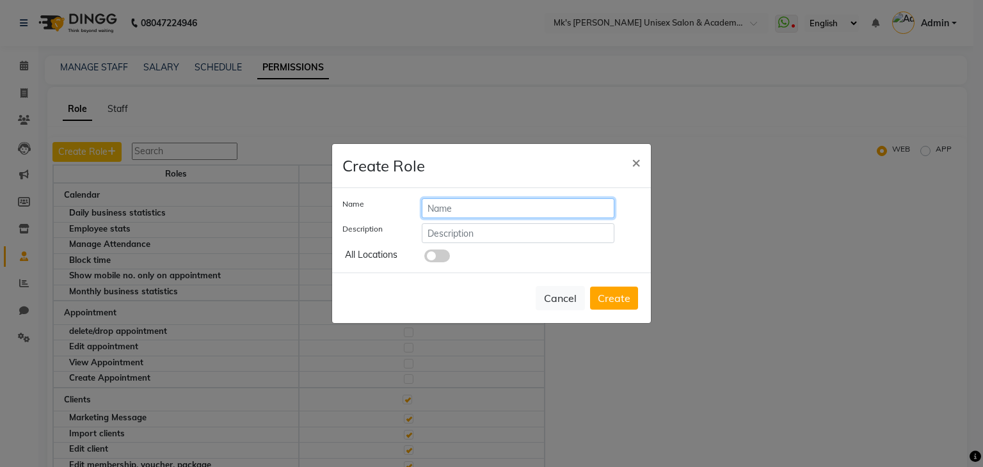
click at [485, 198] on input "text" at bounding box center [518, 208] width 193 height 20
type input "Ketan"
click at [473, 238] on input "text" at bounding box center [518, 233] width 193 height 20
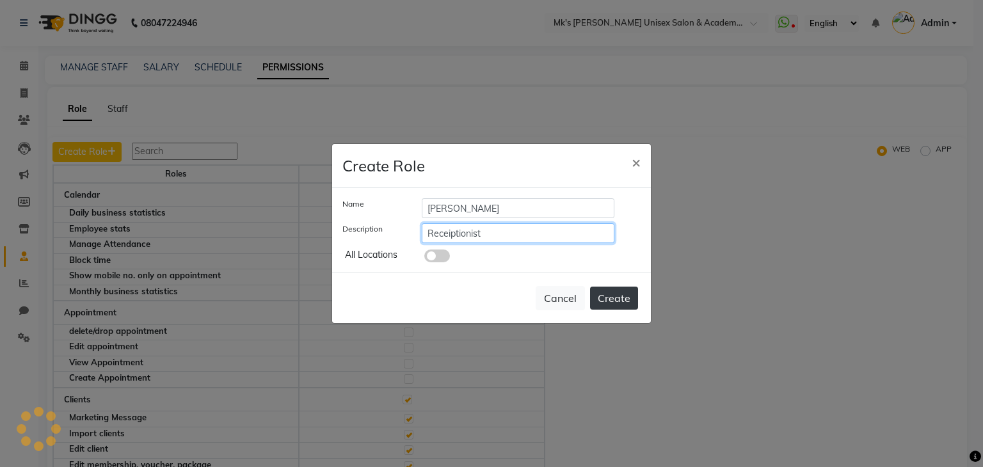
type input "Receiptionist"
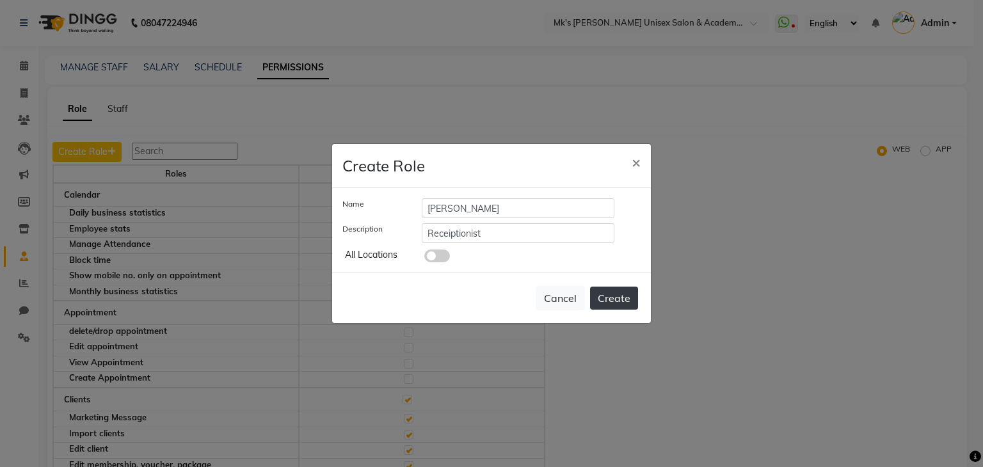
click at [614, 298] on button "Create" at bounding box center [614, 298] width 48 height 23
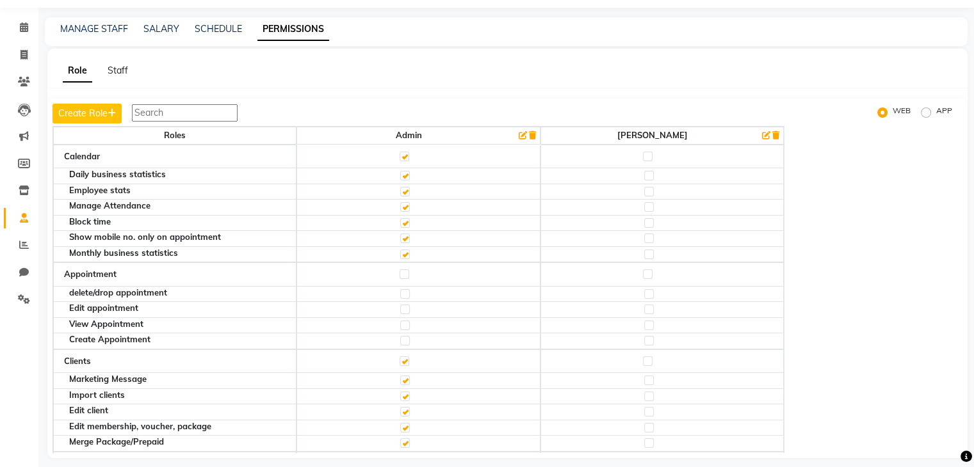
scroll to position [48, 0]
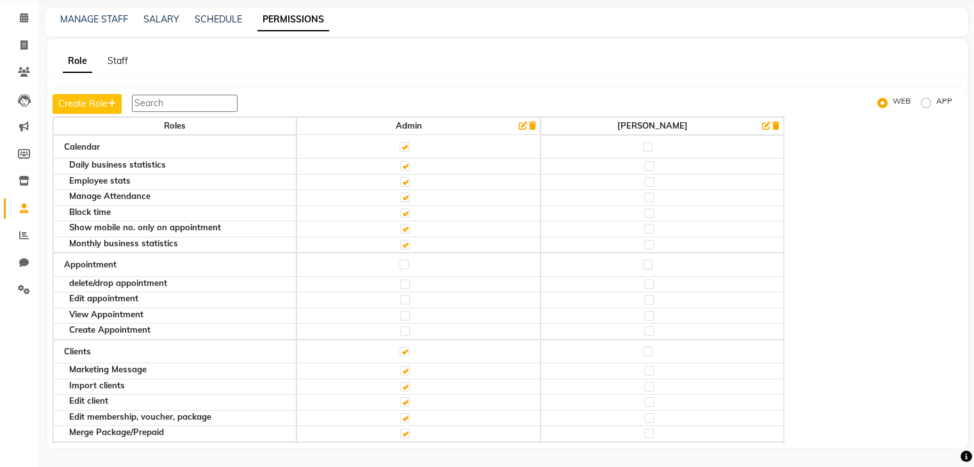
click at [652, 262] on label at bounding box center [648, 265] width 10 height 10
click at [651, 262] on input "checkbox" at bounding box center [647, 265] width 8 height 8
checkbox input "true"
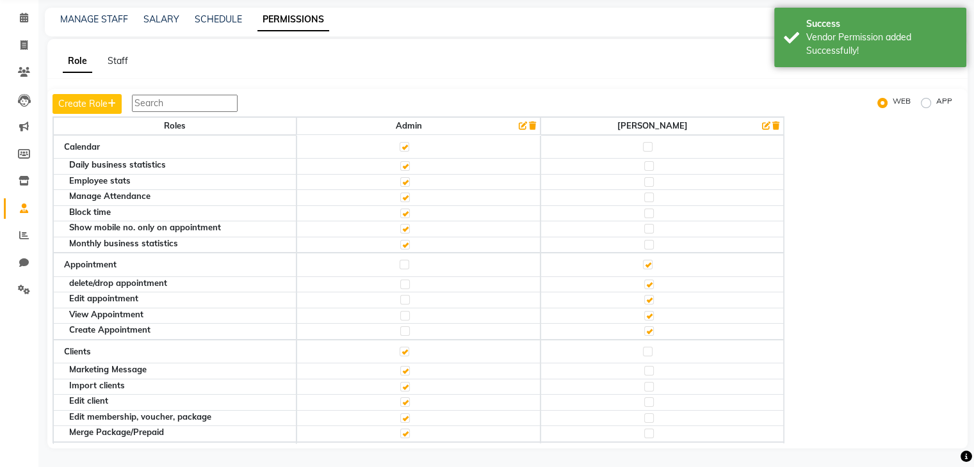
click at [652, 262] on label at bounding box center [648, 265] width 10 height 10
click at [651, 262] on input "checkbox" at bounding box center [647, 265] width 8 height 8
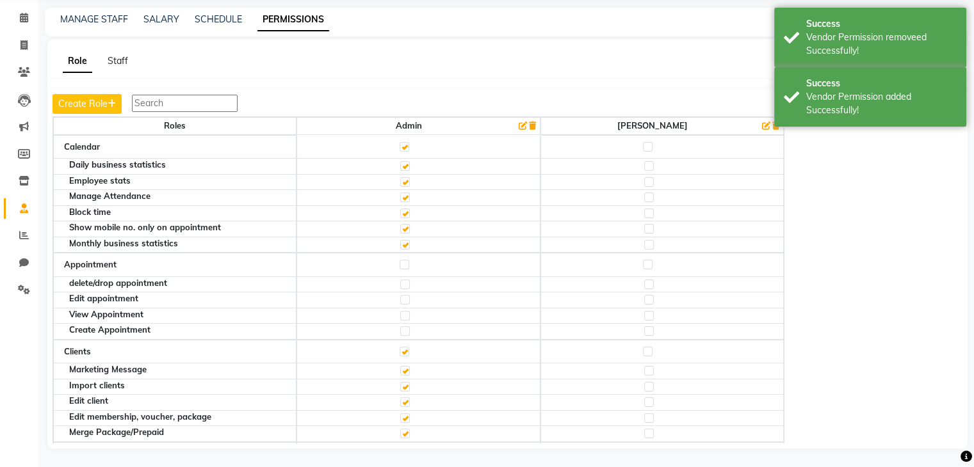
click at [652, 262] on label at bounding box center [648, 265] width 10 height 10
click at [651, 262] on input "checkbox" at bounding box center [647, 265] width 8 height 8
click at [654, 366] on label at bounding box center [649, 371] width 10 height 10
click at [652, 367] on input "checkbox" at bounding box center [648, 371] width 8 height 8
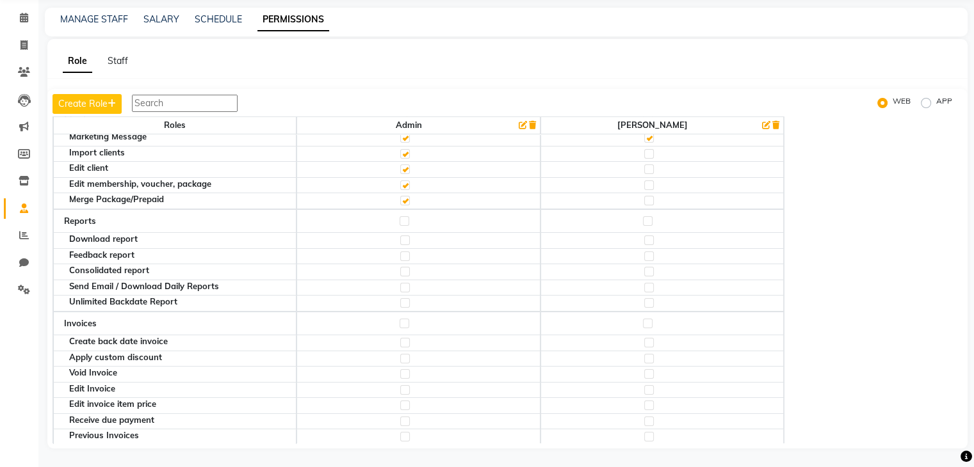
scroll to position [241, 0]
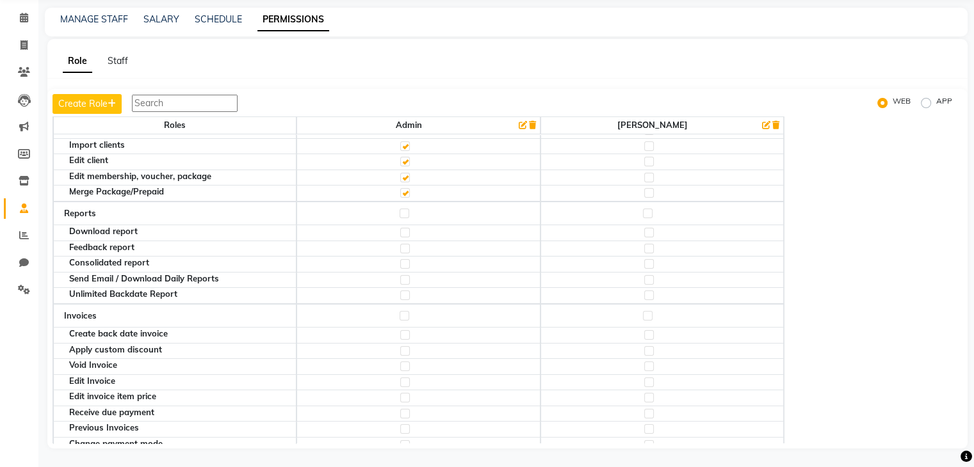
click at [652, 311] on label at bounding box center [648, 316] width 10 height 10
click at [651, 312] on input "checkbox" at bounding box center [647, 316] width 8 height 8
checkbox input "true"
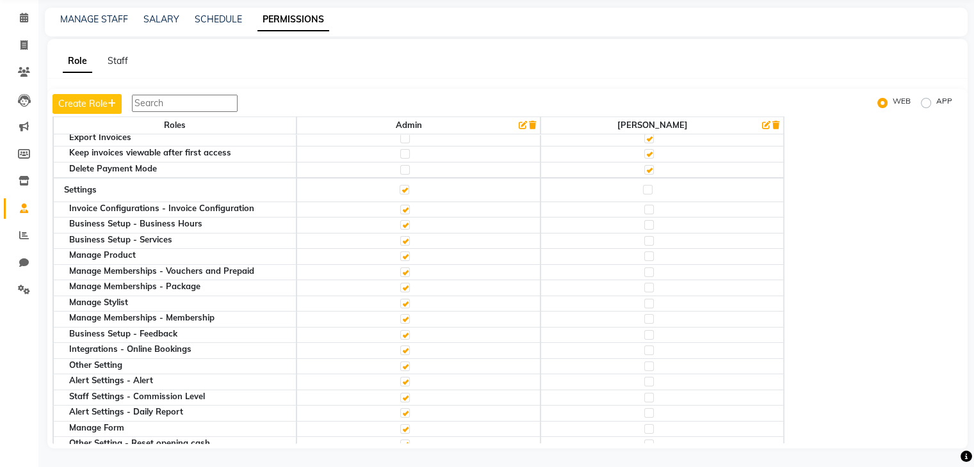
scroll to position [649, 0]
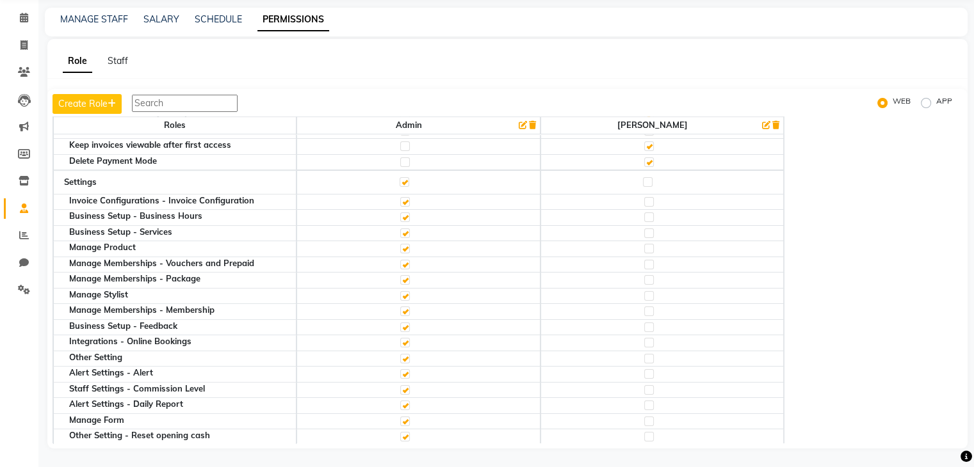
click at [654, 291] on label at bounding box center [649, 296] width 10 height 10
click at [652, 292] on input "checkbox" at bounding box center [648, 296] width 8 height 8
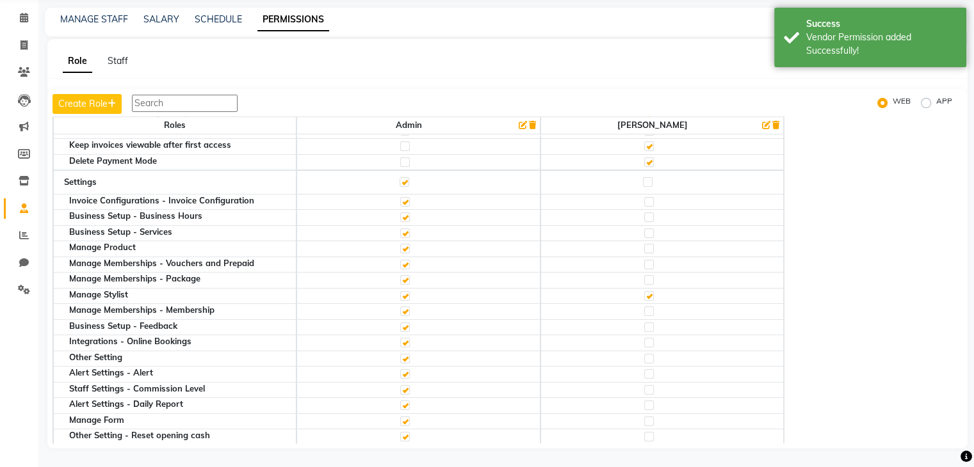
click at [654, 338] on label at bounding box center [649, 343] width 10 height 10
click at [652, 339] on input "checkbox" at bounding box center [648, 343] width 8 height 8
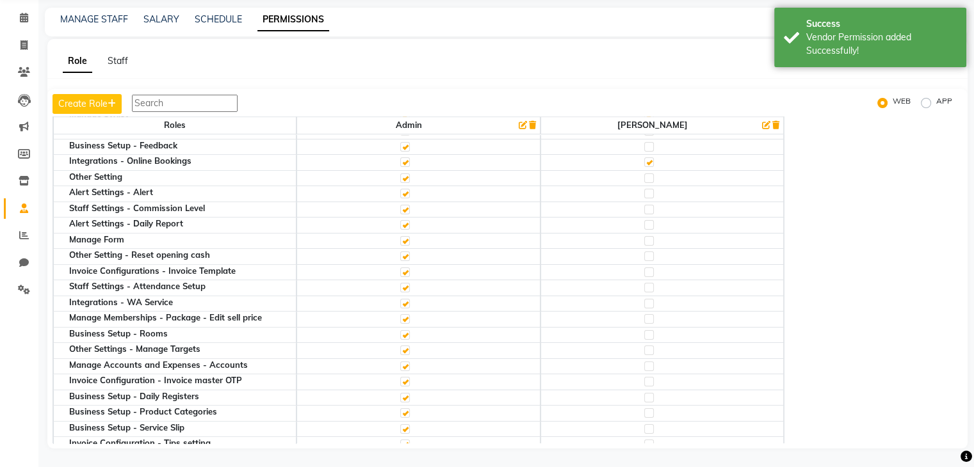
scroll to position [845, 0]
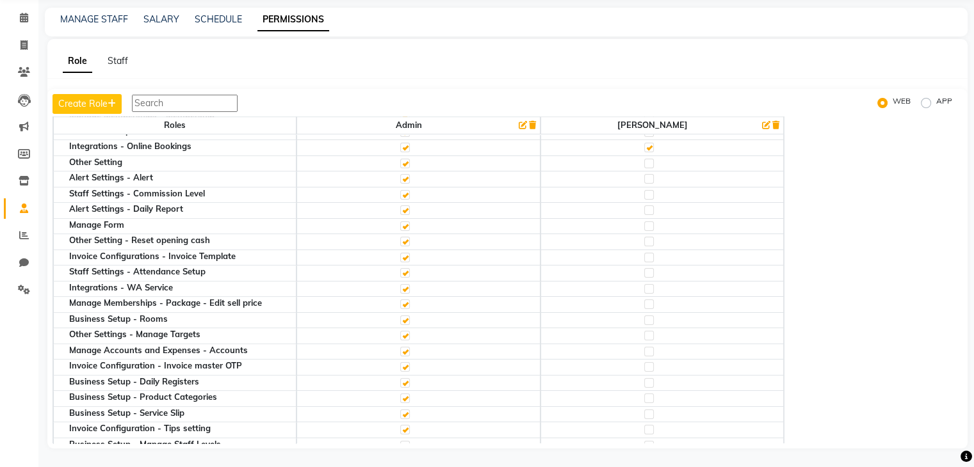
click at [654, 237] on label at bounding box center [649, 242] width 10 height 10
click at [652, 238] on input "checkbox" at bounding box center [648, 242] width 8 height 8
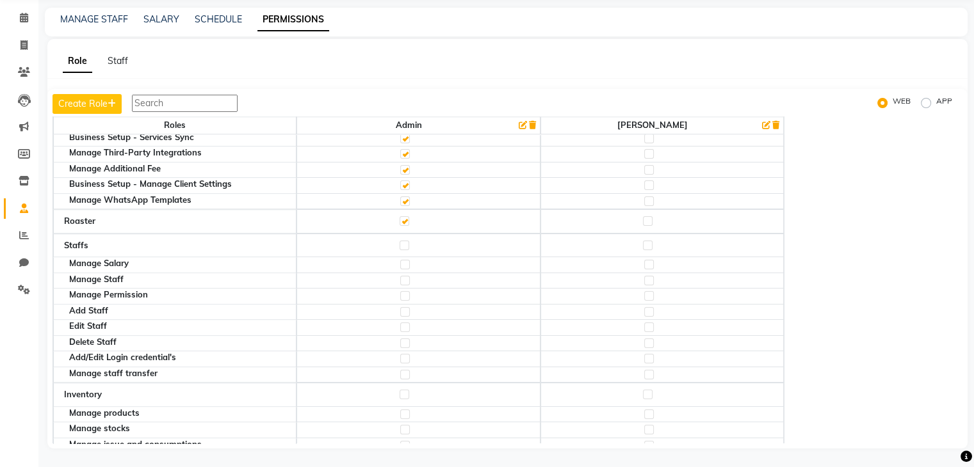
scroll to position [1222, 0]
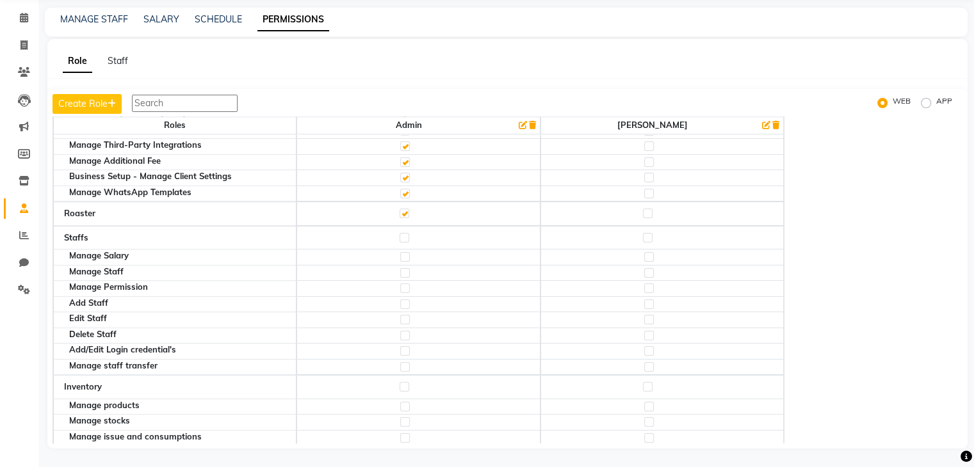
click at [651, 268] on label at bounding box center [649, 273] width 10 height 10
click at [651, 269] on input "checkbox" at bounding box center [648, 273] width 8 height 8
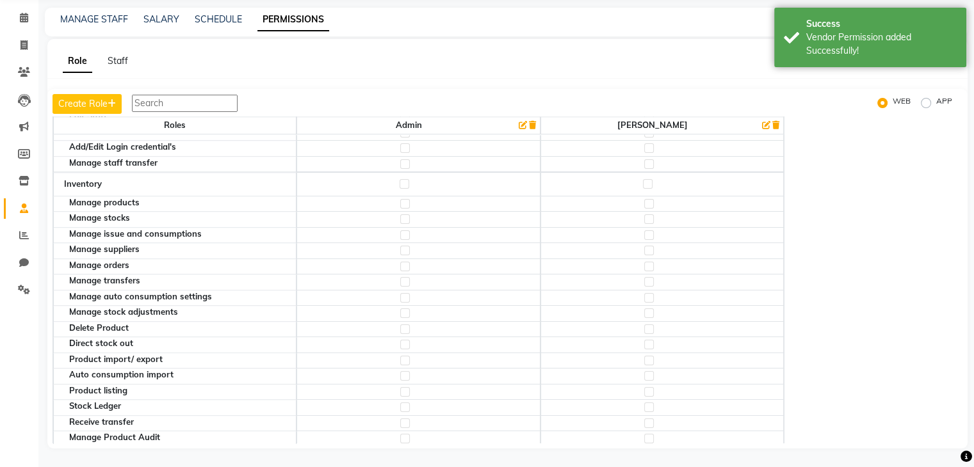
scroll to position [1418, 0]
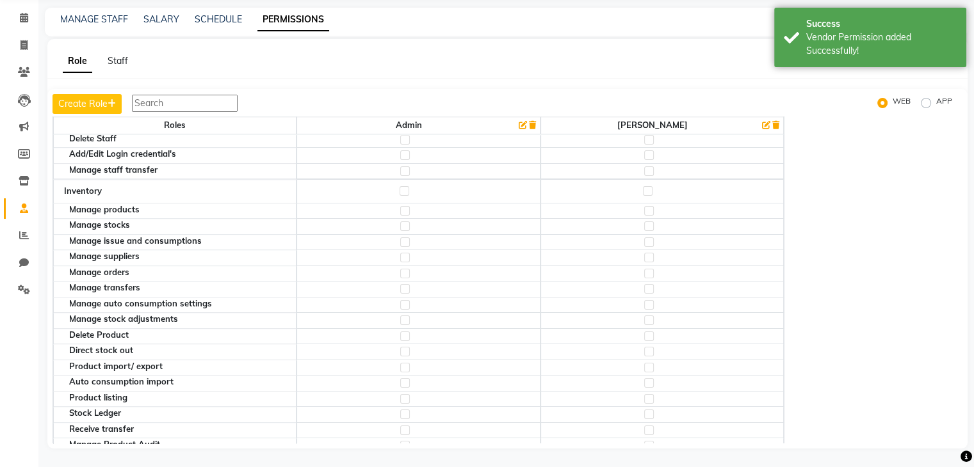
click at [649, 186] on label at bounding box center [648, 191] width 10 height 10
click at [649, 187] on input "checkbox" at bounding box center [647, 191] width 8 height 8
checkbox input "true"
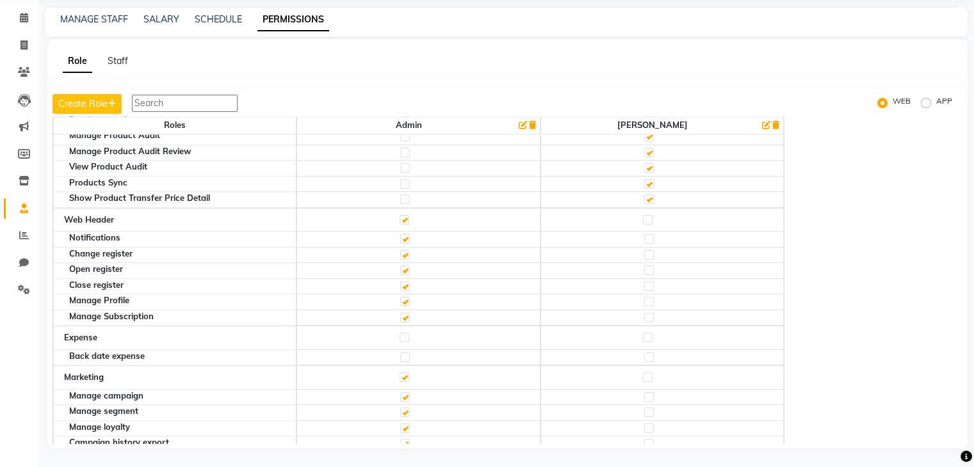
scroll to position [1742, 0]
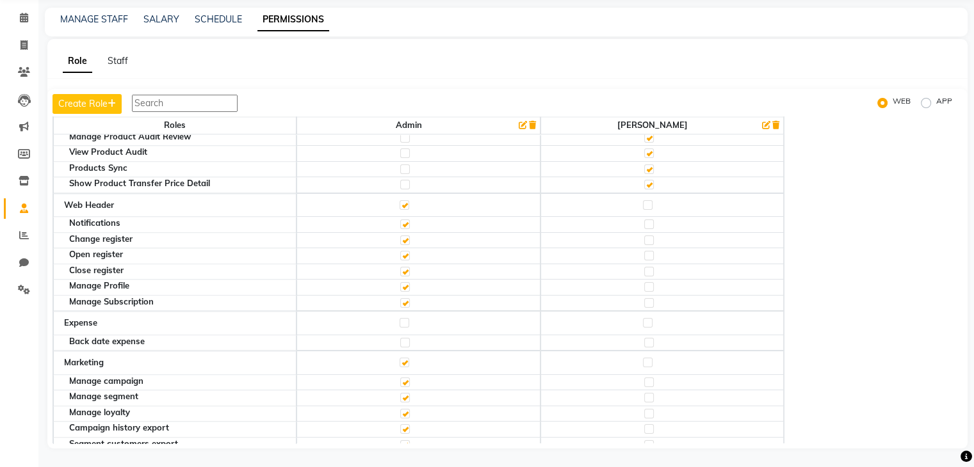
click at [651, 338] on label at bounding box center [649, 343] width 10 height 10
click at [651, 339] on input "checkbox" at bounding box center [648, 343] width 8 height 8
checkbox input "true"
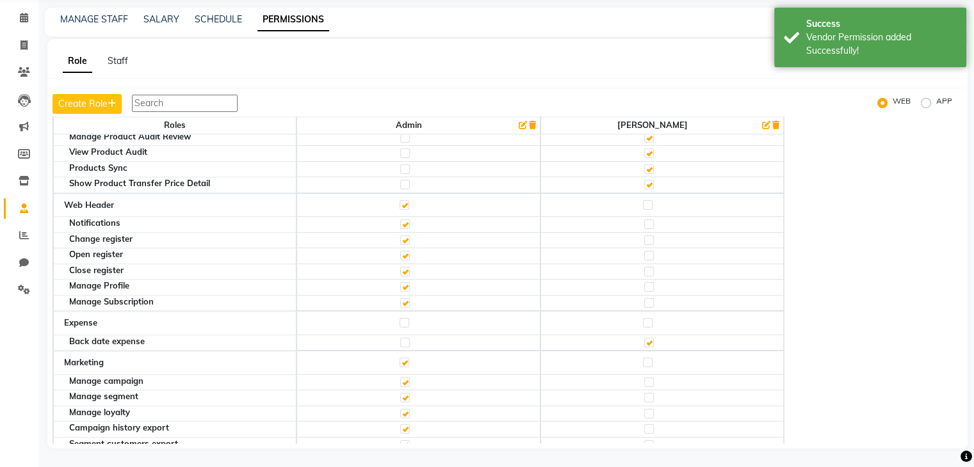
drag, startPoint x: 950, startPoint y: 257, endPoint x: 950, endPoint y: 272, distance: 15.4
click at [950, 272] on div "Roles Admin Ketan Calendar Daily business statistics Employee stats Manage Atte…" at bounding box center [508, 280] width 910 height 327
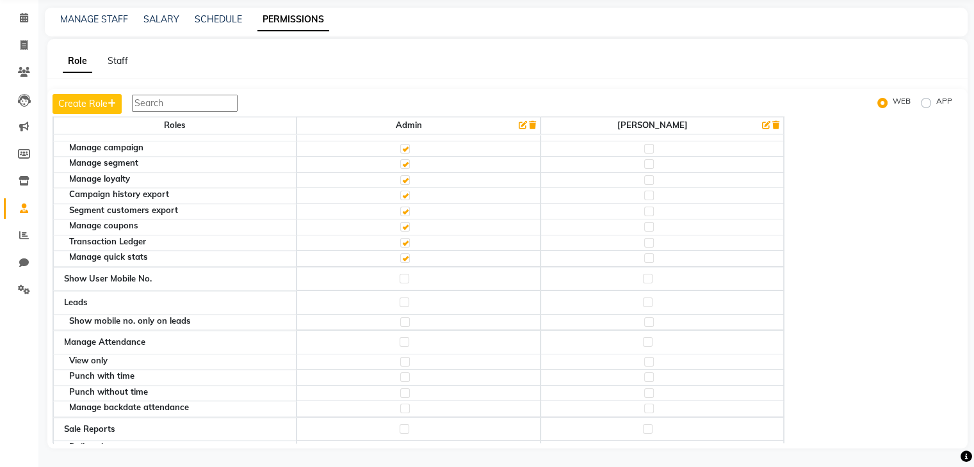
scroll to position [2021, 0]
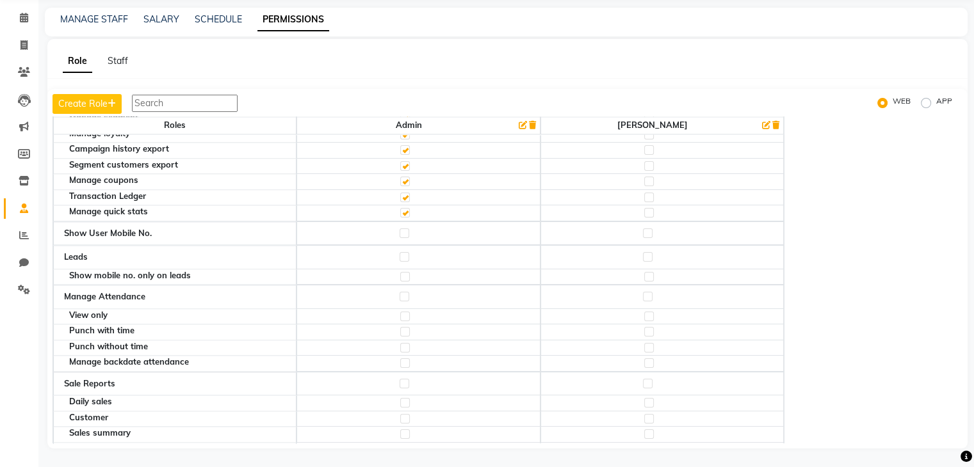
click at [654, 272] on label at bounding box center [649, 277] width 10 height 10
click at [652, 273] on input "checkbox" at bounding box center [648, 277] width 8 height 8
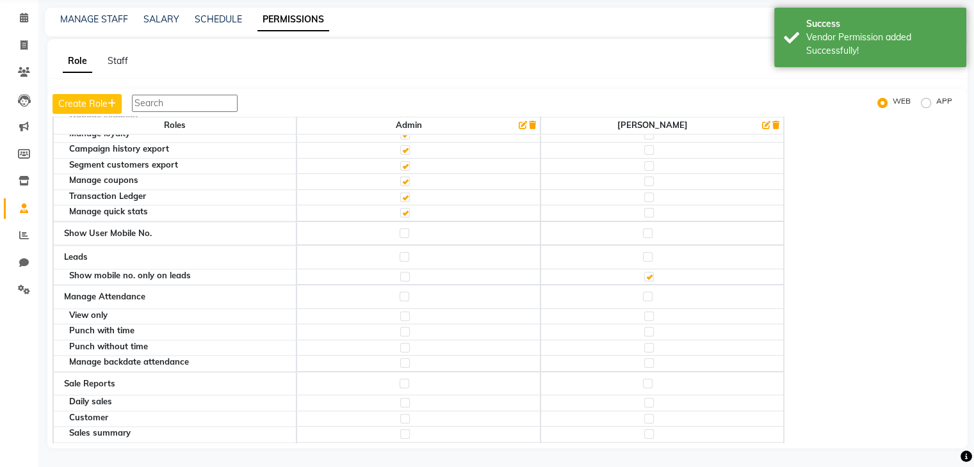
drag, startPoint x: 970, startPoint y: 284, endPoint x: 969, endPoint y: 308, distance: 24.3
click at [969, 308] on main "MANAGE STAFF SALARY SCHEDULE PERMISSIONS Role Staff Create Role WEB APP Roles A…" at bounding box center [505, 238] width 935 height 460
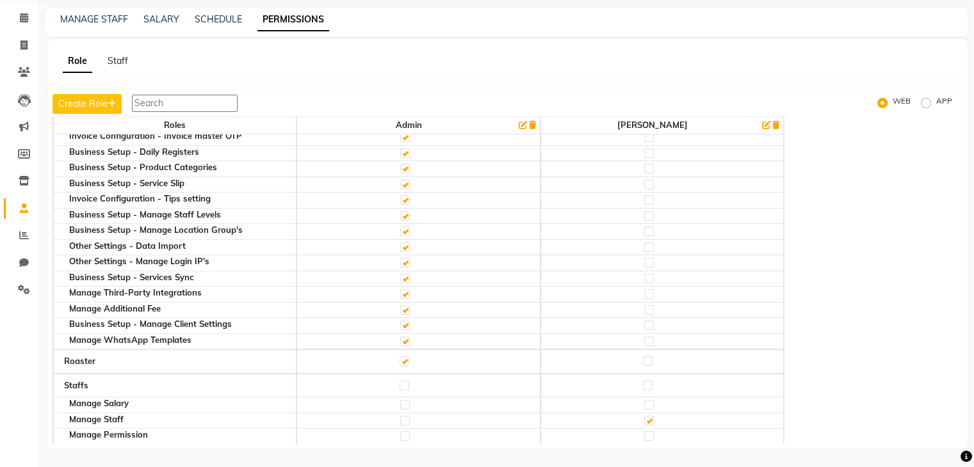
scroll to position [0, 0]
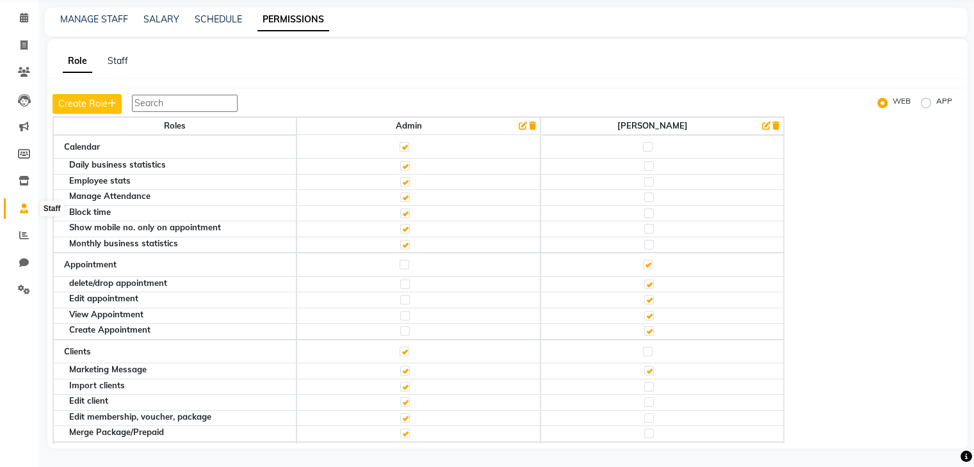
click at [26, 213] on icon at bounding box center [24, 209] width 8 height 10
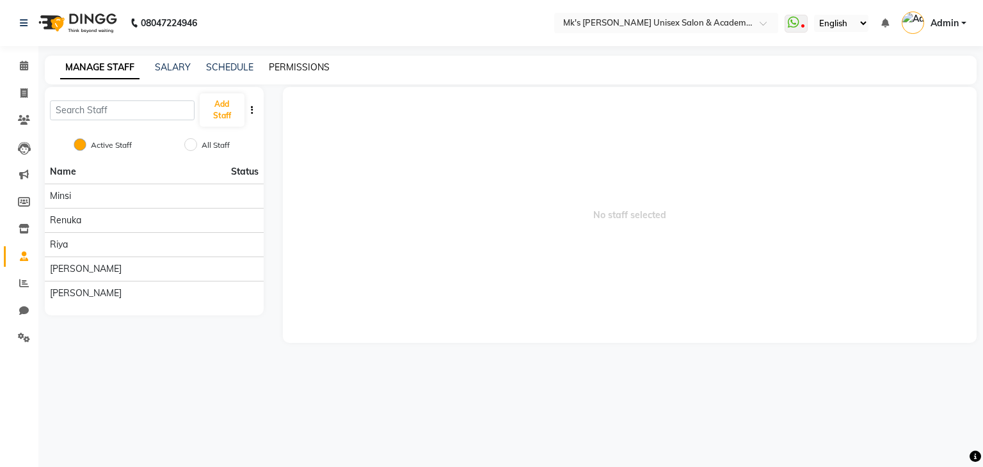
click at [289, 69] on link "PERMISSIONS" at bounding box center [299, 67] width 61 height 12
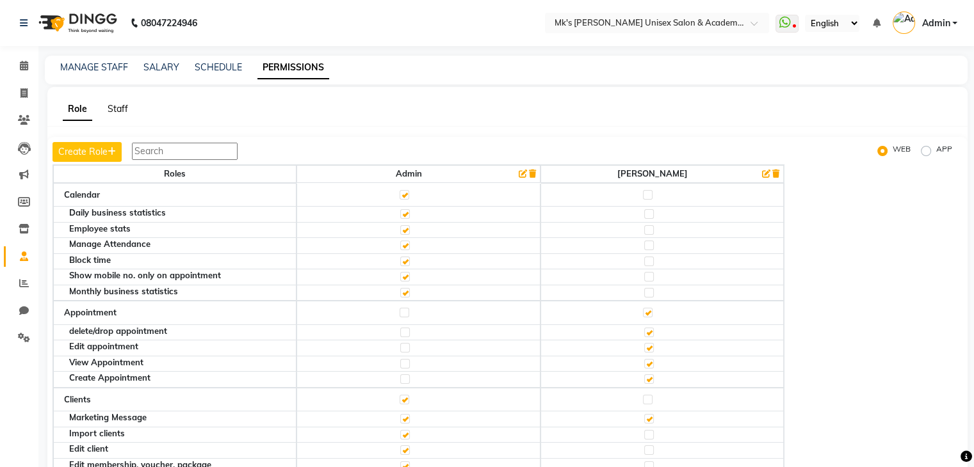
click at [114, 105] on link "Staff" at bounding box center [118, 109] width 20 height 12
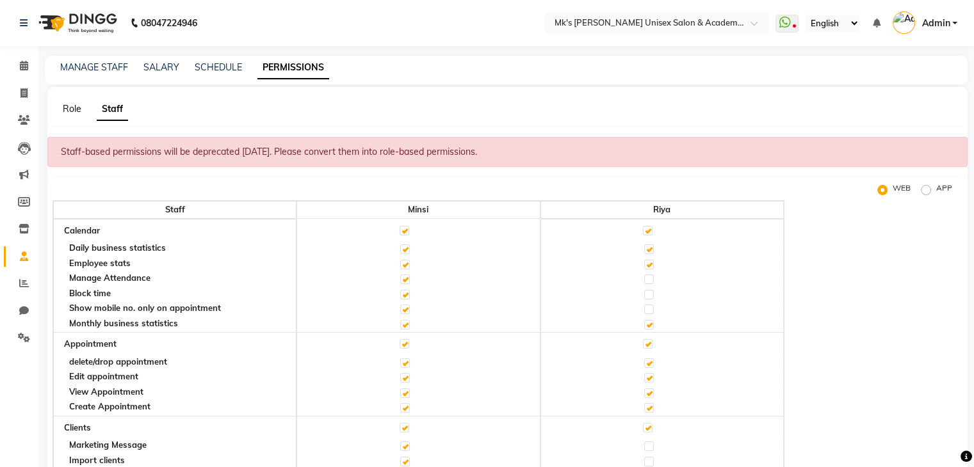
click at [72, 107] on link "Role" at bounding box center [72, 109] width 19 height 12
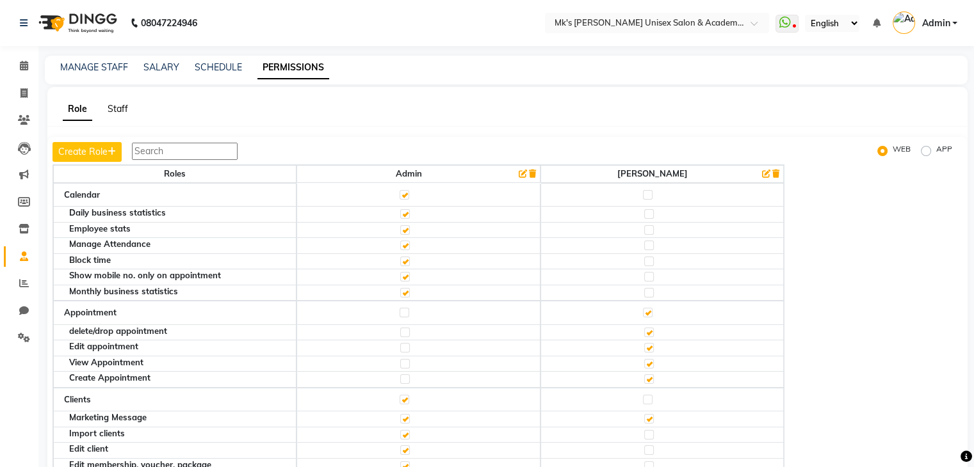
click at [117, 111] on link "Staff" at bounding box center [118, 109] width 20 height 12
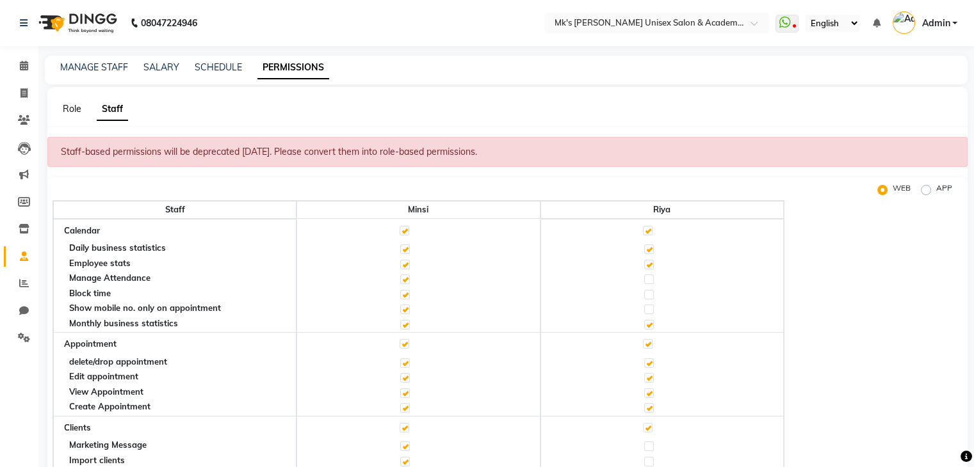
click at [71, 104] on link "Role" at bounding box center [72, 109] width 19 height 12
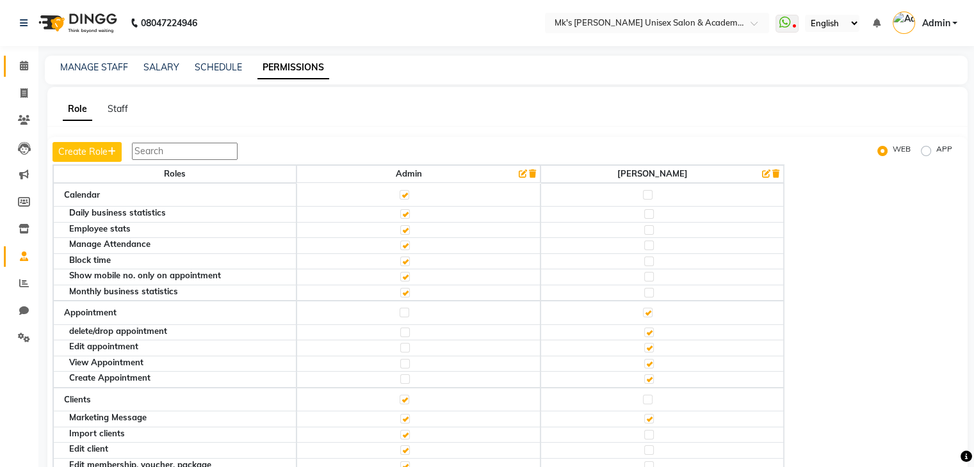
drag, startPoint x: 28, startPoint y: 54, endPoint x: 24, endPoint y: 67, distance: 14.0
click at [24, 67] on li "Calendar" at bounding box center [19, 67] width 38 height 28
click at [24, 67] on icon at bounding box center [24, 66] width 8 height 10
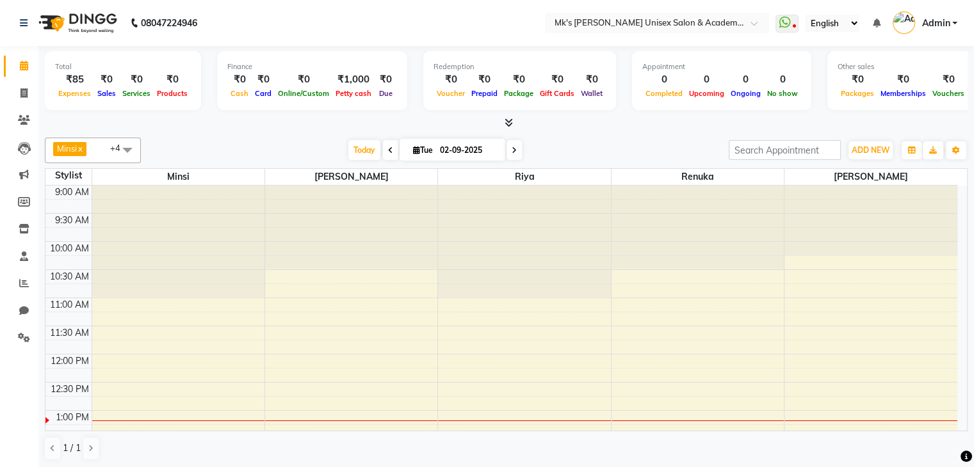
click at [508, 121] on icon at bounding box center [509, 123] width 8 height 10
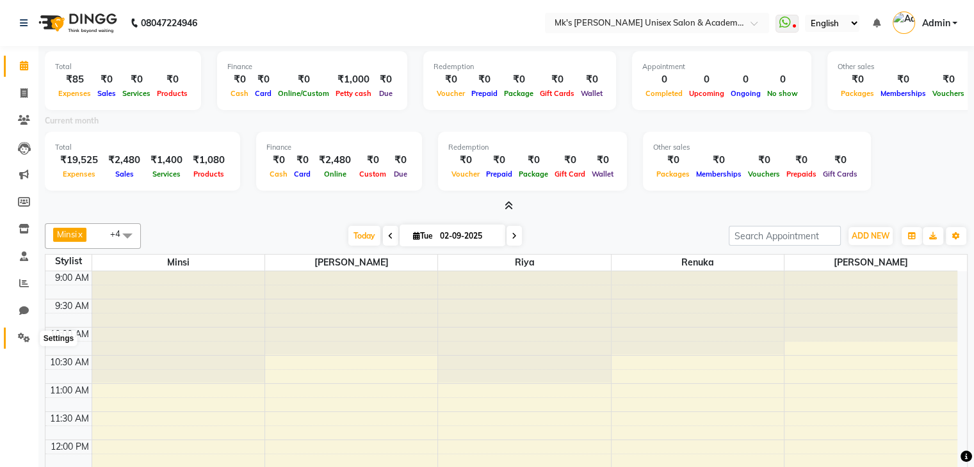
click at [31, 334] on span at bounding box center [24, 338] width 22 height 15
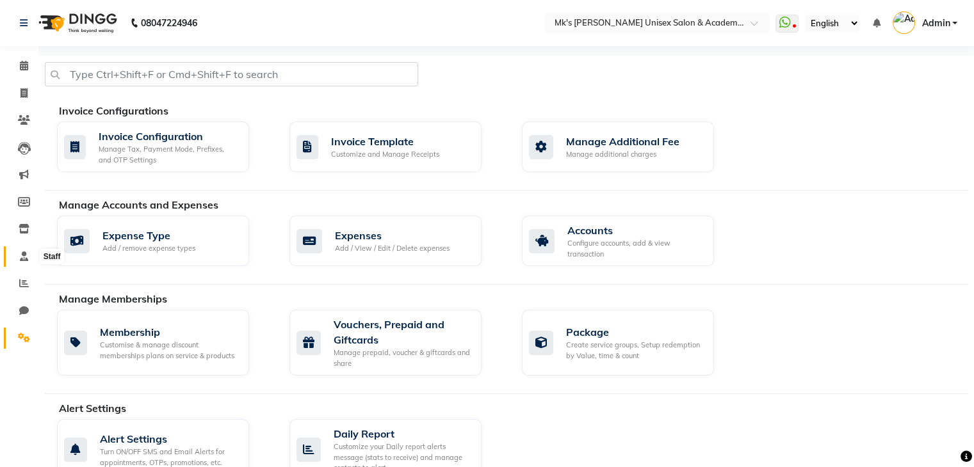
click at [27, 257] on icon at bounding box center [24, 257] width 8 height 10
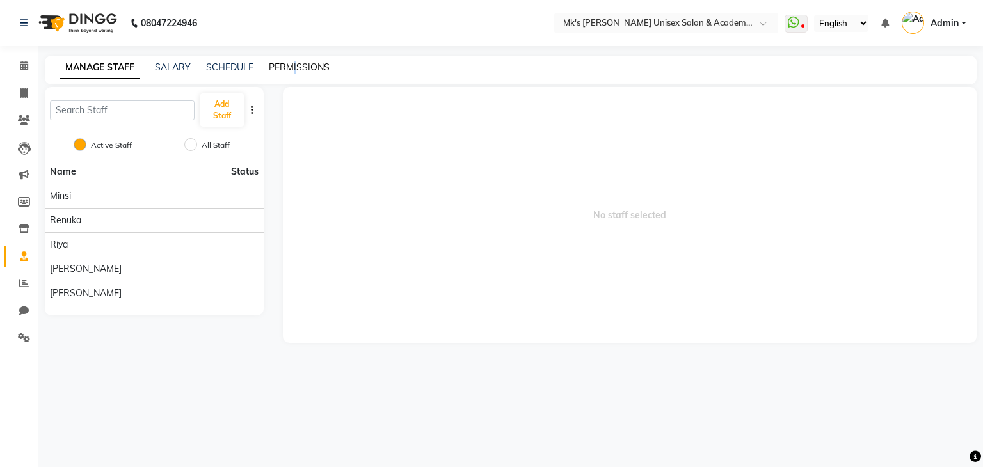
drag, startPoint x: 293, startPoint y: 75, endPoint x: 295, endPoint y: 68, distance: 7.2
click at [295, 68] on div "MANAGE STAFF SALARY SCHEDULE PERMISSIONS" at bounding box center [511, 70] width 932 height 29
click at [290, 70] on link "PERMISSIONS" at bounding box center [299, 67] width 61 height 12
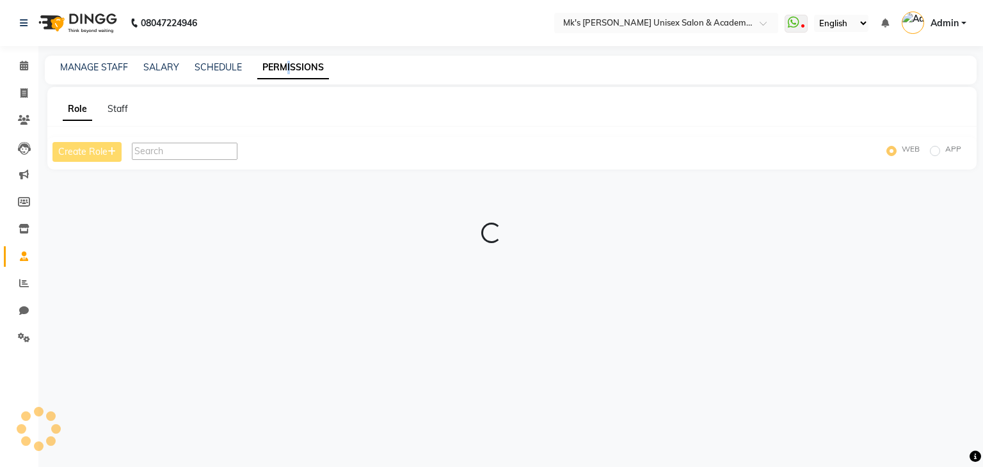
click at [290, 70] on link "PERMISSIONS" at bounding box center [293, 67] width 72 height 23
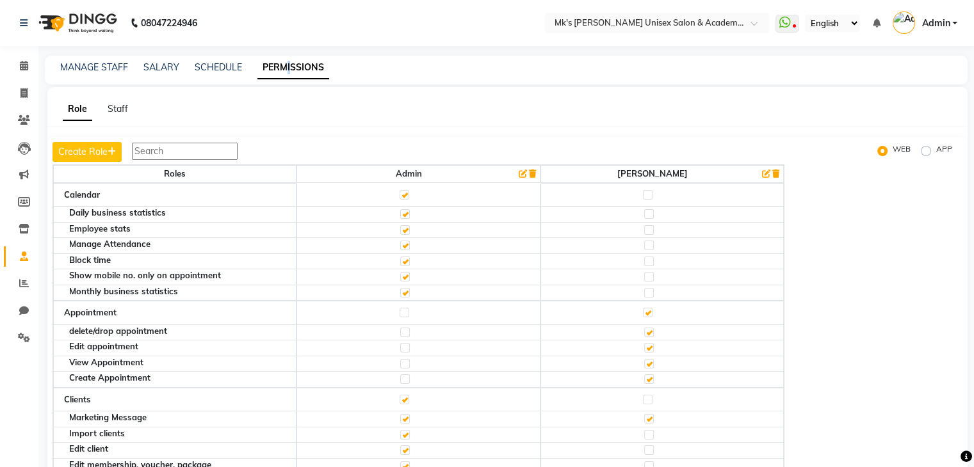
click at [535, 172] on icon "button" at bounding box center [532, 174] width 7 height 8
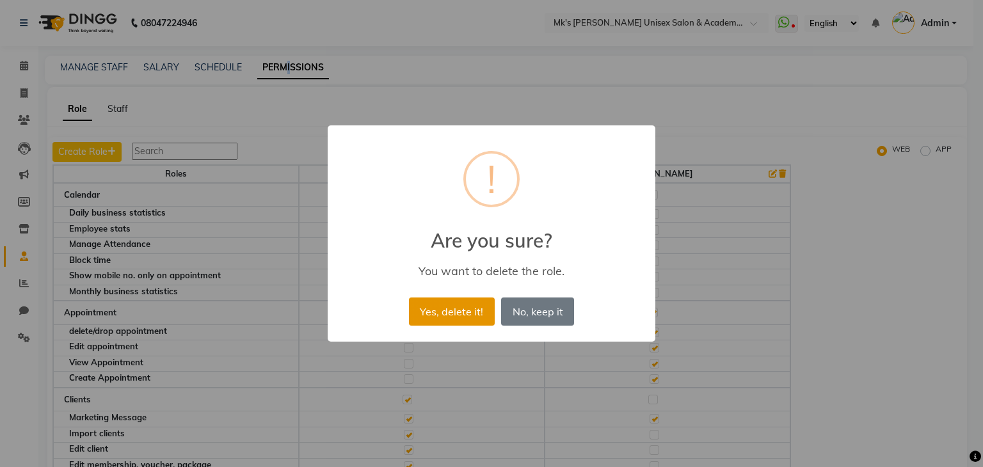
click at [469, 311] on button "Yes, delete it!" at bounding box center [452, 312] width 86 height 28
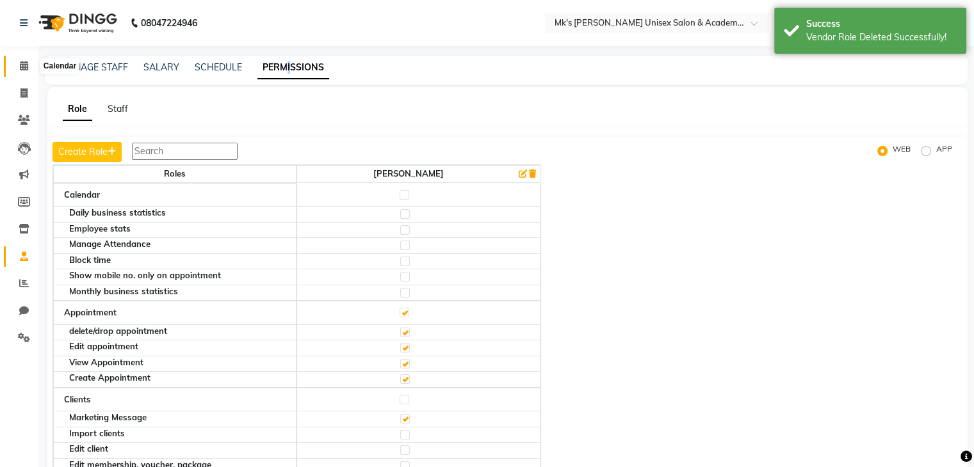
click at [24, 60] on span at bounding box center [24, 66] width 22 height 15
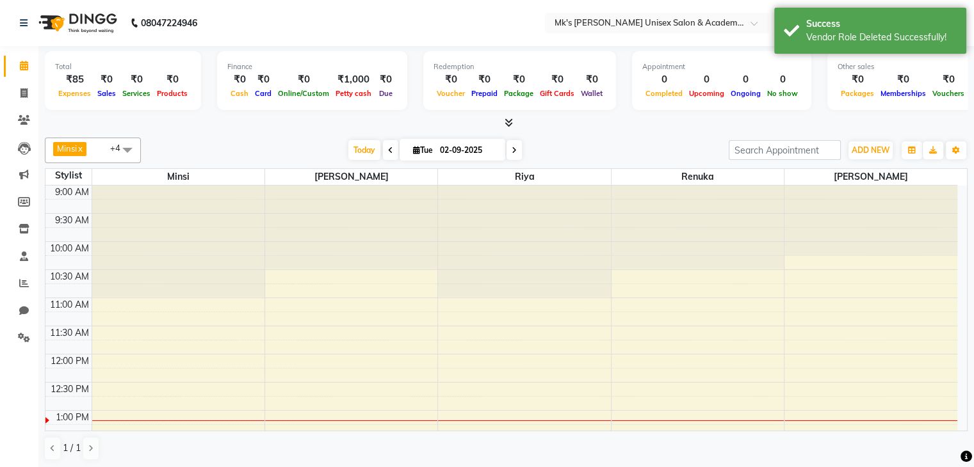
click at [508, 118] on icon at bounding box center [509, 123] width 8 height 10
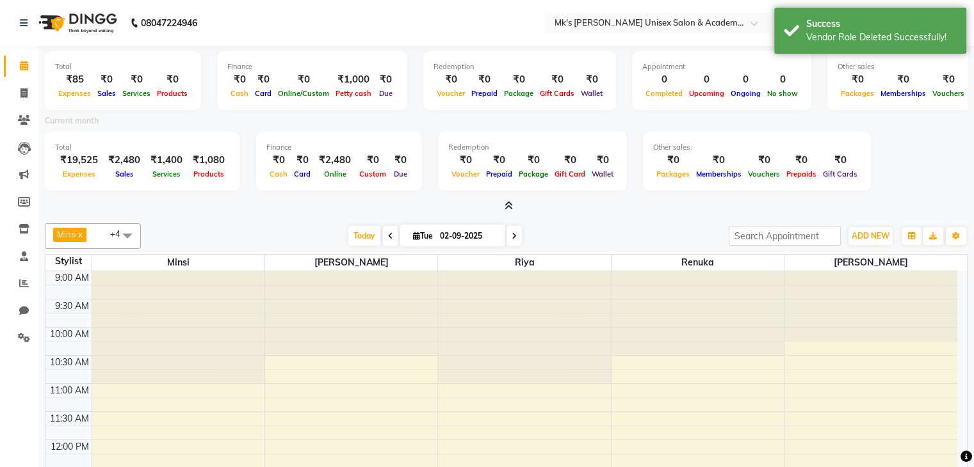
click at [512, 208] on icon at bounding box center [509, 206] width 8 height 10
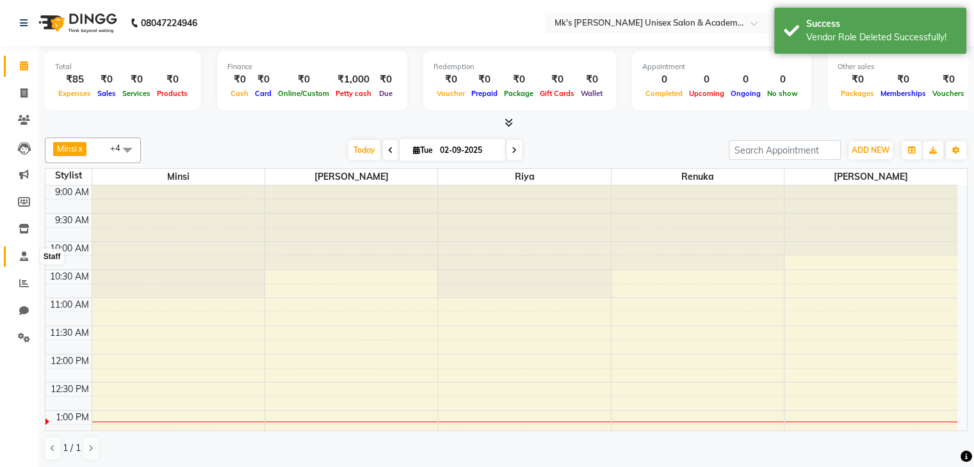
click at [28, 252] on span at bounding box center [24, 257] width 22 height 15
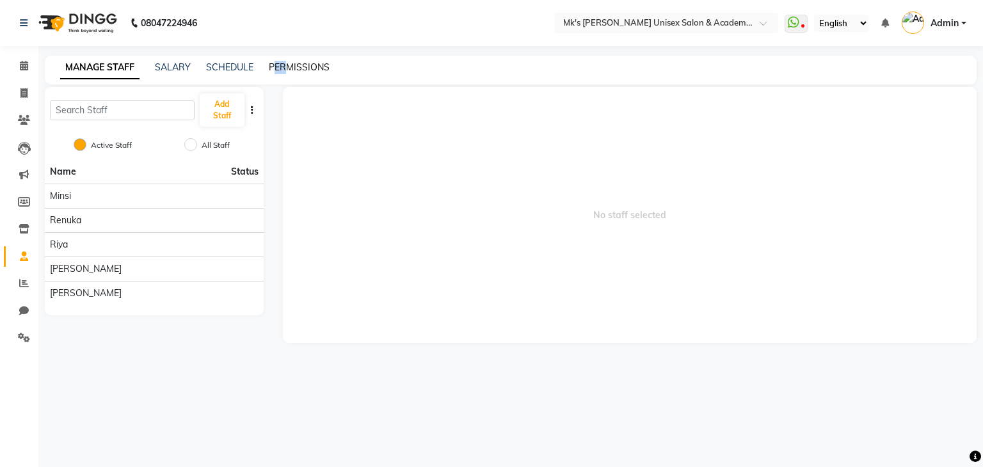
drag, startPoint x: 289, startPoint y: 75, endPoint x: 279, endPoint y: 70, distance: 10.6
click at [279, 70] on div "MANAGE STAFF SALARY SCHEDULE PERMISSIONS" at bounding box center [511, 70] width 932 height 29
click at [279, 70] on link "PERMISSIONS" at bounding box center [299, 67] width 61 height 12
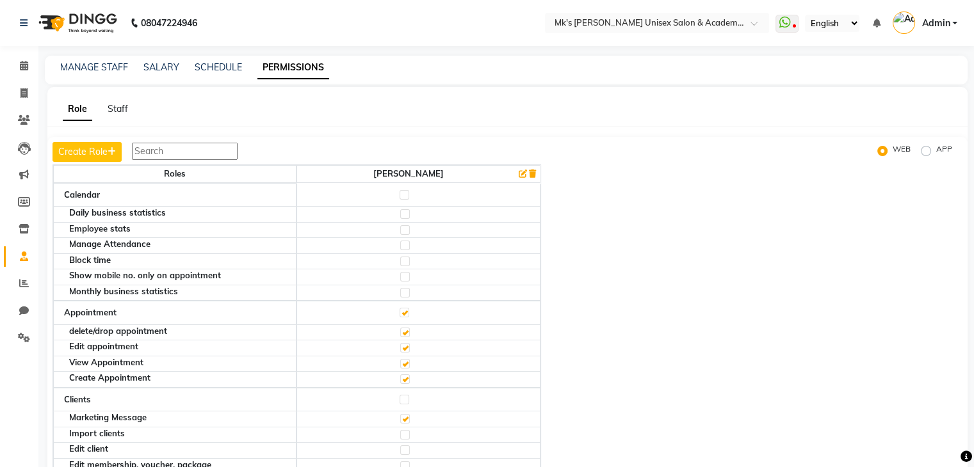
click at [416, 169] on th "Ketan" at bounding box center [417, 174] width 243 height 18
click at [29, 74] on link "Calendar" at bounding box center [19, 66] width 31 height 21
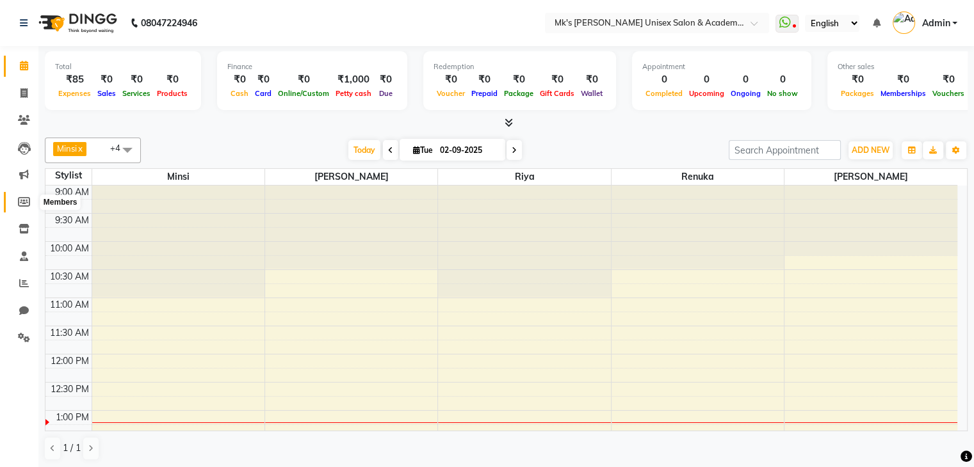
click at [21, 206] on icon at bounding box center [24, 202] width 12 height 10
select select
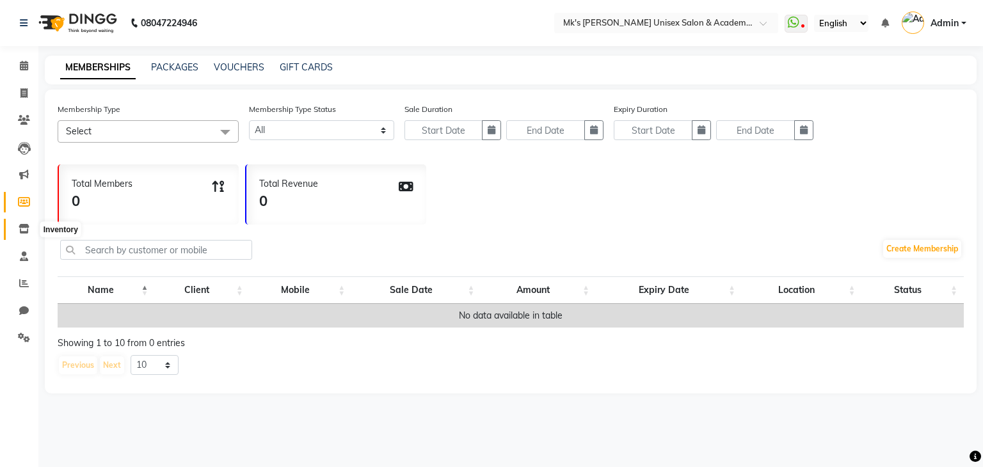
click at [32, 228] on span at bounding box center [24, 229] width 22 height 15
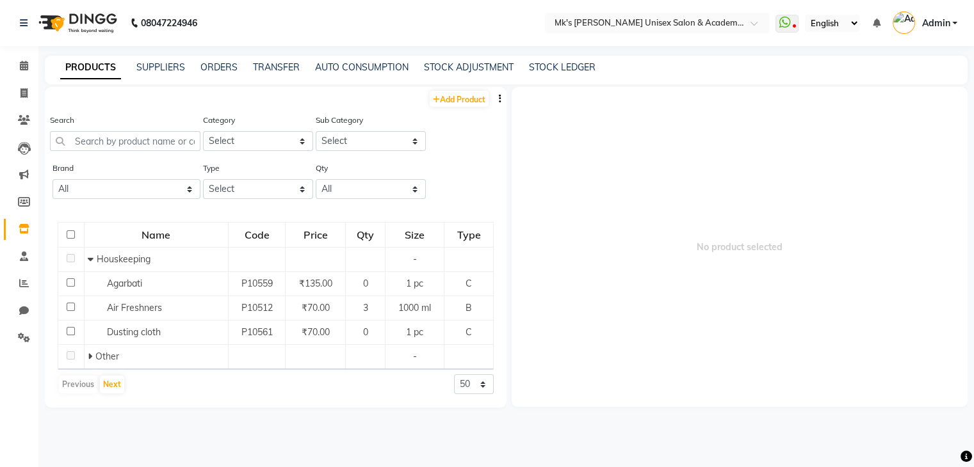
click at [831, 20] on select "English ENGLISH Español العربية मराठी हिंदी ગુજરાતી தமிழ் 中文" at bounding box center [832, 23] width 54 height 17
click at [927, 15] on link "Admin" at bounding box center [925, 23] width 65 height 21
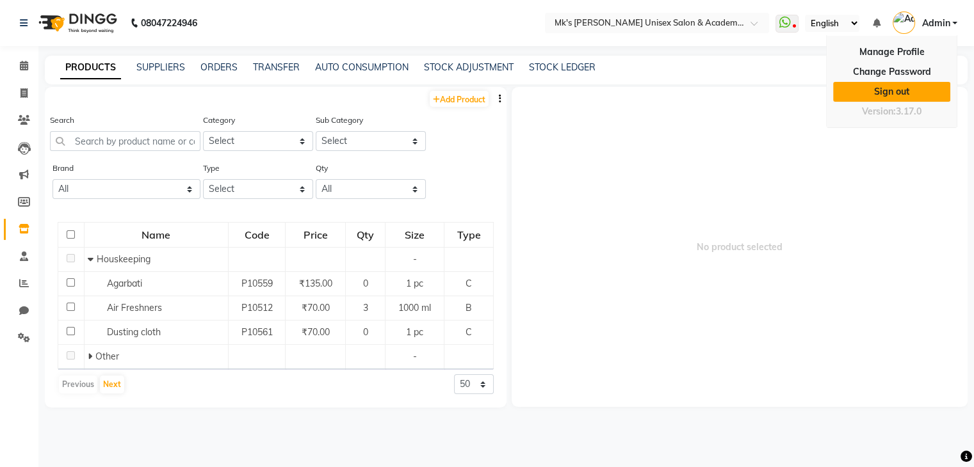
click at [907, 86] on link "Sign out" at bounding box center [891, 92] width 117 height 20
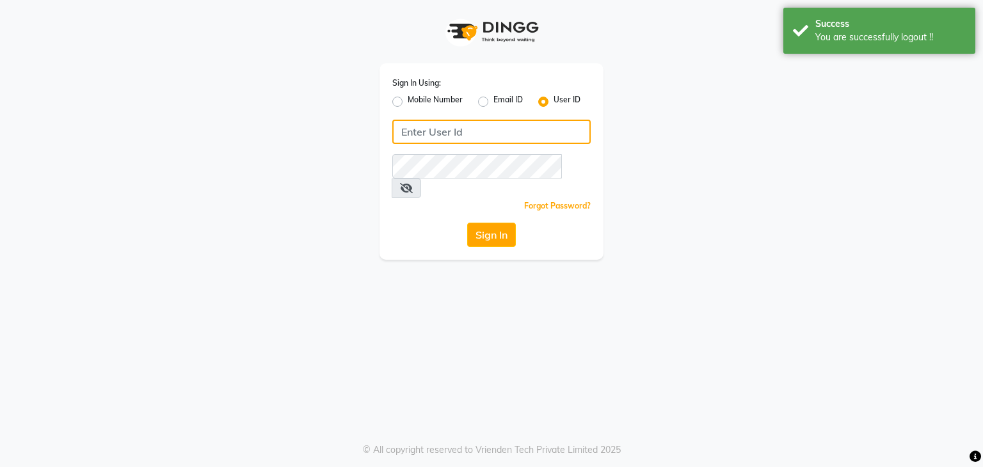
click at [522, 134] on input "Username" at bounding box center [491, 132] width 198 height 24
type input "mksmilagro"
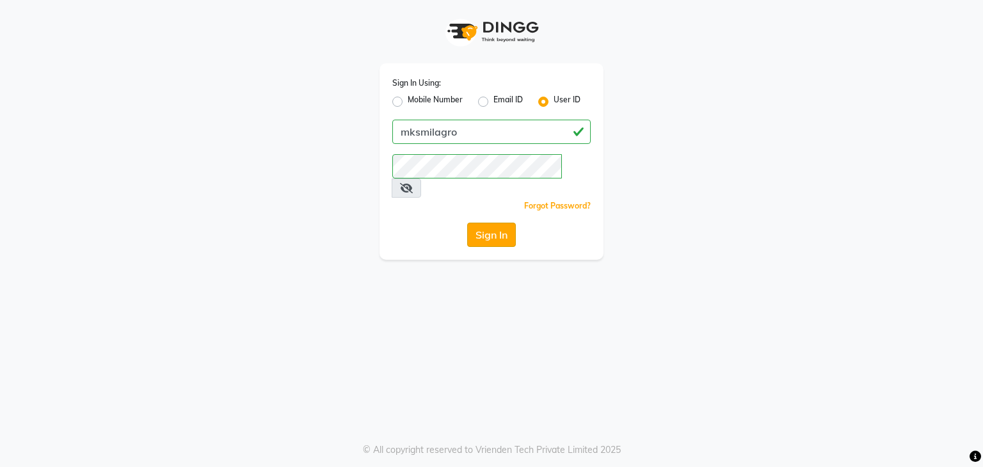
click at [508, 223] on button "Sign In" at bounding box center [491, 235] width 49 height 24
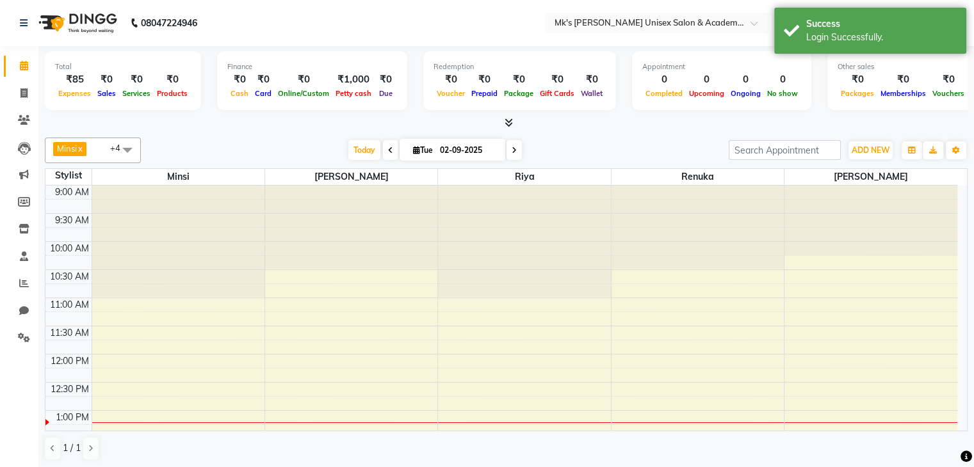
click at [505, 121] on icon at bounding box center [509, 123] width 8 height 10
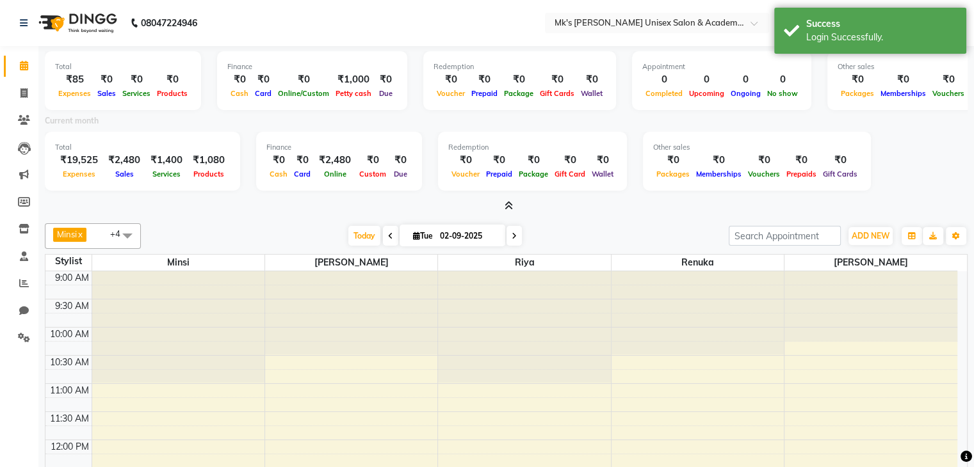
click at [511, 203] on icon at bounding box center [509, 206] width 8 height 10
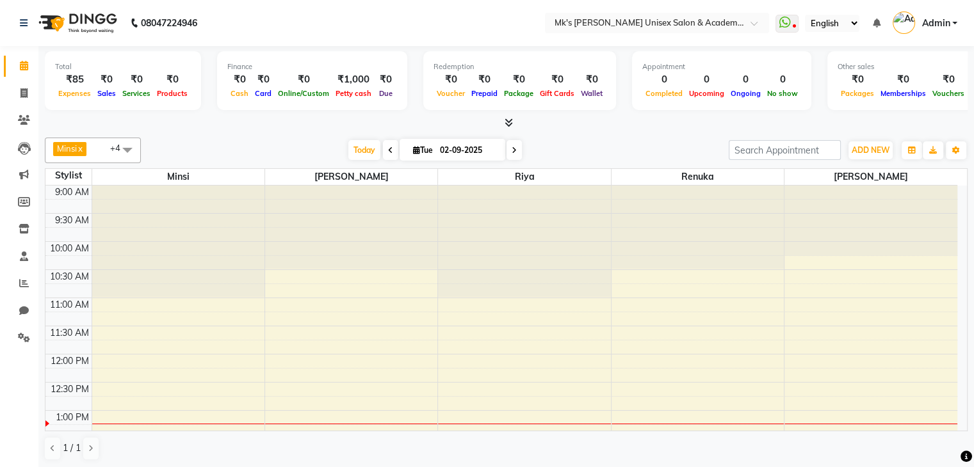
click at [934, 19] on span "Admin" at bounding box center [935, 23] width 28 height 13
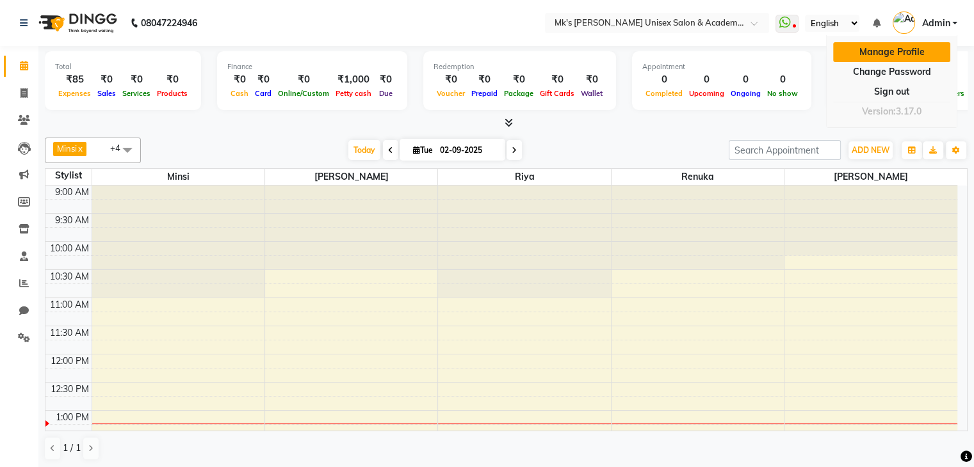
click at [909, 51] on link "Manage Profile" at bounding box center [891, 52] width 117 height 20
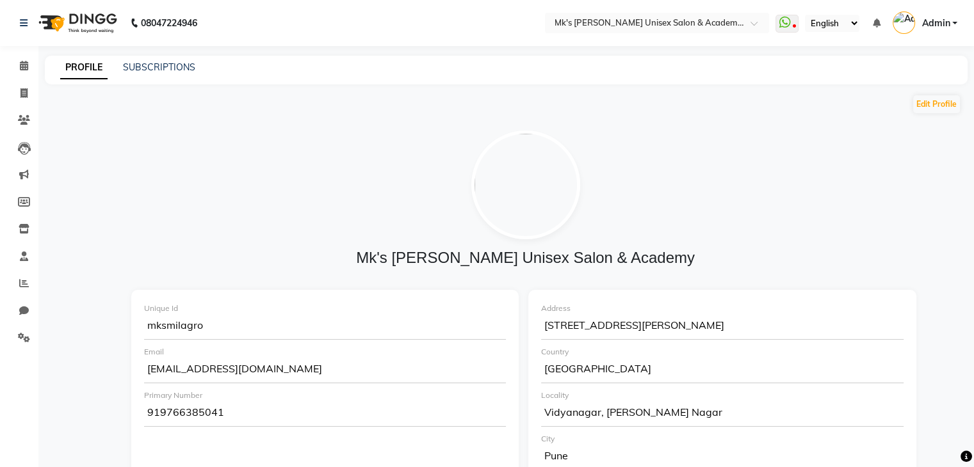
click at [206, 404] on div "919766385041" at bounding box center [325, 414] width 362 height 26
click at [933, 105] on button "Edit Profile" at bounding box center [936, 104] width 47 height 18
select select "1"
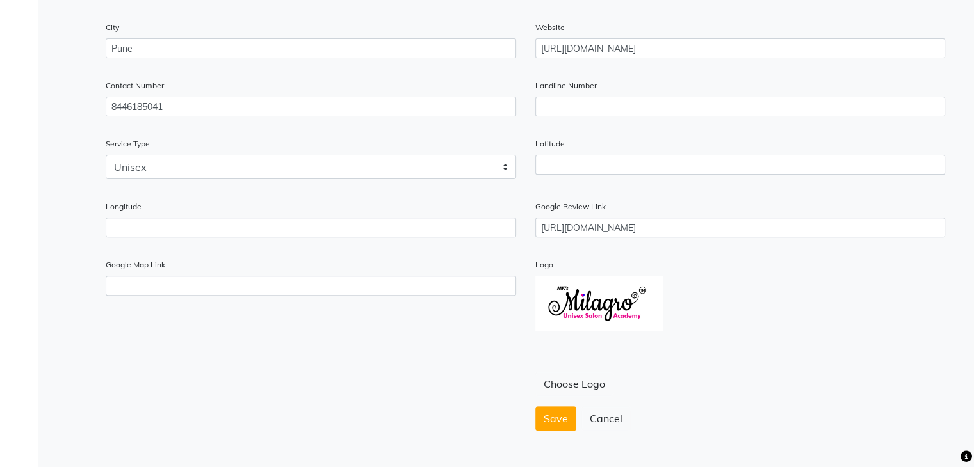
scroll to position [435, 0]
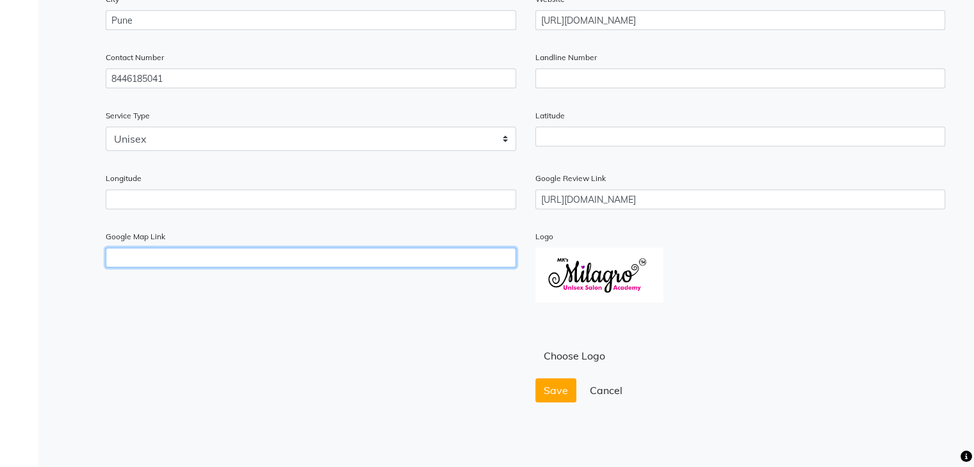
click at [344, 248] on input "text" at bounding box center [311, 258] width 410 height 20
paste input "https://www.google.com/maps?rlz=1C1VDKB_en-GBIN1102IN1103&gs_lcrp=EgZjaHJvbWUqB…"
type input "https://www.google.com/maps?rlz=1C1VDKB_en-GBIN1102IN1103&gs_lcrp=EgZjaHJvbWUqB…"
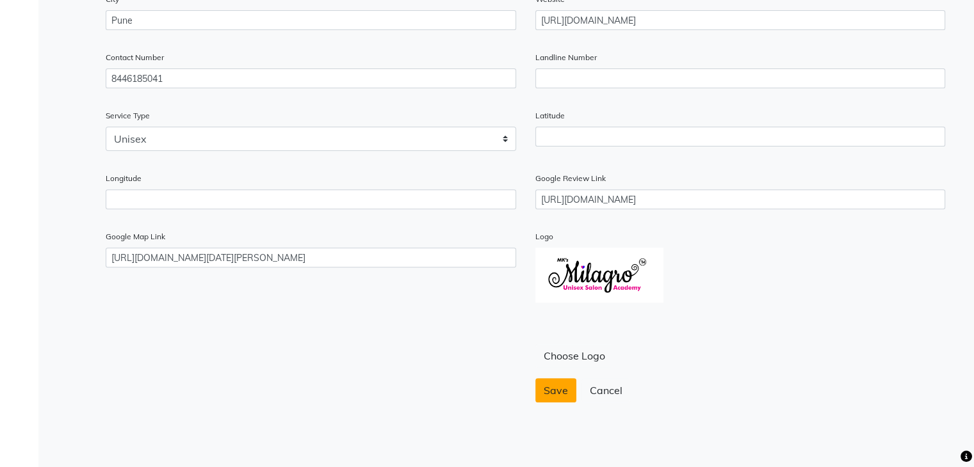
scroll to position [0, 0]
click at [571, 380] on button "Save" at bounding box center [555, 390] width 41 height 24
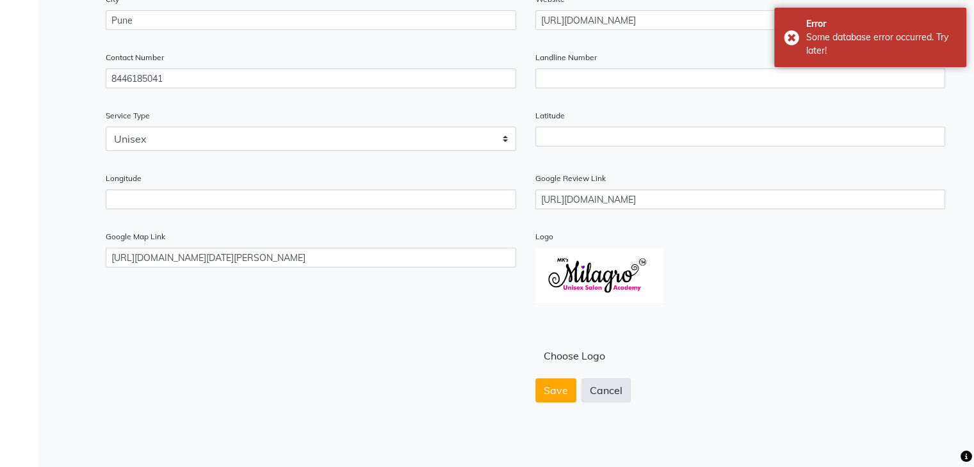
click at [604, 393] on button "Cancel" at bounding box center [605, 390] width 49 height 24
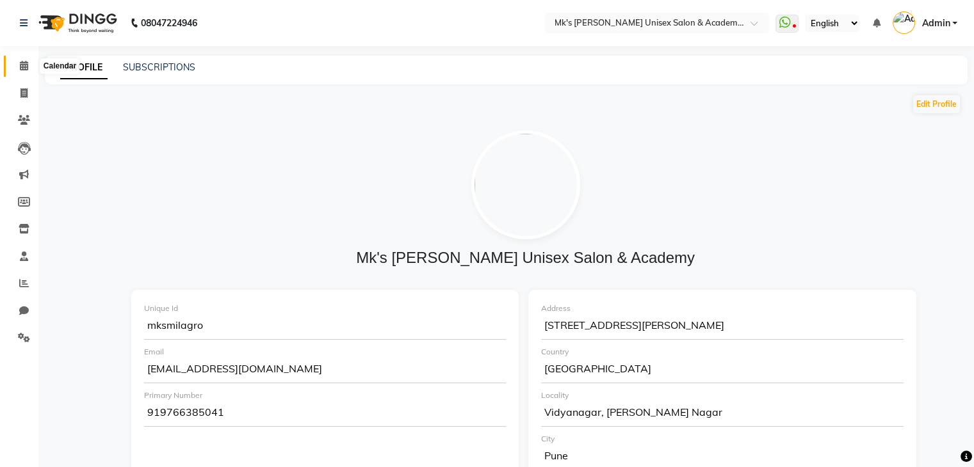
click at [25, 67] on icon at bounding box center [24, 66] width 8 height 10
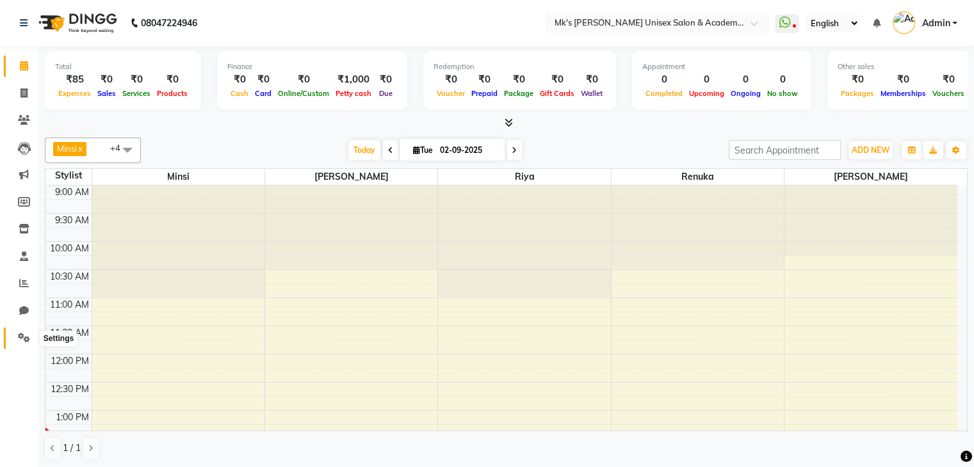
click at [28, 344] on span at bounding box center [24, 338] width 22 height 15
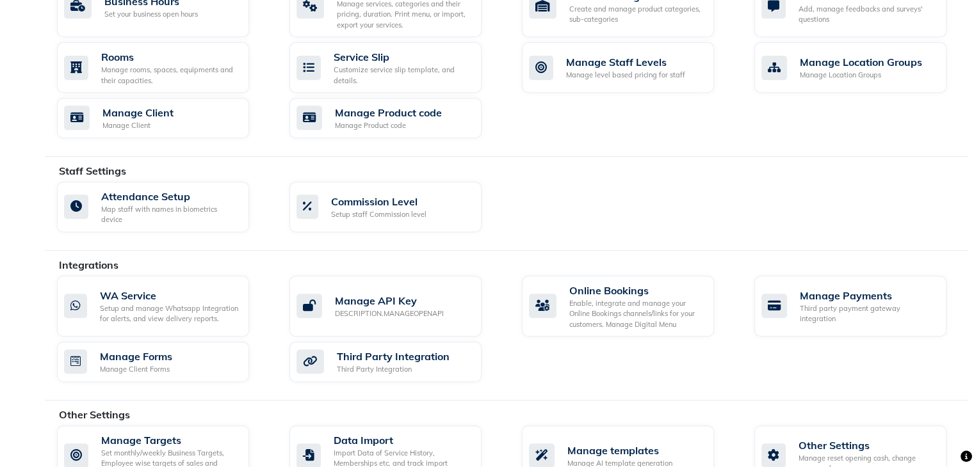
scroll to position [546, 0]
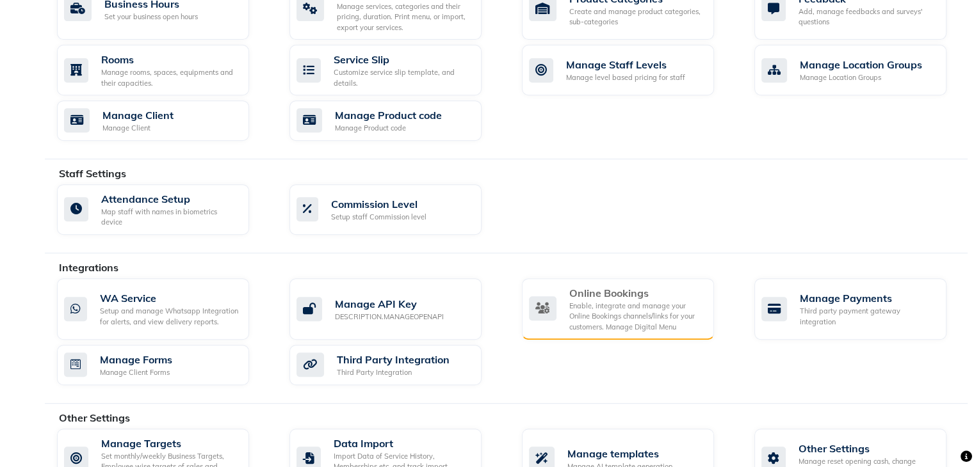
click at [594, 286] on div "Online Bookings" at bounding box center [636, 293] width 134 height 15
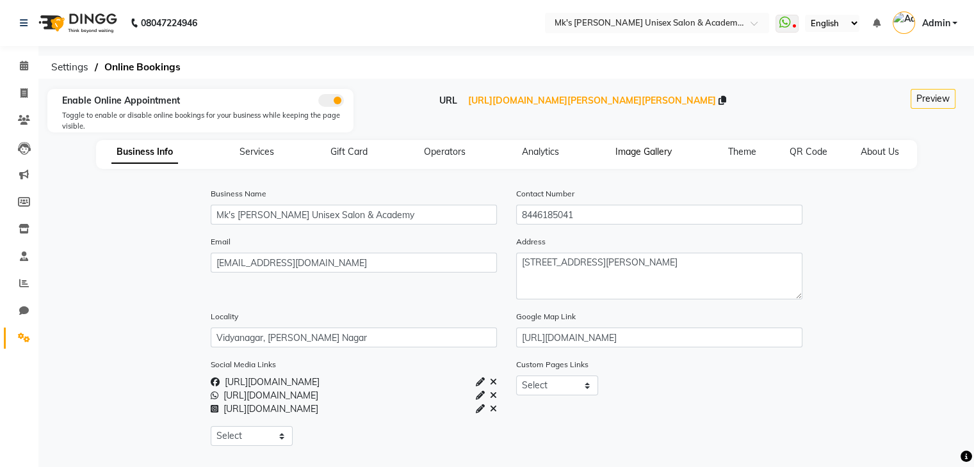
click at [640, 154] on span "Image Gallery" at bounding box center [643, 152] width 56 height 12
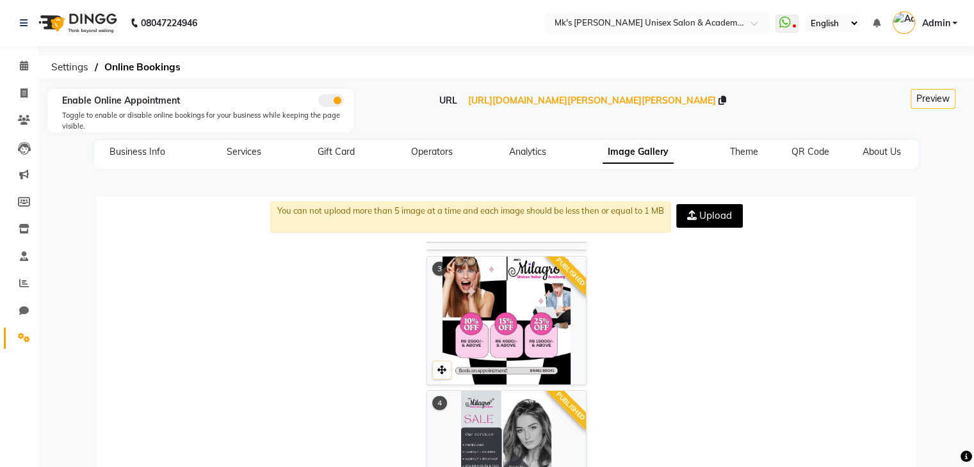
click at [517, 252] on icon at bounding box center [516, 254] width 8 height 9
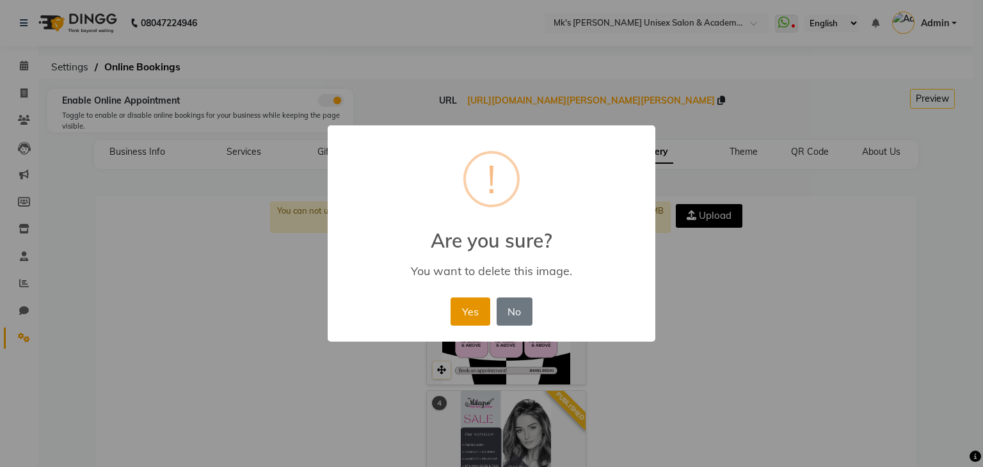
click at [472, 305] on button "Yes" at bounding box center [470, 312] width 39 height 28
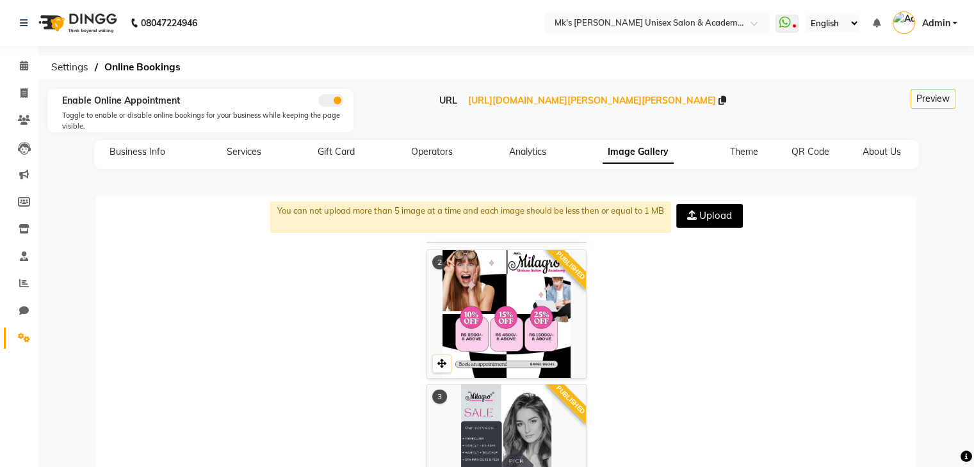
click at [513, 250] on icon at bounding box center [516, 254] width 8 height 9
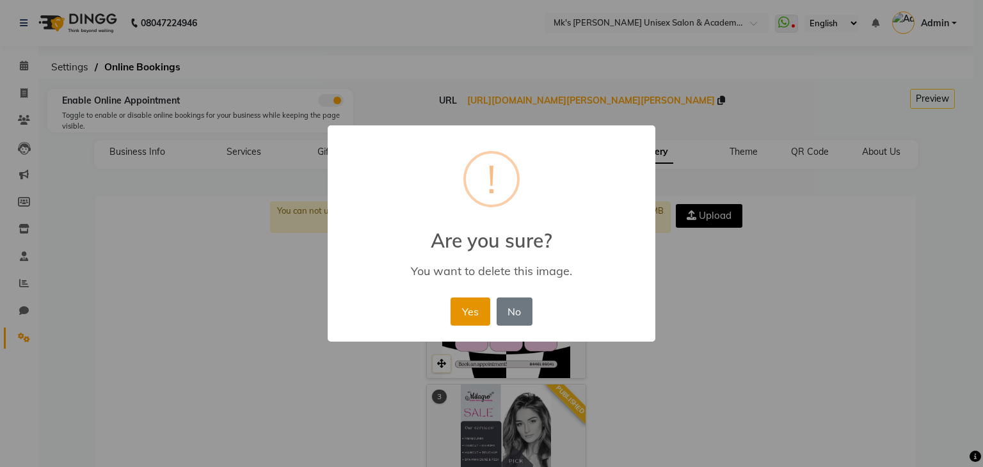
click at [455, 314] on button "Yes" at bounding box center [470, 312] width 39 height 28
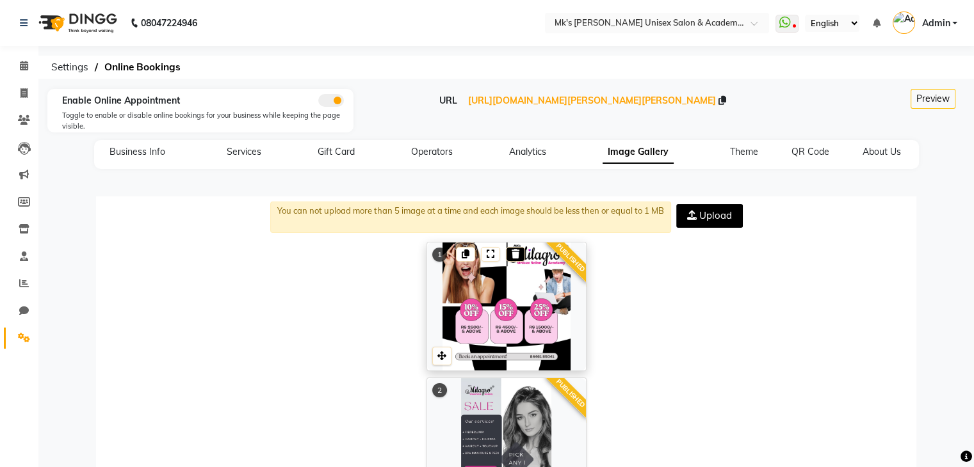
click at [509, 253] on div at bounding box center [492, 254] width 72 height 15
click at [509, 253] on div at bounding box center [515, 254] width 19 height 15
drag, startPoint x: 522, startPoint y: 245, endPoint x: 517, endPoint y: 252, distance: 9.1
click at [517, 252] on div at bounding box center [490, 253] width 75 height 18
click at [517, 252] on icon at bounding box center [516, 254] width 8 height 9
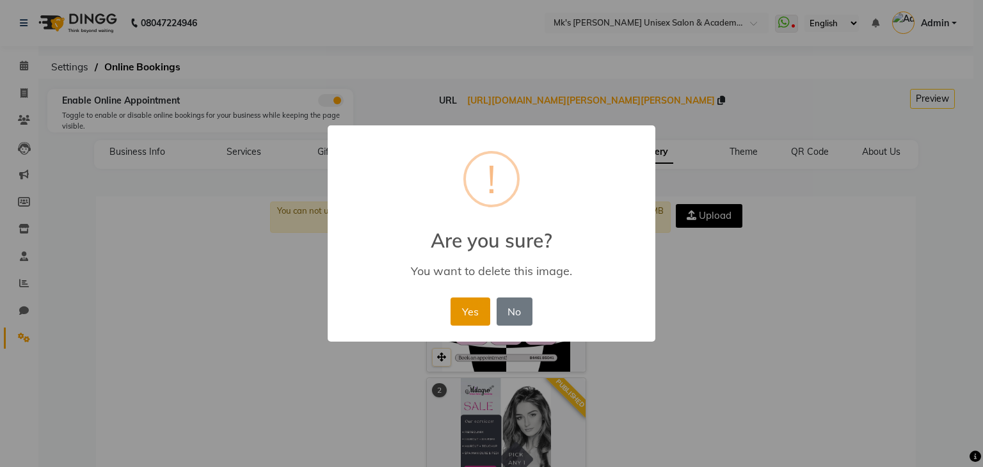
click at [474, 308] on button "Yes" at bounding box center [470, 312] width 39 height 28
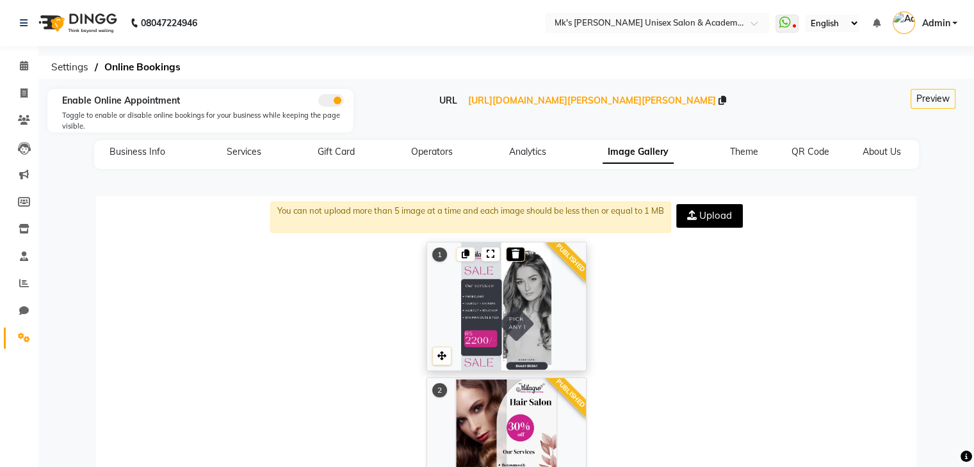
click at [514, 254] on icon at bounding box center [516, 254] width 8 height 9
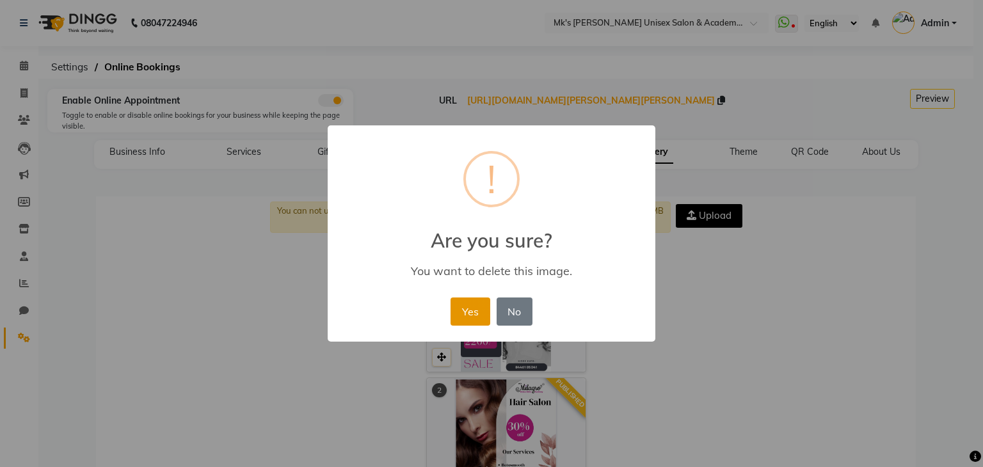
click at [474, 306] on button "Yes" at bounding box center [470, 312] width 39 height 28
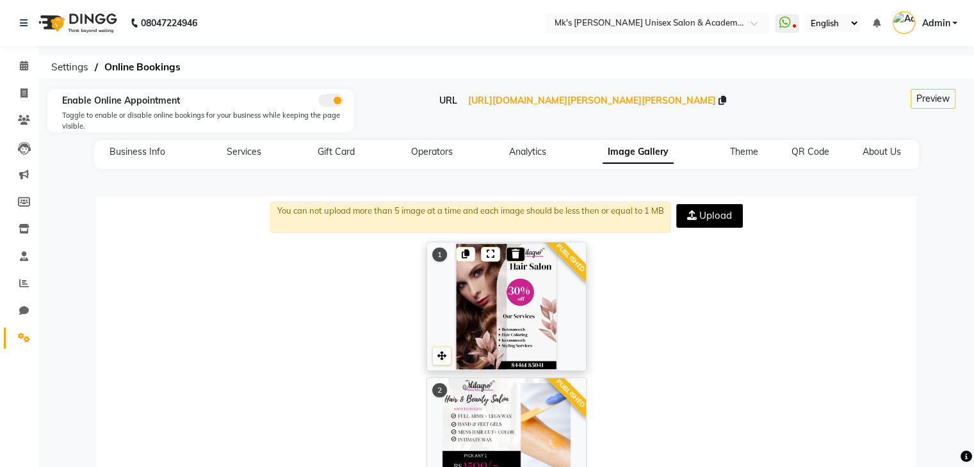
click at [517, 255] on icon at bounding box center [516, 254] width 8 height 9
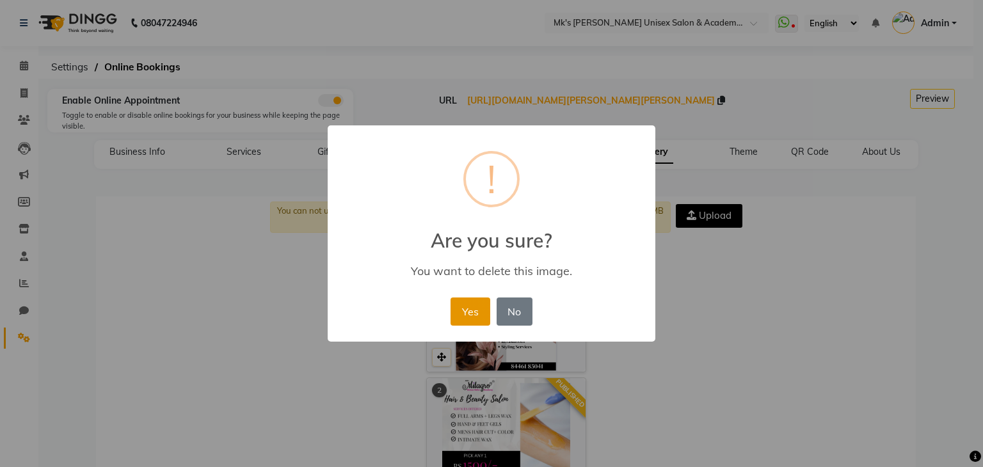
click at [480, 301] on button "Yes" at bounding box center [470, 312] width 39 height 28
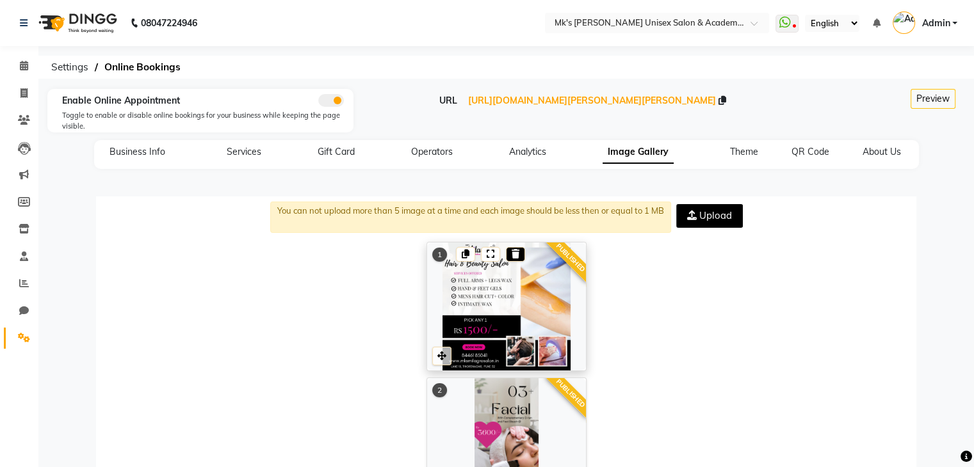
click at [515, 259] on span at bounding box center [516, 254] width 8 height 12
click at [512, 250] on icon at bounding box center [516, 254] width 8 height 9
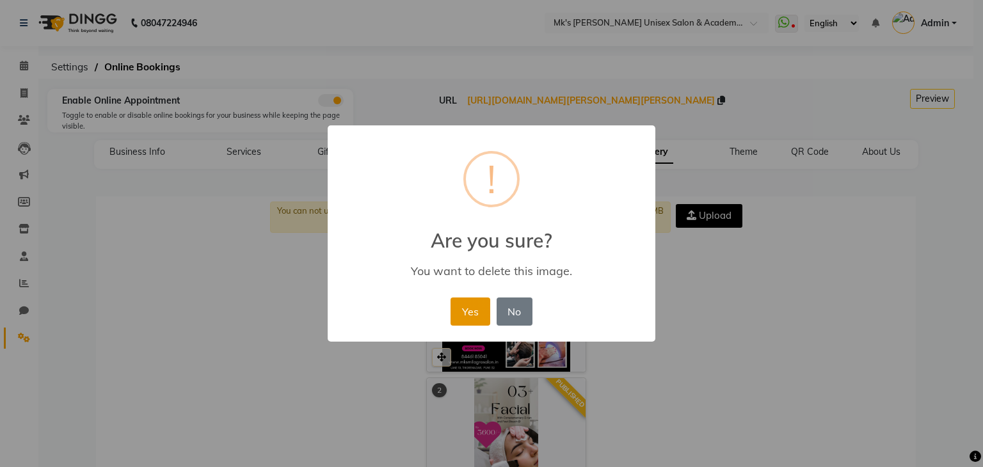
click at [469, 301] on button "Yes" at bounding box center [470, 312] width 39 height 28
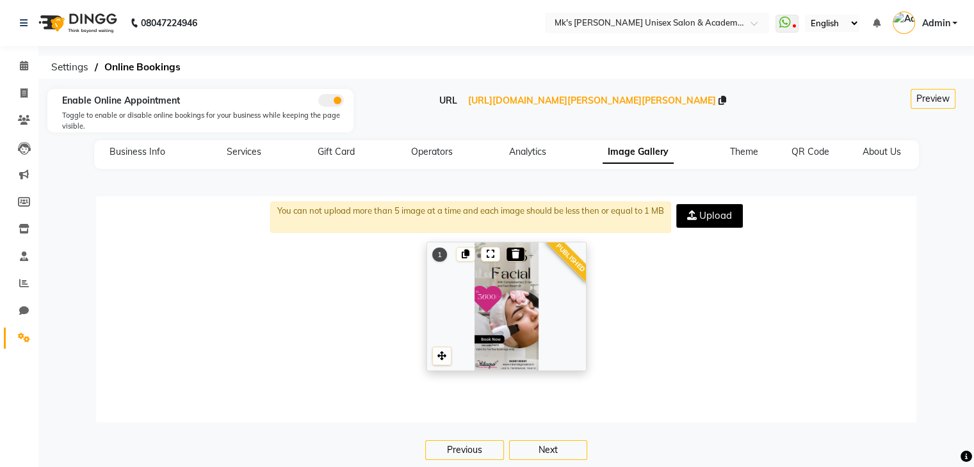
click at [519, 255] on div at bounding box center [515, 254] width 19 height 15
click at [518, 257] on icon at bounding box center [516, 254] width 8 height 9
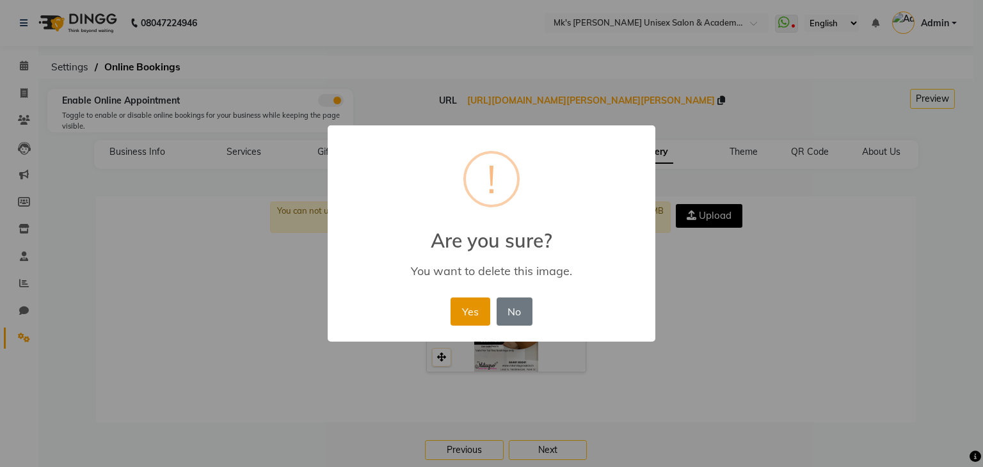
click at [473, 306] on button "Yes" at bounding box center [470, 312] width 39 height 28
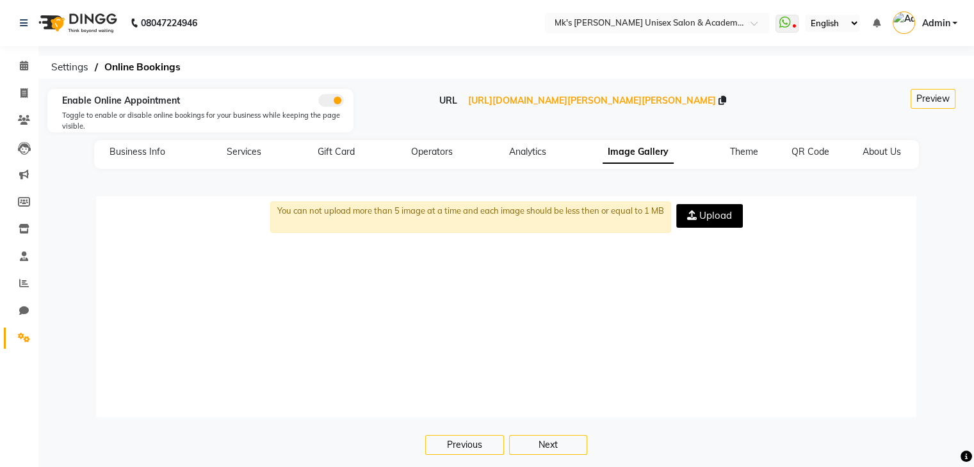
click at [699, 220] on span "Upload" at bounding box center [715, 215] width 33 height 12
click at [0, 0] on input "Upload" at bounding box center [0, 0] width 0 height 0
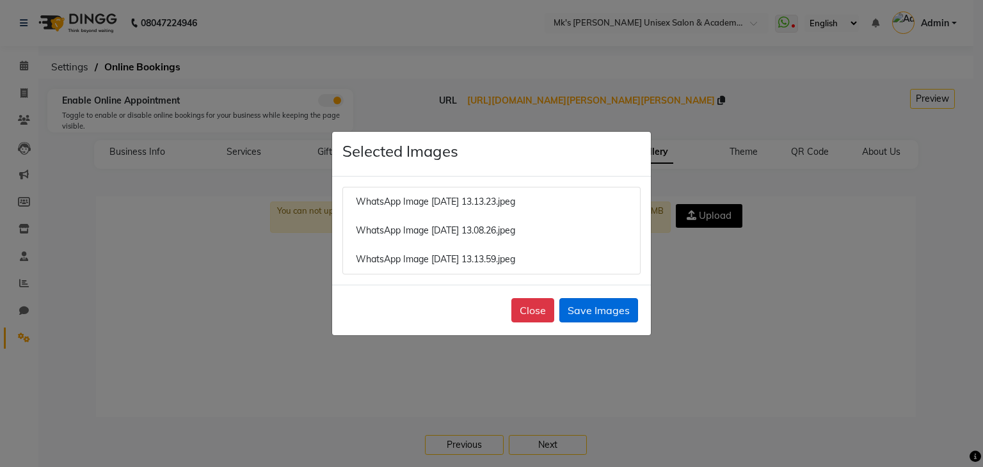
click at [606, 308] on button "Save Images" at bounding box center [599, 310] width 79 height 24
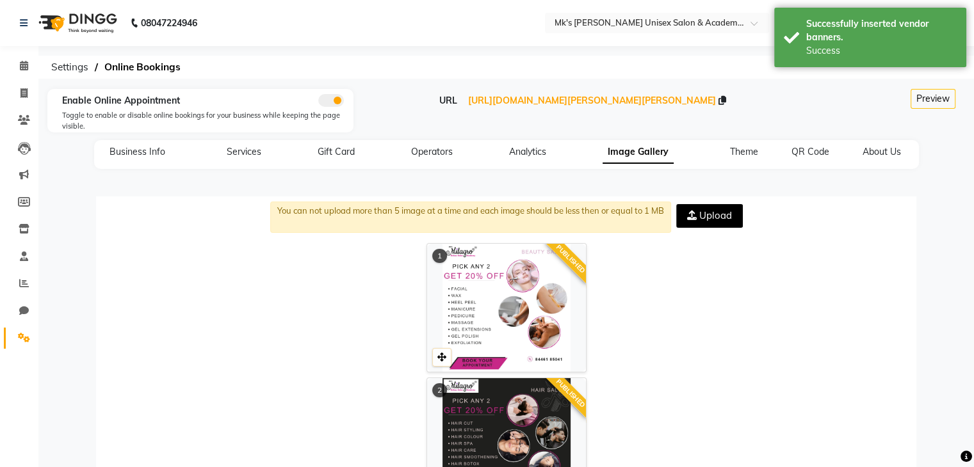
scroll to position [248, 0]
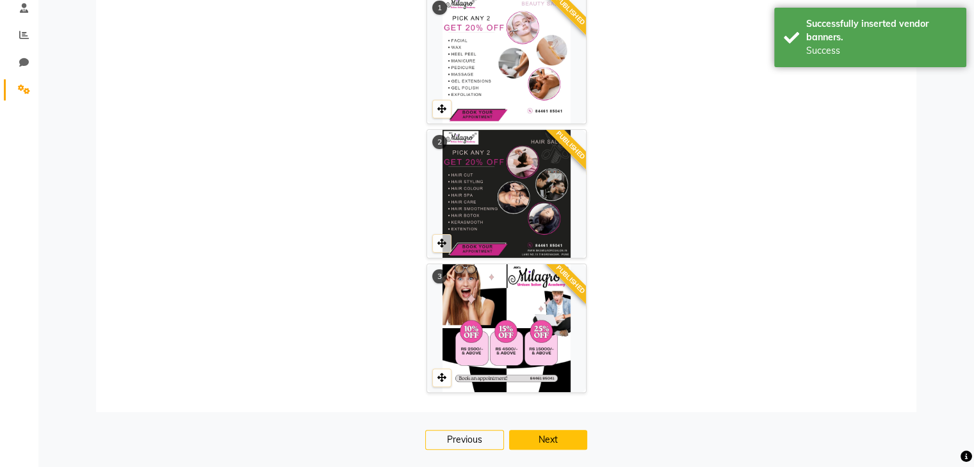
click at [558, 432] on button "Next" at bounding box center [548, 440] width 79 height 20
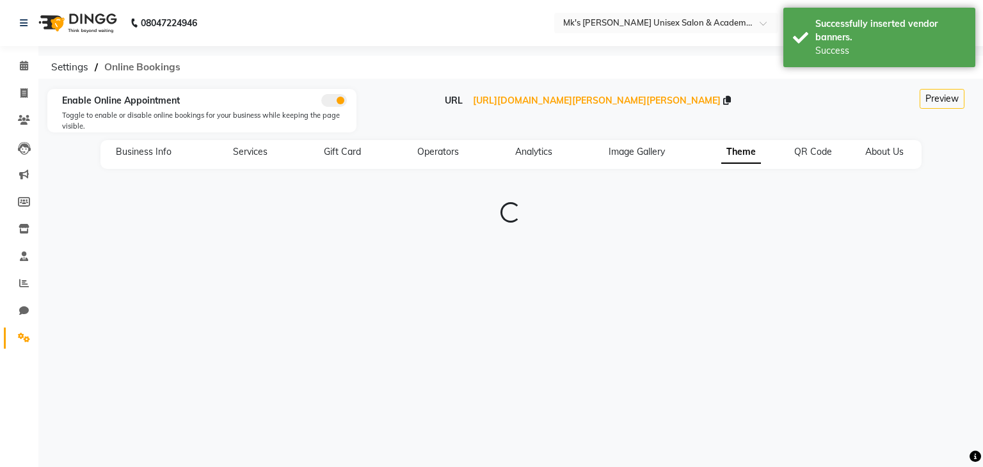
type input "#292929"
type input "#f4f4f6"
type input "#5737d7"
type input "#f1f5f9"
type input "#02b6b6"
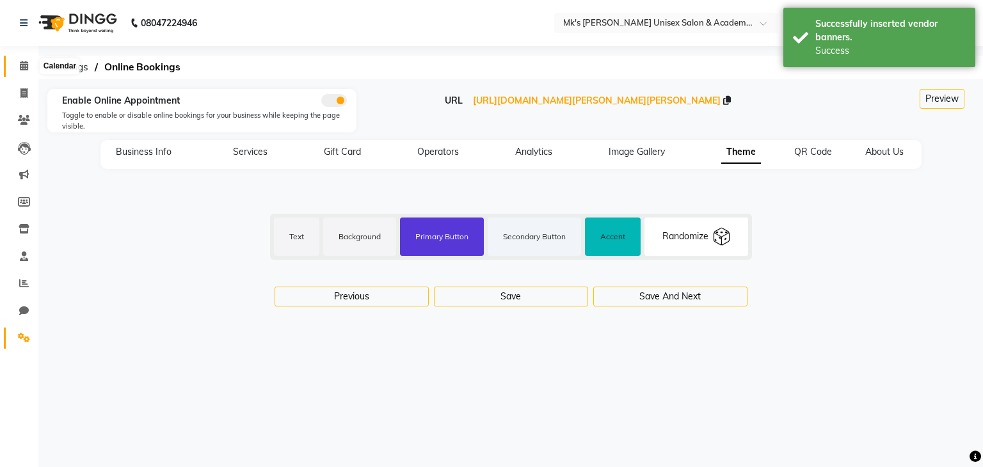
click at [29, 66] on span at bounding box center [24, 66] width 22 height 15
